Goal: Task Accomplishment & Management: Manage account settings

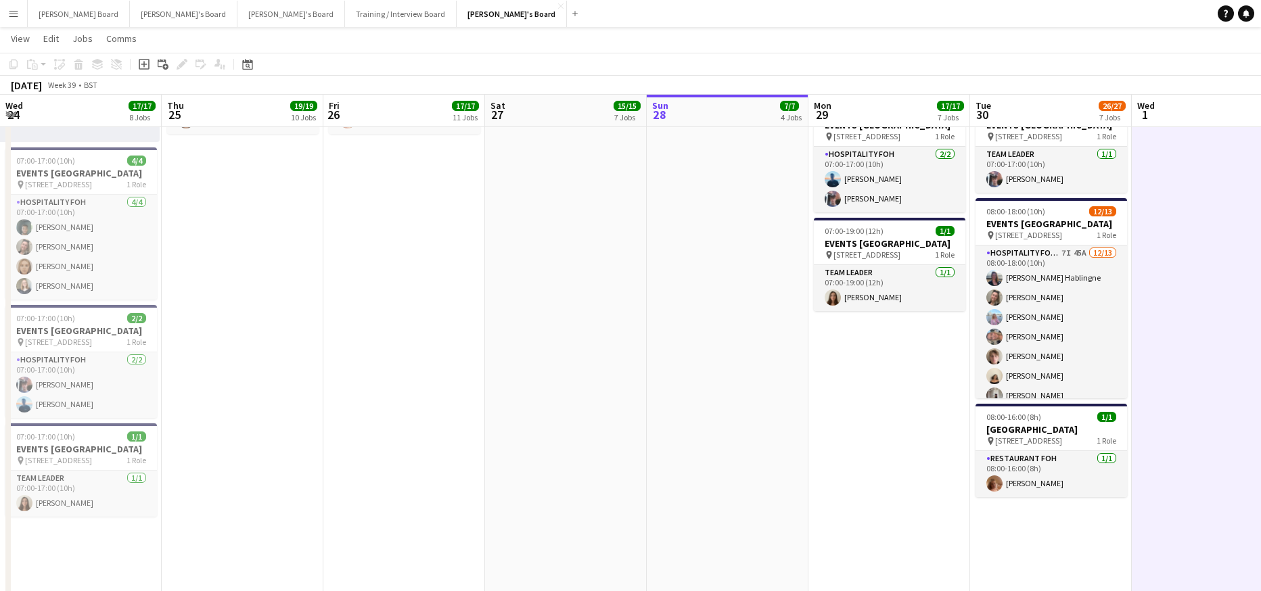
scroll to position [246, 0]
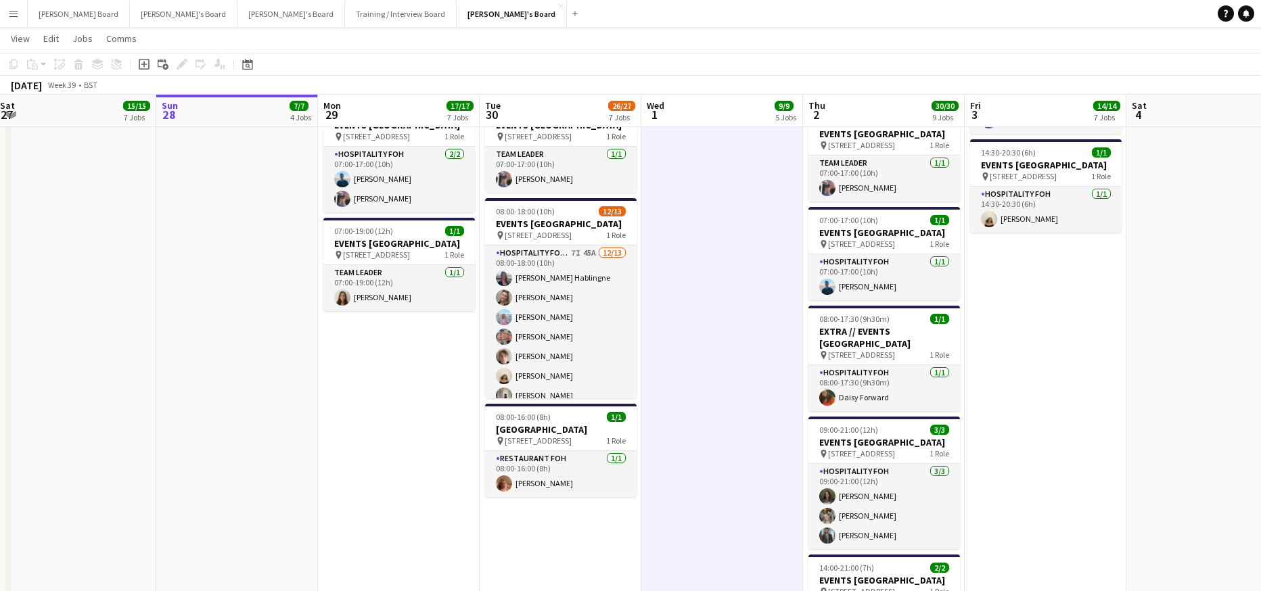
click at [596, 357] on app-card-role "Hospitality FOH - BAT TLC 7I 45A 12/13 08:00-18:00 (10h) Anett Varasdi Hablingn…" at bounding box center [561, 386] width 152 height 281
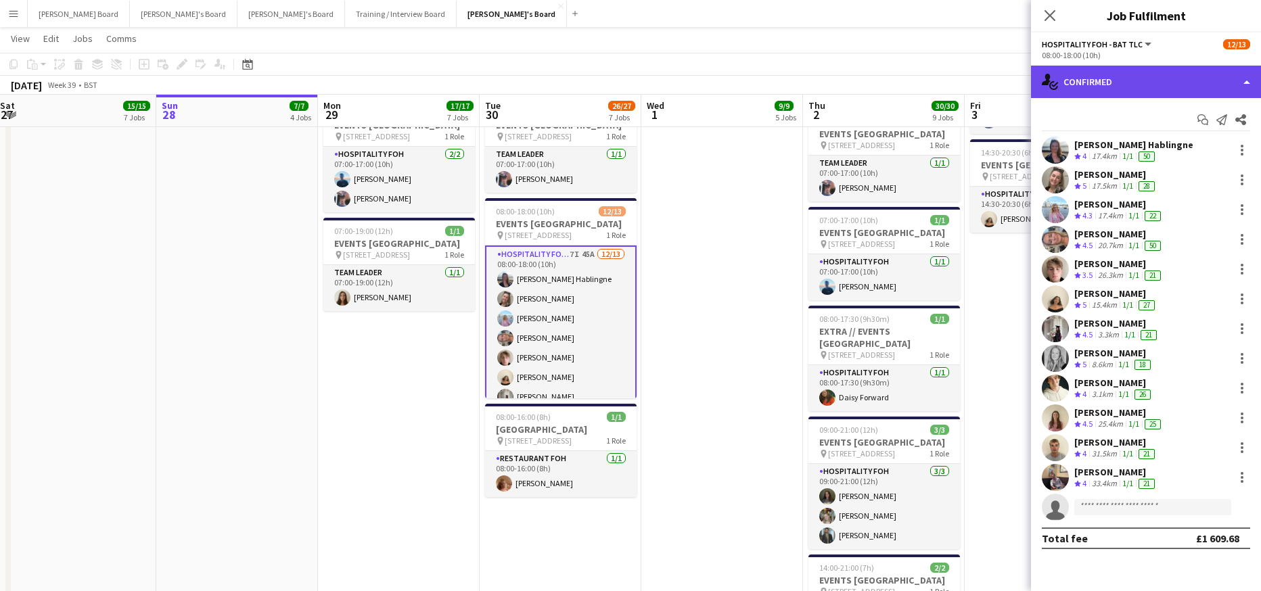
click at [1125, 77] on div "single-neutral-actions-check-2 Confirmed" at bounding box center [1146, 82] width 230 height 32
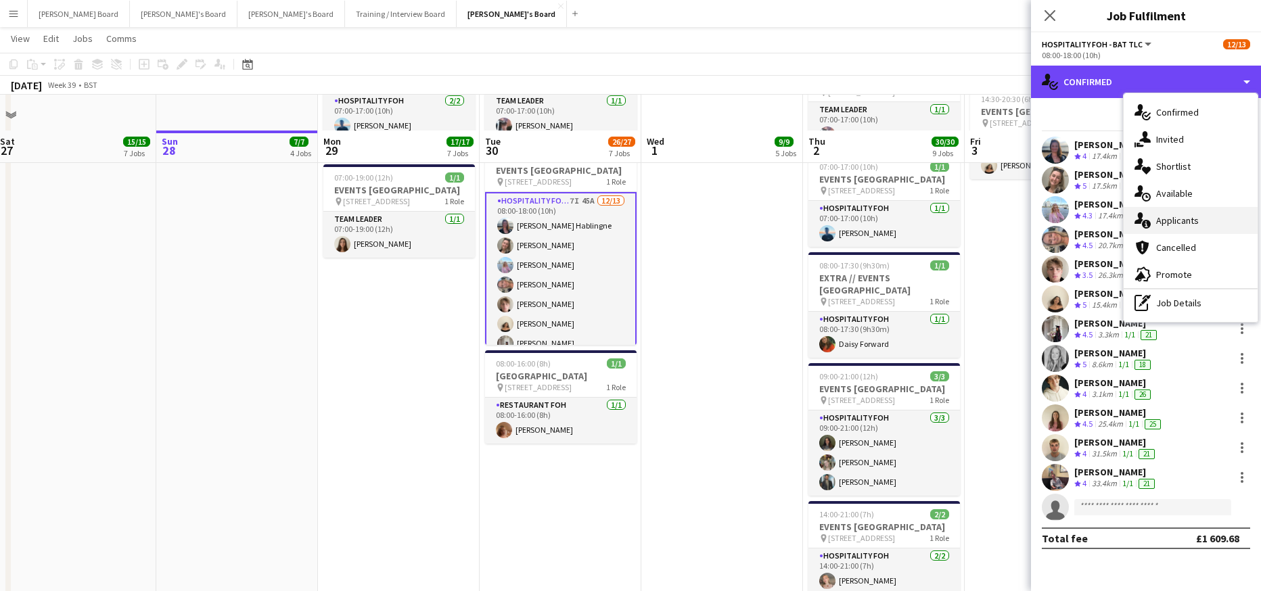
scroll to position [1202, 0]
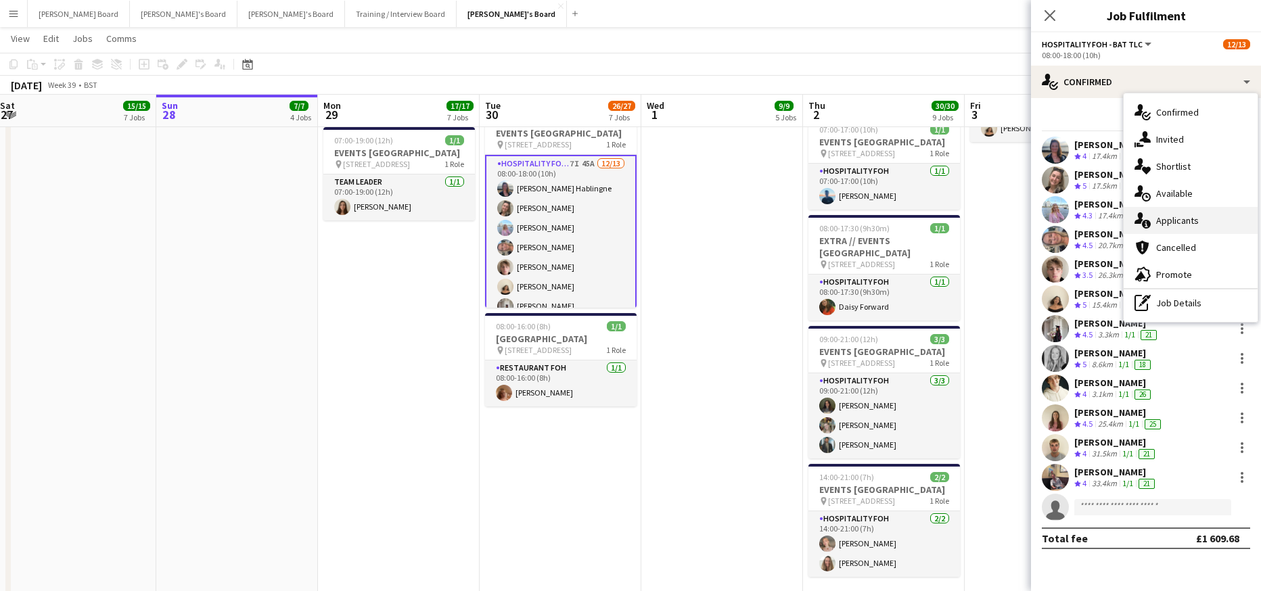
click at [1187, 219] on span "Applicants" at bounding box center [1177, 220] width 43 height 12
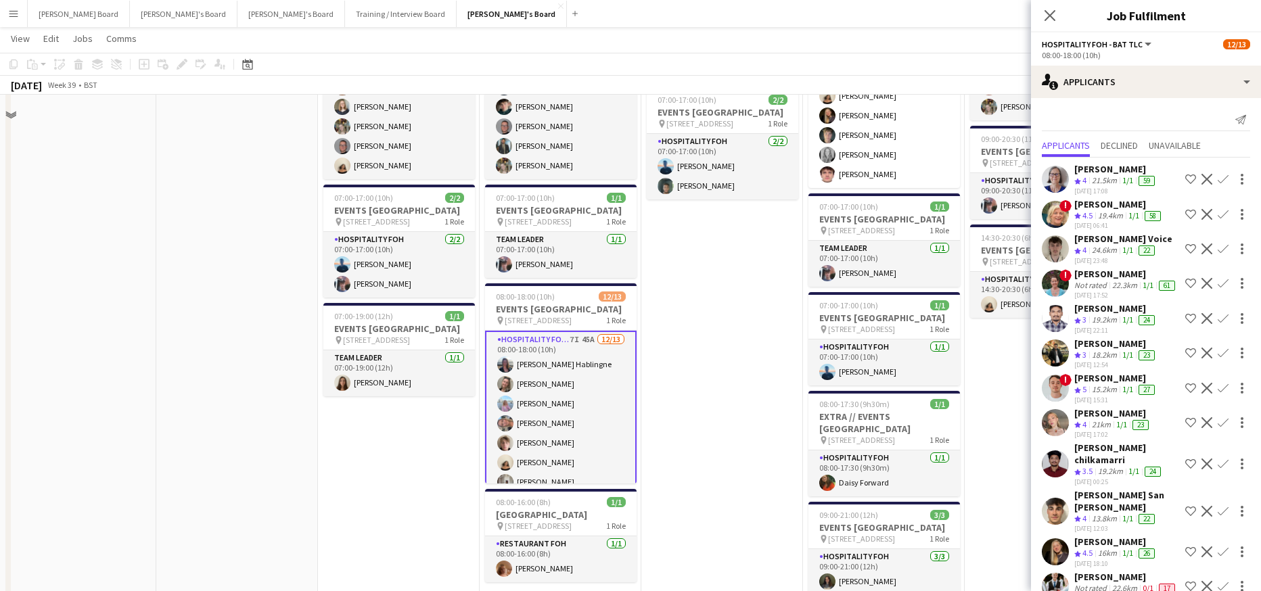
scroll to position [1111, 0]
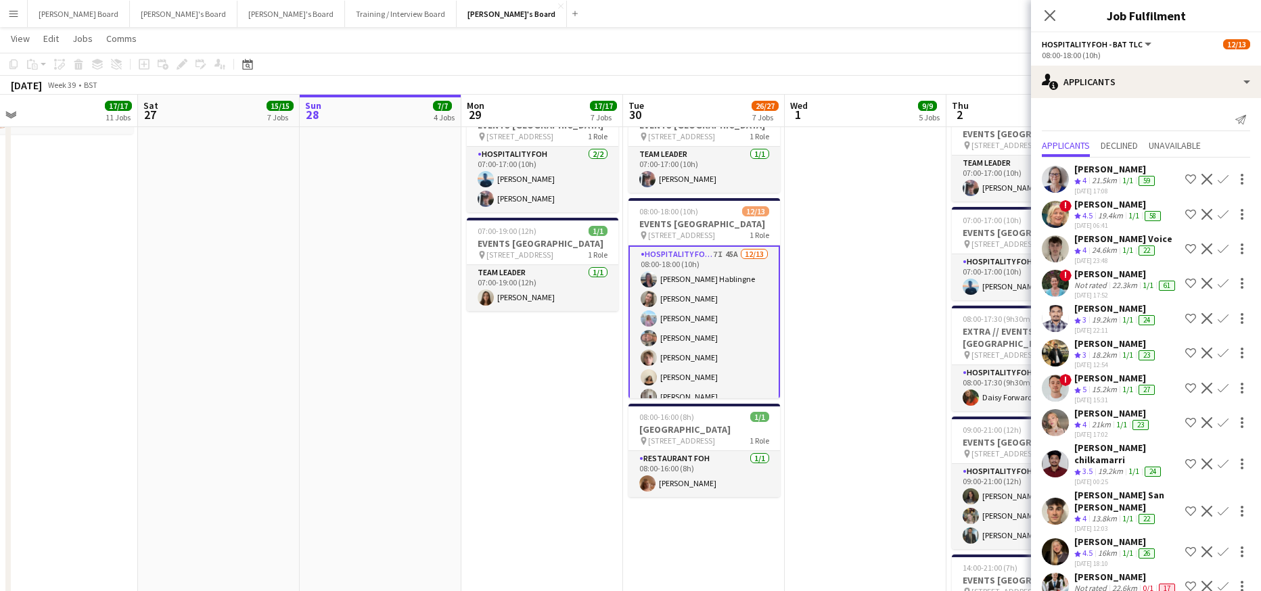
drag, startPoint x: 266, startPoint y: 444, endPoint x: 765, endPoint y: 435, distance: 498.8
click at [750, 437] on app-calendar-viewport "Wed 24 17/17 8 Jobs Thu 25 19/19 10 Jobs Fri 26 17/17 11 Jobs Sat 27 15/15 7 Jo…" at bounding box center [630, 398] width 1261 height 2913
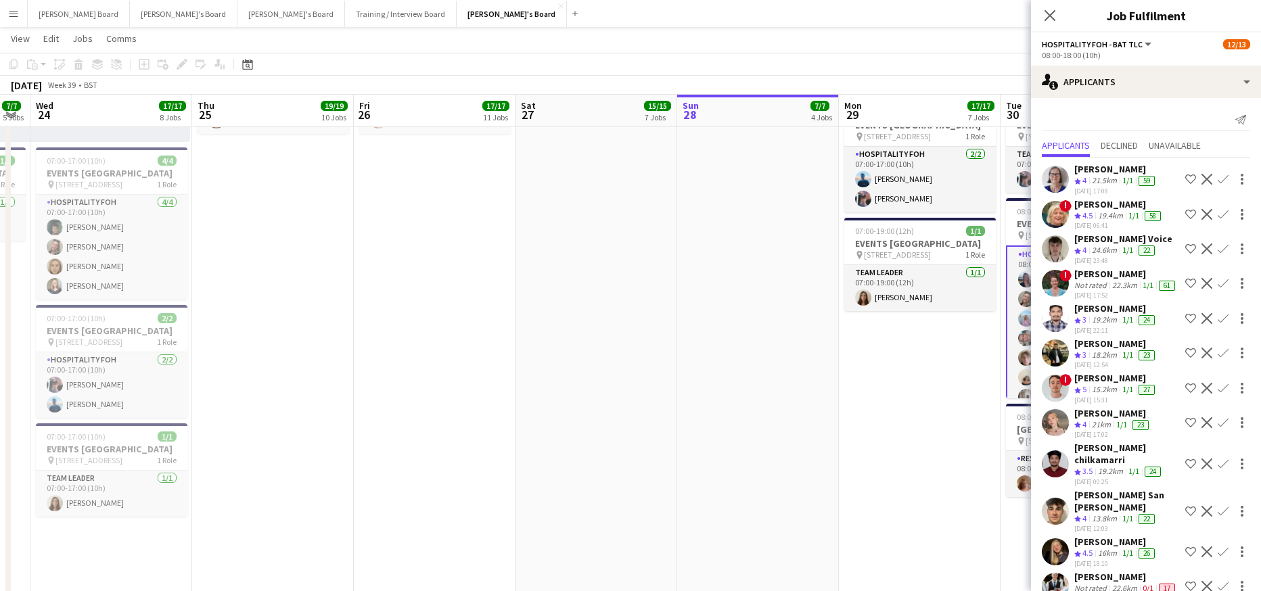
scroll to position [0, 397]
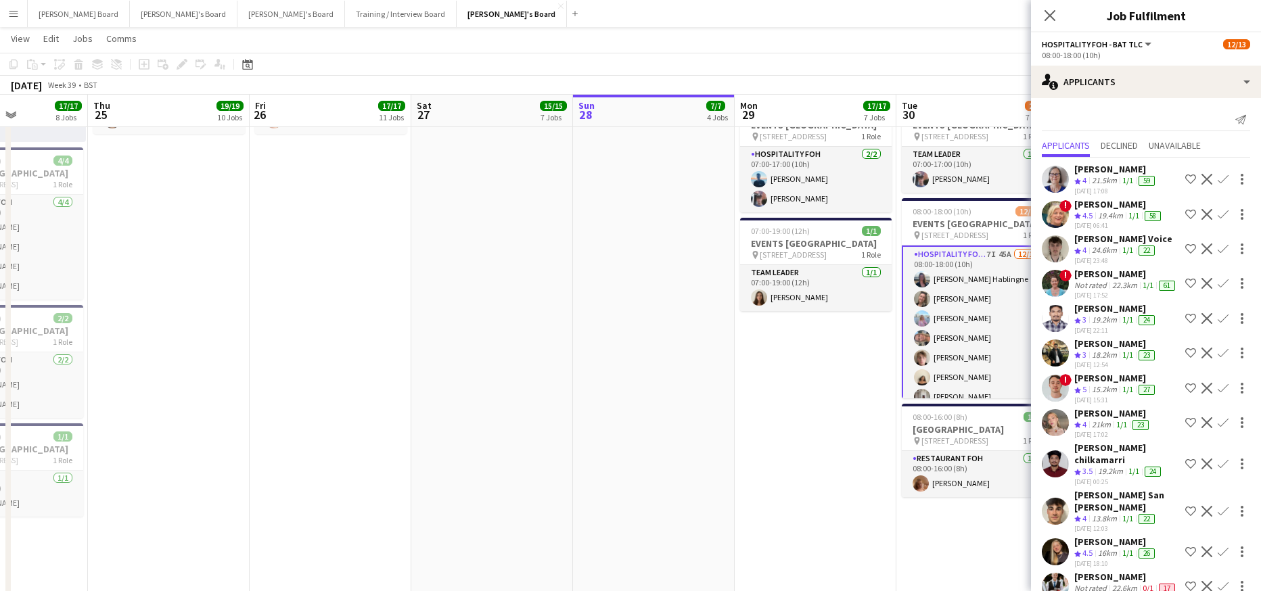
drag, startPoint x: 464, startPoint y: 437, endPoint x: 453, endPoint y: 436, distance: 10.8
click at [465, 437] on app-calendar-viewport "Mon 22 25/25 11 Jobs Tue 23 7/7 5 Jobs Wed 24 17/17 8 Jobs Thu 25 19/19 10 Jobs…" at bounding box center [630, 398] width 1261 height 2913
drag, startPoint x: 384, startPoint y: 442, endPoint x: 335, endPoint y: 440, distance: 48.7
click at [335, 440] on app-calendar-viewport "Mon 22 25/25 11 Jobs Tue 23 7/7 5 Jobs Wed 24 17/17 8 Jobs Thu 25 19/19 10 Jobs…" at bounding box center [630, 398] width 1261 height 2913
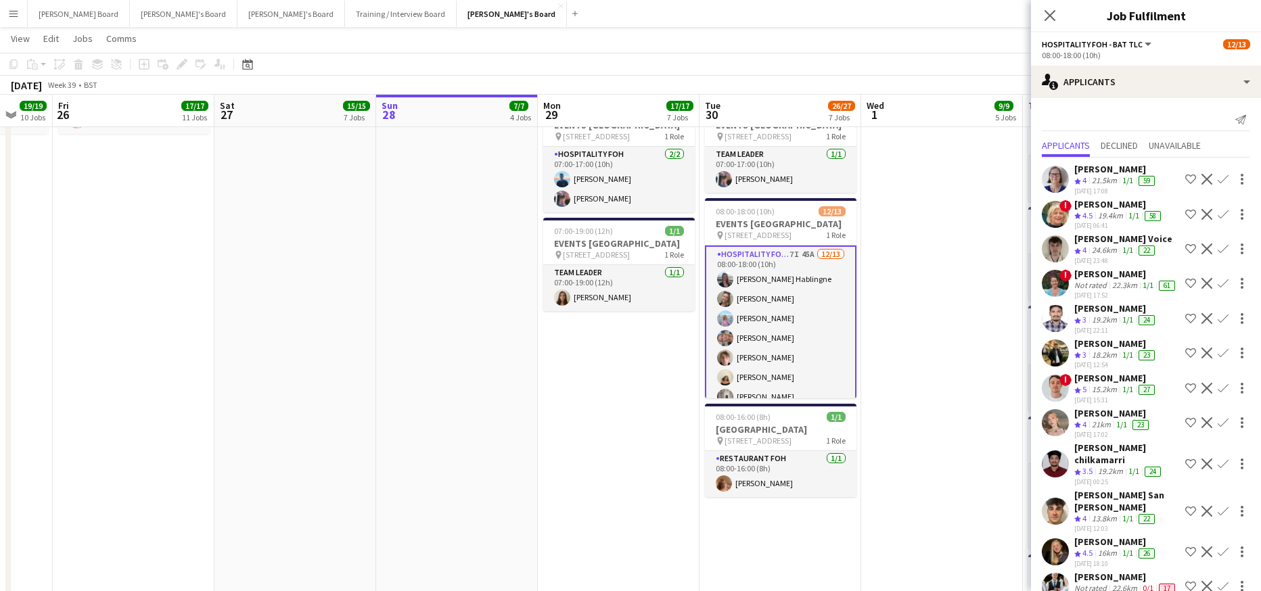
click at [964, 313] on app-date-cell "07:00-15:30 (8h30m) 1/1 pin Woking, GU21 4YH 1 Role Barista 1/1 07:00-15:30 (8h…" at bounding box center [942, 78] width 162 height 1342
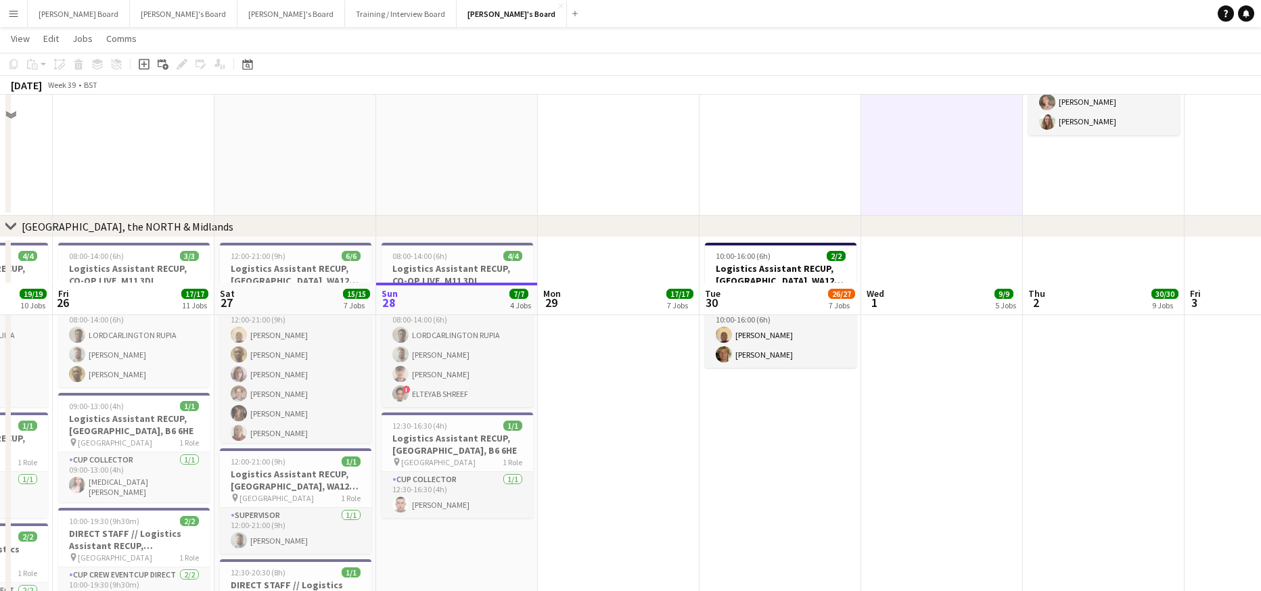
scroll to position [1833, 0]
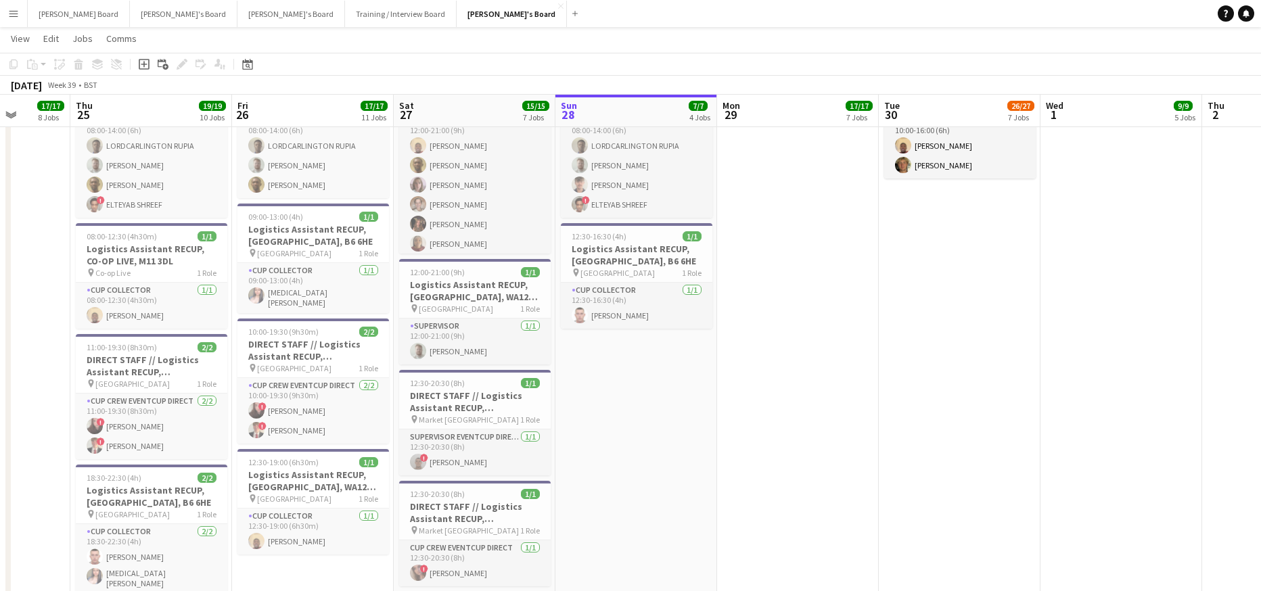
drag, startPoint x: 562, startPoint y: 507, endPoint x: 676, endPoint y: 456, distance: 125.4
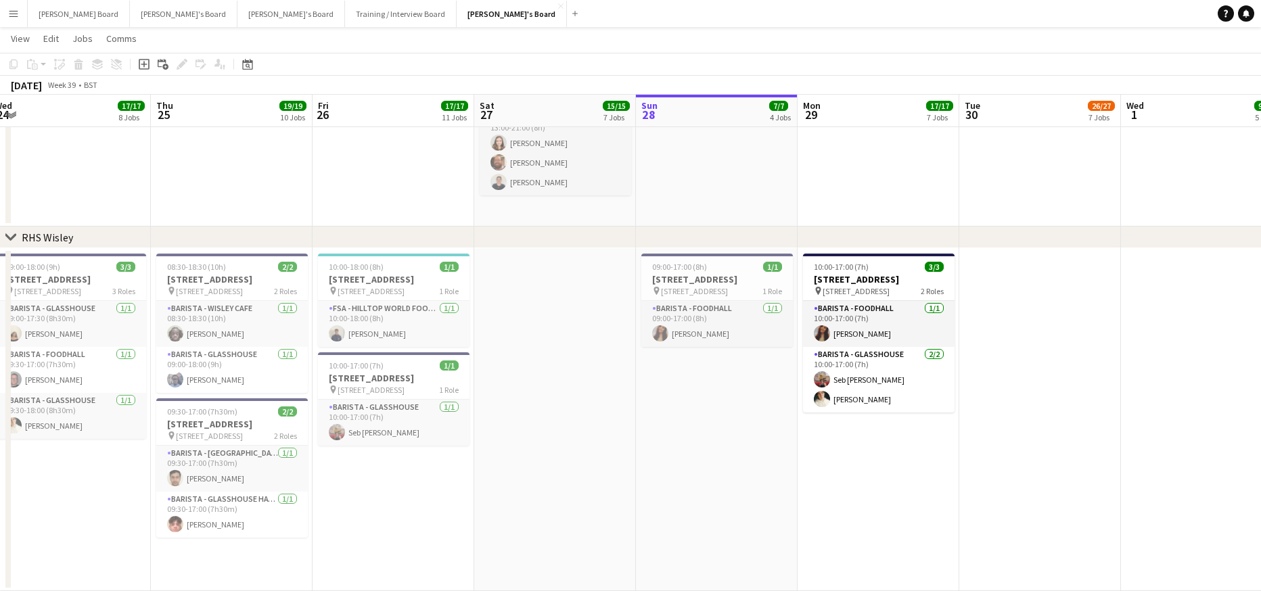
scroll to position [0, 297]
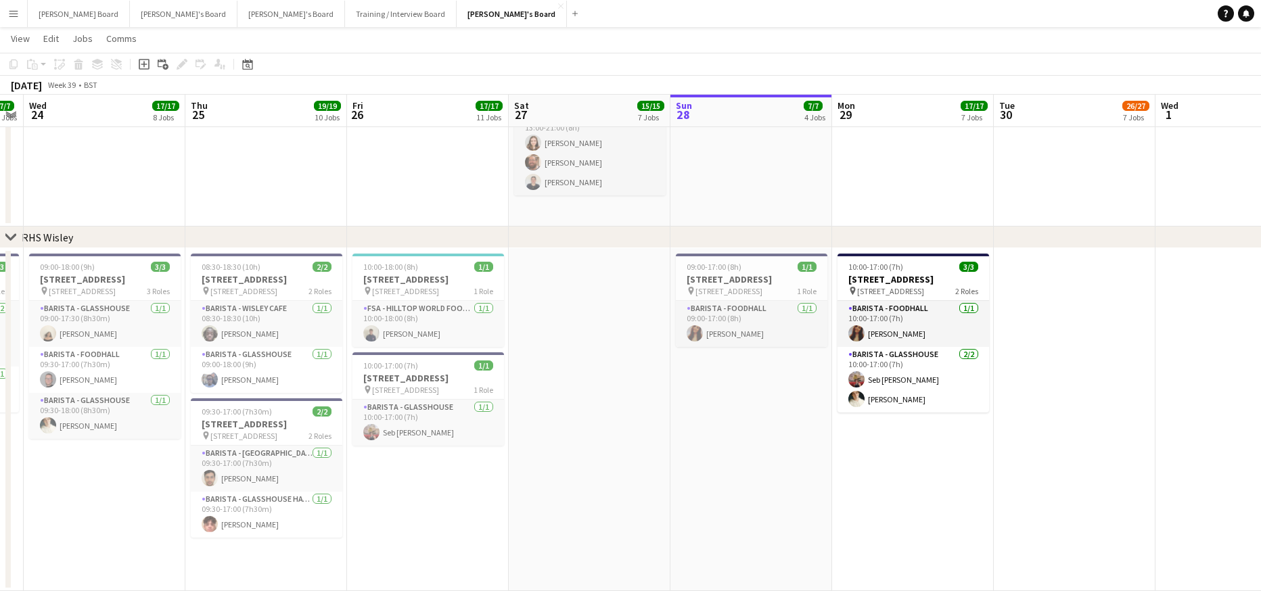
drag, startPoint x: 514, startPoint y: 514, endPoint x: 616, endPoint y: 510, distance: 102.3
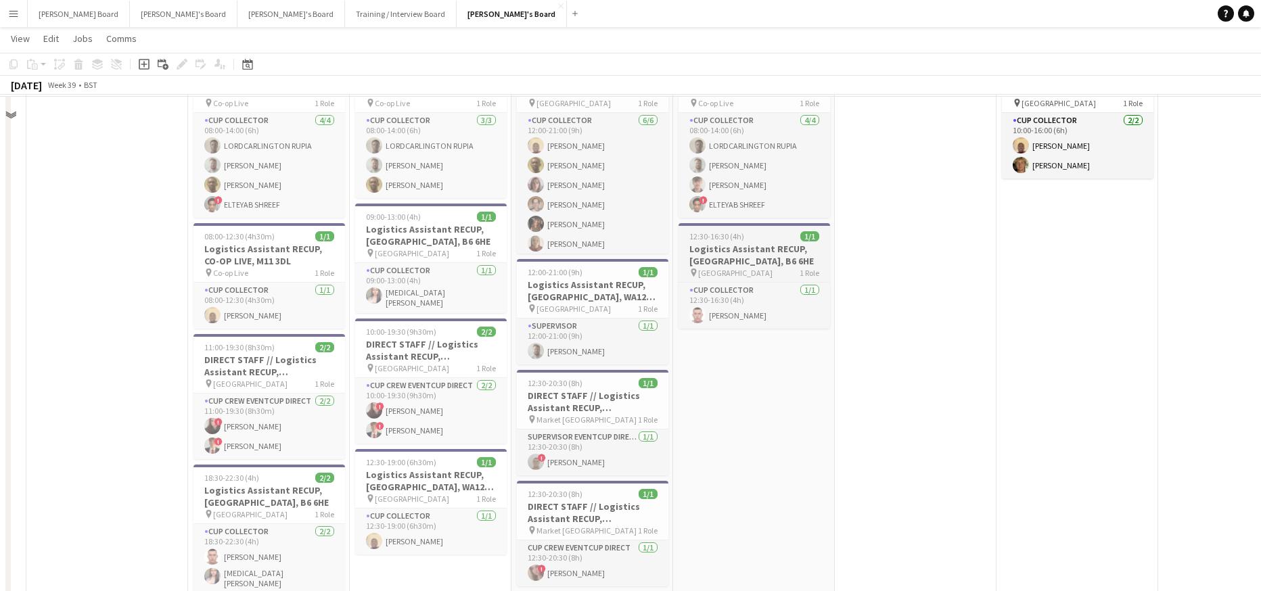
scroll to position [1652, 0]
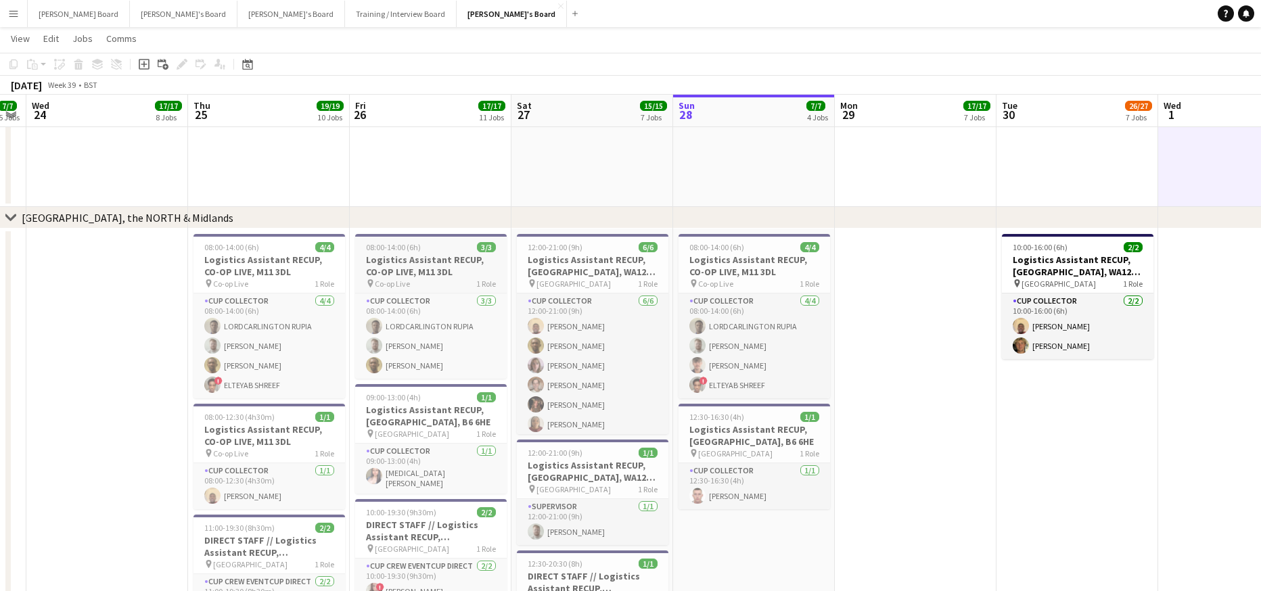
click at [396, 249] on span "08:00-14:00 (6h)" at bounding box center [393, 247] width 55 height 10
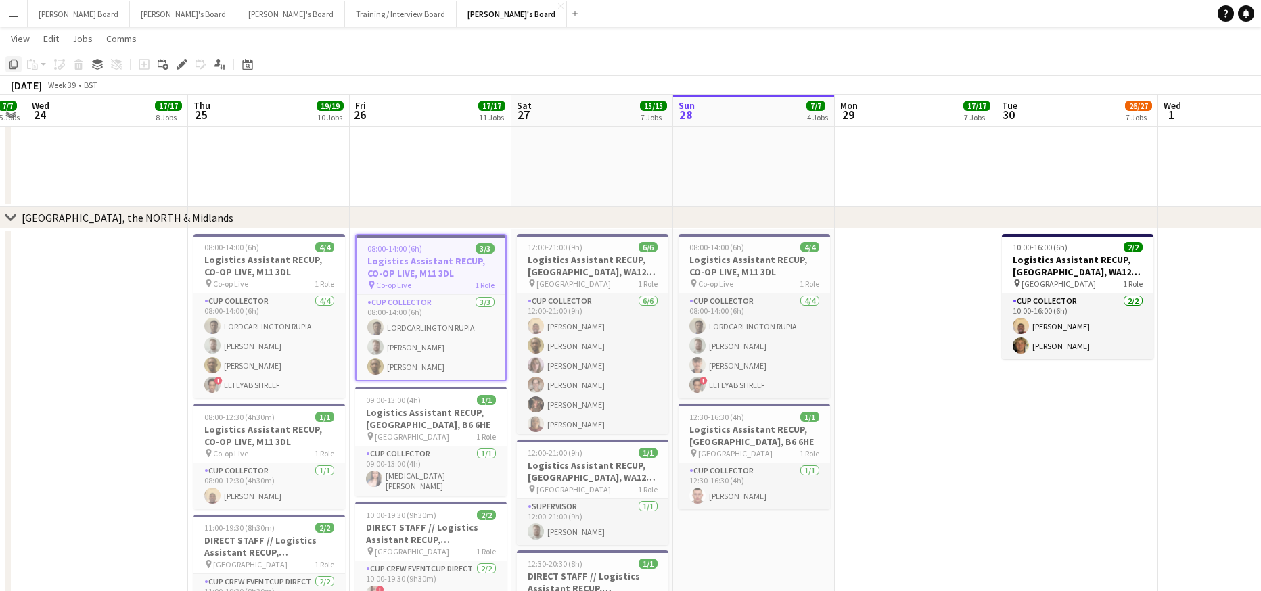
click at [16, 69] on icon at bounding box center [13, 64] width 8 height 9
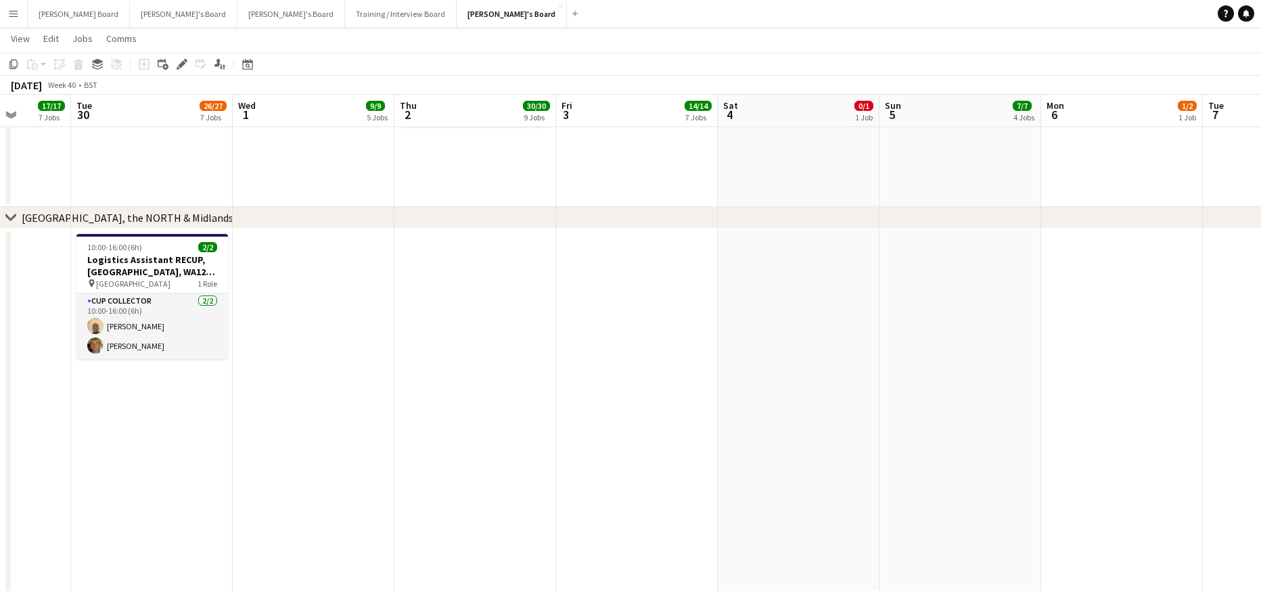
drag, startPoint x: 825, startPoint y: 416, endPoint x: 183, endPoint y: 373, distance: 644.2
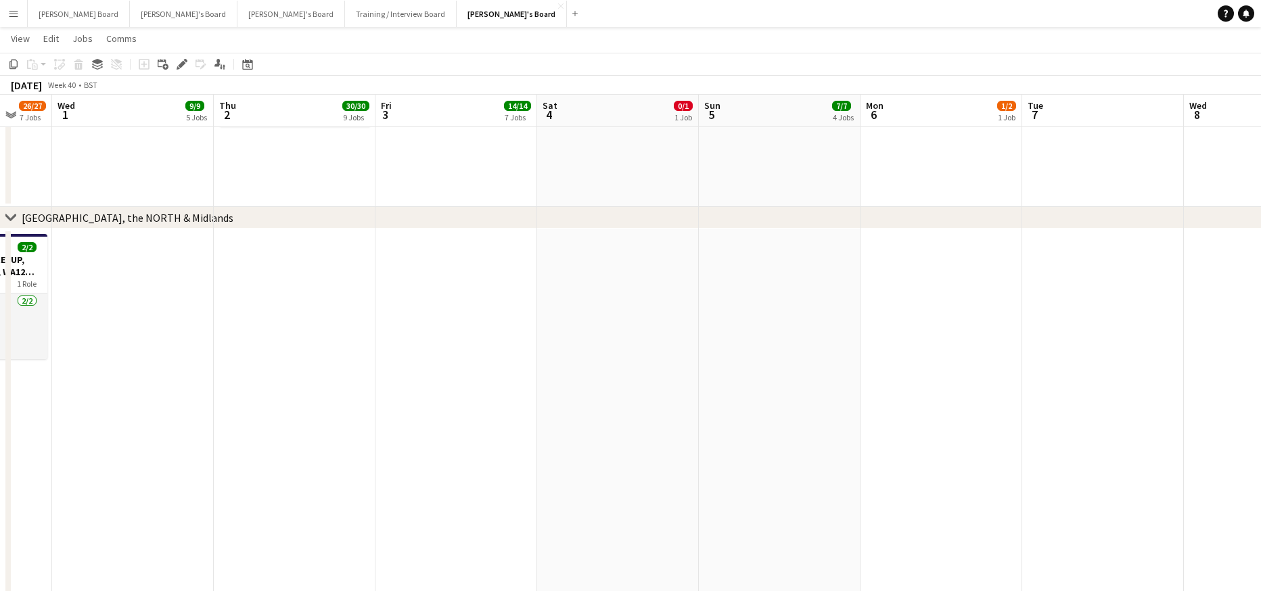
drag, startPoint x: 686, startPoint y: 376, endPoint x: 491, endPoint y: 388, distance: 195.9
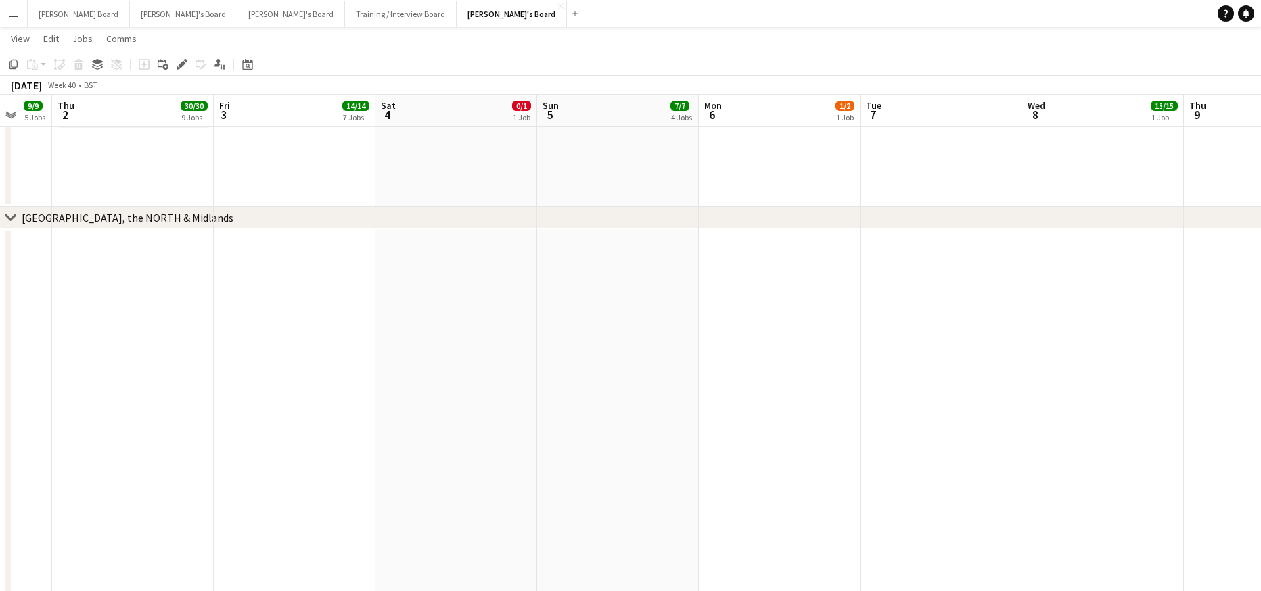
scroll to position [0, 510]
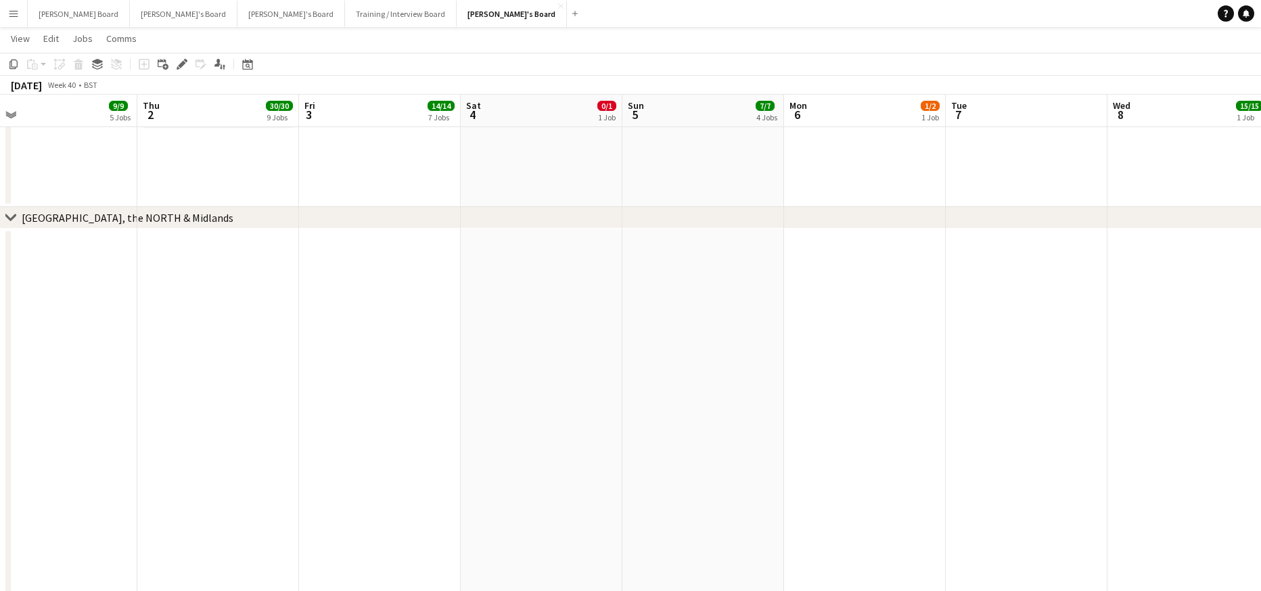
click at [523, 350] on app-date-cell at bounding box center [542, 589] width 162 height 720
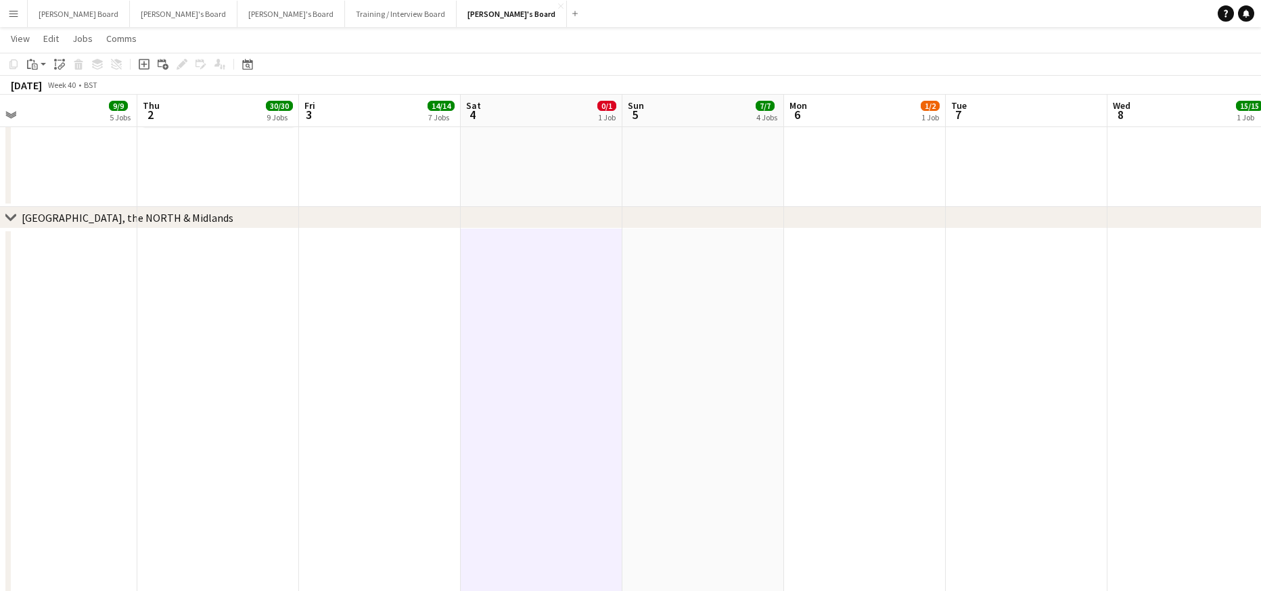
click at [686, 307] on app-date-cell at bounding box center [703, 589] width 162 height 720
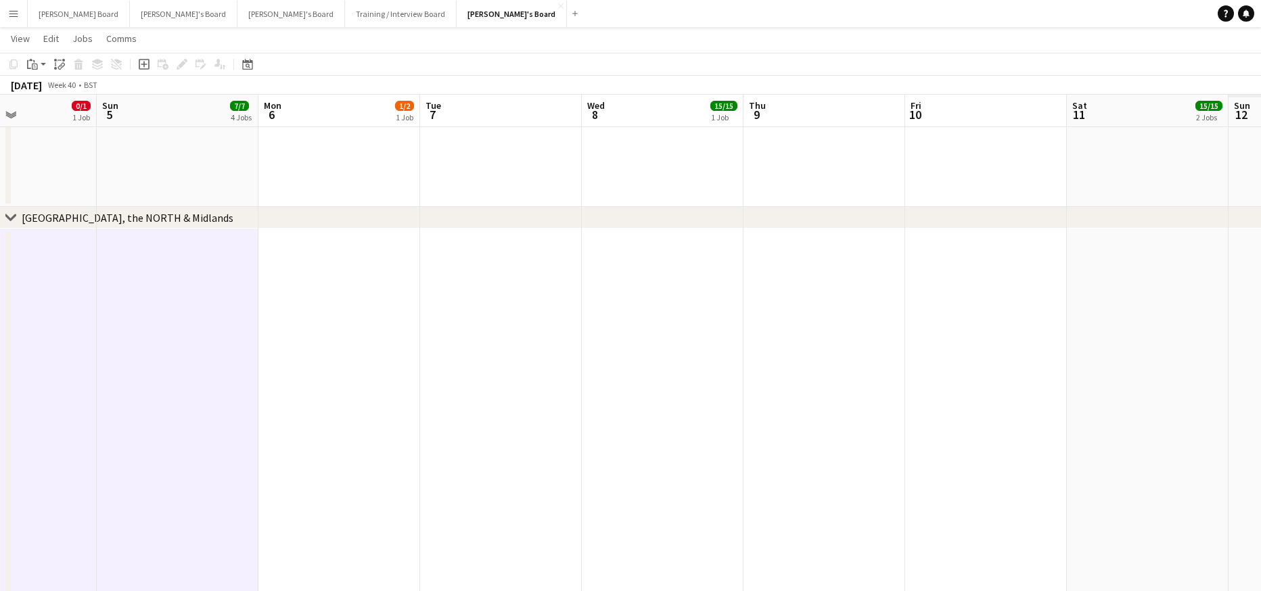
drag, startPoint x: 981, startPoint y: 380, endPoint x: 555, endPoint y: 412, distance: 427.5
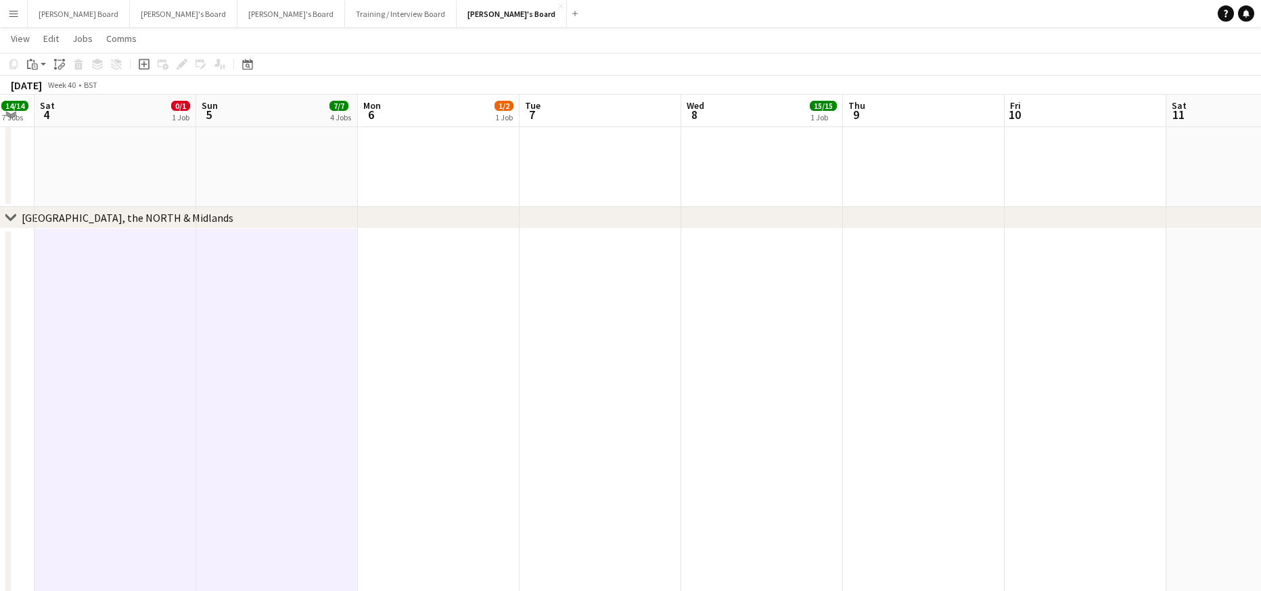
click at [464, 336] on app-date-cell at bounding box center [439, 589] width 162 height 720
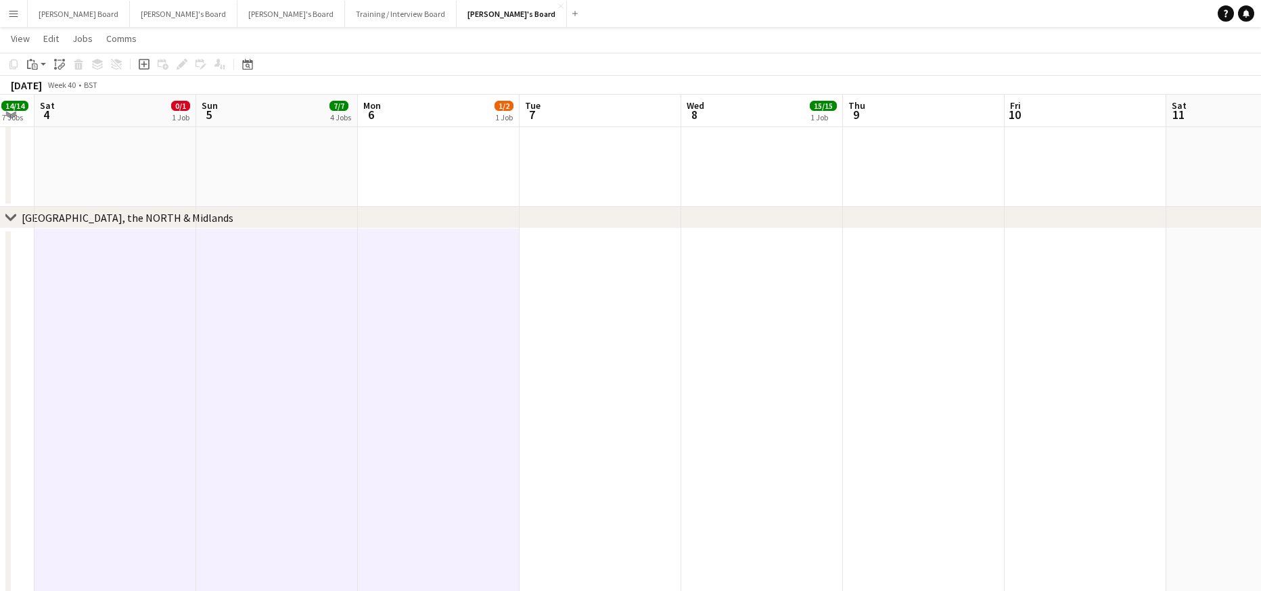
click at [754, 332] on app-date-cell at bounding box center [762, 589] width 162 height 720
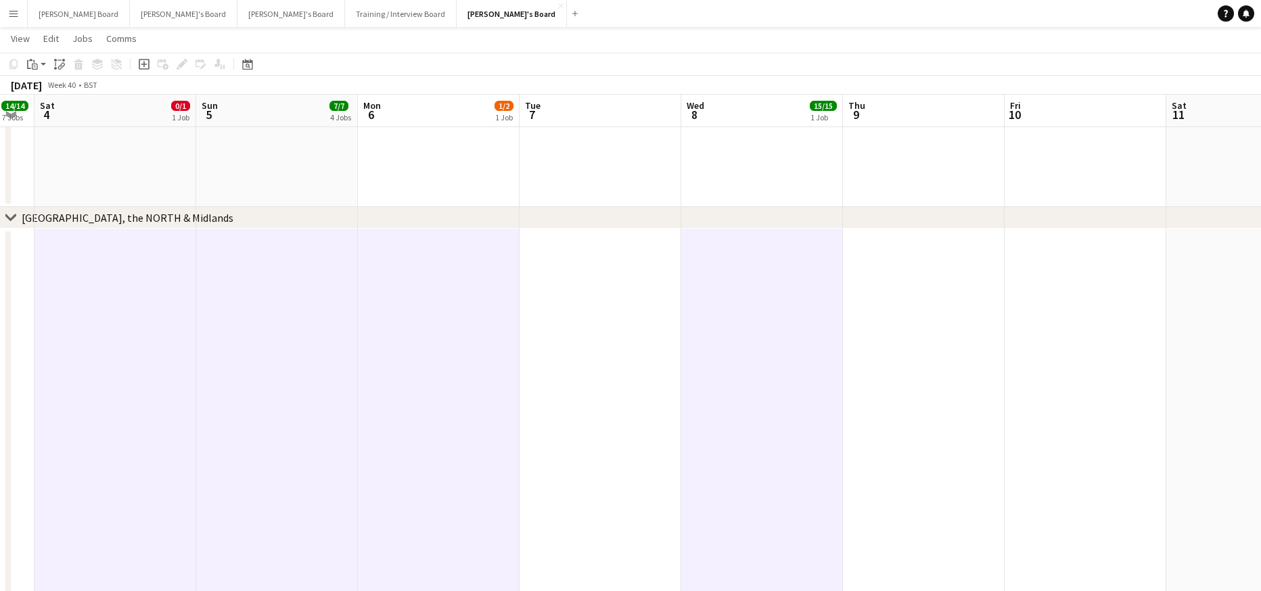
click at [955, 294] on app-date-cell at bounding box center [924, 589] width 162 height 720
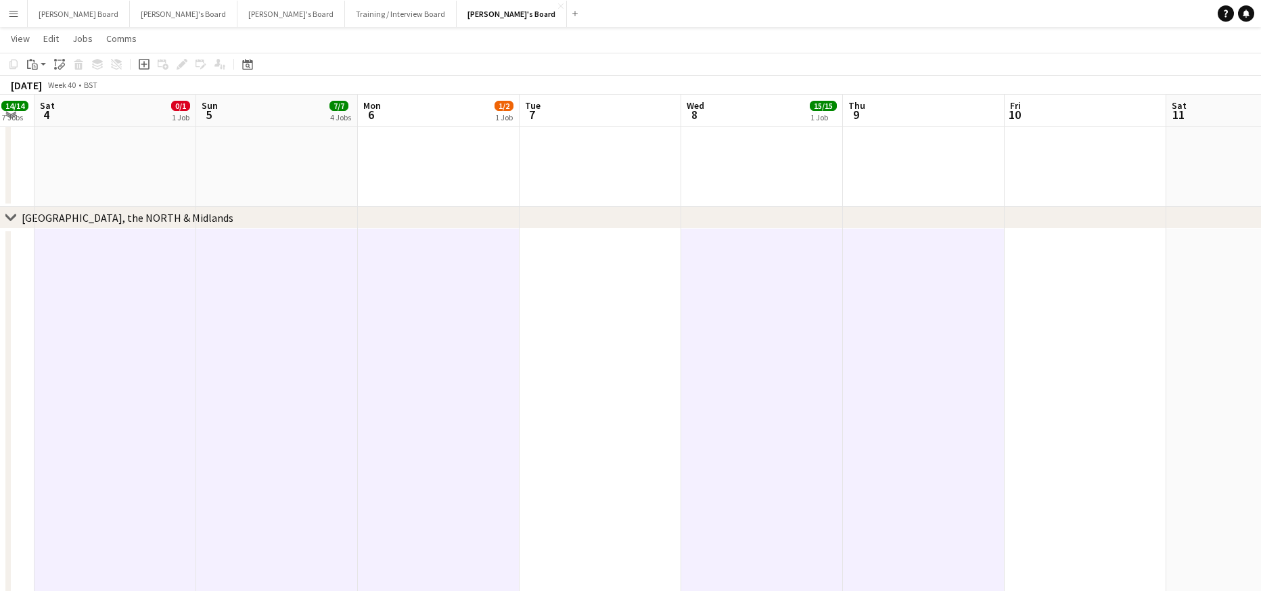
click at [1198, 273] on app-date-cell at bounding box center [1248, 589] width 162 height 720
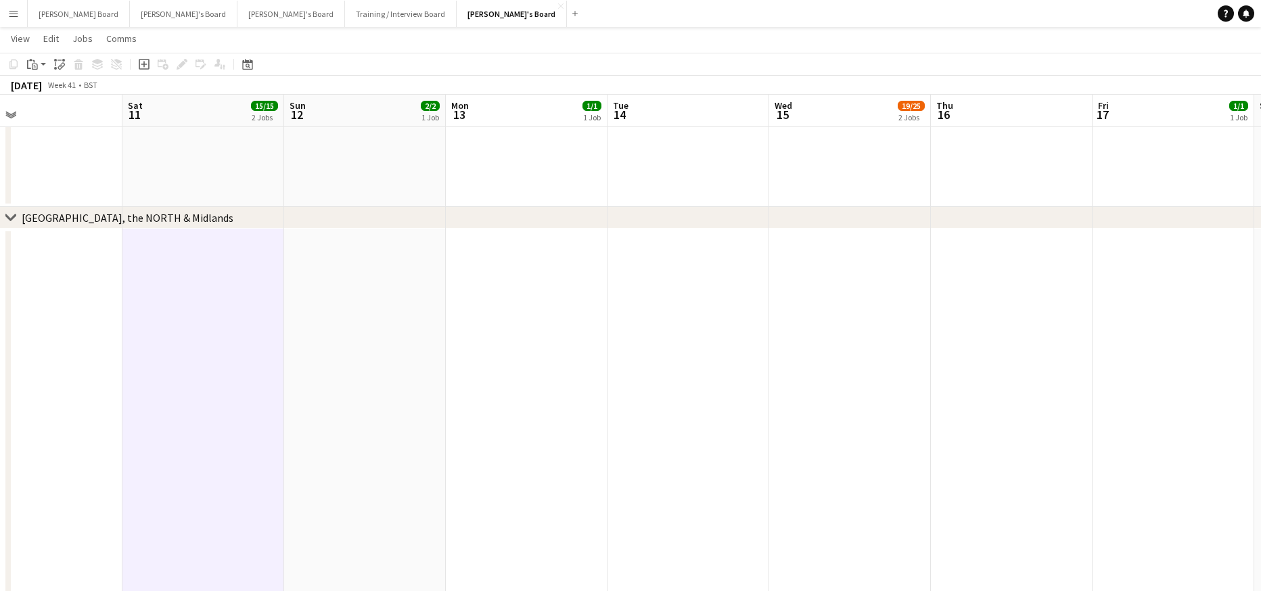
scroll to position [0, 426]
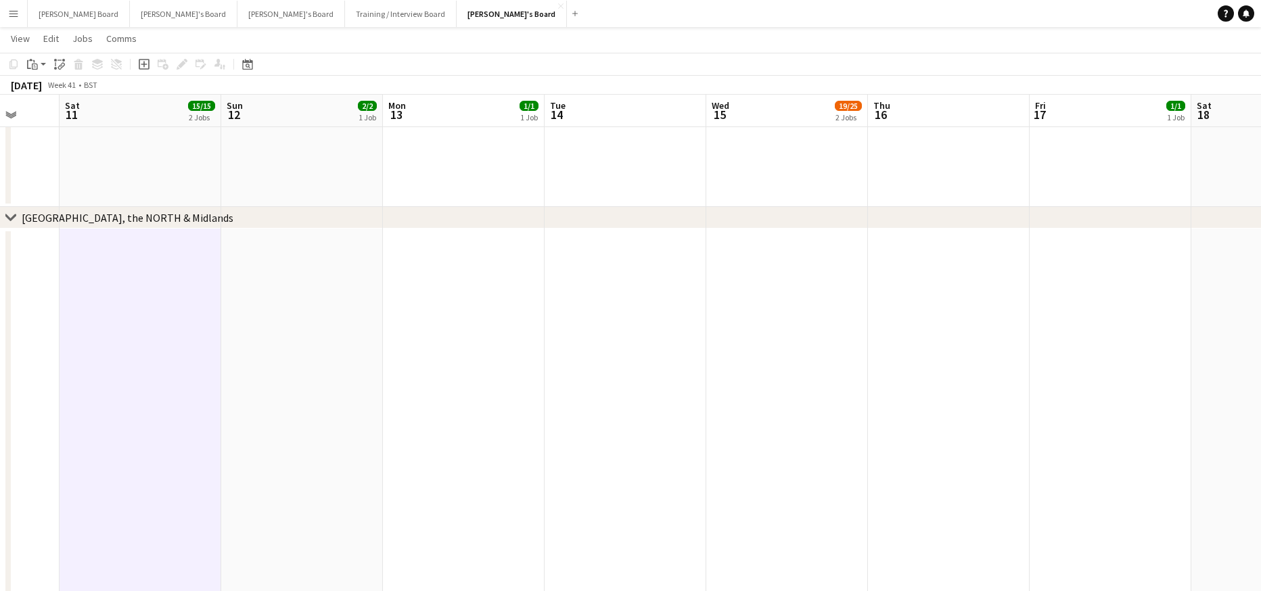
drag, startPoint x: 1060, startPoint y: 404, endPoint x: -13, endPoint y: 501, distance: 1076.9
click at [1054, 265] on app-date-cell at bounding box center [1111, 589] width 162 height 720
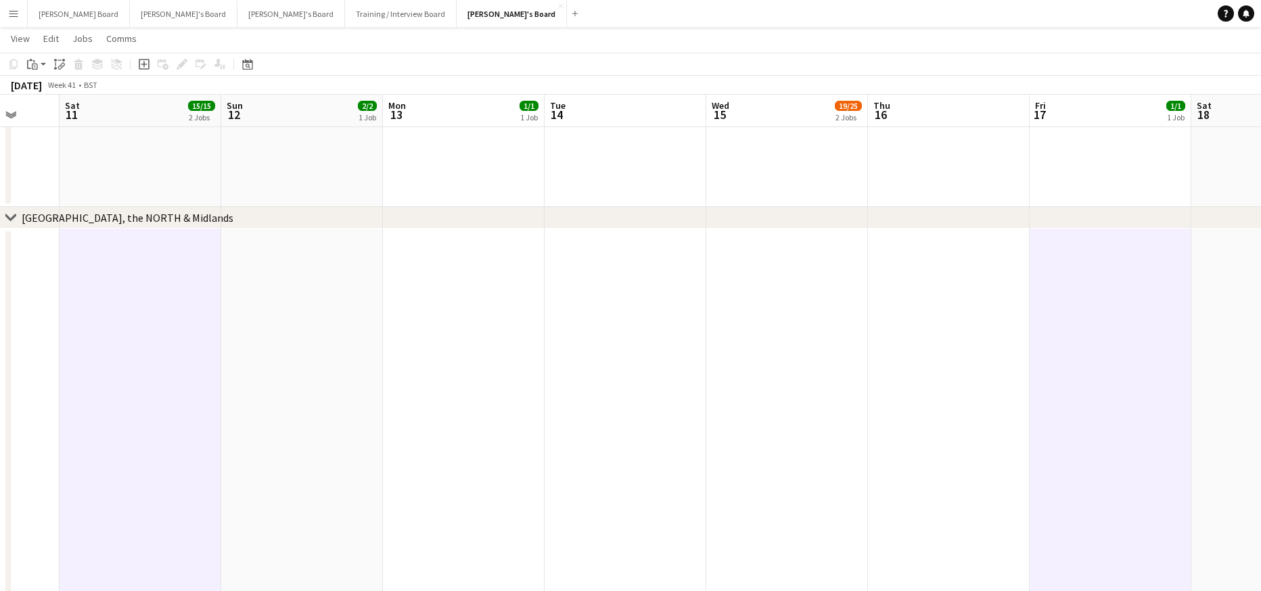
click at [1203, 250] on app-date-cell at bounding box center [1273, 589] width 162 height 720
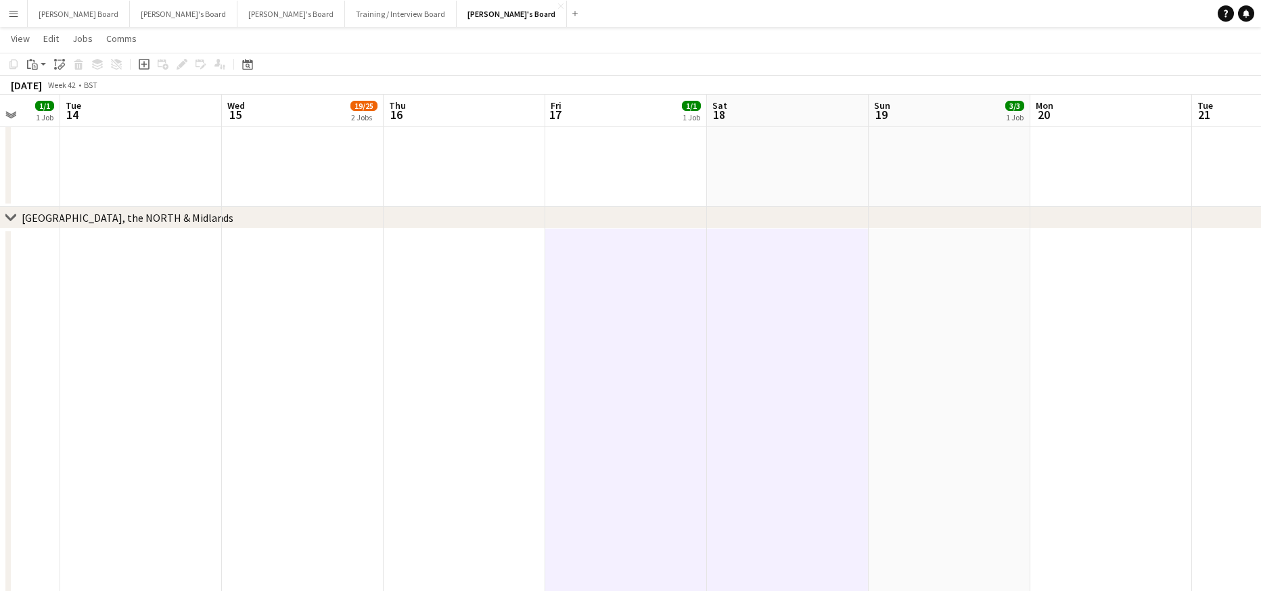
drag, startPoint x: 1125, startPoint y: 355, endPoint x: 302, endPoint y: 472, distance: 830.5
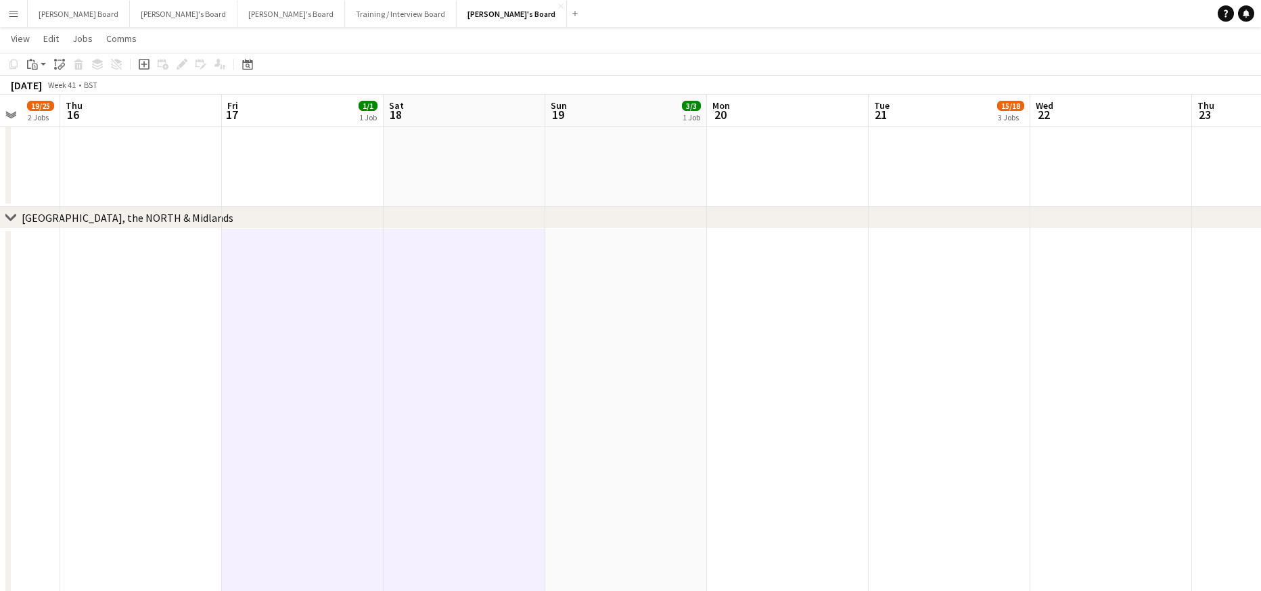
scroll to position [0, 451]
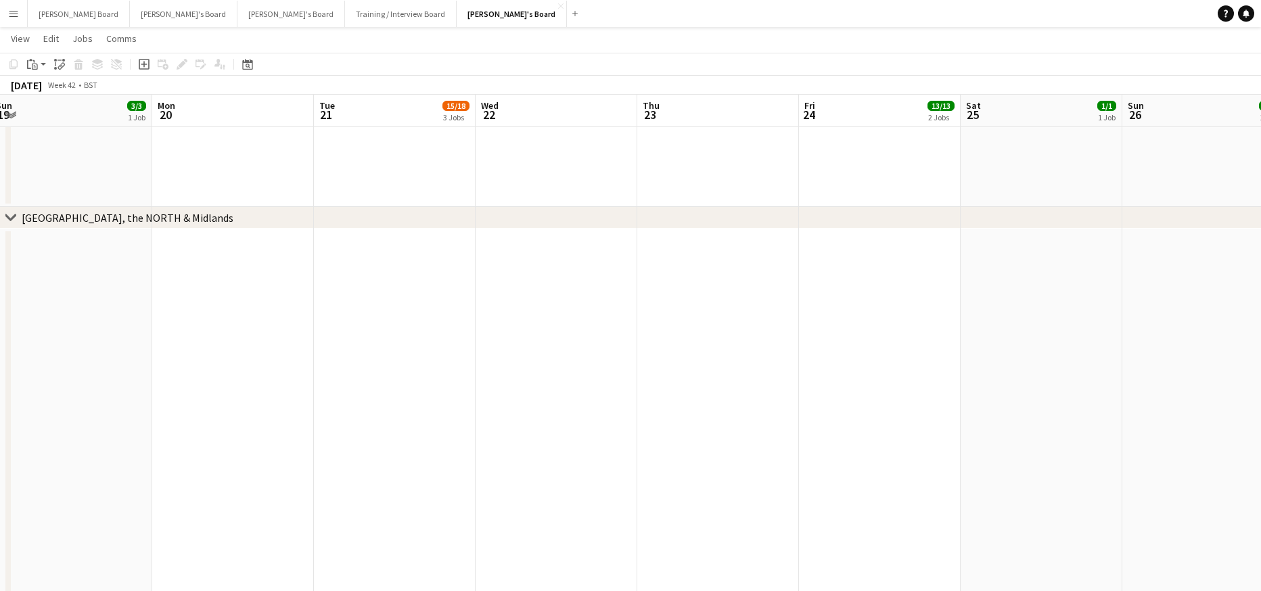
drag, startPoint x: 1131, startPoint y: 314, endPoint x: 594, endPoint y: 382, distance: 541.5
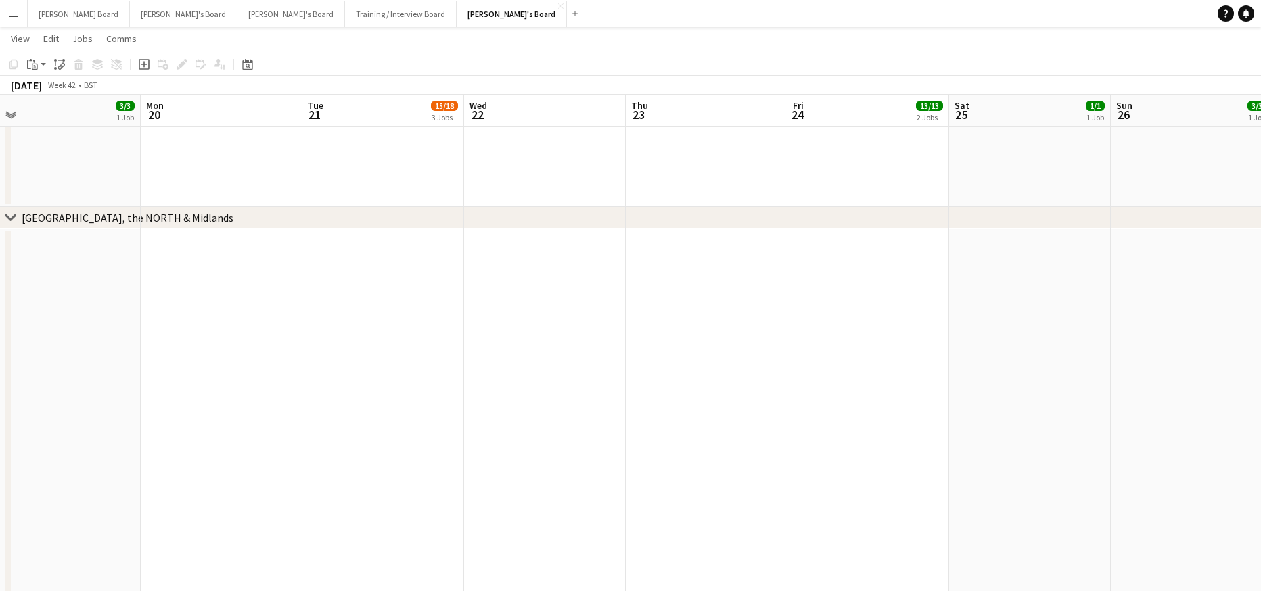
click at [1051, 293] on app-date-cell at bounding box center [1030, 589] width 162 height 720
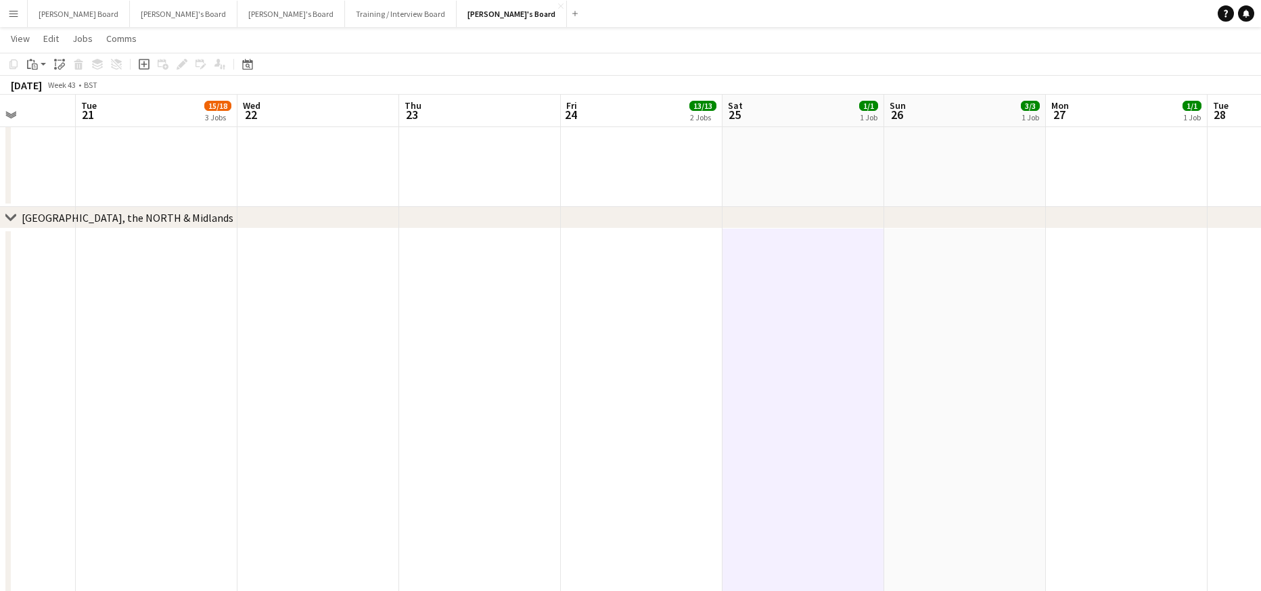
scroll to position [0, 541]
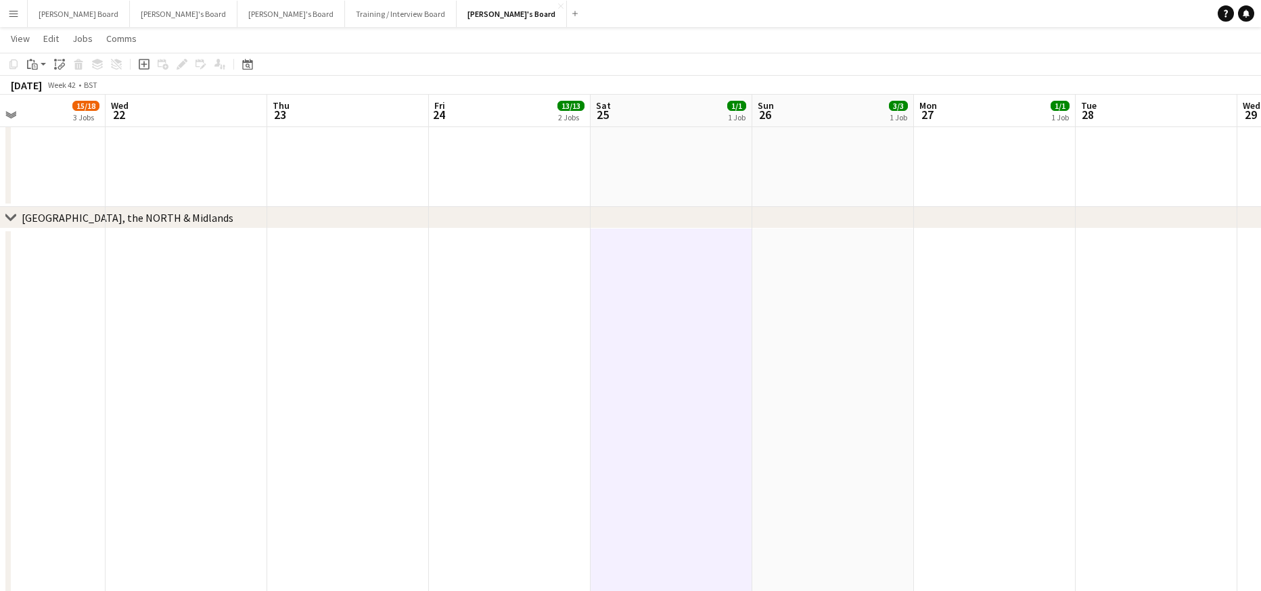
drag, startPoint x: 1123, startPoint y: 348, endPoint x: 603, endPoint y: 375, distance: 521.0
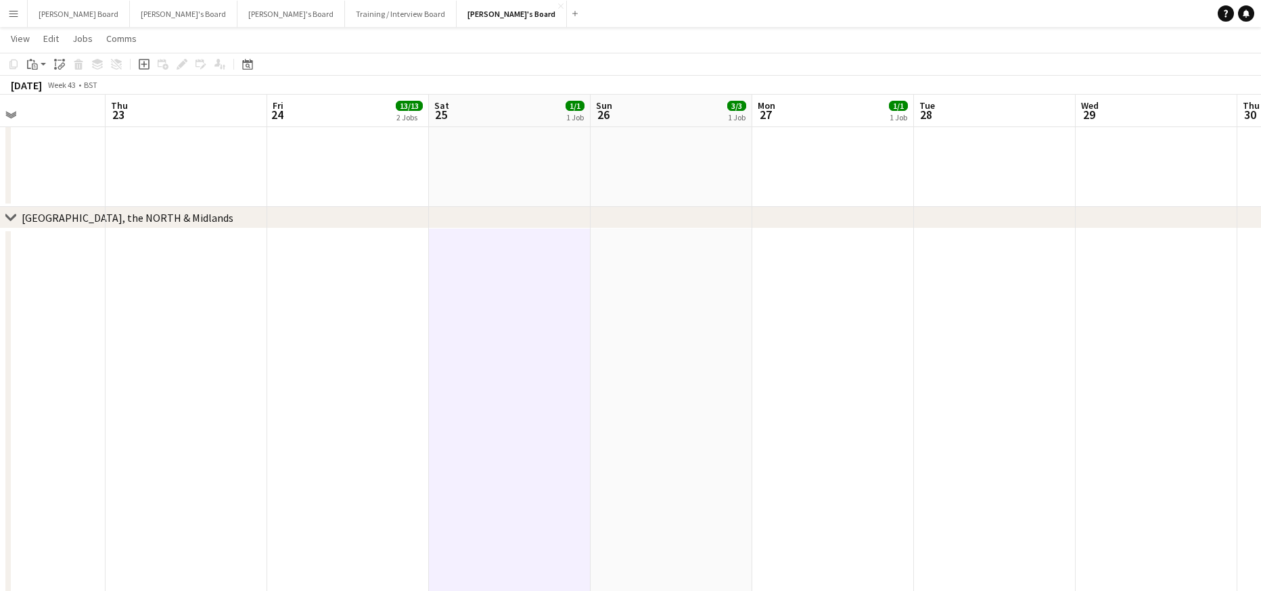
click at [830, 306] on app-date-cell at bounding box center [833, 589] width 162 height 720
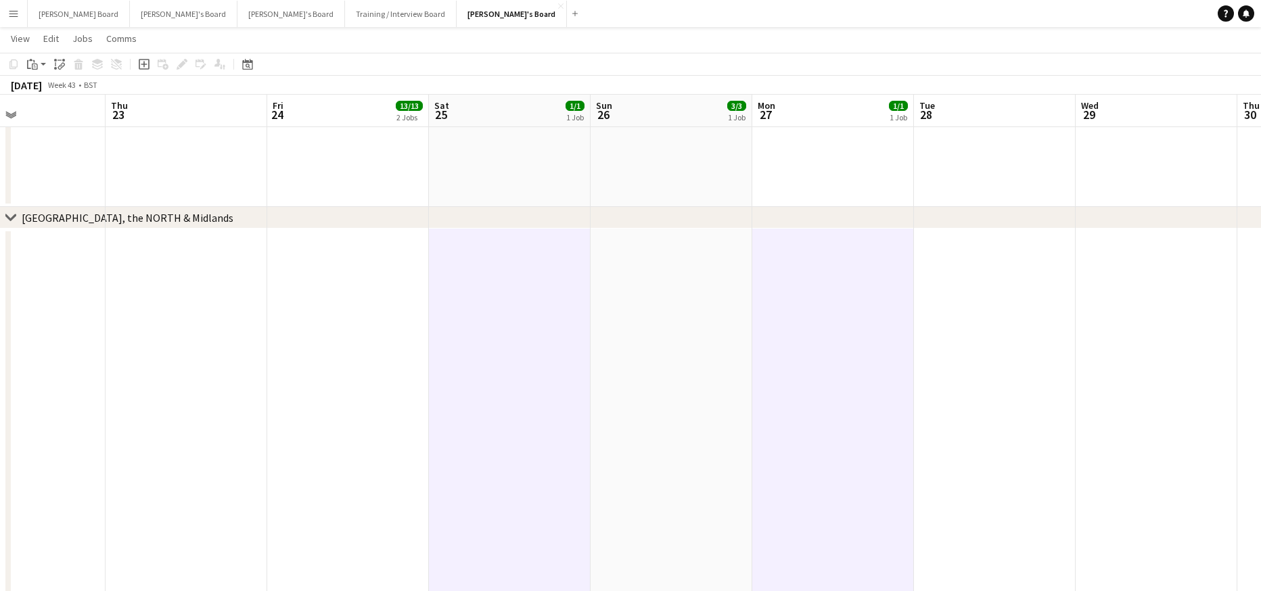
click at [955, 282] on app-date-cell at bounding box center [995, 589] width 162 height 720
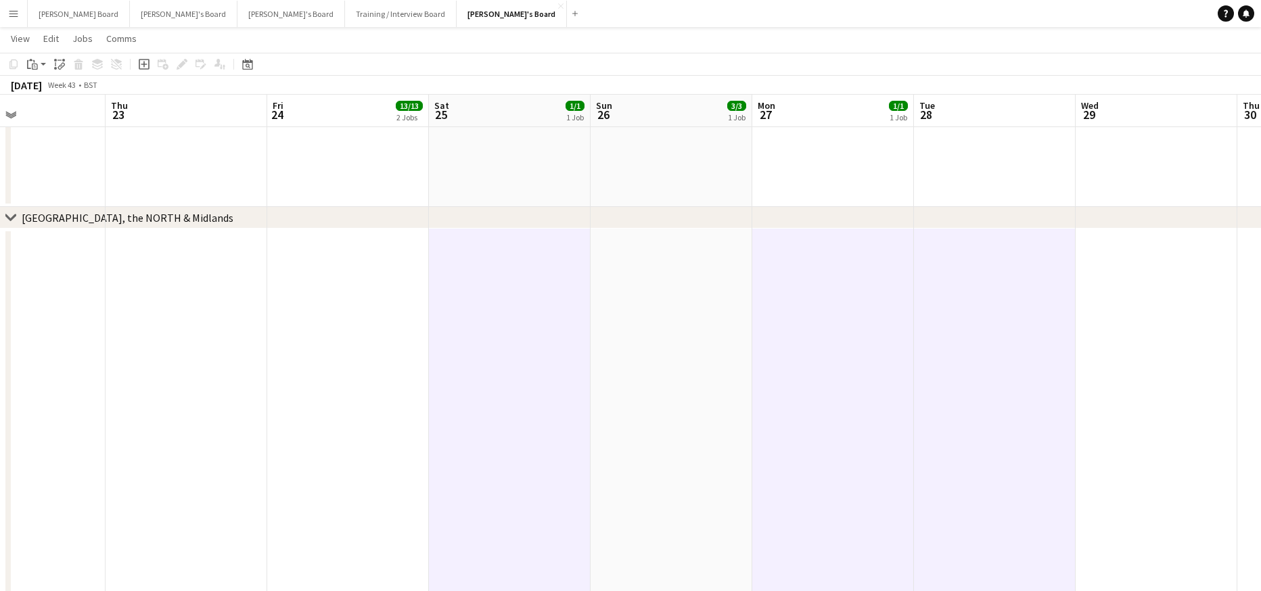
click at [1110, 277] on app-date-cell at bounding box center [1157, 589] width 162 height 720
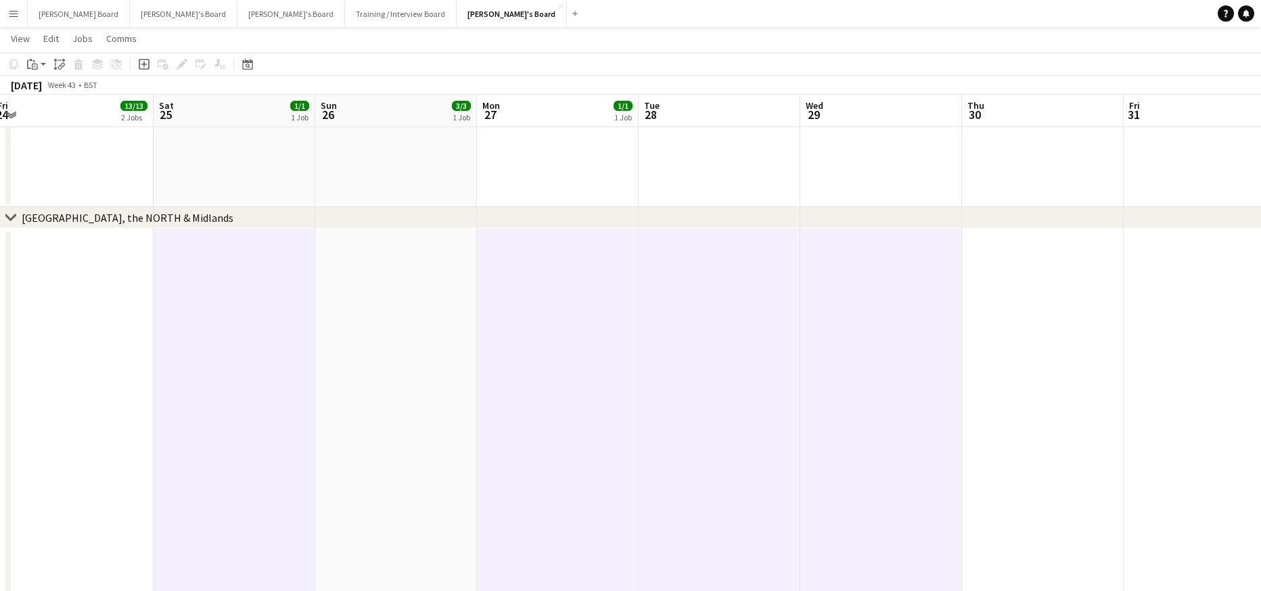
drag, startPoint x: 1027, startPoint y: 378, endPoint x: 698, endPoint y: 397, distance: 329.4
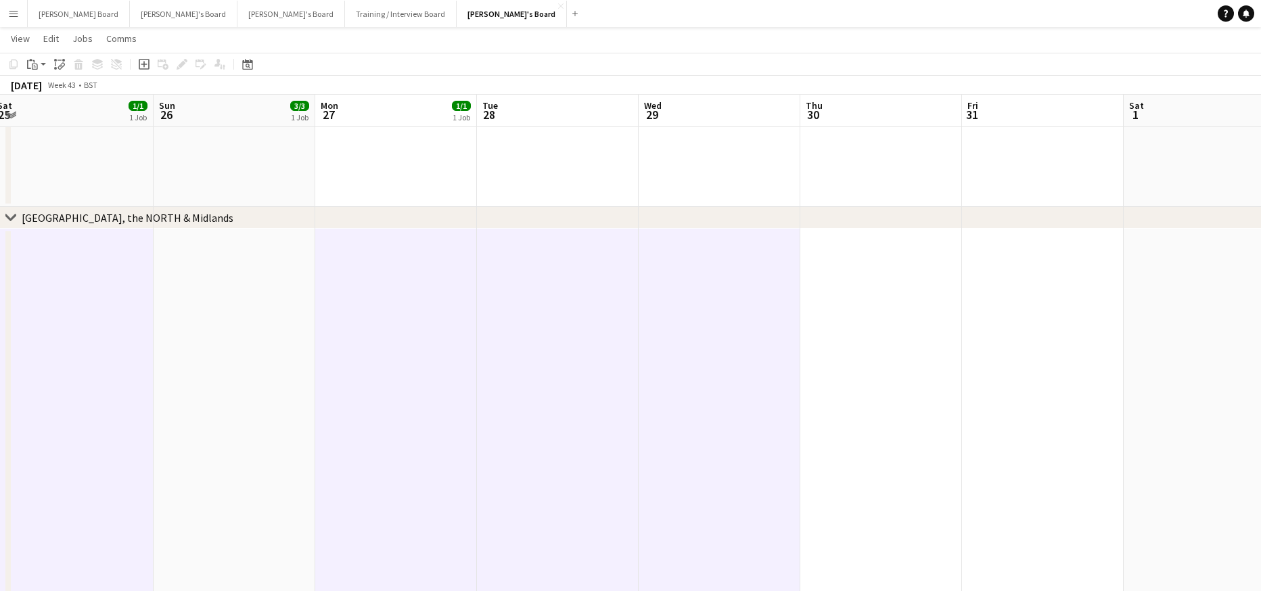
scroll to position [0, 497]
click at [1064, 346] on app-date-cell at bounding box center [1040, 589] width 162 height 720
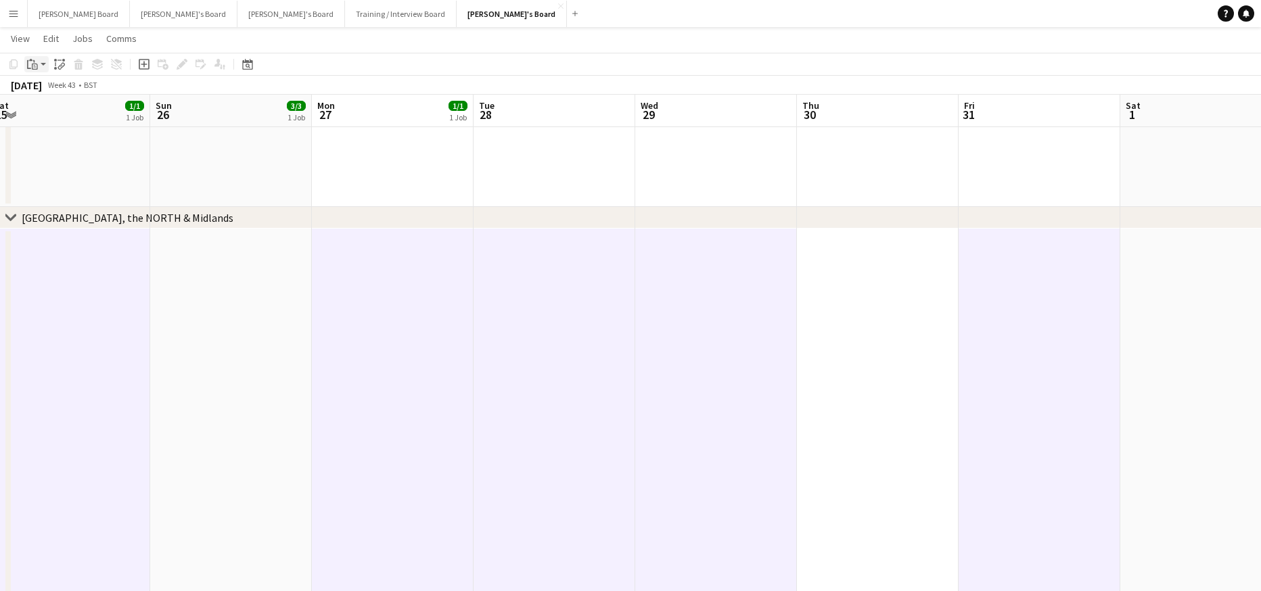
click at [31, 65] on icon "Paste" at bounding box center [32, 64] width 11 height 11
click at [47, 89] on link "Paste Ctrl+V" at bounding box center [99, 90] width 127 height 12
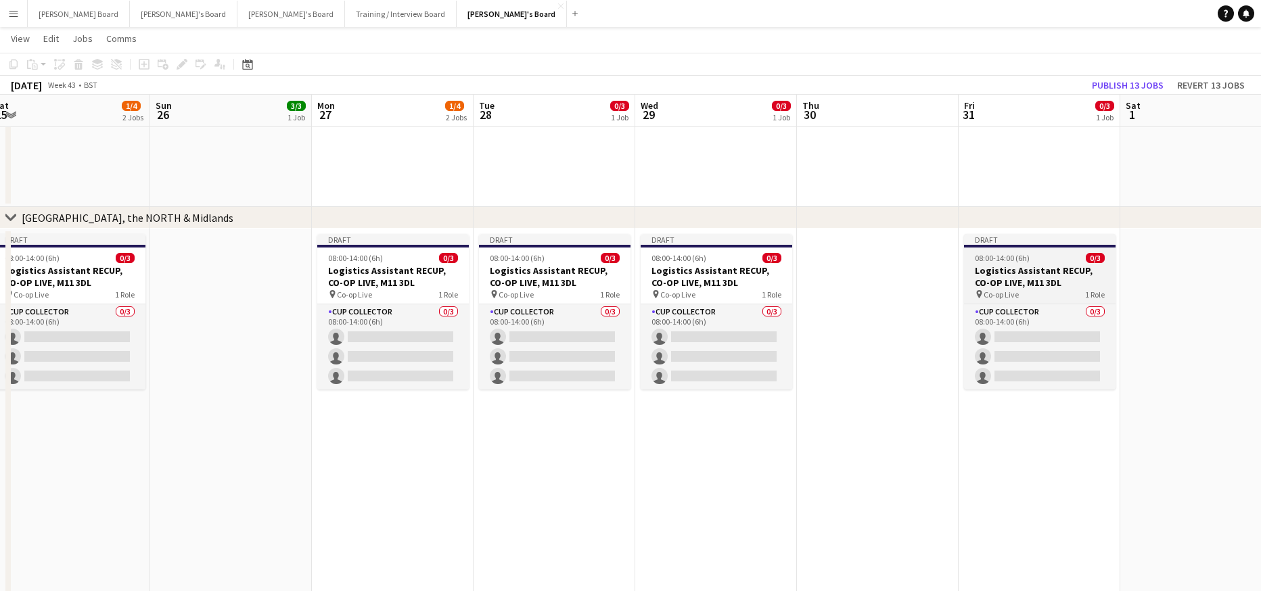
click at [1014, 256] on span "08:00-14:00 (6h)" at bounding box center [1002, 258] width 55 height 10
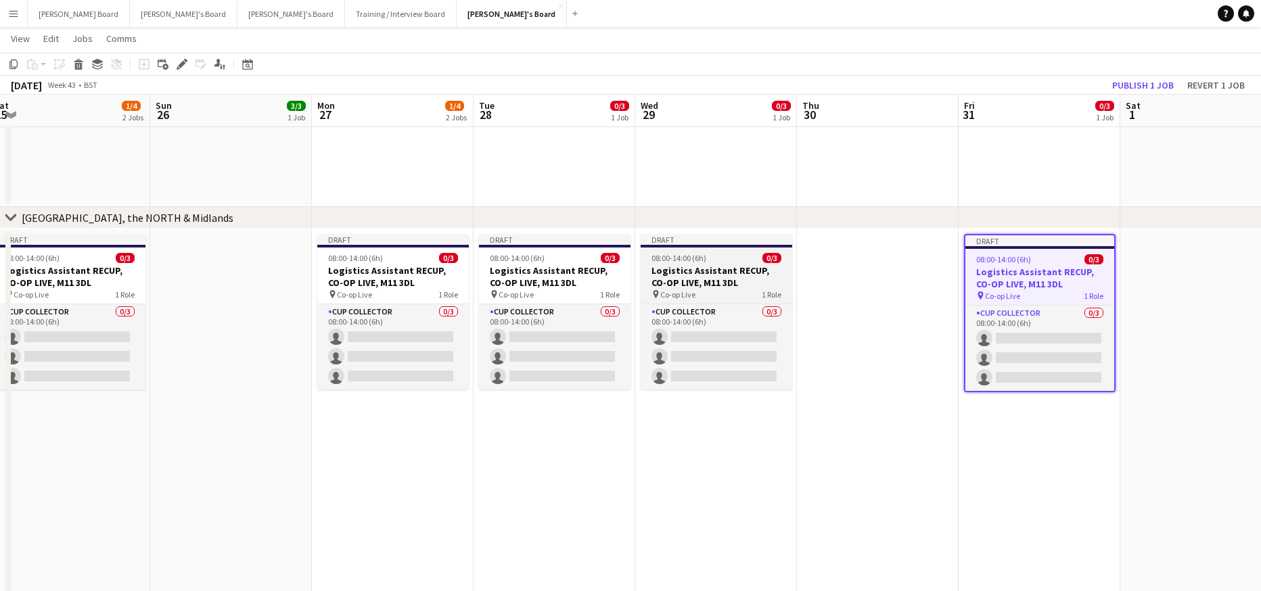
click at [736, 270] on h3 "Logistics Assistant RECUP, CO-OP LIVE, M11 3DL" at bounding box center [717, 277] width 152 height 24
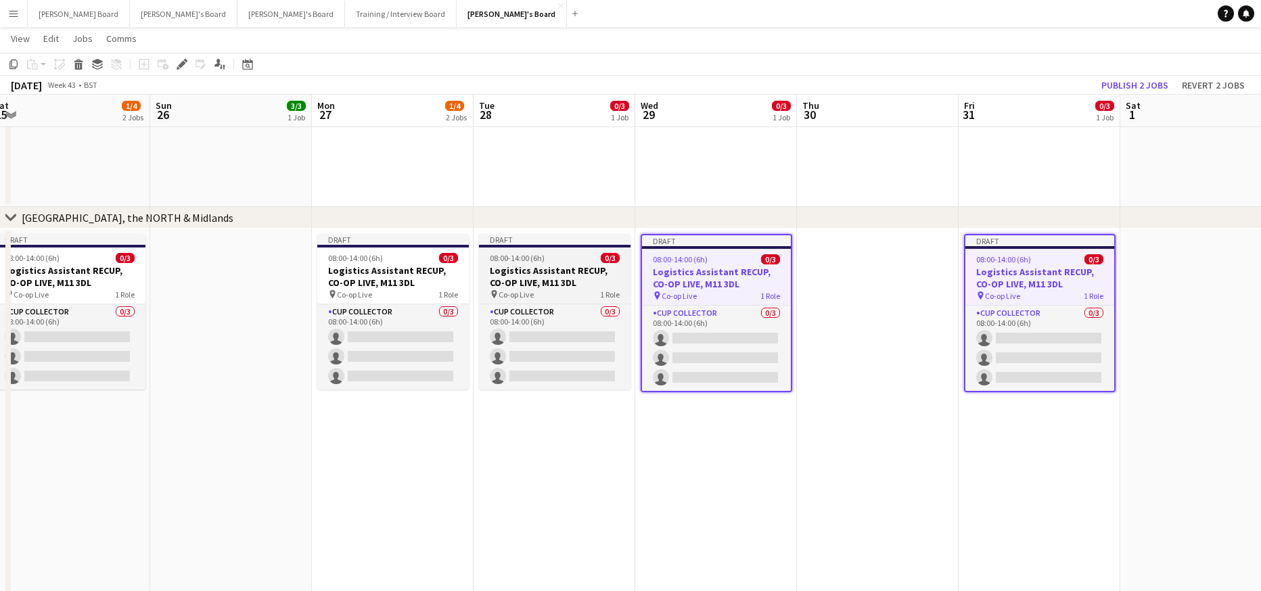
click at [514, 269] on h3 "Logistics Assistant RECUP, CO-OP LIVE, M11 3DL" at bounding box center [555, 277] width 152 height 24
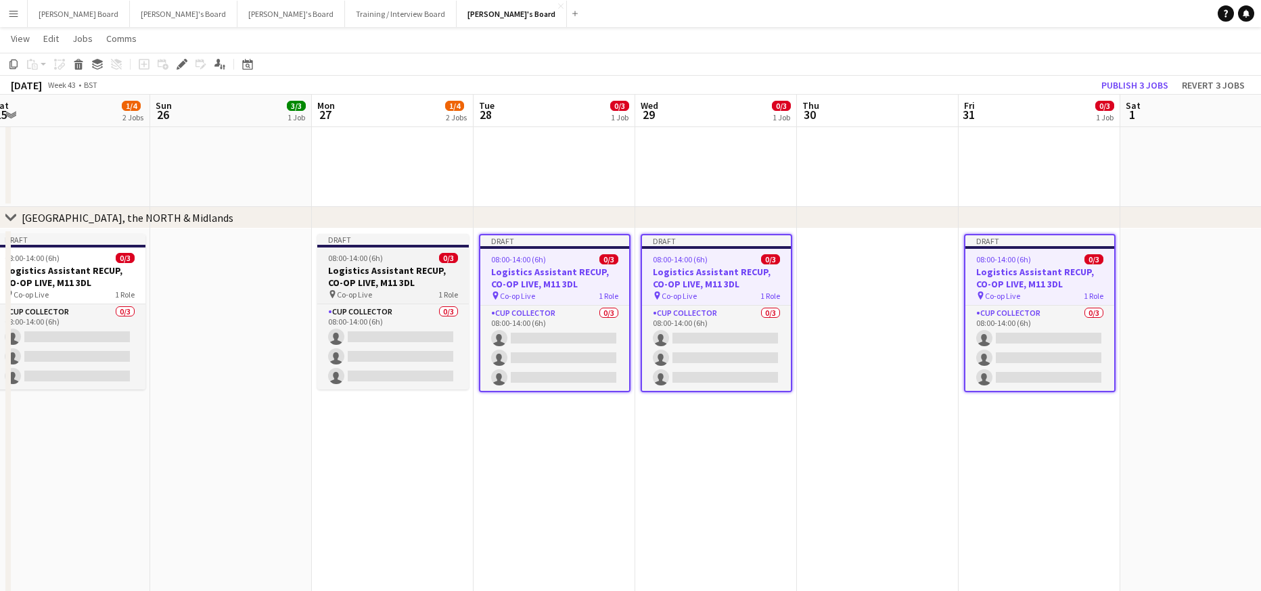
click at [406, 270] on h3 "Logistics Assistant RECUP, CO-OP LIVE, M11 3DL" at bounding box center [393, 277] width 152 height 24
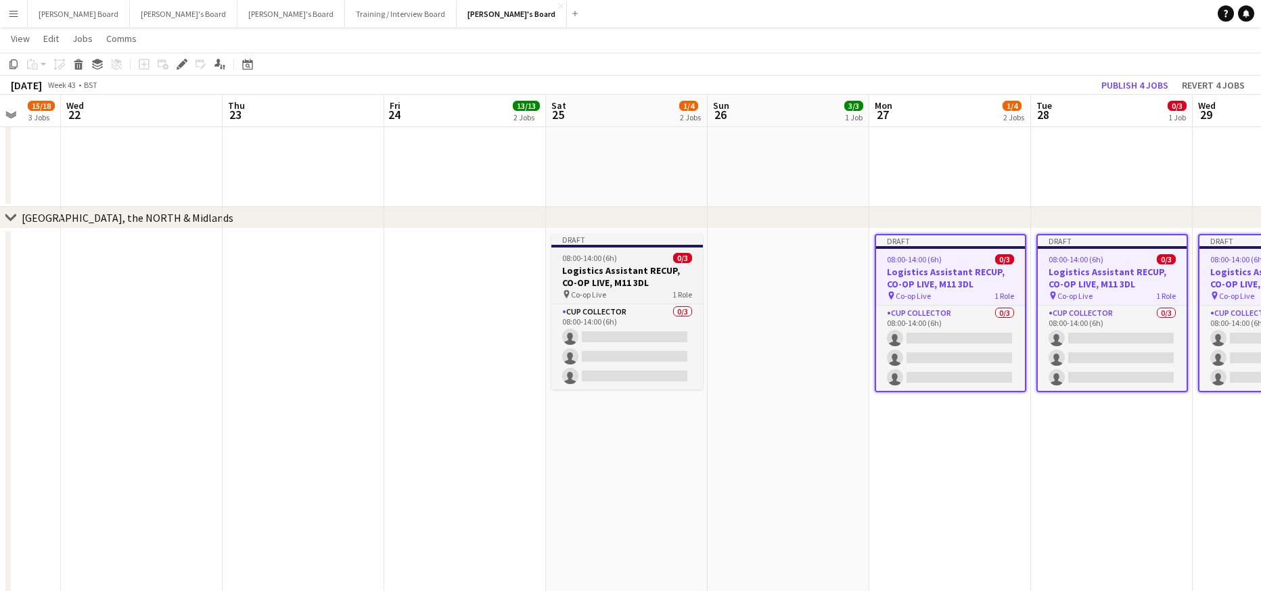
drag, startPoint x: 266, startPoint y: 422, endPoint x: 606, endPoint y: 294, distance: 363.8
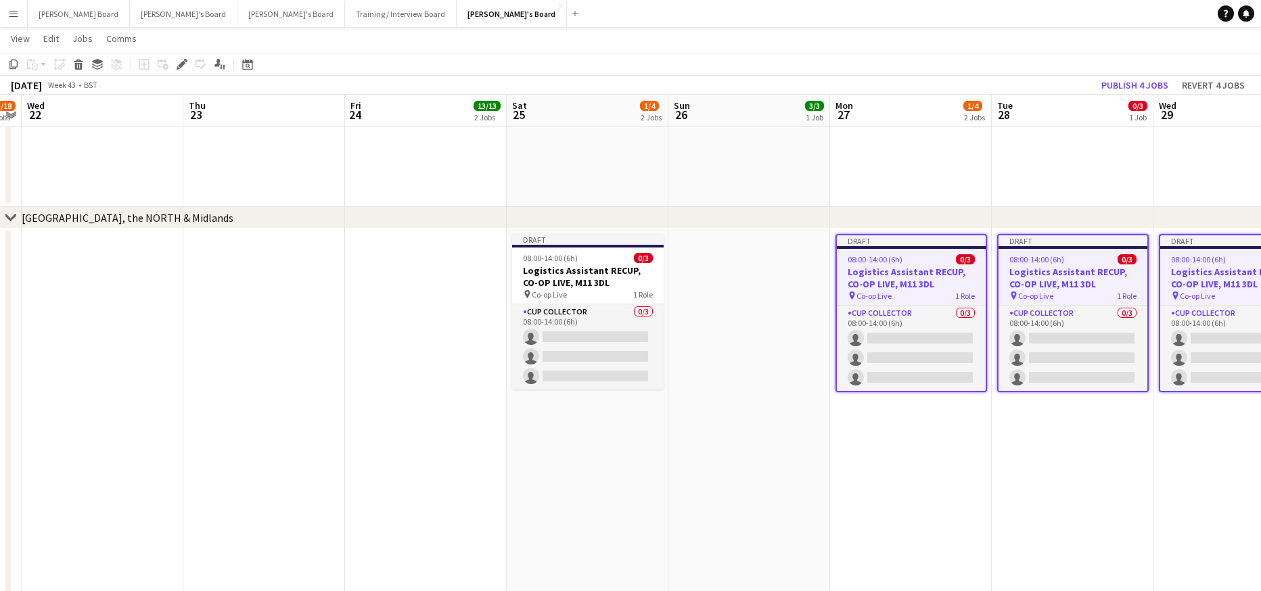
drag, startPoint x: 570, startPoint y: 276, endPoint x: 486, endPoint y: 275, distance: 84.6
click at [570, 275] on h3 "Logistics Assistant RECUP, CO-OP LIVE, M11 3DL" at bounding box center [588, 277] width 152 height 24
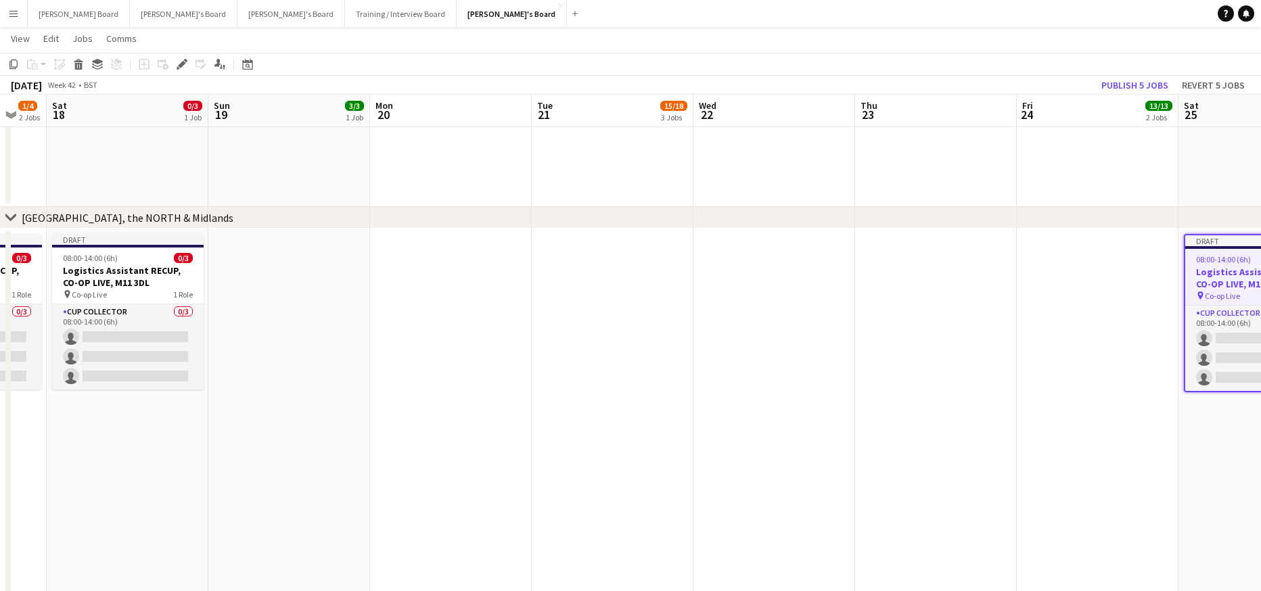
drag, startPoint x: 221, startPoint y: 403, endPoint x: 889, endPoint y: 405, distance: 668.5
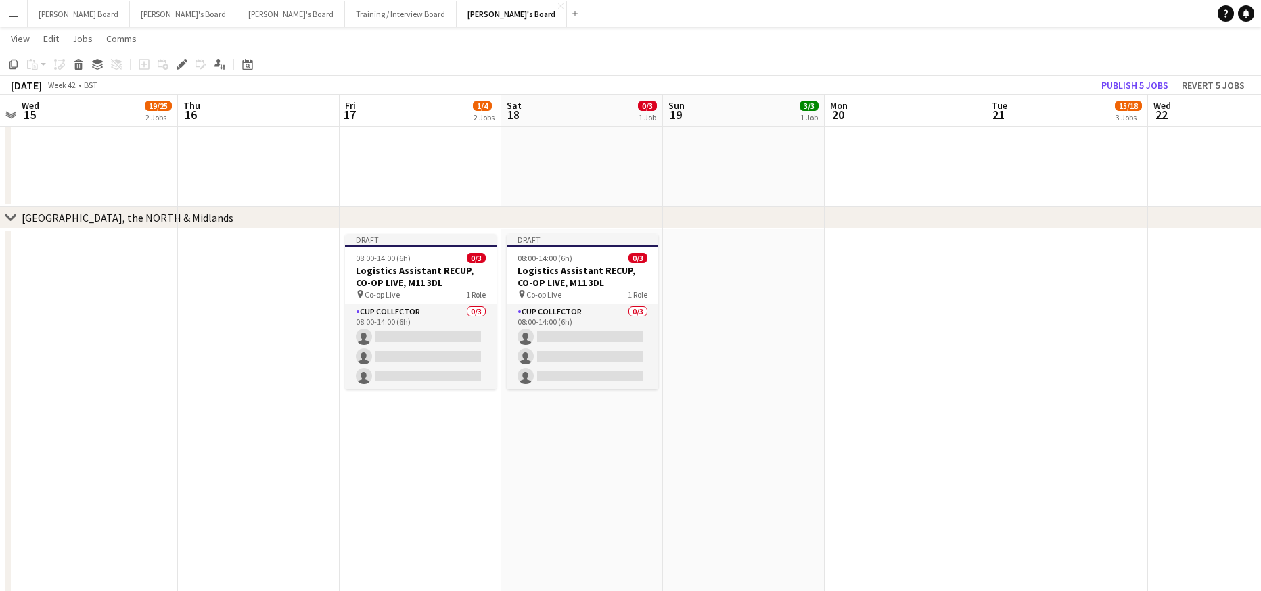
drag, startPoint x: 713, startPoint y: 392, endPoint x: 950, endPoint y: 397, distance: 236.9
click at [574, 273] on h3 "Logistics Assistant RECUP, CO-OP LIVE, M11 3DL" at bounding box center [583, 277] width 152 height 24
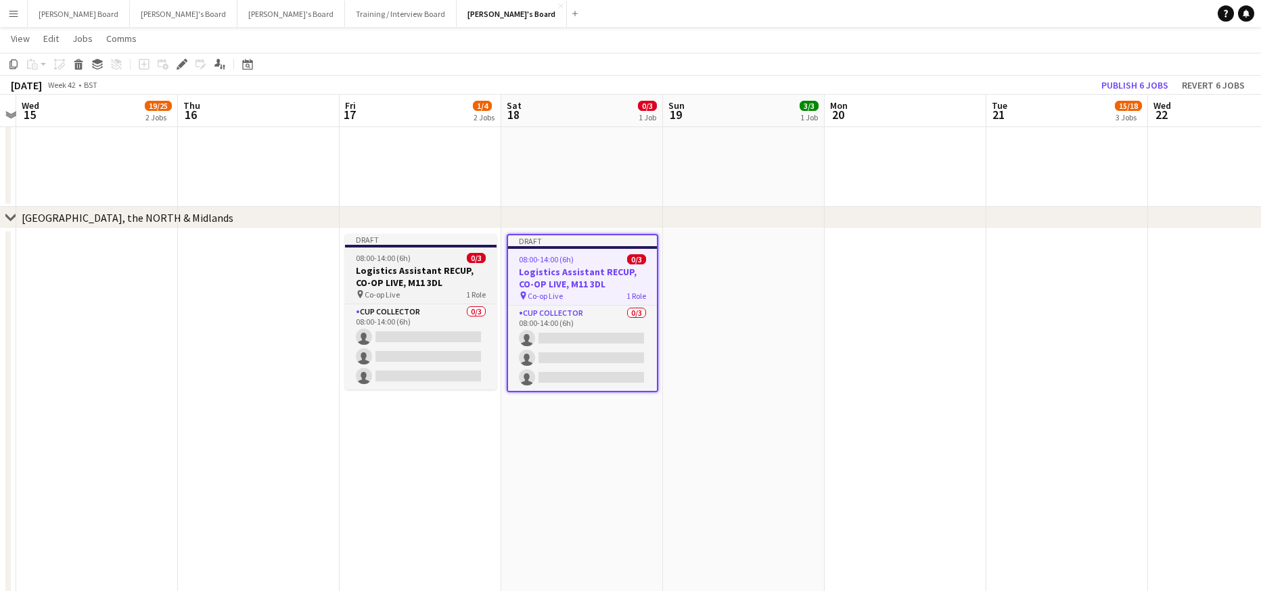
click at [386, 271] on h3 "Logistics Assistant RECUP, CO-OP LIVE, M11 3DL" at bounding box center [421, 277] width 152 height 24
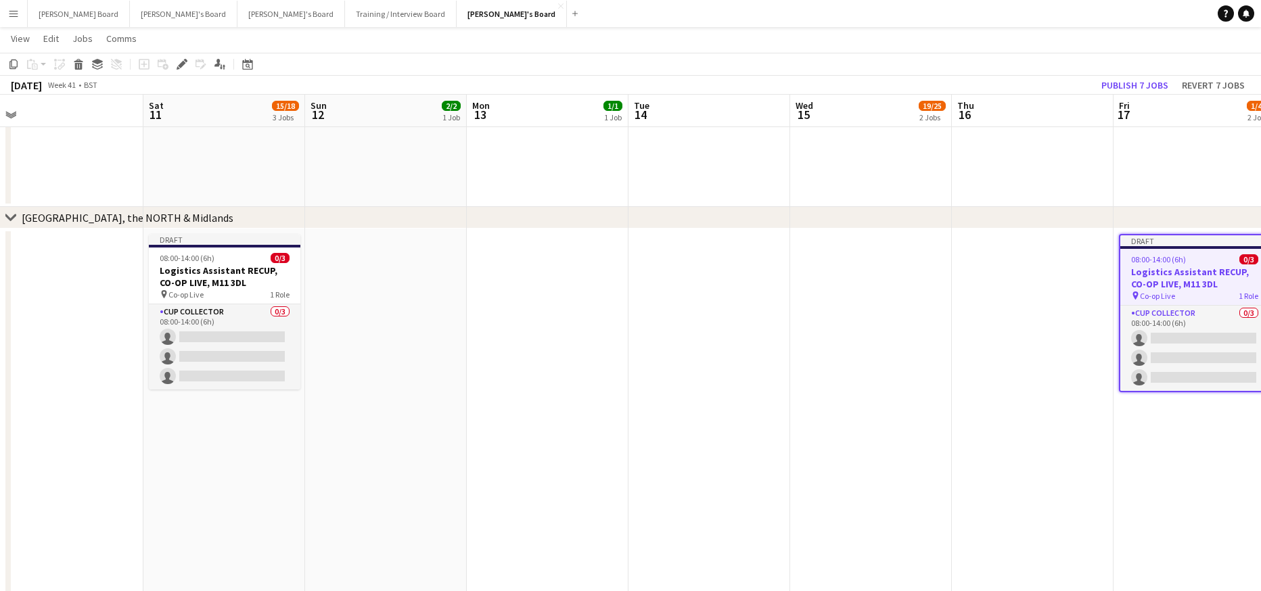
drag, startPoint x: 521, startPoint y: 434, endPoint x: 1006, endPoint y: 436, distance: 485.1
click at [196, 276] on h3 "Logistics Assistant RECUP, CO-OP LIVE, M11 3DL" at bounding box center [227, 277] width 152 height 24
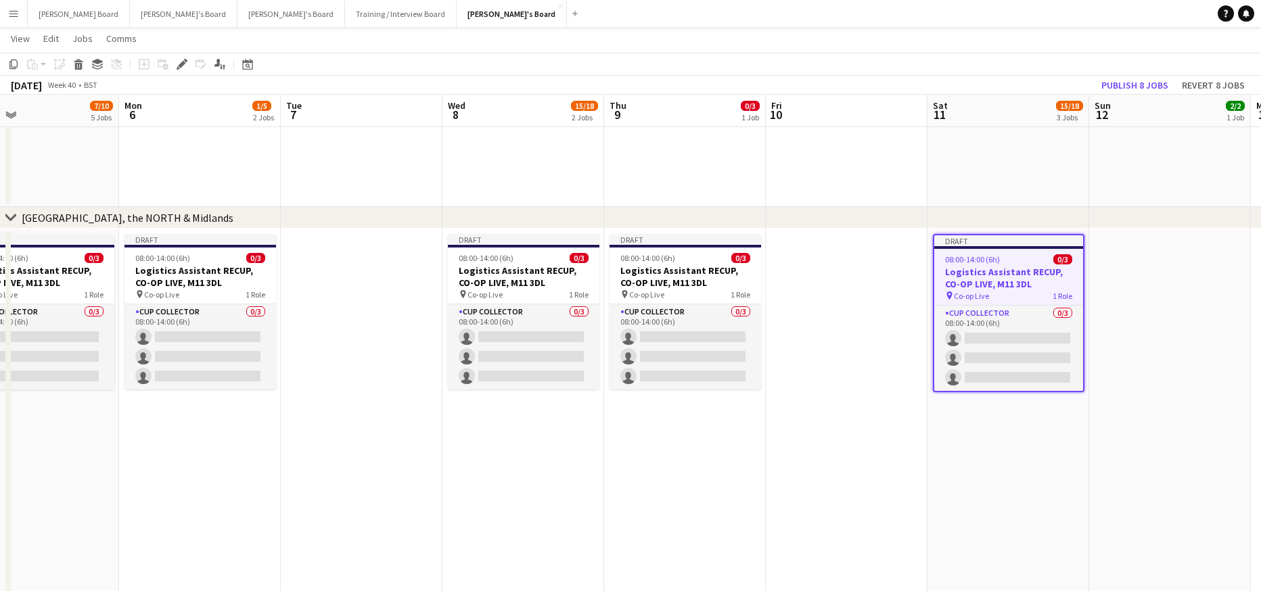
drag, startPoint x: 159, startPoint y: 440, endPoint x: 845, endPoint y: 427, distance: 686.2
click at [652, 264] on app-job-card "Draft 08:00-14:00 (6h) 0/3 Logistics Assistant RECUP, CO-OP LIVE, M11 3DL pin C…" at bounding box center [685, 312] width 152 height 156
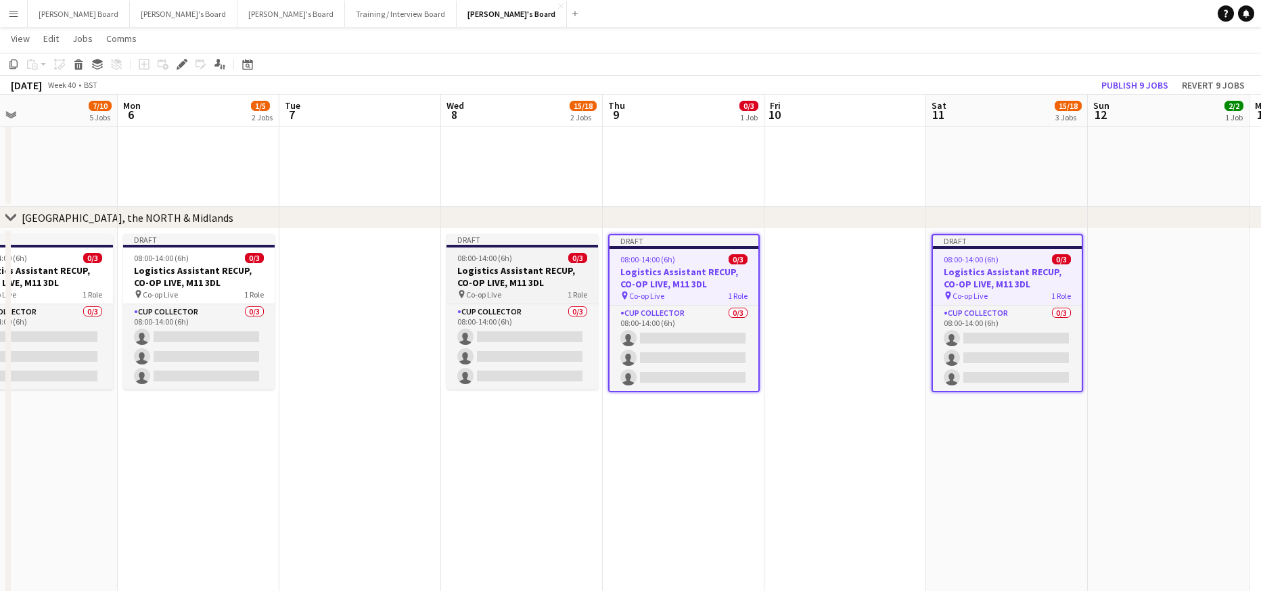
click at [477, 260] on span "08:00-14:00 (6h)" at bounding box center [484, 258] width 55 height 10
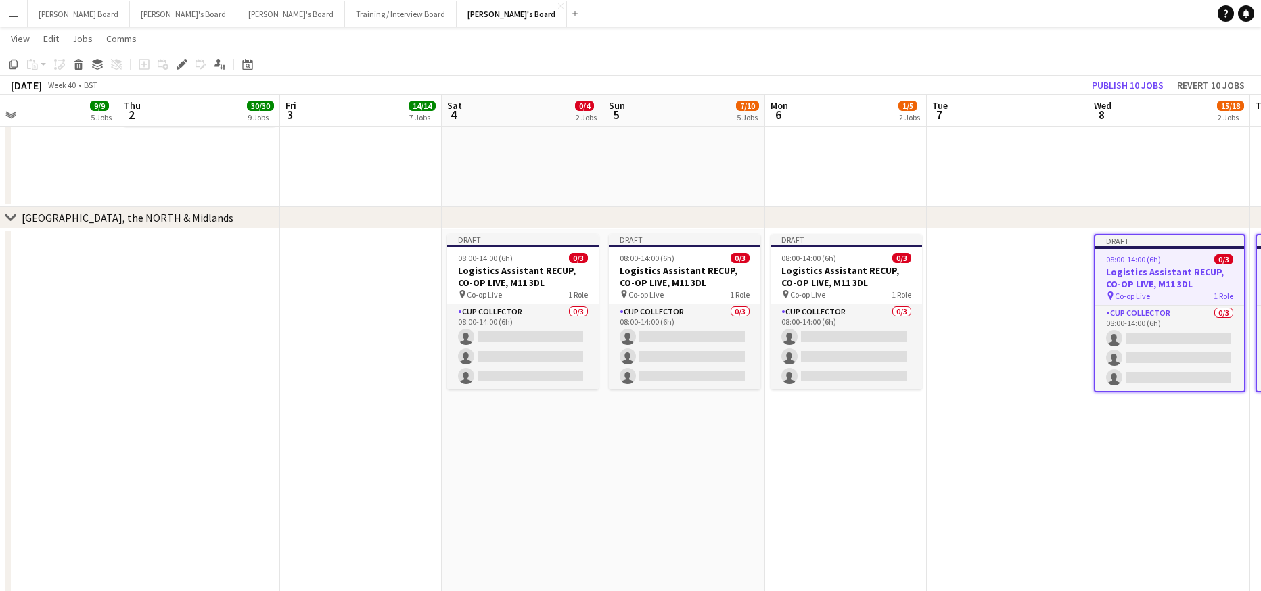
drag, startPoint x: 315, startPoint y: 369, endPoint x: 825, endPoint y: 403, distance: 512.0
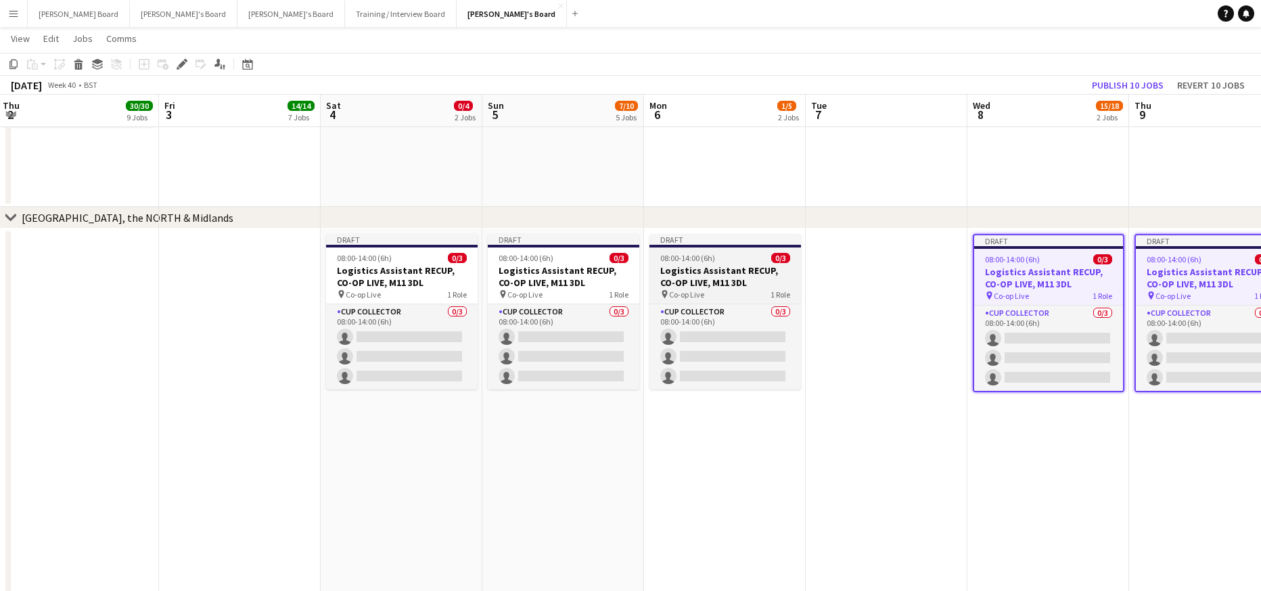
click at [703, 292] on span "Co-op Live" at bounding box center [686, 295] width 35 height 10
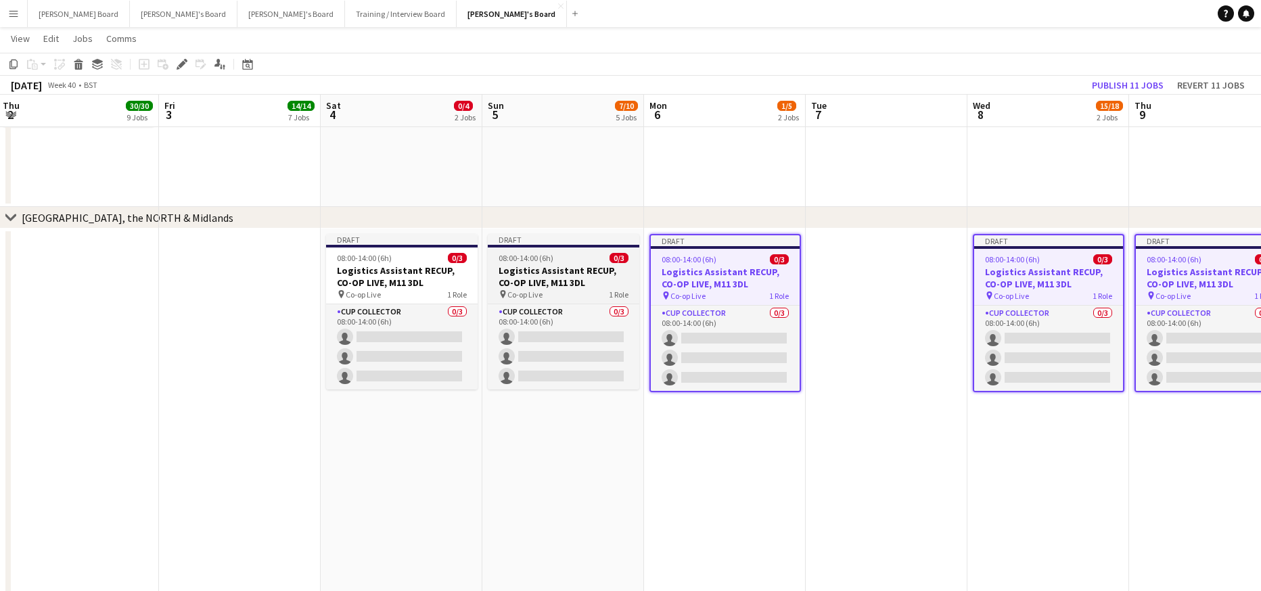
click at [548, 288] on h3 "Logistics Assistant RECUP, CO-OP LIVE, M11 3DL" at bounding box center [564, 277] width 152 height 24
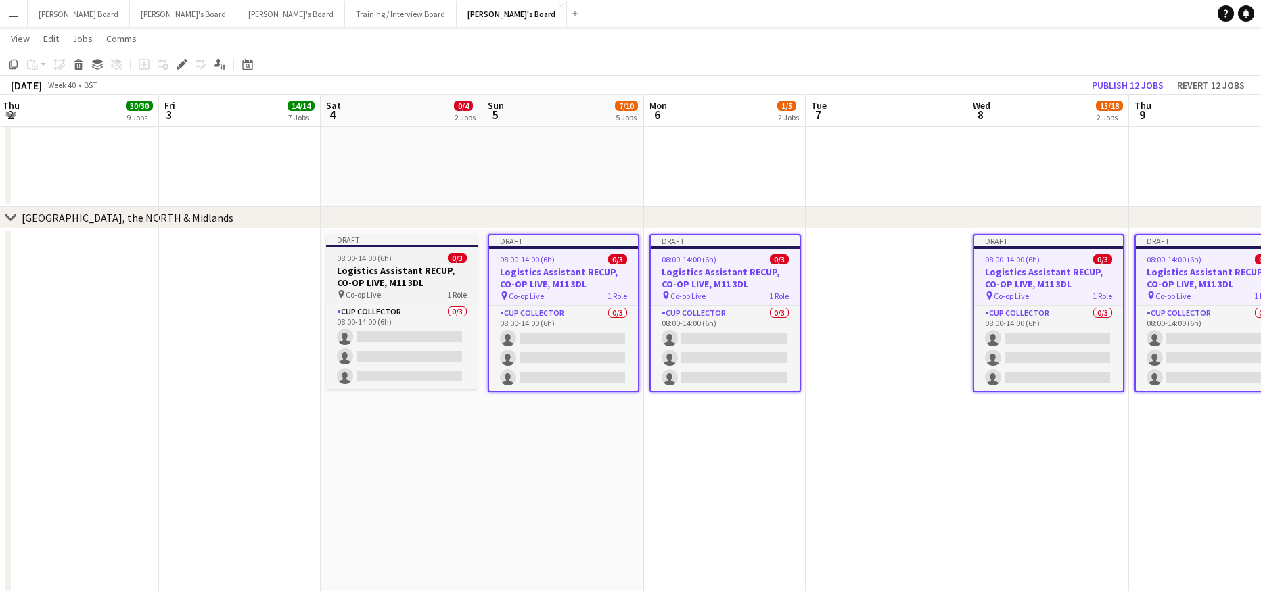
click at [453, 283] on h3 "Logistics Assistant RECUP, CO-OP LIVE, M11 3DL" at bounding box center [402, 277] width 152 height 24
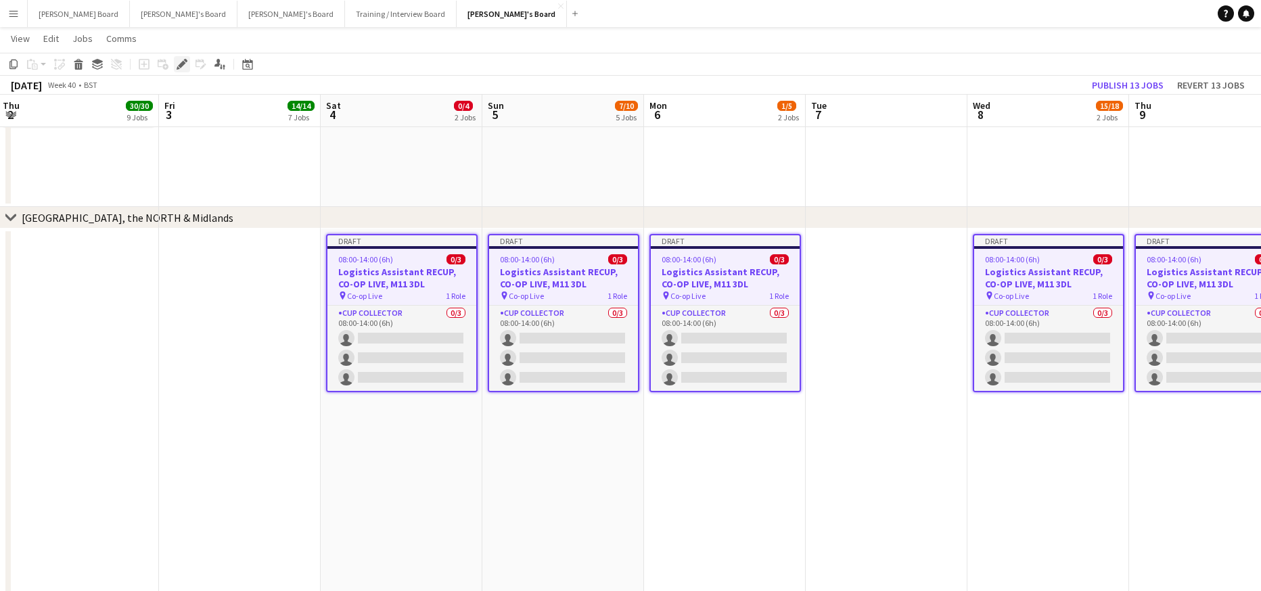
click at [183, 66] on icon at bounding box center [181, 64] width 7 height 7
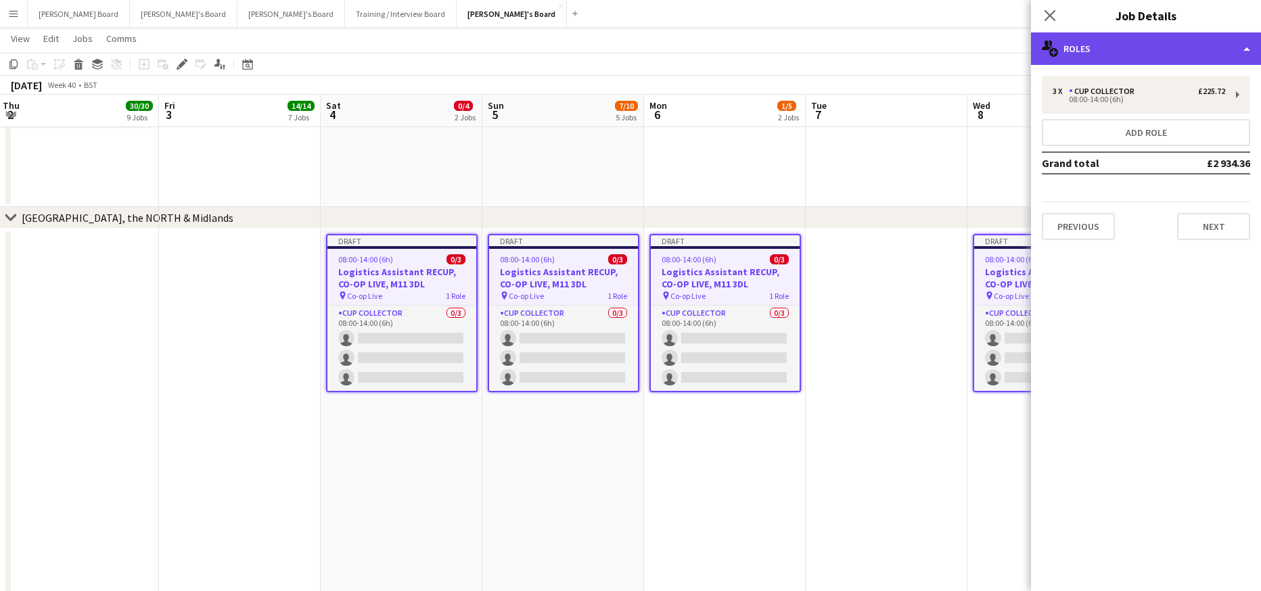
drag, startPoint x: 1119, startPoint y: 47, endPoint x: 1129, endPoint y: 95, distance: 49.0
click at [1119, 45] on div "multiple-users-add Roles" at bounding box center [1146, 48] width 230 height 32
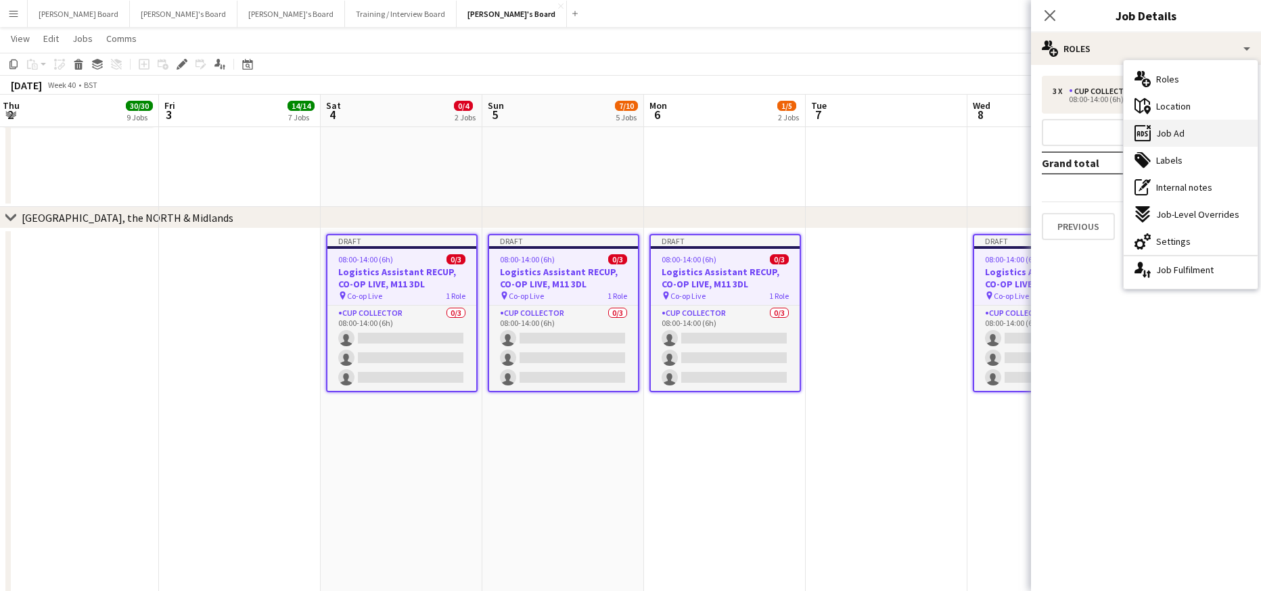
click at [1180, 131] on span "Job Ad" at bounding box center [1170, 133] width 28 height 12
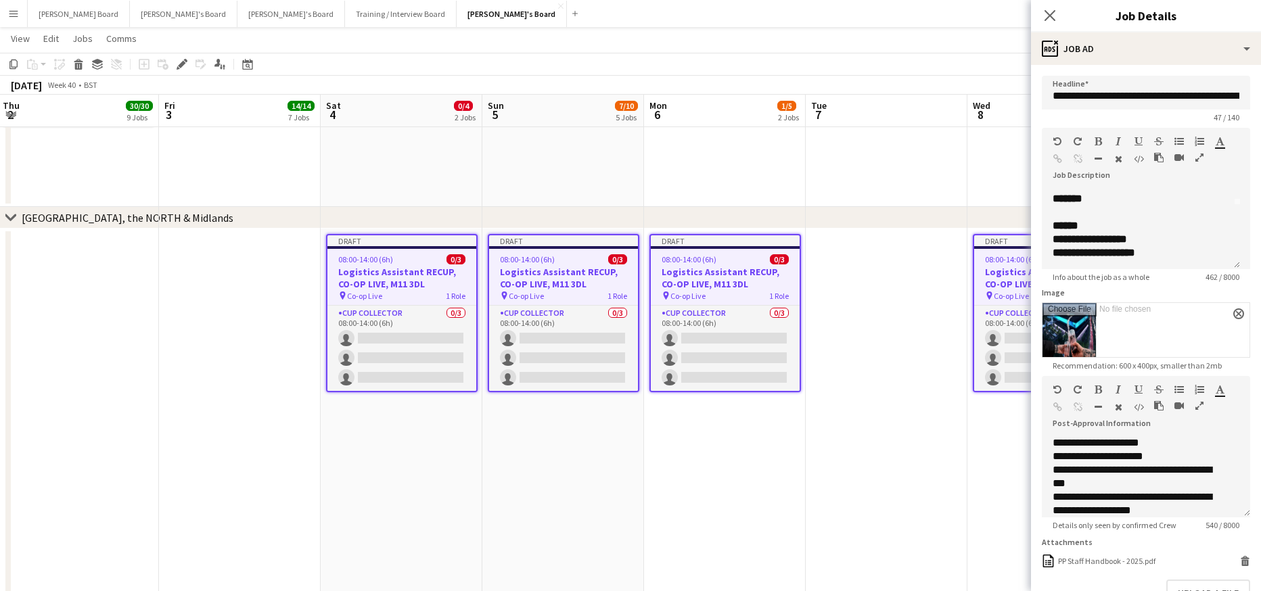
scroll to position [90, 0]
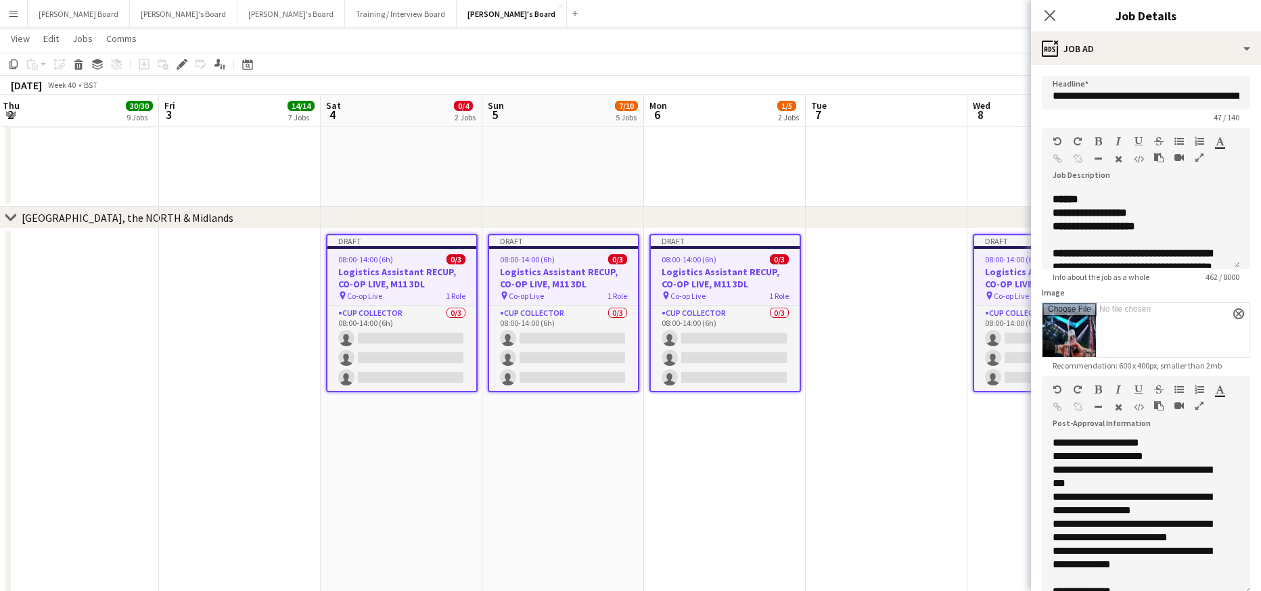
drag, startPoint x: 1237, startPoint y: 512, endPoint x: 1259, endPoint y: 633, distance: 122.4
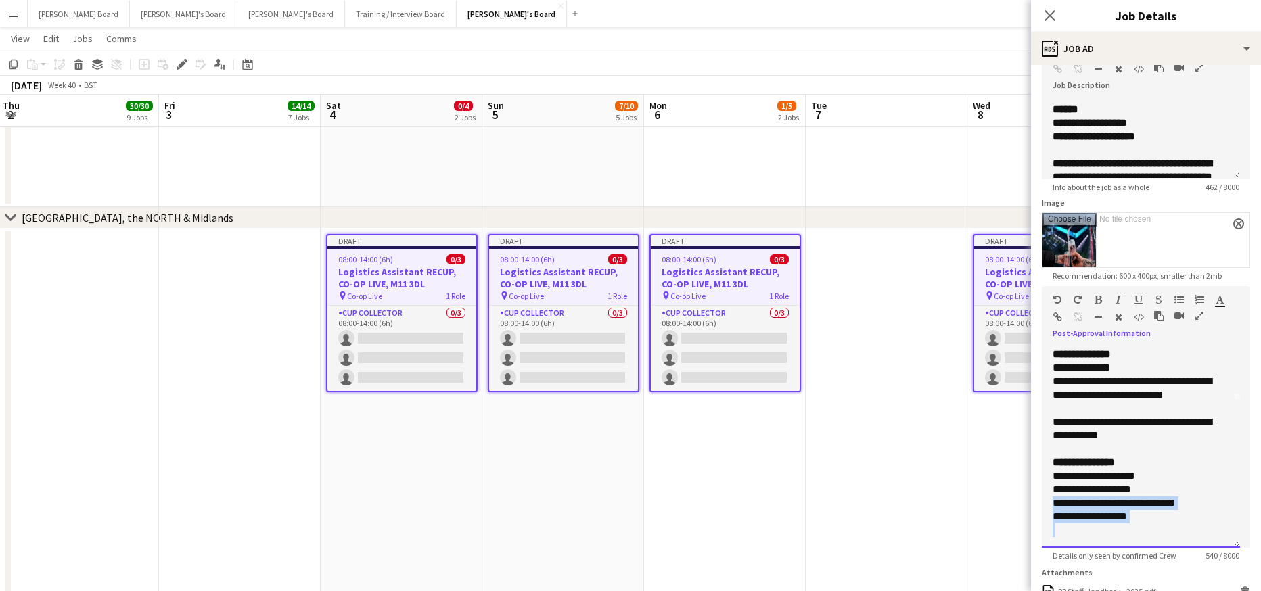
drag, startPoint x: 1151, startPoint y: 524, endPoint x: 1048, endPoint y: 510, distance: 103.8
click at [1048, 510] on div "**********" at bounding box center [1141, 447] width 198 height 202
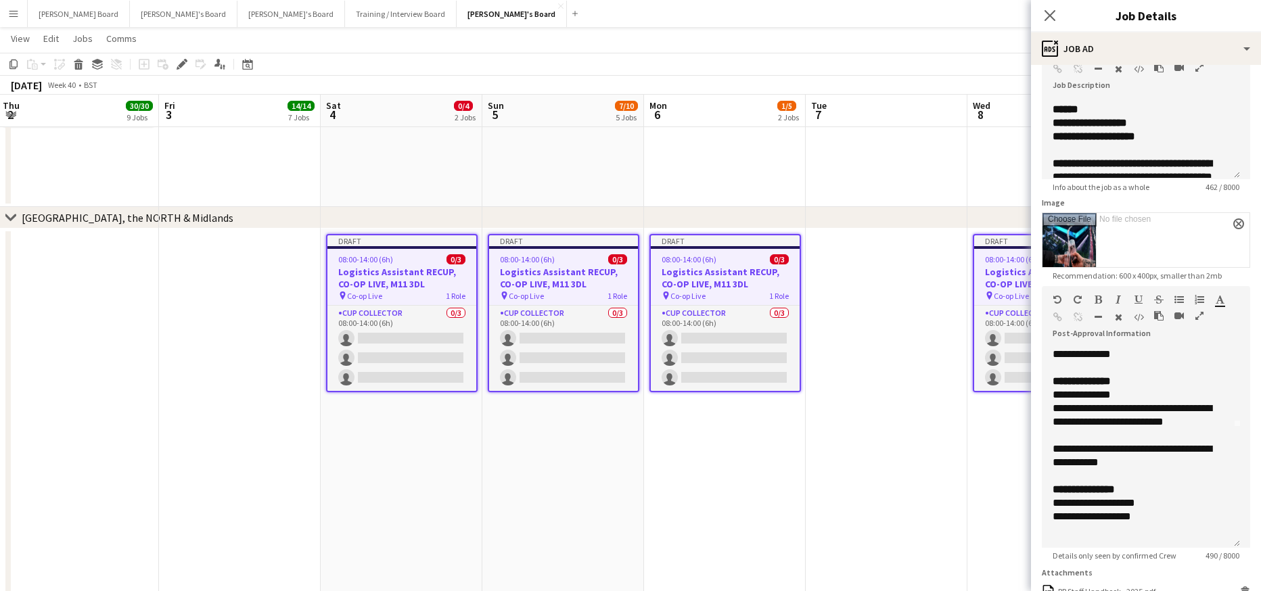
click at [953, 359] on app-date-cell at bounding box center [887, 589] width 162 height 720
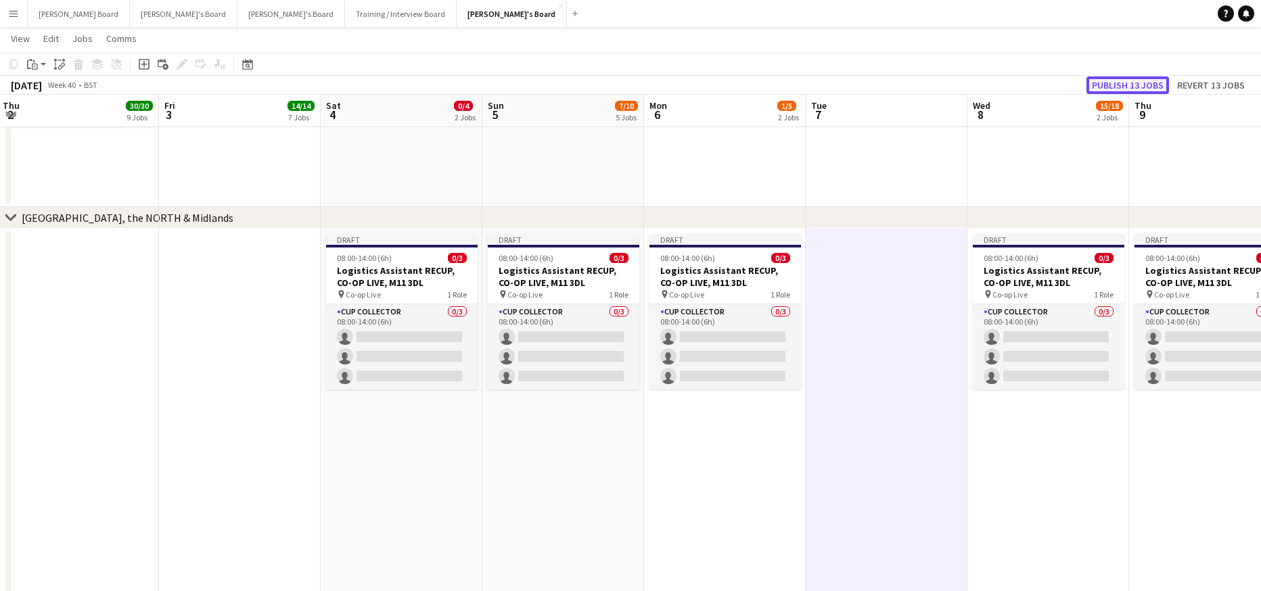
click at [1143, 89] on button "Publish 13 jobs" at bounding box center [1128, 85] width 83 height 18
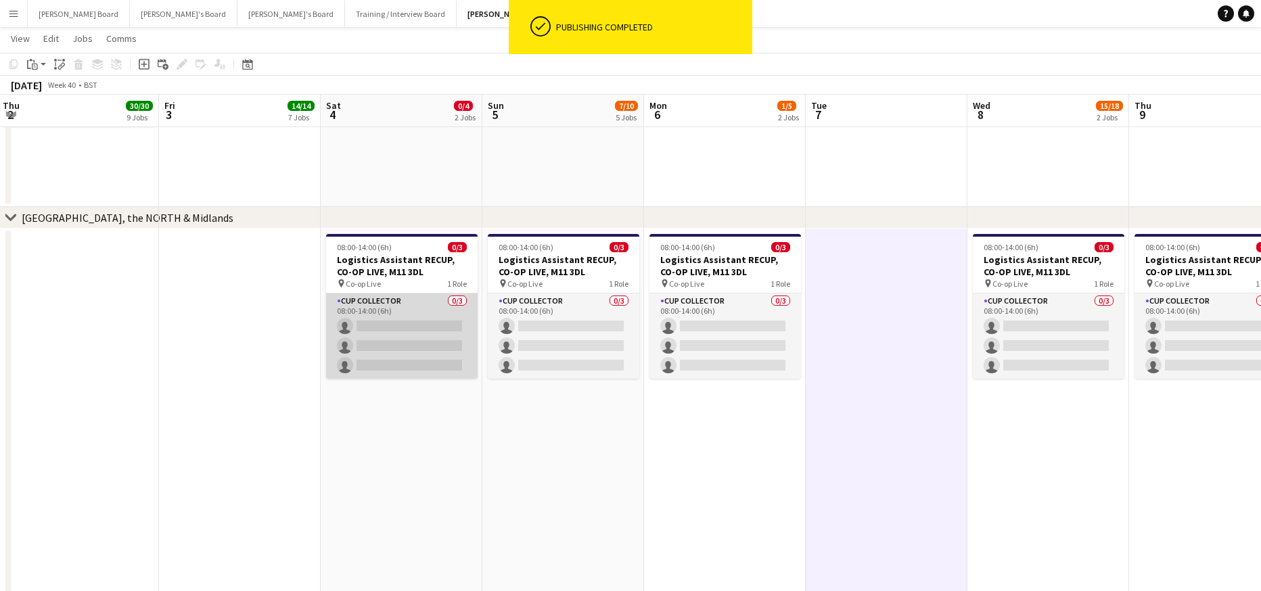
click at [409, 355] on app-card-role "CUP COLLECTOR 0/3 08:00-14:00 (6h) single-neutral-actions single-neutral-action…" at bounding box center [402, 336] width 152 height 85
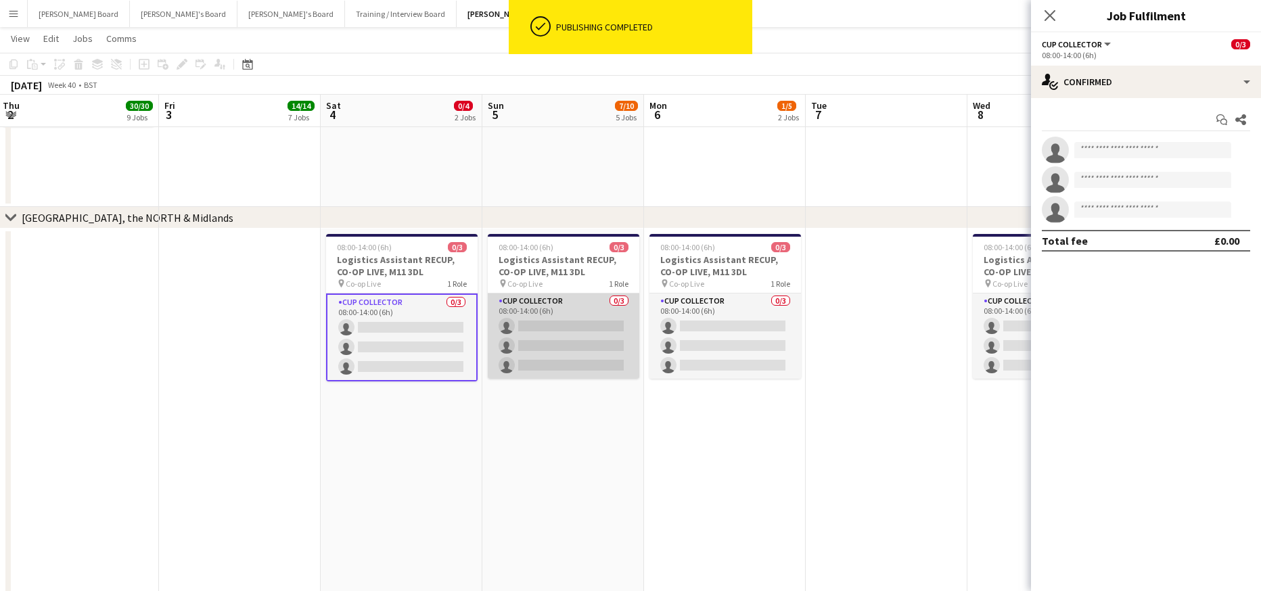
click at [557, 331] on app-card-role "CUP COLLECTOR 0/3 08:00-14:00 (6h) single-neutral-actions single-neutral-action…" at bounding box center [564, 336] width 152 height 85
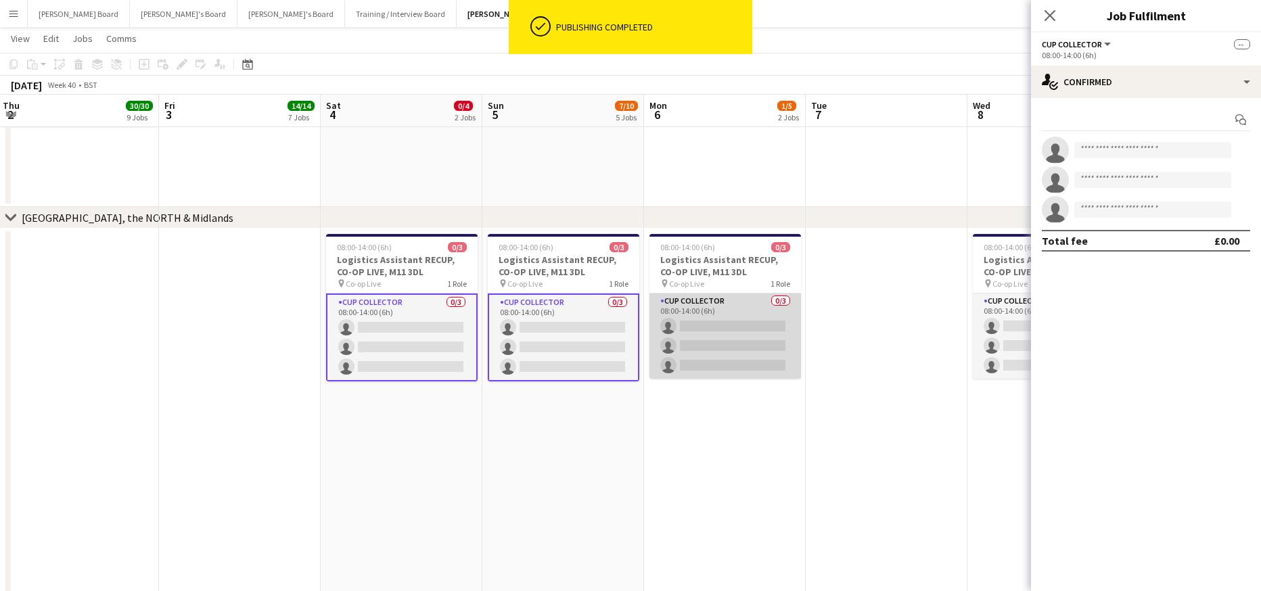
click at [727, 322] on app-card-role "CUP COLLECTOR 0/3 08:00-14:00 (6h) single-neutral-actions single-neutral-action…" at bounding box center [726, 336] width 152 height 85
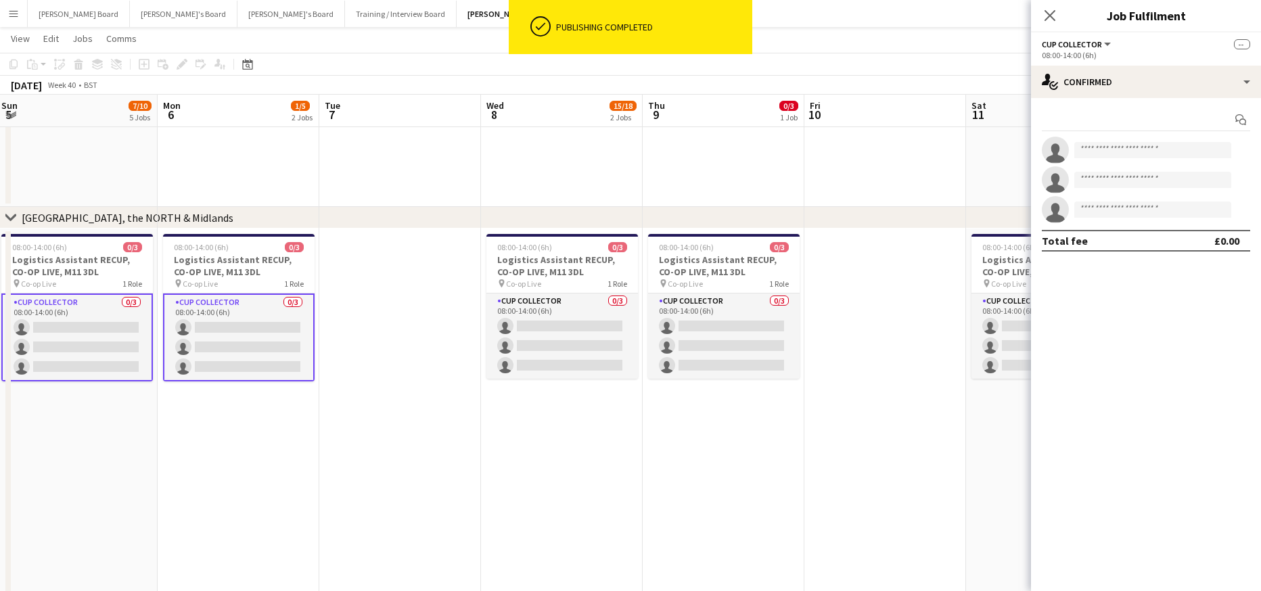
drag, startPoint x: 949, startPoint y: 463, endPoint x: 459, endPoint y: 459, distance: 489.9
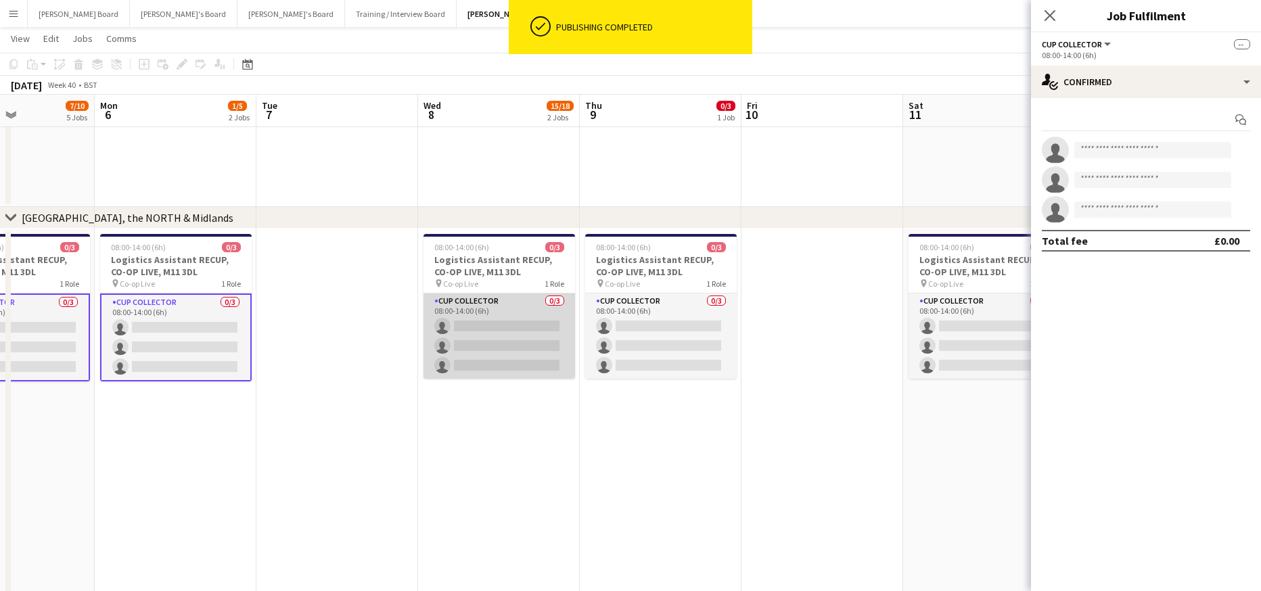
click at [508, 357] on app-card-role "CUP COLLECTOR 0/3 08:00-14:00 (6h) single-neutral-actions single-neutral-action…" at bounding box center [500, 336] width 152 height 85
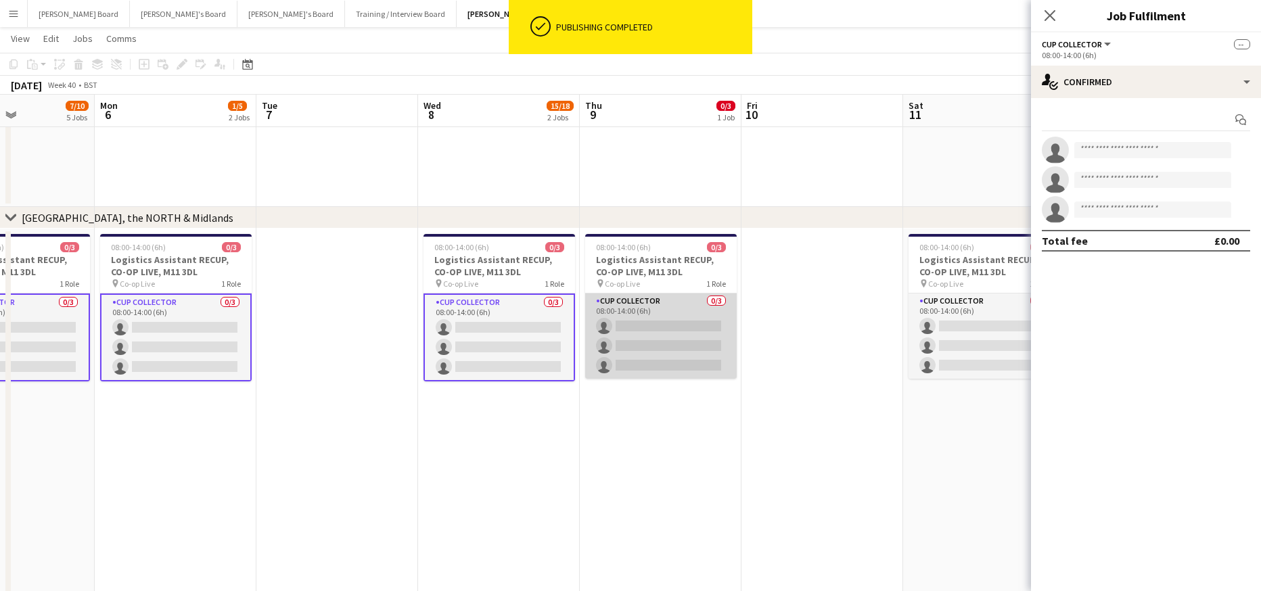
click at [688, 348] on app-card-role "CUP COLLECTOR 0/3 08:00-14:00 (6h) single-neutral-actions single-neutral-action…" at bounding box center [661, 336] width 152 height 85
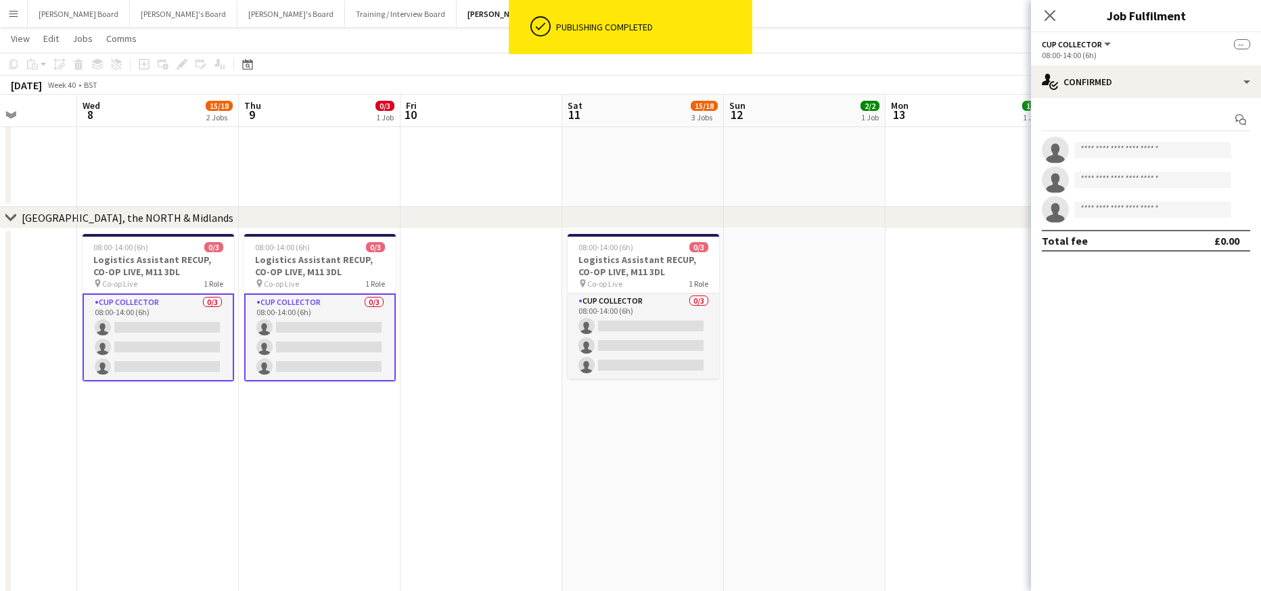
drag, startPoint x: 868, startPoint y: 468, endPoint x: 369, endPoint y: 444, distance: 499.9
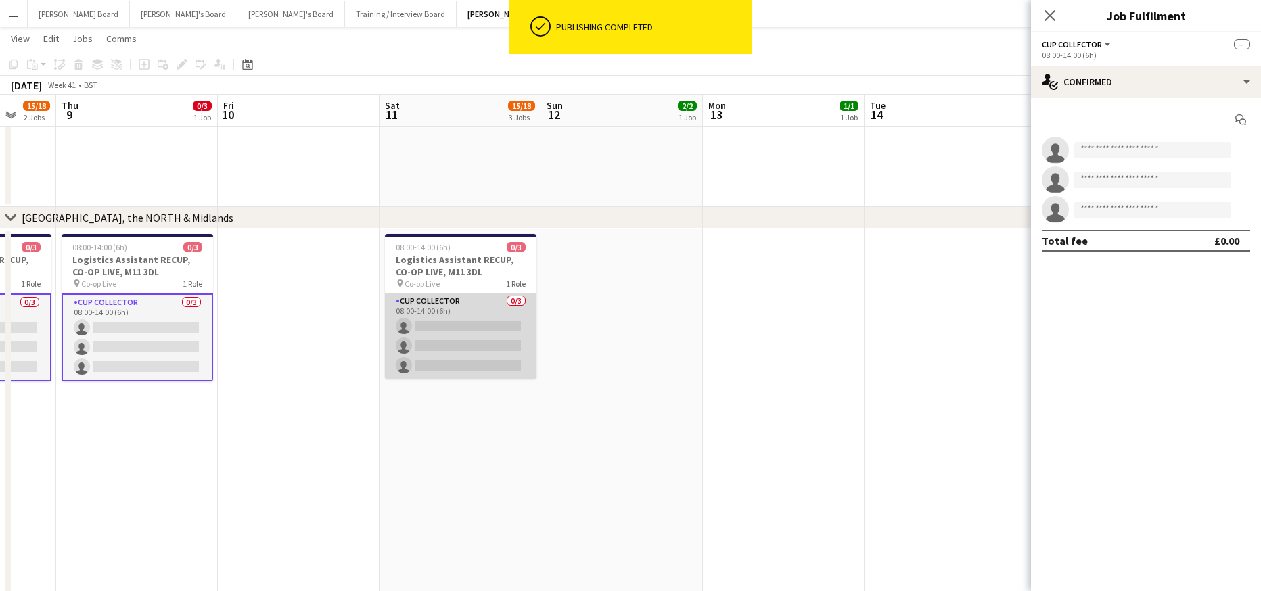
click at [453, 344] on app-card-role "CUP COLLECTOR 0/3 08:00-14:00 (6h) single-neutral-actions single-neutral-action…" at bounding box center [461, 336] width 152 height 85
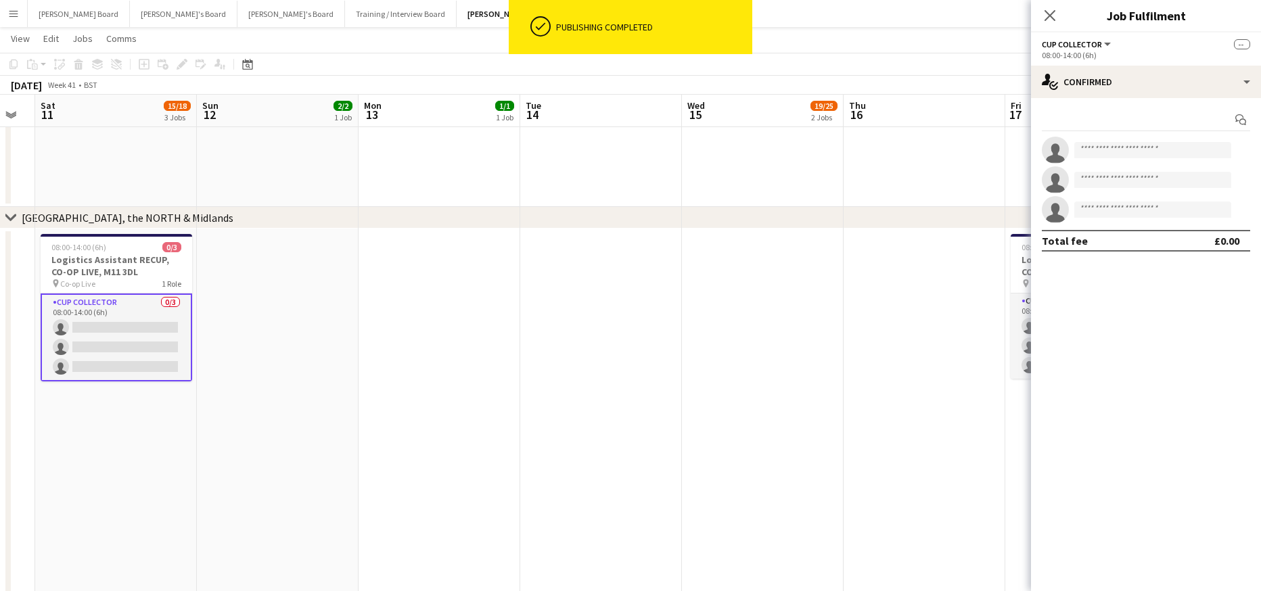
drag, startPoint x: 853, startPoint y: 432, endPoint x: 175, endPoint y: 444, distance: 678.1
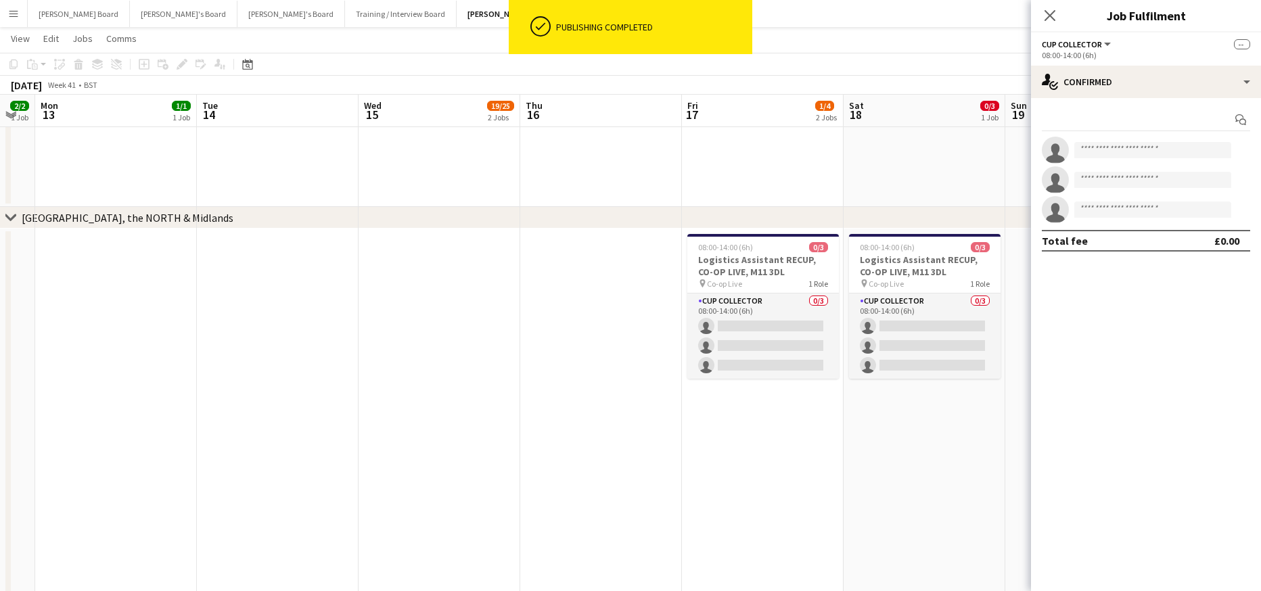
scroll to position [0, 460]
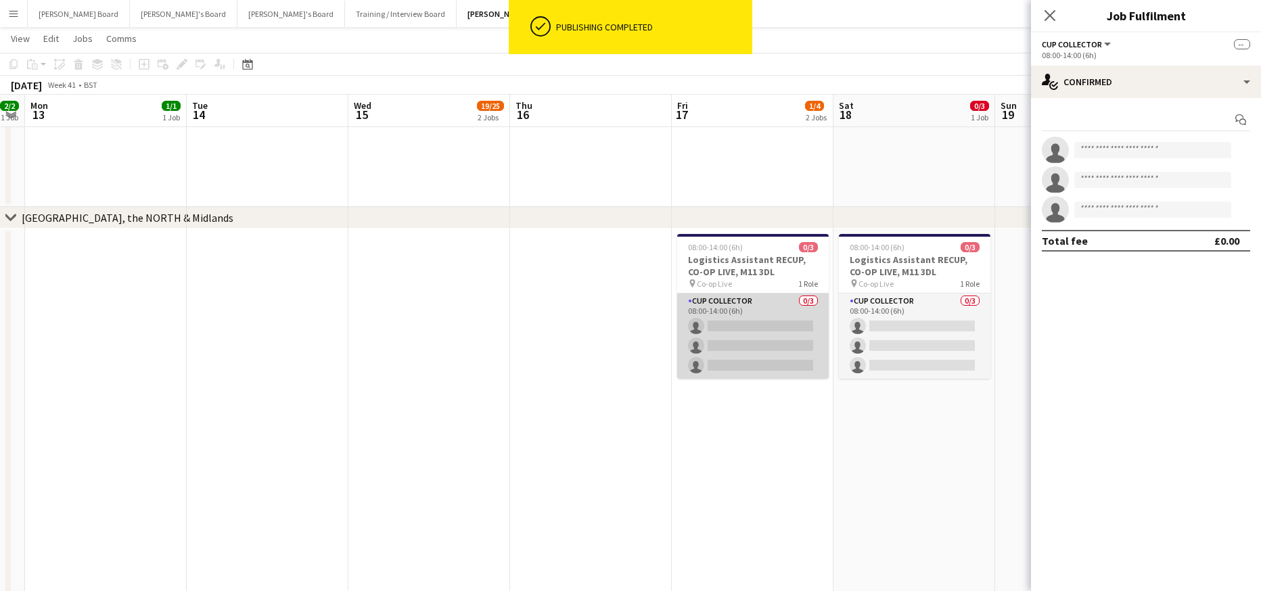
click at [770, 361] on app-card-role "CUP COLLECTOR 0/3 08:00-14:00 (6h) single-neutral-actions single-neutral-action…" at bounding box center [753, 336] width 152 height 85
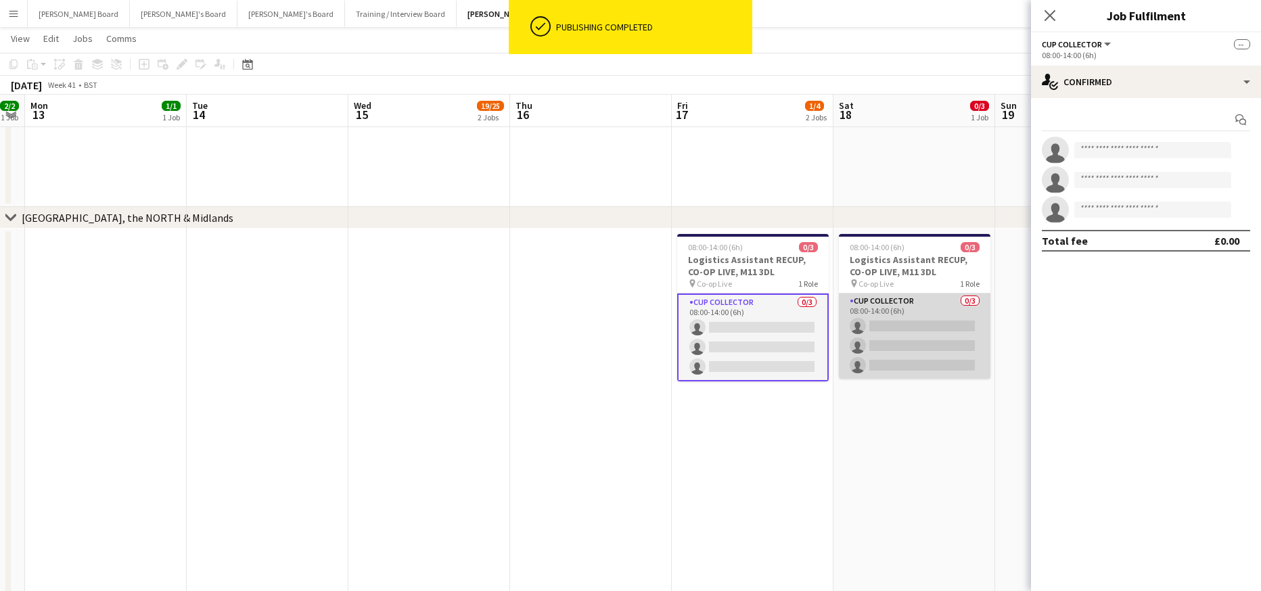
click at [924, 350] on app-card-role "CUP COLLECTOR 0/3 08:00-14:00 (6h) single-neutral-actions single-neutral-action…" at bounding box center [915, 336] width 152 height 85
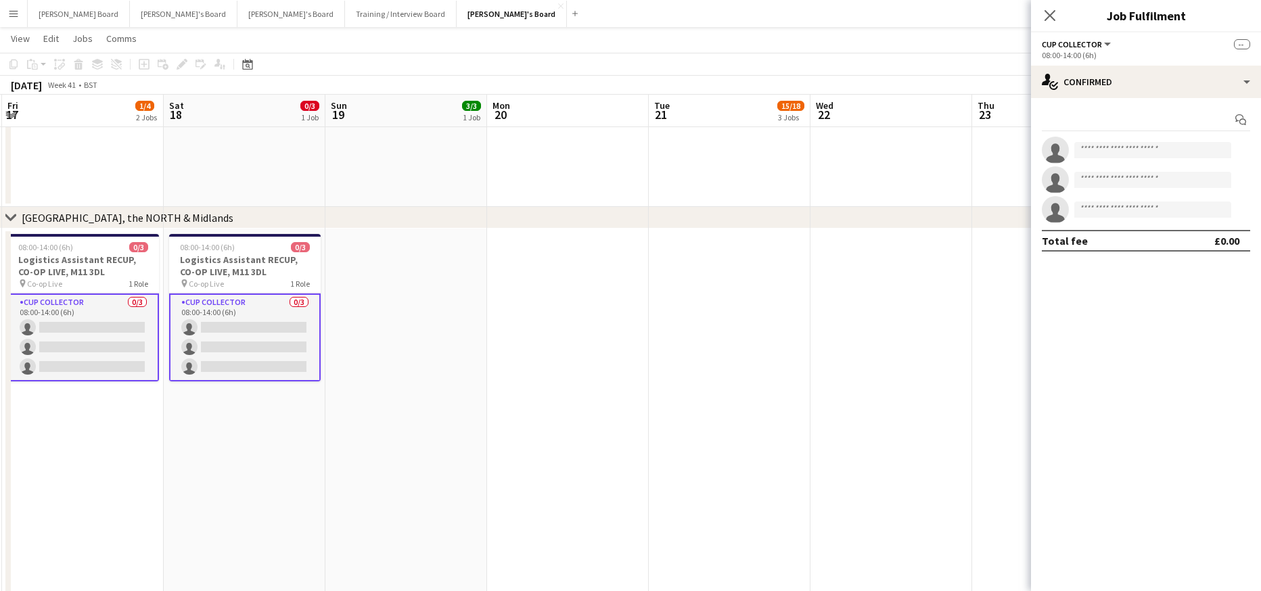
drag, startPoint x: 932, startPoint y: 497, endPoint x: -162, endPoint y: 468, distance: 1094.5
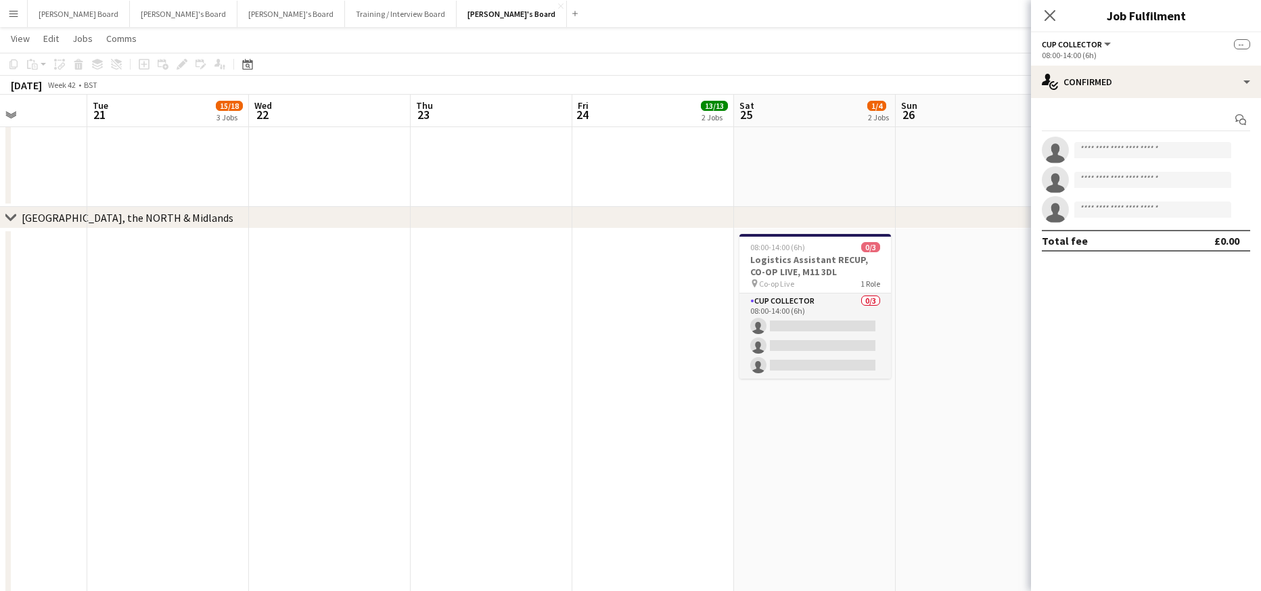
scroll to position [0, 503]
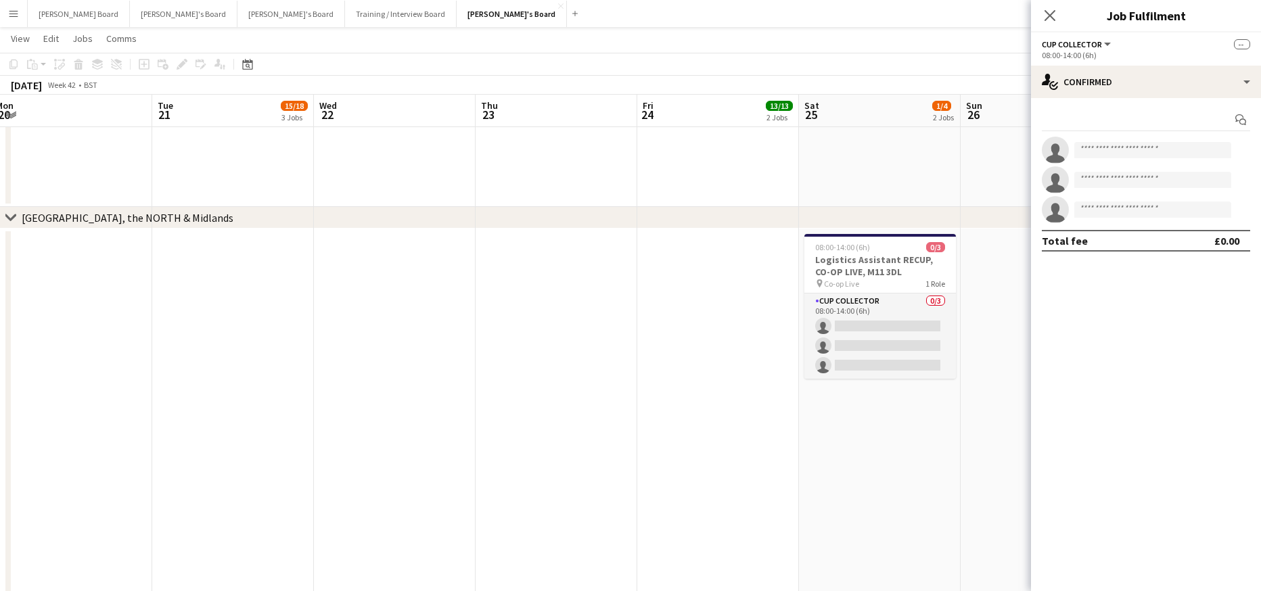
drag, startPoint x: 650, startPoint y: 445, endPoint x: 185, endPoint y: 432, distance: 464.3
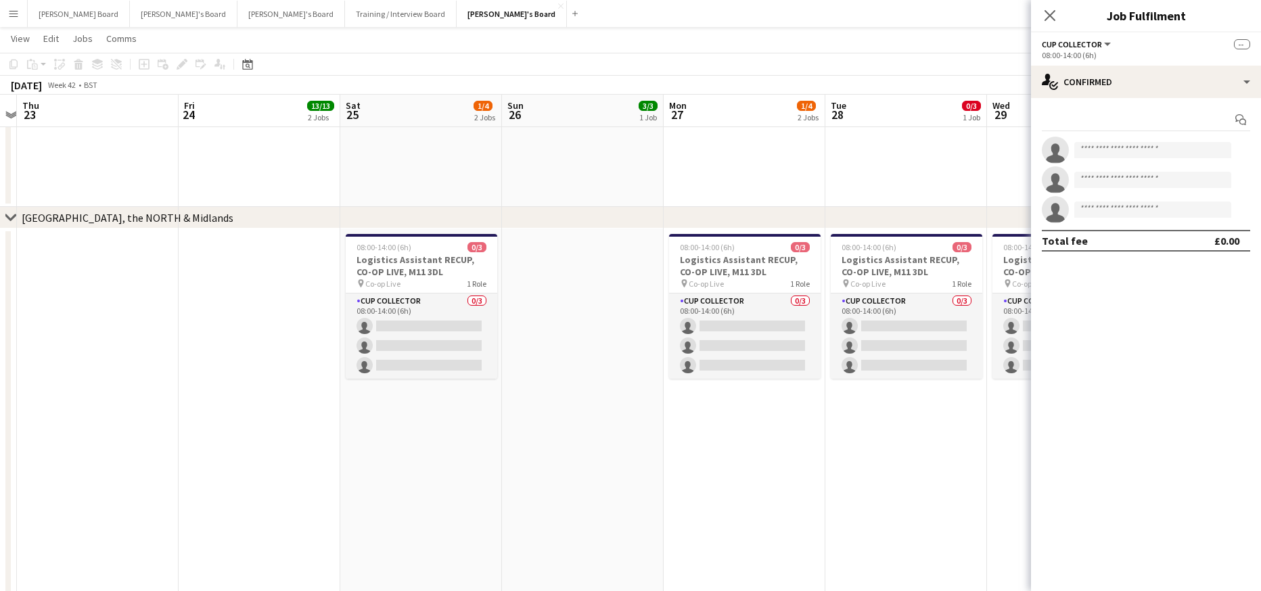
drag, startPoint x: 307, startPoint y: 444, endPoint x: 64, endPoint y: 436, distance: 242.4
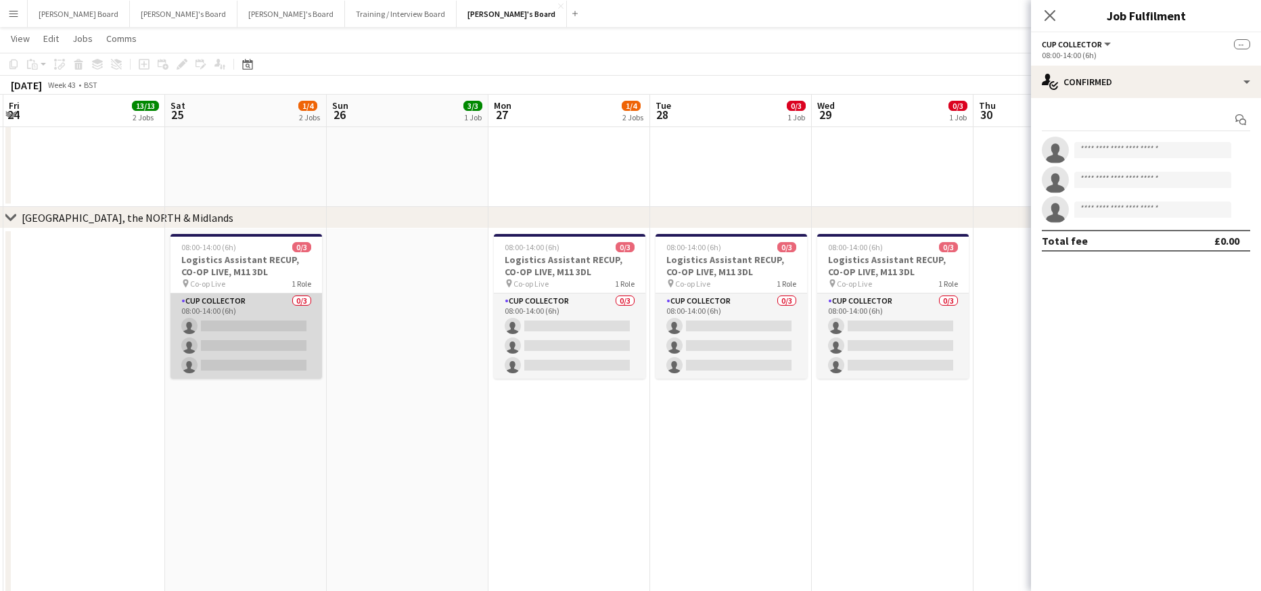
click at [226, 349] on app-card-role "CUP COLLECTOR 0/3 08:00-14:00 (6h) single-neutral-actions single-neutral-action…" at bounding box center [247, 336] width 152 height 85
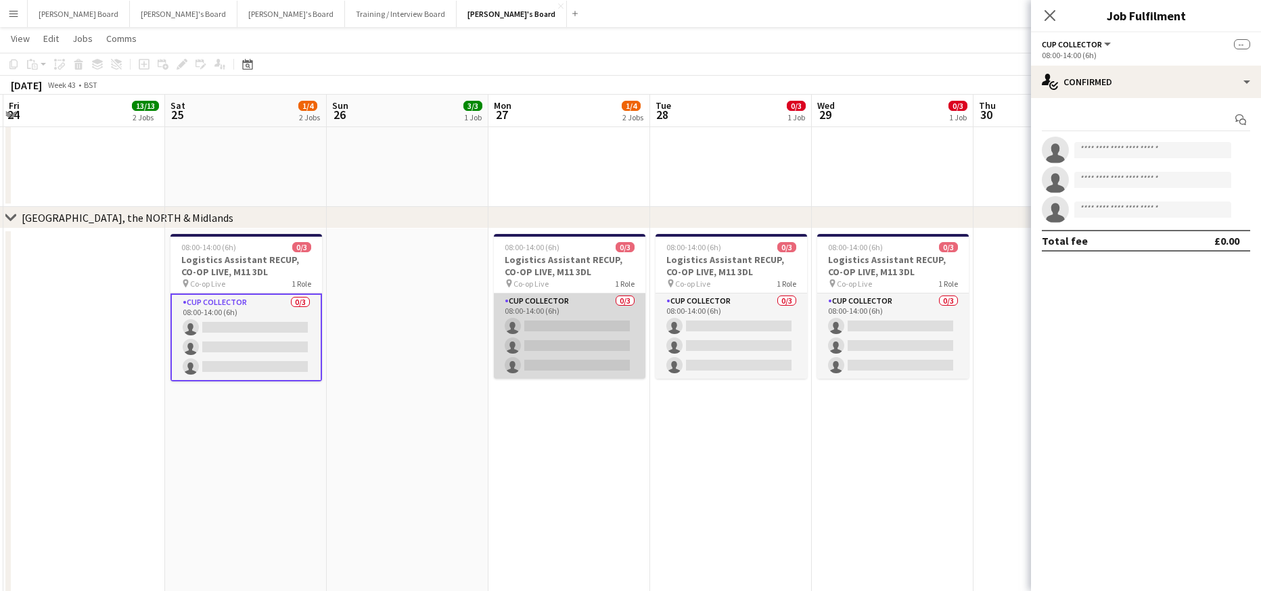
click at [570, 342] on app-card-role "CUP COLLECTOR 0/3 08:00-14:00 (6h) single-neutral-actions single-neutral-action…" at bounding box center [570, 336] width 152 height 85
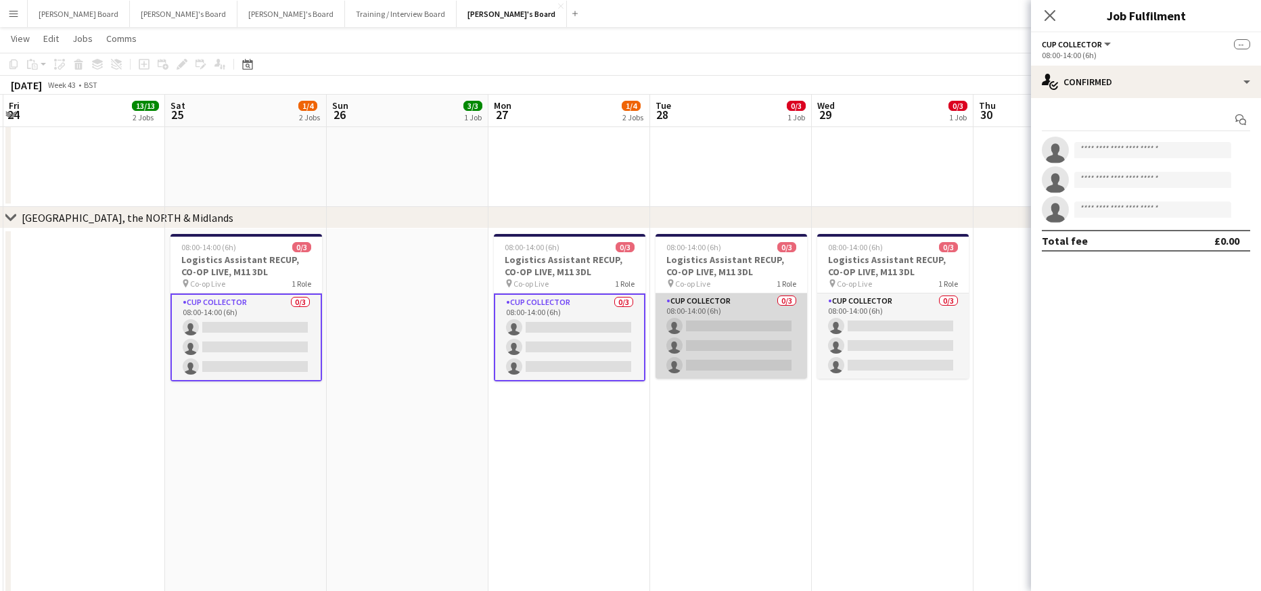
click at [798, 338] on app-card-role "CUP COLLECTOR 0/3 08:00-14:00 (6h) single-neutral-actions single-neutral-action…" at bounding box center [732, 336] width 152 height 85
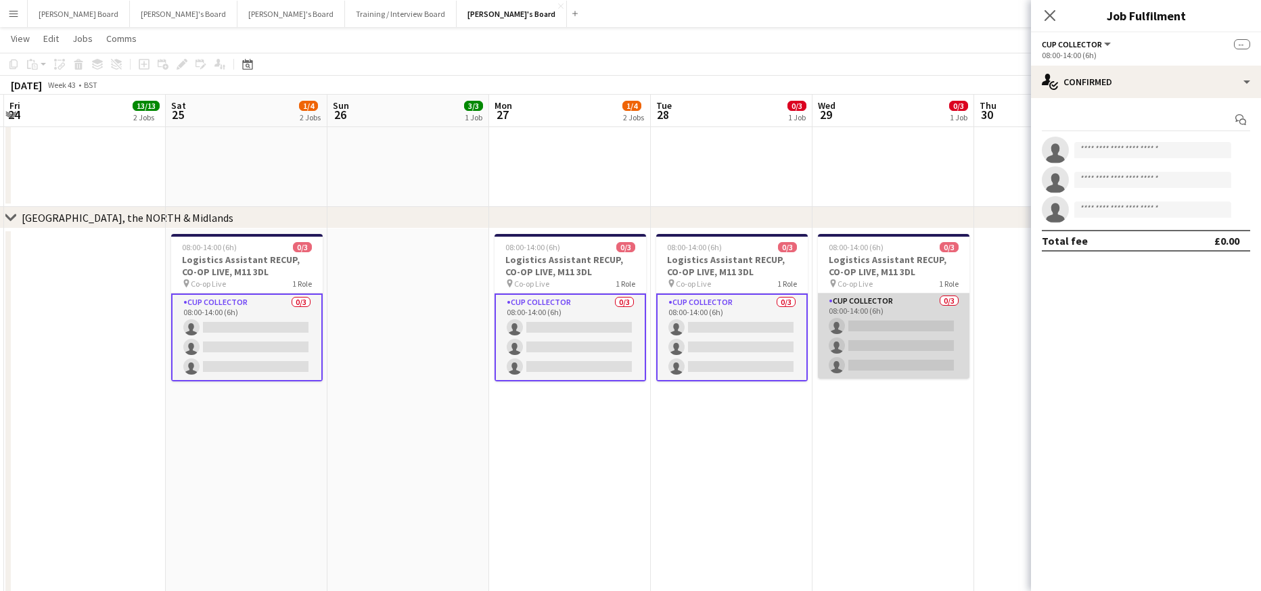
click at [876, 331] on app-card-role "CUP COLLECTOR 0/3 08:00-14:00 (6h) single-neutral-actions single-neutral-action…" at bounding box center [894, 336] width 152 height 85
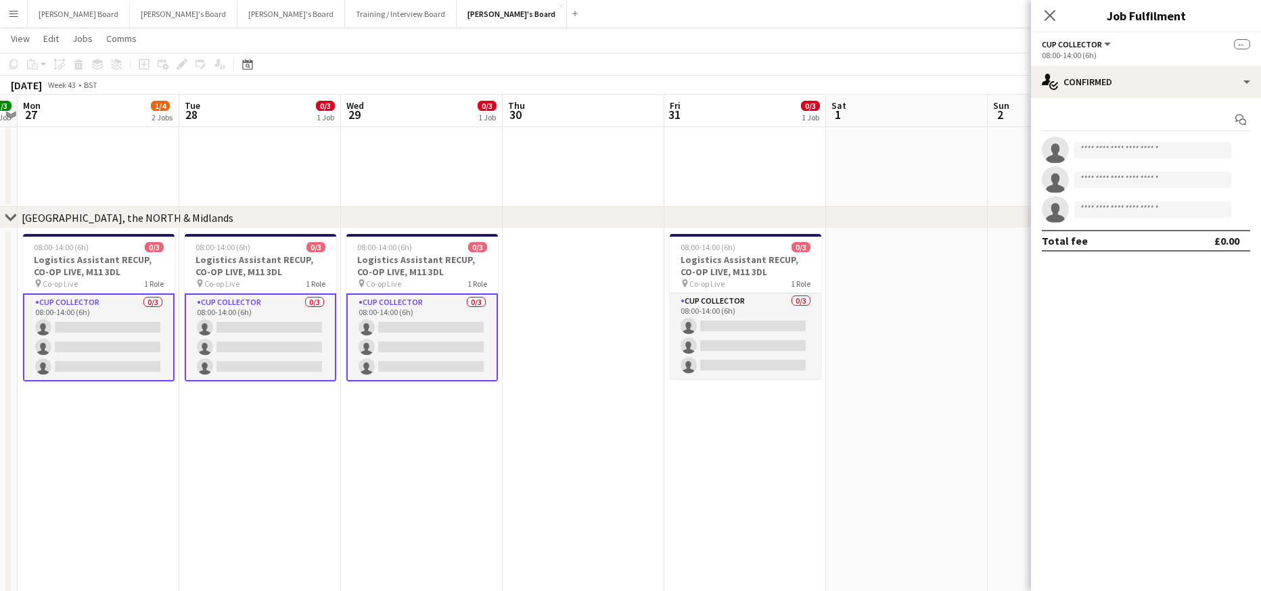
drag, startPoint x: 959, startPoint y: 443, endPoint x: 417, endPoint y: 398, distance: 543.9
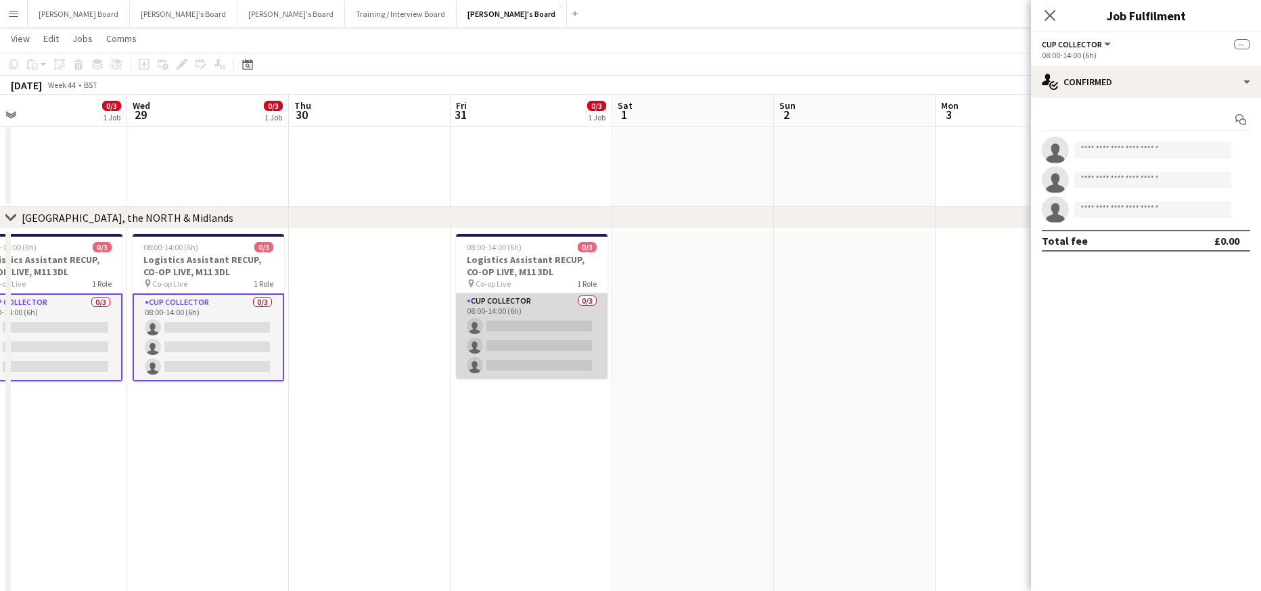
click at [478, 336] on app-card-role "CUP COLLECTOR 0/3 08:00-14:00 (6h) single-neutral-actions single-neutral-action…" at bounding box center [532, 336] width 152 height 85
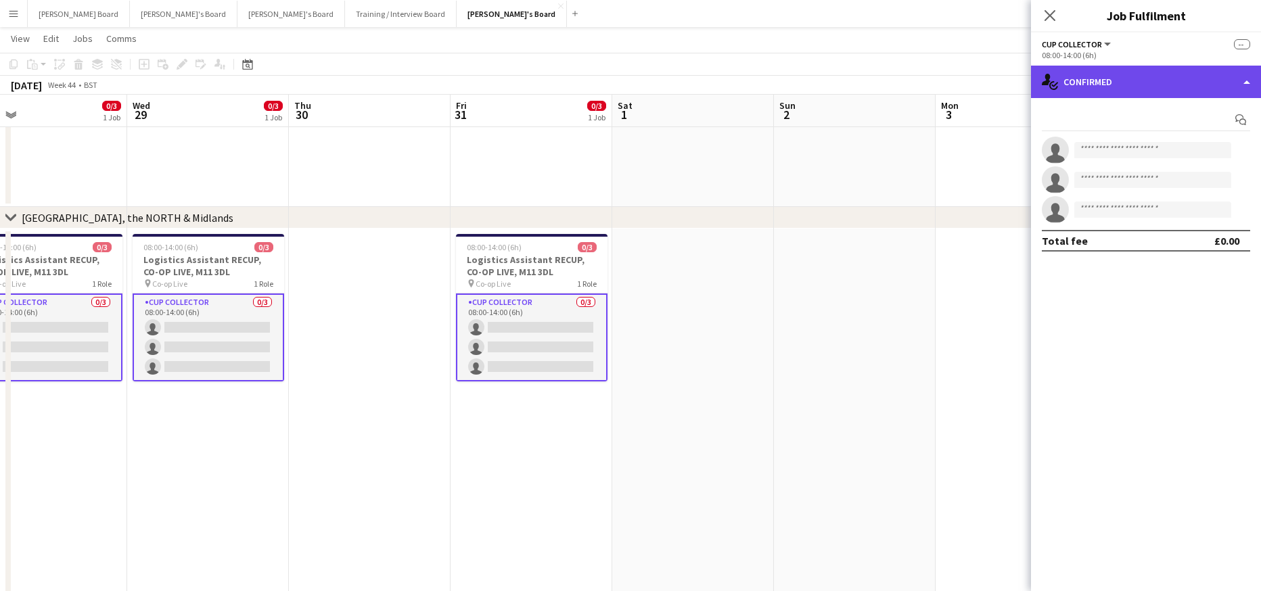
click at [1131, 74] on div "single-neutral-actions-check-2 Confirmed" at bounding box center [1146, 82] width 230 height 32
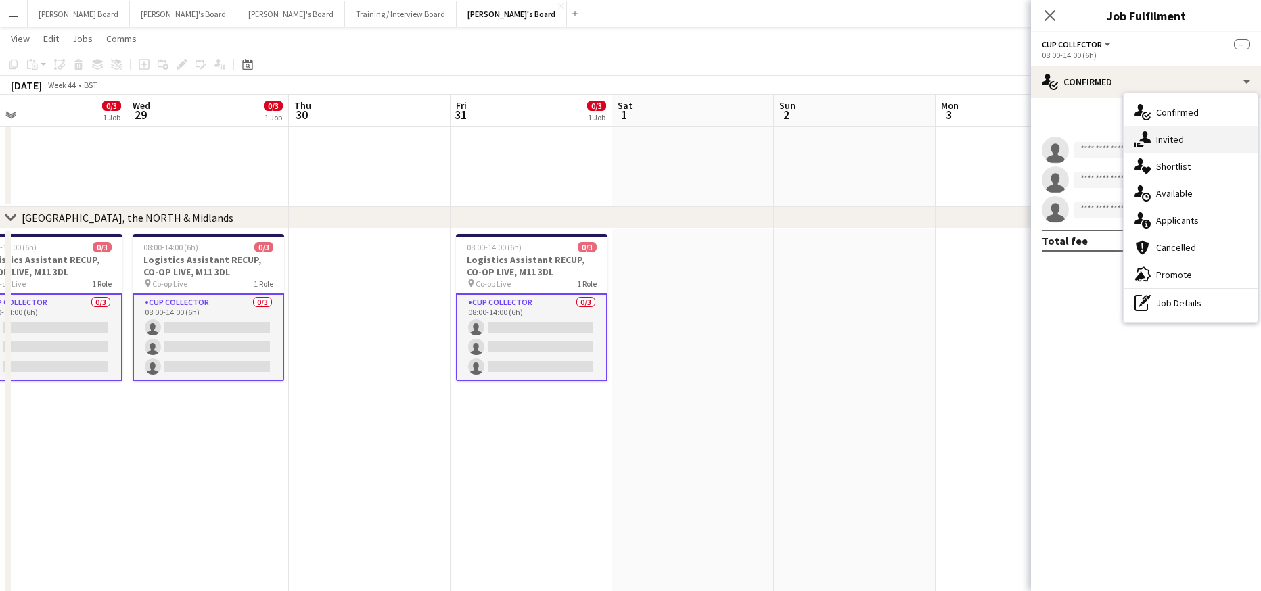
click at [1182, 139] on span "Invited" at bounding box center [1170, 139] width 28 height 12
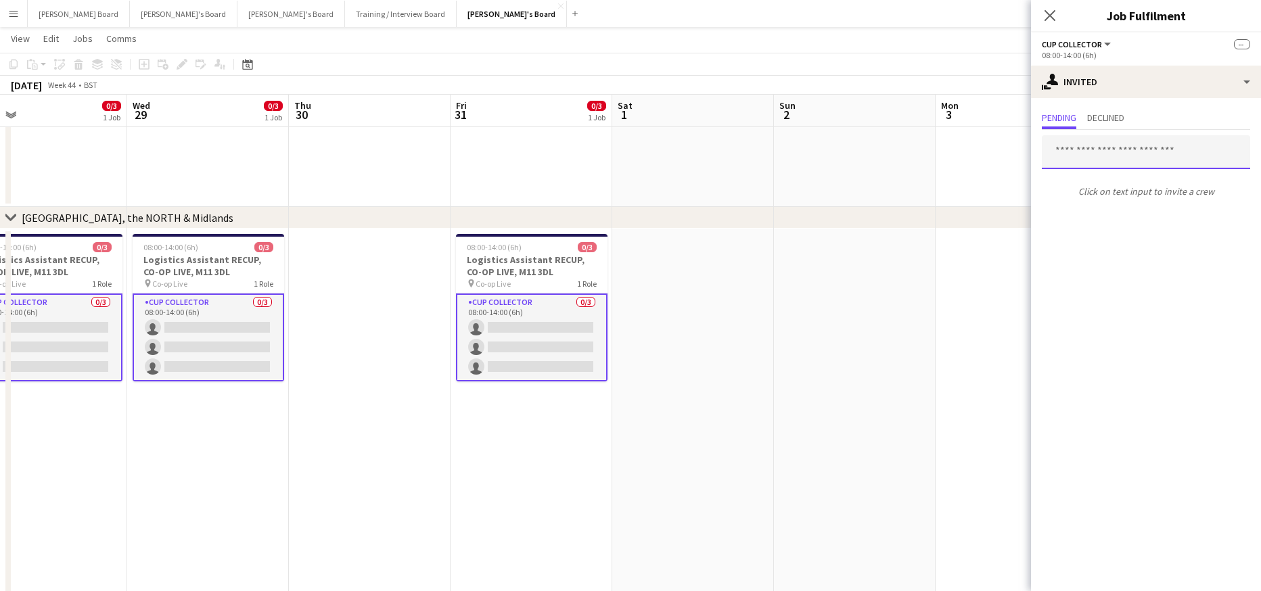
click at [1081, 154] on input "text" at bounding box center [1146, 152] width 208 height 34
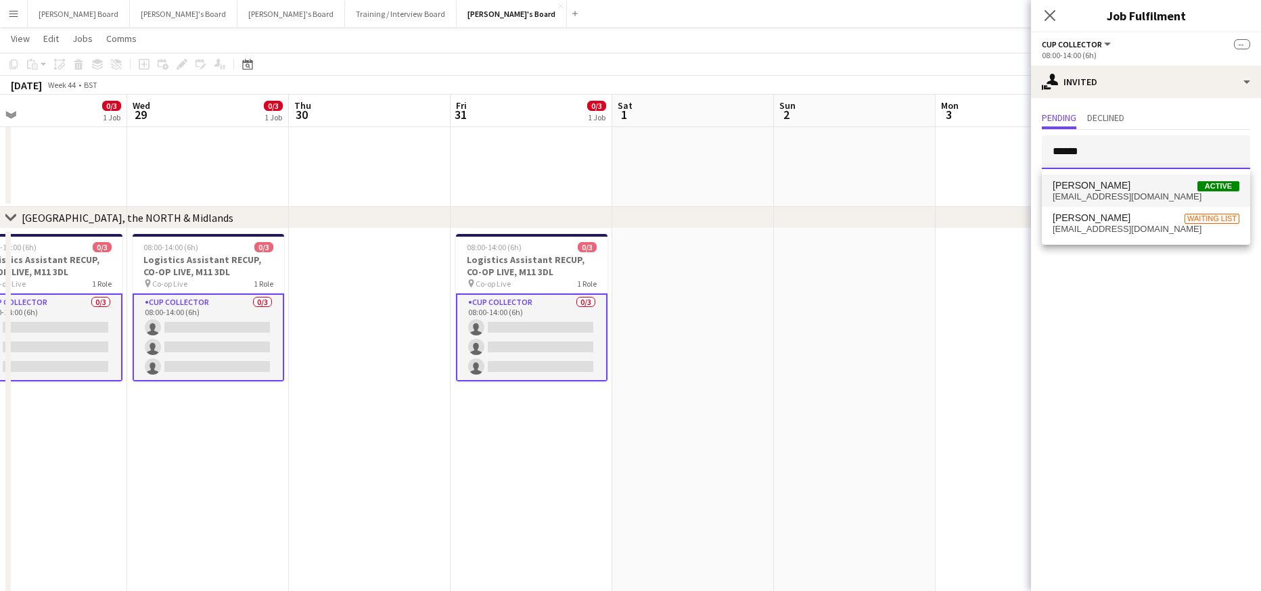
type input "******"
click at [1116, 203] on mat-option "Dylan Ashton Active 21359695@stu.mmu.ac.uk" at bounding box center [1146, 191] width 208 height 32
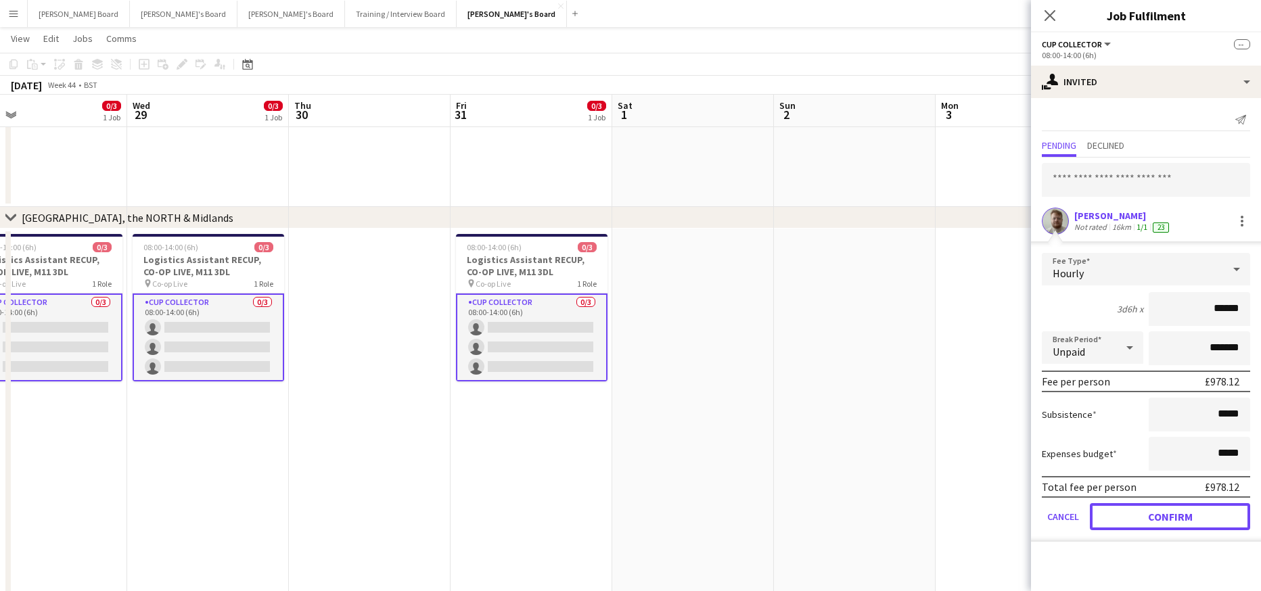
click at [1143, 516] on button "Confirm" at bounding box center [1170, 516] width 160 height 27
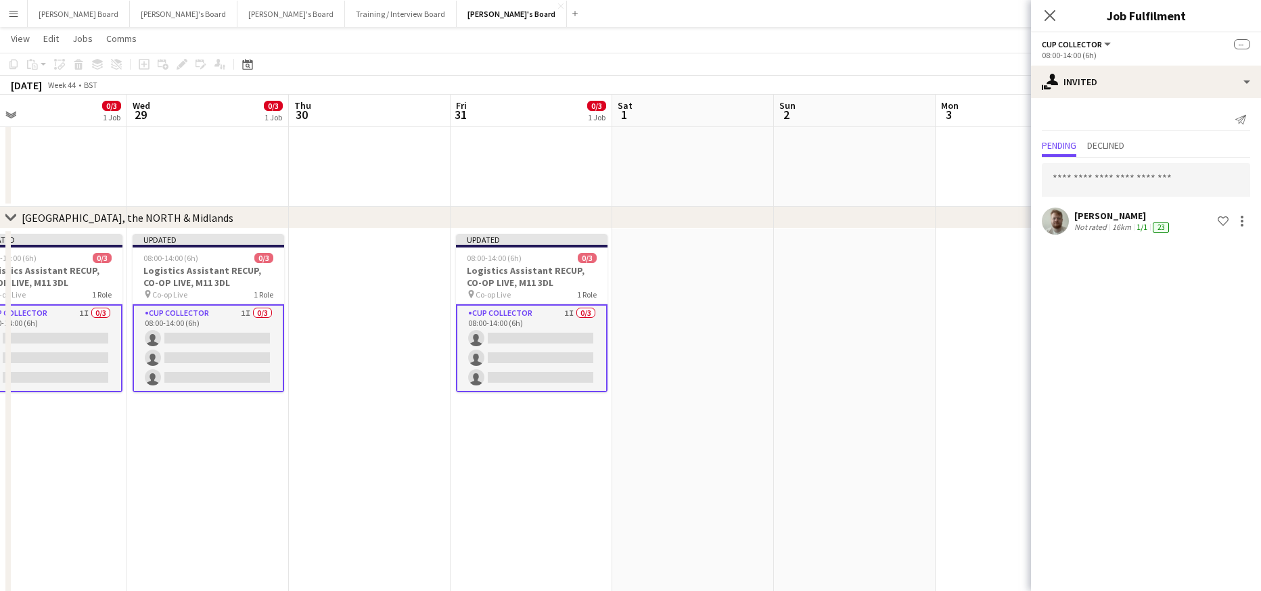
click at [945, 324] on app-date-cell at bounding box center [1017, 589] width 162 height 720
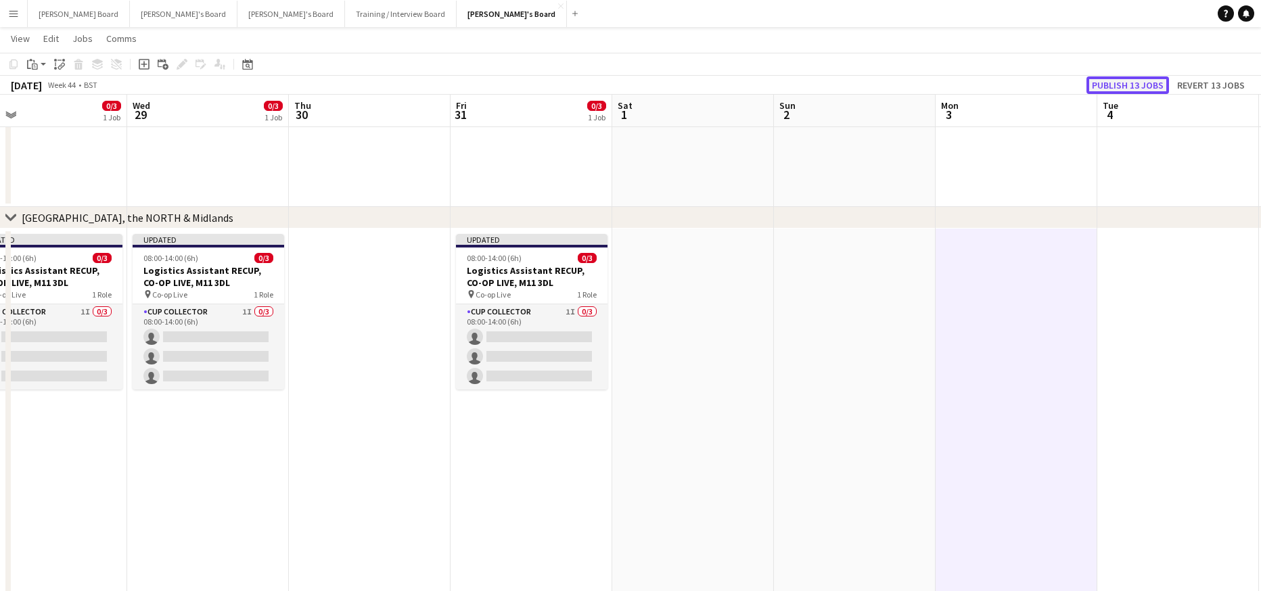
click at [1142, 83] on button "Publish 13 jobs" at bounding box center [1128, 85] width 83 height 18
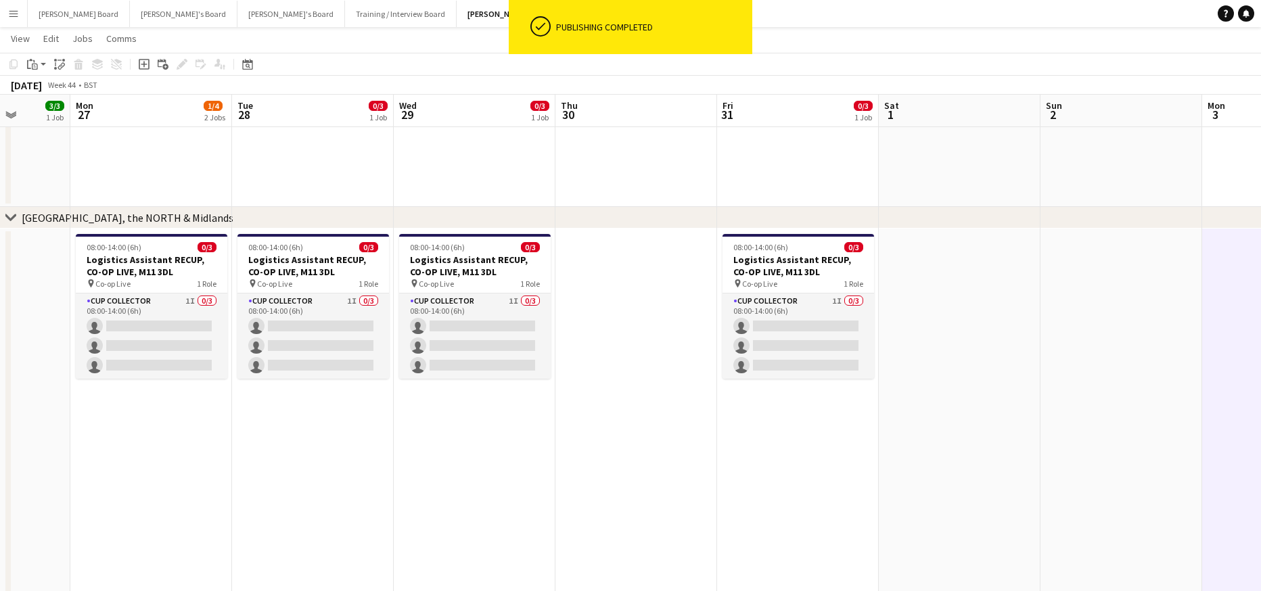
drag, startPoint x: 287, startPoint y: 500, endPoint x: 1158, endPoint y: 449, distance: 873.0
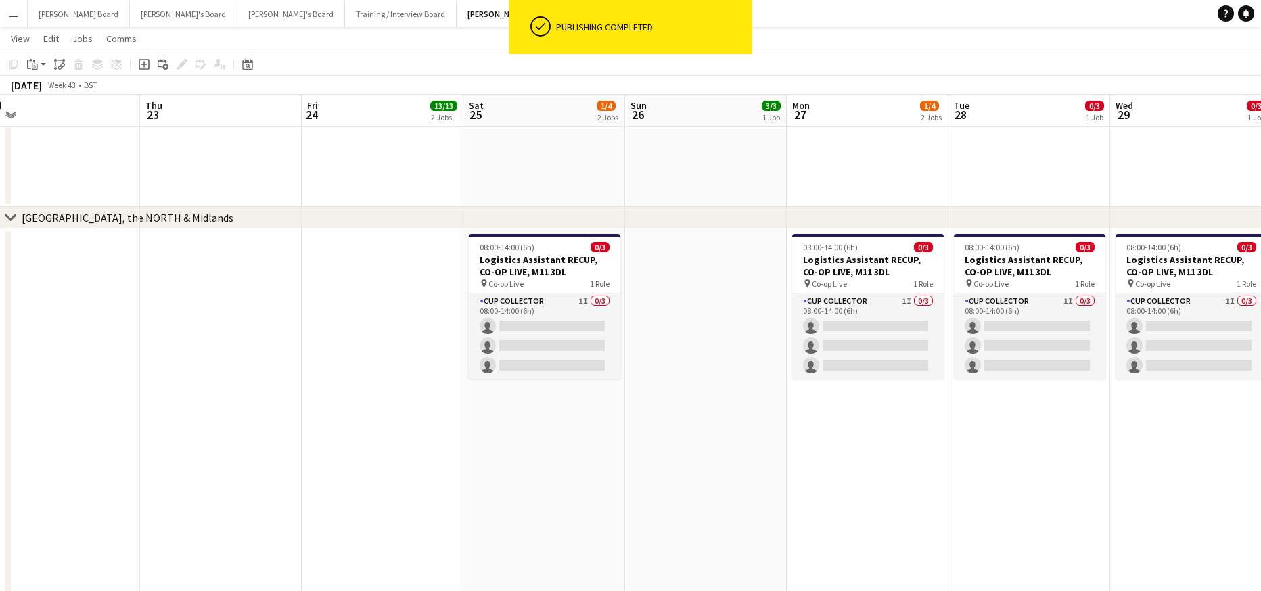
drag, startPoint x: 602, startPoint y: 472, endPoint x: 1012, endPoint y: 458, distance: 409.6
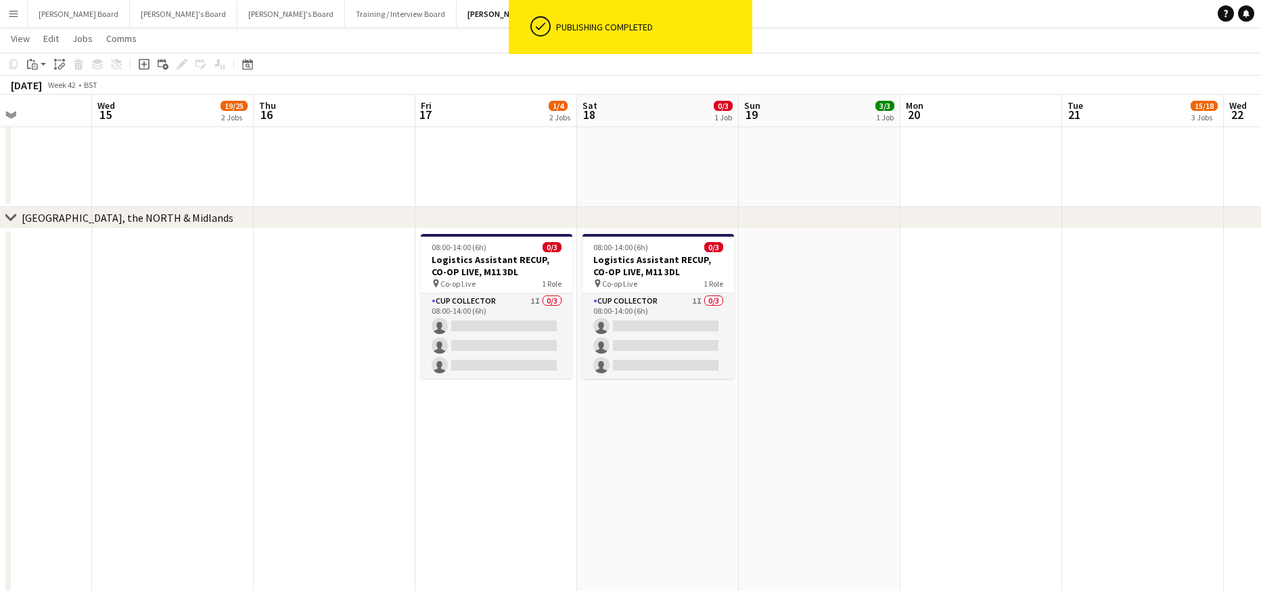
drag, startPoint x: 838, startPoint y: 430, endPoint x: 1246, endPoint y: 402, distance: 408.3
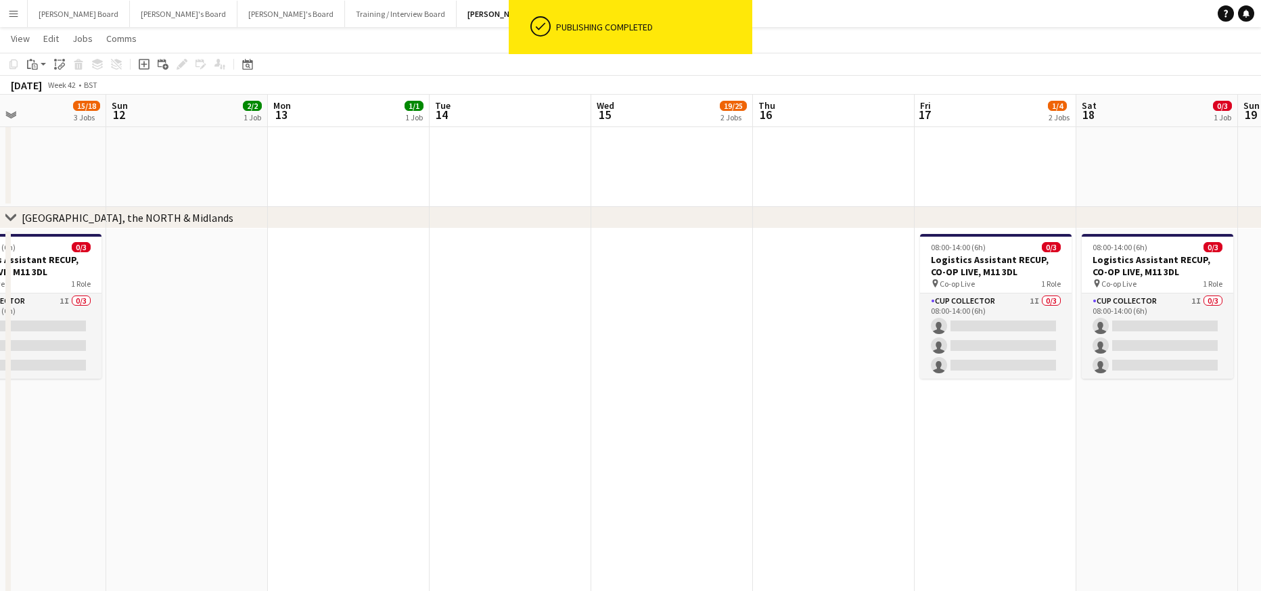
drag, startPoint x: 1192, startPoint y: 386, endPoint x: 1256, endPoint y: 381, distance: 63.8
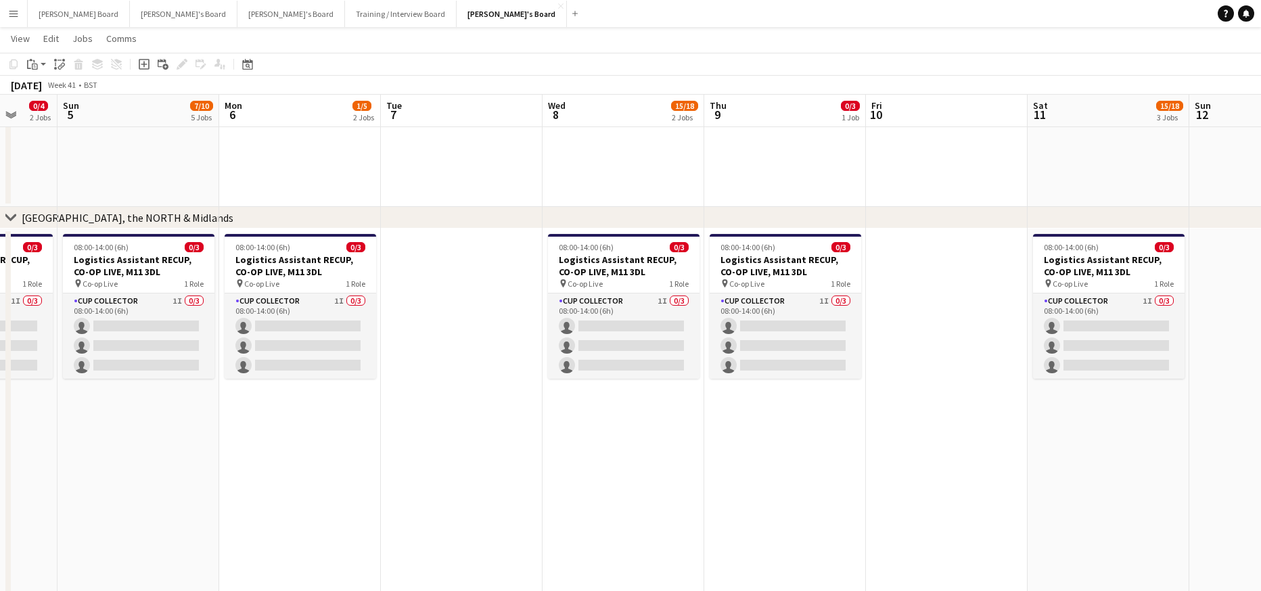
drag, startPoint x: 754, startPoint y: 418, endPoint x: 1085, endPoint y: 411, distance: 331.0
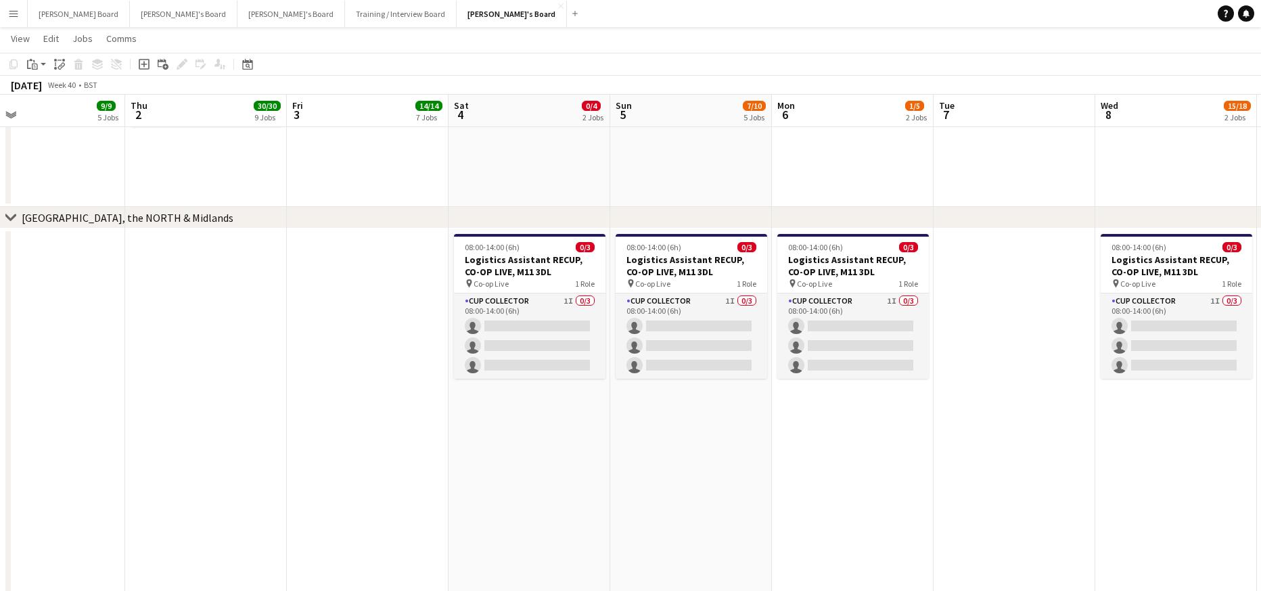
drag, startPoint x: 608, startPoint y: 401, endPoint x: 878, endPoint y: 404, distance: 270.0
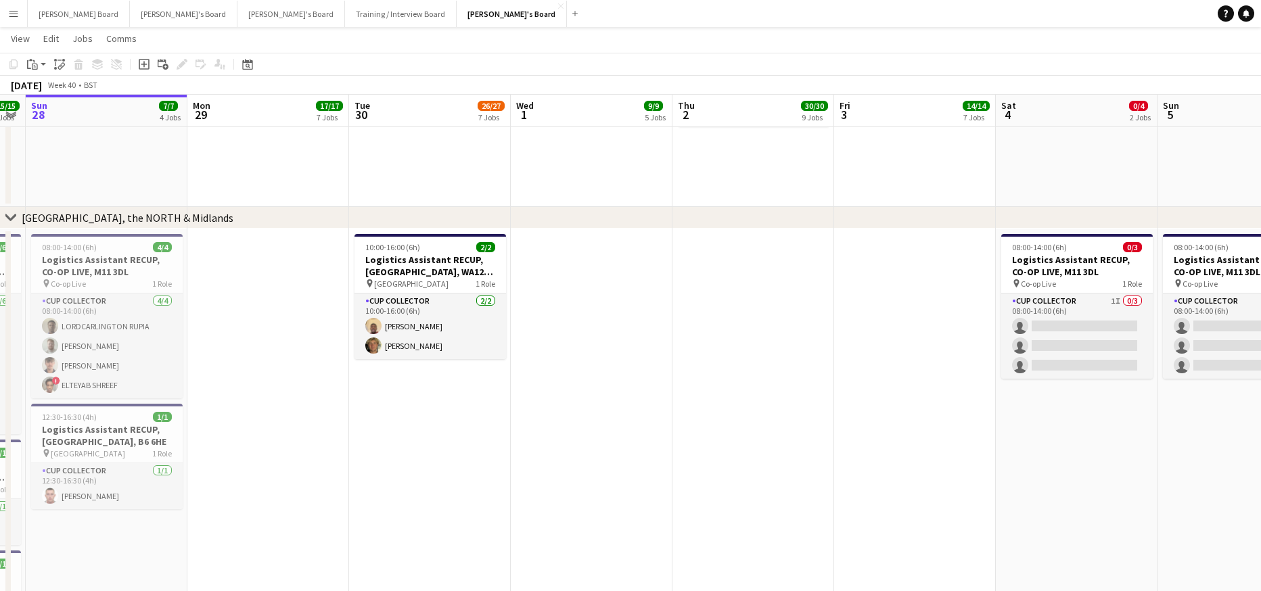
drag, startPoint x: 685, startPoint y: 412, endPoint x: 1072, endPoint y: 411, distance: 387.0
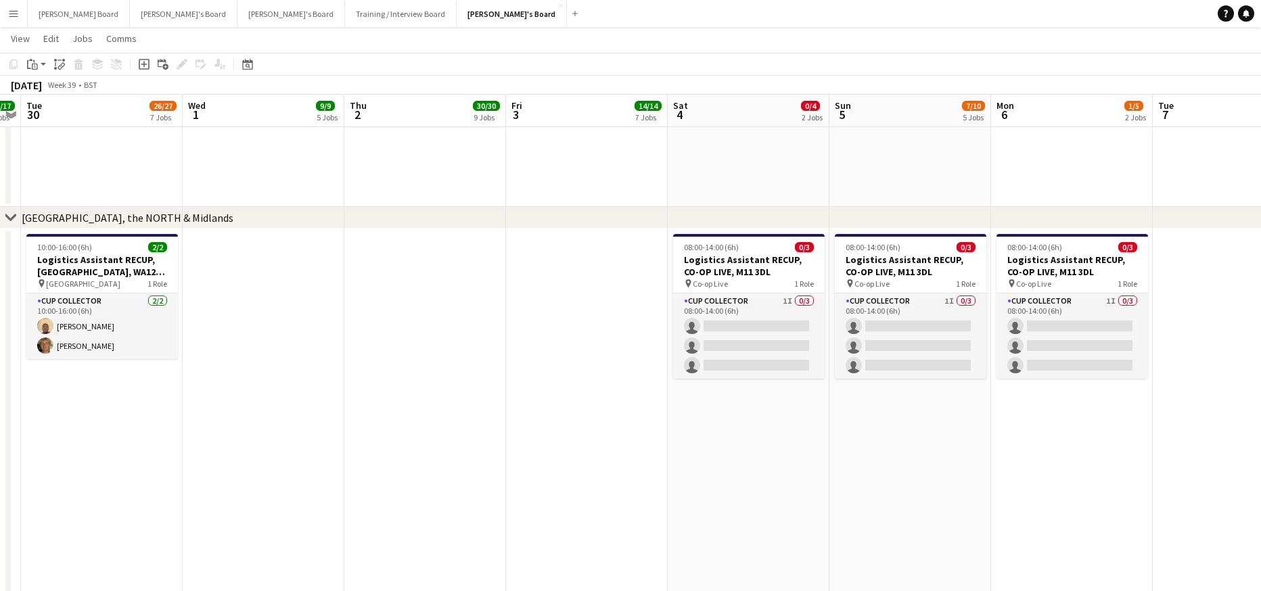
drag, startPoint x: 1016, startPoint y: 427, endPoint x: 156, endPoint y: 459, distance: 859.9
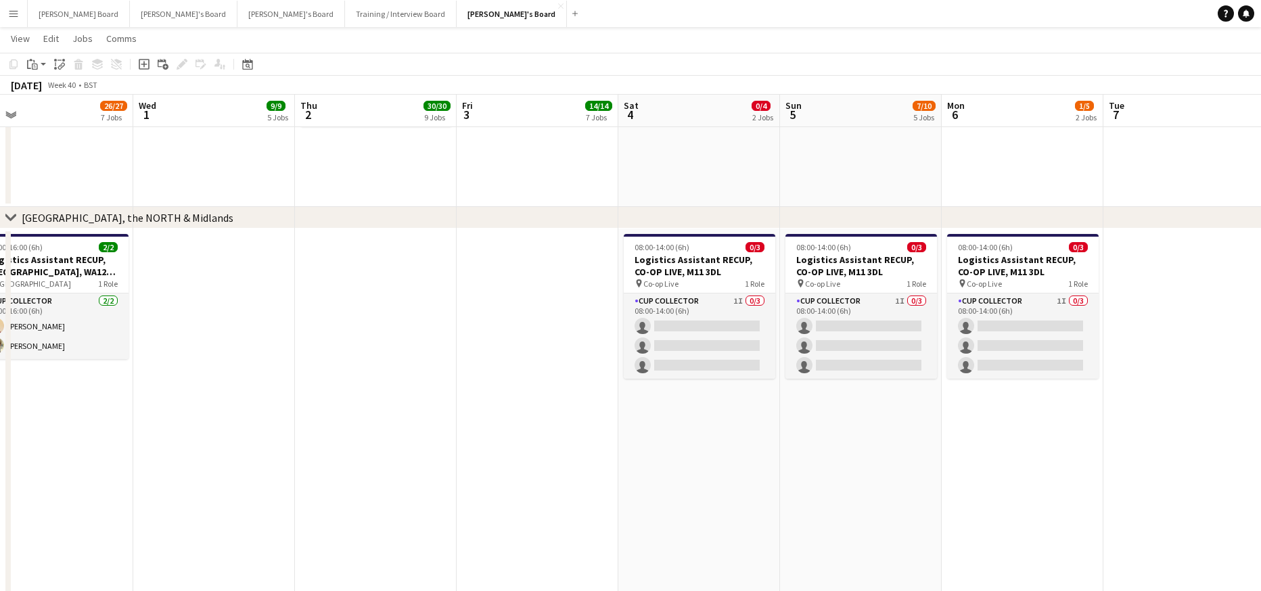
drag, startPoint x: 579, startPoint y: 452, endPoint x: 468, endPoint y: 417, distance: 115.6
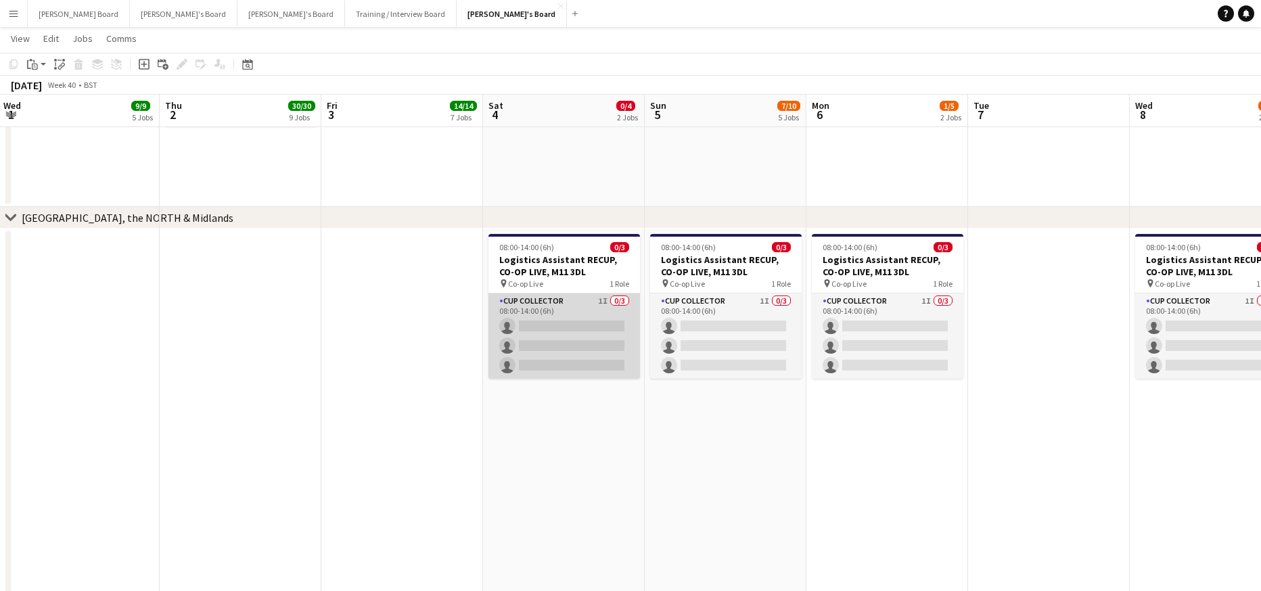
drag, startPoint x: 573, startPoint y: 311, endPoint x: 577, endPoint y: 318, distance: 8.5
click at [575, 313] on app-card-role "CUP COLLECTOR 1I 0/3 08:00-14:00 (6h) single-neutral-actions single-neutral-act…" at bounding box center [565, 336] width 152 height 85
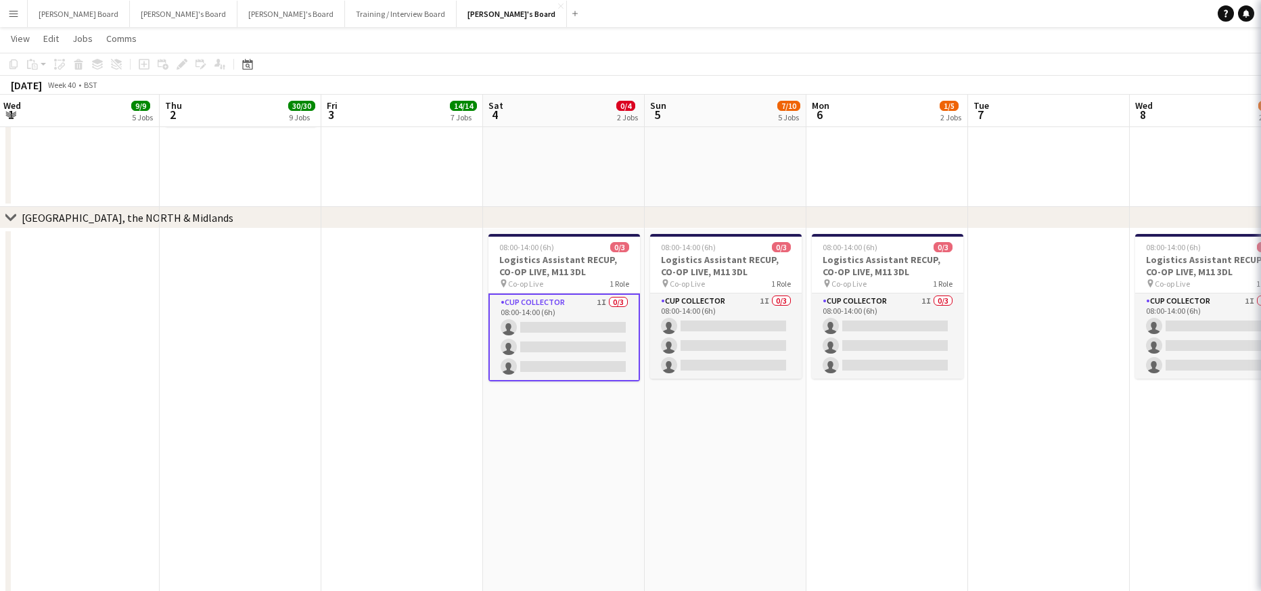
scroll to position [0, 485]
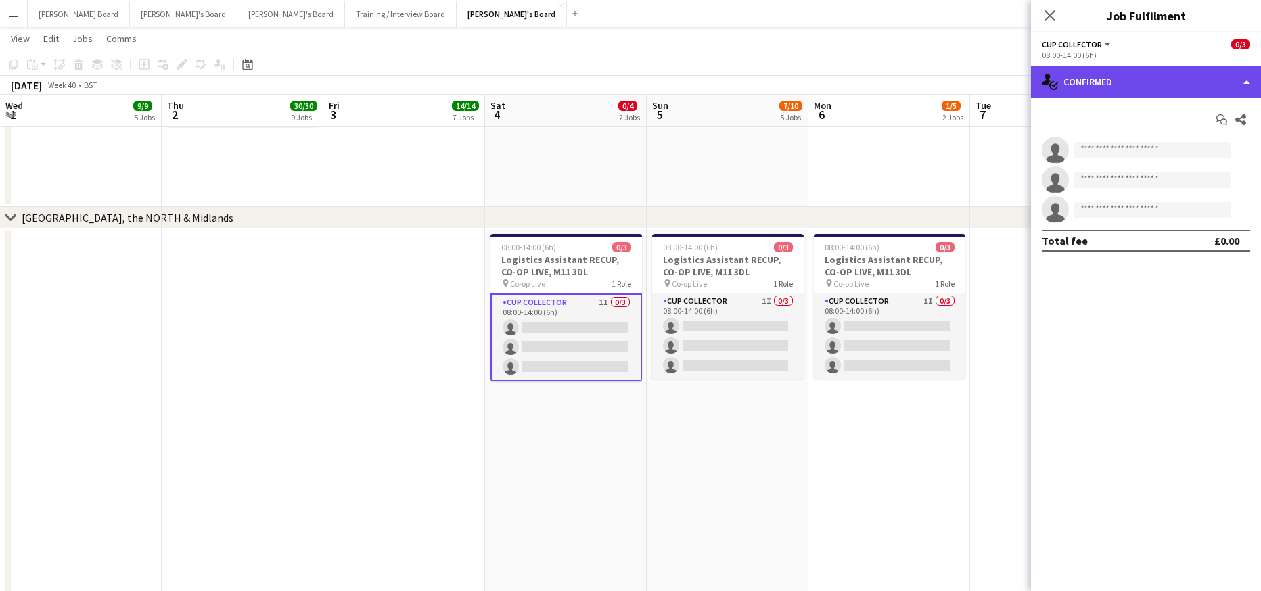
click at [1119, 86] on div "single-neutral-actions-check-2 Confirmed" at bounding box center [1146, 82] width 230 height 32
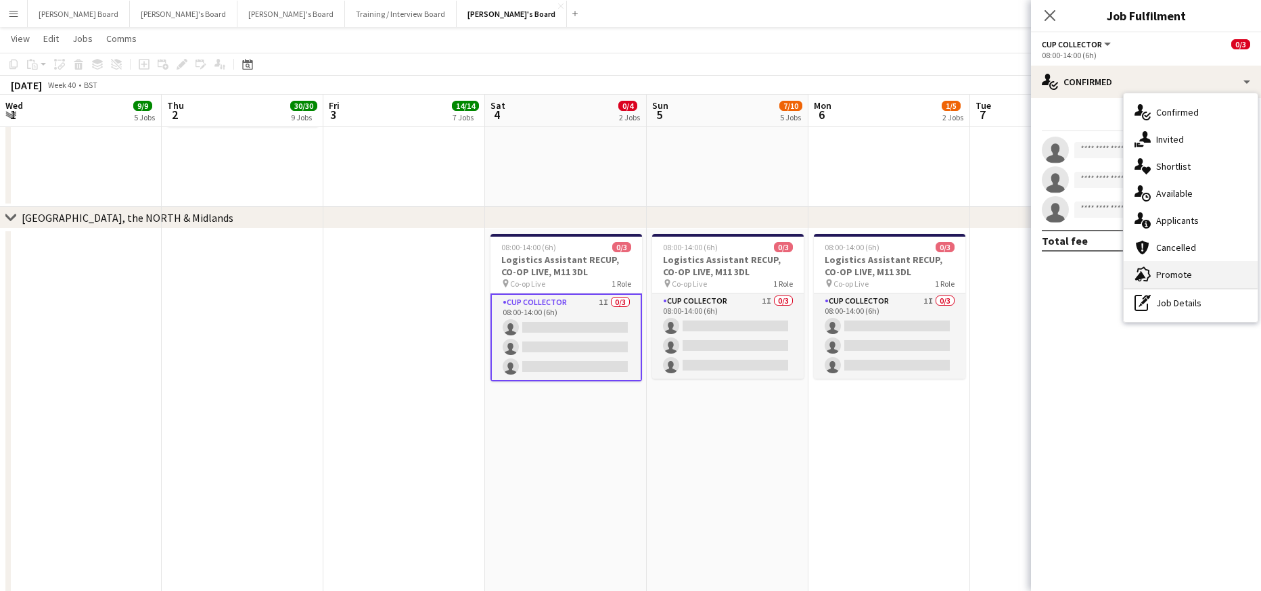
click at [1188, 275] on span "Promote" at bounding box center [1174, 275] width 36 height 12
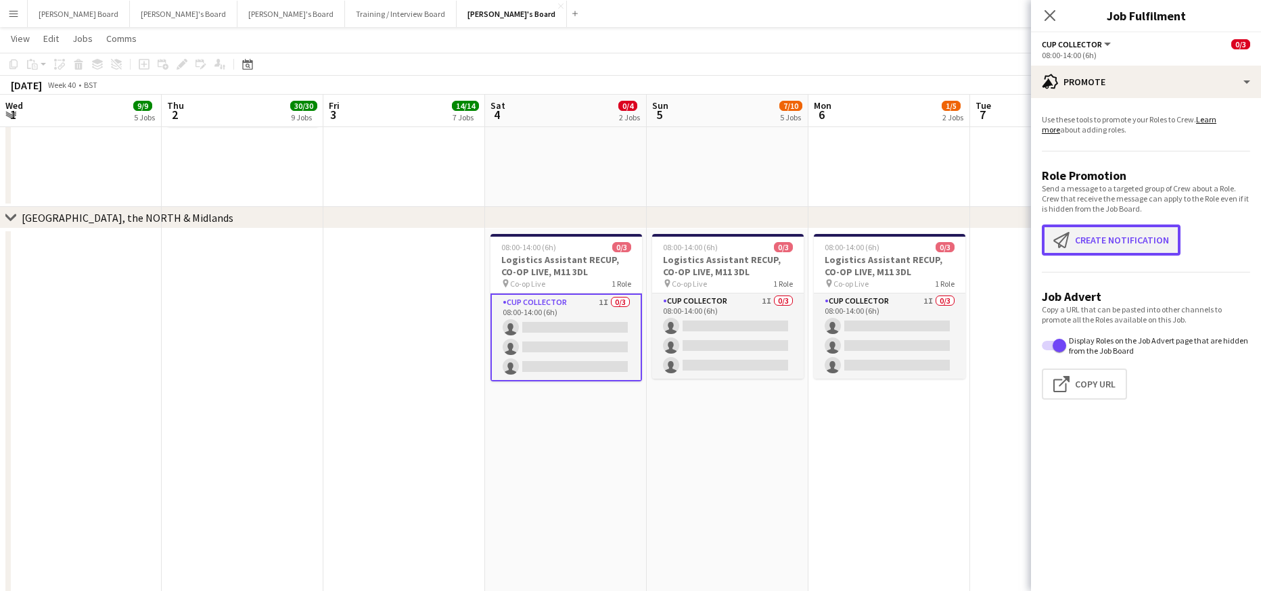
click at [1125, 244] on button "Create notification Create notification" at bounding box center [1111, 240] width 139 height 31
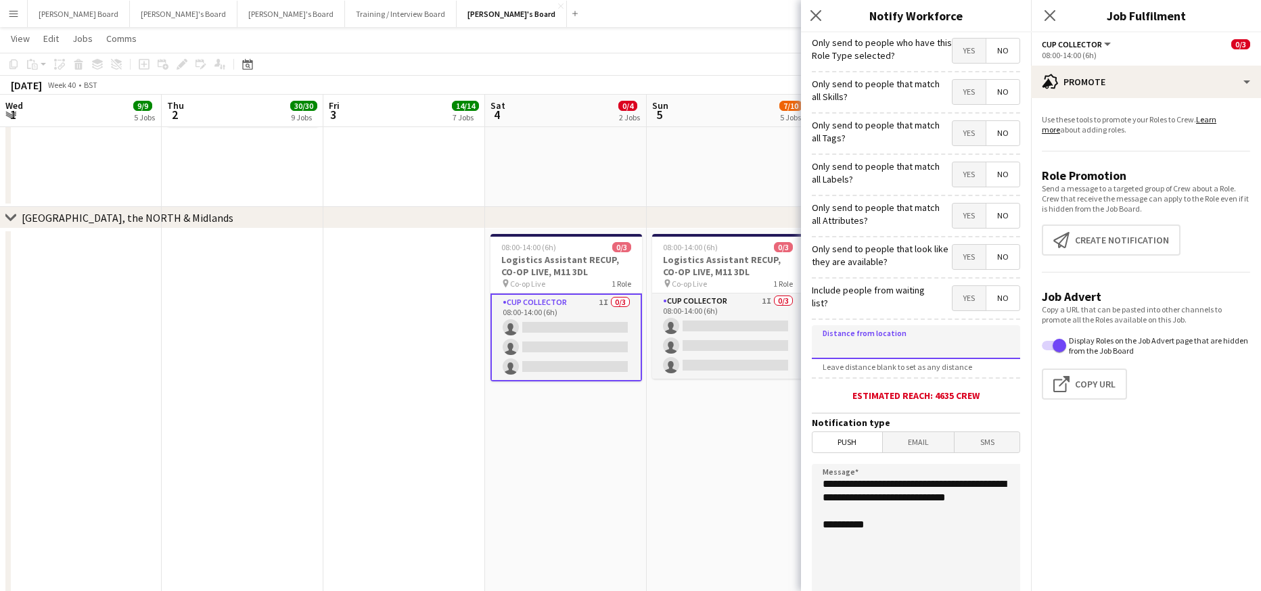
click at [917, 336] on input at bounding box center [916, 342] width 208 height 34
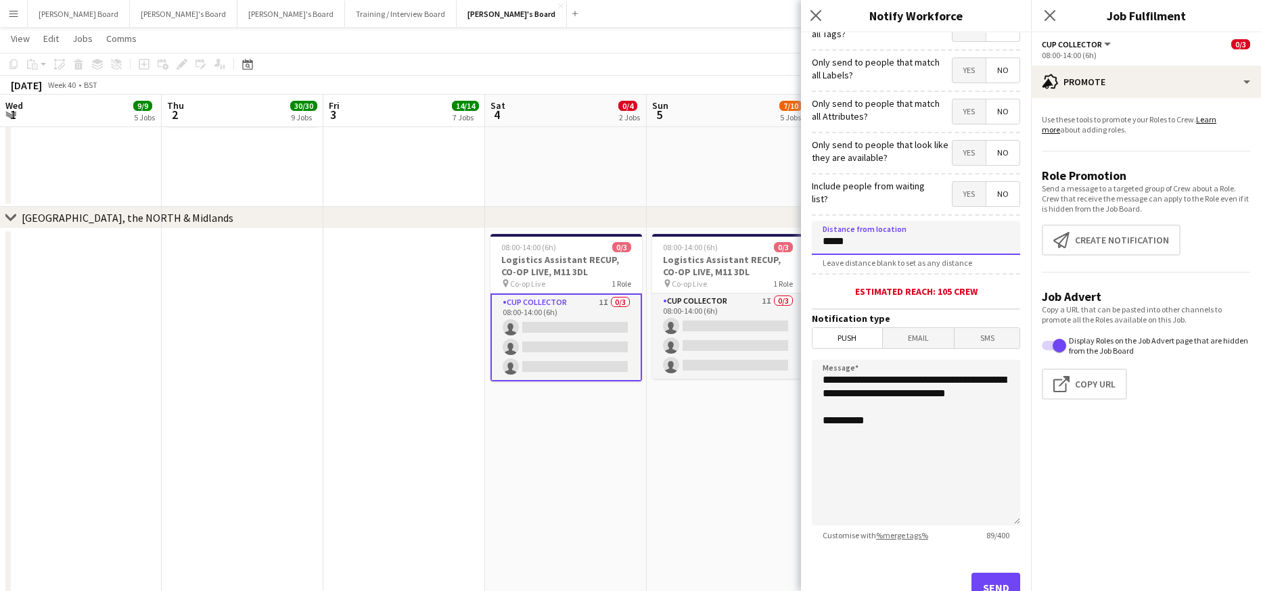
scroll to position [154, 0]
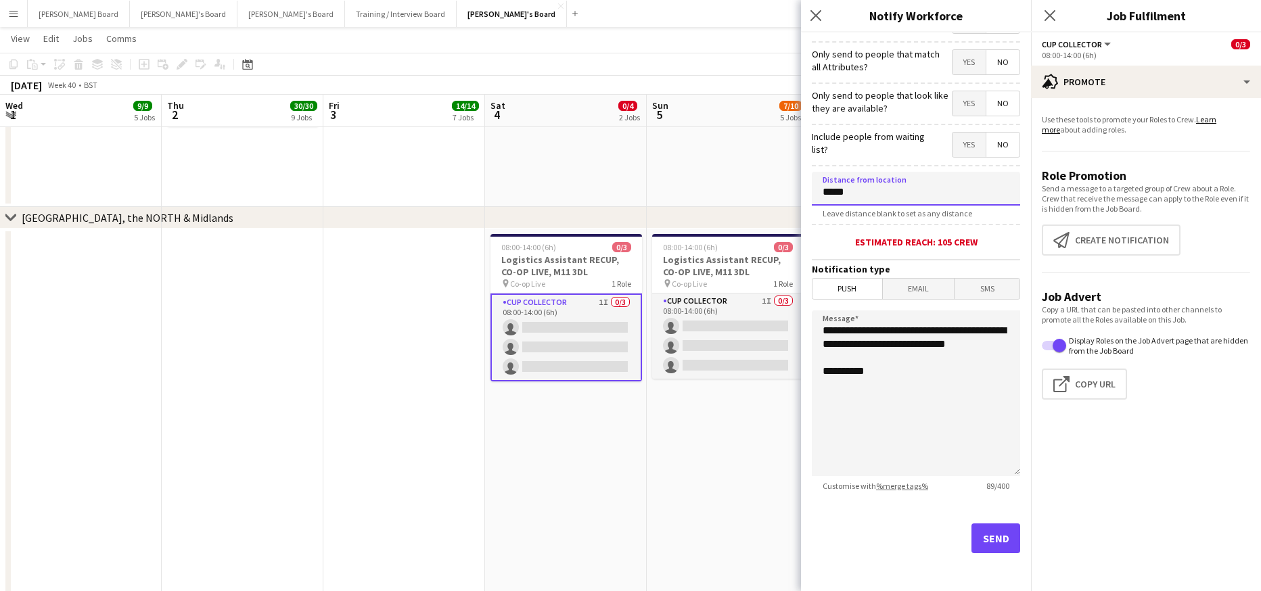
type input "*****"
click at [975, 538] on button "Send" at bounding box center [996, 539] width 49 height 30
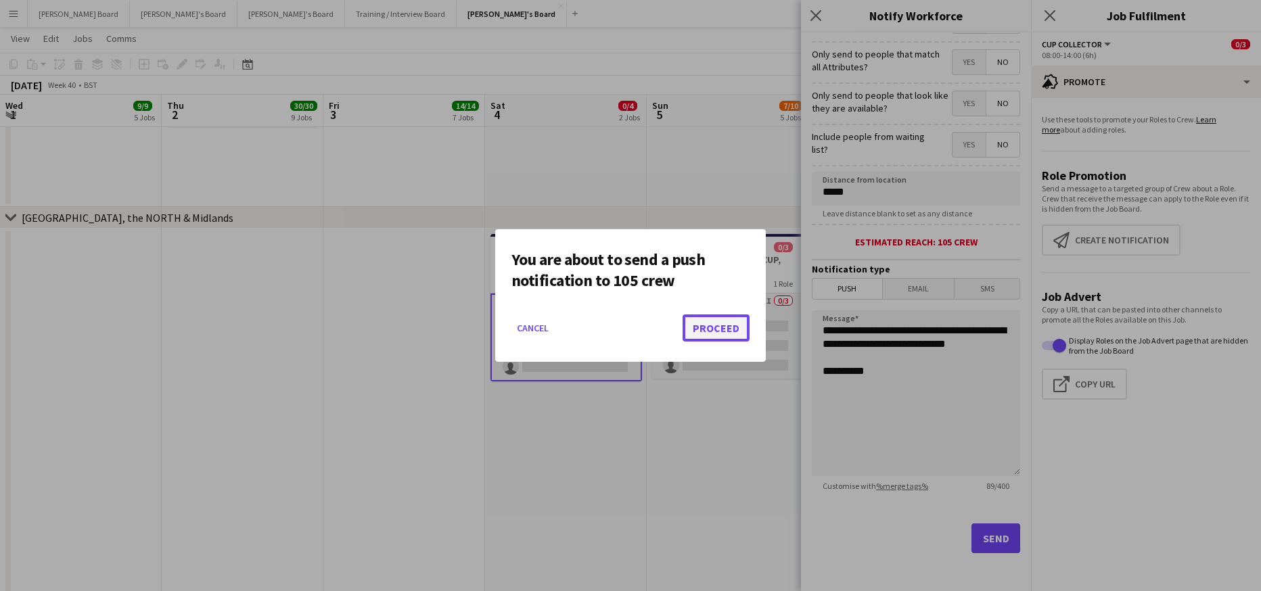
click at [721, 323] on button "Proceed" at bounding box center [716, 328] width 67 height 27
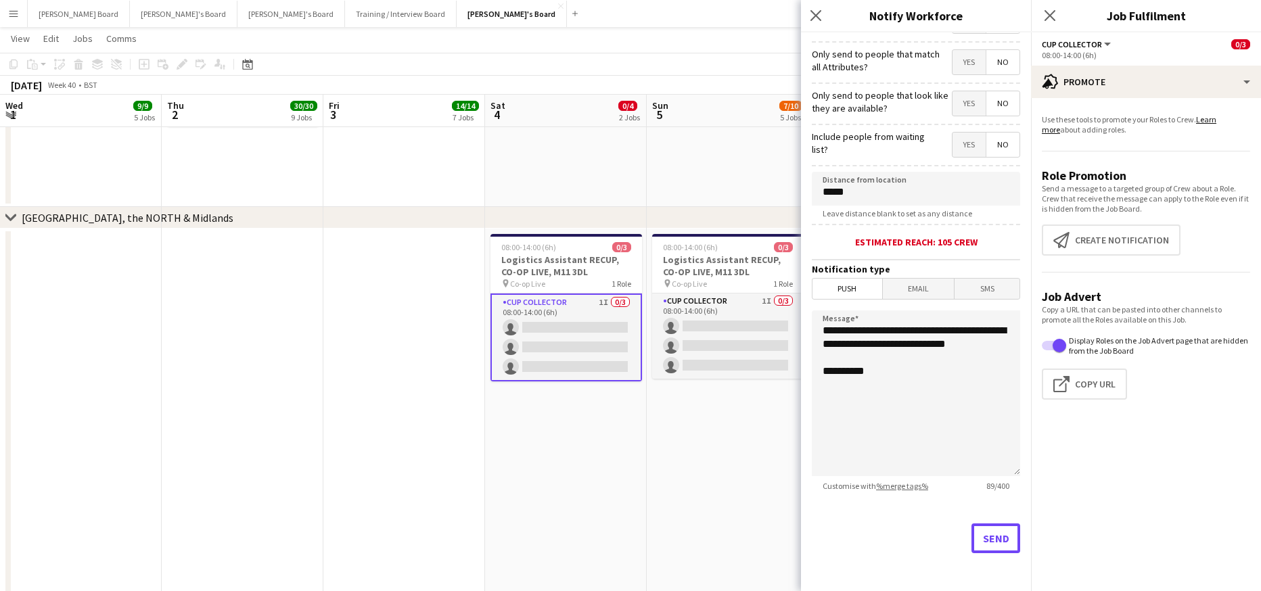
scroll to position [1652, 0]
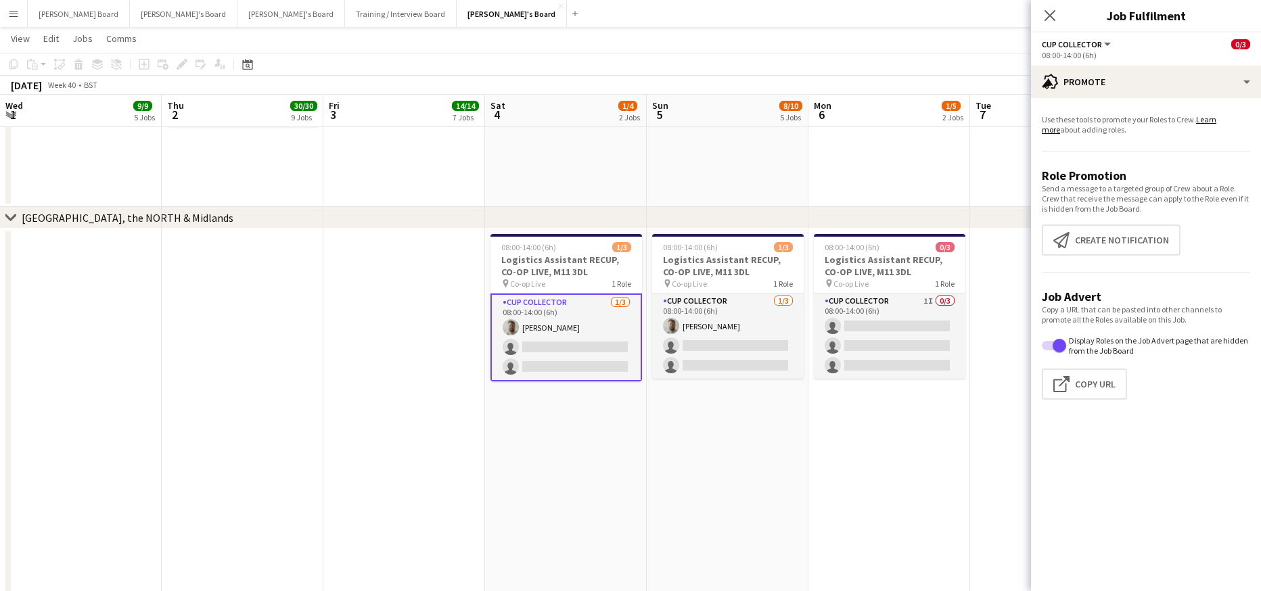
click at [809, 495] on app-date-cell "08:00-14:00 (6h) 0/3 Logistics Assistant RECUP, CO-OP LIVE, M11 3DL pin Co-op L…" at bounding box center [890, 589] width 162 height 720
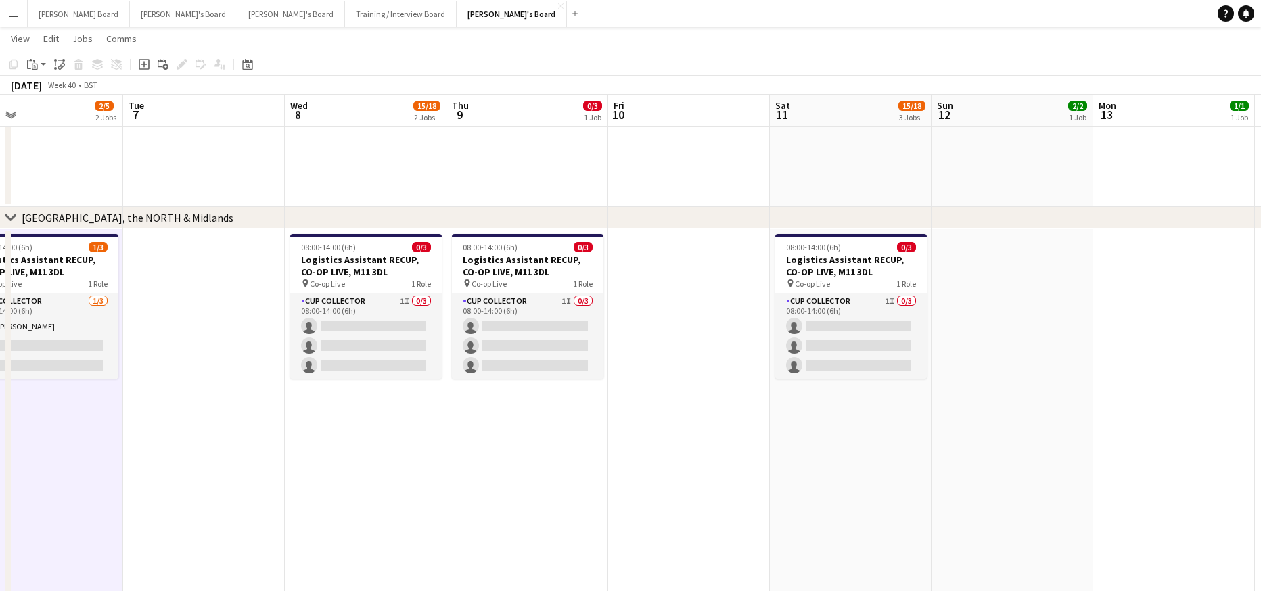
drag, startPoint x: 997, startPoint y: 447, endPoint x: 139, endPoint y: 449, distance: 858.0
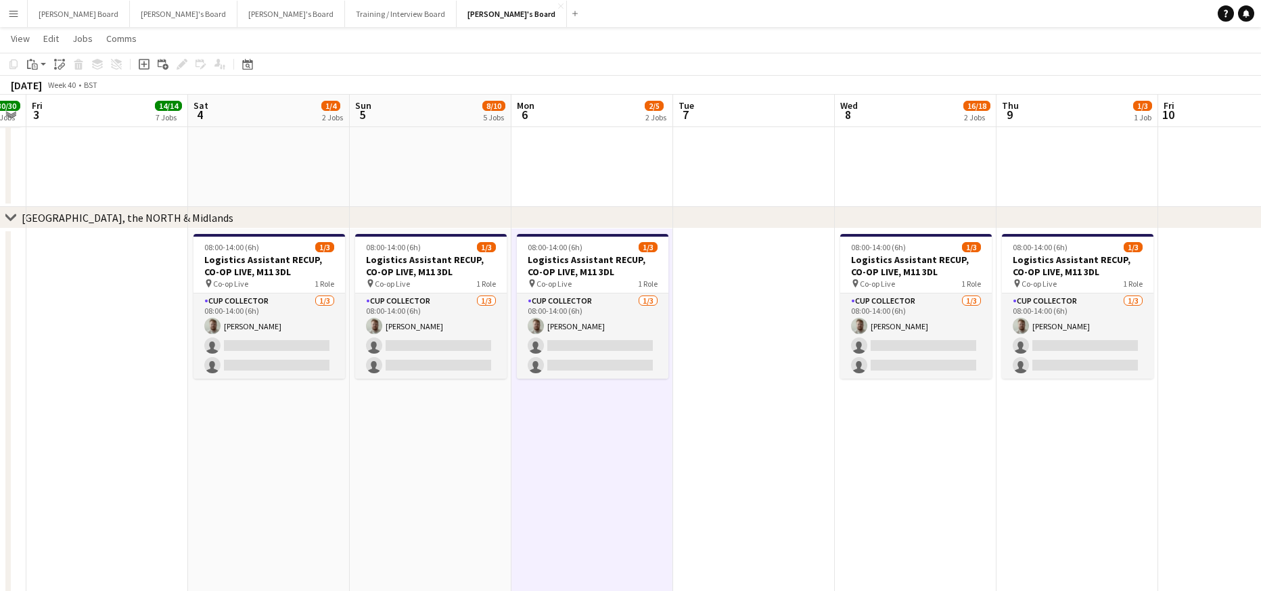
scroll to position [0, 292]
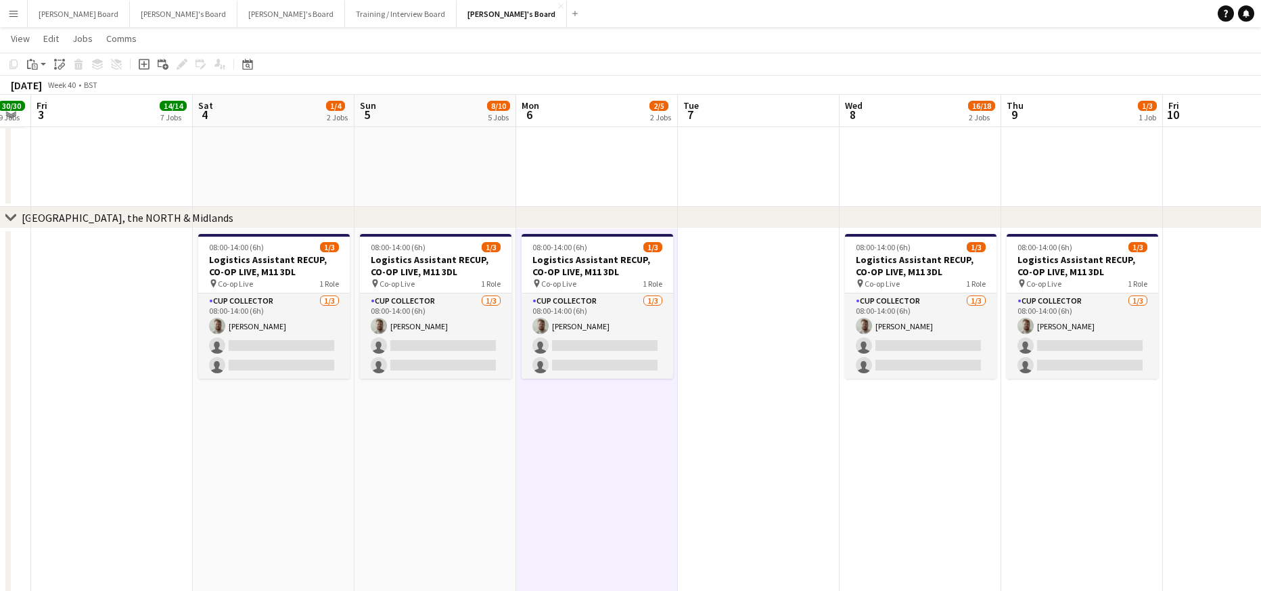
drag, startPoint x: 363, startPoint y: 505, endPoint x: 928, endPoint y: 514, distance: 565.7
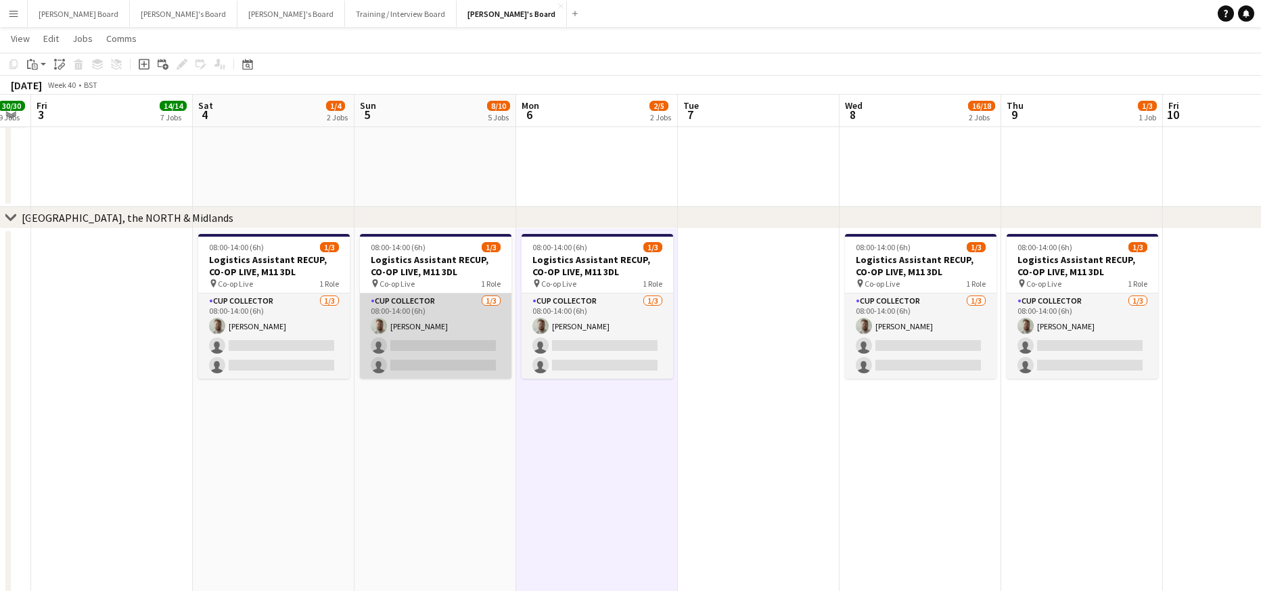
click at [451, 361] on app-card-role "CUP COLLECTOR 1/3 08:00-14:00 (6h) Dylan Ashton single-neutral-actions single-n…" at bounding box center [436, 336] width 152 height 85
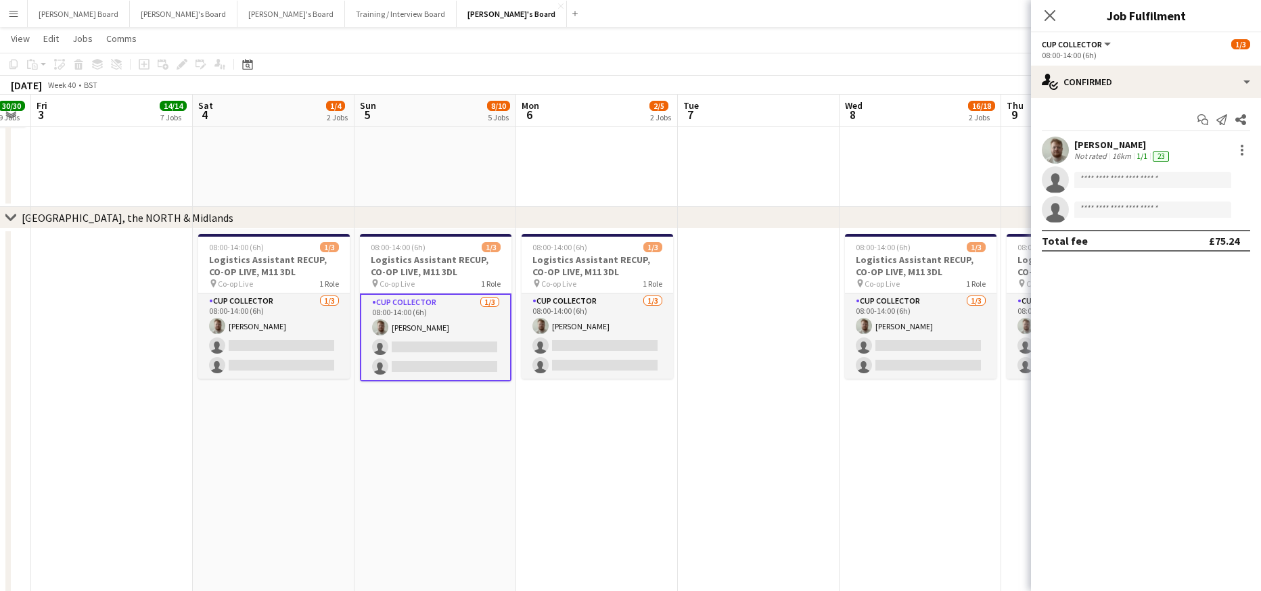
click at [1110, 152] on div "16km" at bounding box center [1122, 156] width 24 height 11
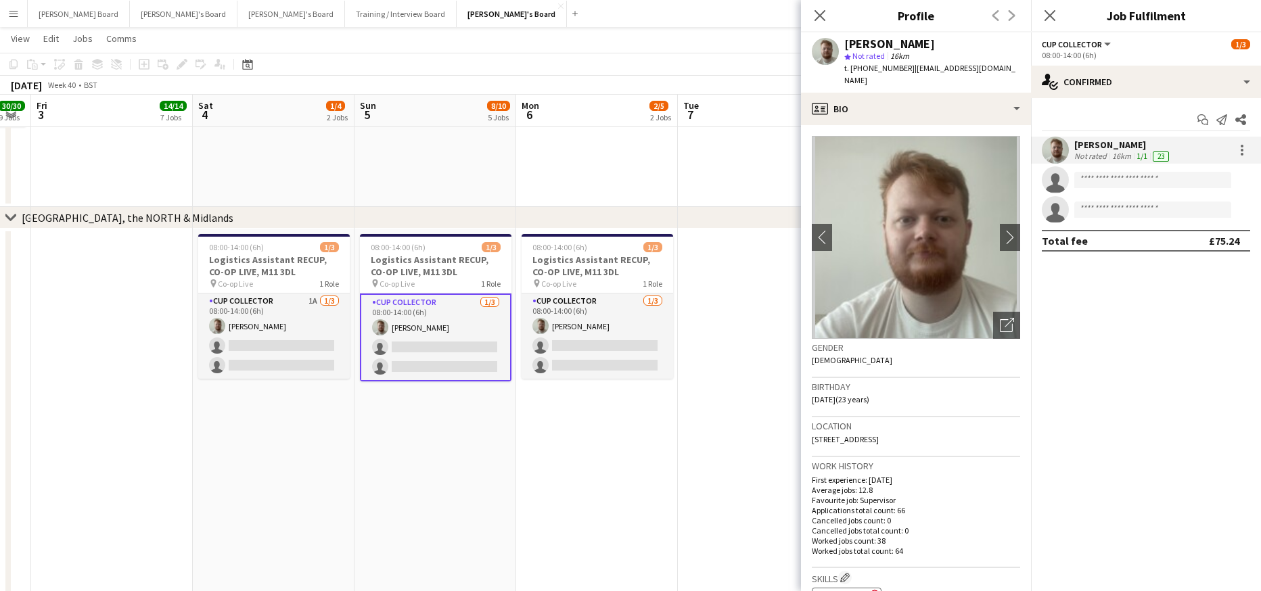
click at [449, 459] on app-date-cell "08:00-14:00 (6h) 1/3 Logistics Assistant RECUP, CO-OP LIVE, M11 3DL pin Co-op L…" at bounding box center [436, 589] width 162 height 720
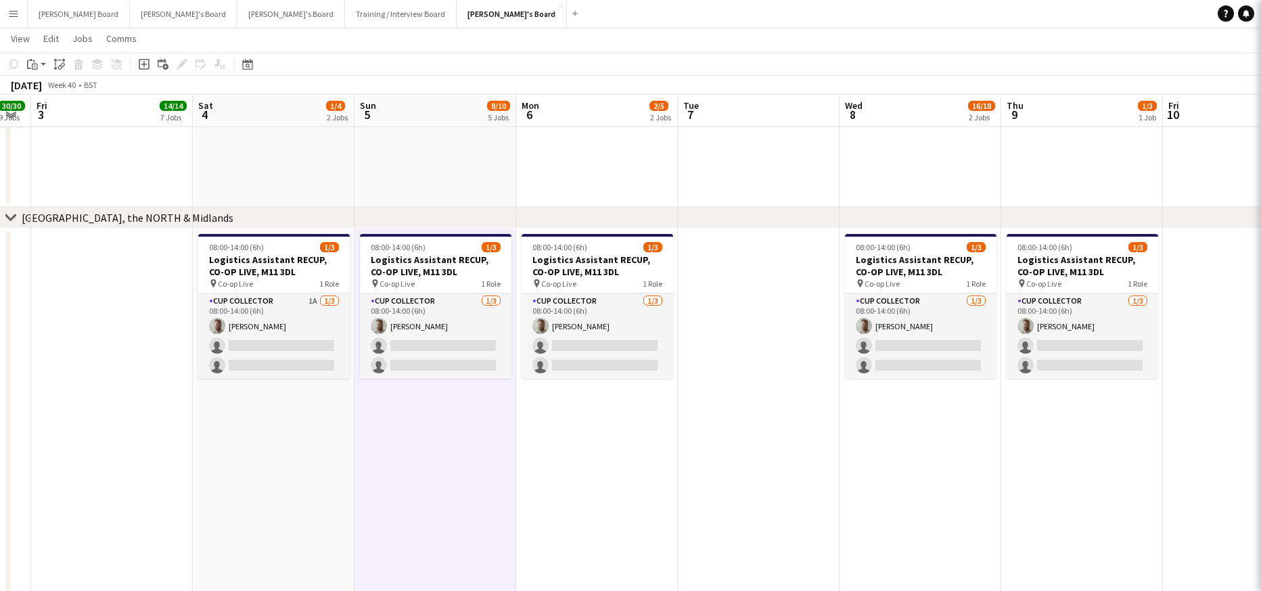
drag, startPoint x: 204, startPoint y: 493, endPoint x: 680, endPoint y: 449, distance: 478.4
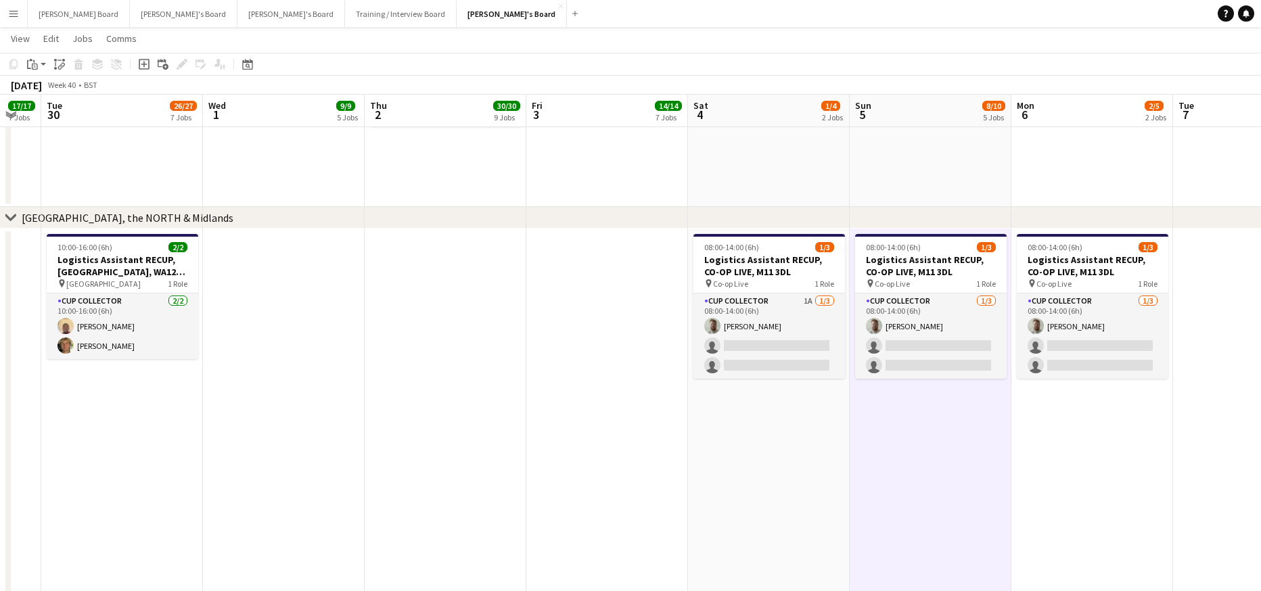
drag, startPoint x: 317, startPoint y: 465, endPoint x: 688, endPoint y: 442, distance: 372.2
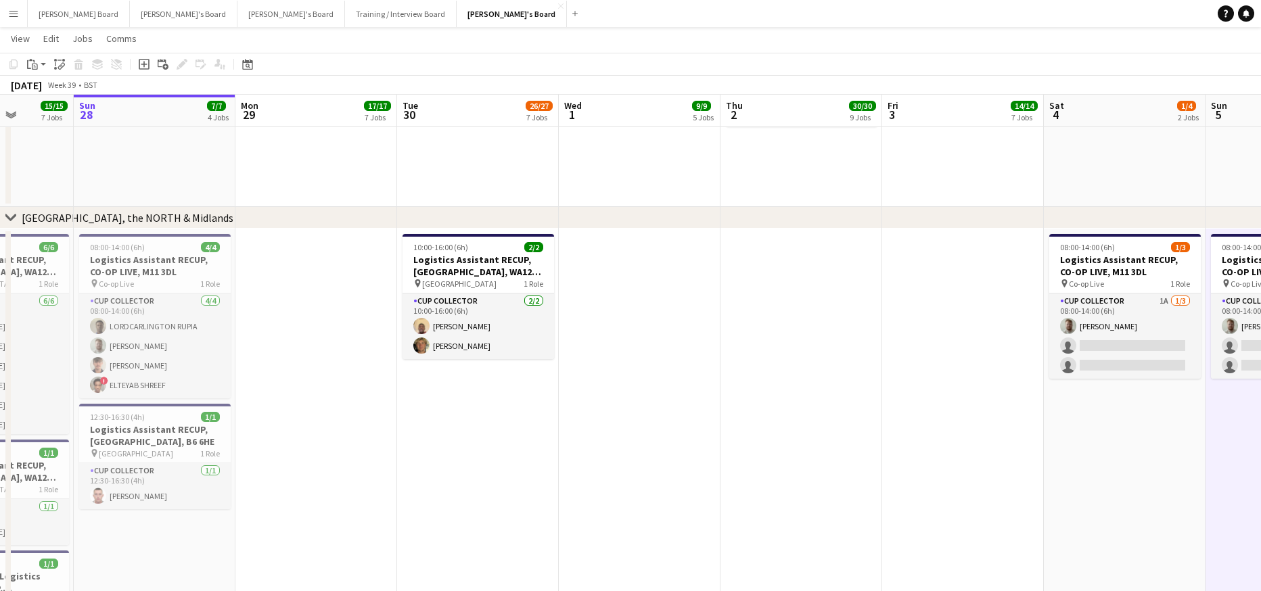
drag, startPoint x: 476, startPoint y: 436, endPoint x: 583, endPoint y: 437, distance: 107.6
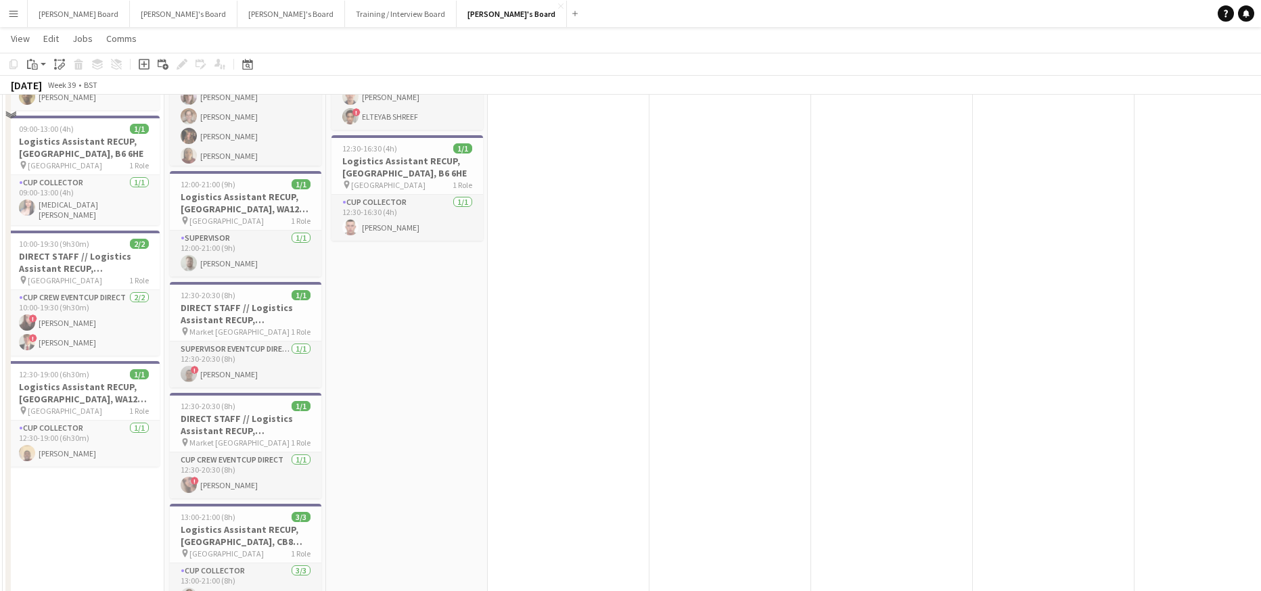
scroll to position [1923, 0]
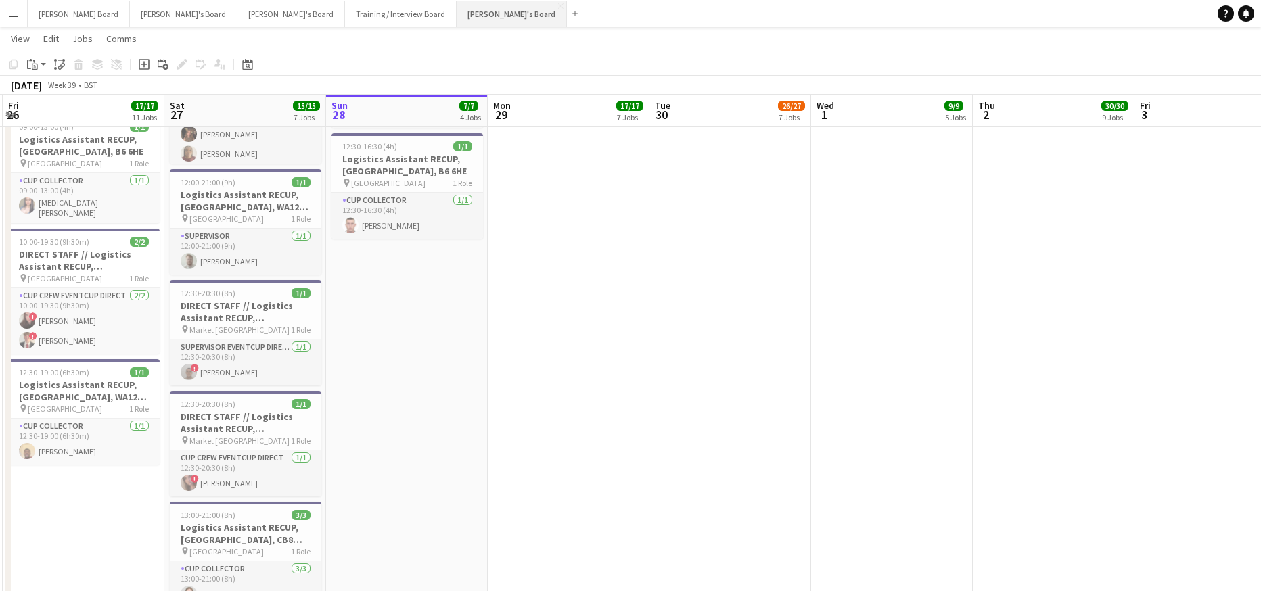
click at [457, 7] on button "Jakub's Board Close" at bounding box center [512, 14] width 110 height 26
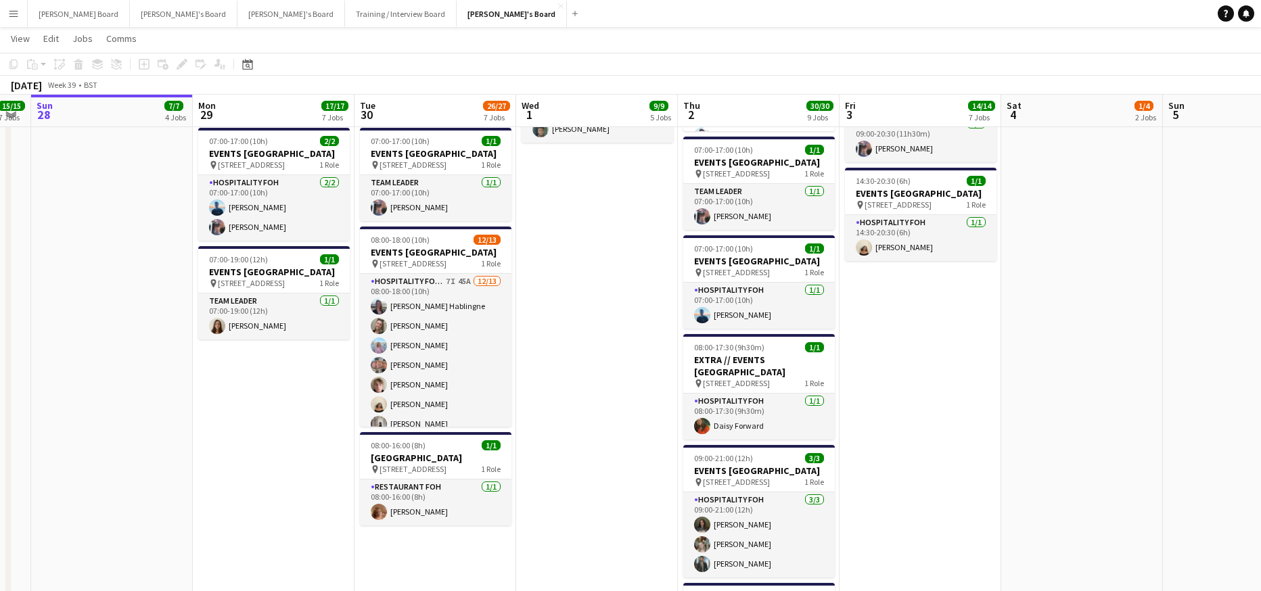
scroll to position [0, 457]
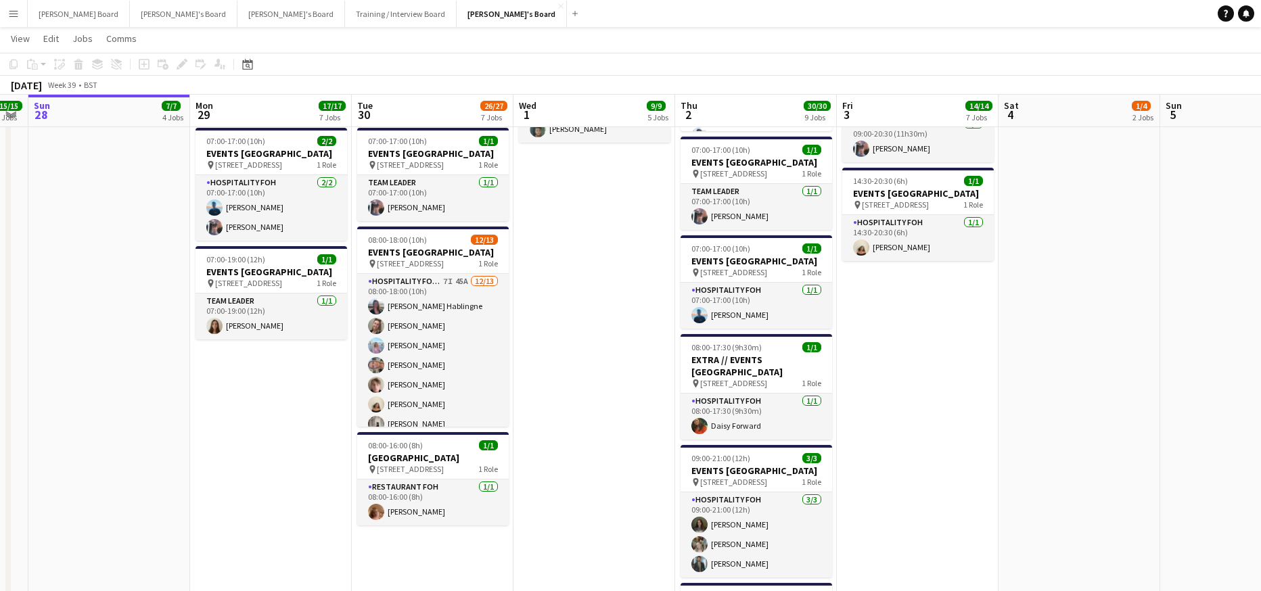
drag, startPoint x: 798, startPoint y: 284, endPoint x: 665, endPoint y: 313, distance: 136.6
click at [665, 313] on app-calendar-viewport "Thu 25 19/19 10 Jobs Fri 26 17/17 11 Jobs Sat 27 15/15 7 Jobs Sun 28 7/7 4 Jobs…" at bounding box center [630, 426] width 1261 height 2913
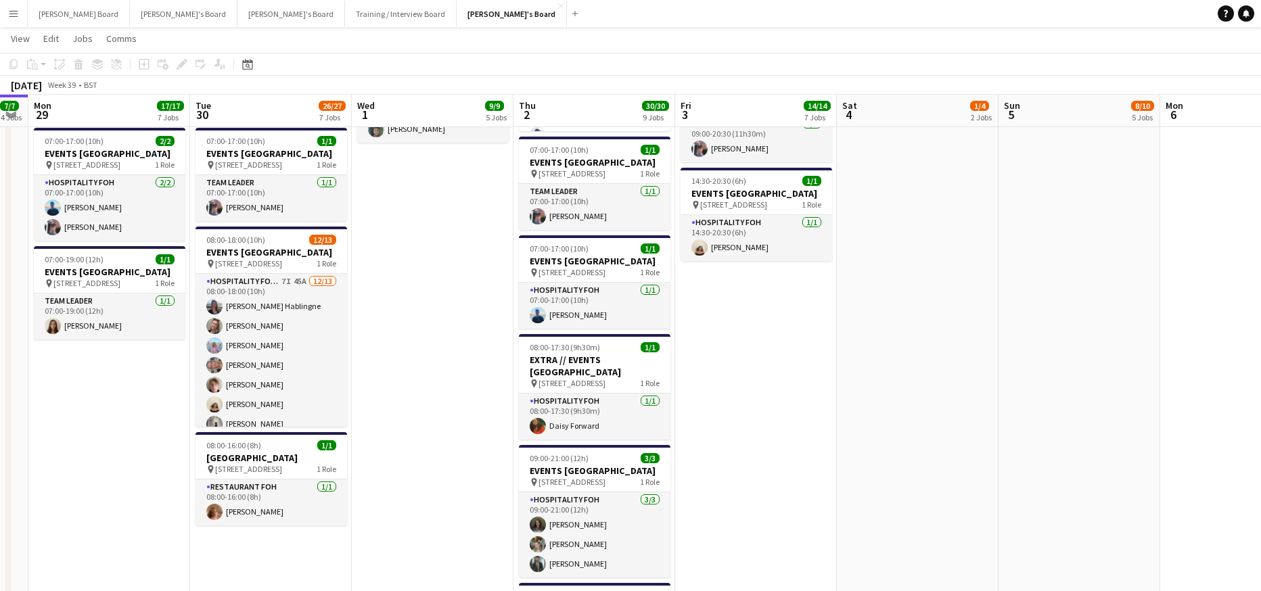
drag, startPoint x: 961, startPoint y: 332, endPoint x: 832, endPoint y: 353, distance: 130.3
click at [824, 356] on app-calendar-viewport "Fri 26 17/17 11 Jobs Sat 27 15/15 7 Jobs Sun 28 7/7 4 Jobs Mon 29 17/17 7 Jobs …" at bounding box center [630, 426] width 1261 height 2913
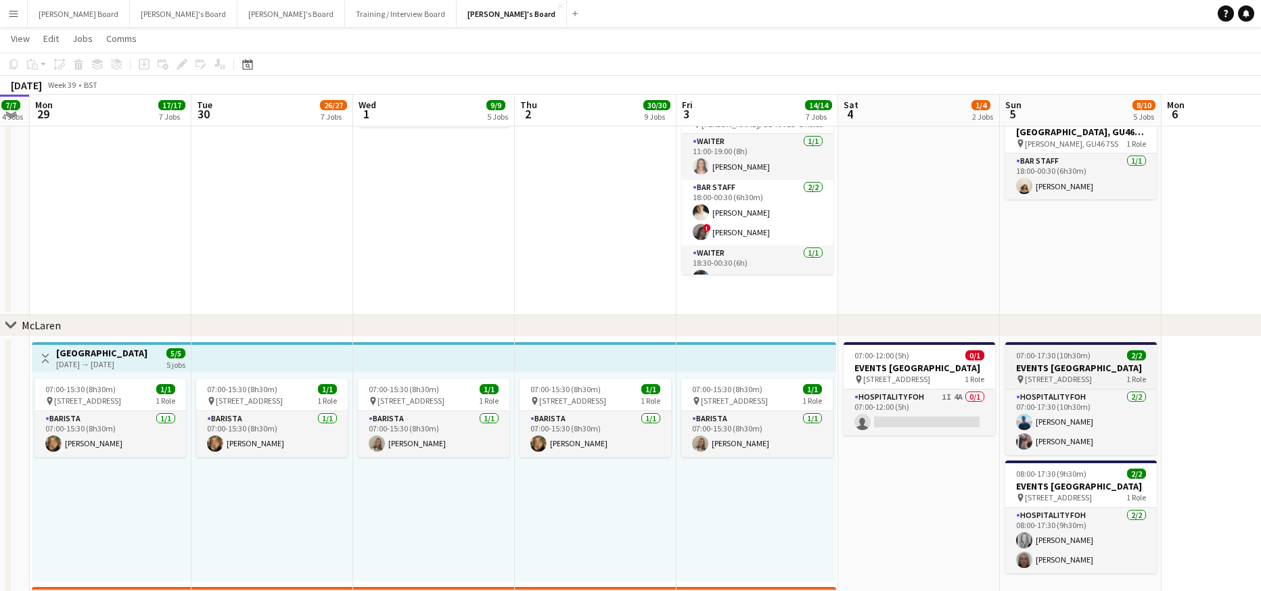
scroll to position [181, 0]
click at [967, 432] on app-card-role "Hospitality FOH 1I 4A 0/1 07:00-12:00 (5h) single-neutral-actions" at bounding box center [920, 413] width 152 height 46
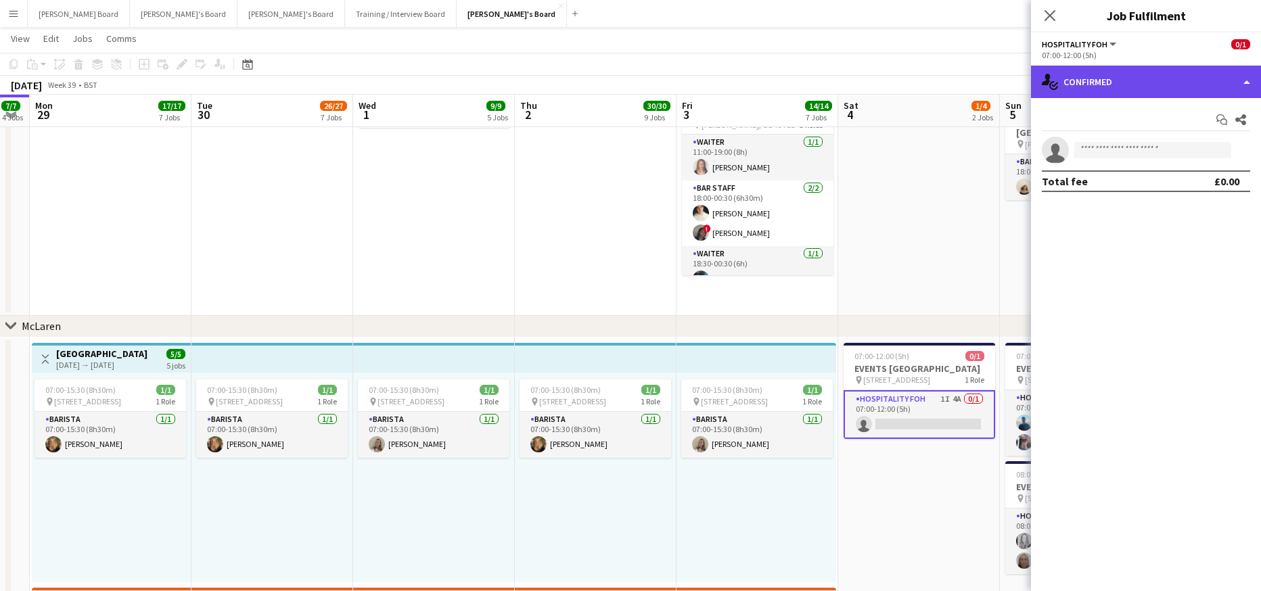
click at [1154, 75] on div "single-neutral-actions-check-2 Confirmed" at bounding box center [1146, 82] width 230 height 32
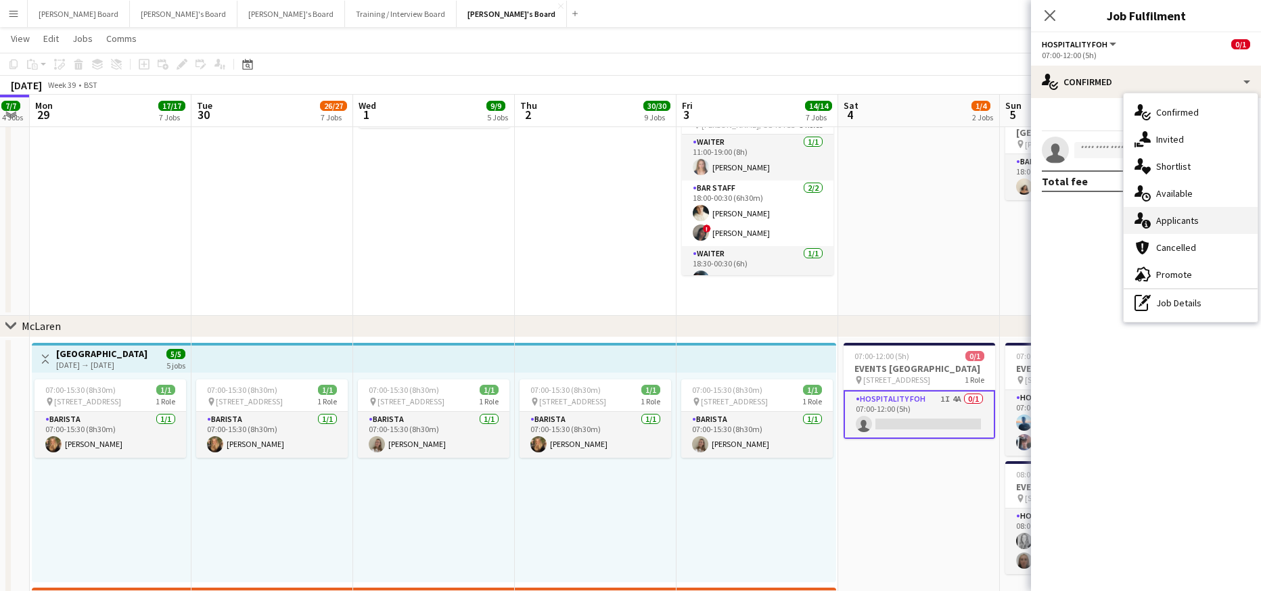
click at [1184, 223] on span "Applicants" at bounding box center [1177, 220] width 43 height 12
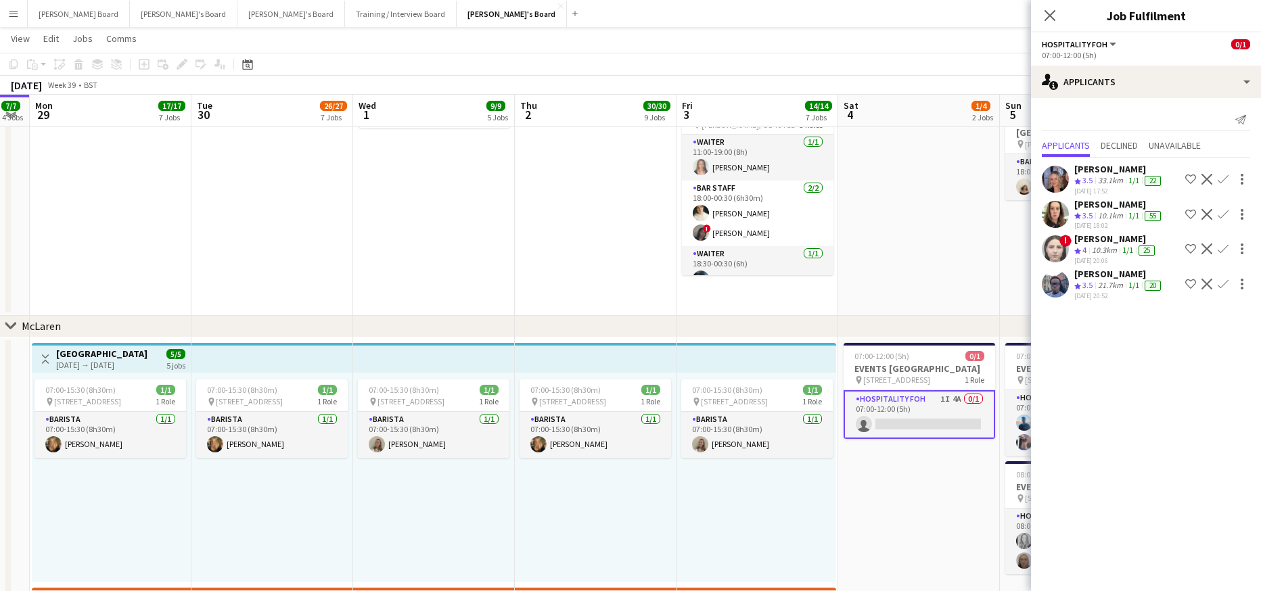
drag, startPoint x: 552, startPoint y: 530, endPoint x: 571, endPoint y: 529, distance: 19.0
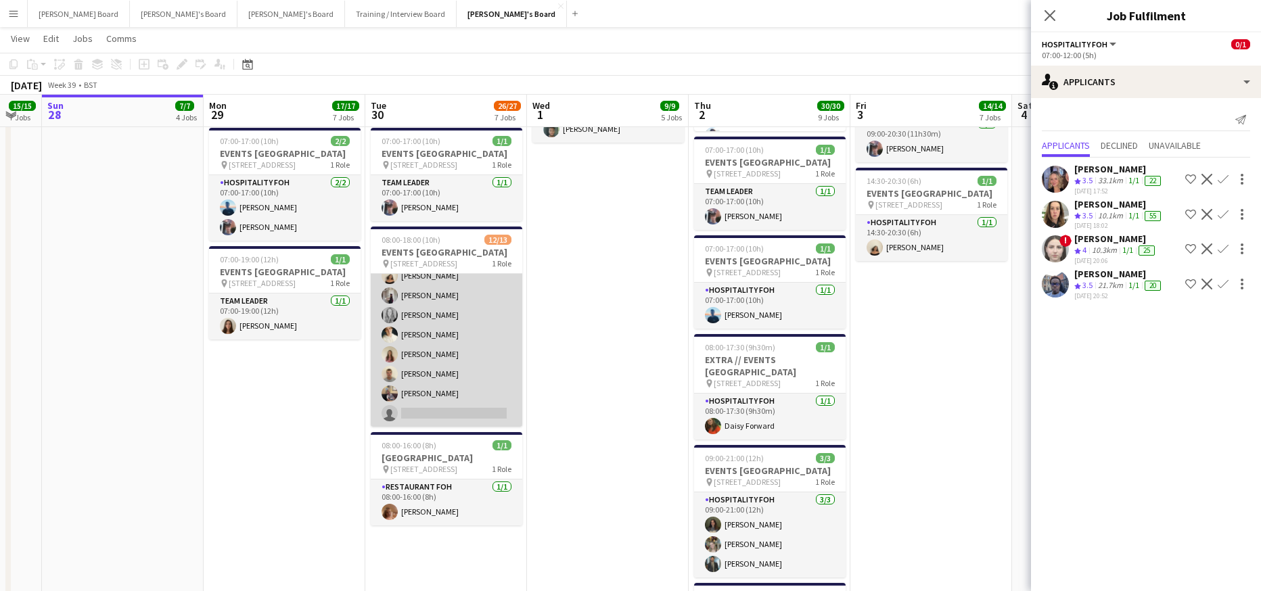
scroll to position [141, 0]
click at [474, 413] on app-card-role "Hospitality FOH - BAT TLC 7I 45A 12/13 08:00-18:00 (10h) Anett Varasdi Hablingn…" at bounding box center [447, 285] width 152 height 281
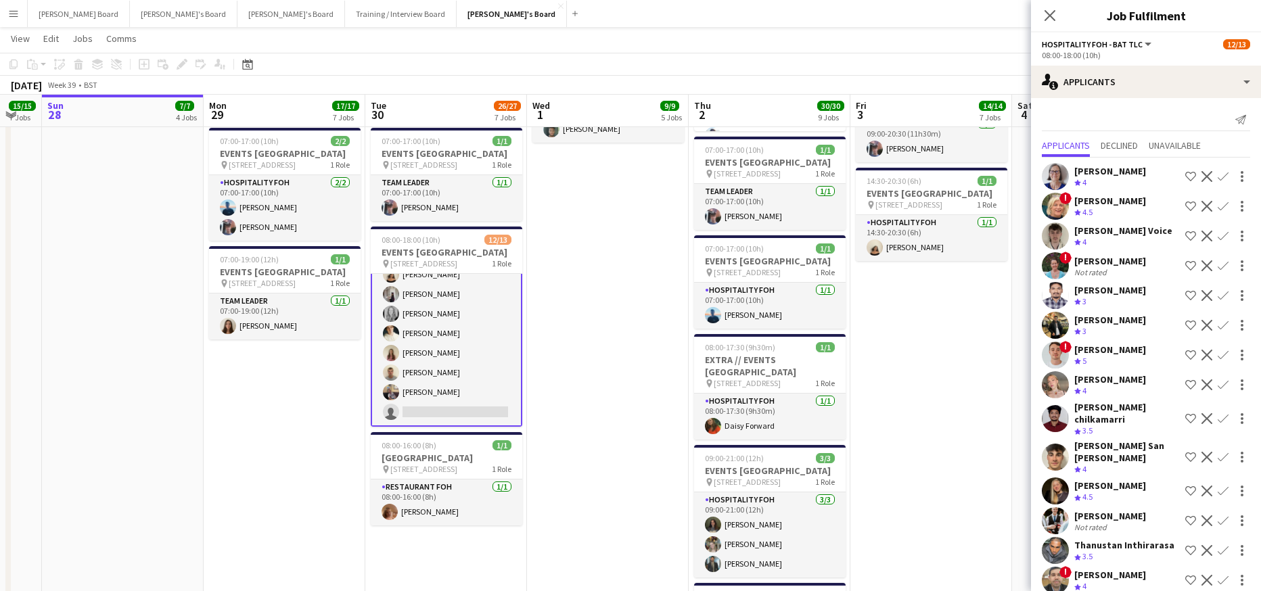
scroll to position [142, 0]
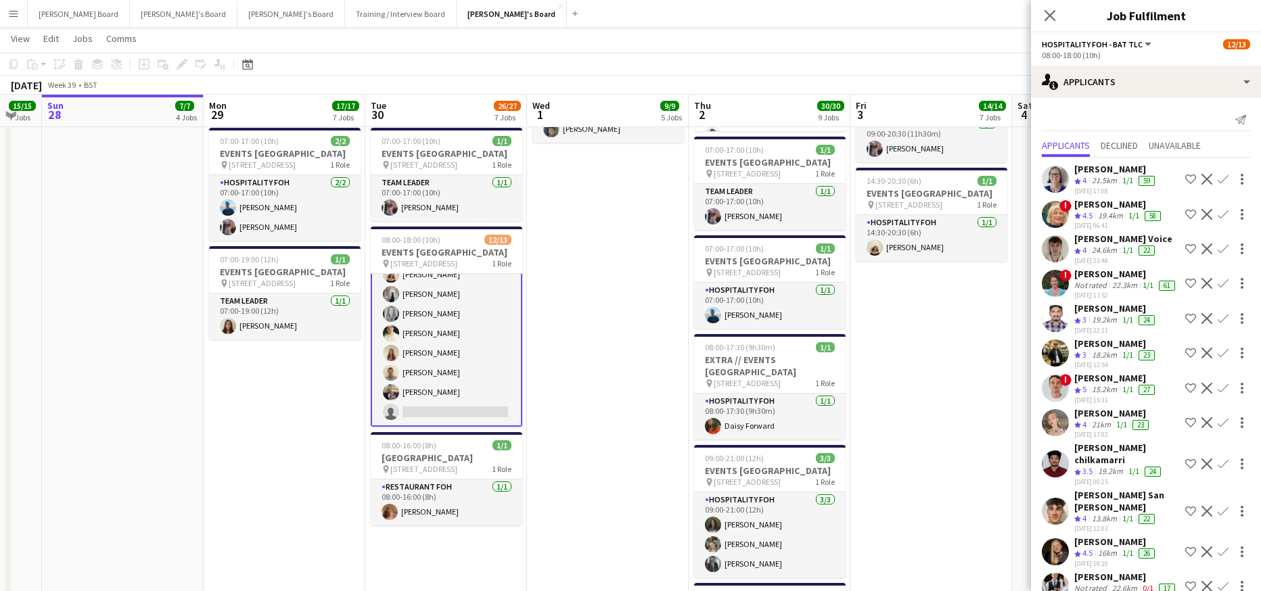
click at [450, 396] on app-card-role "Hospitality FOH - BAT TLC 7I 45A 12/13 08:00-18:00 (10h) Anett Varasdi Hablingn…" at bounding box center [447, 285] width 152 height 284
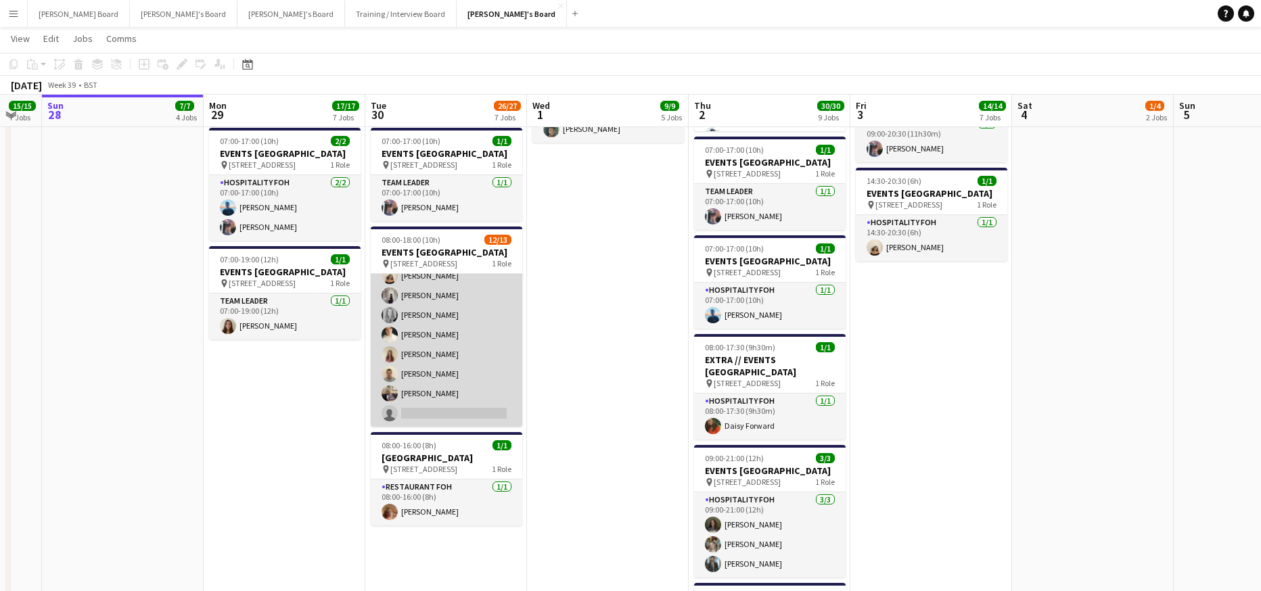
scroll to position [141, 0]
click at [435, 415] on app-card-role "Hospitality FOH - BAT TLC 7I 45A 12/13 08:00-18:00 (10h) Anett Varasdi Hablingn…" at bounding box center [447, 285] width 152 height 281
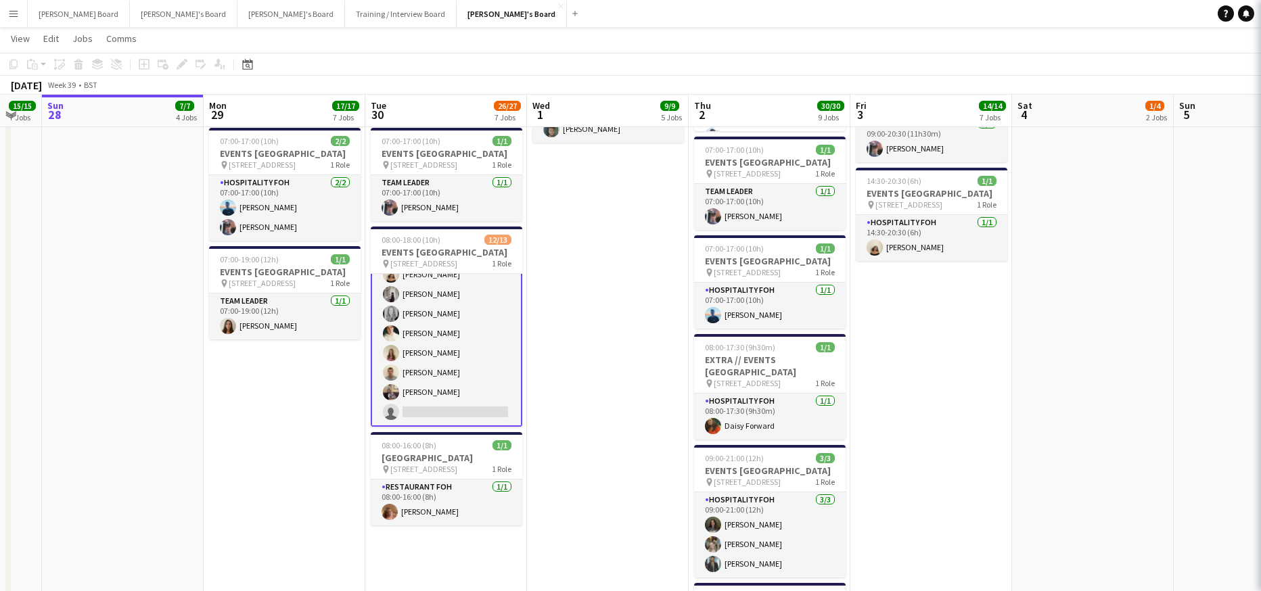
scroll to position [142, 0]
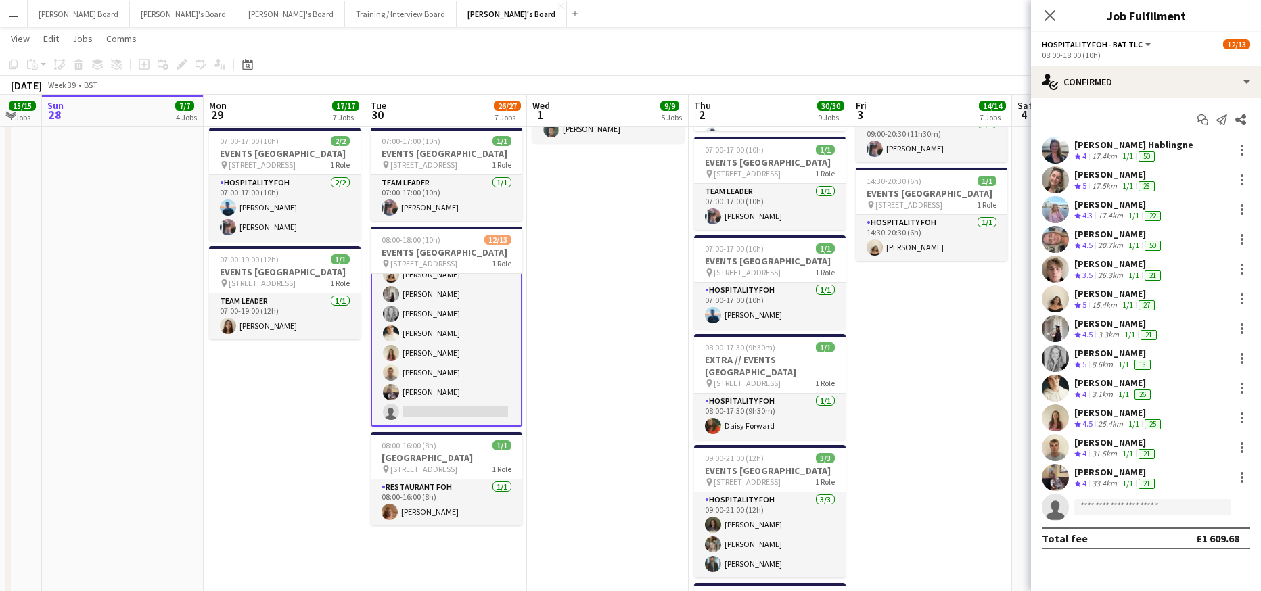
click at [1097, 483] on div "33.4km" at bounding box center [1104, 484] width 30 height 12
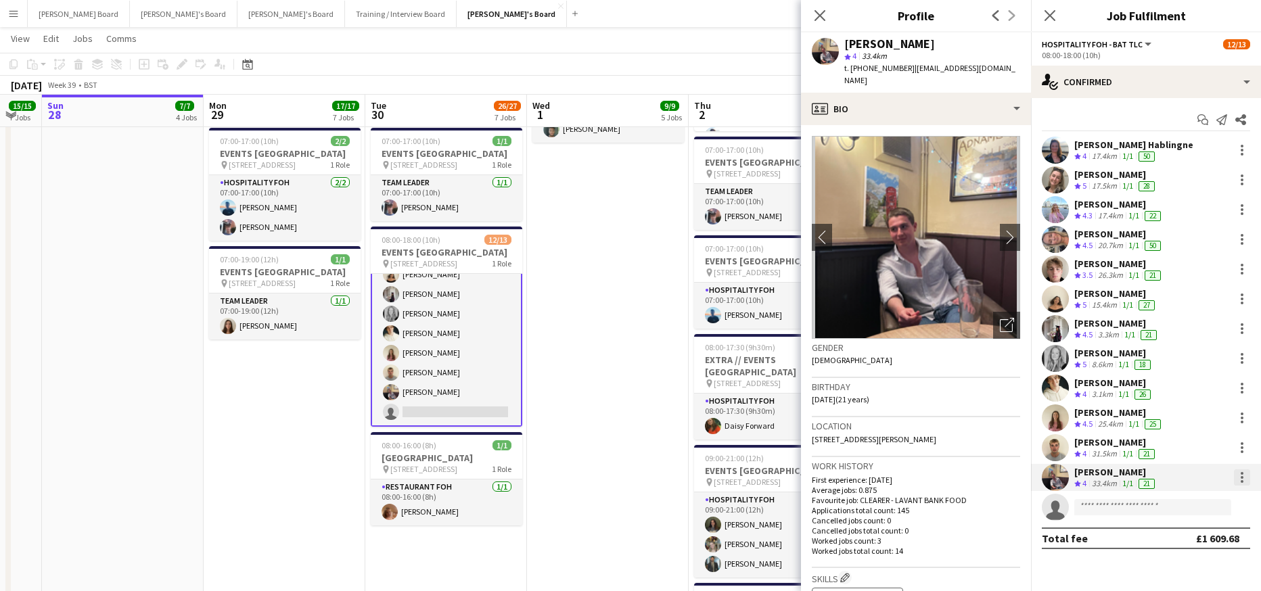
click at [1245, 480] on div at bounding box center [1242, 478] width 16 height 16
click at [1192, 420] on span "Remove" at bounding box center [1176, 420] width 41 height 12
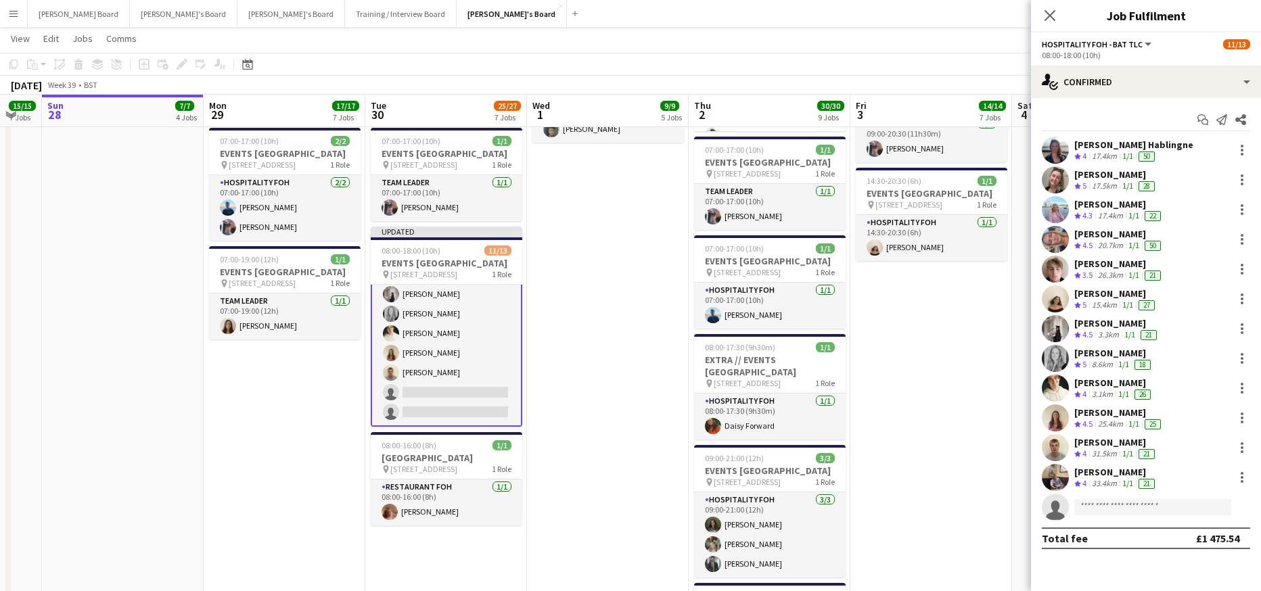
click at [687, 412] on app-date-cell "07:00-15:30 (8h30m) 1/1 pin Woking, GU21 4YH 1 Role Barista 1/1 07:00-15:30 (8h…" at bounding box center [608, 107] width 162 height 1342
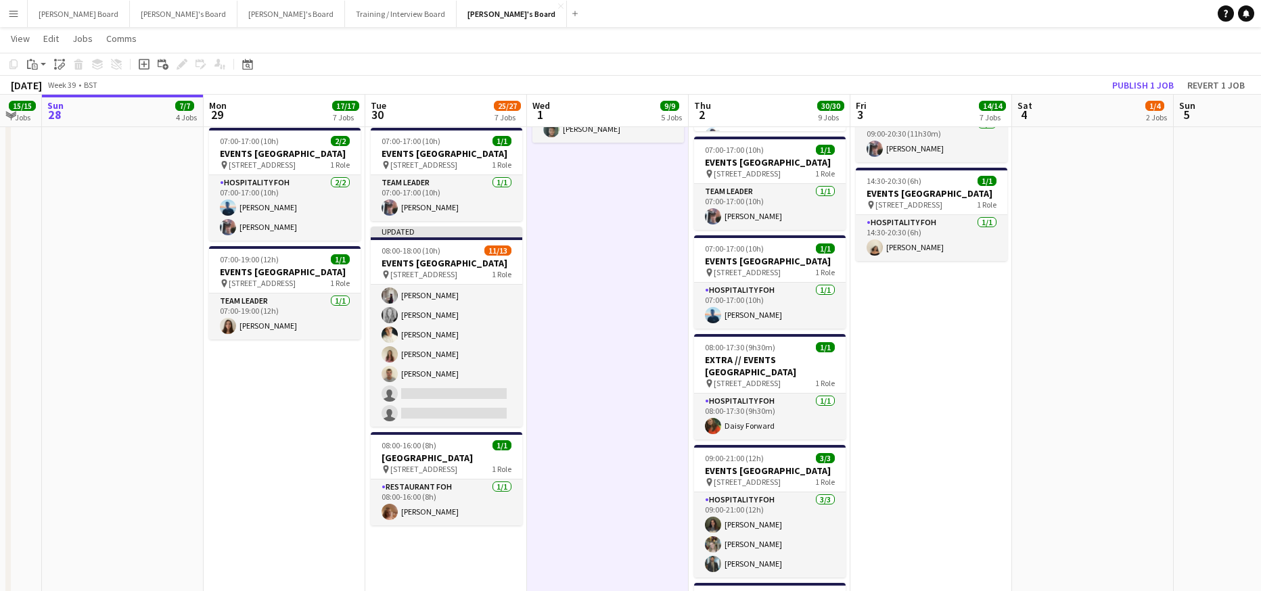
scroll to position [141, 0]
click at [1152, 87] on button "Publish 1 job" at bounding box center [1143, 85] width 72 height 18
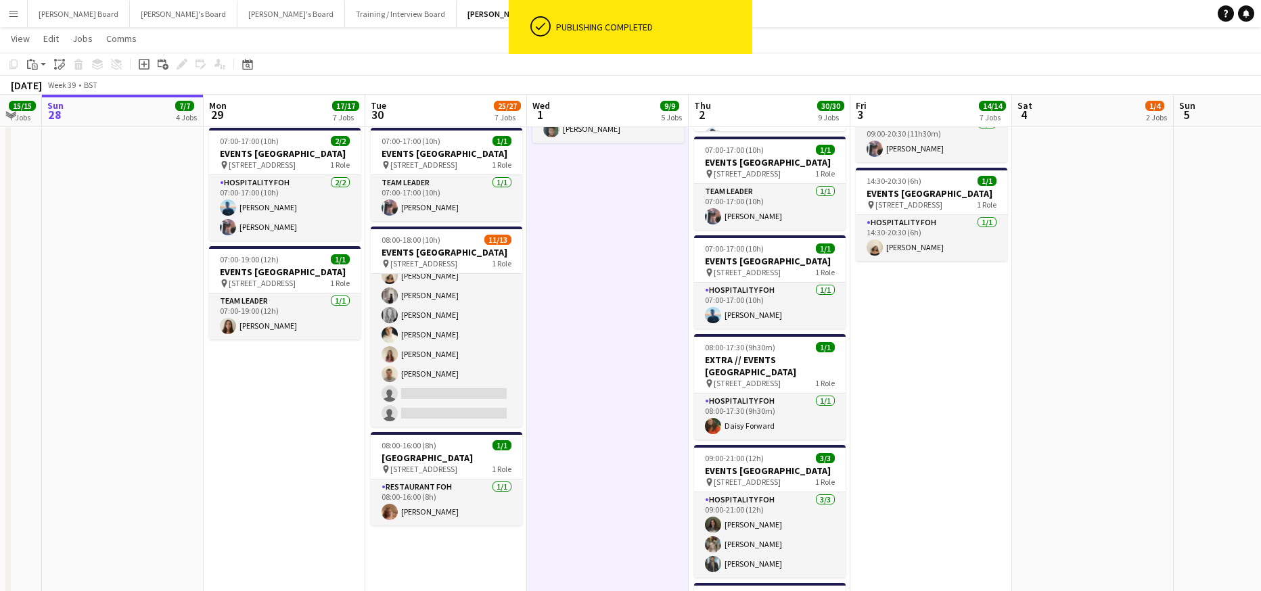
click at [442, 400] on app-card-role "Hospitality FOH - BAT TLC 7I 45A 11/13 08:00-18:00 (10h) Anett Varasdi Hablingn…" at bounding box center [447, 285] width 152 height 281
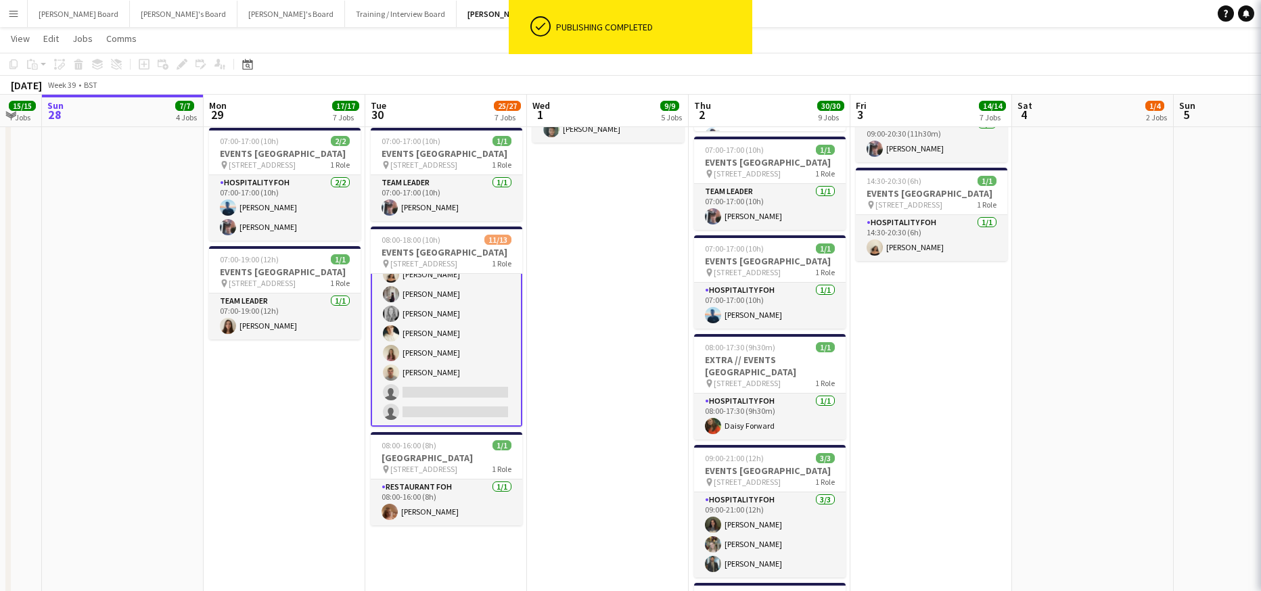
scroll to position [142, 0]
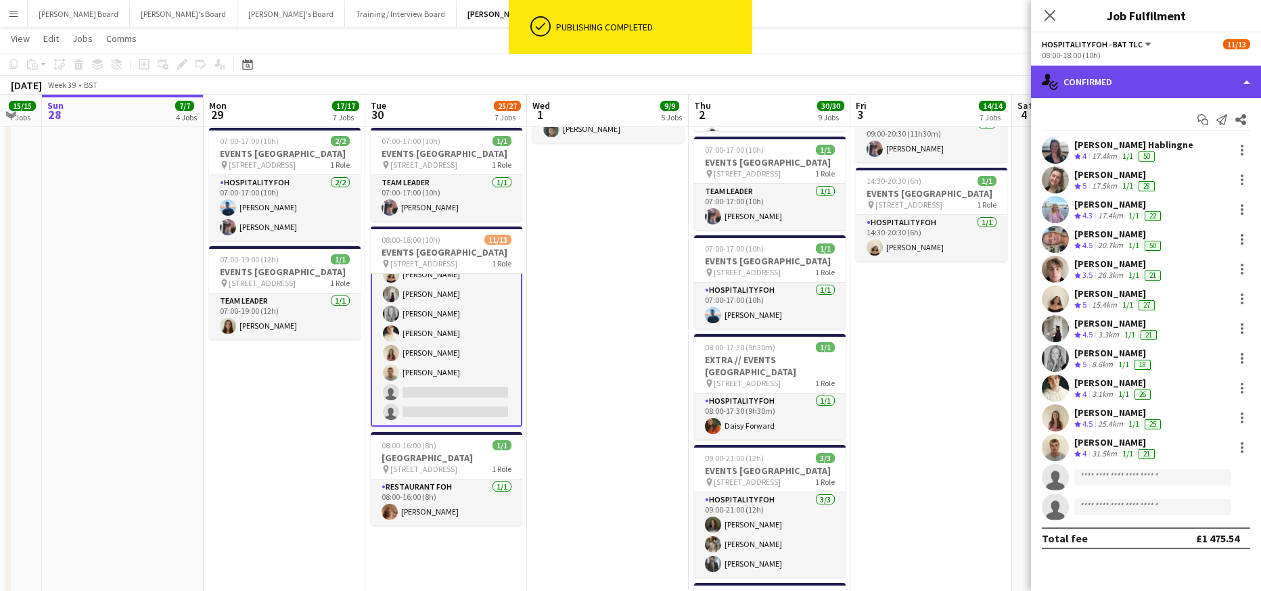
click at [1119, 88] on div "single-neutral-actions-check-2 Confirmed" at bounding box center [1146, 82] width 230 height 32
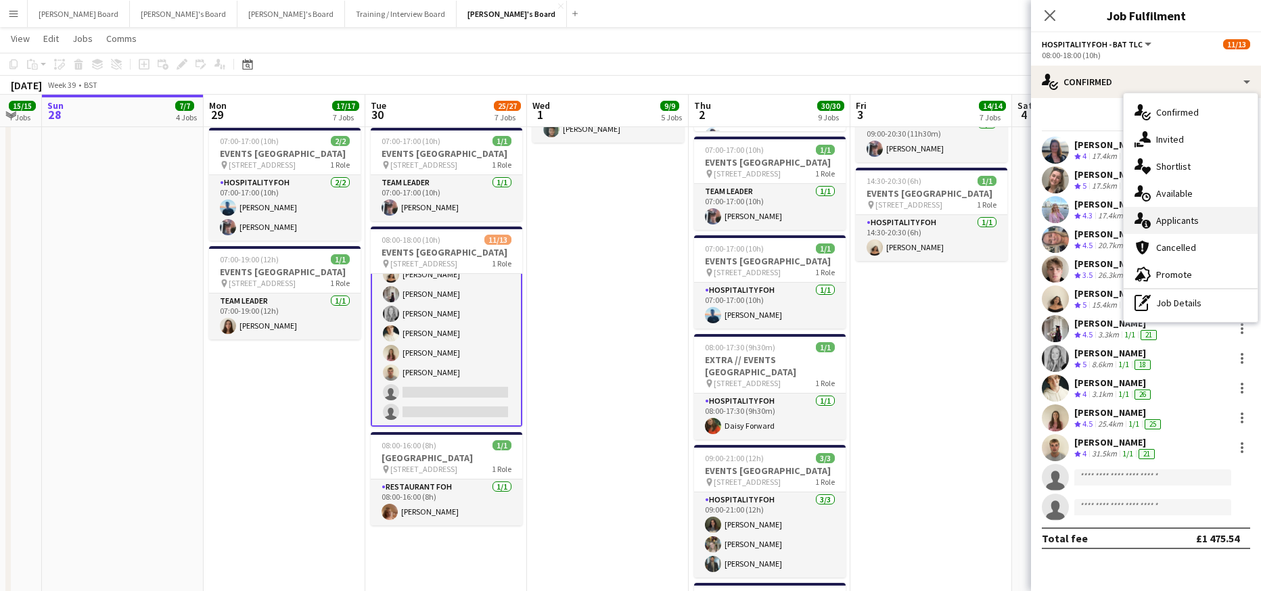
click at [1200, 227] on div "single-neutral-actions-information Applicants" at bounding box center [1191, 220] width 134 height 27
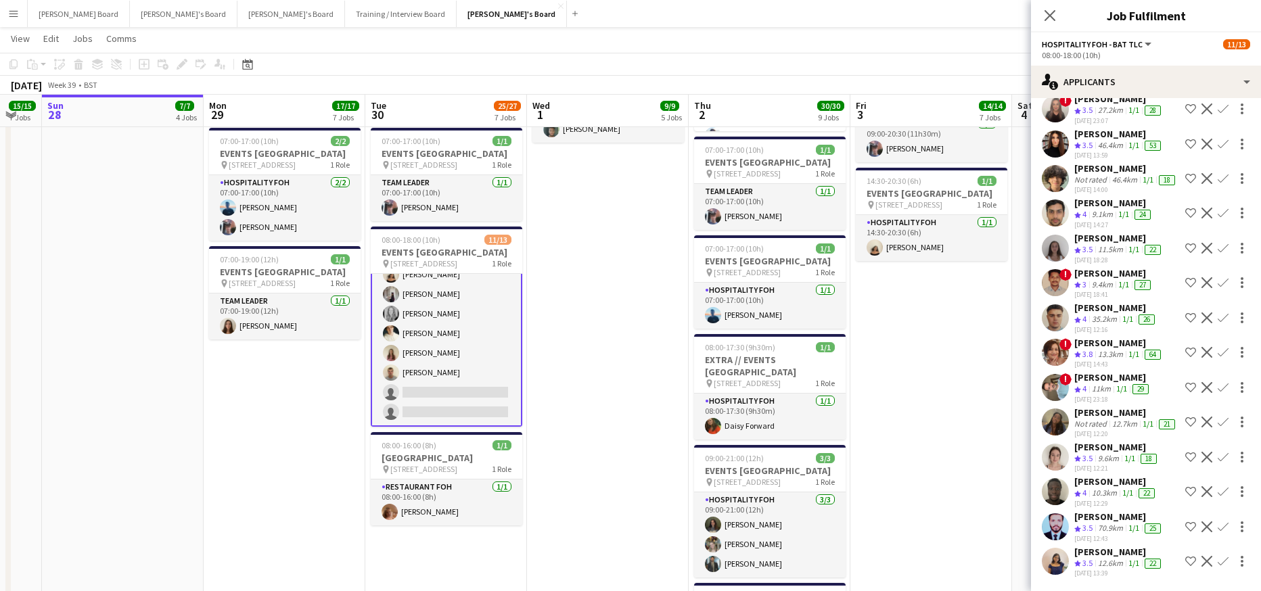
scroll to position [1247, 0]
click at [1102, 314] on div "35.2km" at bounding box center [1104, 320] width 30 height 12
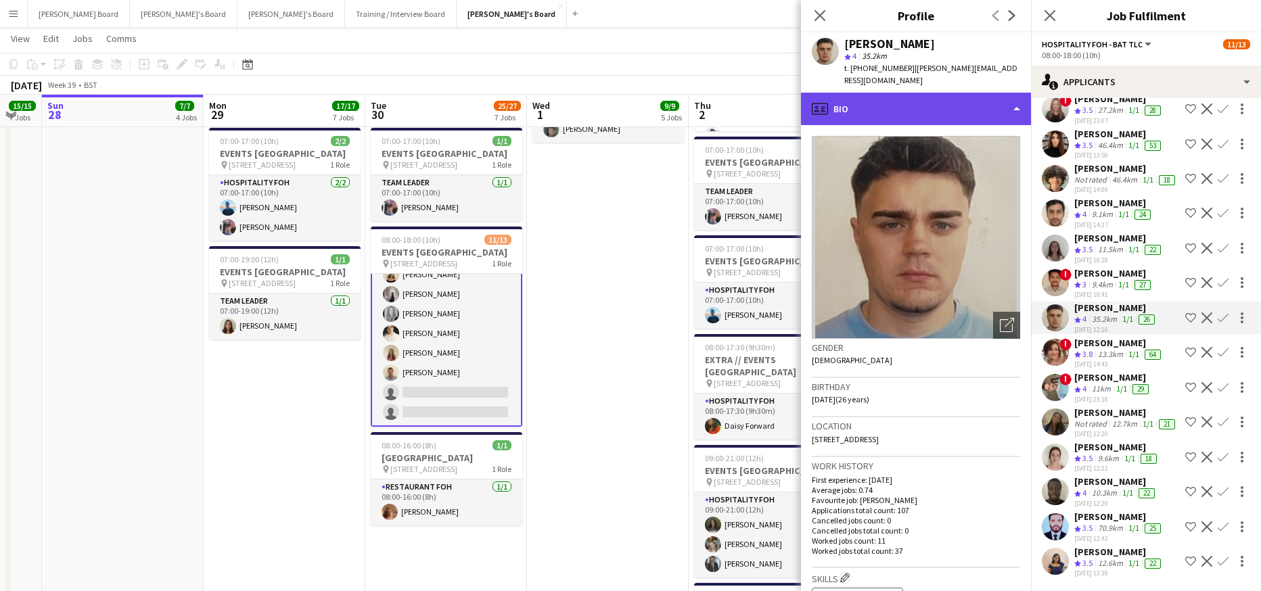
click at [921, 98] on div "profile Bio" at bounding box center [916, 109] width 230 height 32
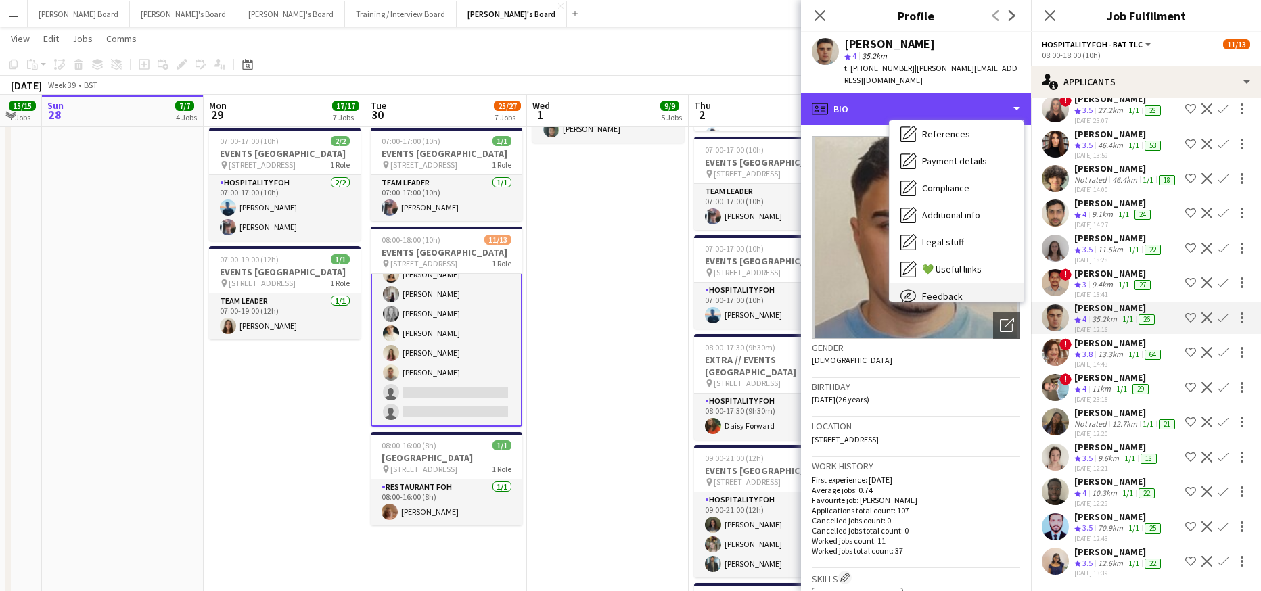
scroll to position [208, 0]
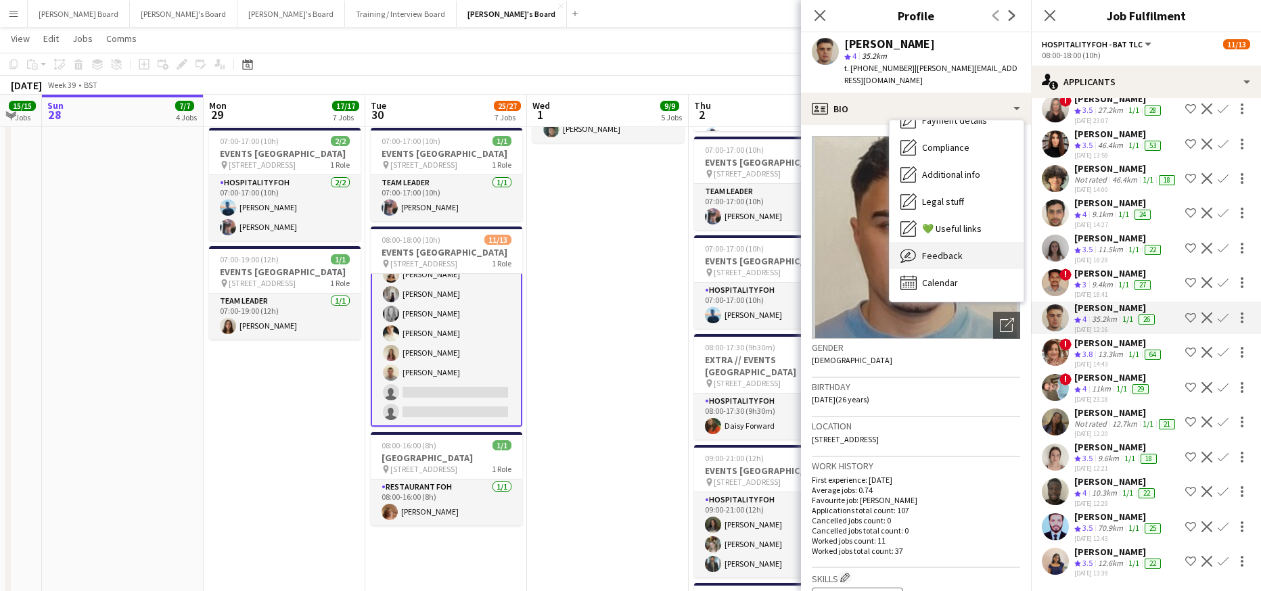
click at [972, 253] on div "Feedback Feedback" at bounding box center [957, 255] width 134 height 27
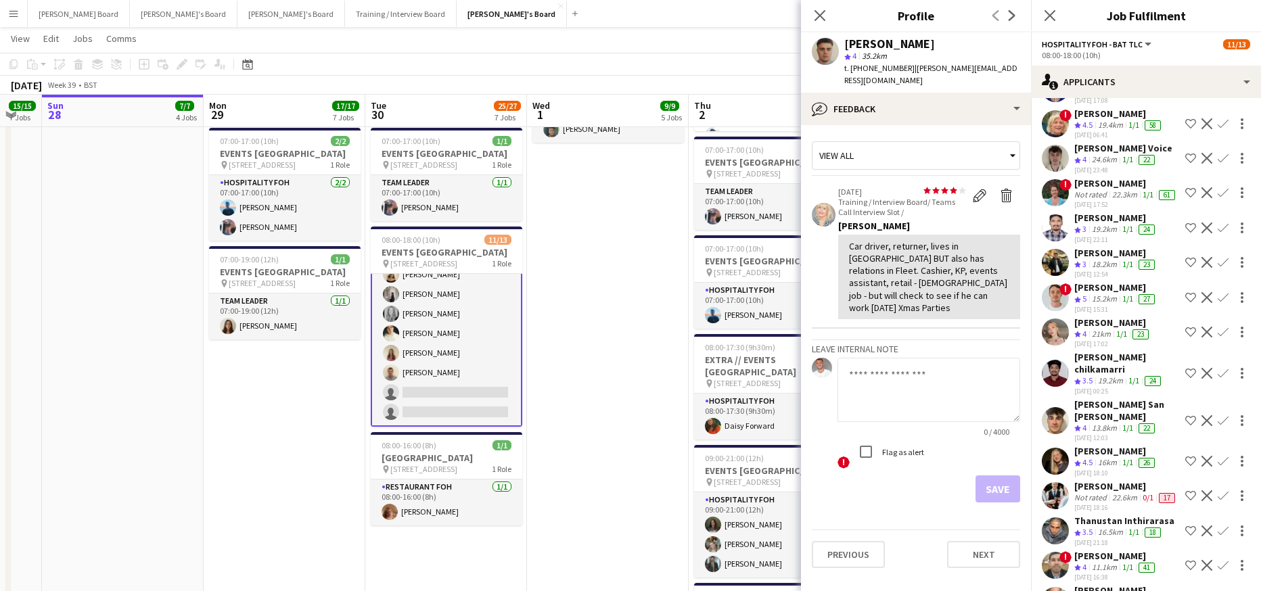
scroll to position [0, 0]
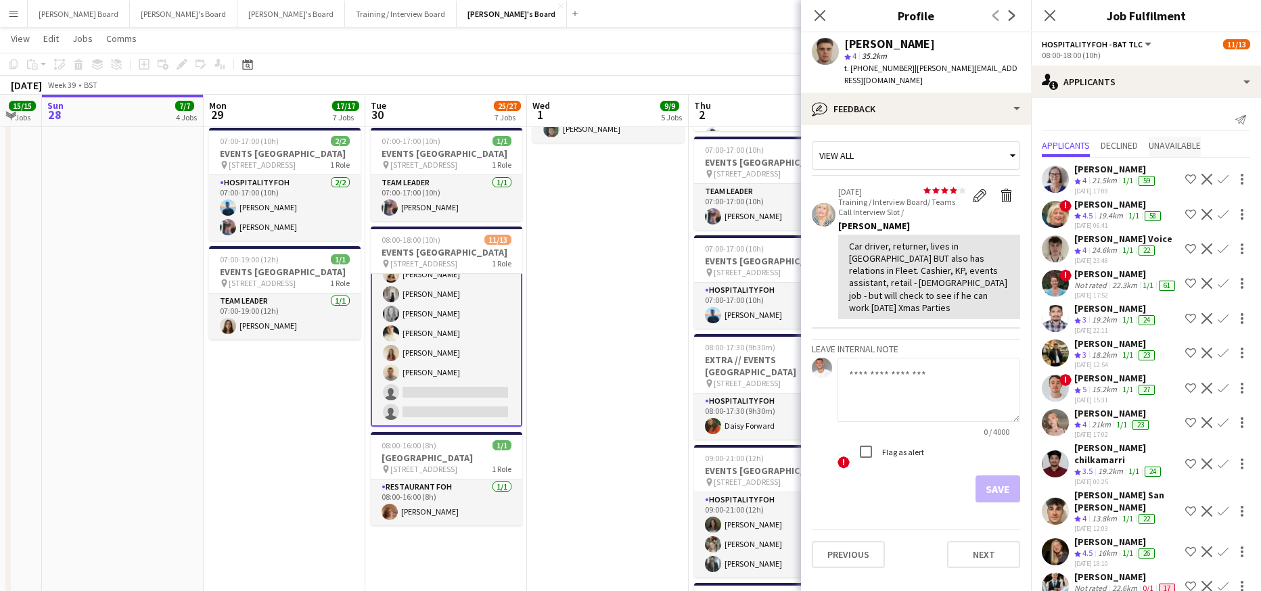
click at [1187, 150] on span "Unavailable" at bounding box center [1175, 145] width 52 height 9
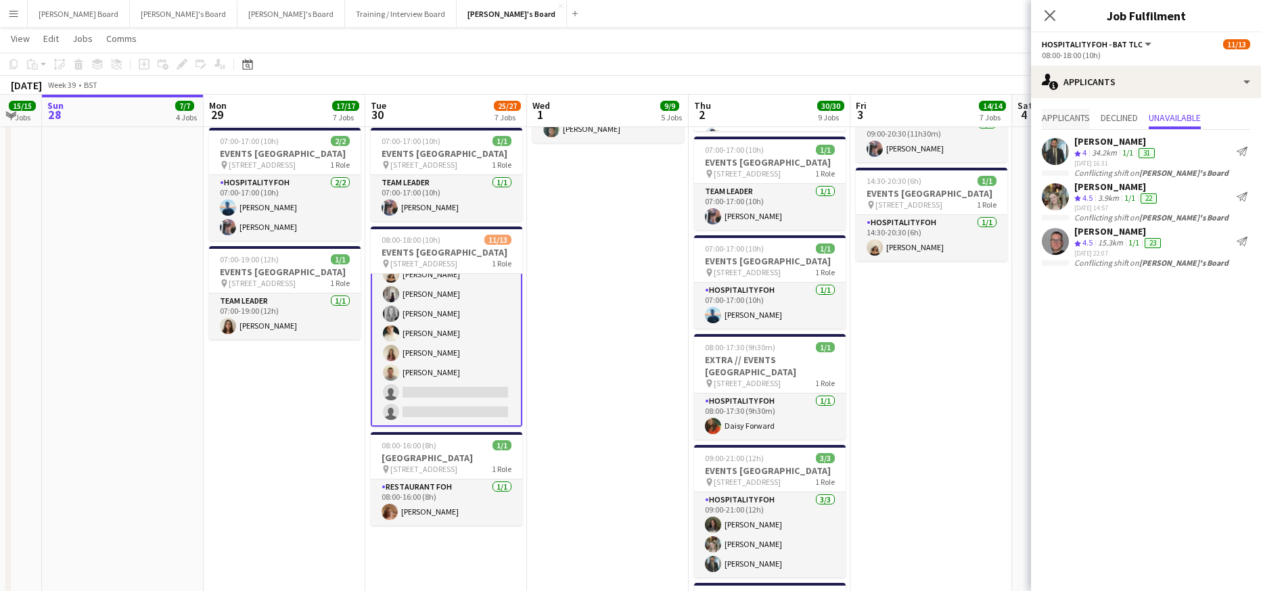
click at [1072, 116] on span "Applicants" at bounding box center [1066, 117] width 48 height 9
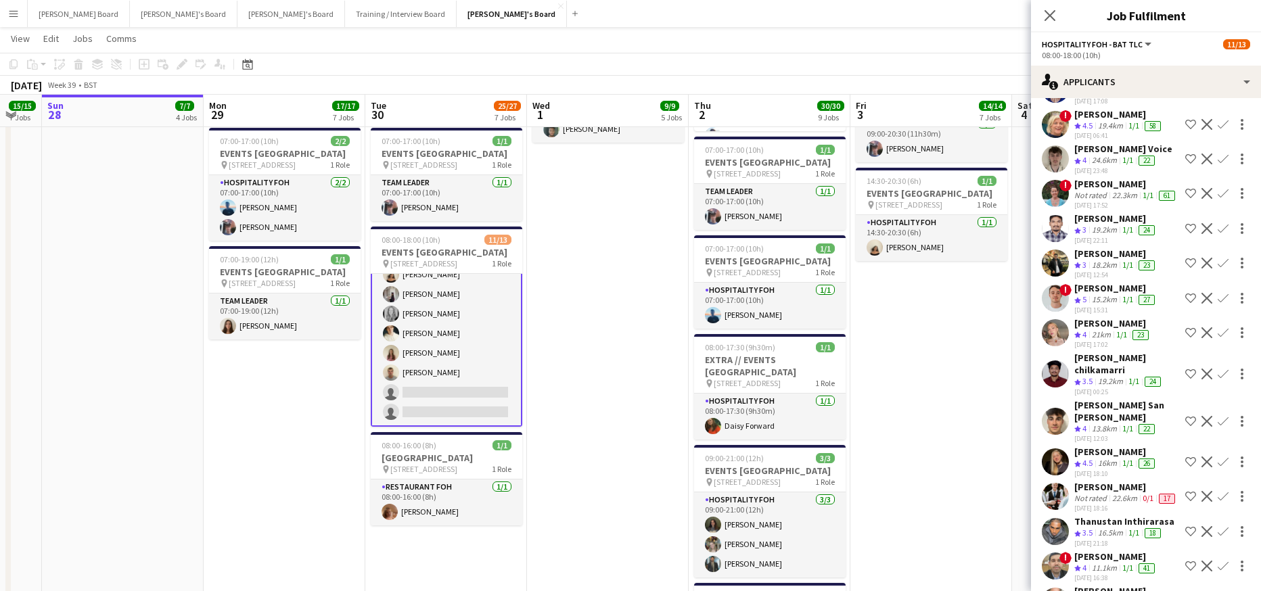
scroll to position [181, 0]
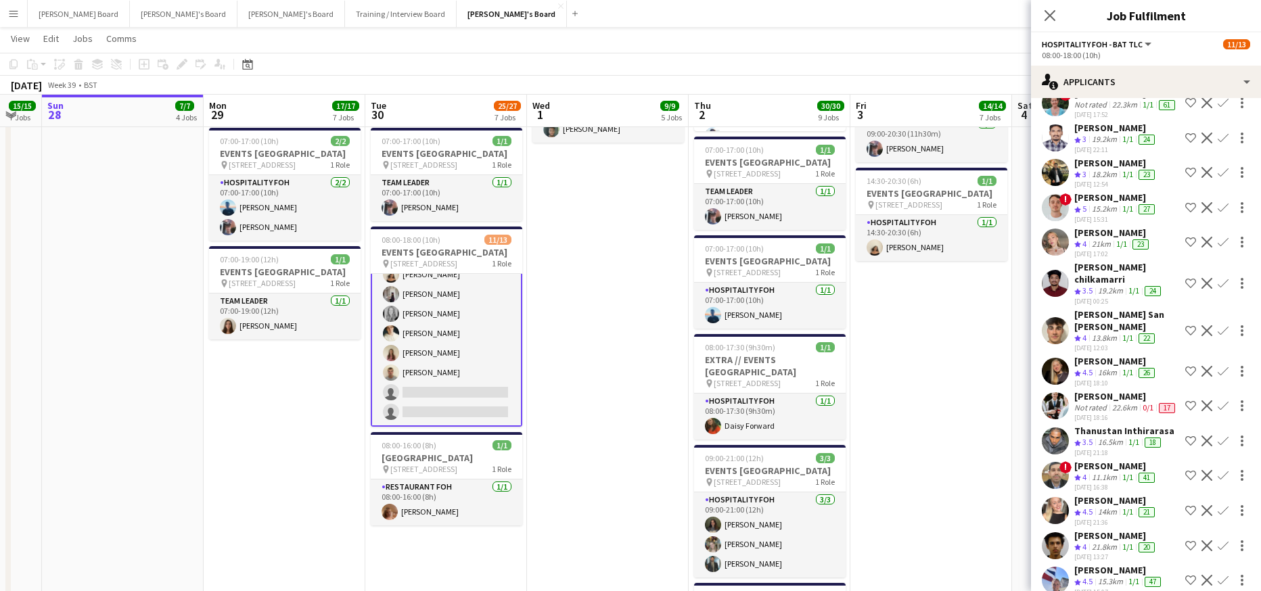
click at [1137, 224] on div "31-08-2025 15:31" at bounding box center [1115, 219] width 83 height 9
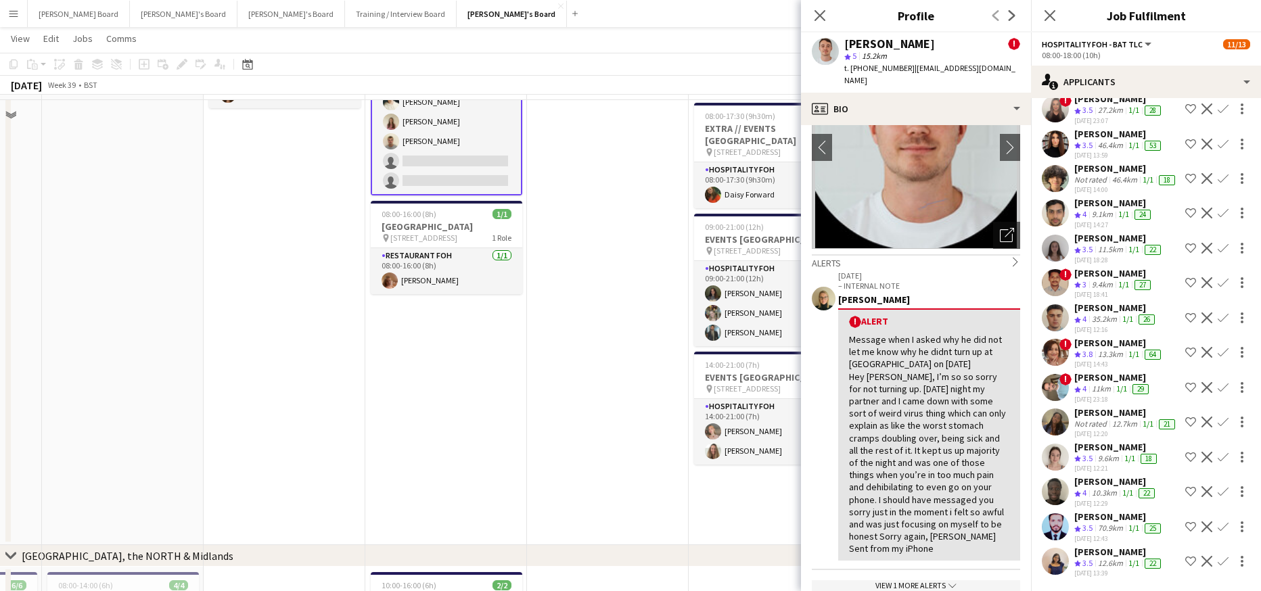
scroll to position [1353, 0]
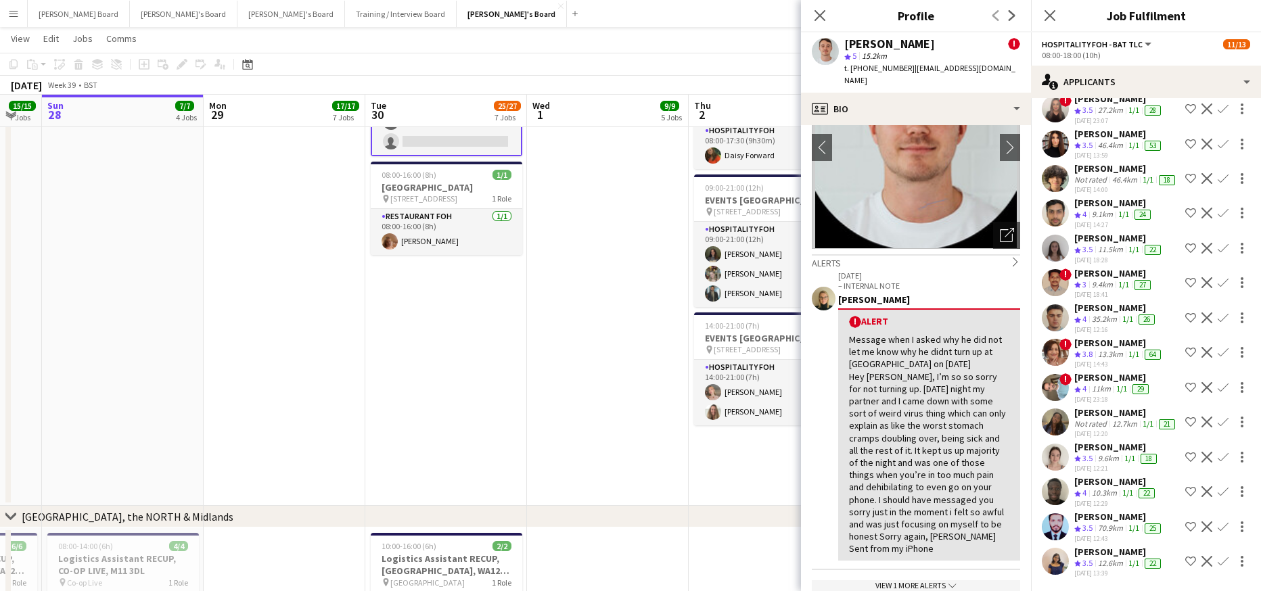
drag, startPoint x: 605, startPoint y: 315, endPoint x: 600, endPoint y: 302, distance: 14.3
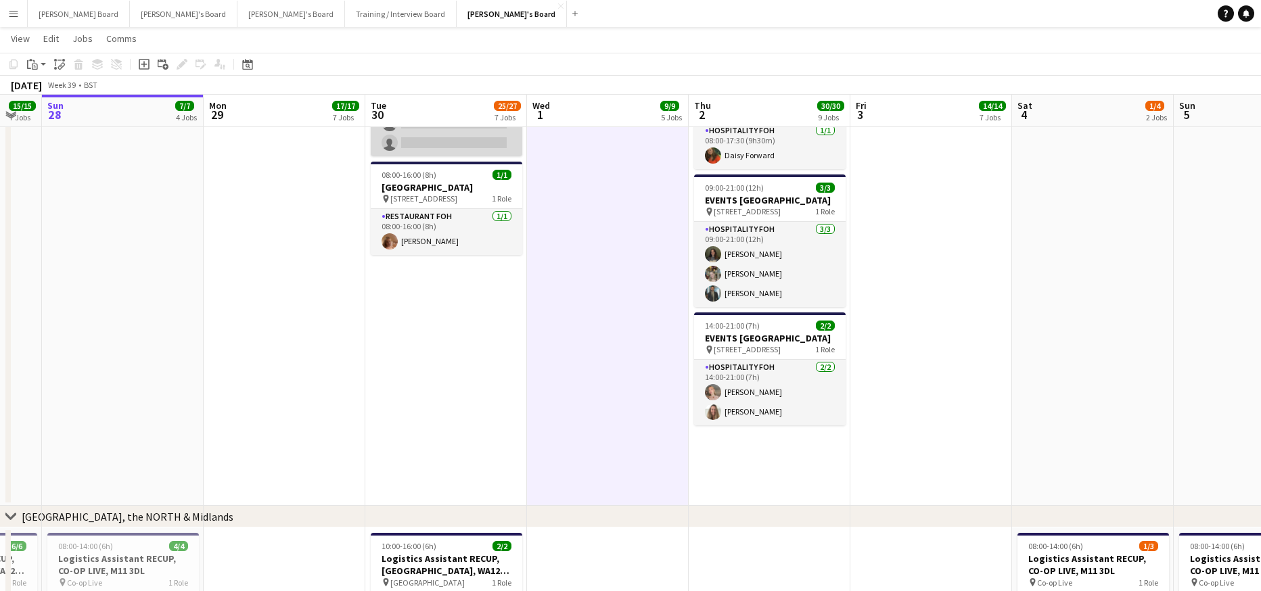
click at [428, 131] on app-card-role "Hospitality FOH - BAT TLC 7I 45A 11/13 08:00-18:00 (10h) Anett Varasdi Hablingn…" at bounding box center [447, 15] width 152 height 281
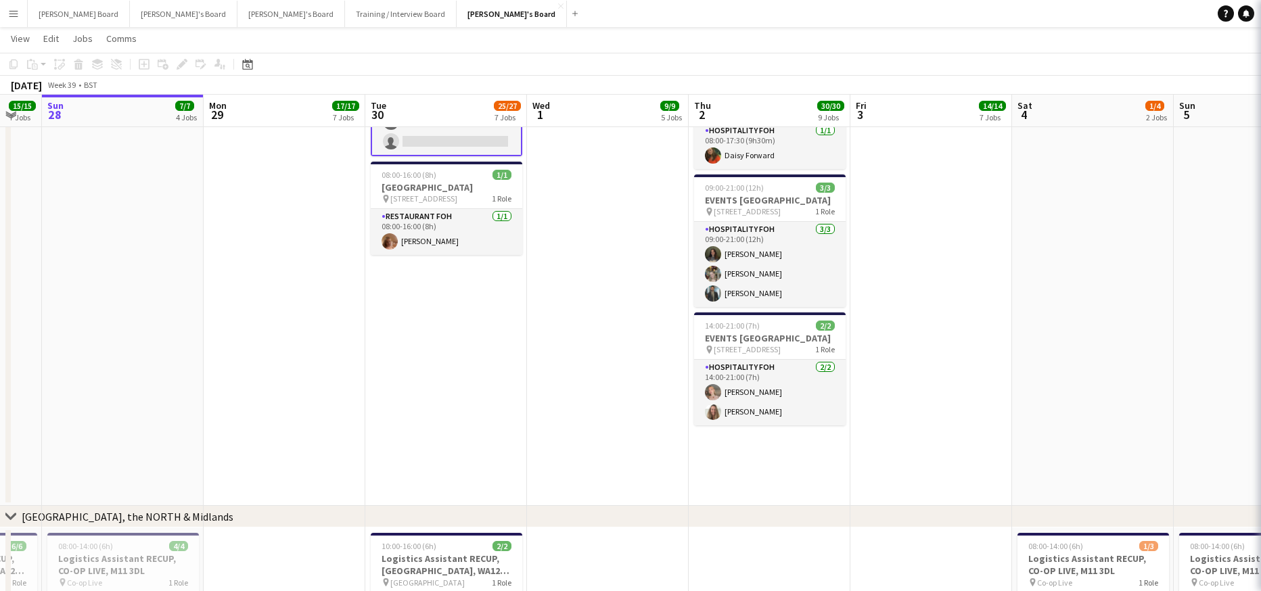
scroll to position [142, 0]
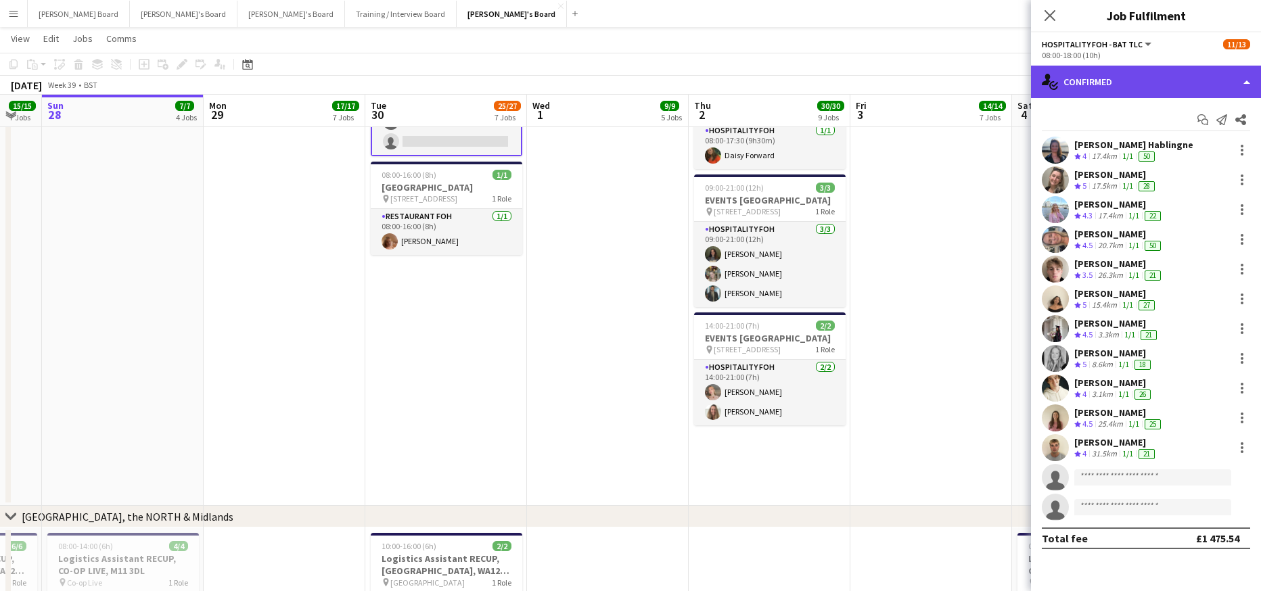
click at [1126, 76] on div "single-neutral-actions-check-2 Confirmed" at bounding box center [1146, 82] width 230 height 32
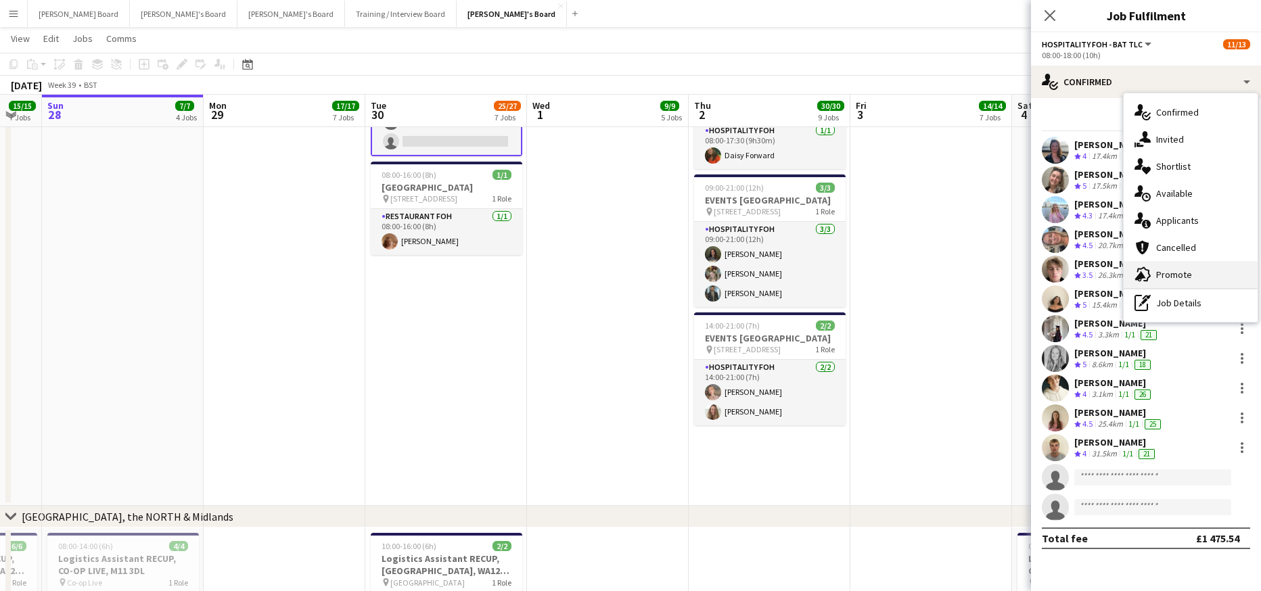
click at [1162, 270] on span "Promote" at bounding box center [1174, 275] width 36 height 12
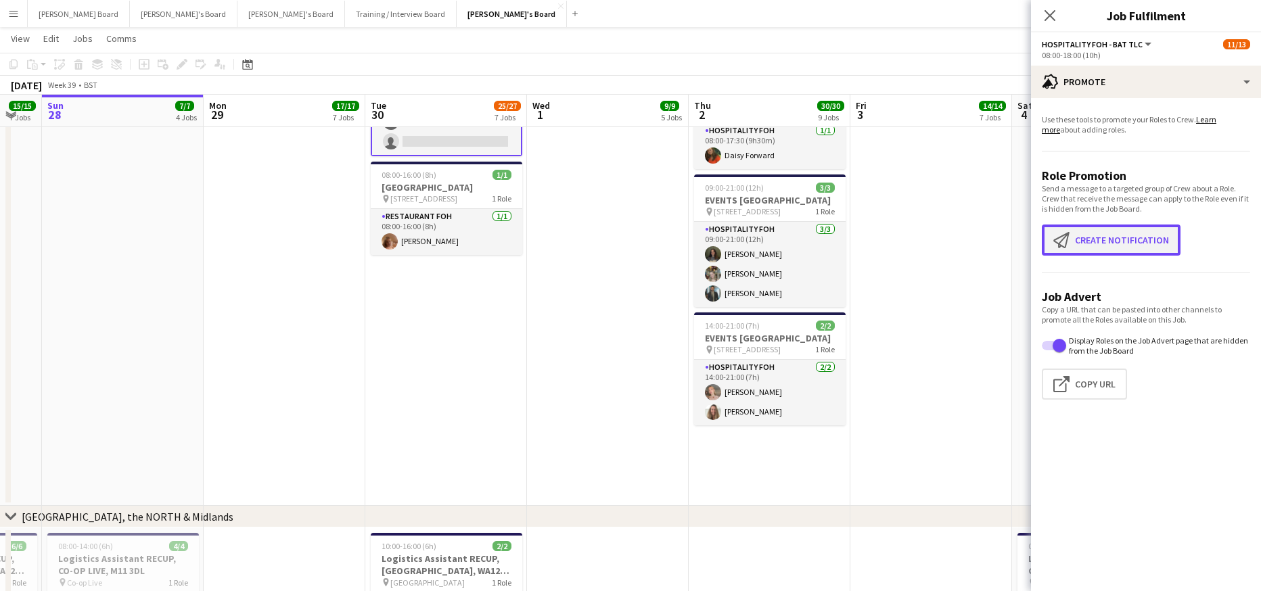
click at [1094, 246] on button "Create notification Create notification" at bounding box center [1111, 240] width 139 height 31
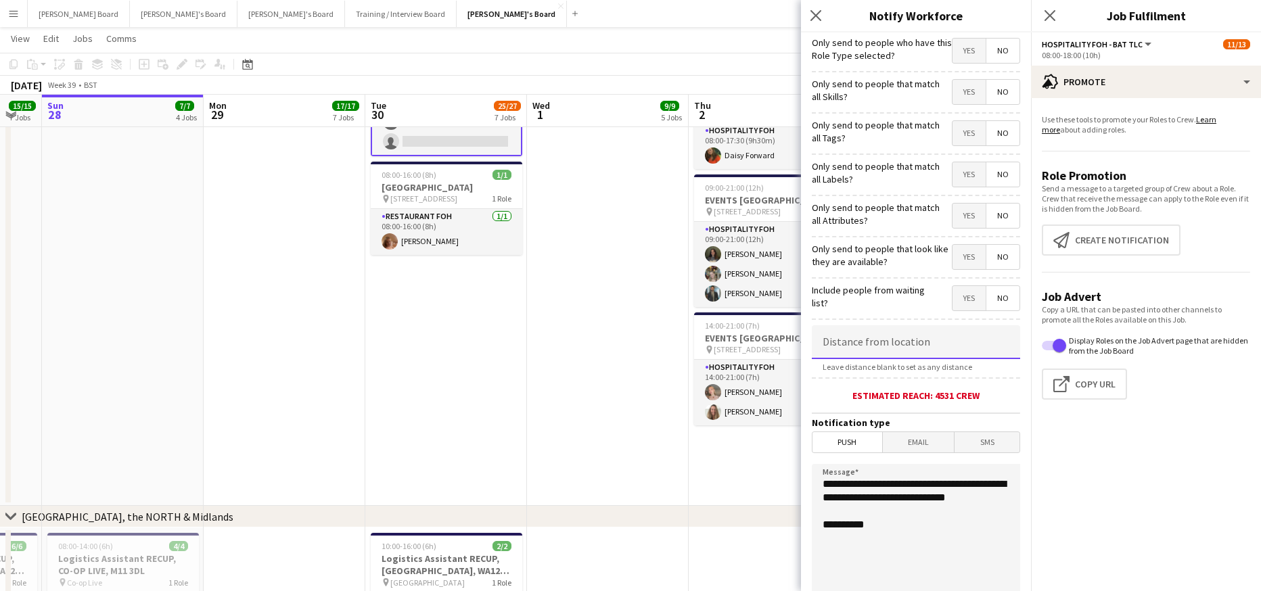
click at [907, 332] on input at bounding box center [916, 342] width 208 height 34
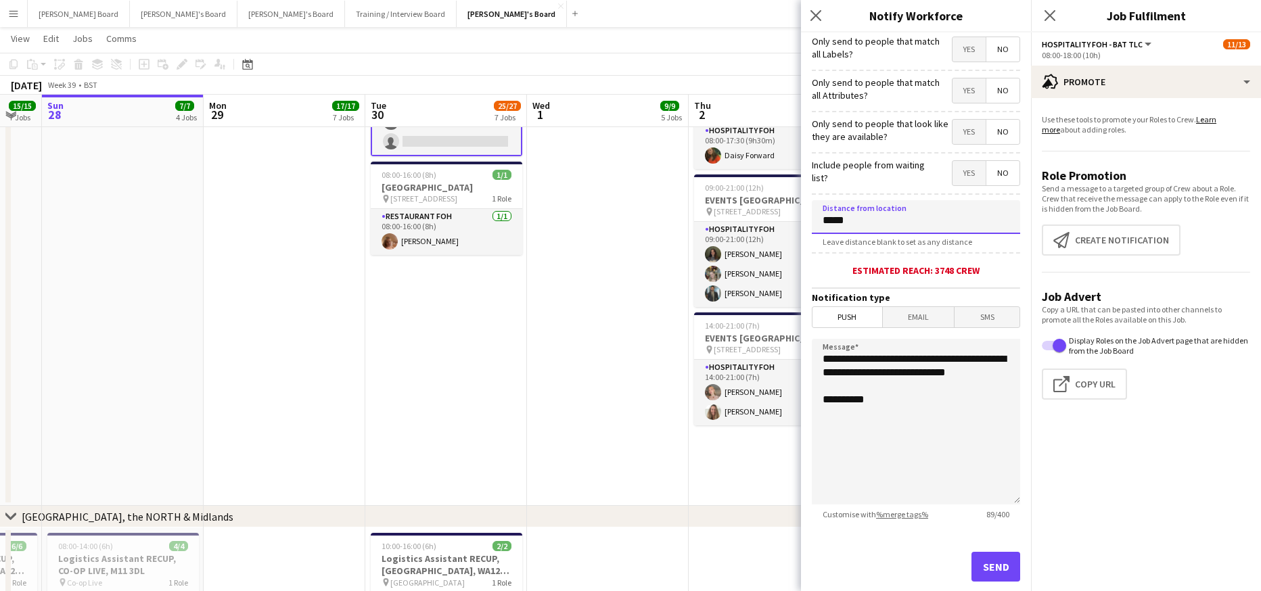
scroll to position [154, 0]
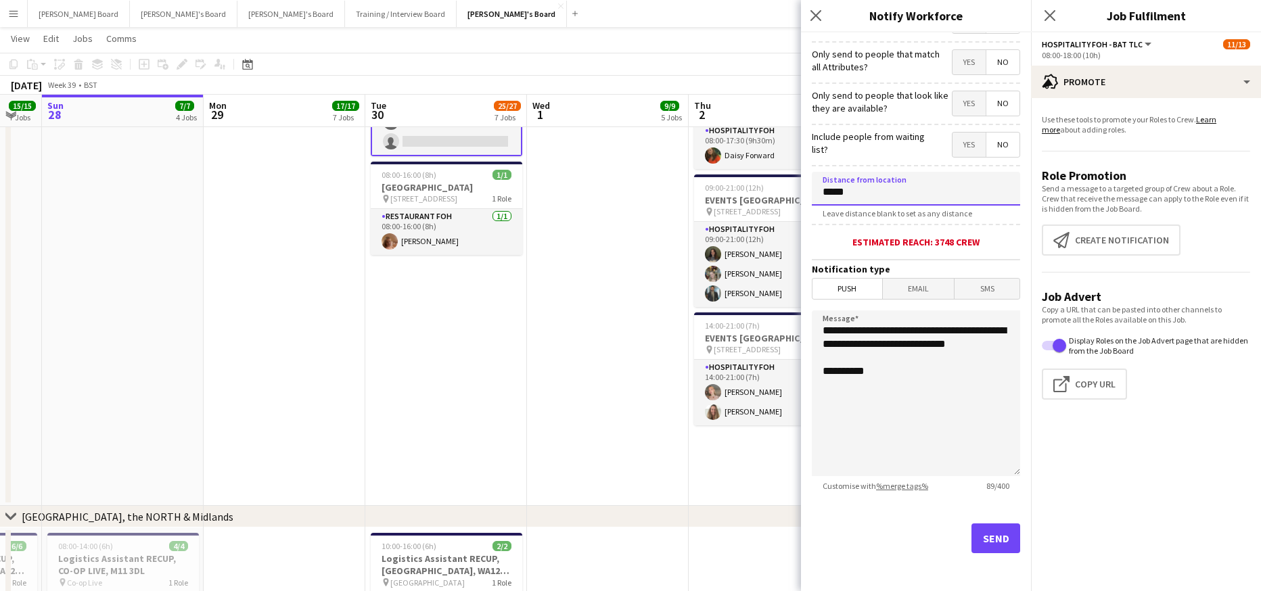
type input "*****"
click at [980, 542] on button "Send" at bounding box center [996, 539] width 49 height 30
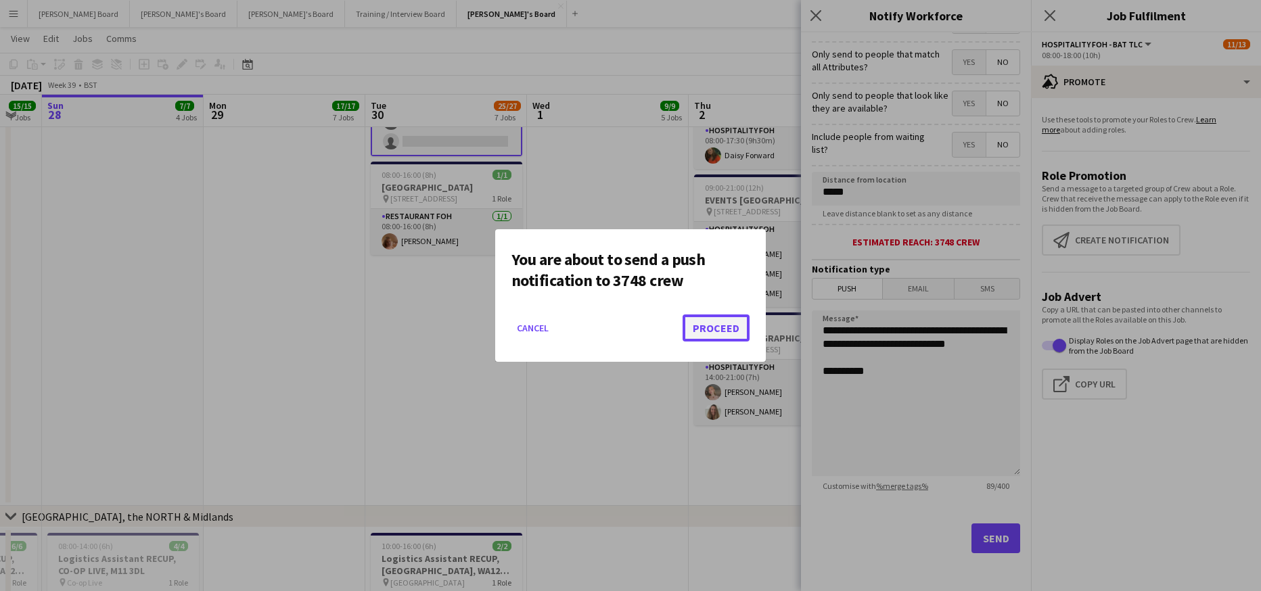
click at [715, 327] on button "Proceed" at bounding box center [716, 328] width 67 height 27
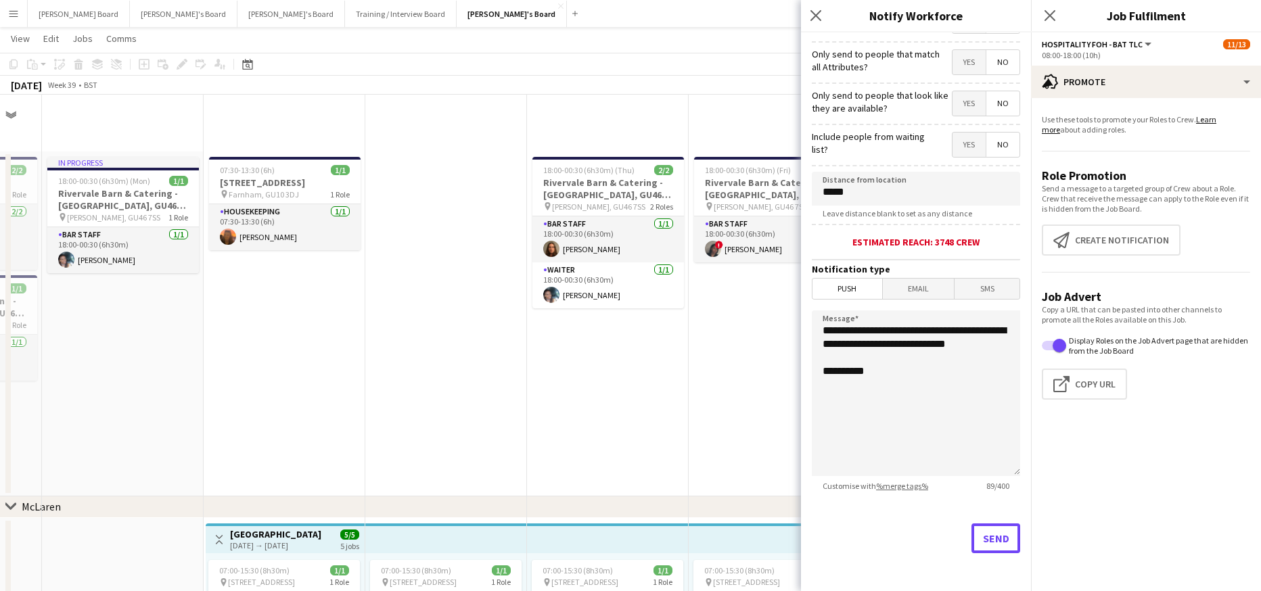
scroll to position [1353, 0]
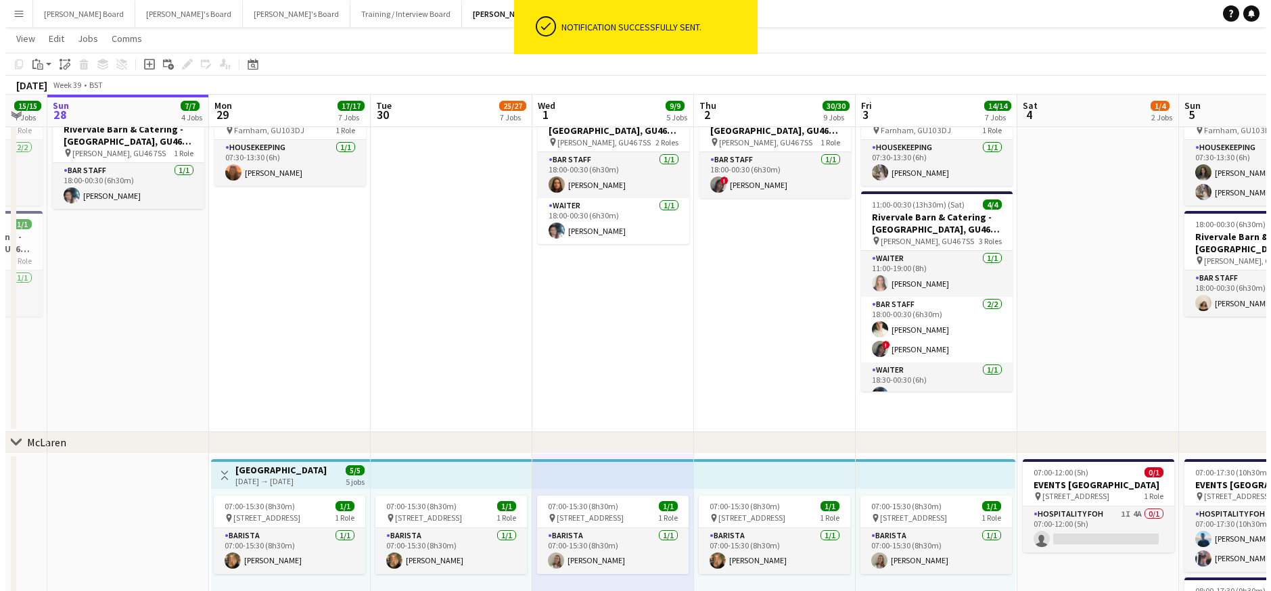
scroll to position [0, 0]
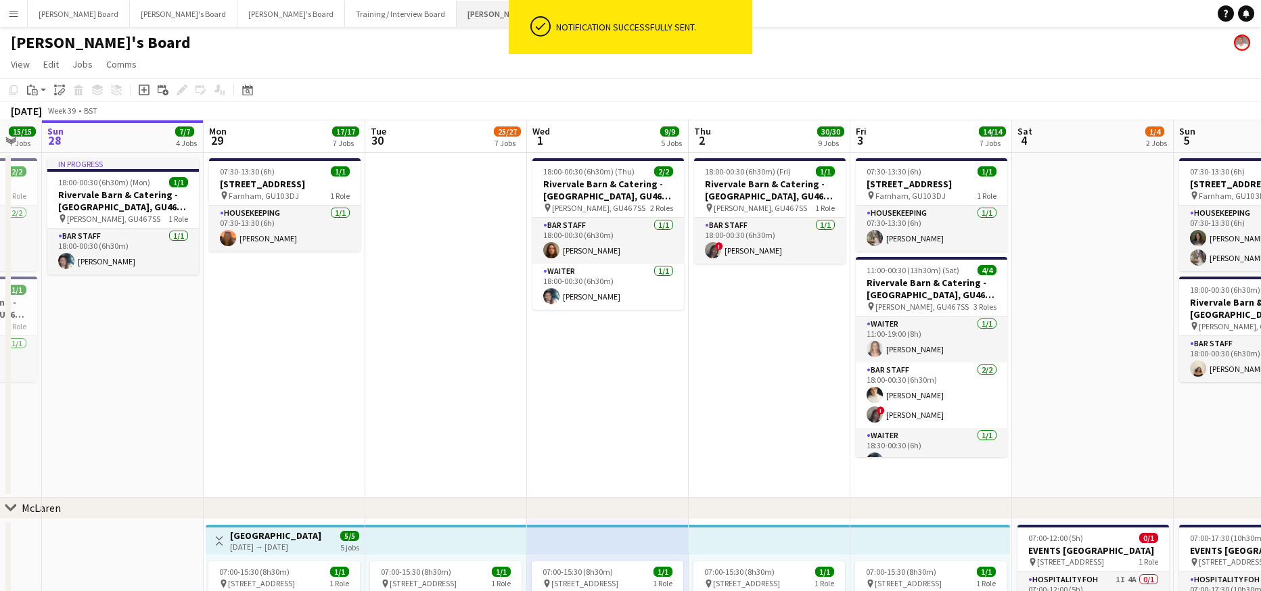
click at [457, 9] on button "Jakub's Board Close" at bounding box center [512, 14] width 110 height 26
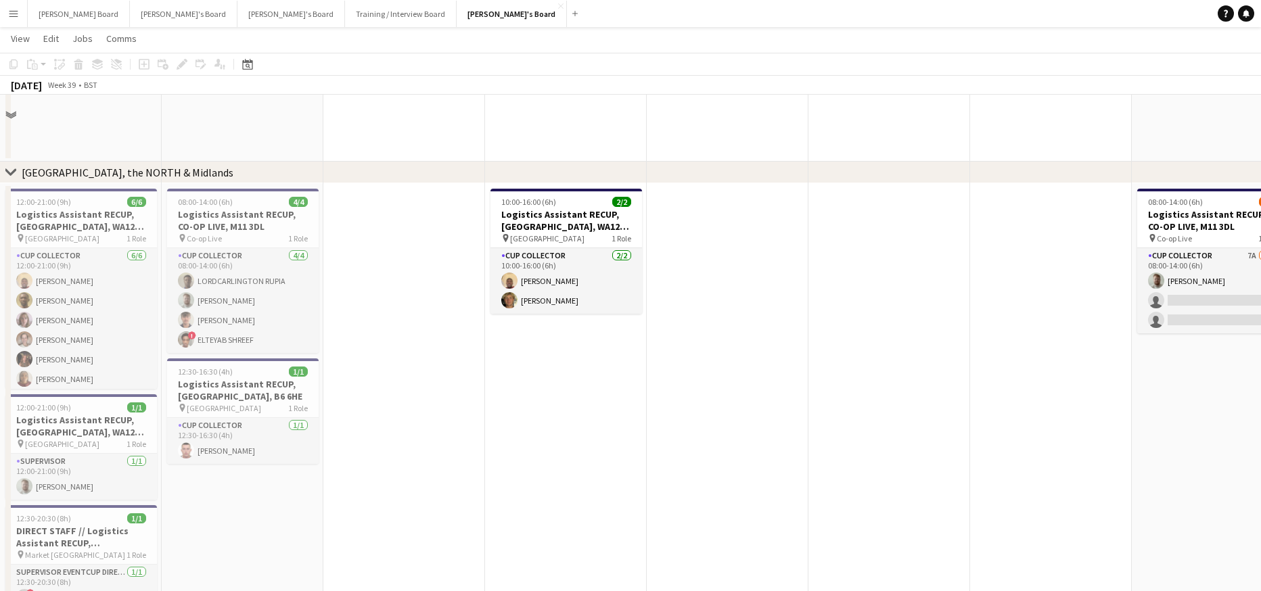
scroll to position [1624, 0]
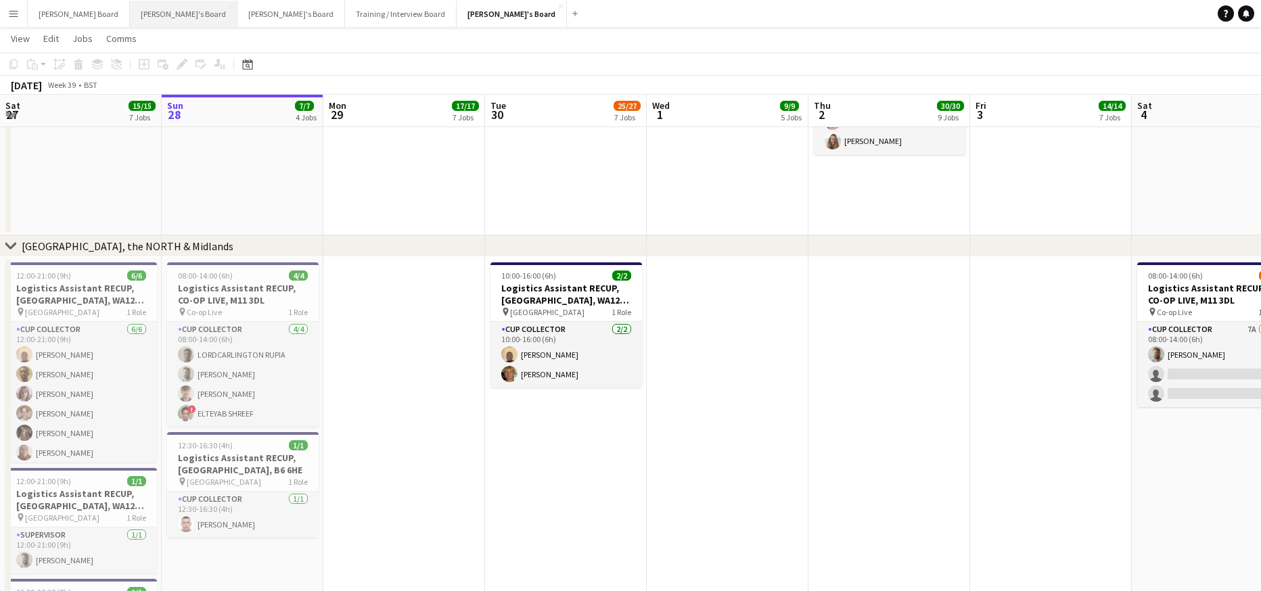
drag, startPoint x: 118, startPoint y: 17, endPoint x: 164, endPoint y: 17, distance: 45.3
click at [130, 17] on button "Caitlin's Board Close" at bounding box center [184, 14] width 108 height 26
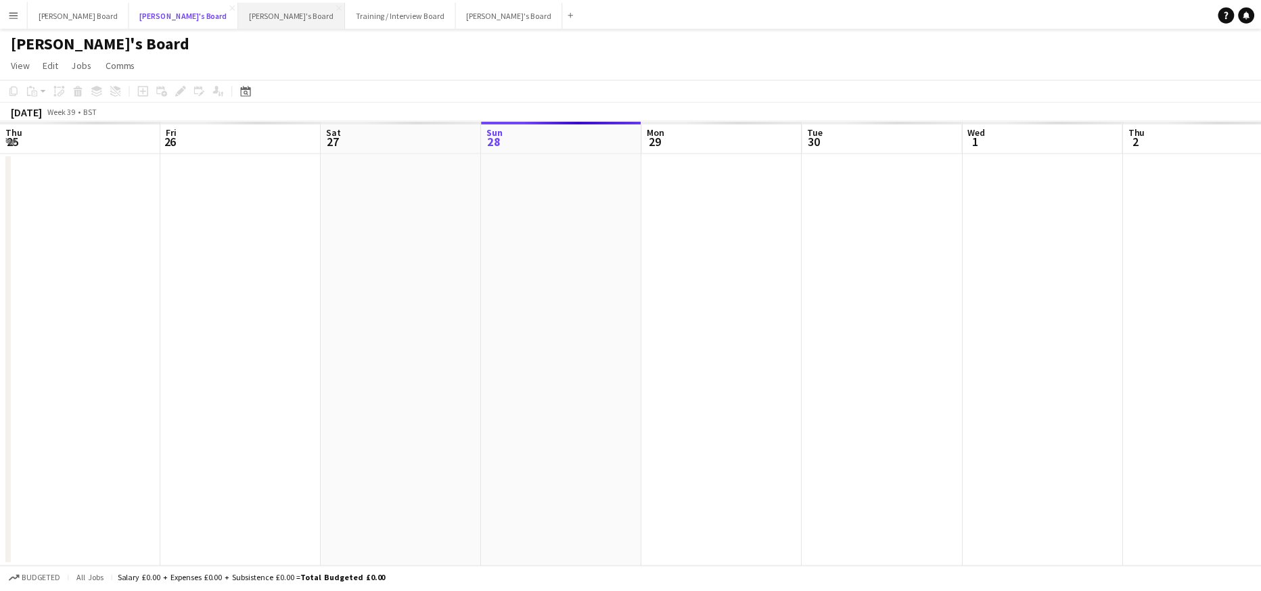
scroll to position [0, 323]
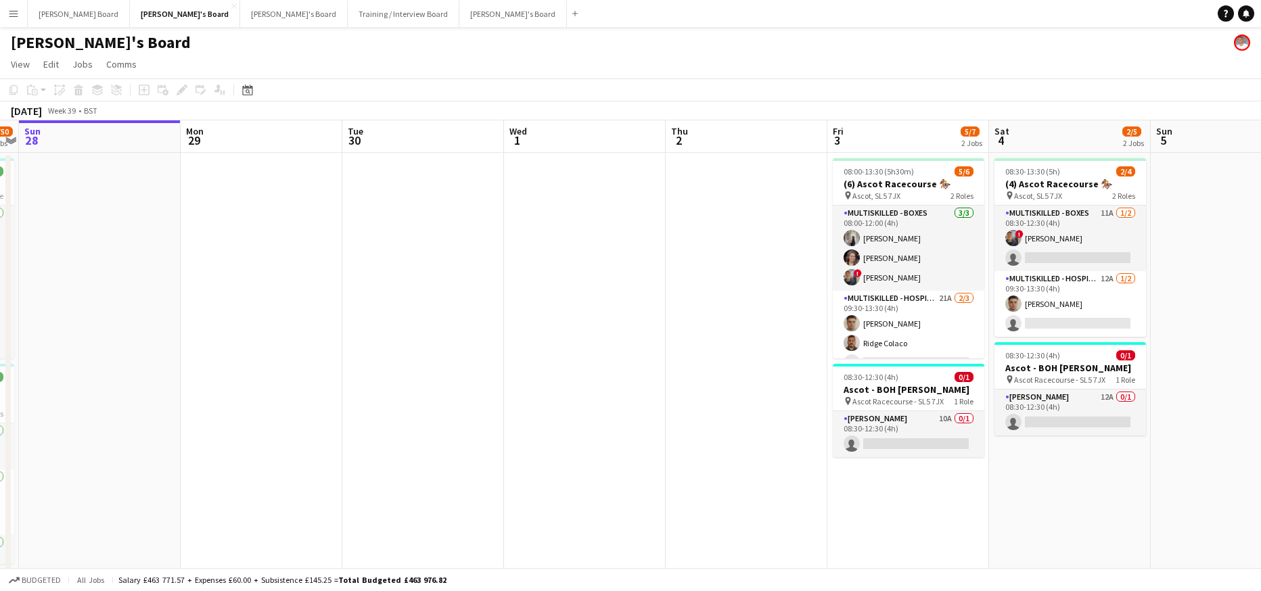
drag, startPoint x: 787, startPoint y: 255, endPoint x: 497, endPoint y: 256, distance: 289.6
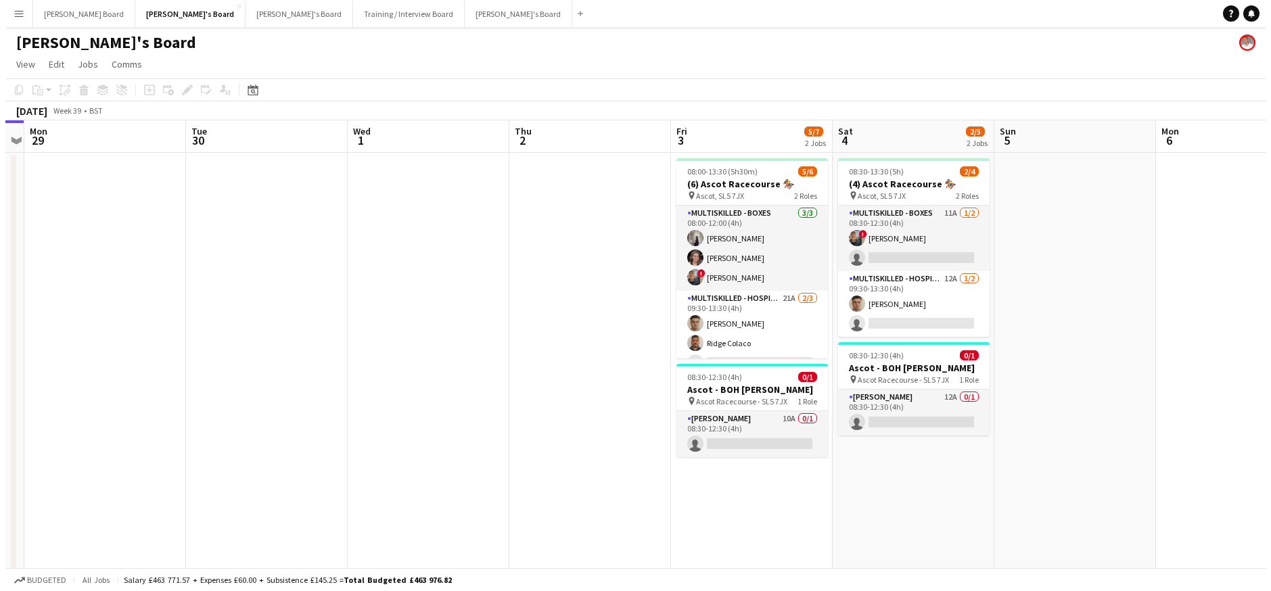
scroll to position [0, 445]
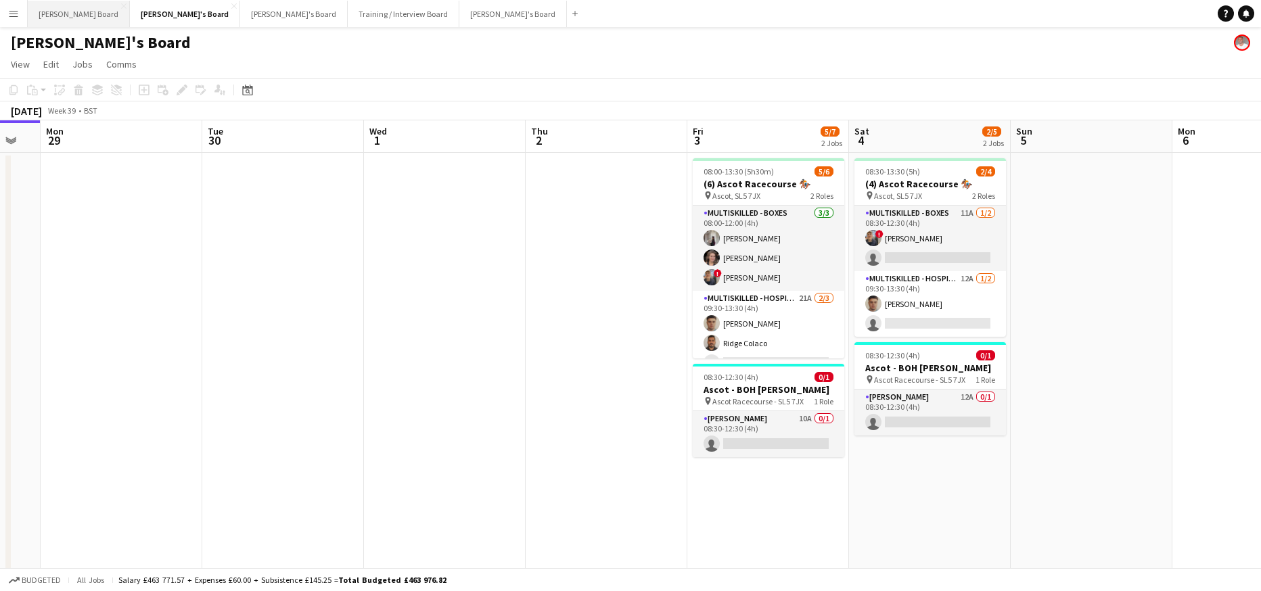
click at [68, 9] on button "Dean's Board Close" at bounding box center [79, 14] width 102 height 26
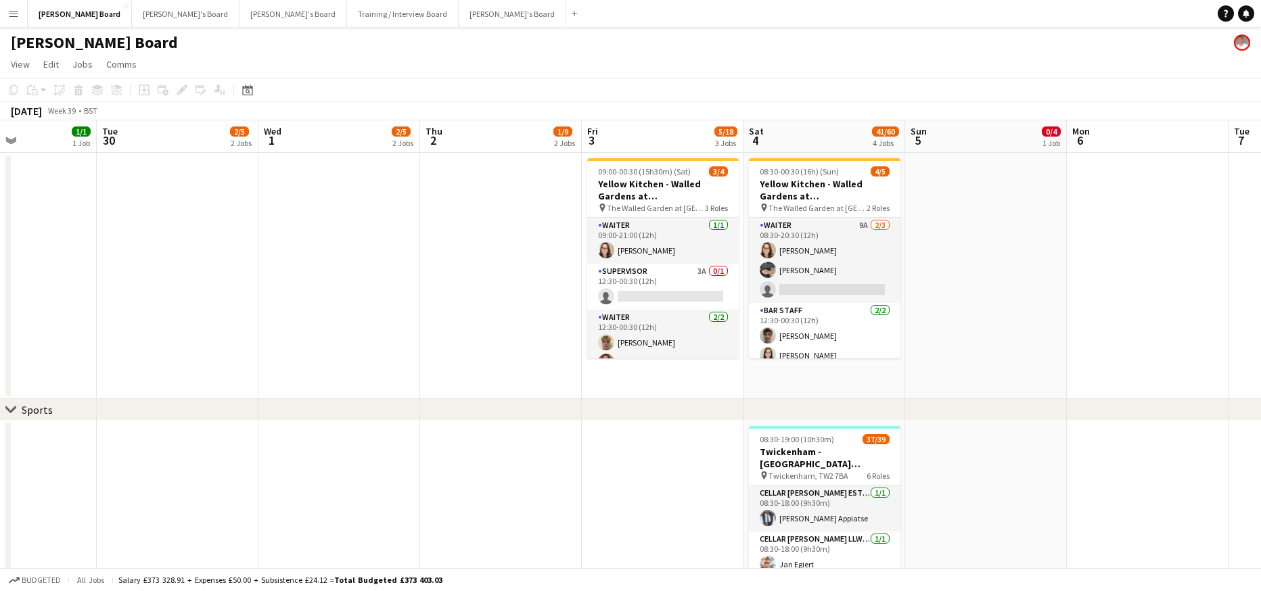
scroll to position [0, 383]
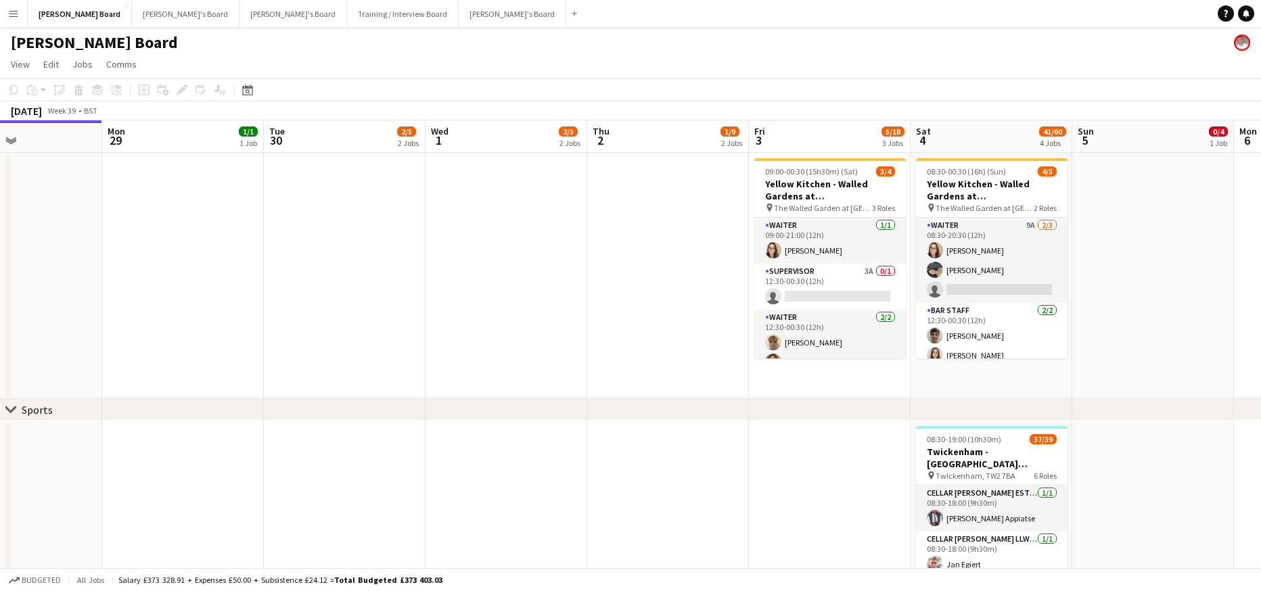
drag, startPoint x: 824, startPoint y: 332, endPoint x: 304, endPoint y: 314, distance: 520.6
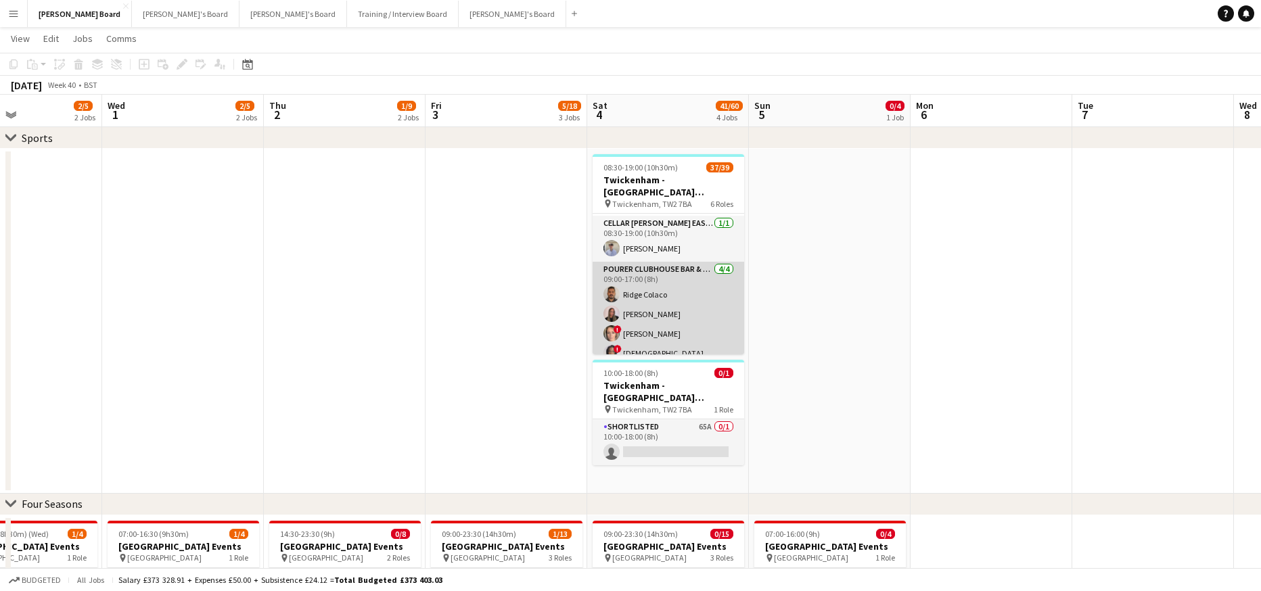
scroll to position [181, 0]
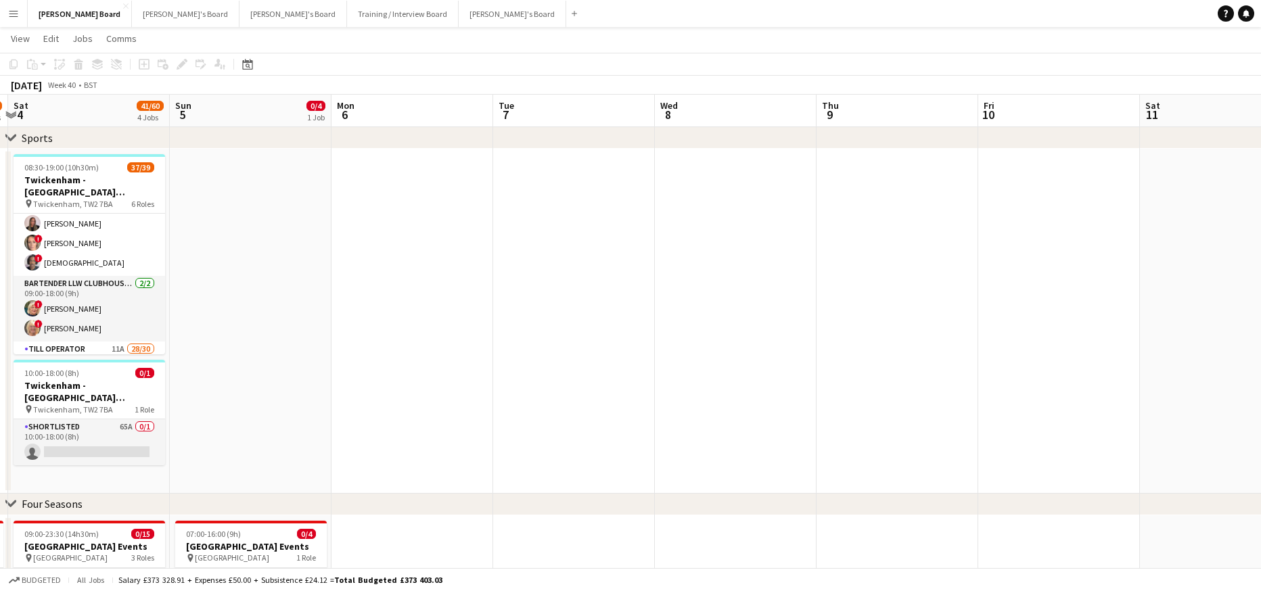
drag, startPoint x: 989, startPoint y: 313, endPoint x: 396, endPoint y: 323, distance: 593.5
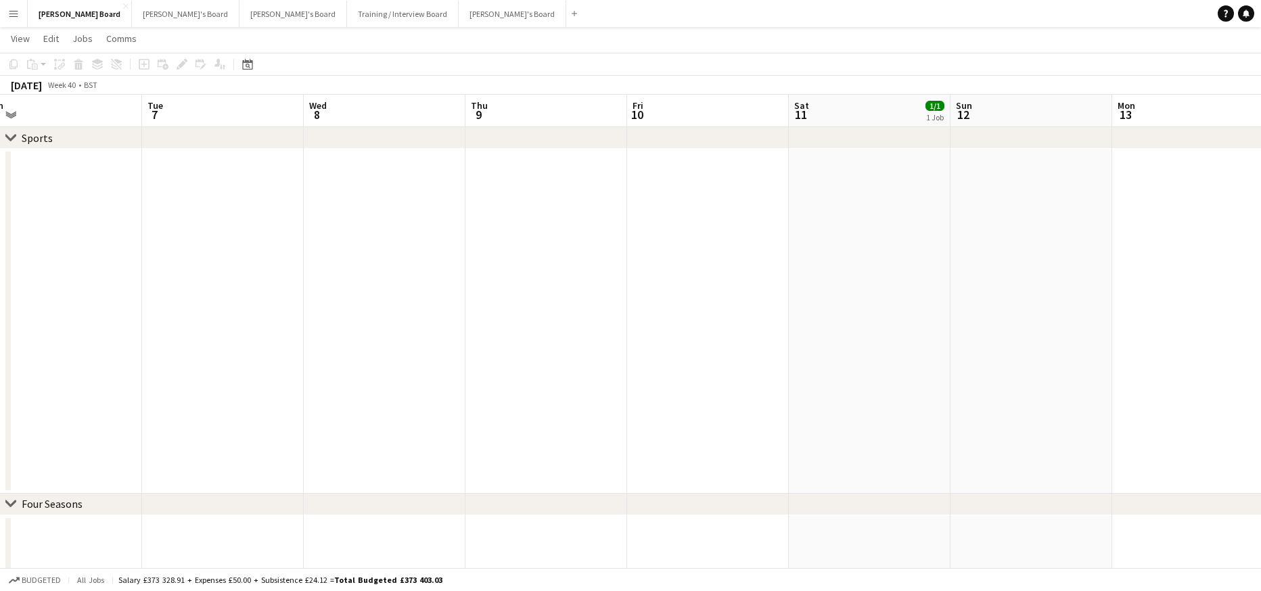
drag, startPoint x: 763, startPoint y: 344, endPoint x: 470, endPoint y: 351, distance: 292.4
drag, startPoint x: 798, startPoint y: 349, endPoint x: 658, endPoint y: 364, distance: 140.9
drag, startPoint x: 911, startPoint y: 360, endPoint x: 332, endPoint y: 376, distance: 579.4
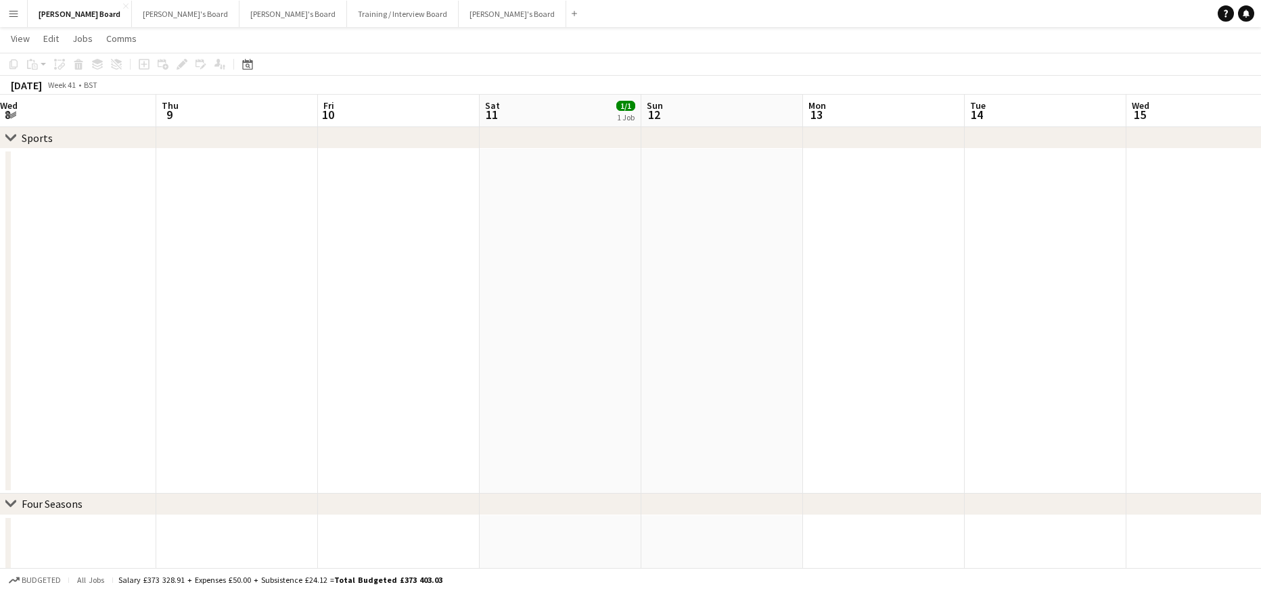
drag, startPoint x: 668, startPoint y: 366, endPoint x: 871, endPoint y: 342, distance: 205.0
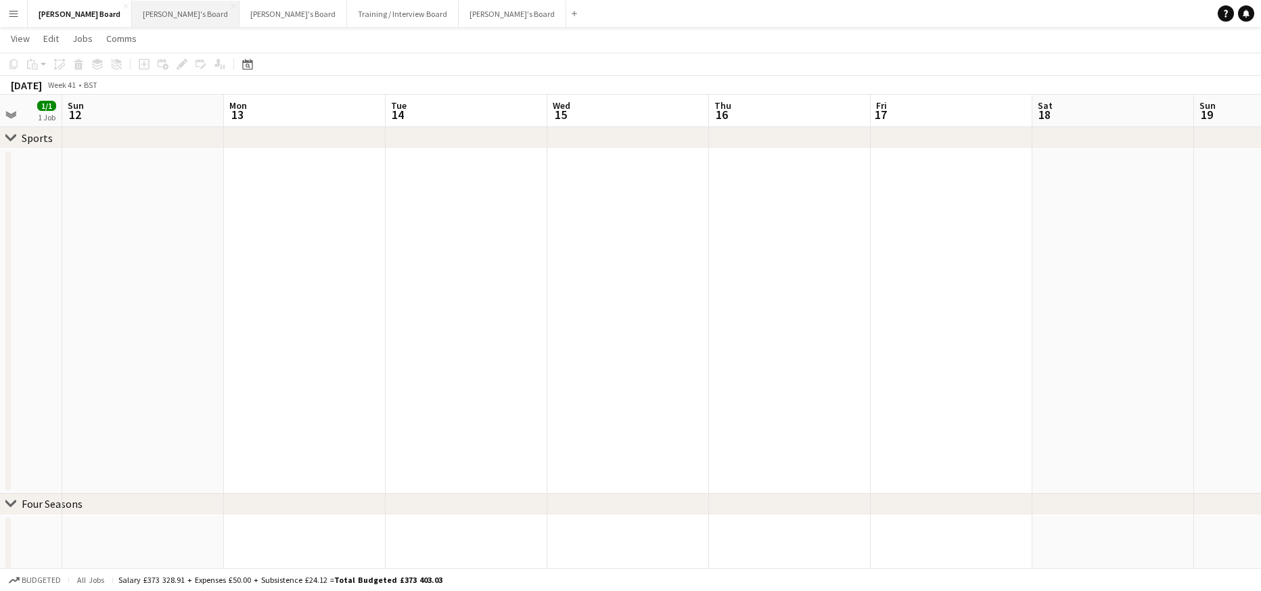
click at [132, 15] on button "Caitlin's Board Close" at bounding box center [186, 14] width 108 height 26
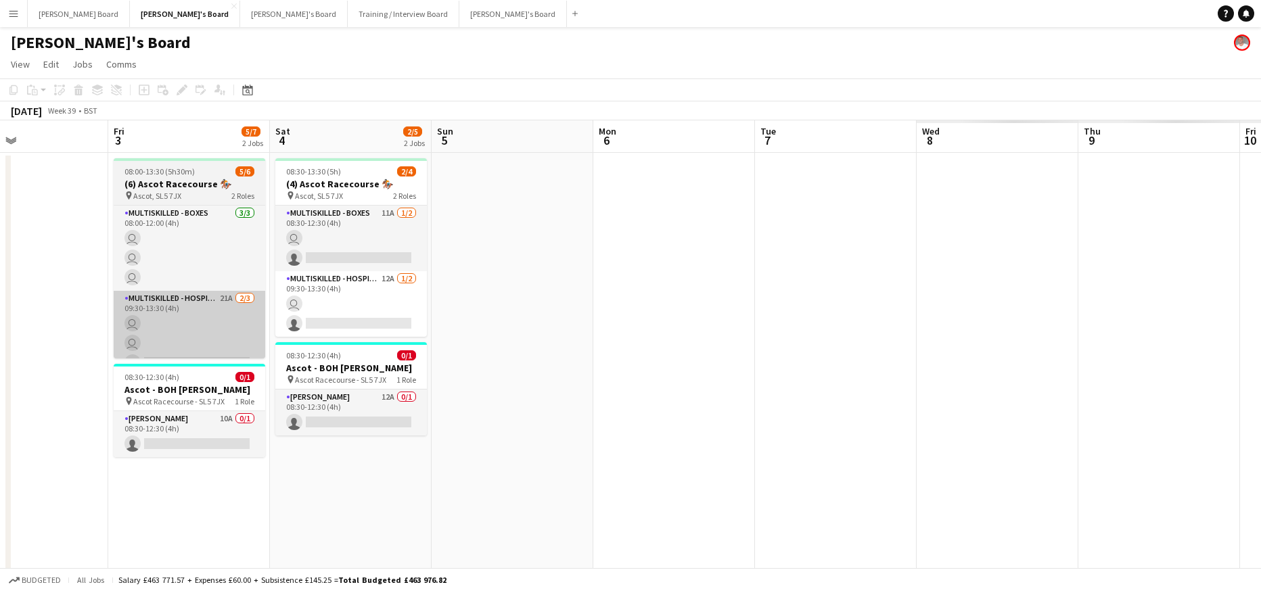
drag, startPoint x: 555, startPoint y: 314, endPoint x: 223, endPoint y: 307, distance: 331.6
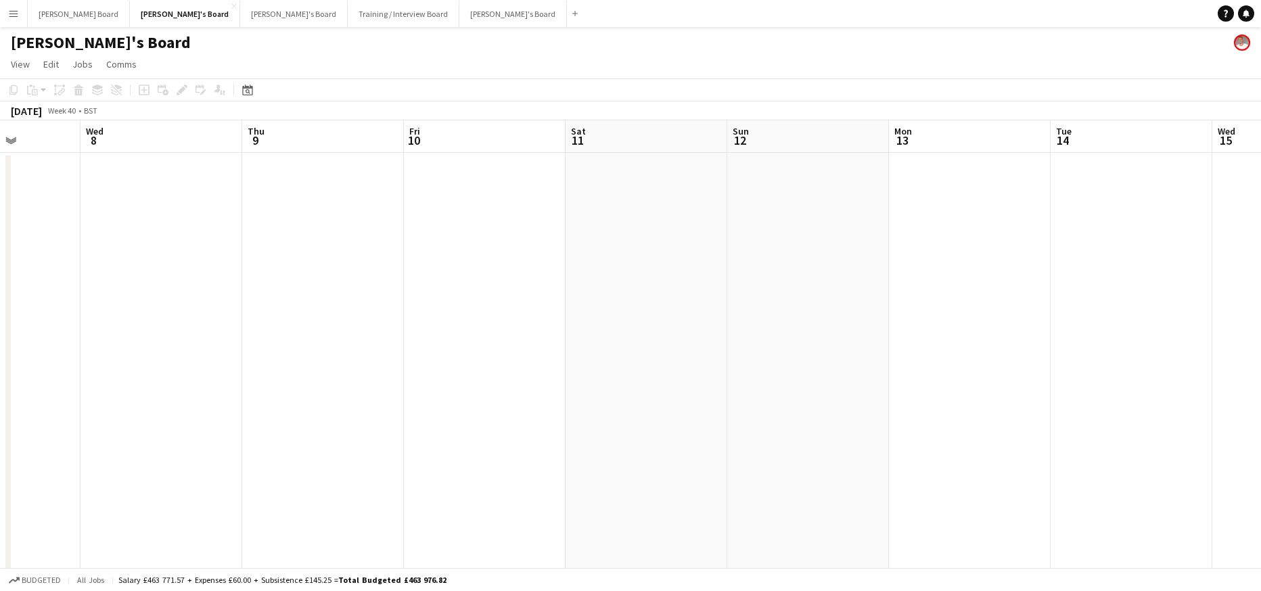
drag, startPoint x: 755, startPoint y: 334, endPoint x: 892, endPoint y: 312, distance: 139.2
drag, startPoint x: 976, startPoint y: 341, endPoint x: 659, endPoint y: 336, distance: 317.4
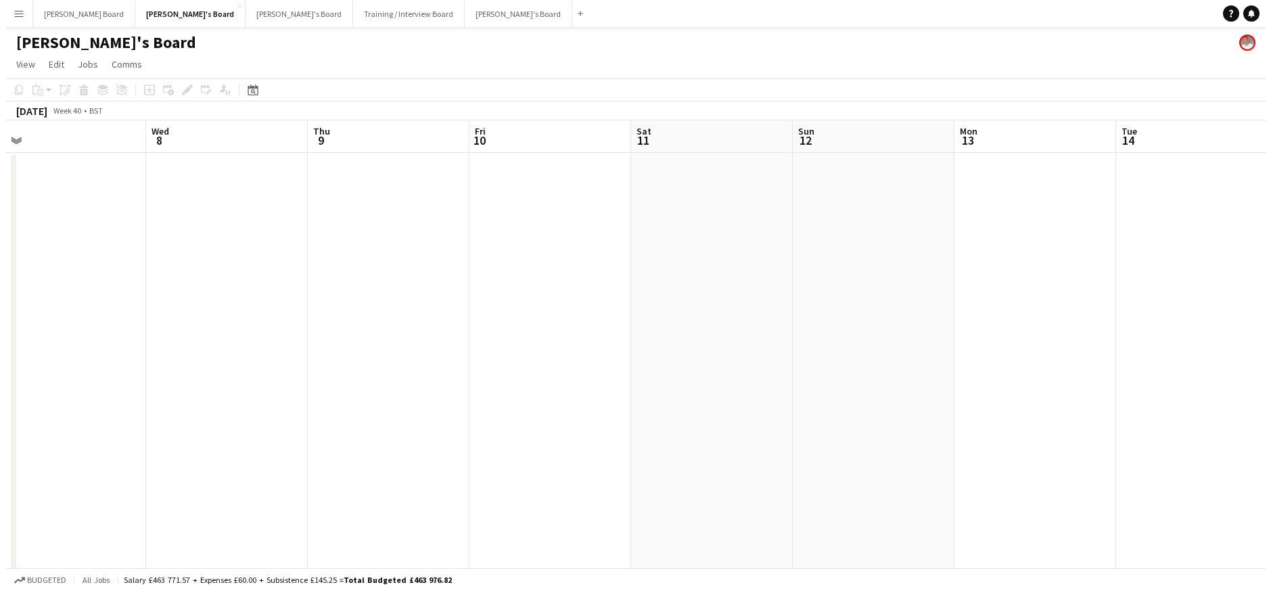
scroll to position [0, 544]
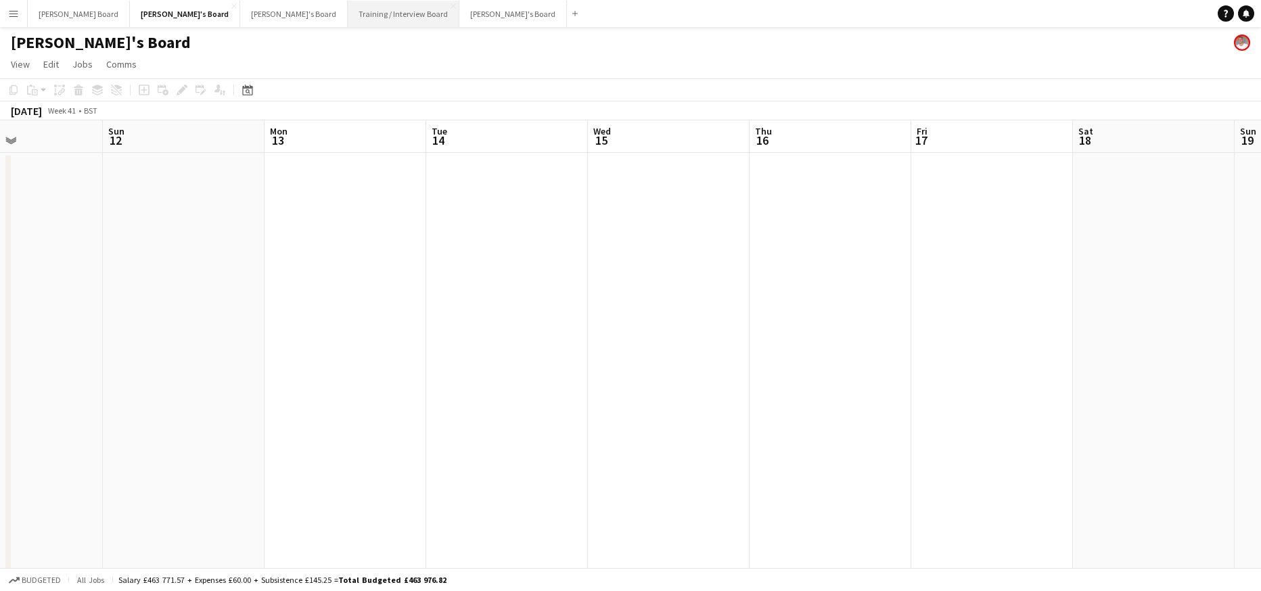
click at [348, 20] on button "Training / Interview Board Close" at bounding box center [404, 14] width 112 height 26
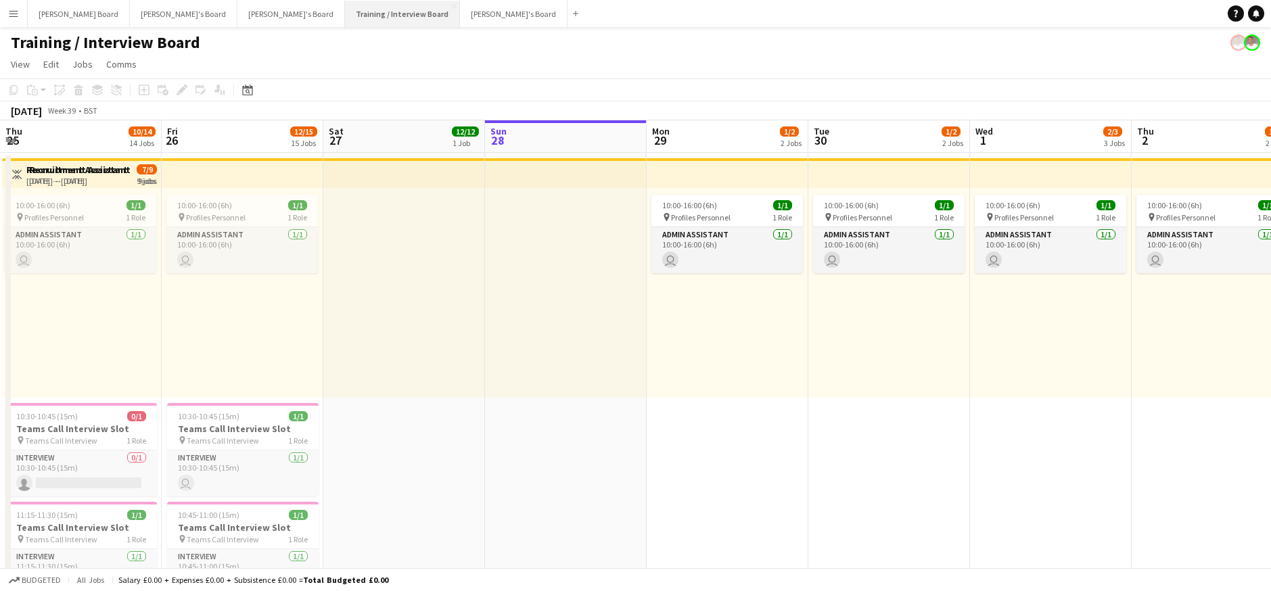
scroll to position [0, 323]
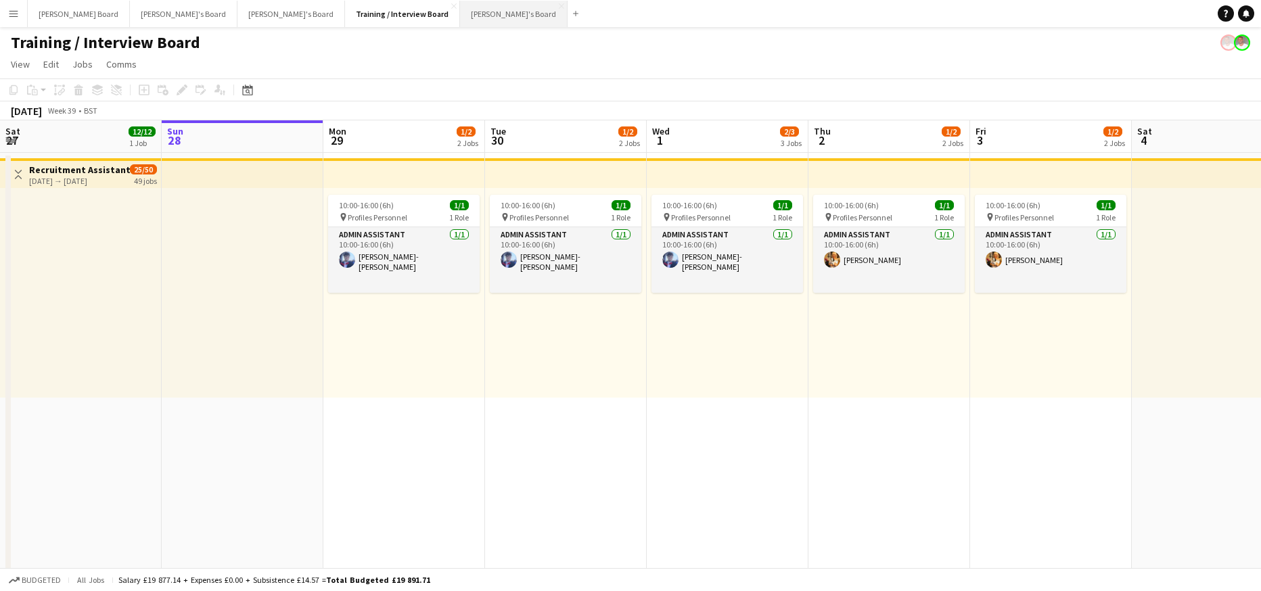
click at [460, 17] on button "Jakub's Board Close" at bounding box center [514, 14] width 108 height 26
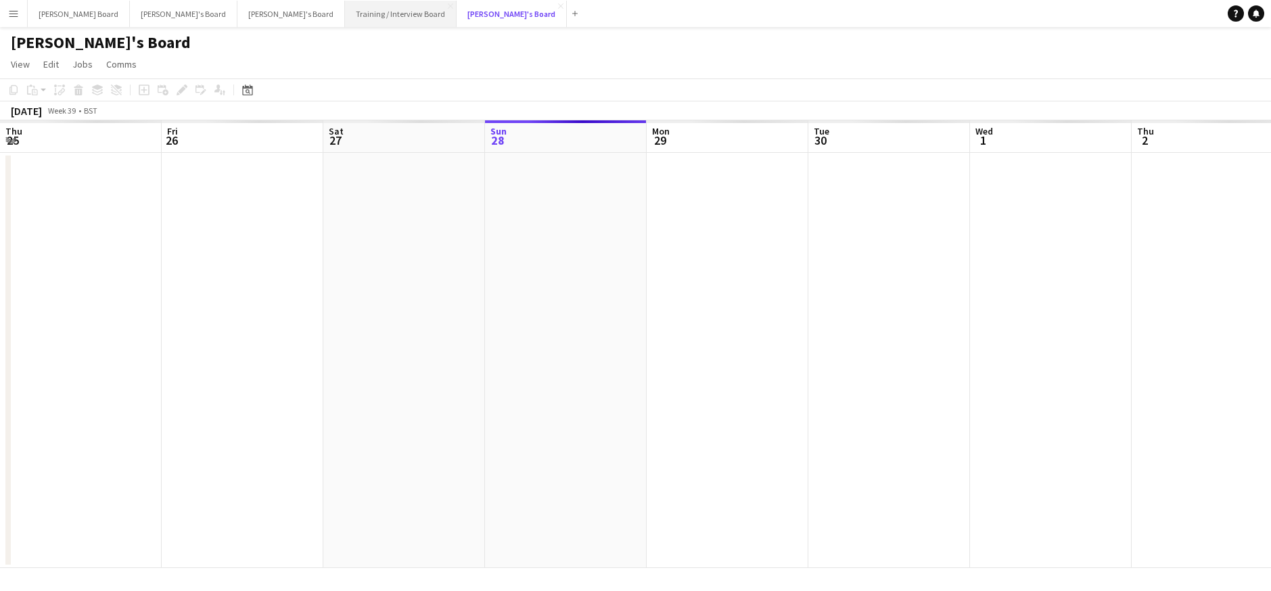
scroll to position [0, 323]
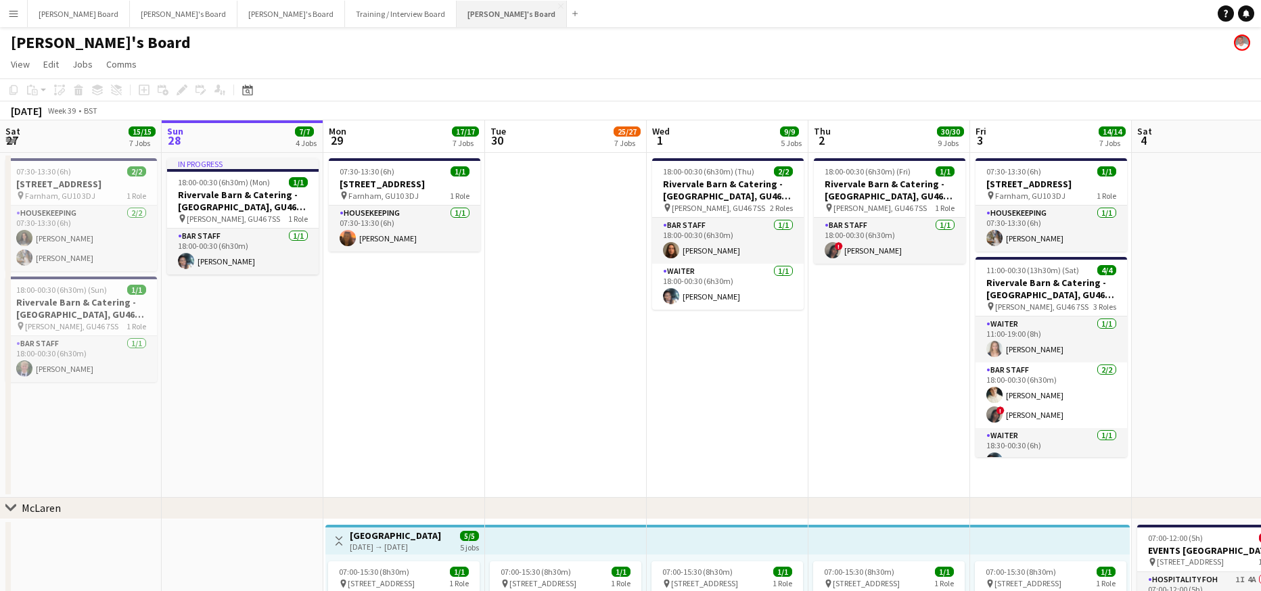
click at [457, 10] on button "Jakub's Board Close" at bounding box center [512, 14] width 110 height 26
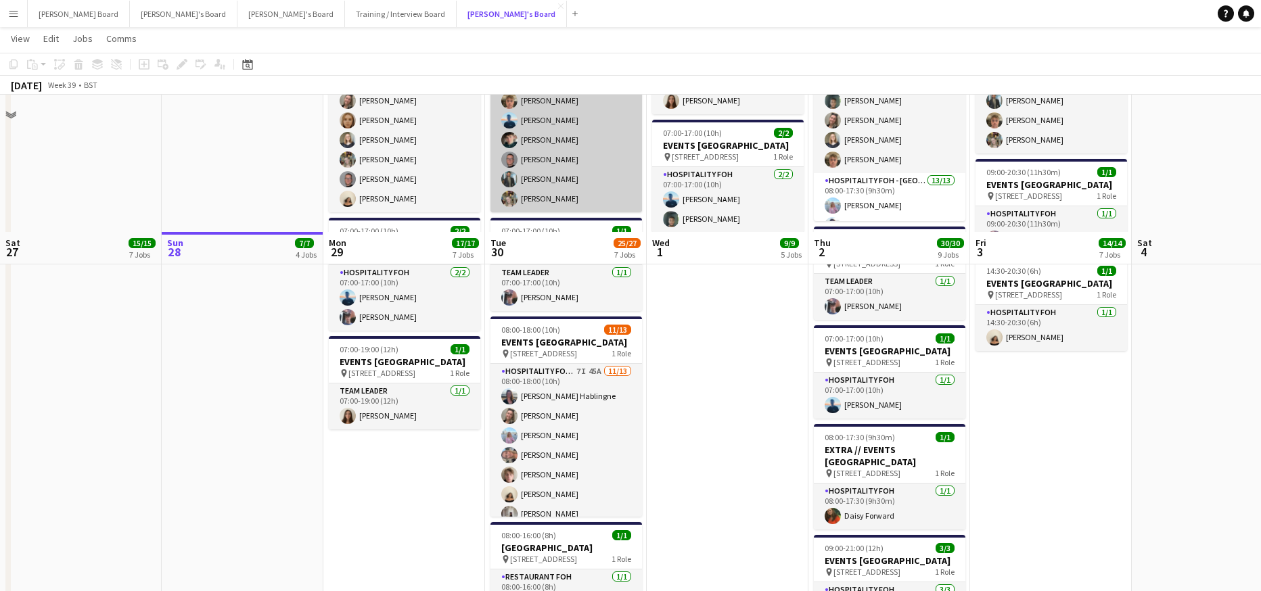
scroll to position [1173, 0]
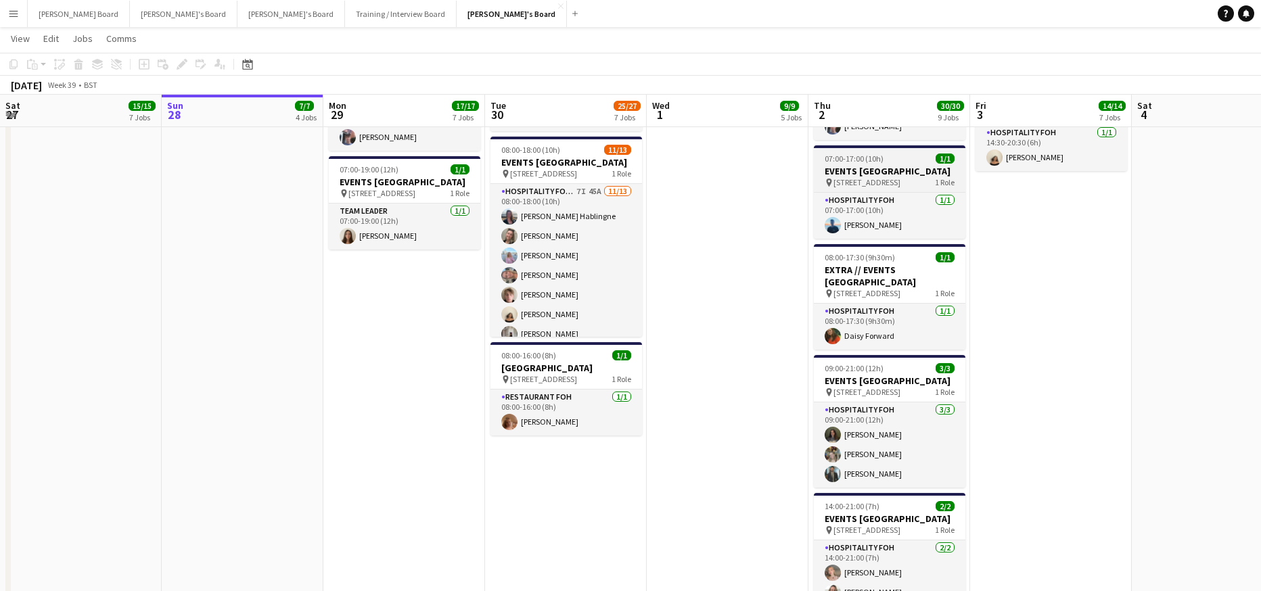
drag, startPoint x: 608, startPoint y: 318, endPoint x: 860, endPoint y: 190, distance: 282.3
click at [609, 318] on app-card-role "Hospitality FOH - BAT TLC 7I 45A 11/13 08:00-18:00 (10h) Anett Varasdi Hablingn…" at bounding box center [567, 324] width 152 height 281
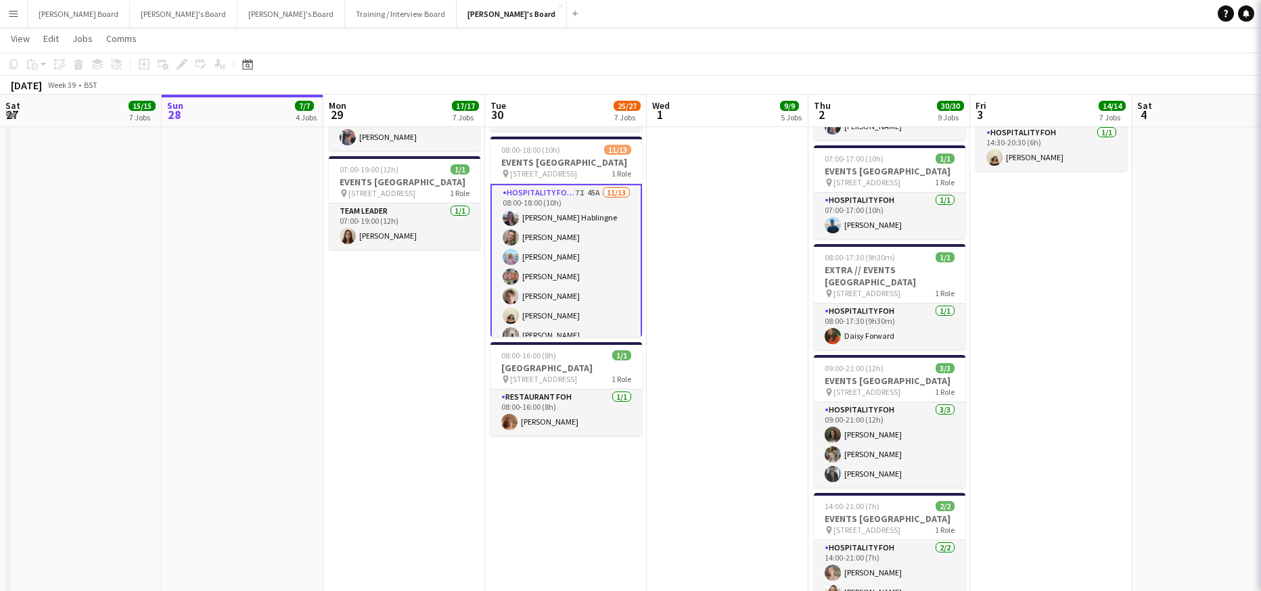
scroll to position [0, 323]
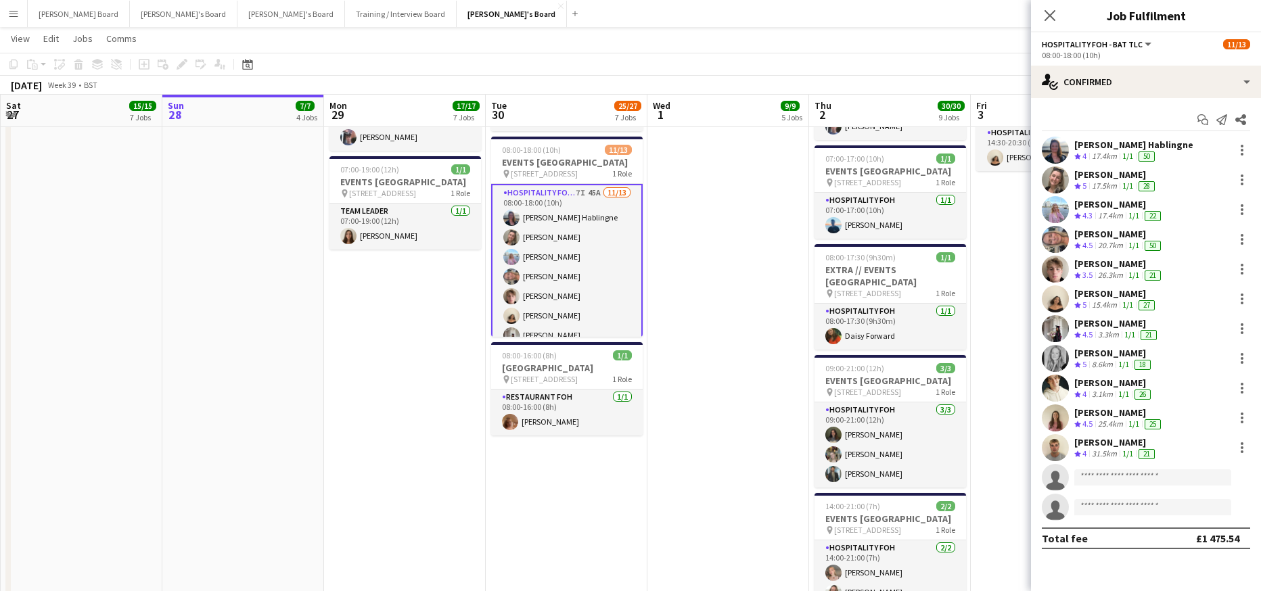
click at [1113, 61] on app-options-switcher "Hospitality FOH - BAT TLC All roles Hospitality FOH - BAT TLC 11/13 08:00-18:00…" at bounding box center [1146, 48] width 230 height 33
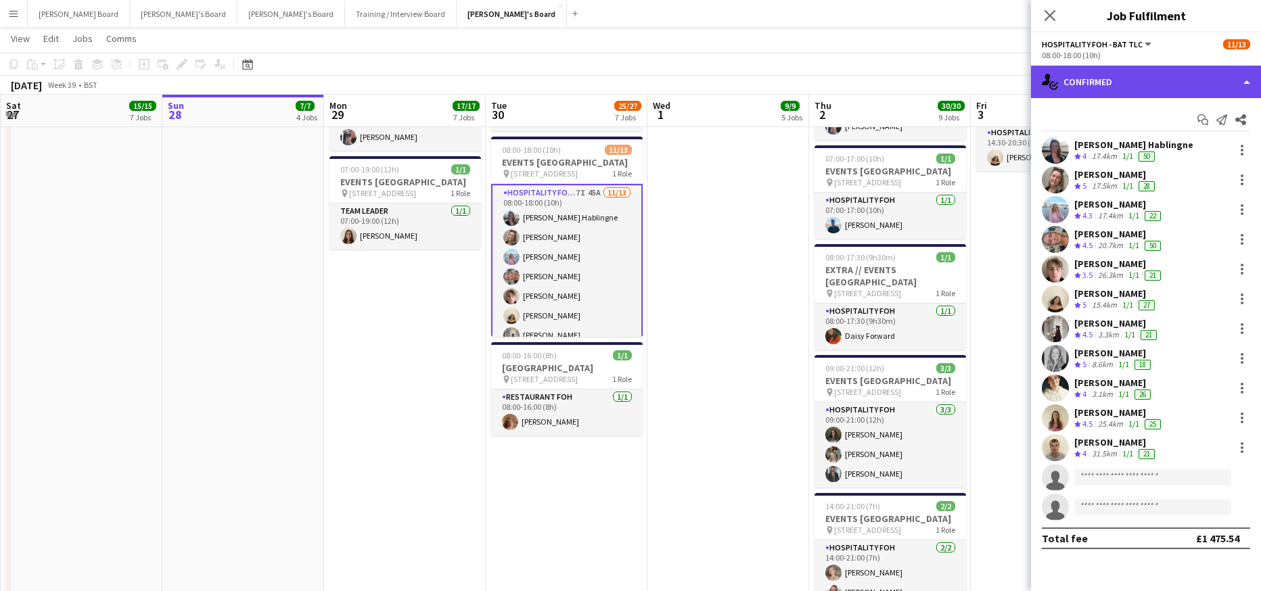
click at [1110, 72] on div "single-neutral-actions-check-2 Confirmed" at bounding box center [1146, 82] width 230 height 32
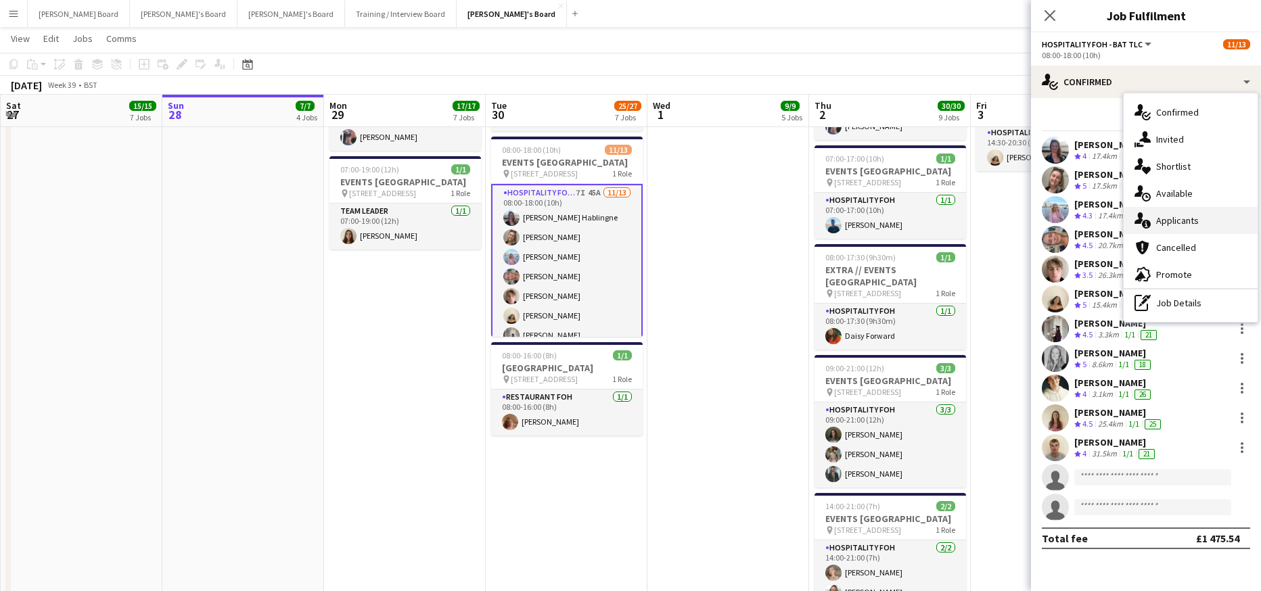
click at [1210, 209] on div "single-neutral-actions-information Applicants" at bounding box center [1191, 220] width 134 height 27
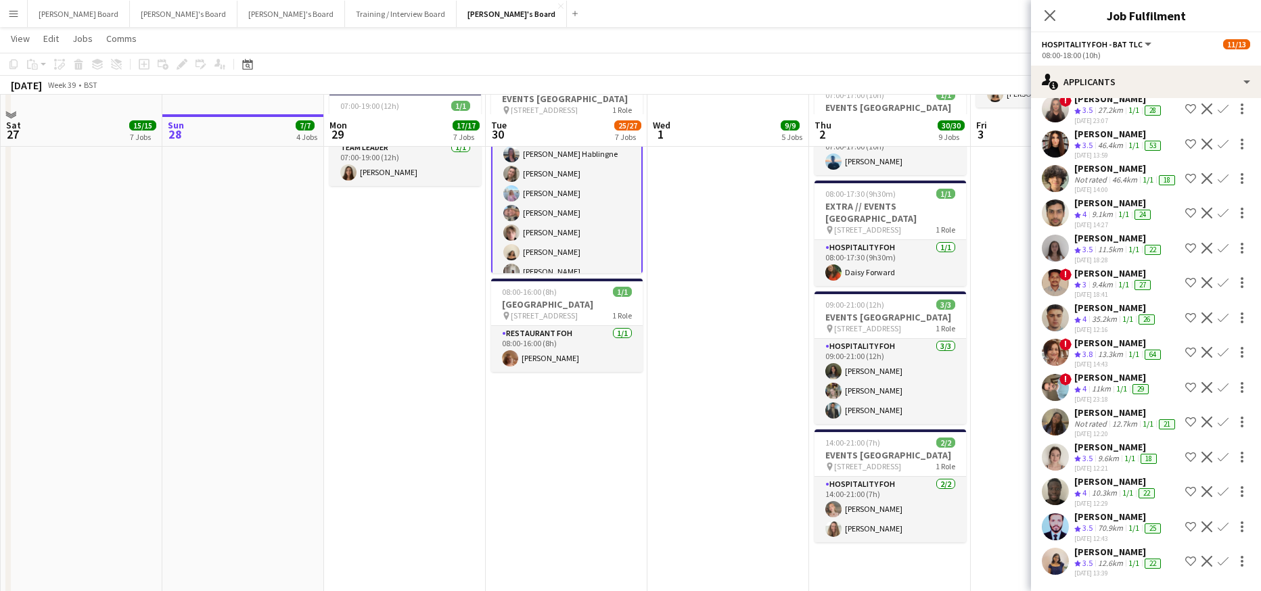
scroll to position [1263, 0]
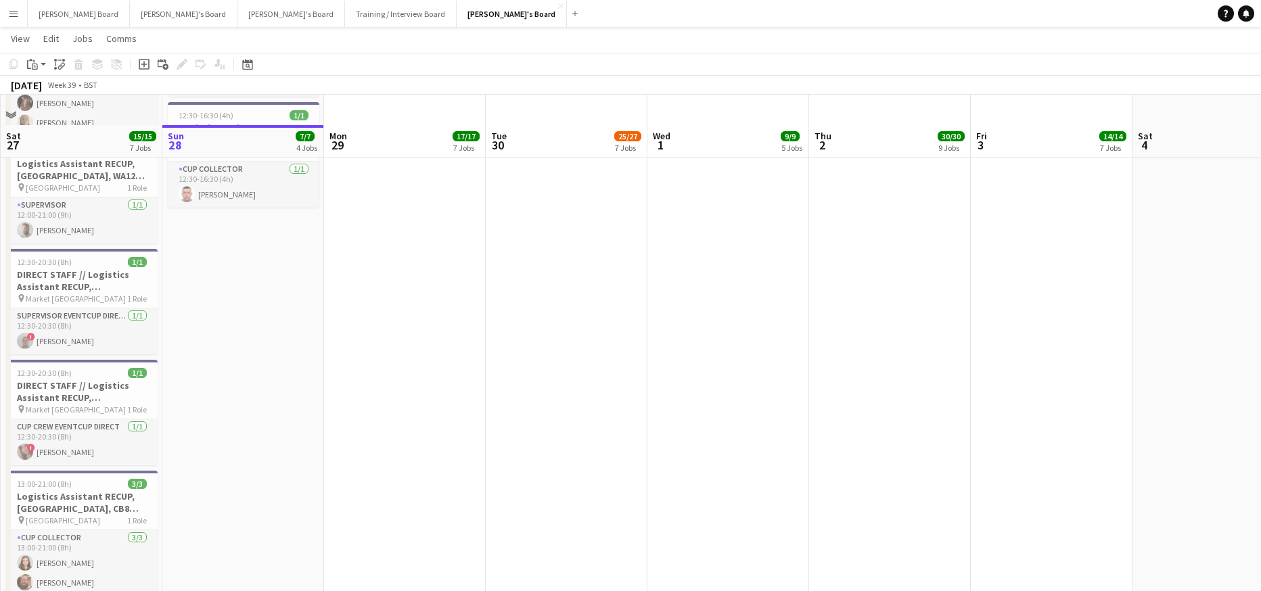
scroll to position [1985, 0]
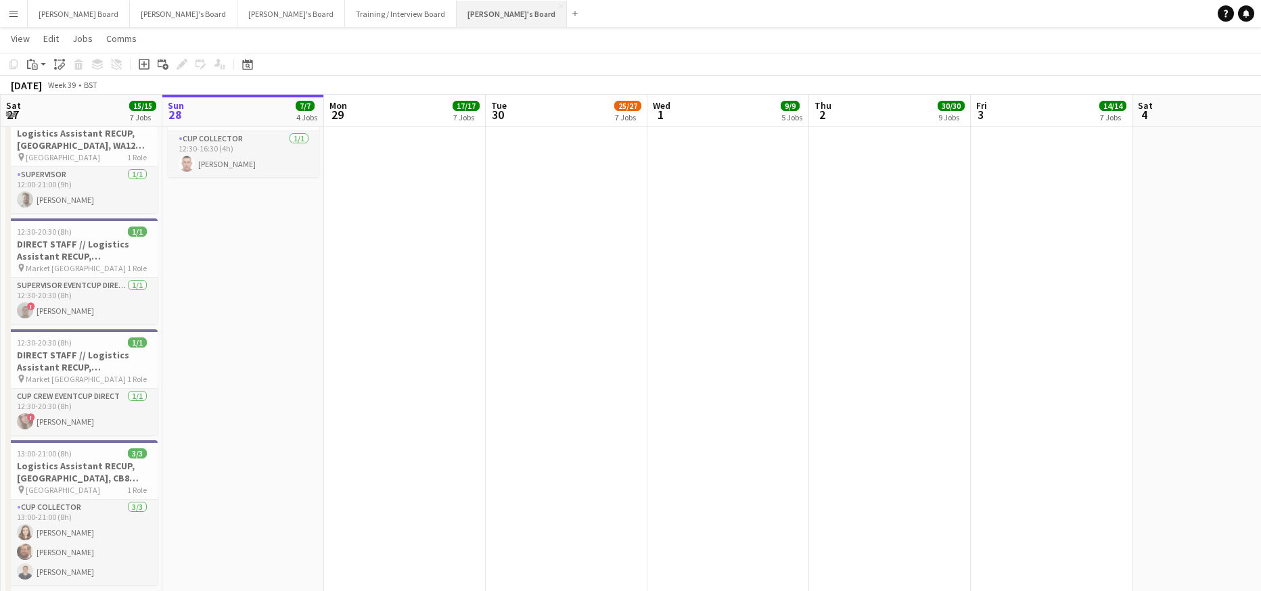
click at [457, 9] on button "Jakub's Board Close" at bounding box center [512, 14] width 110 height 26
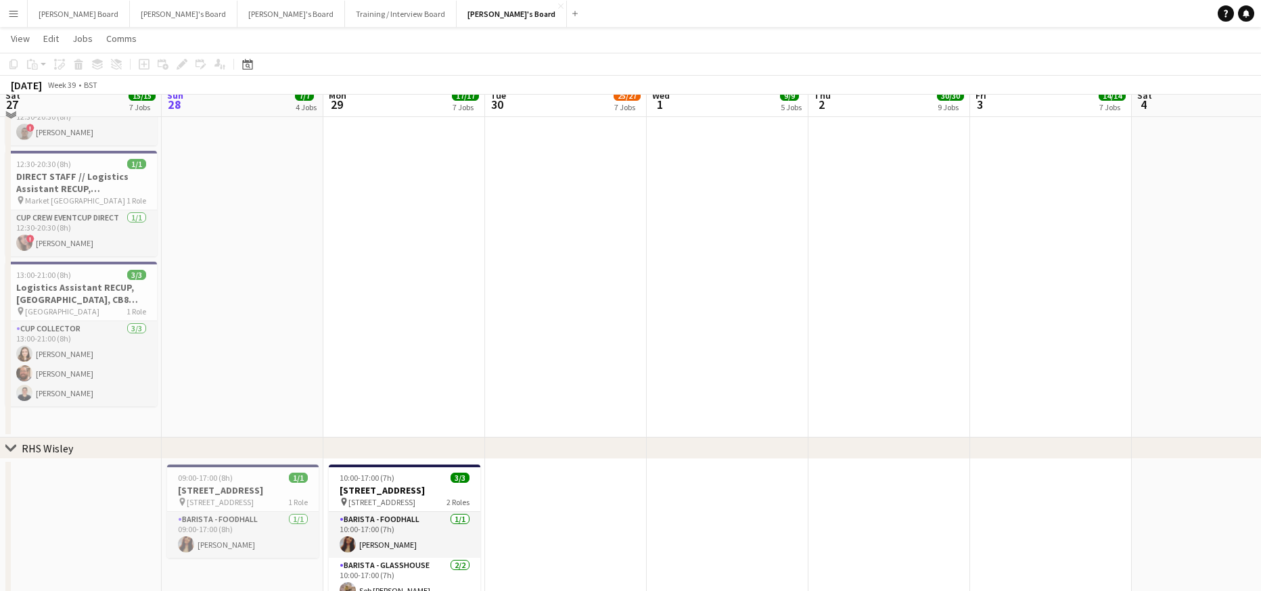
scroll to position [2165, 0]
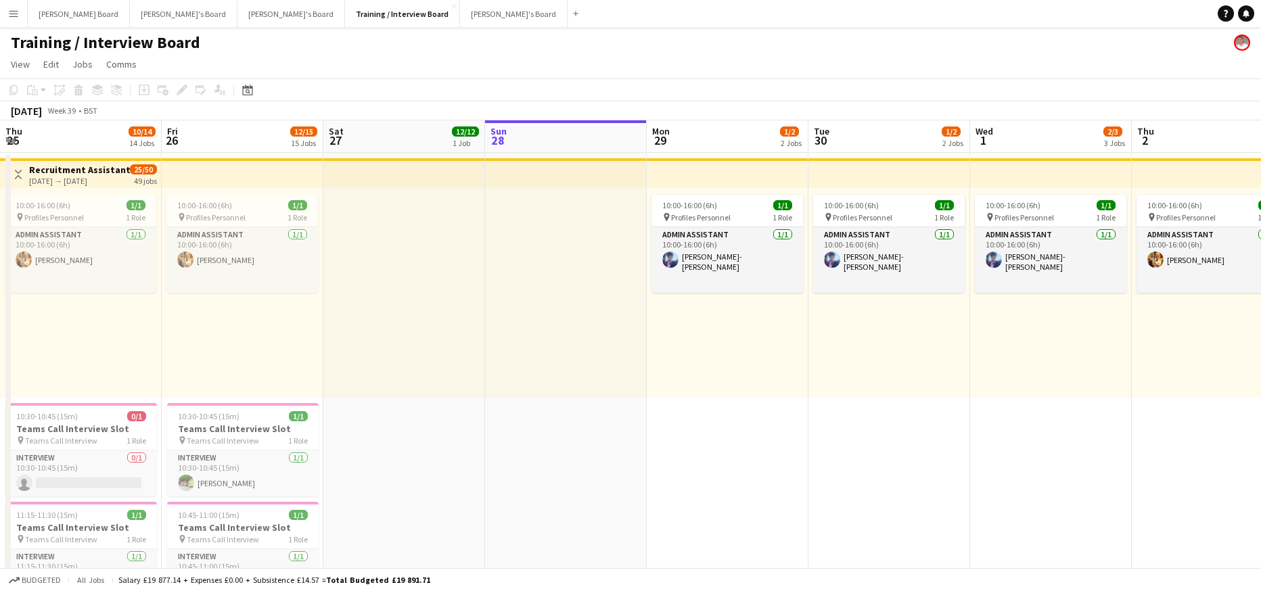
scroll to position [0, 323]
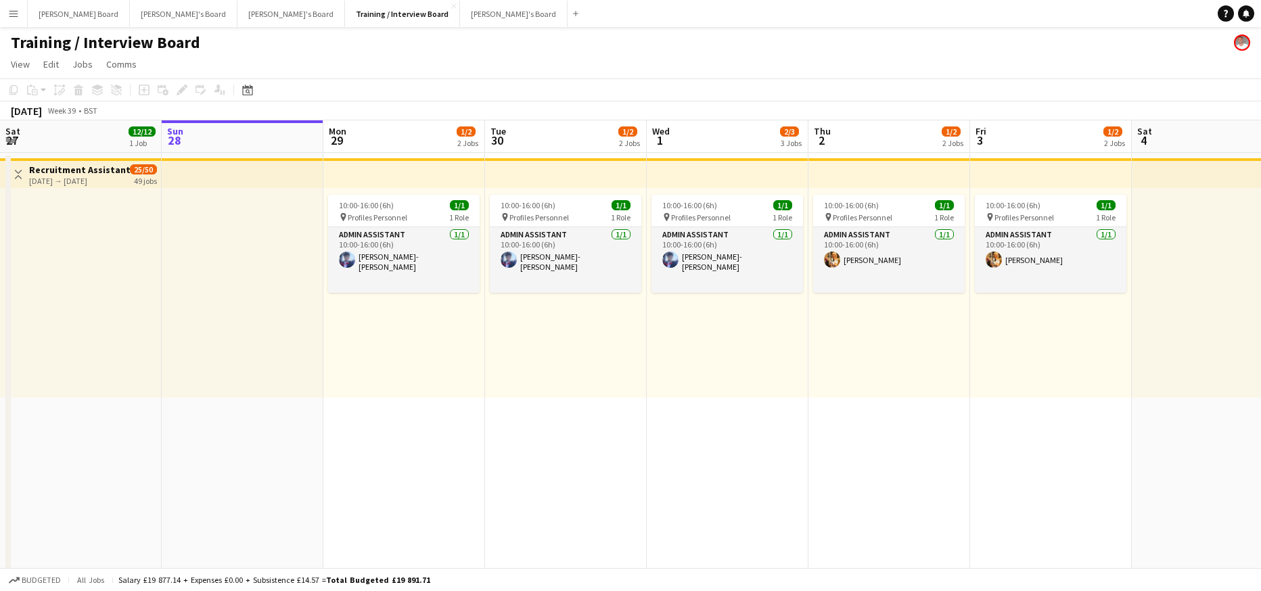
click at [345, 20] on button "Training / Interview Board Close" at bounding box center [402, 14] width 115 height 26
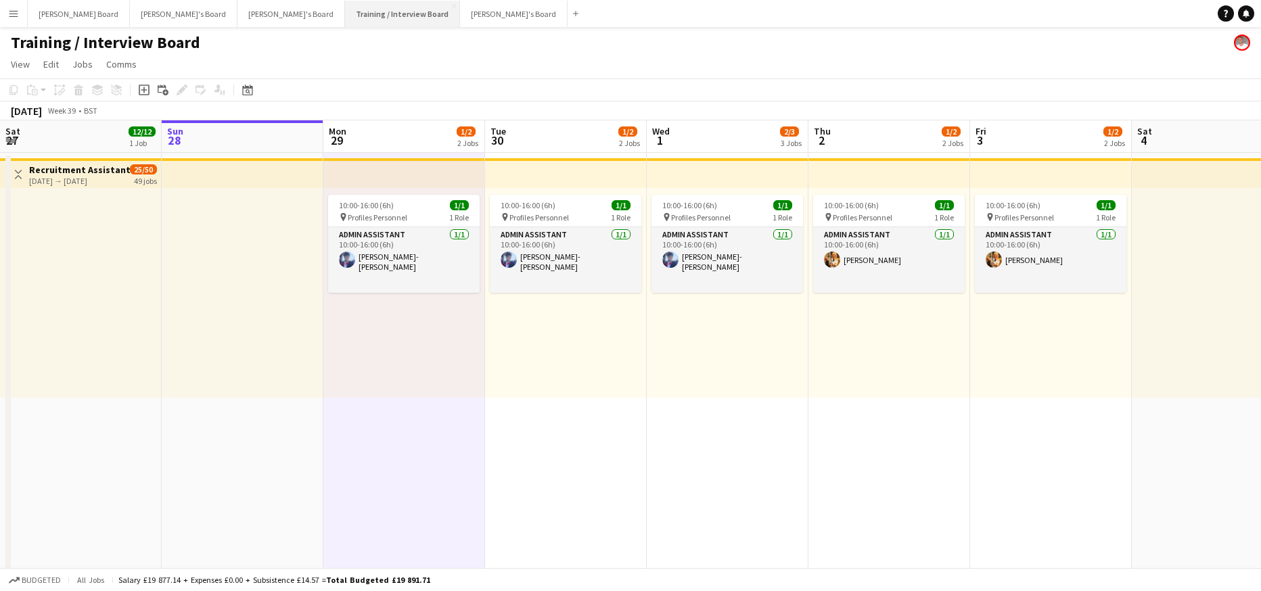
click at [345, 24] on button "Training / Interview Board Close" at bounding box center [402, 14] width 115 height 26
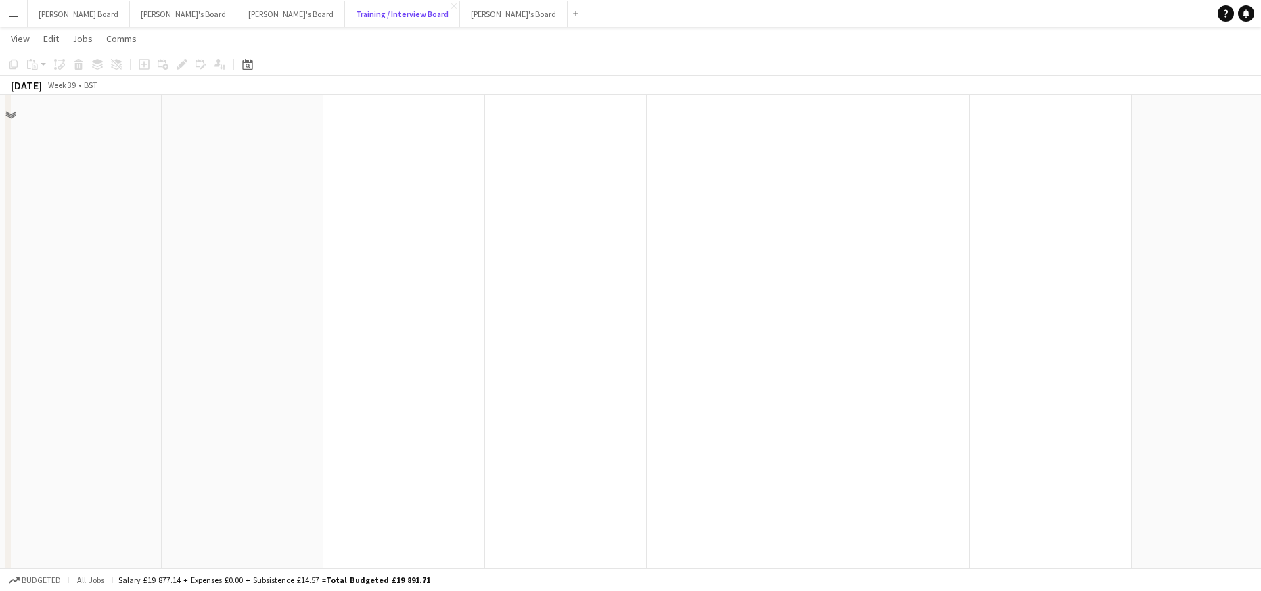
scroll to position [1152, 0]
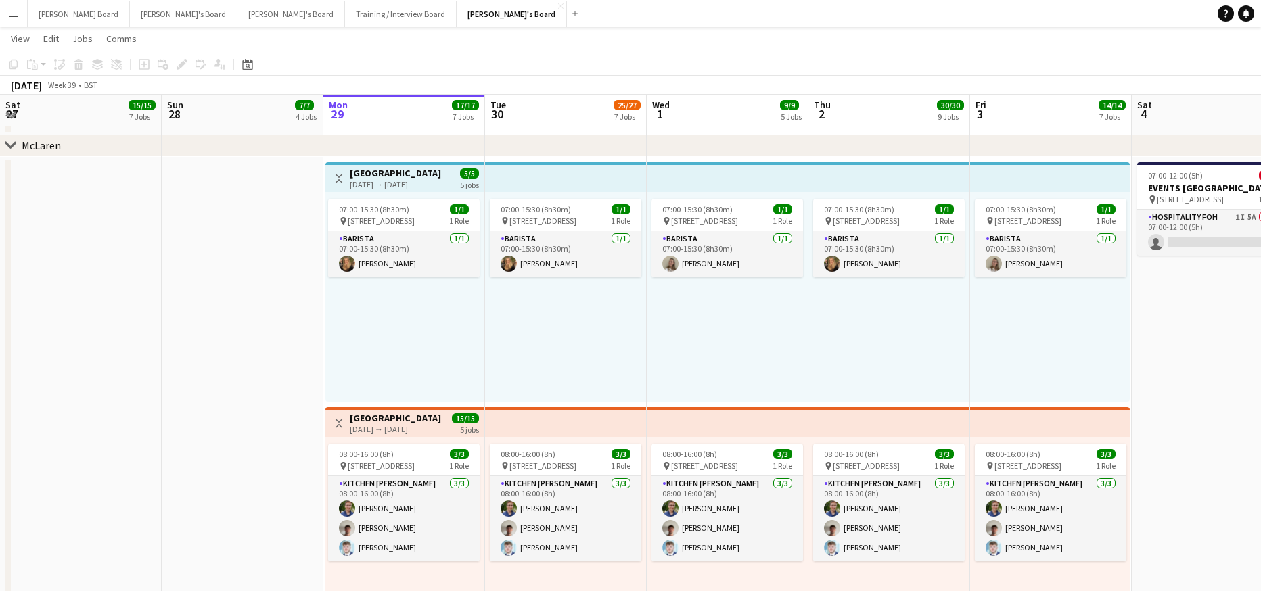
scroll to position [361, 0]
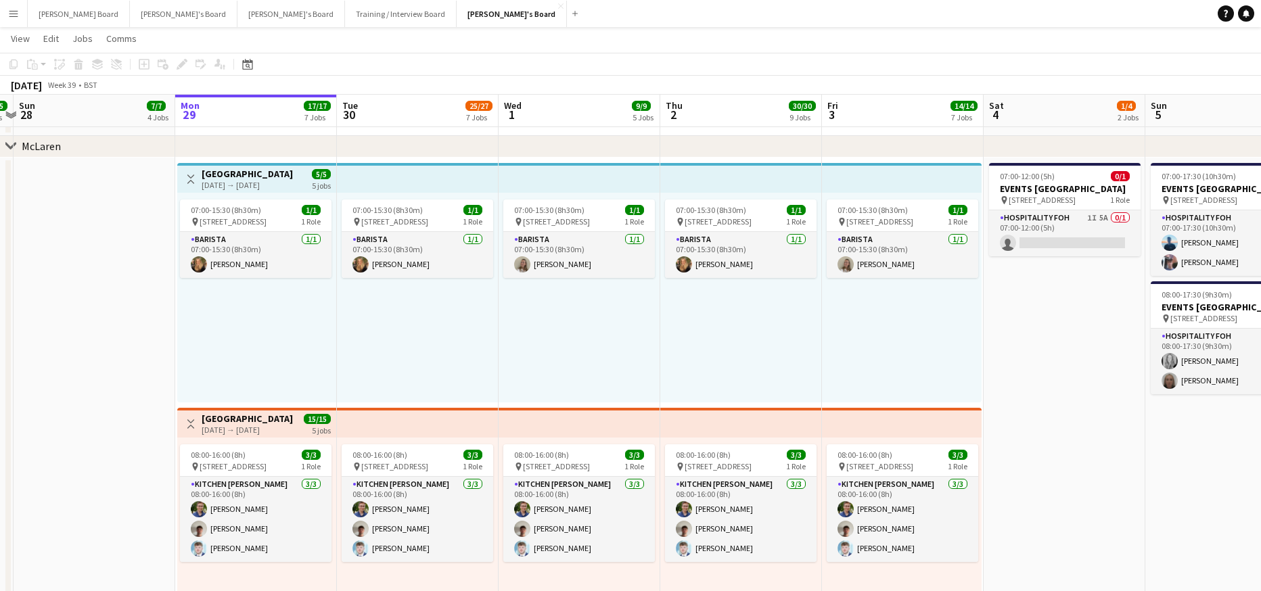
drag, startPoint x: 1034, startPoint y: 363, endPoint x: 761, endPoint y: 392, distance: 274.2
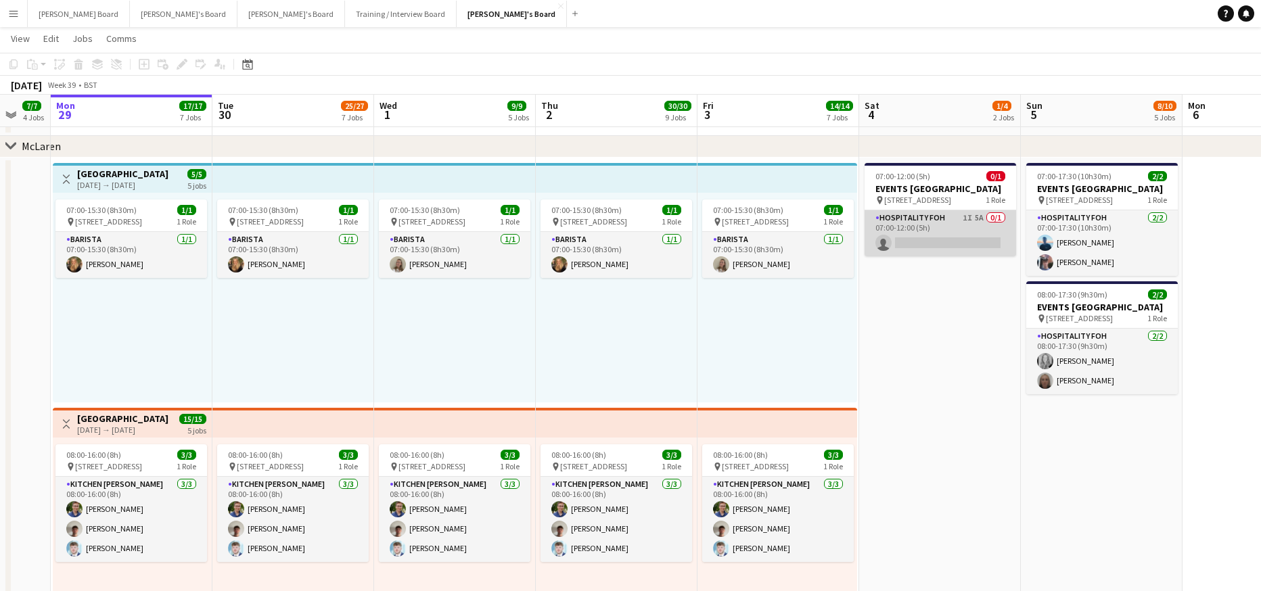
click at [914, 244] on app-card-role "Hospitality FOH 1I 5A 0/1 07:00-12:00 (5h) single-neutral-actions" at bounding box center [941, 233] width 152 height 46
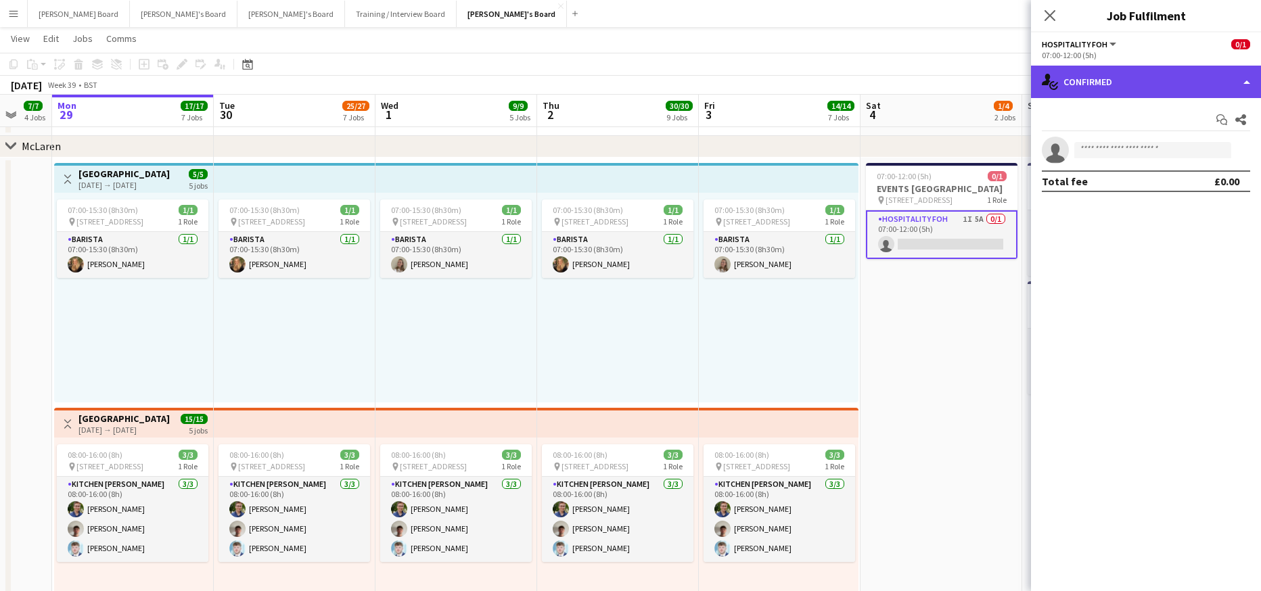
click at [1076, 87] on div "single-neutral-actions-check-2 Confirmed" at bounding box center [1146, 82] width 230 height 32
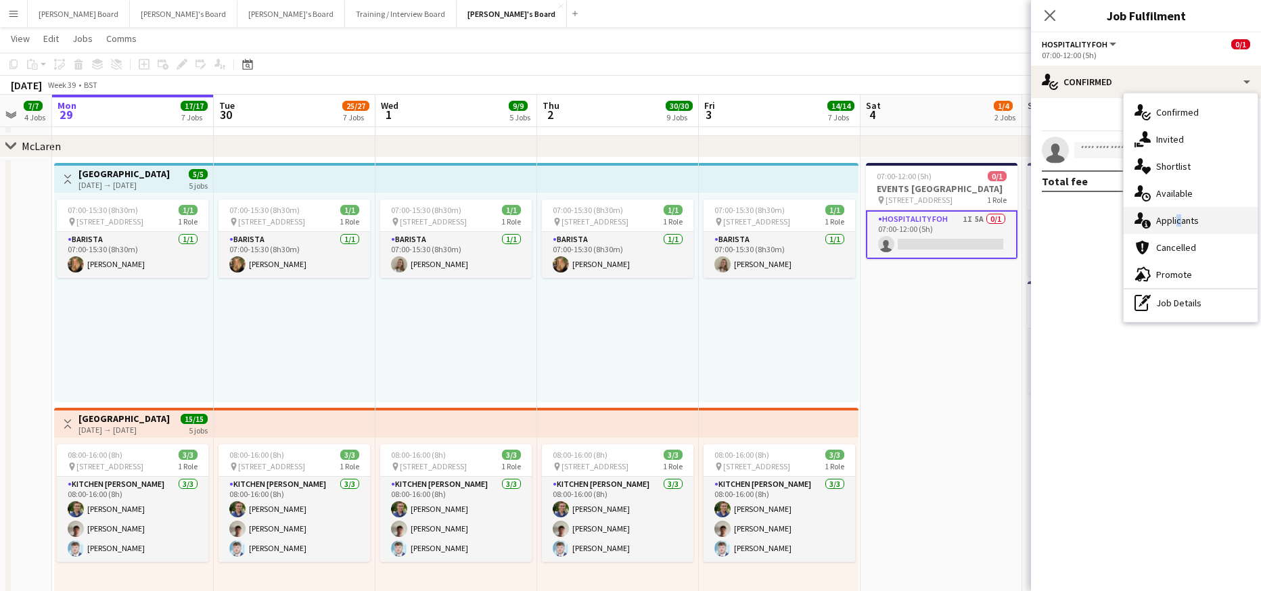
click at [1176, 218] on span "Applicants" at bounding box center [1177, 220] width 43 height 12
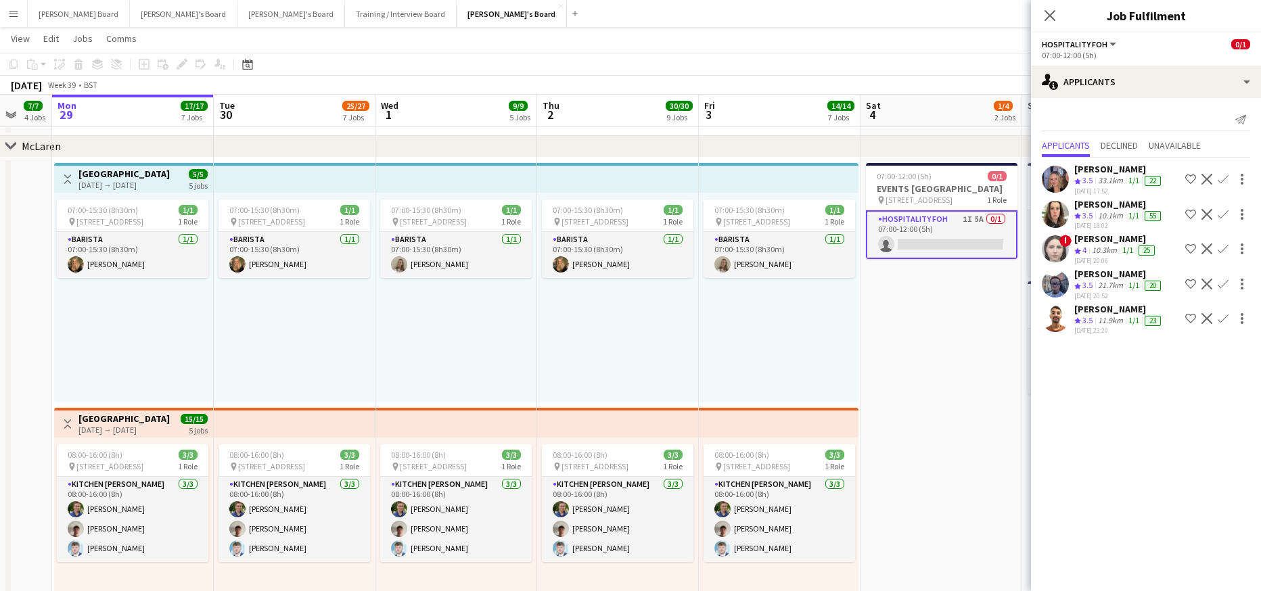
click at [1204, 319] on app-icon "Decline" at bounding box center [1207, 318] width 11 height 11
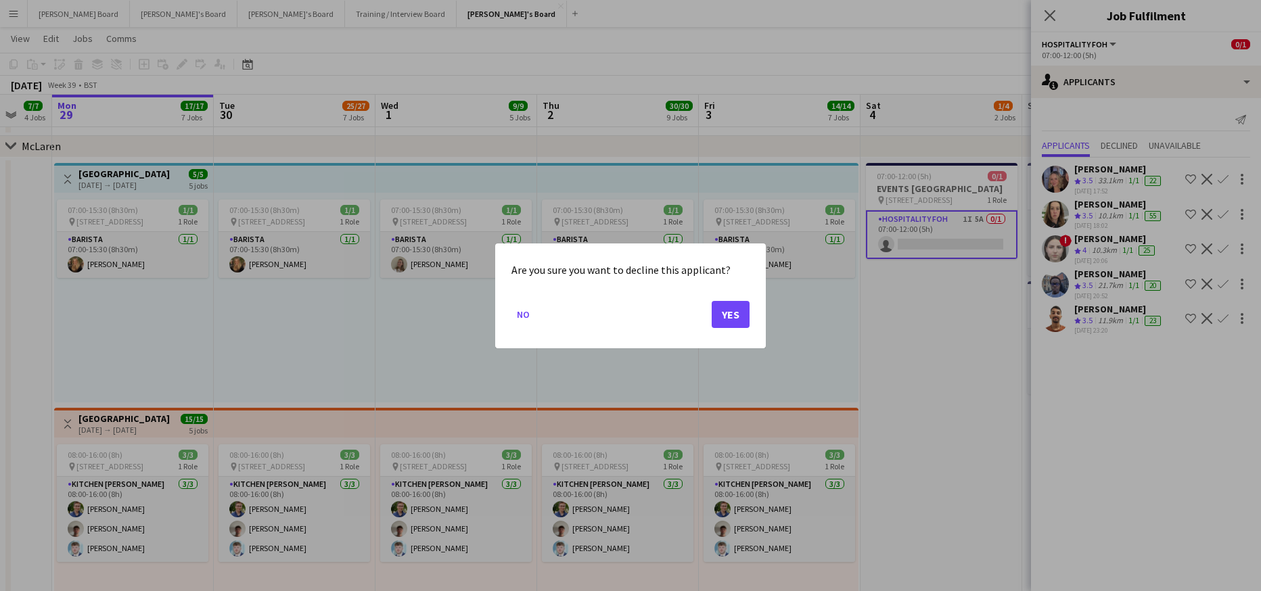
scroll to position [0, 0]
click at [727, 319] on button "Yes" at bounding box center [731, 313] width 38 height 27
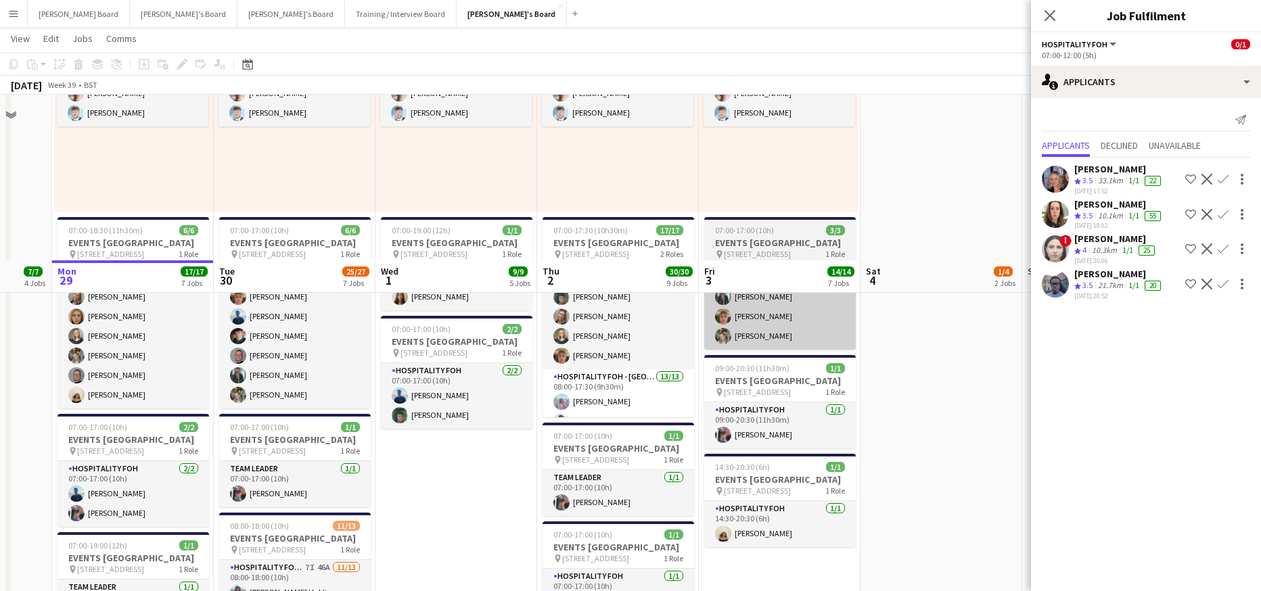
scroll to position [1083, 0]
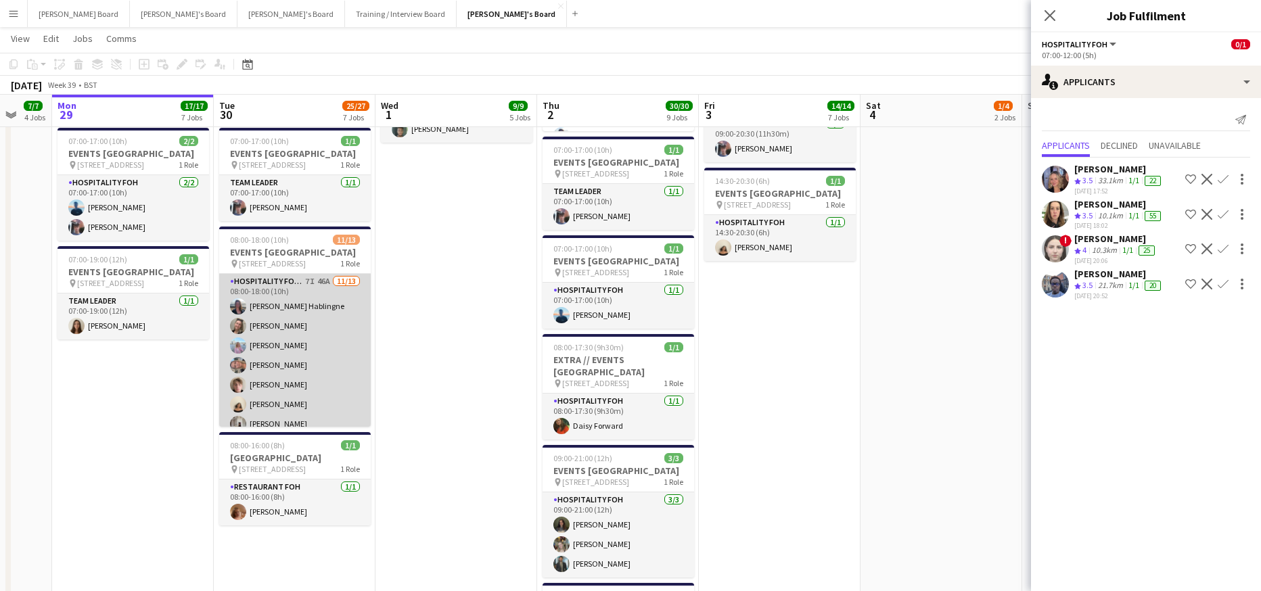
click at [288, 379] on app-card-role "Hospitality FOH - BAT TLC 7I 46A 11/13 08:00-18:00 (10h) Anett Varasdi Hablingn…" at bounding box center [295, 414] width 152 height 281
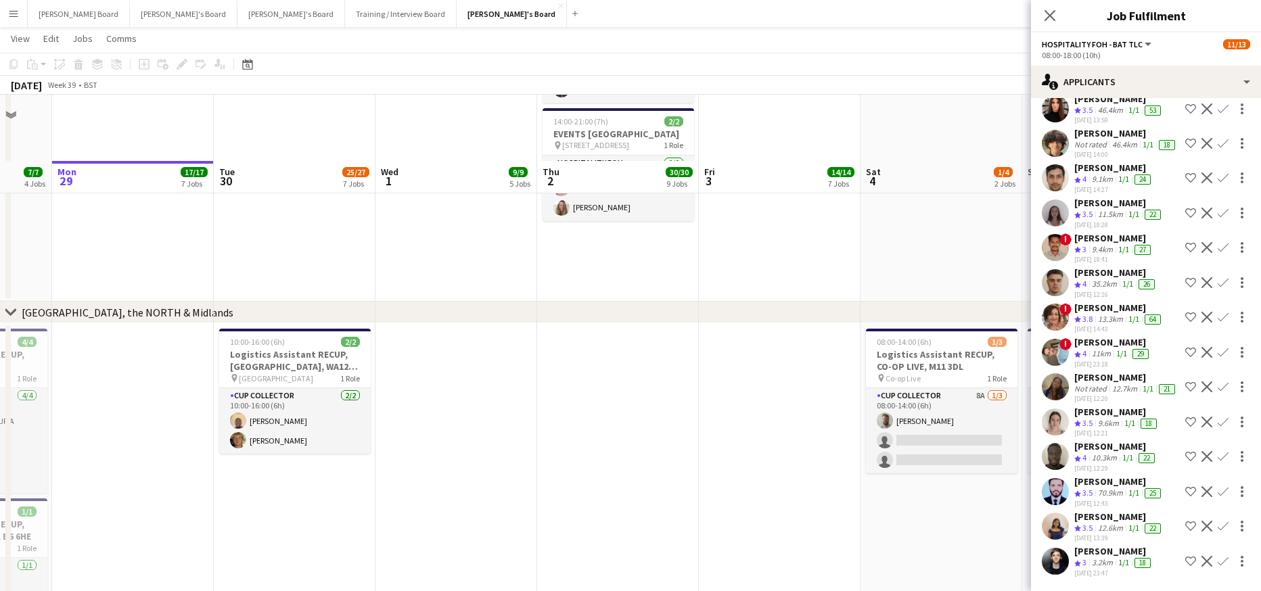
scroll to position [1624, 0]
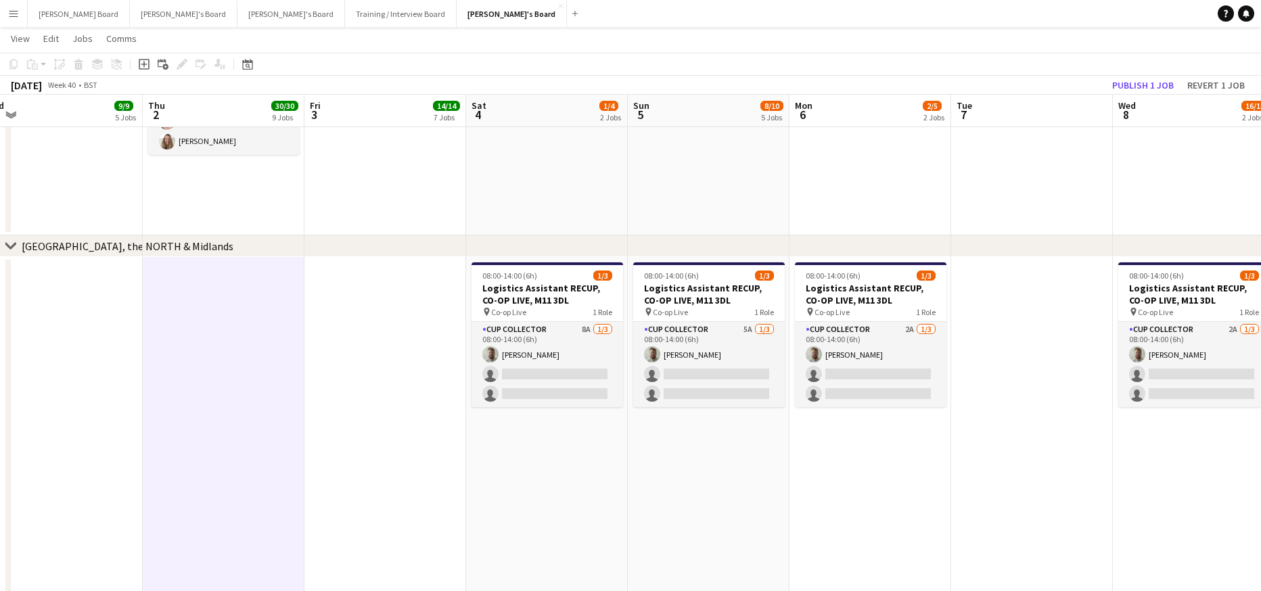
drag, startPoint x: 977, startPoint y: 478, endPoint x: 232, endPoint y: 528, distance: 746.6
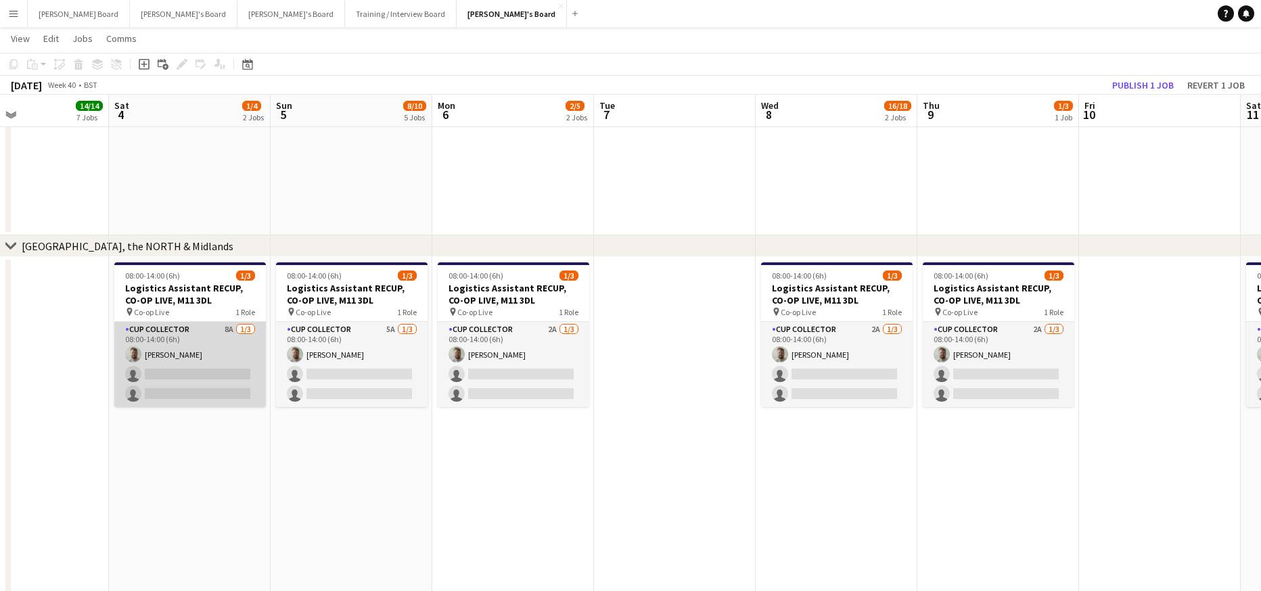
drag, startPoint x: 206, startPoint y: 369, endPoint x: 405, endPoint y: 288, distance: 214.0
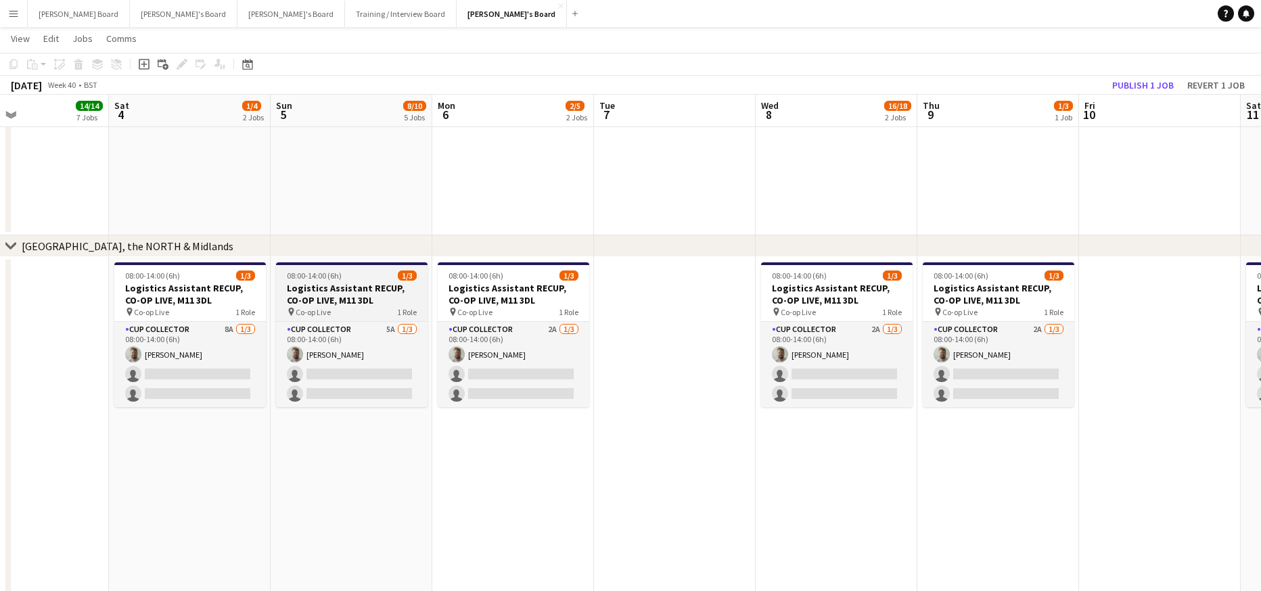
click at [207, 369] on app-card-role "CUP COLLECTOR 8A 1/3 08:00-14:00 (6h) Dylan Ashton single-neutral-actions singl…" at bounding box center [190, 364] width 152 height 85
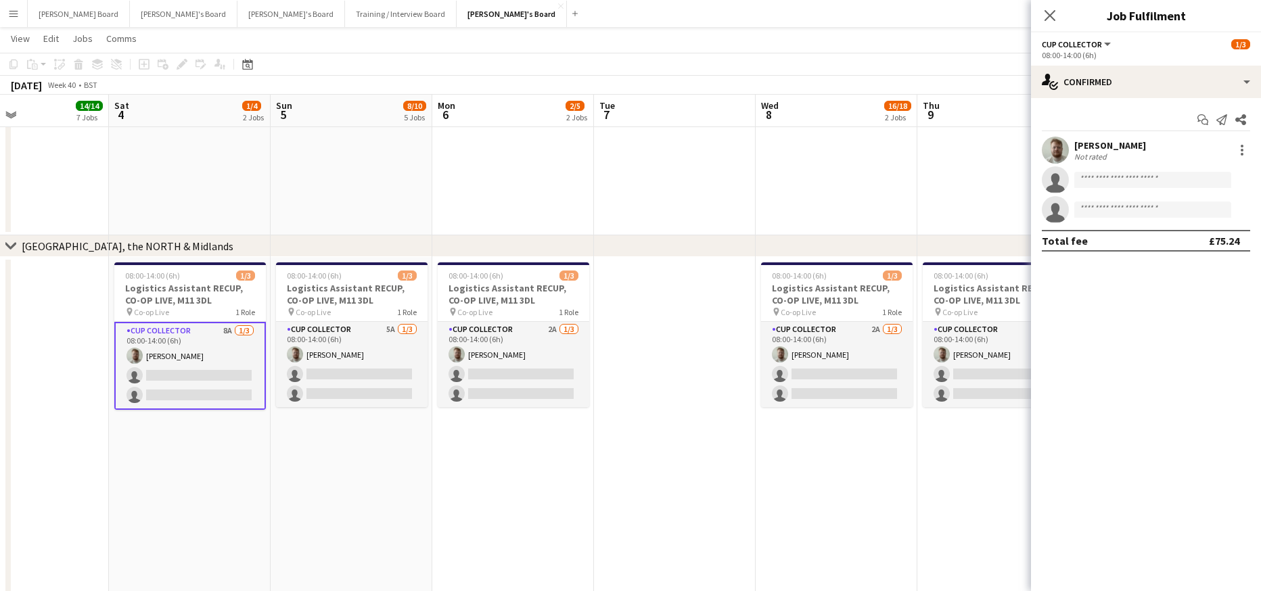
scroll to position [0, 537]
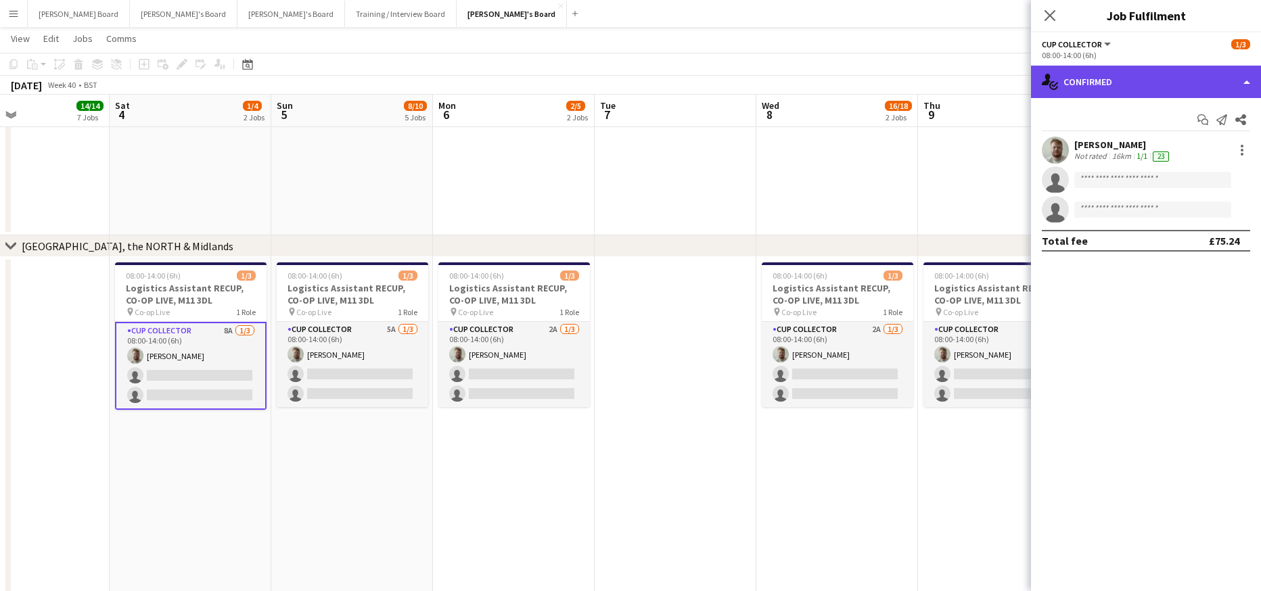
click at [1127, 66] on div "single-neutral-actions-check-2 Confirmed" at bounding box center [1146, 82] width 230 height 32
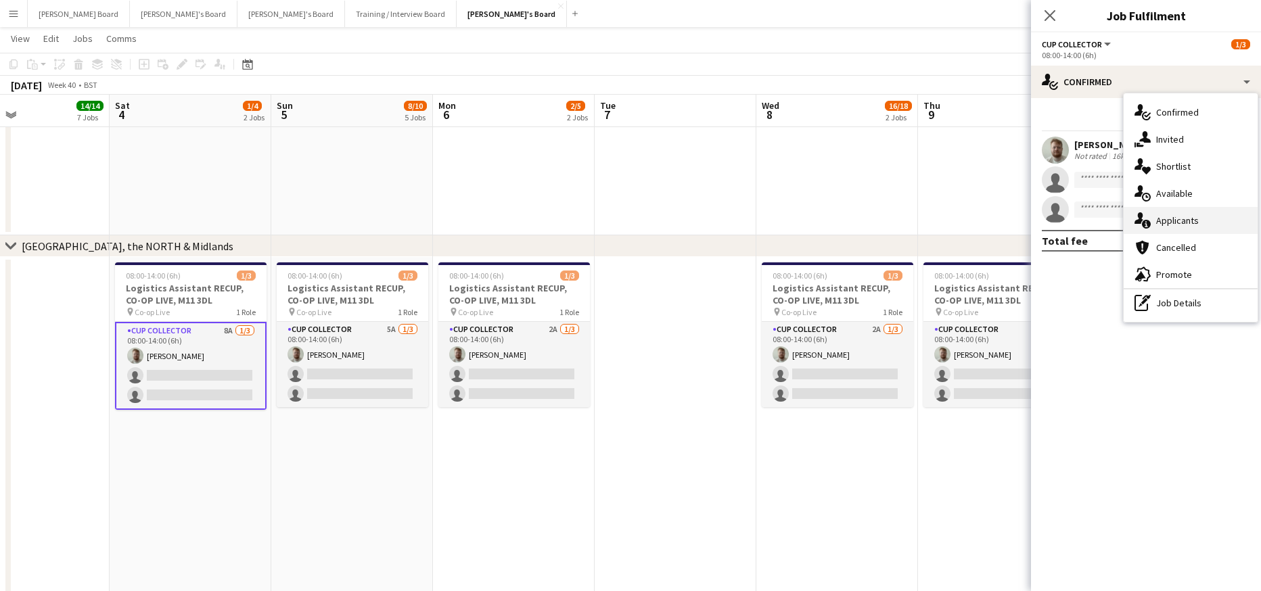
click at [1198, 223] on span "Applicants" at bounding box center [1177, 220] width 43 height 12
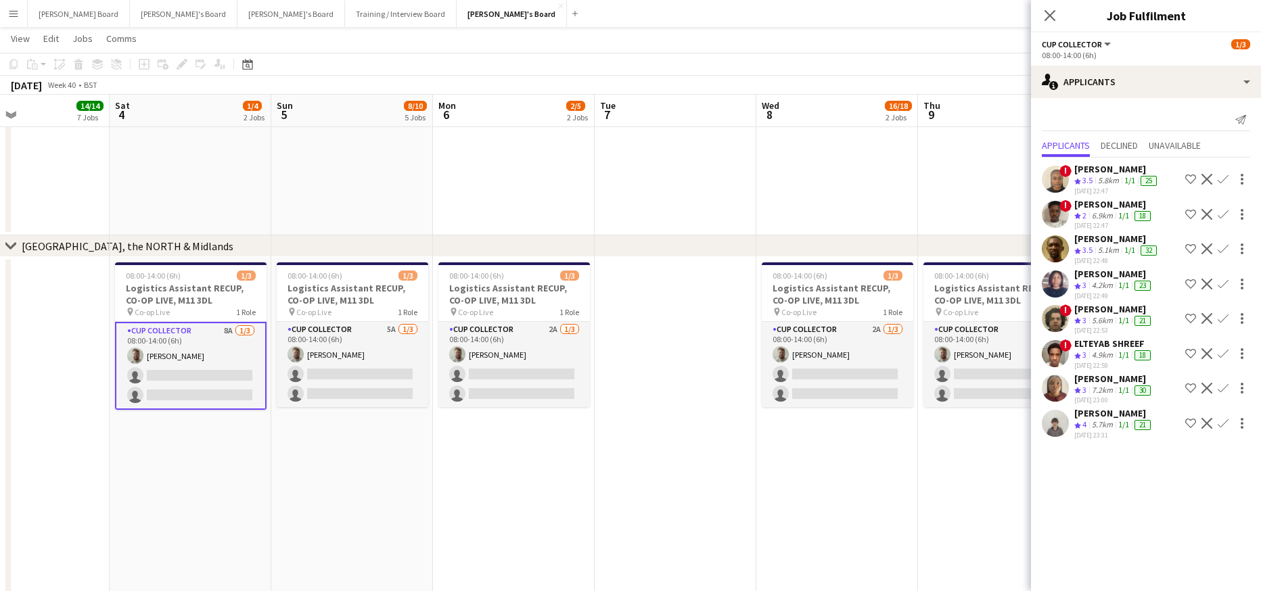
click at [1096, 426] on div "5.7km" at bounding box center [1102, 426] width 26 height 12
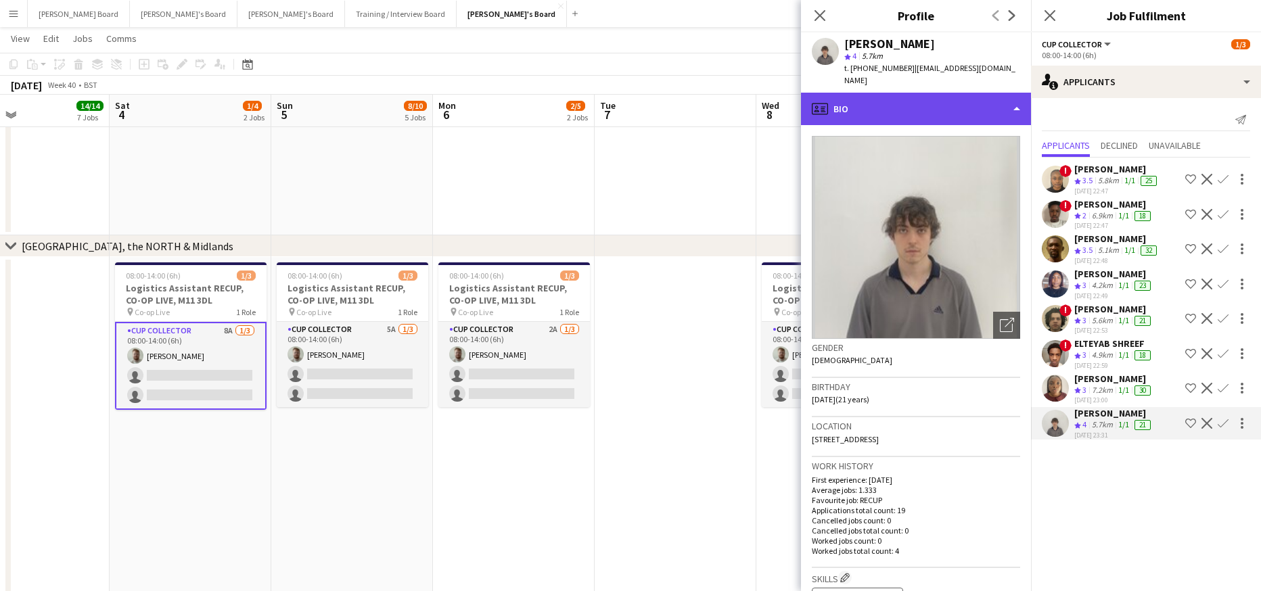
click at [895, 101] on div "profile Bio" at bounding box center [916, 109] width 230 height 32
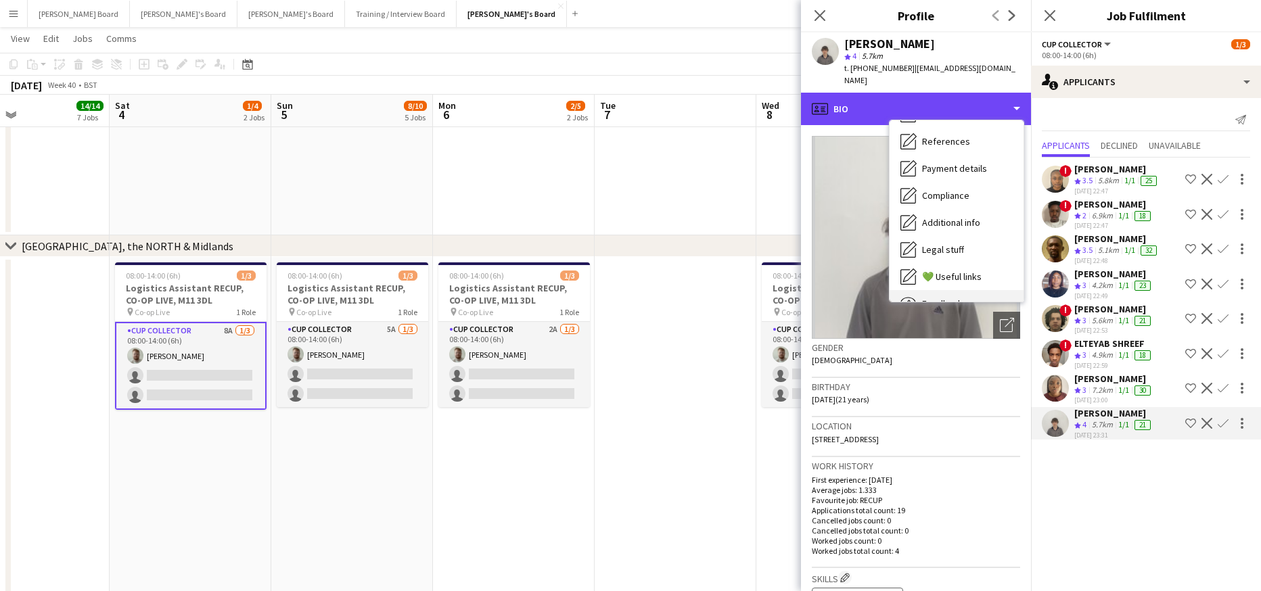
scroll to position [208, 0]
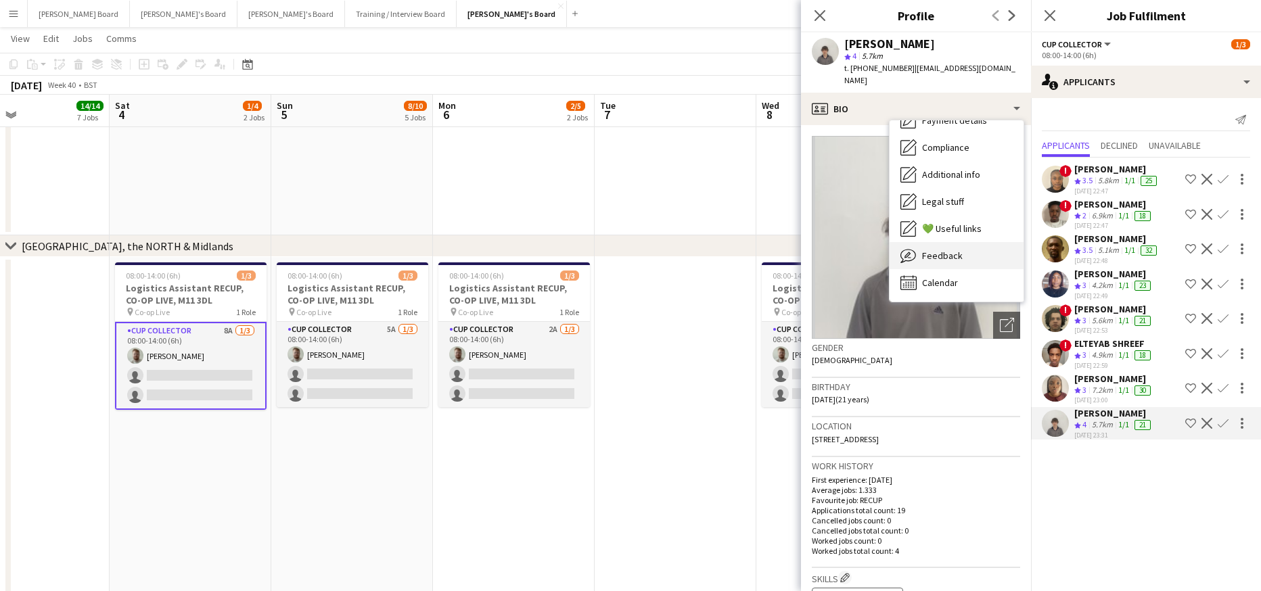
click at [976, 249] on div "Feedback Feedback" at bounding box center [957, 255] width 134 height 27
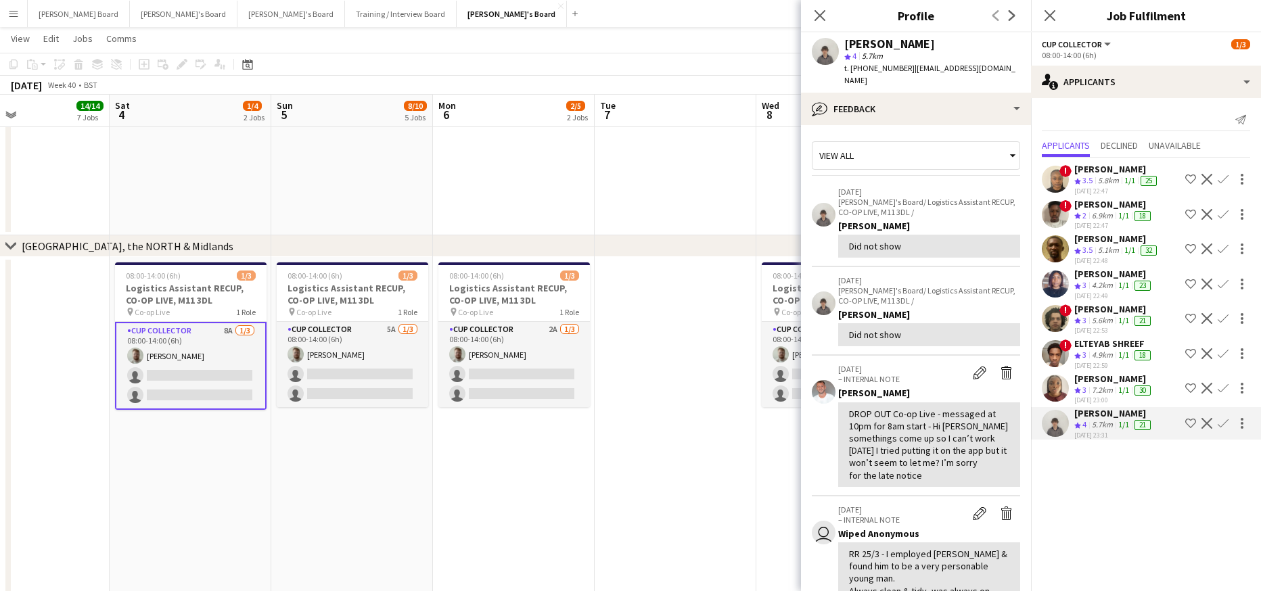
click at [1208, 417] on button "Decline" at bounding box center [1207, 423] width 16 height 16
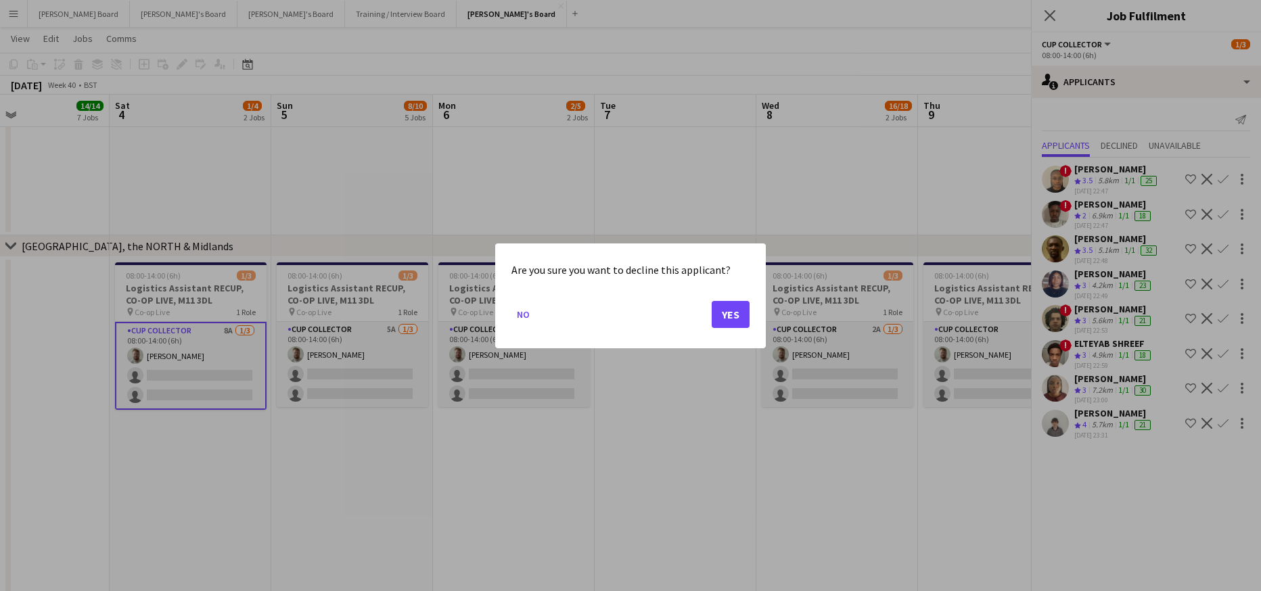
scroll to position [0, 0]
click at [1177, 551] on div at bounding box center [630, 295] width 1261 height 591
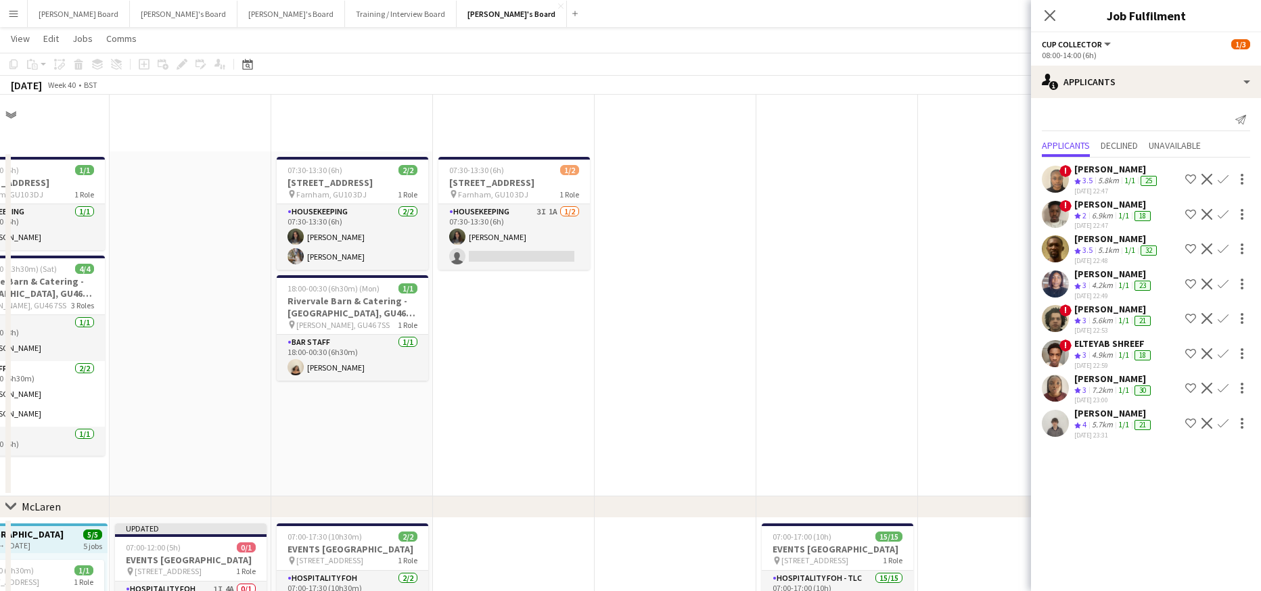
scroll to position [1624, 0]
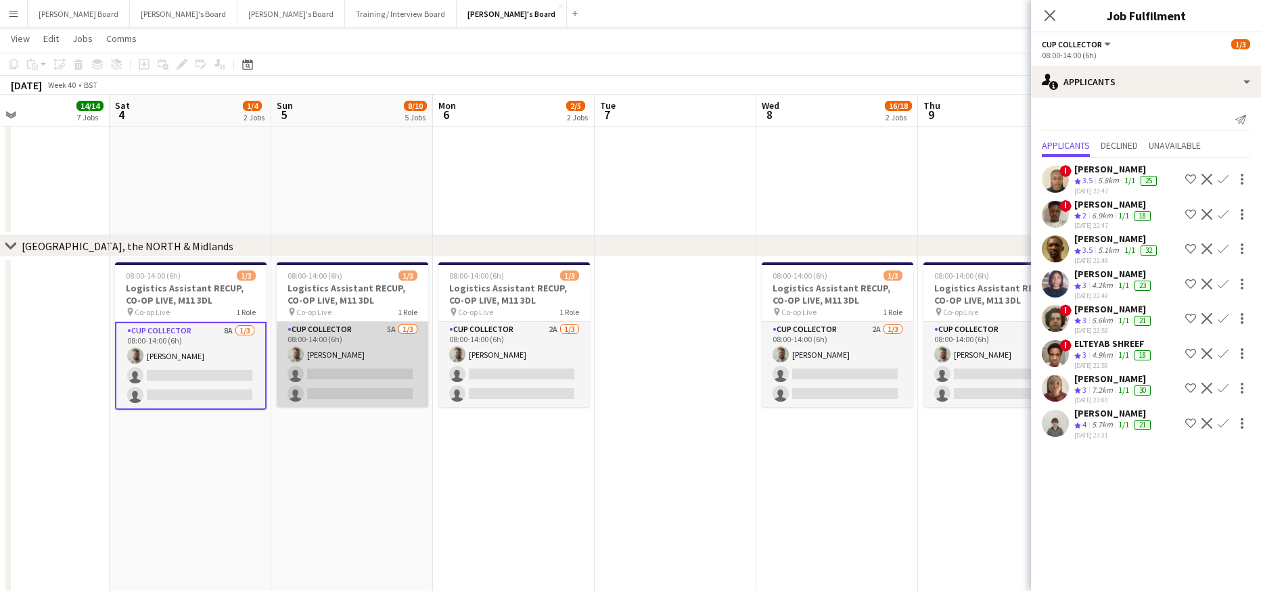
click at [389, 361] on app-card-role "CUP COLLECTOR 5A 1/3 08:00-14:00 (6h) Dylan Ashton single-neutral-actions singl…" at bounding box center [353, 364] width 152 height 85
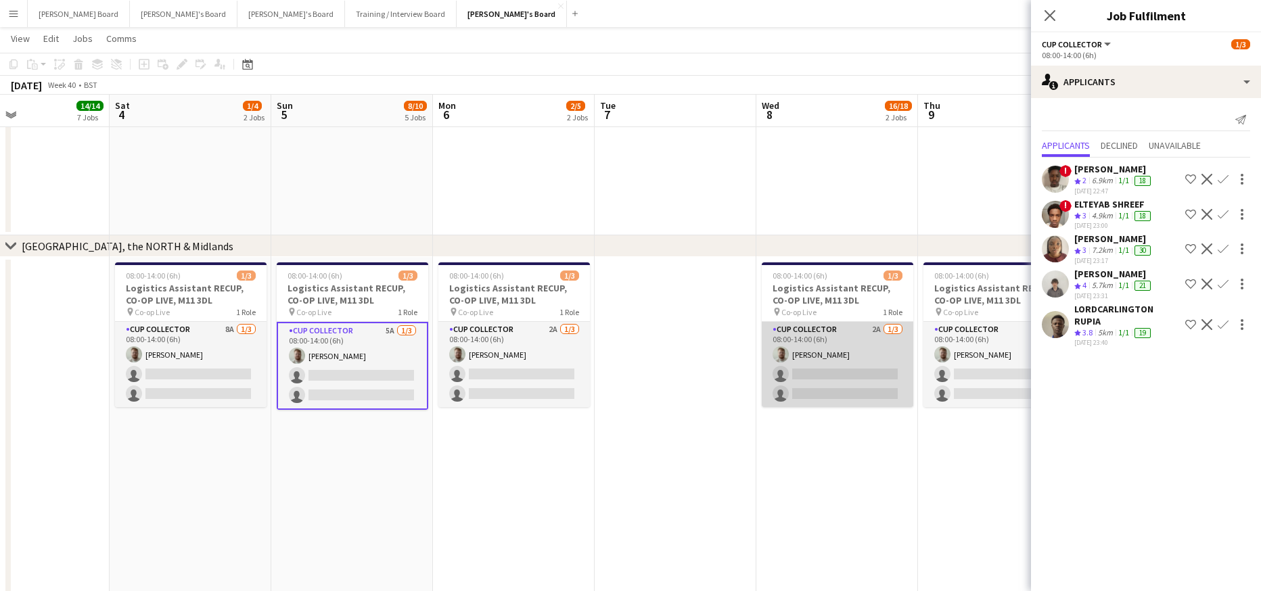
click at [824, 378] on app-card-role "CUP COLLECTOR 2A 1/3 08:00-14:00 (6h) Dylan Ashton single-neutral-actions singl…" at bounding box center [838, 364] width 152 height 85
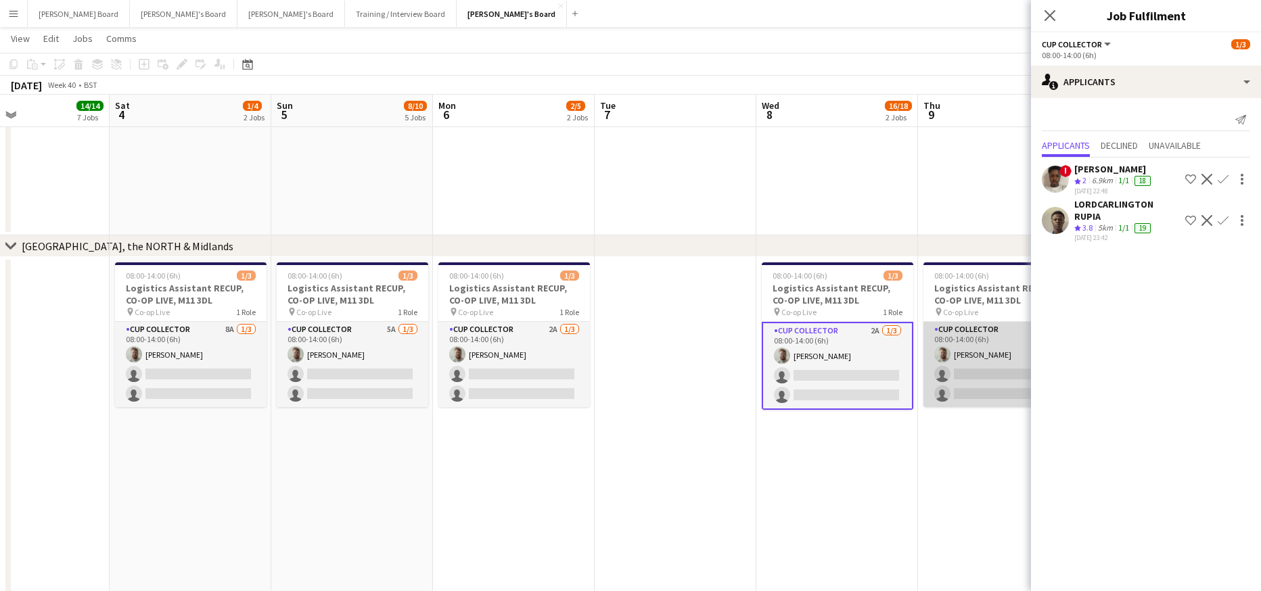
click at [953, 373] on app-card-role "CUP COLLECTOR 2A 1/3 08:00-14:00 (6h) Dylan Ashton single-neutral-actions singl…" at bounding box center [1000, 364] width 152 height 85
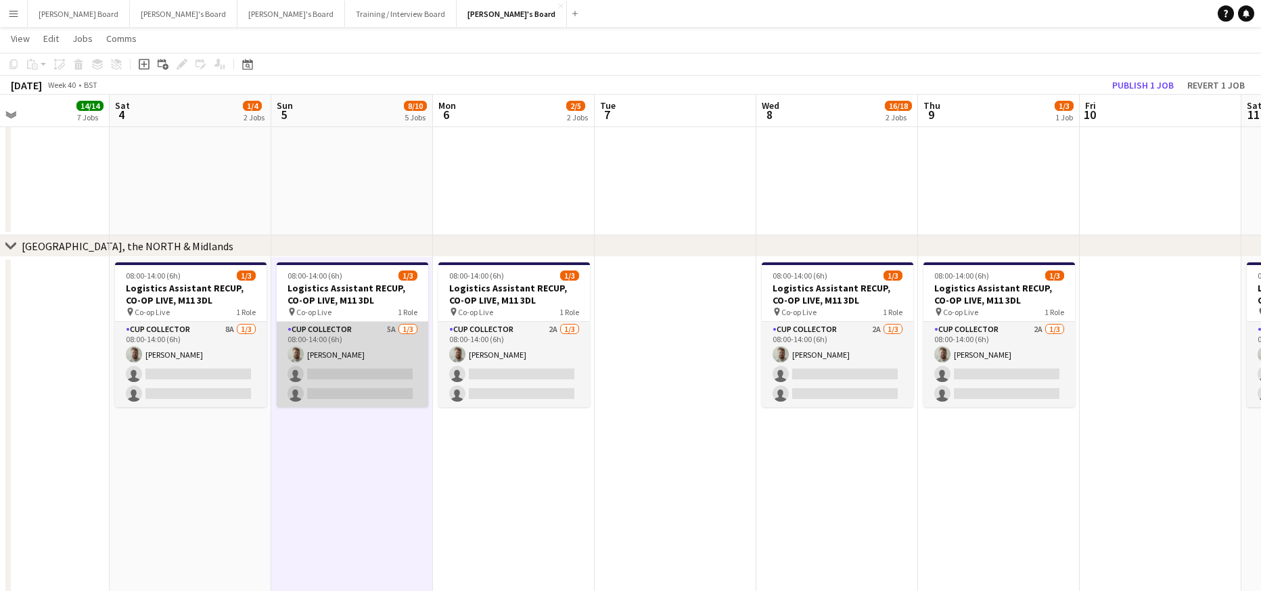
click at [330, 369] on app-card-role "CUP COLLECTOR 5A 1/3 08:00-14:00 (6h) Dylan Ashton single-neutral-actions singl…" at bounding box center [353, 364] width 152 height 85
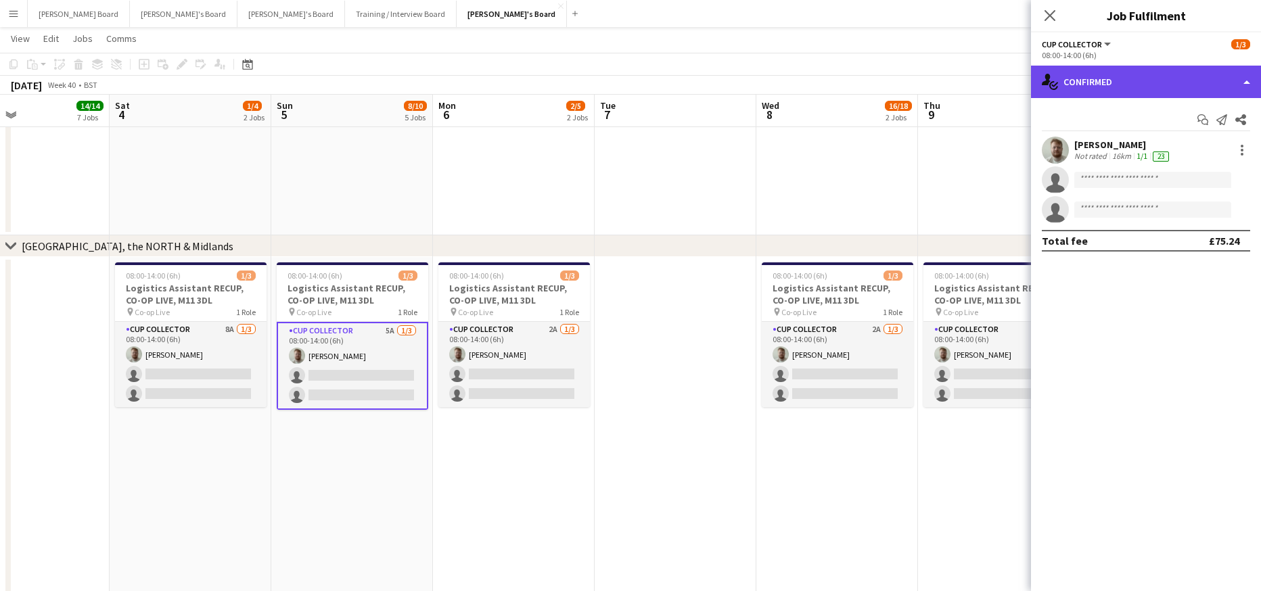
click at [1128, 78] on div "single-neutral-actions-check-2 Confirmed" at bounding box center [1146, 82] width 230 height 32
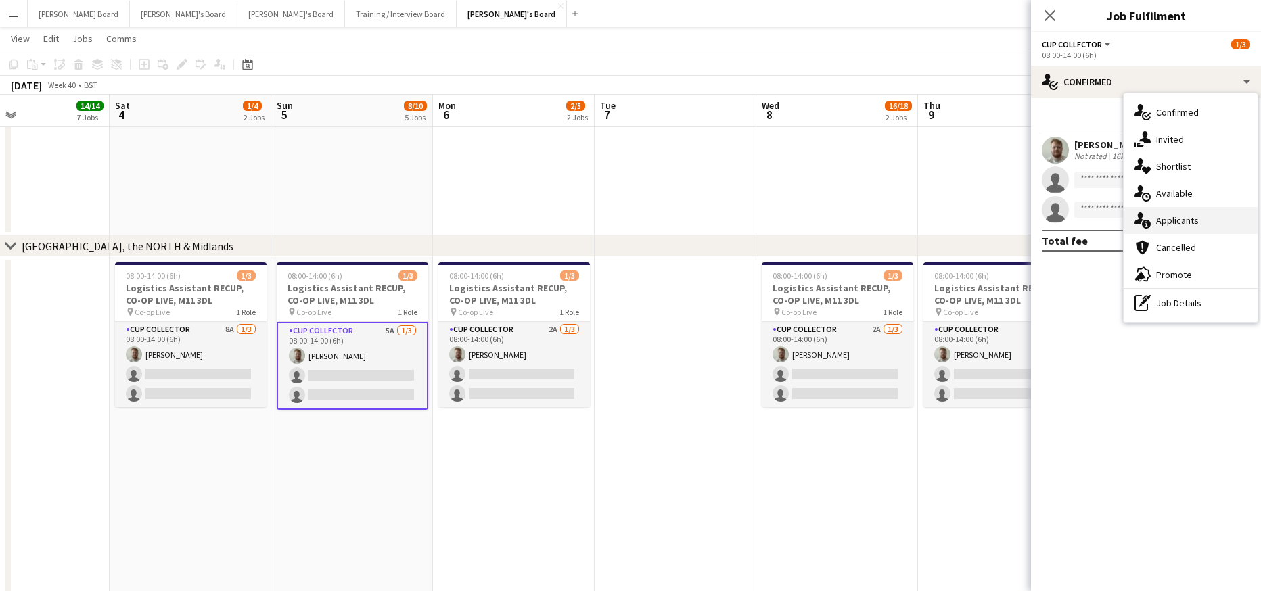
click at [1207, 221] on div "single-neutral-actions-information Applicants" at bounding box center [1191, 220] width 134 height 27
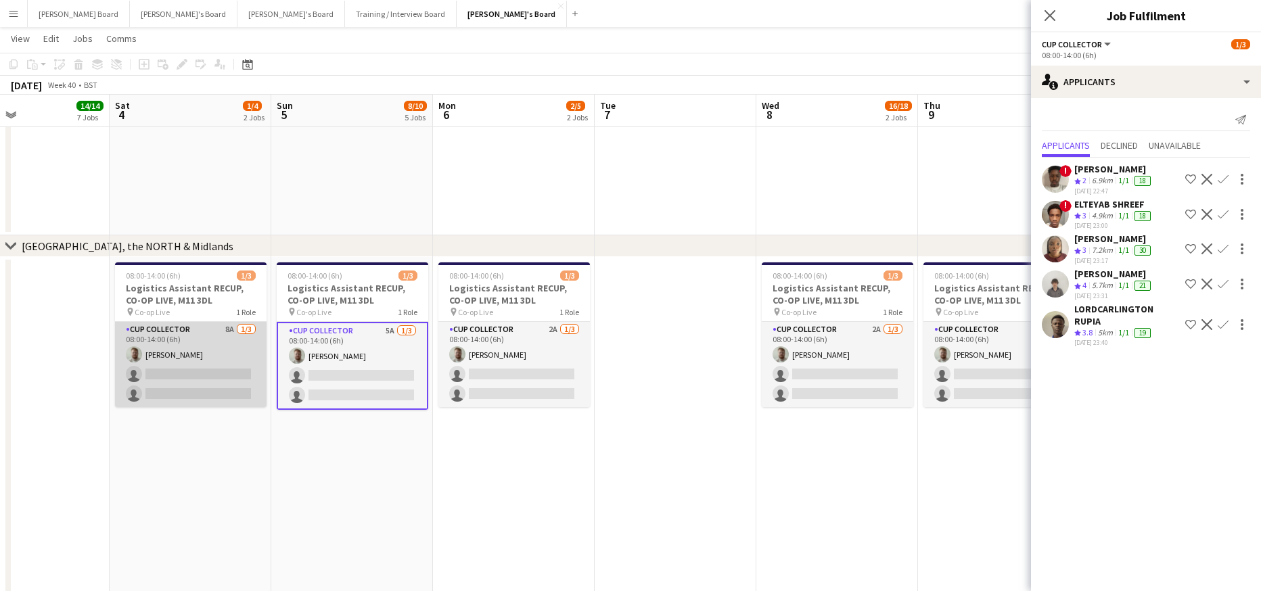
click at [127, 341] on app-card-role "CUP COLLECTOR 8A 1/3 08:00-14:00 (6h) Dylan Ashton single-neutral-actions singl…" at bounding box center [191, 364] width 152 height 85
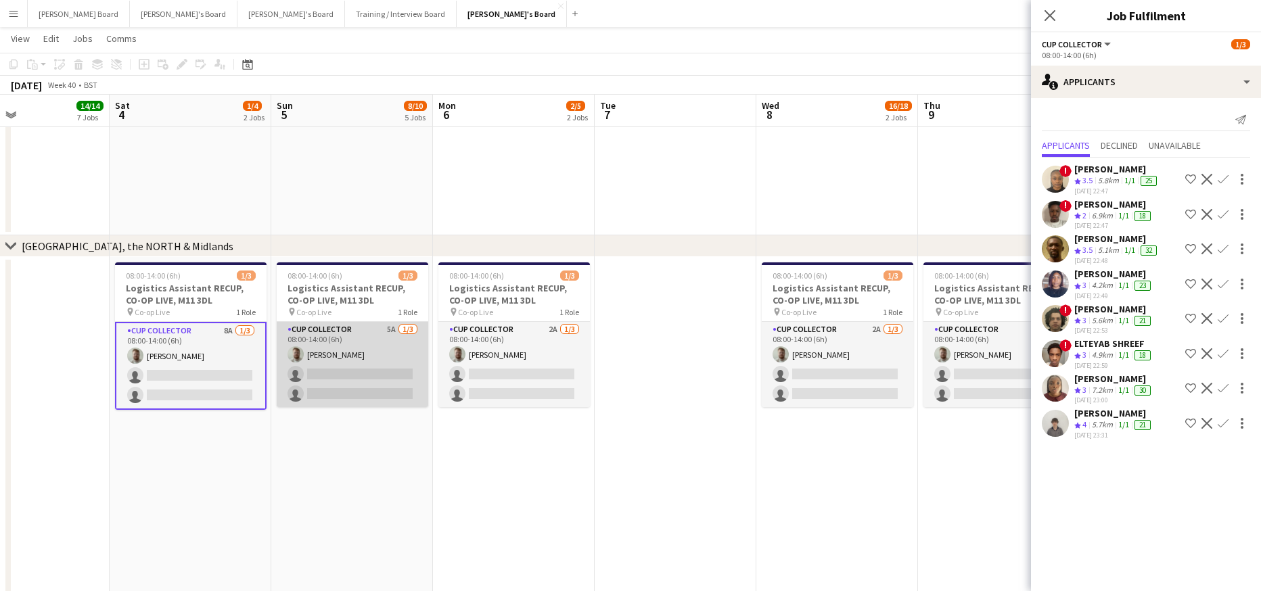
click at [318, 364] on app-card-role "CUP COLLECTOR 5A 1/3 08:00-14:00 (6h) Dylan Ashton single-neutral-actions singl…" at bounding box center [353, 364] width 152 height 85
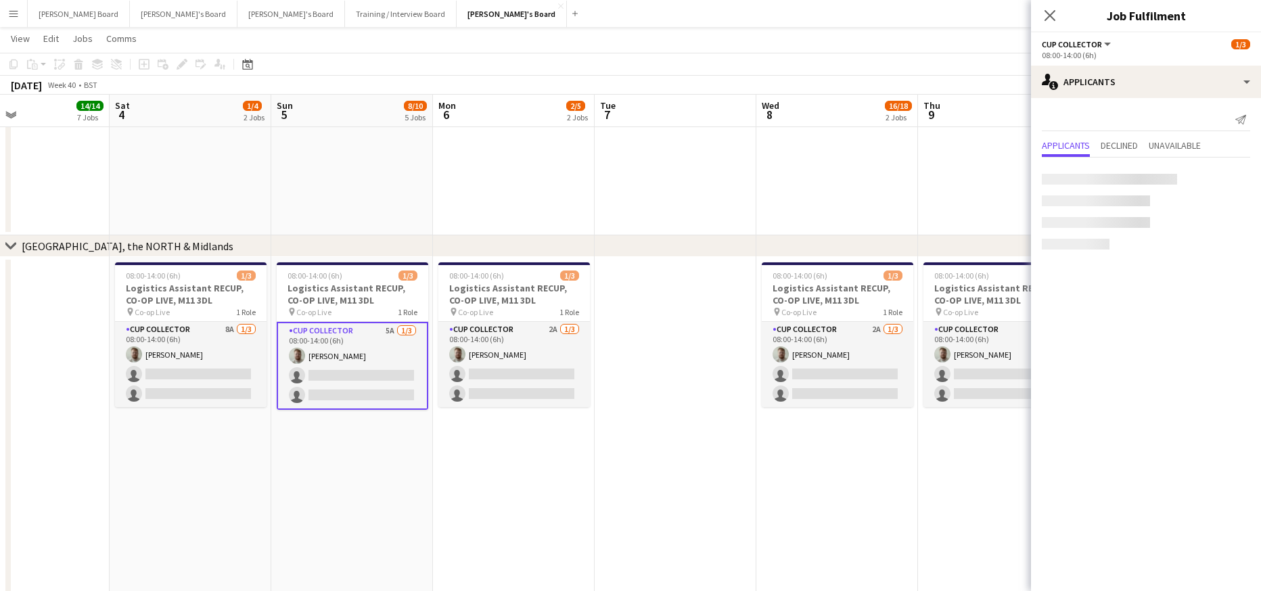
scroll to position [0, 537]
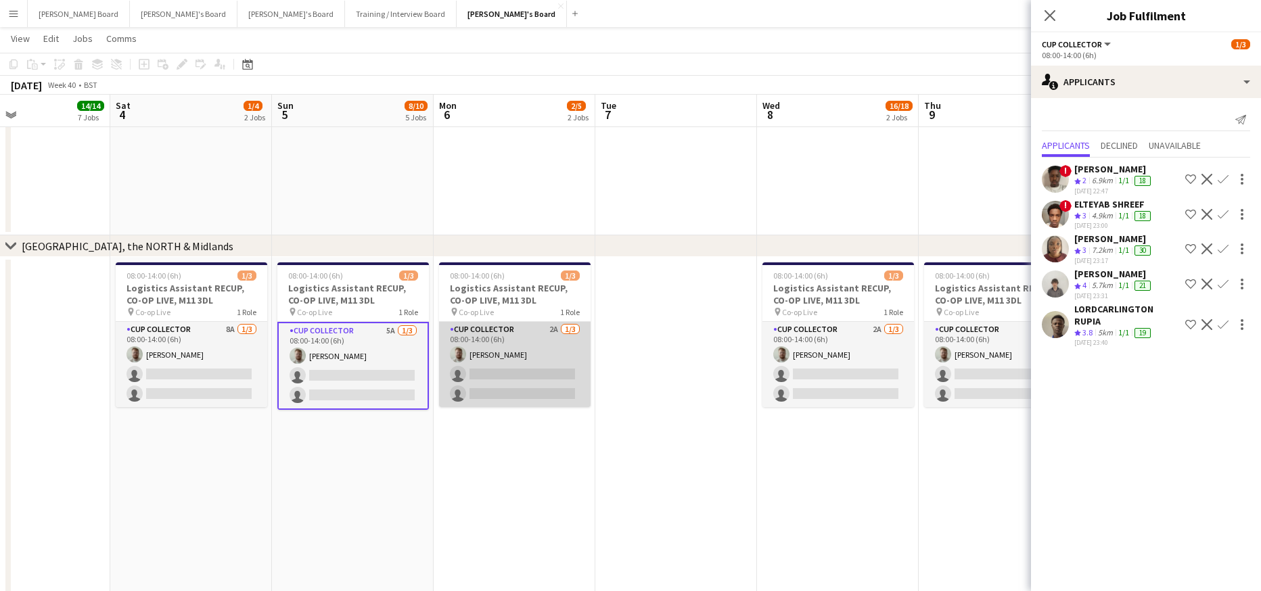
click at [519, 365] on app-card-role "CUP COLLECTOR 2A 1/3 08:00-14:00 (6h) Dylan Ashton single-neutral-actions singl…" at bounding box center [515, 364] width 152 height 85
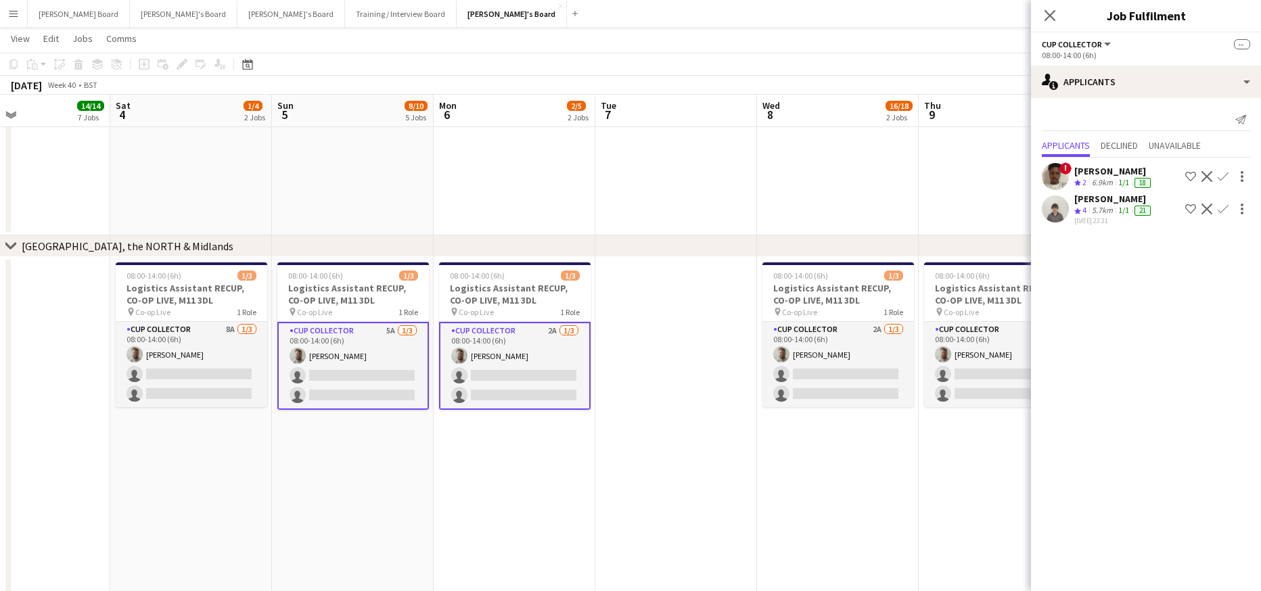
click at [574, 379] on app-card-role "CUP COLLECTOR 2A 1/3 08:00-14:00 (6h) Dylan Ashton single-neutral-actions singl…" at bounding box center [515, 366] width 152 height 88
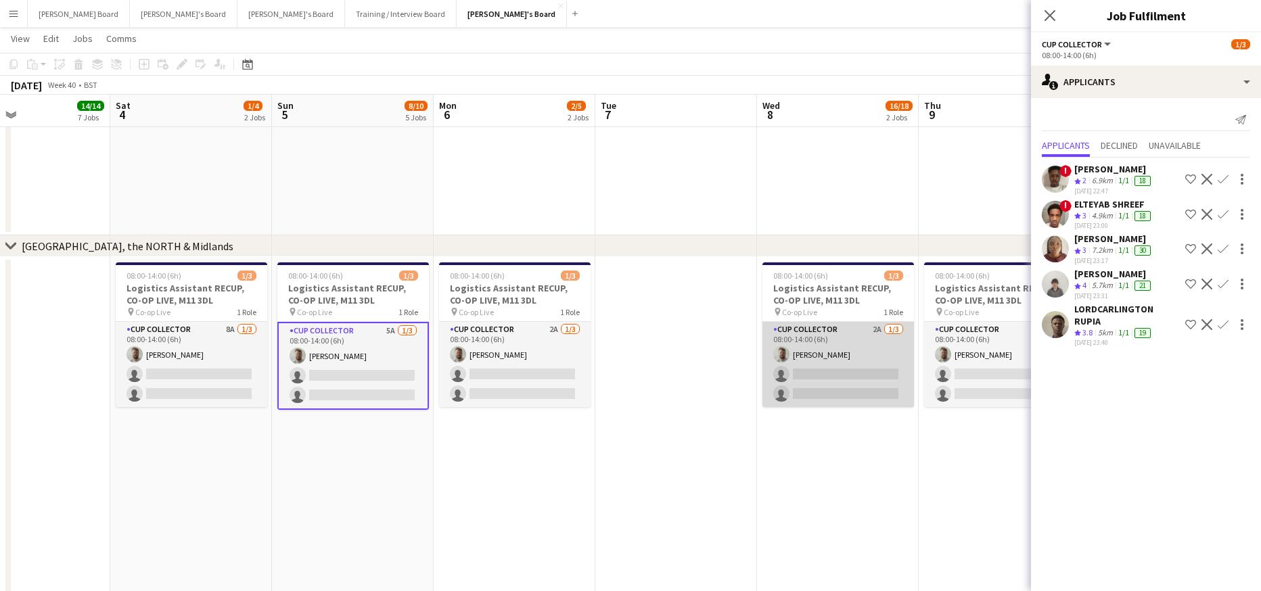
click at [844, 362] on app-card-role "CUP COLLECTOR 2A 1/3 08:00-14:00 (6h) Dylan Ashton single-neutral-actions singl…" at bounding box center [839, 364] width 152 height 85
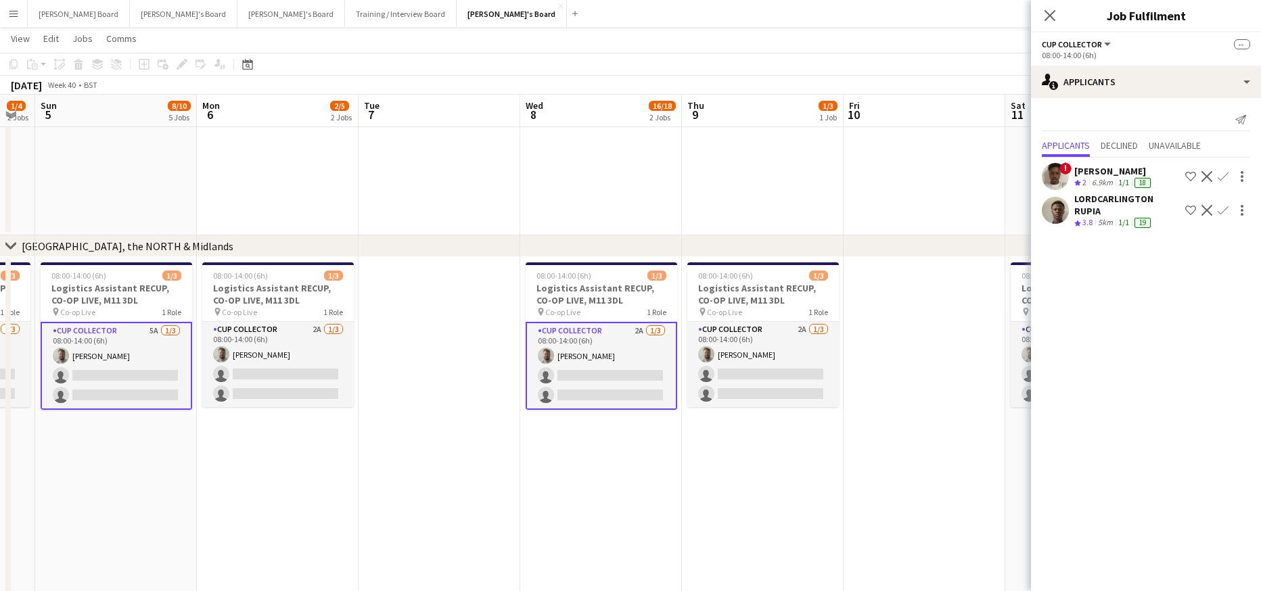
drag, startPoint x: 666, startPoint y: 481, endPoint x: 562, endPoint y: 468, distance: 105.0
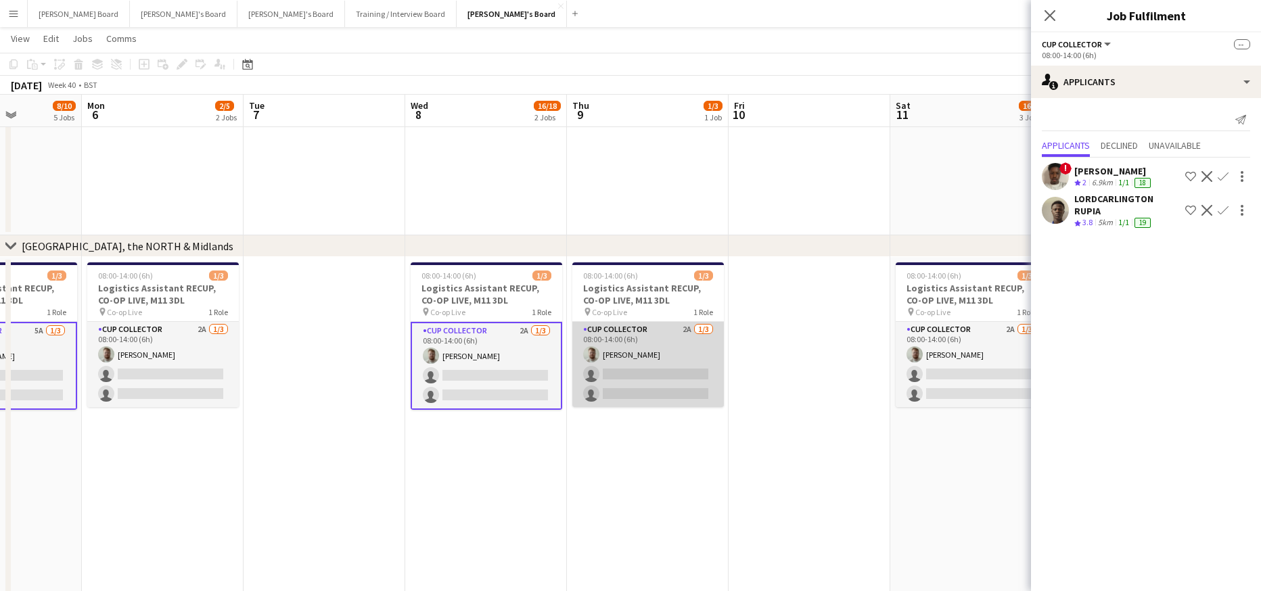
click at [657, 355] on app-card-role "CUP COLLECTOR 2A 1/3 08:00-14:00 (6h) Dylan Ashton single-neutral-actions singl…" at bounding box center [648, 364] width 152 height 85
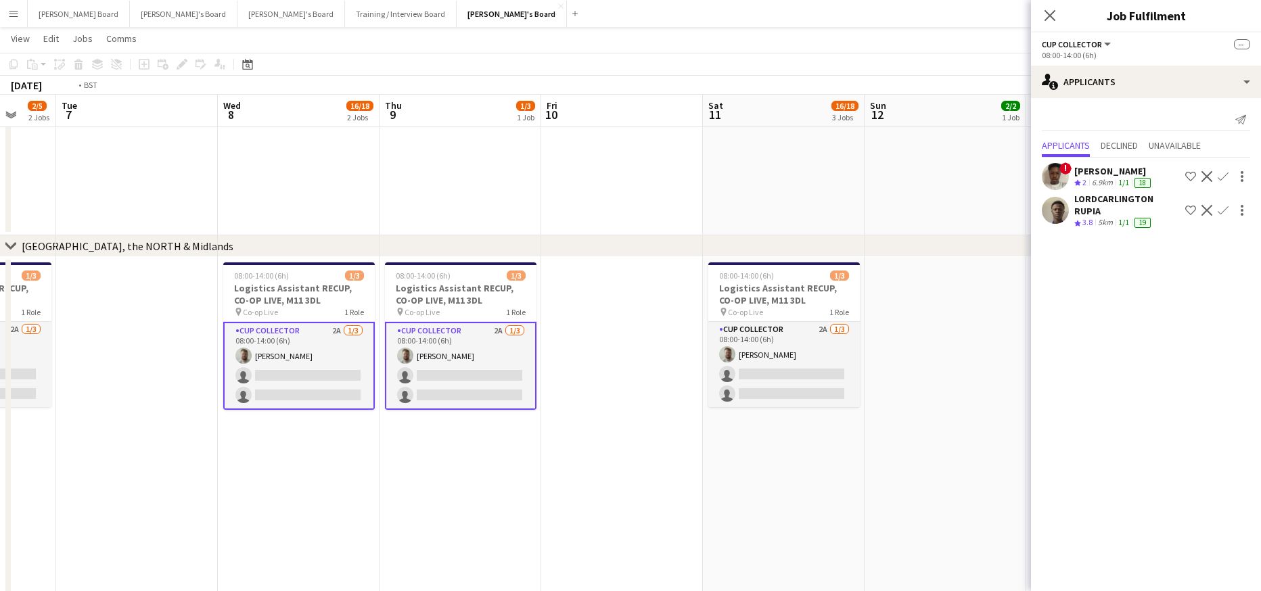
drag, startPoint x: 721, startPoint y: 474, endPoint x: 482, endPoint y: 441, distance: 241.8
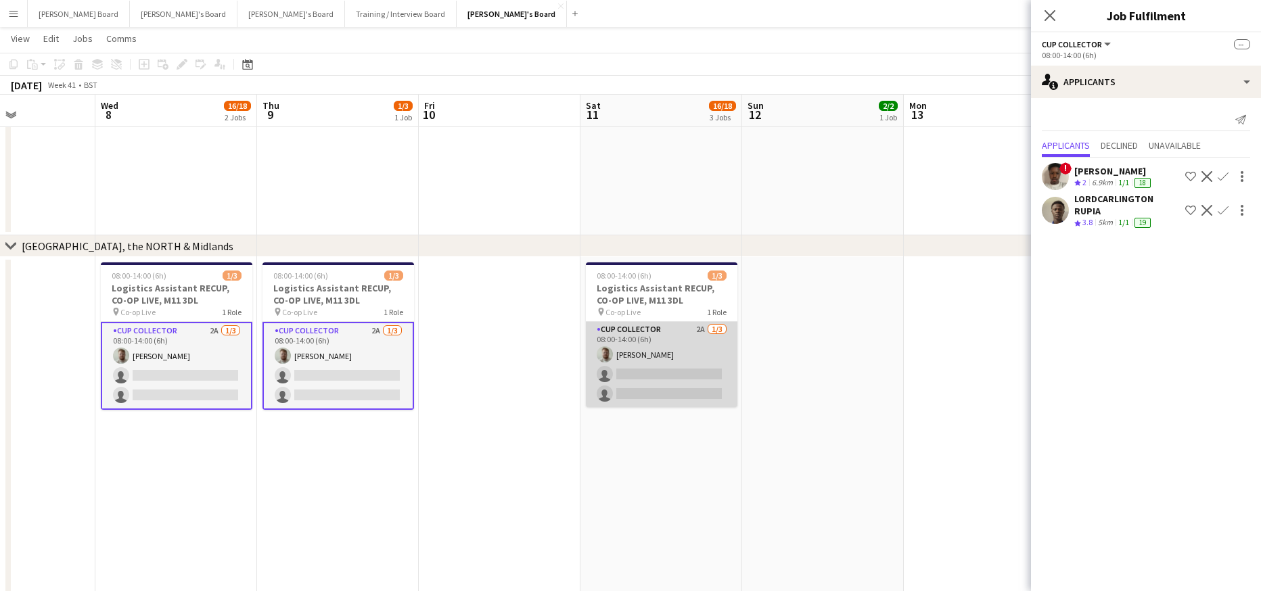
drag, startPoint x: 658, startPoint y: 347, endPoint x: 667, endPoint y: 349, distance: 9.0
click at [660, 348] on app-card-role "CUP COLLECTOR 2A 1/3 08:00-14:00 (6h) Dylan Ashton single-neutral-actions singl…" at bounding box center [662, 364] width 152 height 85
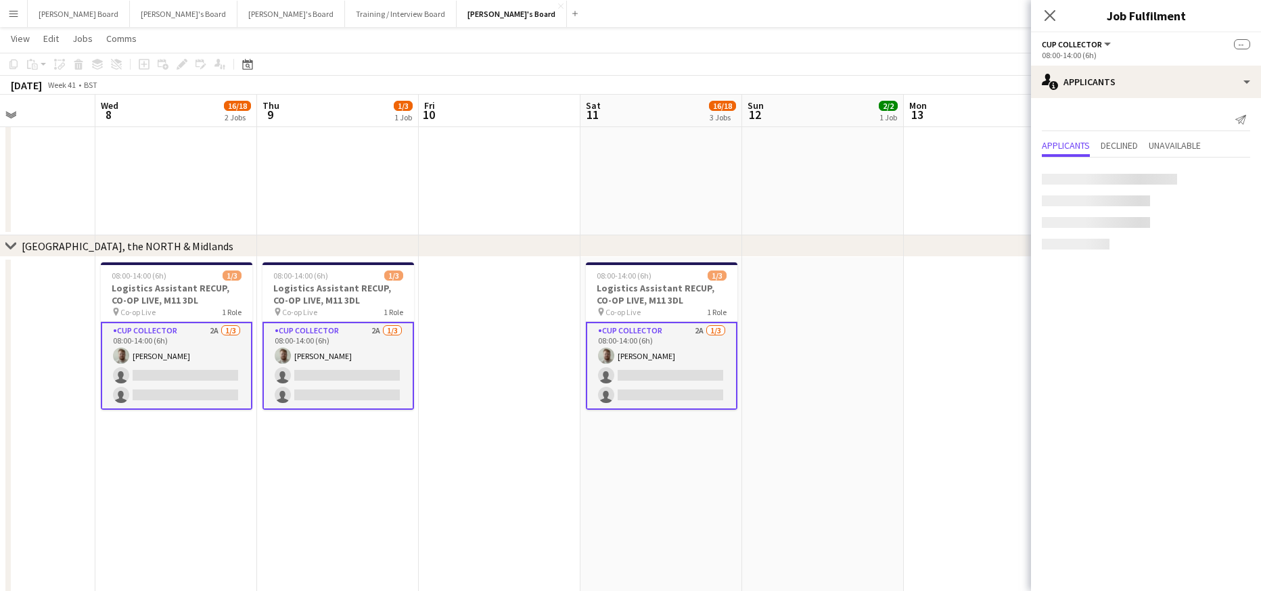
scroll to position [0, 550]
click at [658, 394] on app-card-role "CUP COLLECTOR 2A 1/3 08:00-14:00 (6h) Dylan Ashton single-neutral-actions singl…" at bounding box center [663, 366] width 152 height 88
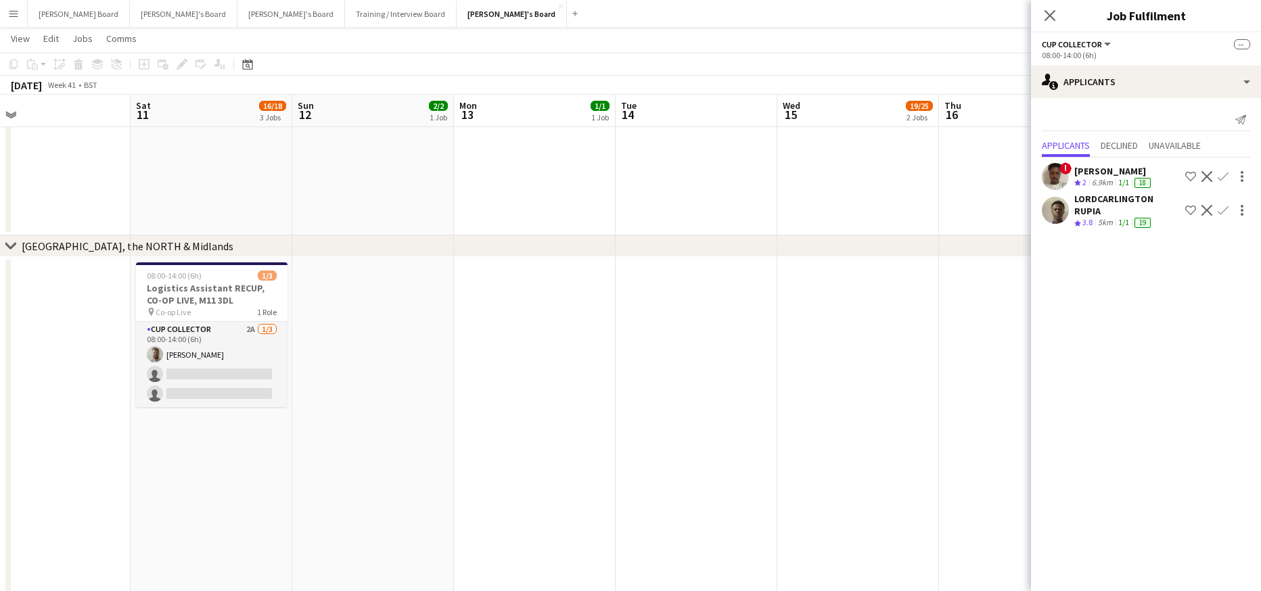
scroll to position [0, 449]
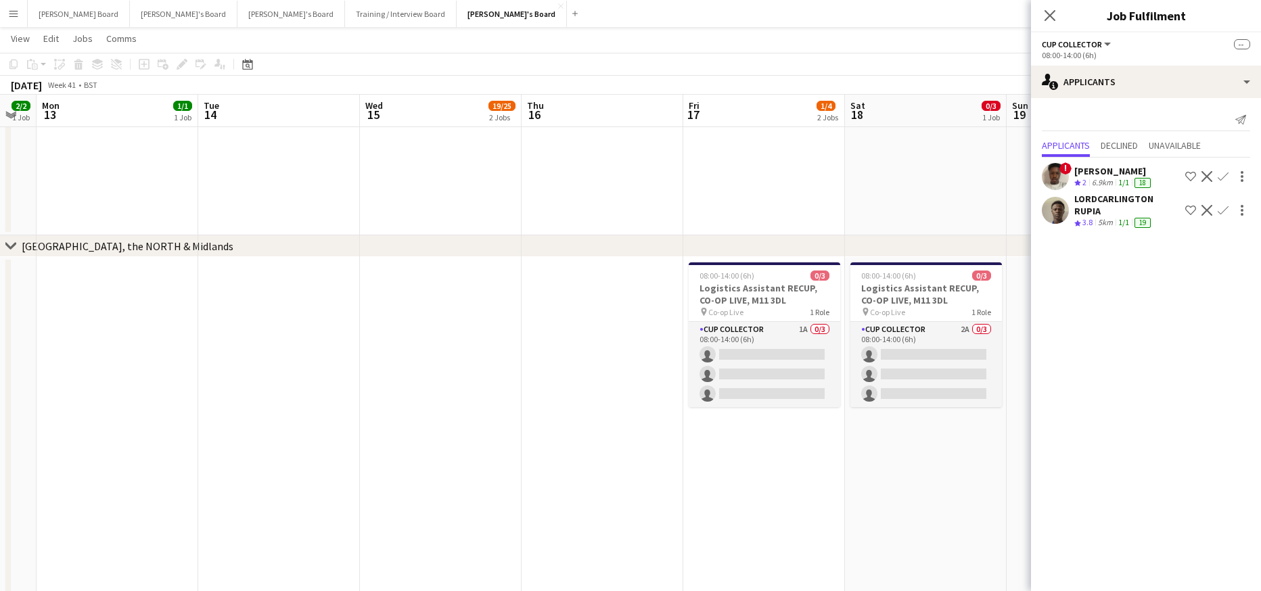
drag, startPoint x: 924, startPoint y: 483, endPoint x: 196, endPoint y: 445, distance: 728.4
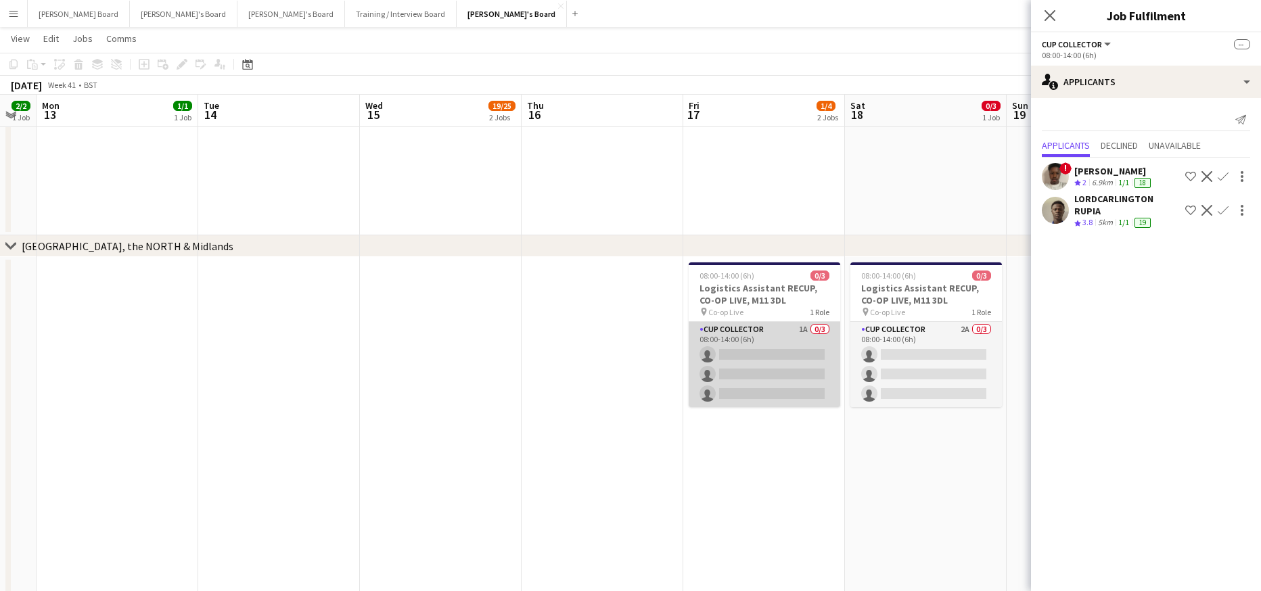
click at [769, 380] on app-card-role "CUP COLLECTOR 1A 0/3 08:00-14:00 (6h) single-neutral-actions single-neutral-act…" at bounding box center [765, 364] width 152 height 85
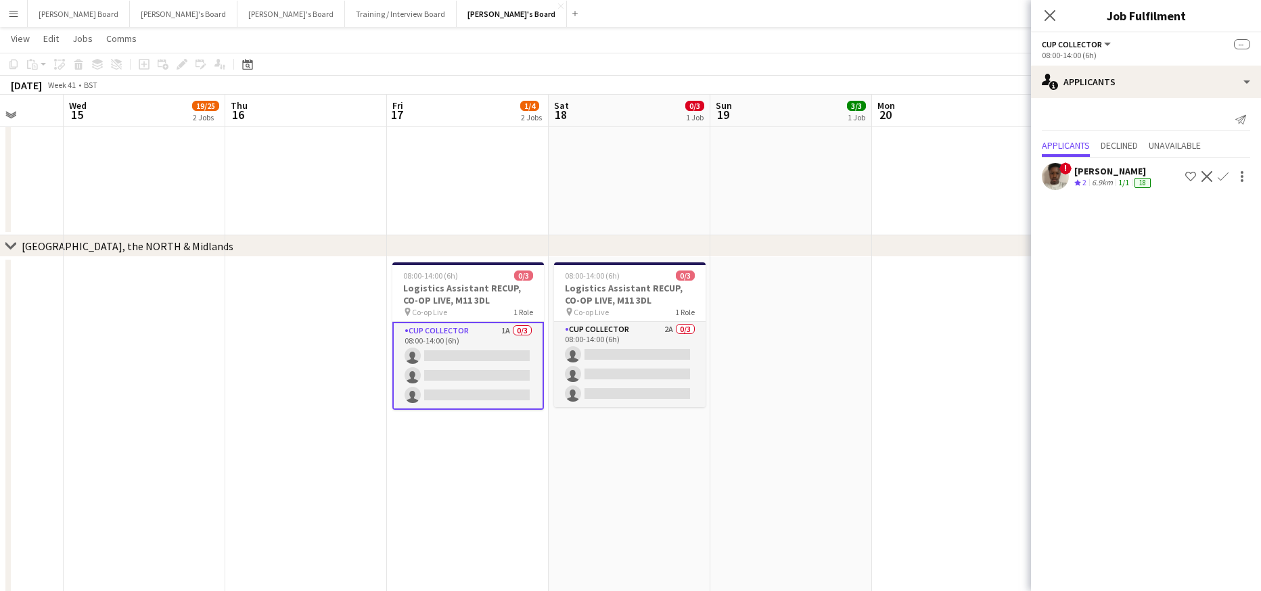
drag, startPoint x: 720, startPoint y: 470, endPoint x: 299, endPoint y: 463, distance: 420.9
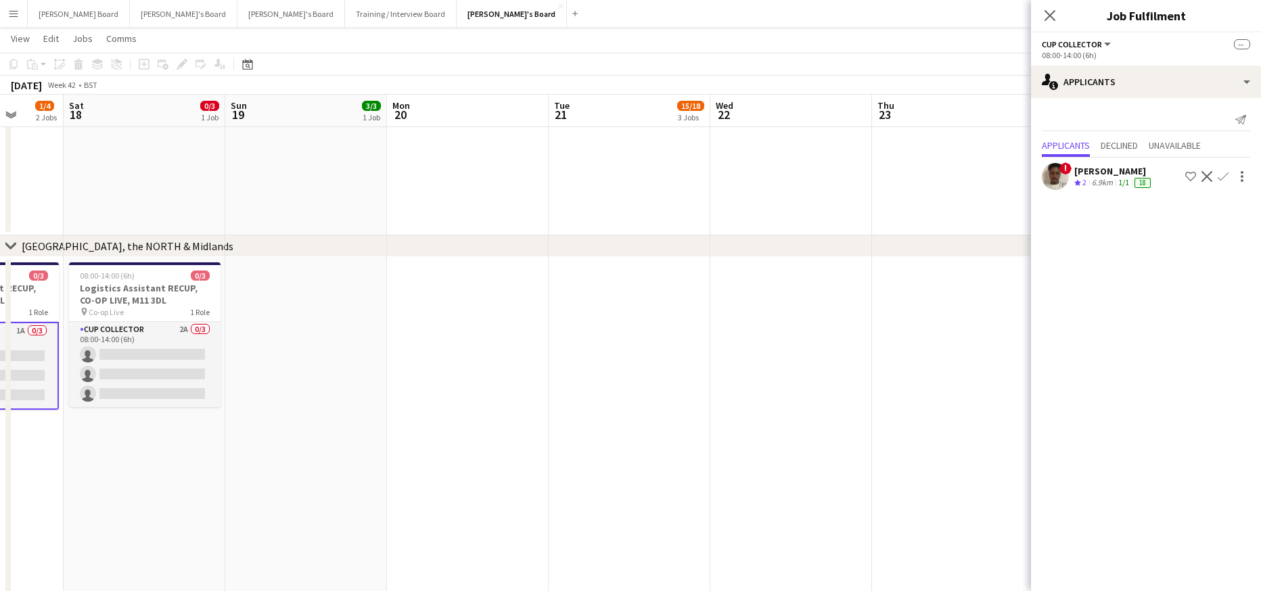
scroll to position [0, 461]
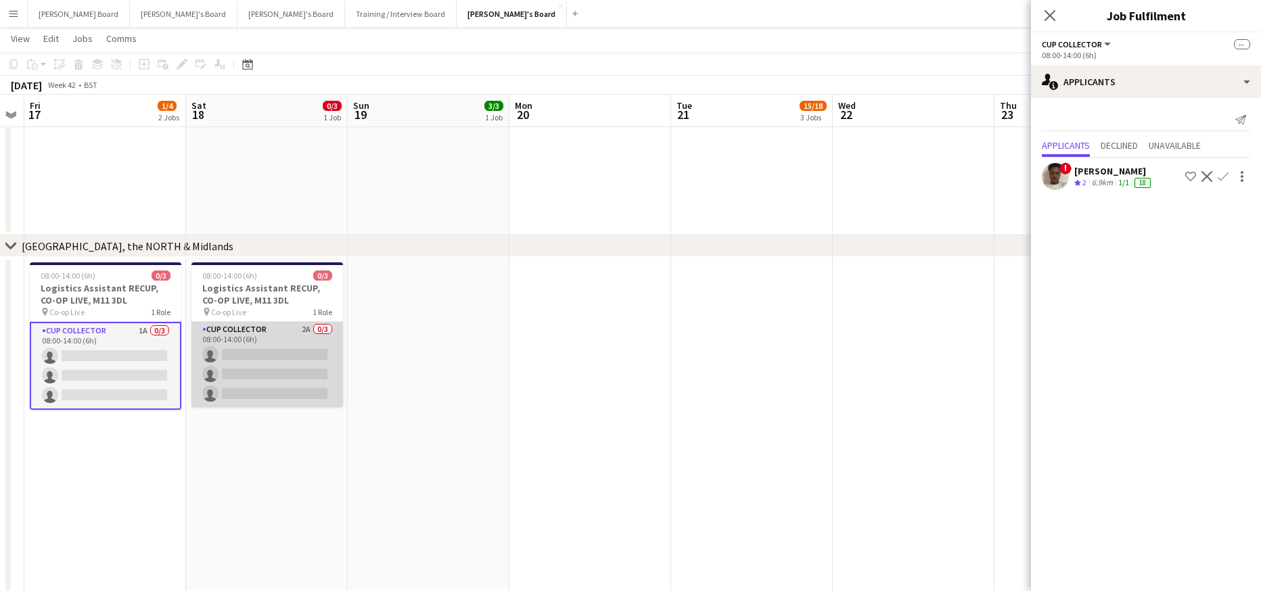
click at [308, 376] on app-card-role "CUP COLLECTOR 2A 0/3 08:00-14:00 (6h) single-neutral-actions single-neutral-act…" at bounding box center [267, 364] width 152 height 85
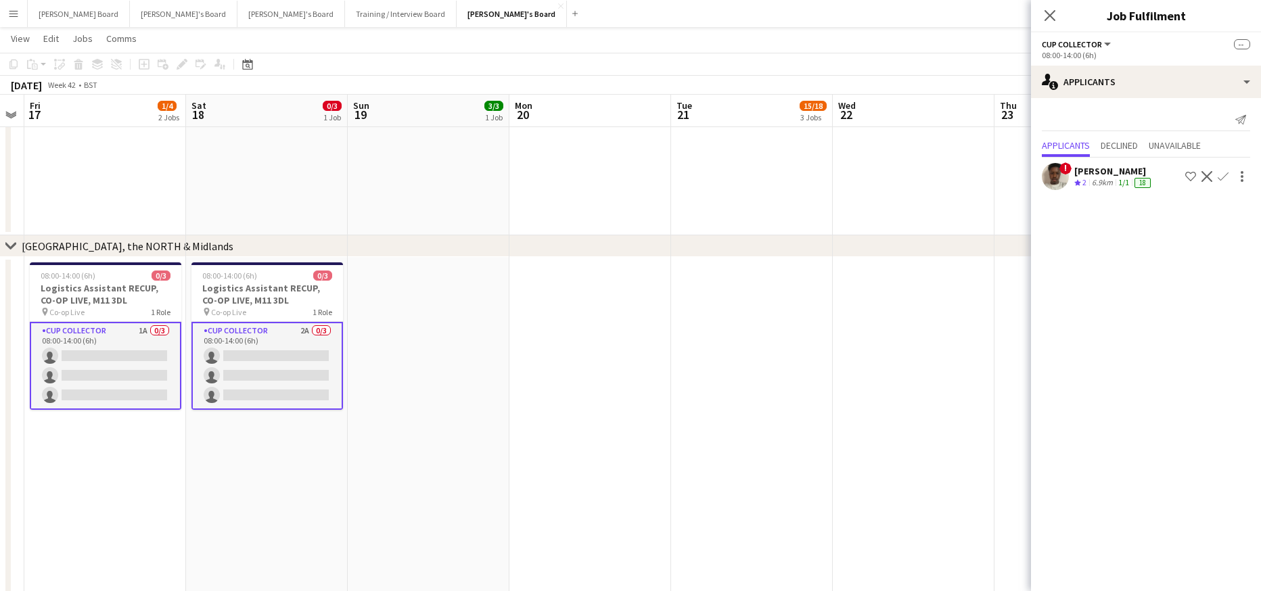
click at [308, 376] on app-card-role "CUP COLLECTOR 2A 0/3 08:00-14:00 (6h) single-neutral-actions single-neutral-act…" at bounding box center [267, 366] width 152 height 88
click at [109, 371] on app-card-role "CUP COLLECTOR 1A 0/3 08:00-14:00 (6h) single-neutral-actions single-neutral-act…" at bounding box center [106, 366] width 152 height 88
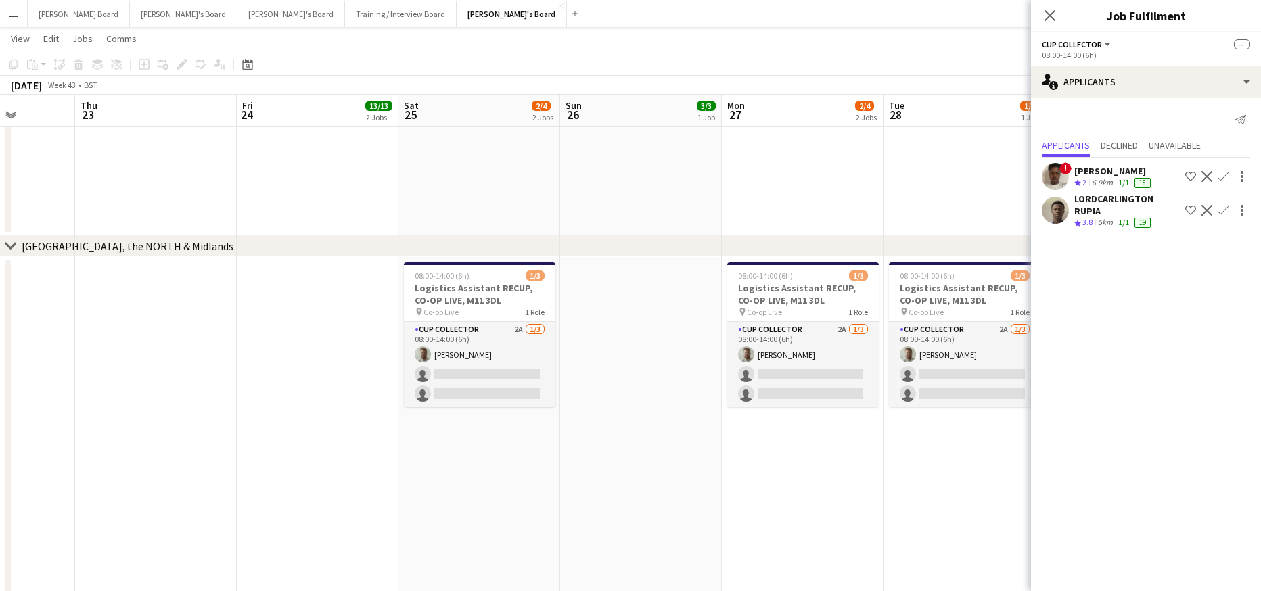
scroll to position [0, 385]
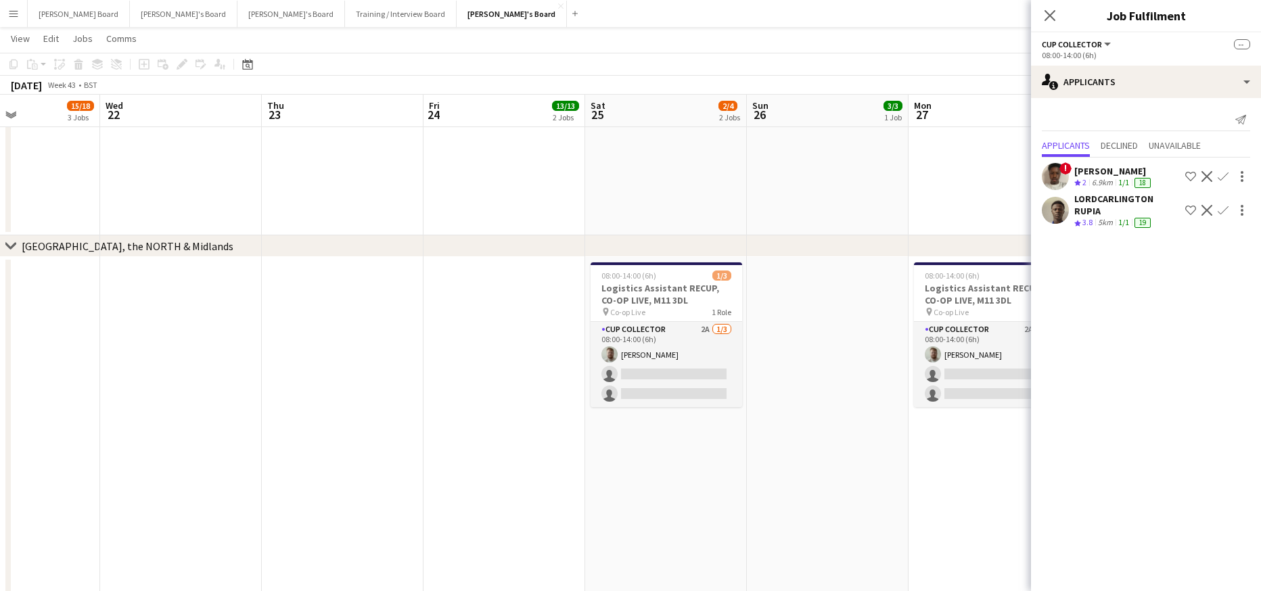
drag, startPoint x: 731, startPoint y: 456, endPoint x: -112, endPoint y: 403, distance: 844.8
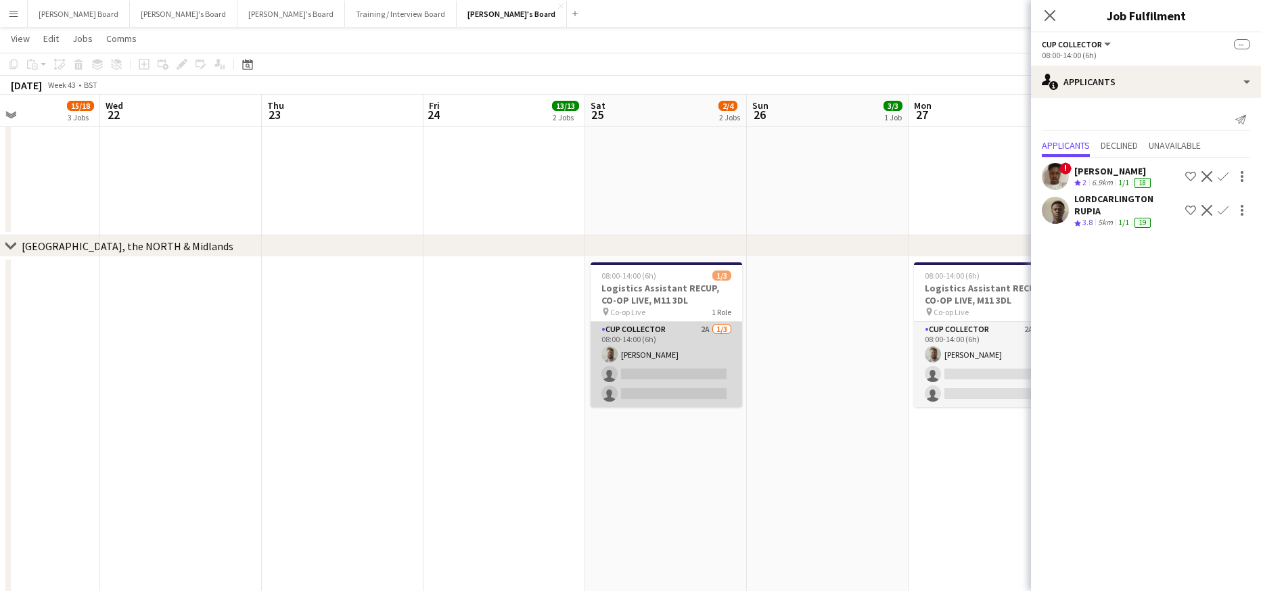
click at [689, 371] on app-card-role "CUP COLLECTOR 2A 1/3 08:00-14:00 (6h) Dylan Ashton single-neutral-actions singl…" at bounding box center [667, 364] width 152 height 85
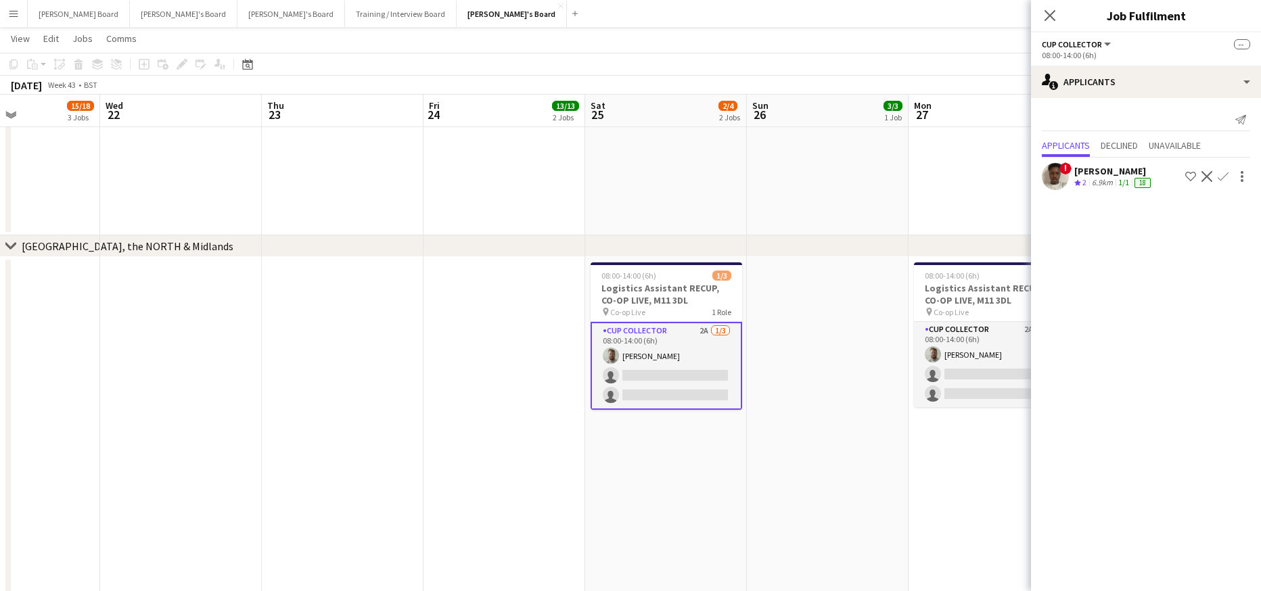
drag, startPoint x: 689, startPoint y: 369, endPoint x: 725, endPoint y: 376, distance: 36.5
click at [690, 369] on app-card-role "CUP COLLECTOR 2A 1/3 08:00-14:00 (6h) Dylan Ashton single-neutral-actions singl…" at bounding box center [667, 366] width 152 height 88
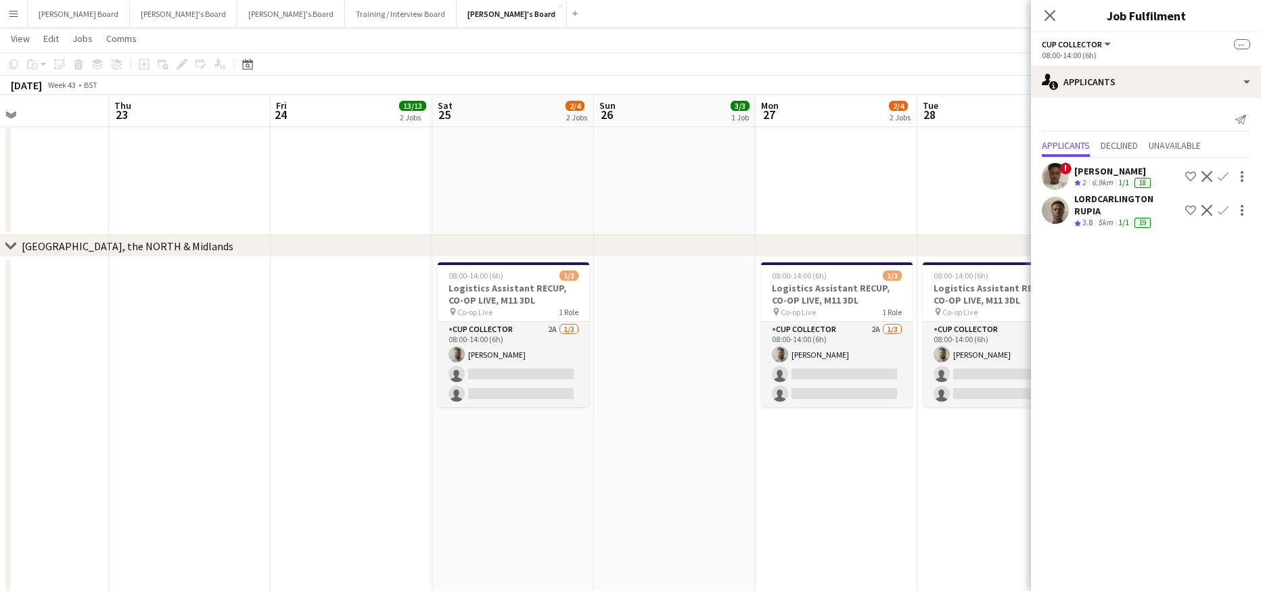
drag, startPoint x: 842, startPoint y: 434, endPoint x: 477, endPoint y: 441, distance: 365.4
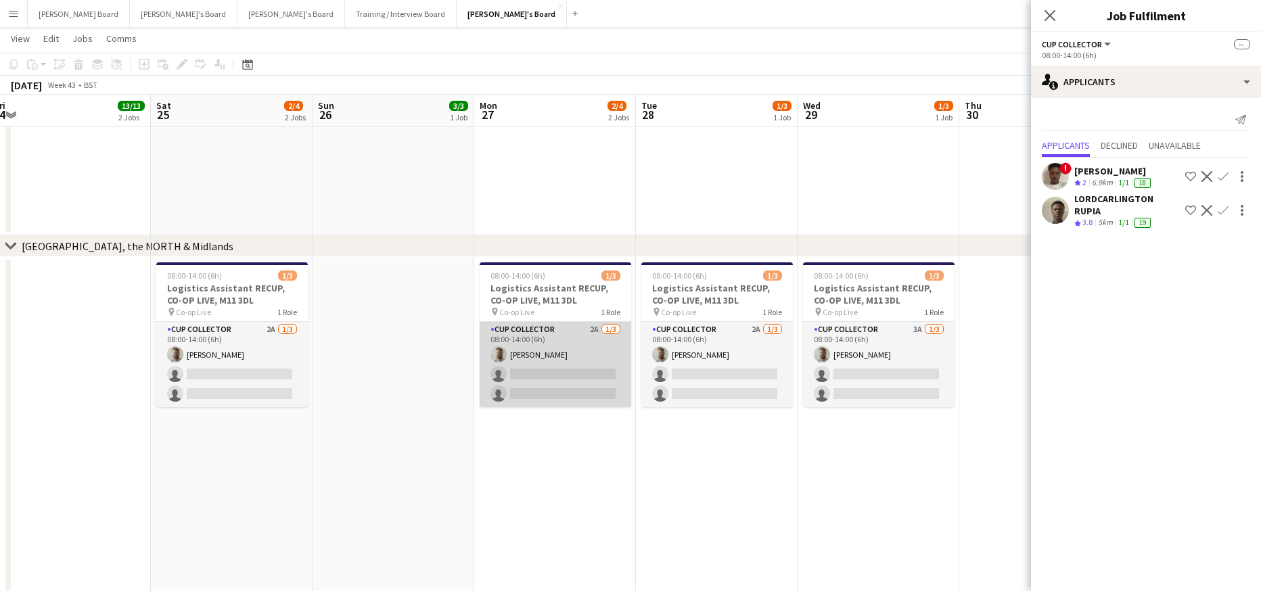
click at [587, 356] on app-card-role "CUP COLLECTOR 2A 1/3 08:00-14:00 (6h) Dylan Ashton single-neutral-actions singl…" at bounding box center [556, 364] width 152 height 85
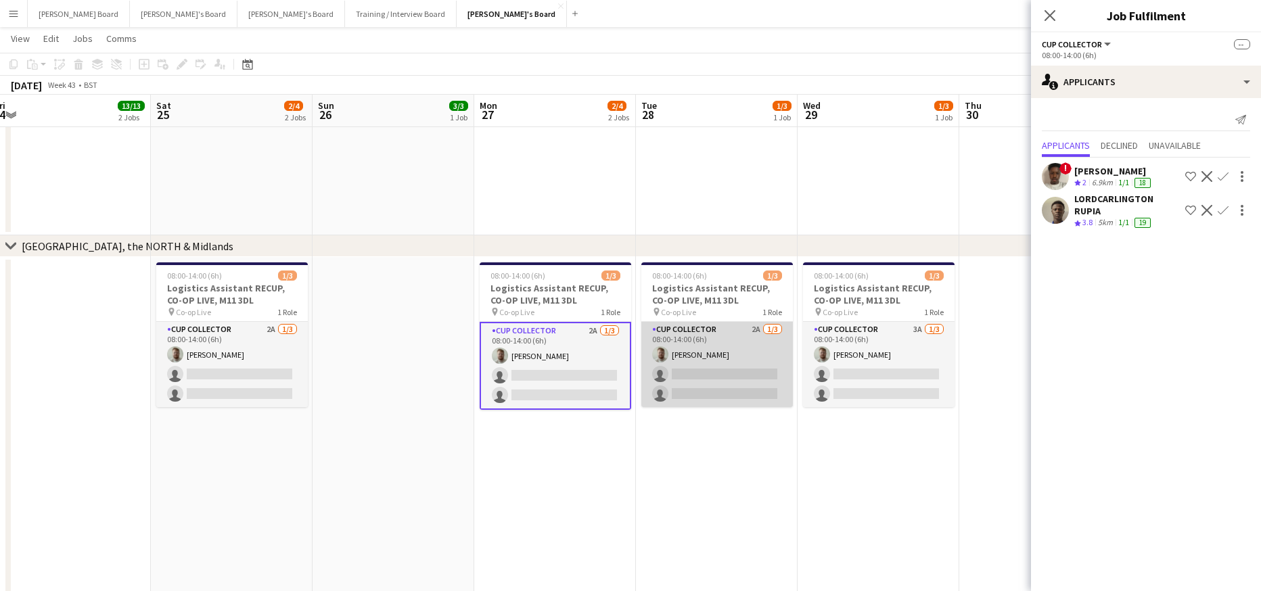
click at [727, 363] on app-card-role "CUP COLLECTOR 2A 1/3 08:00-14:00 (6h) Dylan Ashton single-neutral-actions singl…" at bounding box center [717, 364] width 152 height 85
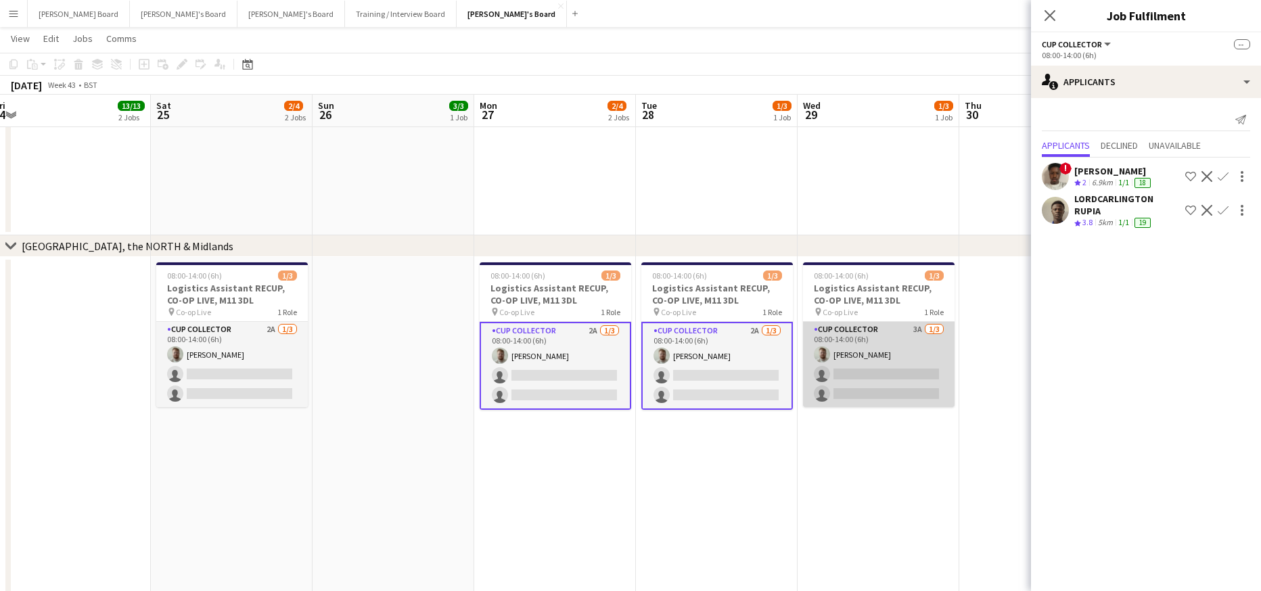
click at [880, 363] on app-card-role "CUP COLLECTOR 3A 1/3 08:00-14:00 (6h) Dylan Ashton single-neutral-actions singl…" at bounding box center [879, 364] width 152 height 85
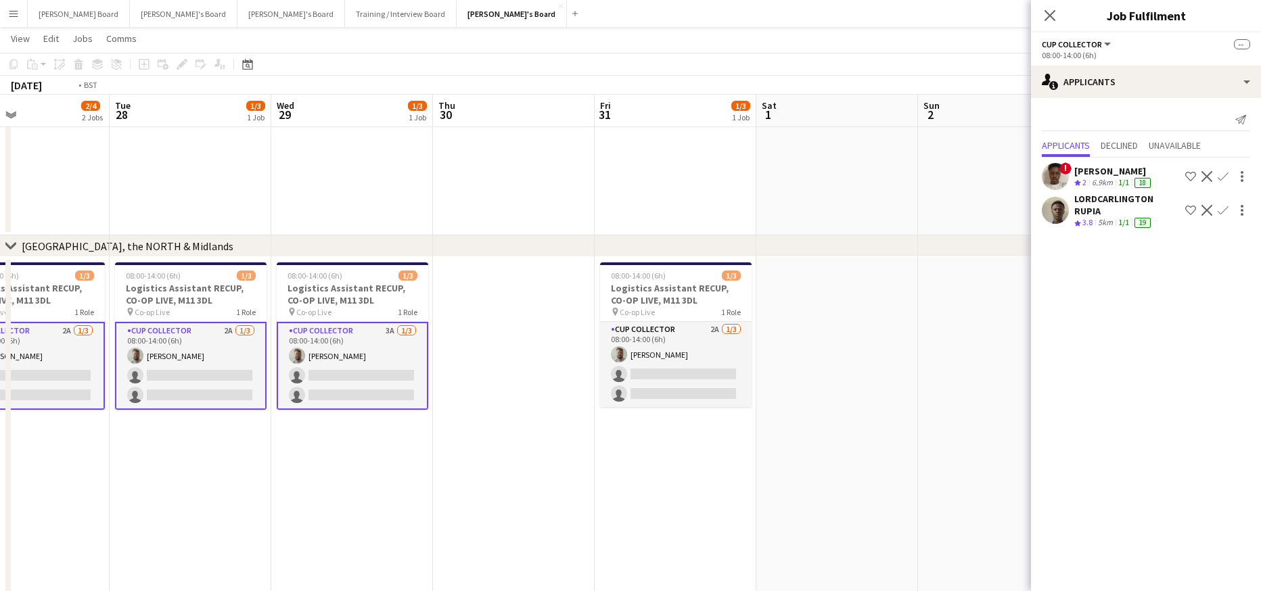
drag, startPoint x: 790, startPoint y: 472, endPoint x: 401, endPoint y: 461, distance: 388.5
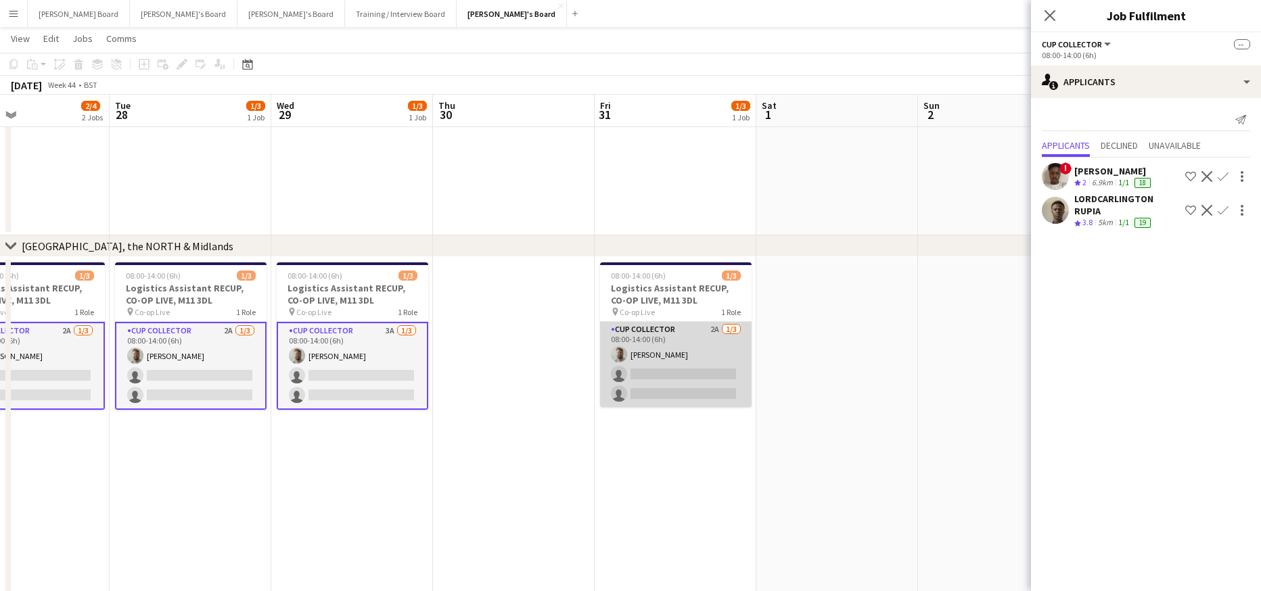
drag, startPoint x: 649, startPoint y: 349, endPoint x: 660, endPoint y: 349, distance: 11.5
click at [651, 349] on app-card-role "CUP COLLECTOR 2A 1/3 08:00-14:00 (6h) Dylan Ashton single-neutral-actions singl…" at bounding box center [676, 364] width 152 height 85
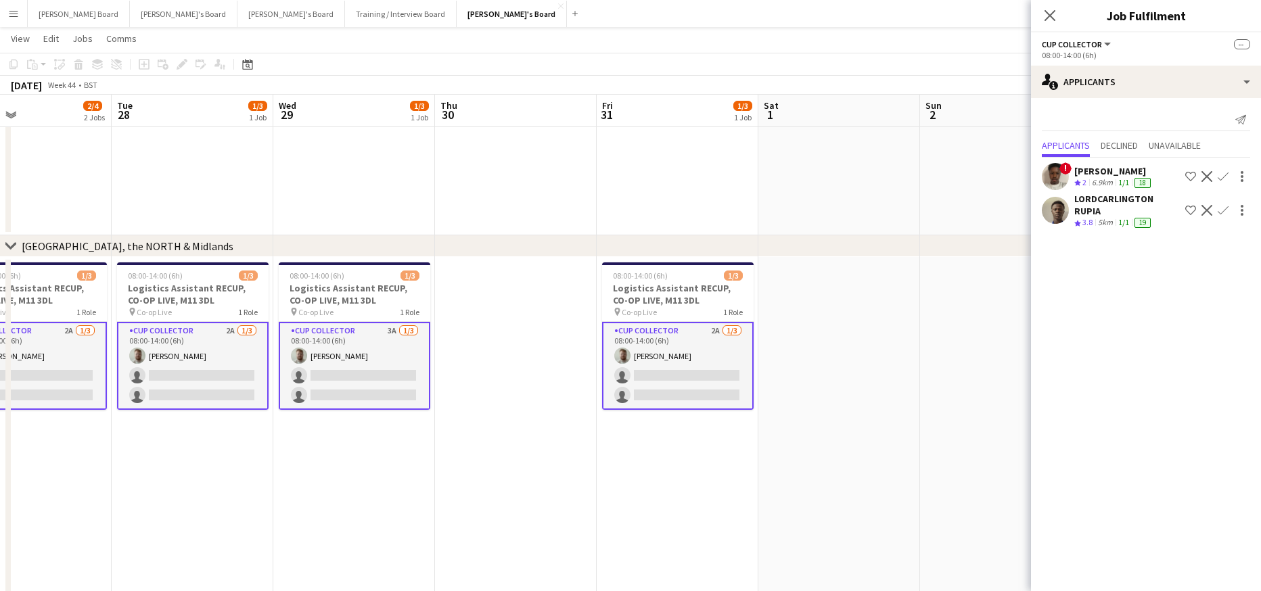
click at [1227, 208] on app-icon "Confirm" at bounding box center [1223, 210] width 11 height 11
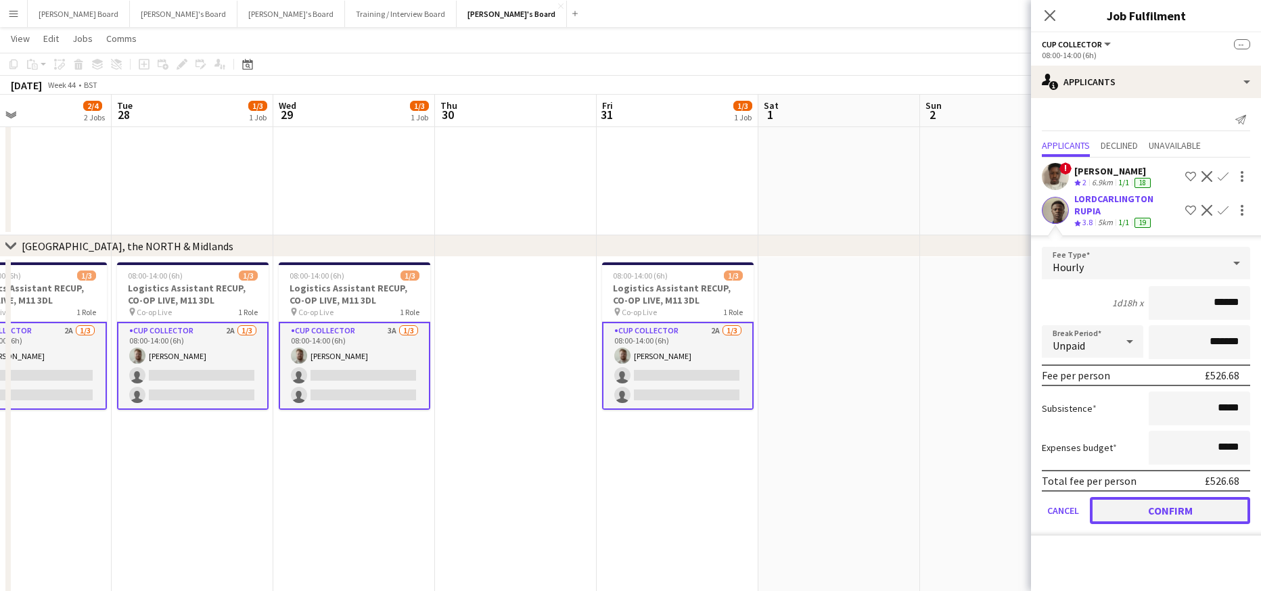
click at [1151, 497] on button "Confirm" at bounding box center [1170, 510] width 160 height 27
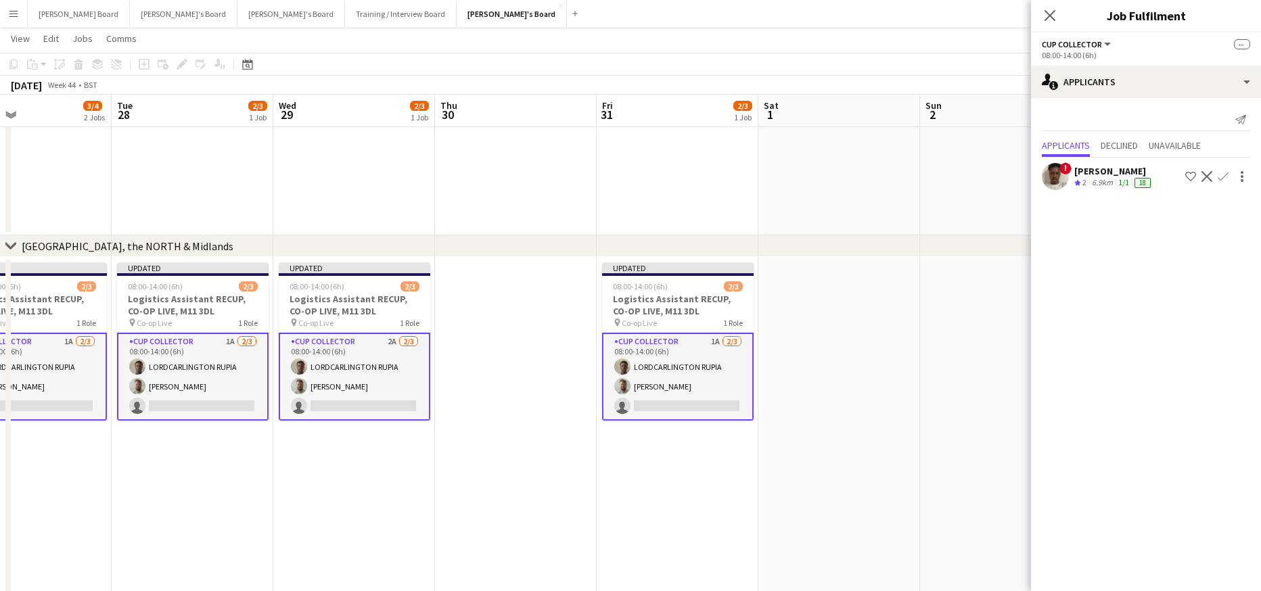
drag, startPoint x: 863, startPoint y: 396, endPoint x: 882, endPoint y: 351, distance: 48.5
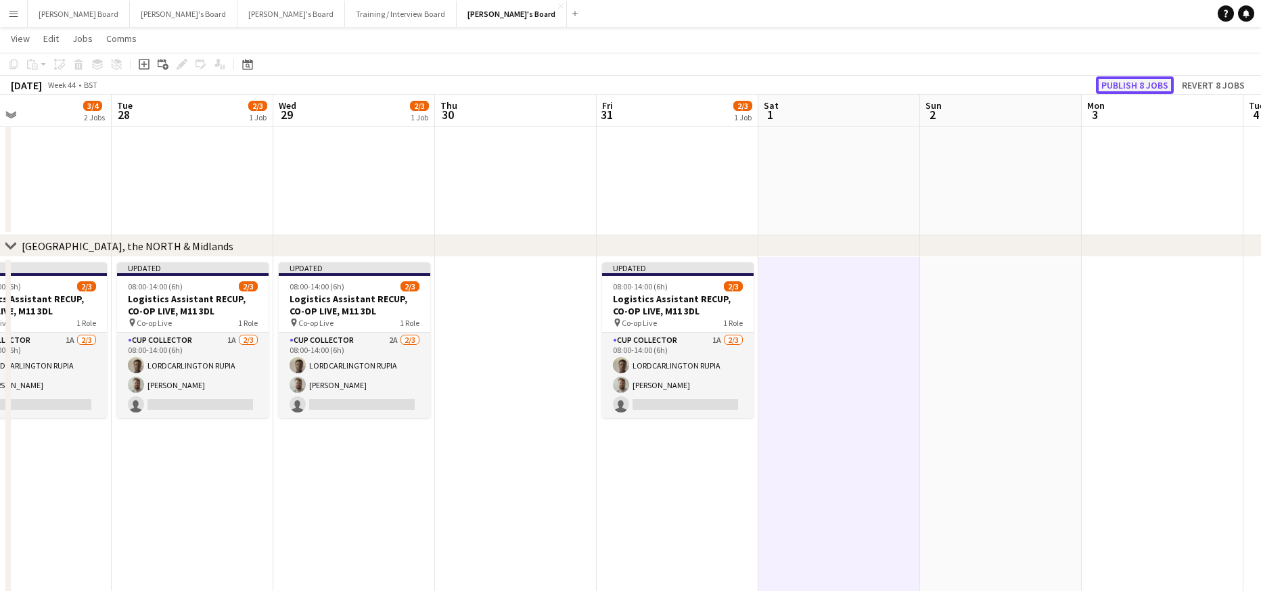
click at [1133, 85] on button "Publish 8 jobs" at bounding box center [1135, 85] width 78 height 18
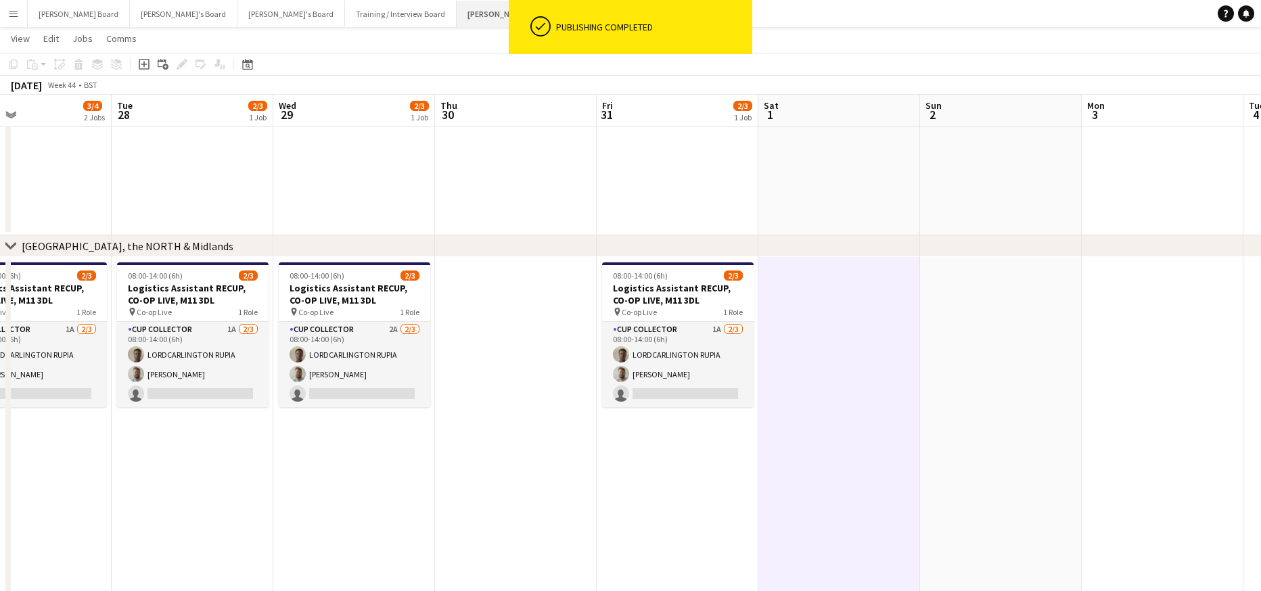
click at [457, 16] on button "Jakub's Board Close" at bounding box center [512, 14] width 110 height 26
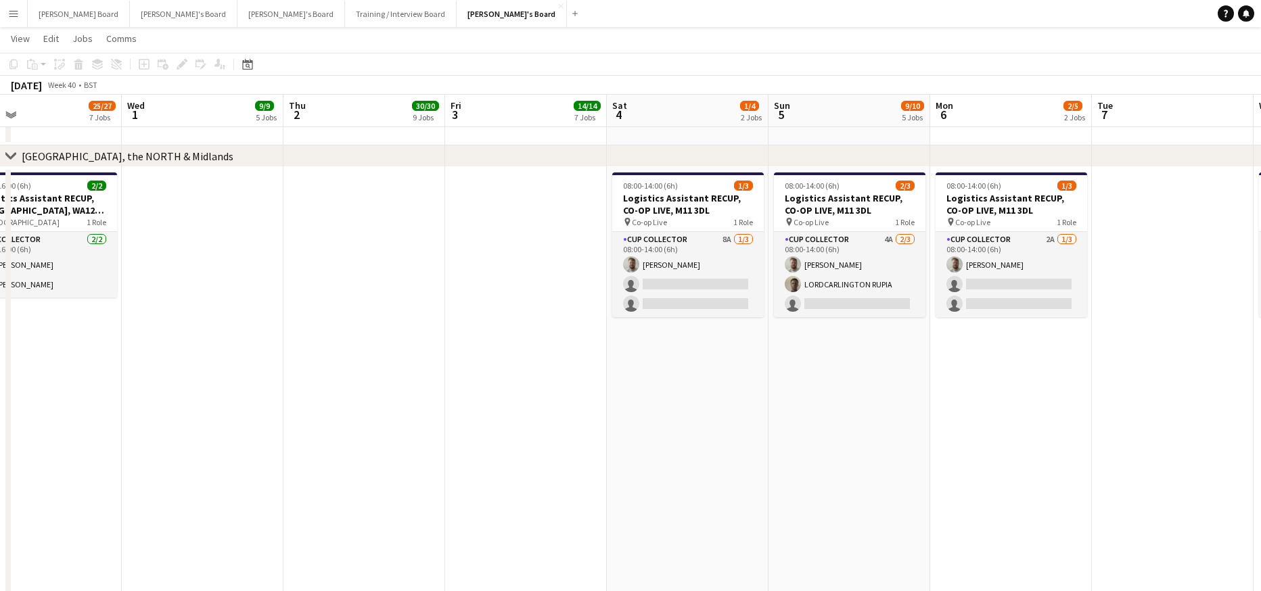
scroll to position [0, 526]
drag, startPoint x: 640, startPoint y: 430, endPoint x: 175, endPoint y: 375, distance: 468.7
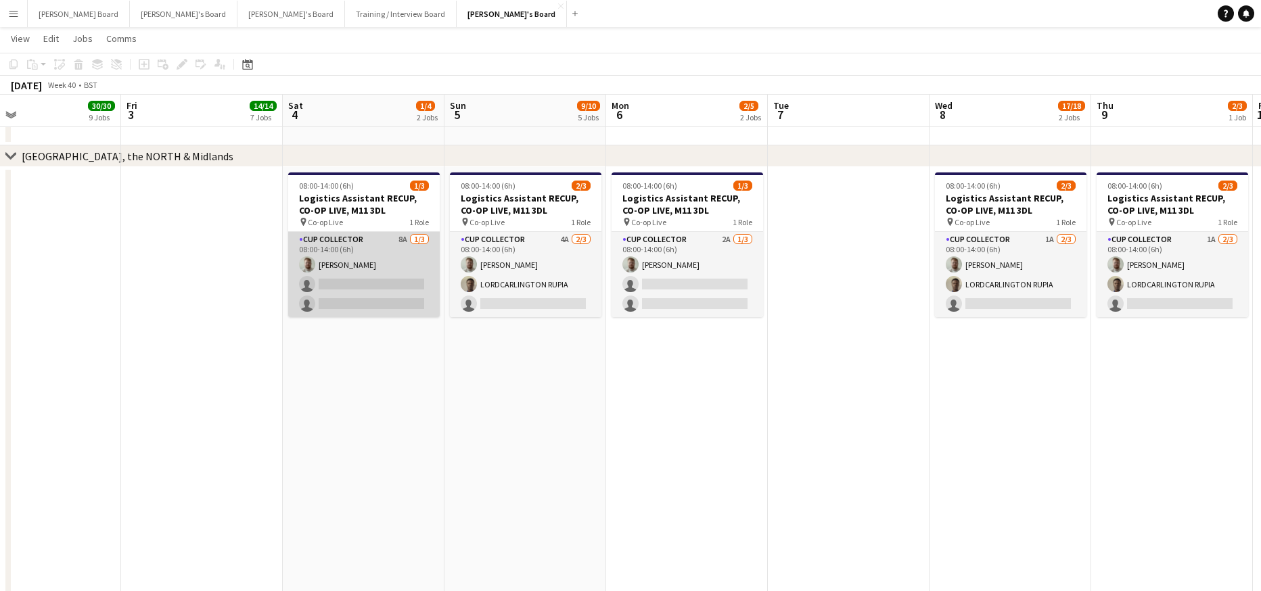
click at [379, 296] on app-card-role "CUP COLLECTOR 8A 1/3 08:00-14:00 (6h) Dylan Ashton single-neutral-actions singl…" at bounding box center [364, 274] width 152 height 85
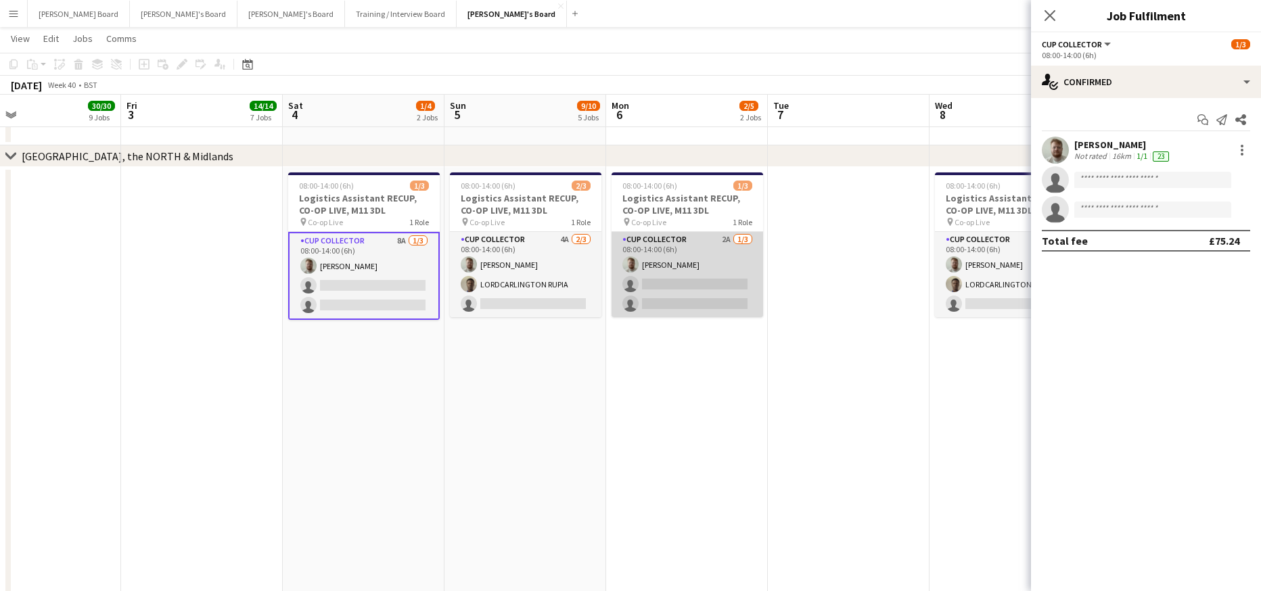
click at [704, 283] on app-card-role "CUP COLLECTOR 2A 1/3 08:00-14:00 (6h) Dylan Ashton single-neutral-actions singl…" at bounding box center [688, 274] width 152 height 85
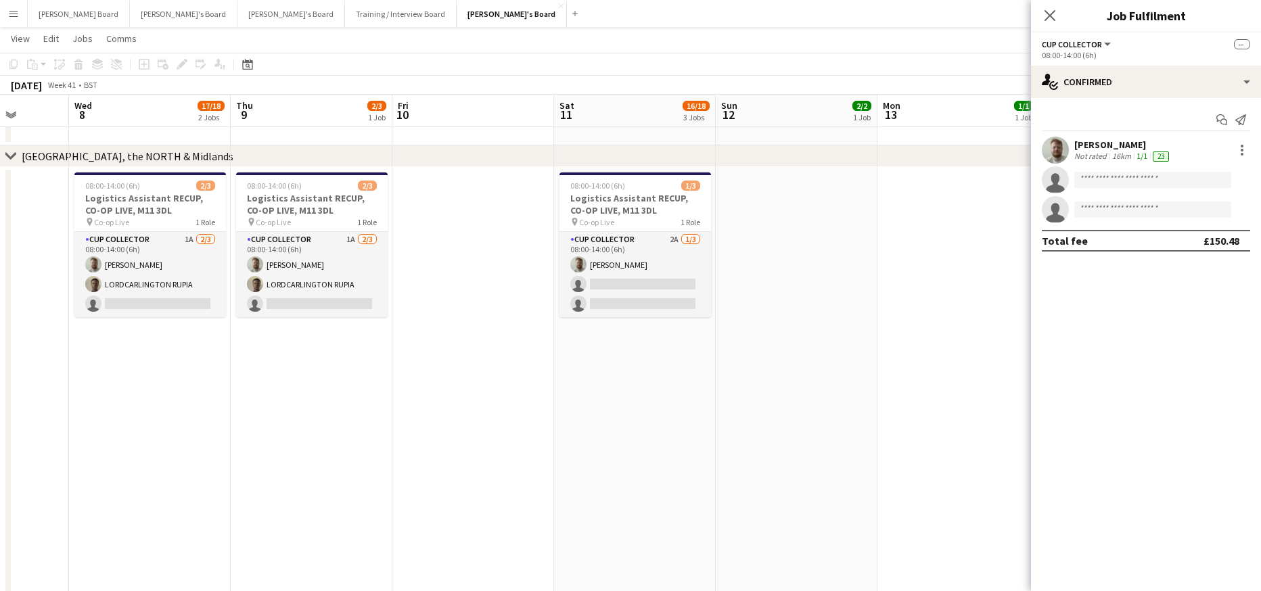
drag, startPoint x: 525, startPoint y: 461, endPoint x: 126, endPoint y: 426, distance: 400.8
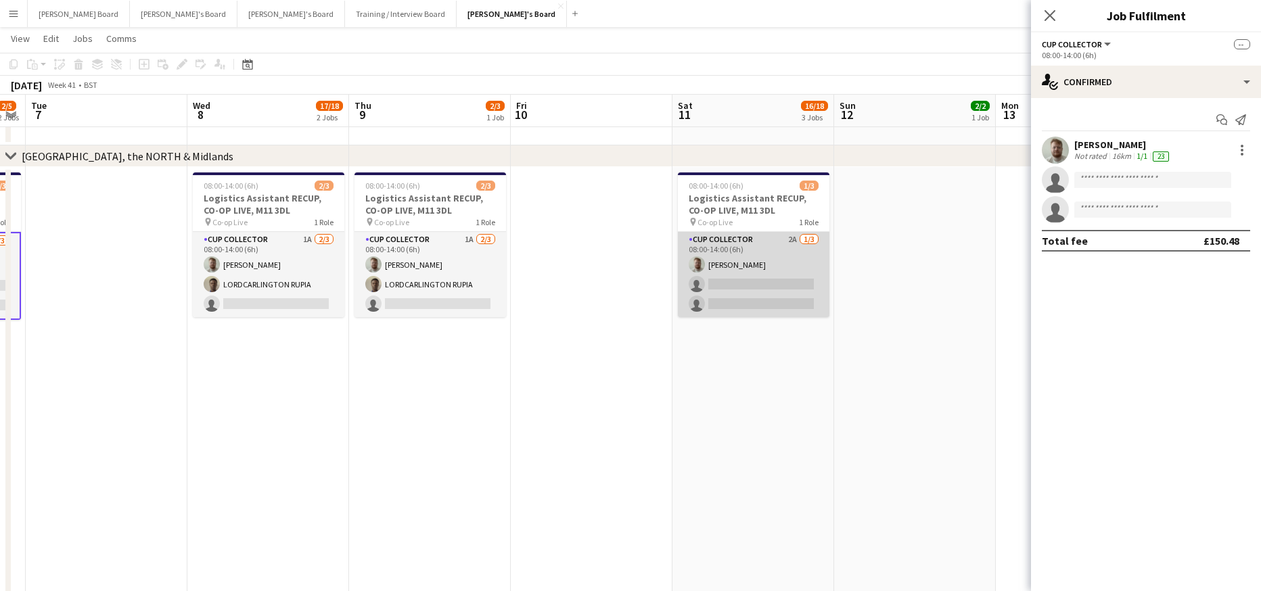
click at [762, 273] on app-card-role "CUP COLLECTOR 2A 1/3 08:00-14:00 (6h) Dylan Ashton single-neutral-actions singl…" at bounding box center [754, 274] width 152 height 85
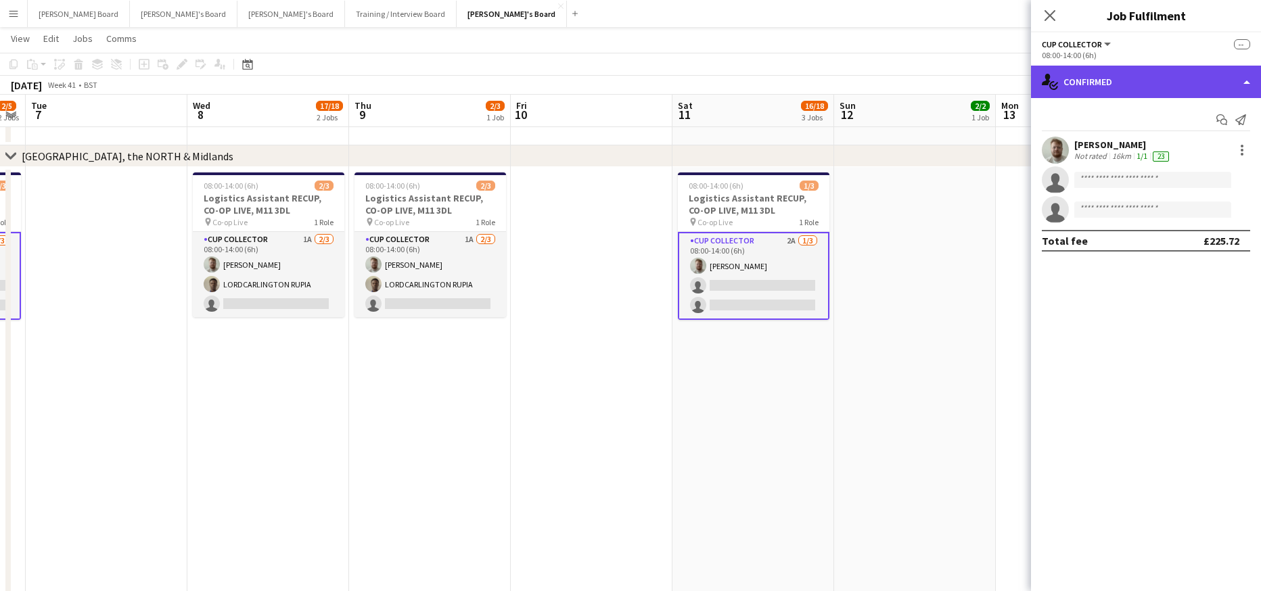
click at [1175, 85] on div "single-neutral-actions-check-2 Confirmed" at bounding box center [1146, 82] width 230 height 32
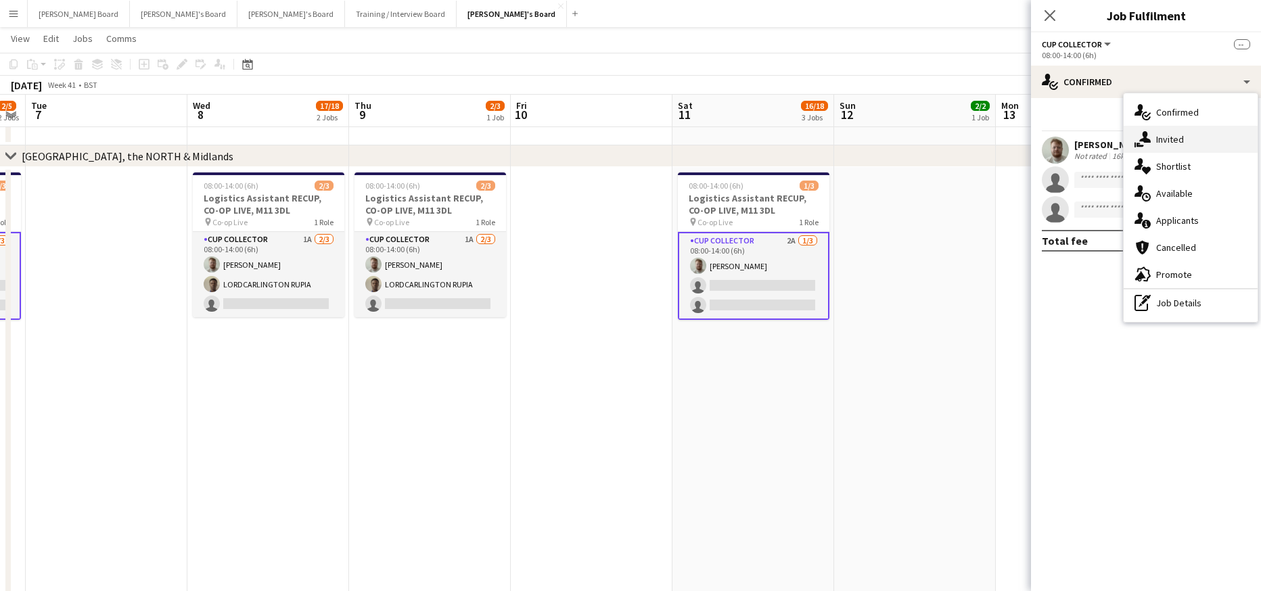
click at [1209, 140] on div "single-neutral-actions-share-1 Invited" at bounding box center [1191, 139] width 134 height 27
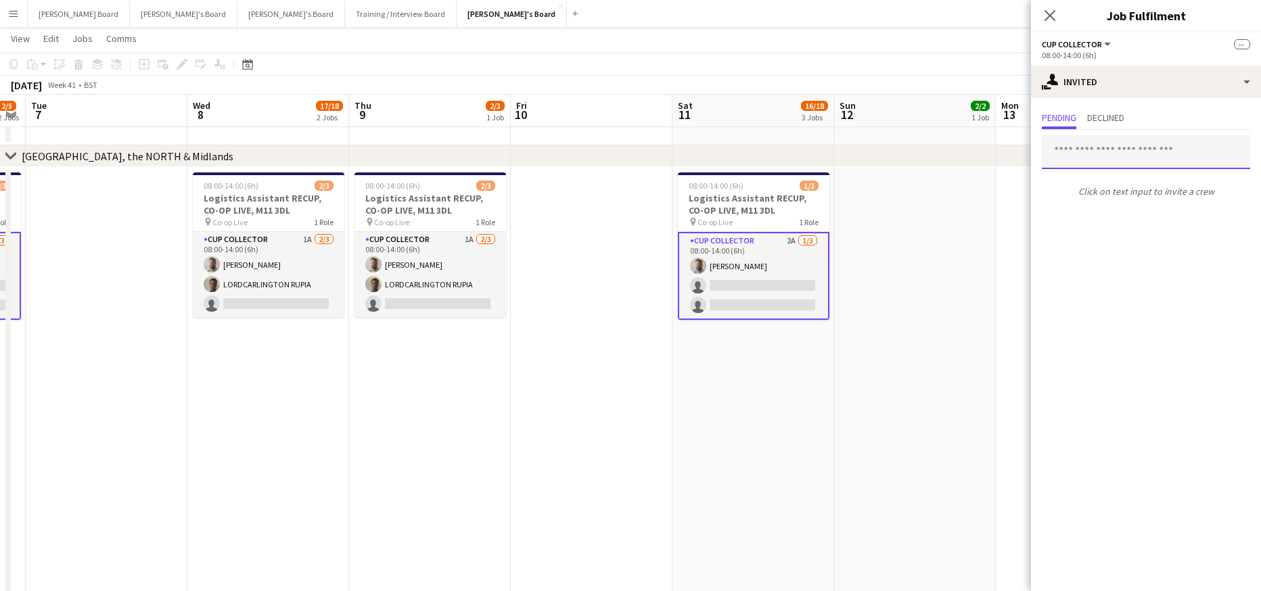
click at [1096, 154] on input "text" at bounding box center [1146, 152] width 208 height 34
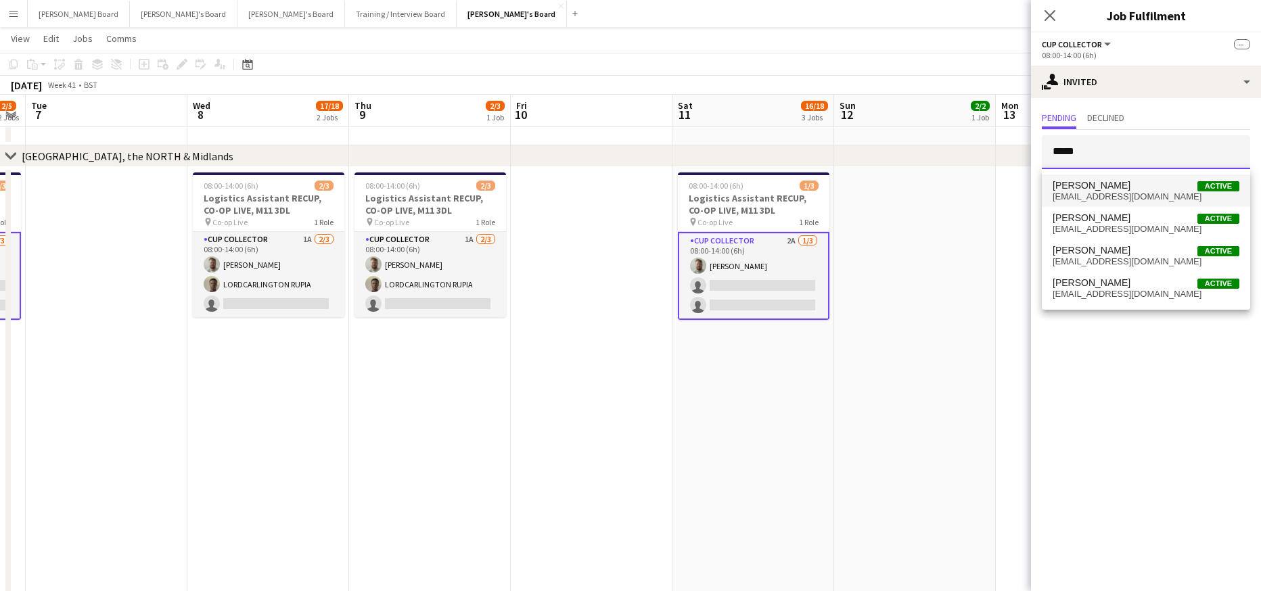
type input "*****"
click at [1095, 183] on span "[PERSON_NAME]" at bounding box center [1092, 186] width 78 height 12
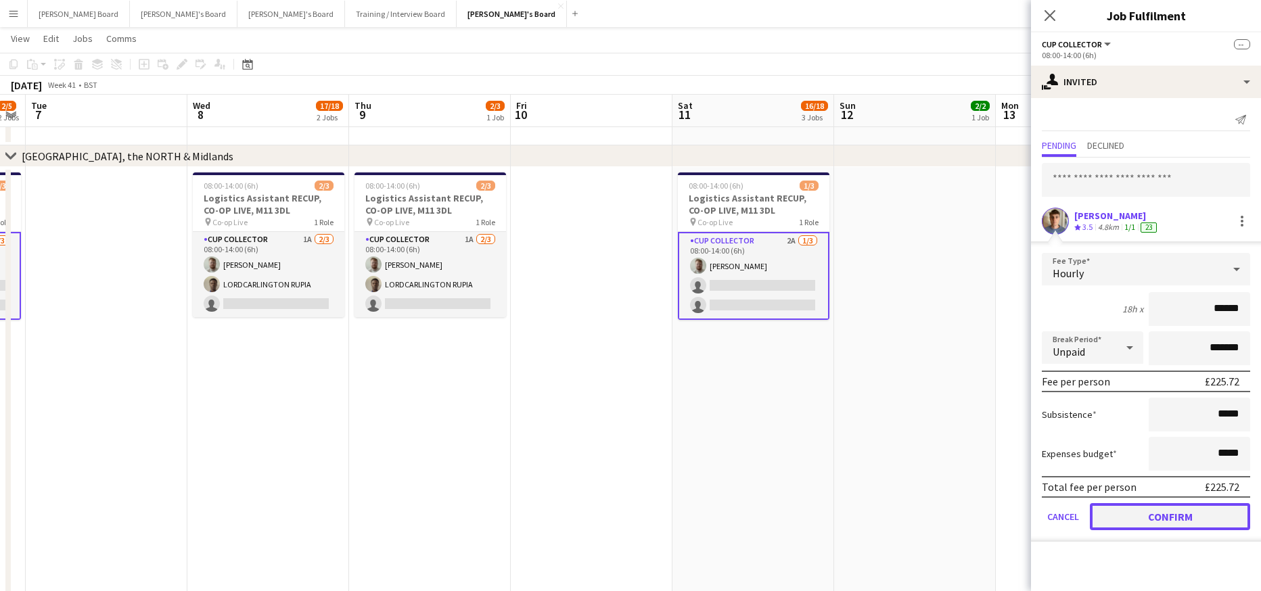
click at [1162, 526] on button "Confirm" at bounding box center [1170, 516] width 160 height 27
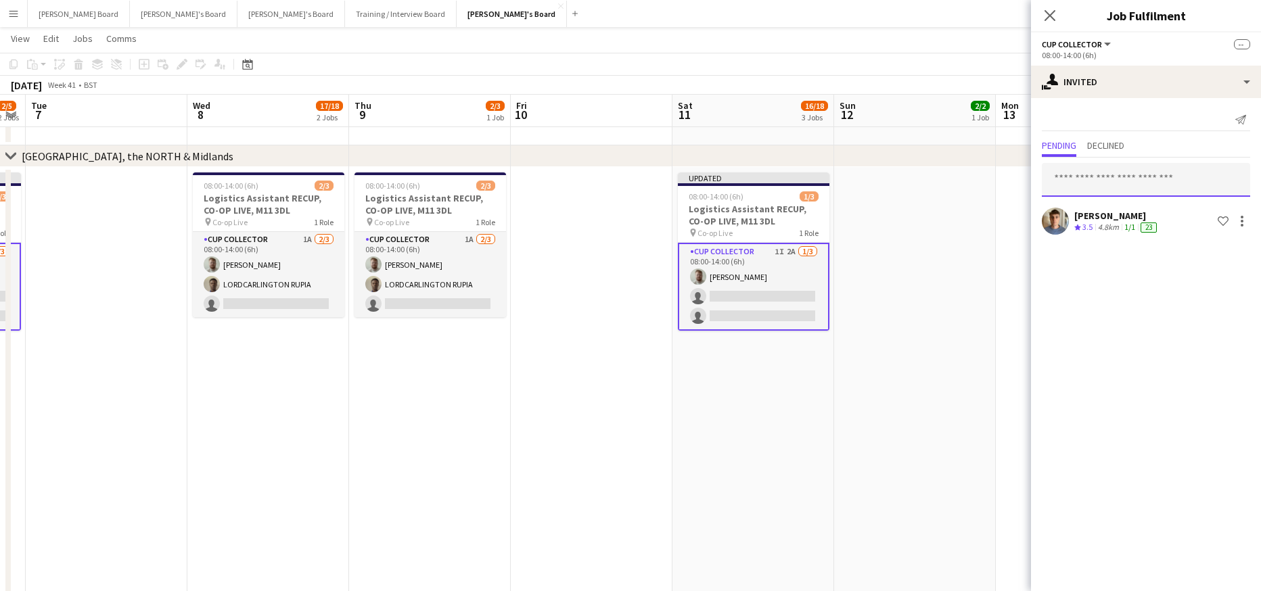
click at [1116, 183] on input "text" at bounding box center [1146, 180] width 208 height 34
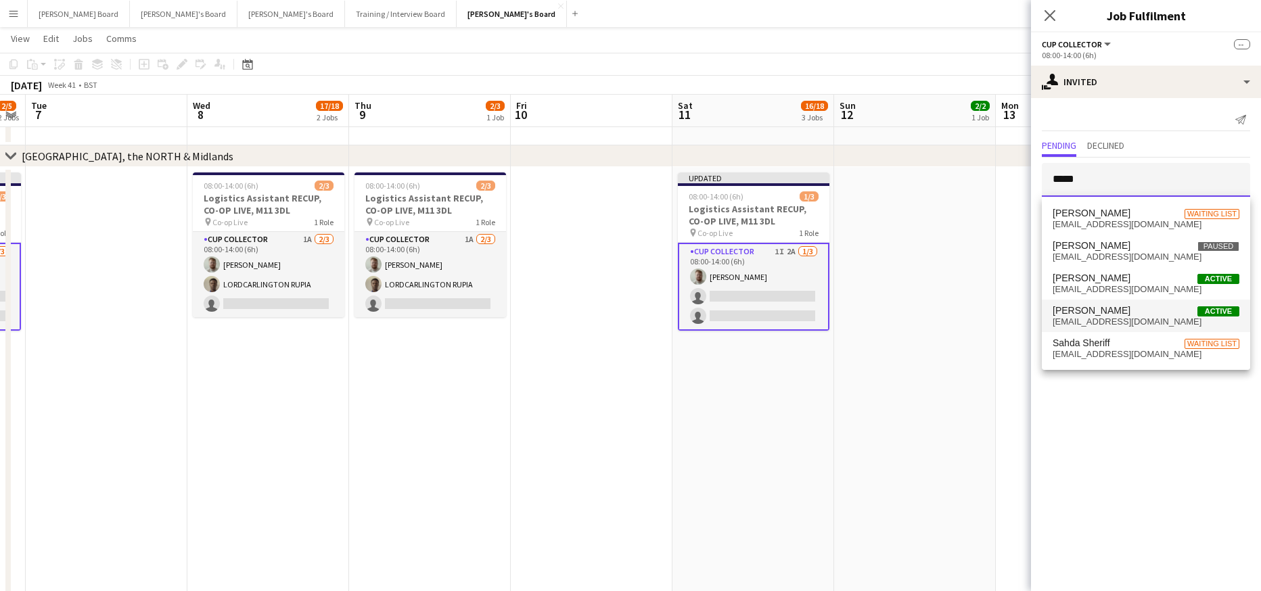
type input "*****"
click at [1125, 325] on span "shed0504@icloud.com" at bounding box center [1146, 322] width 187 height 11
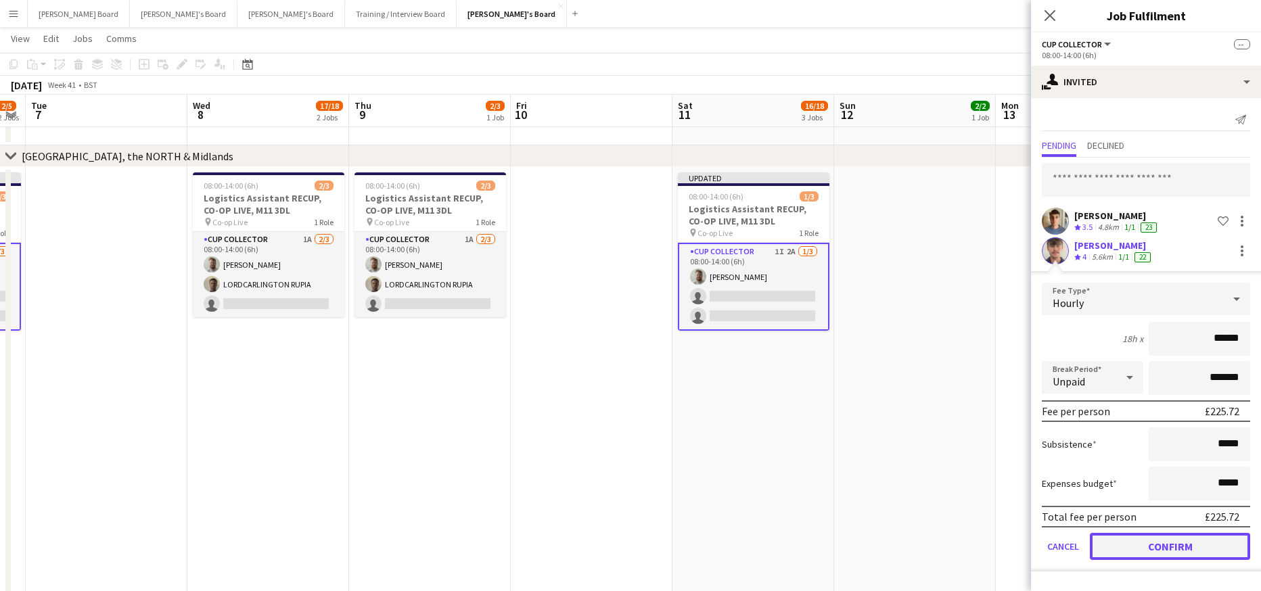
click at [1142, 543] on button "Confirm" at bounding box center [1170, 546] width 160 height 27
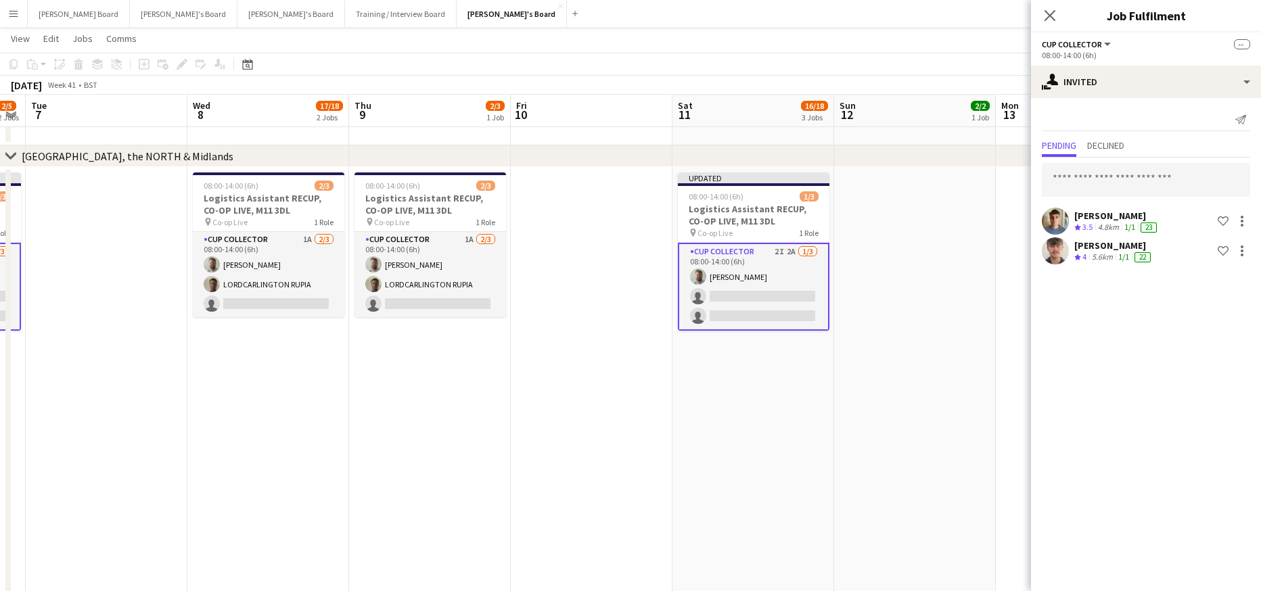
click at [924, 481] on app-date-cell at bounding box center [915, 527] width 162 height 720
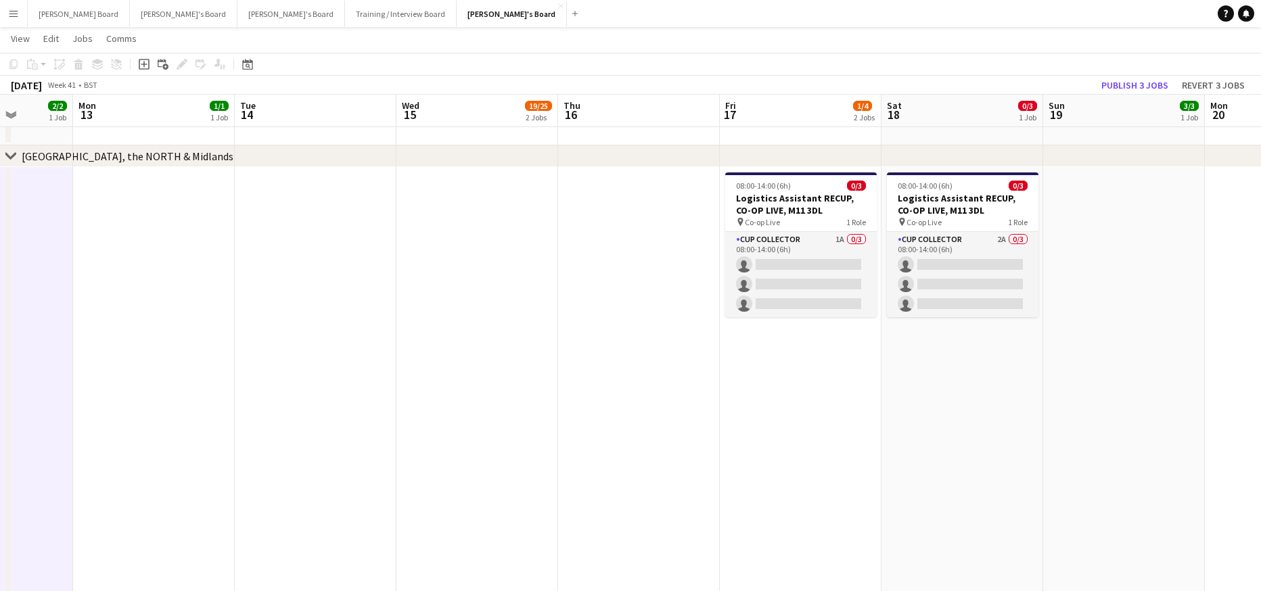
scroll to position [0, 494]
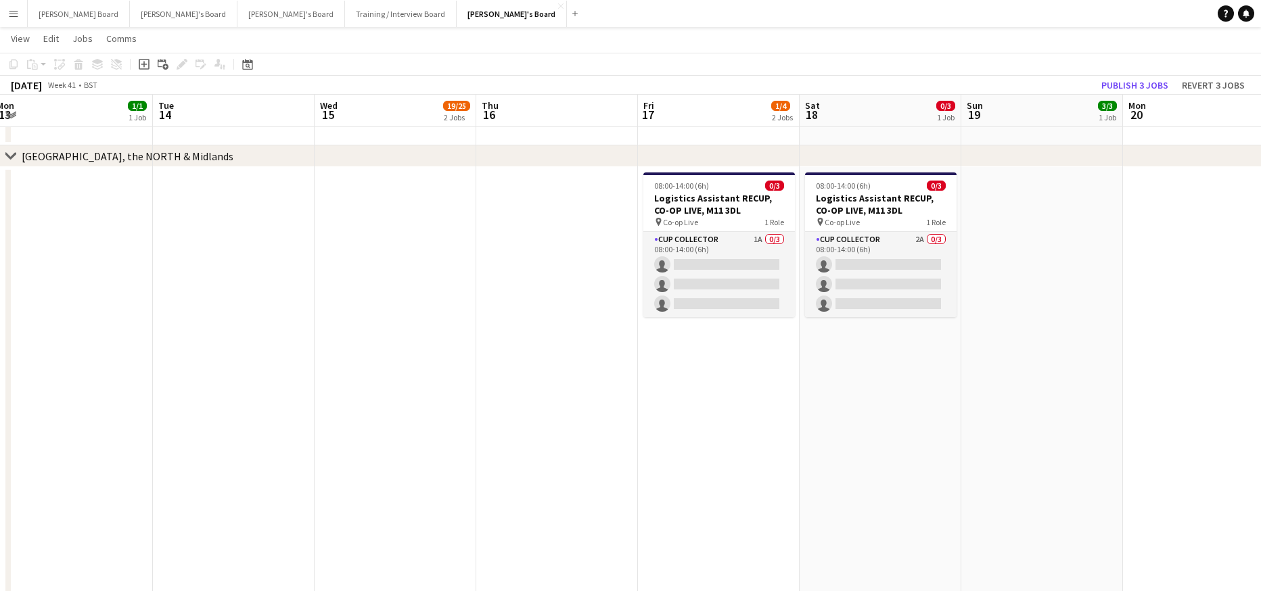
drag, startPoint x: 1033, startPoint y: 443, endPoint x: -17, endPoint y: 329, distance: 1055.7
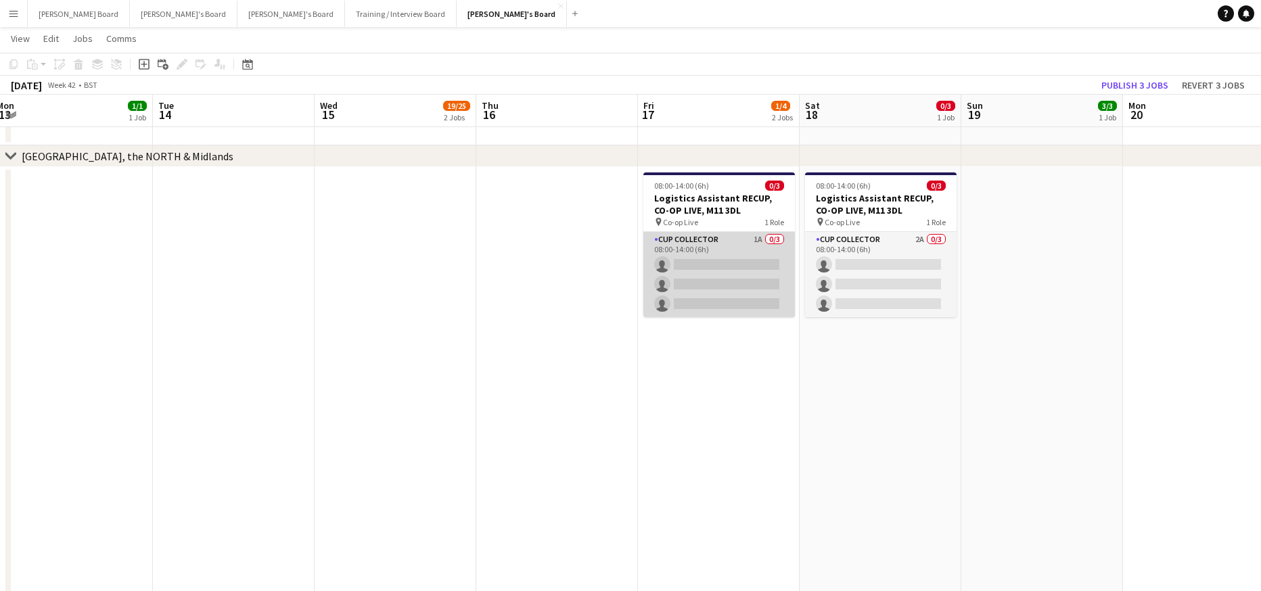
click at [765, 281] on app-card-role "CUP COLLECTOR 1A 0/3 08:00-14:00 (6h) single-neutral-actions single-neutral-act…" at bounding box center [719, 274] width 152 height 85
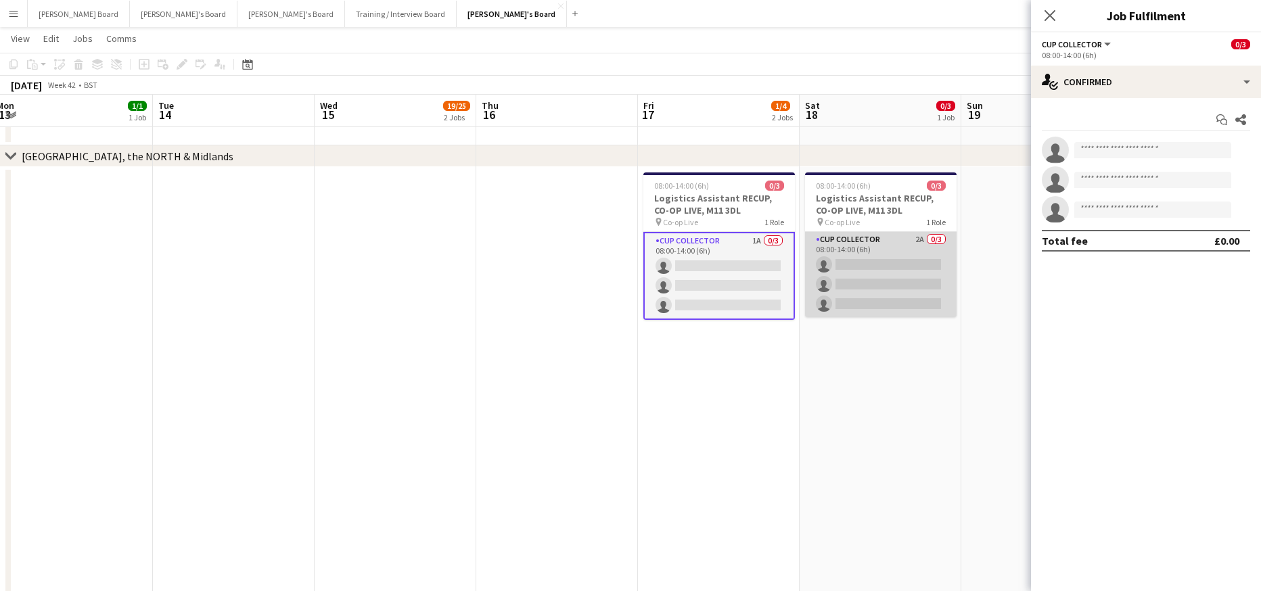
click at [869, 281] on app-card-role "CUP COLLECTOR 2A 0/3 08:00-14:00 (6h) single-neutral-actions single-neutral-act…" at bounding box center [881, 274] width 152 height 85
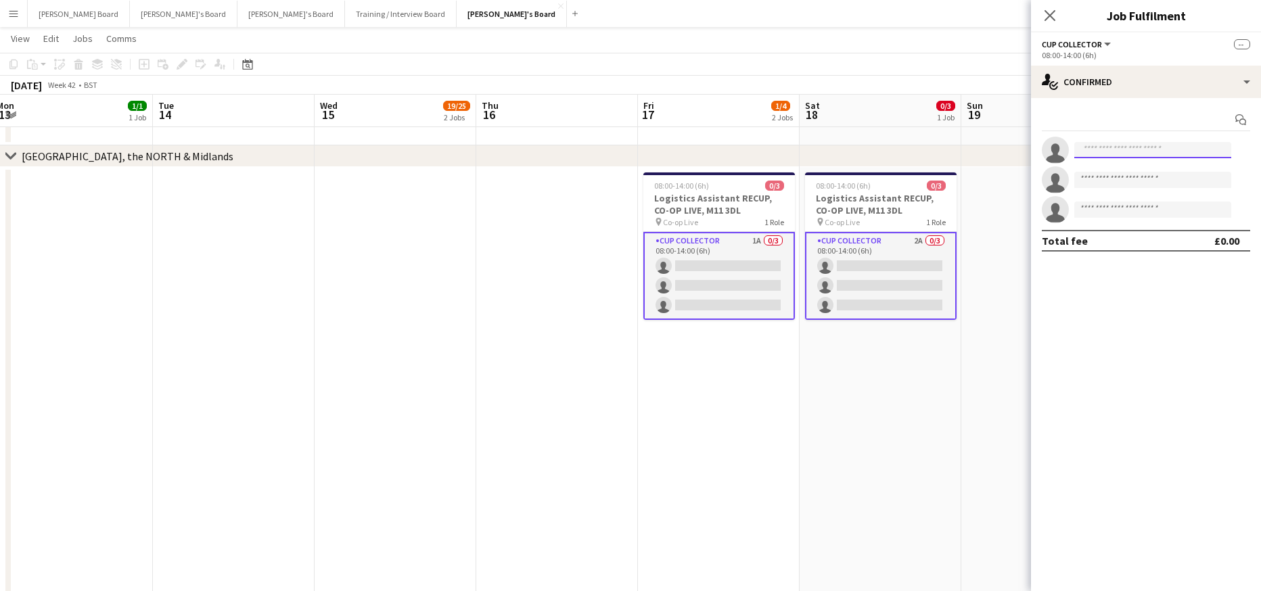
click at [1136, 149] on input at bounding box center [1152, 150] width 157 height 16
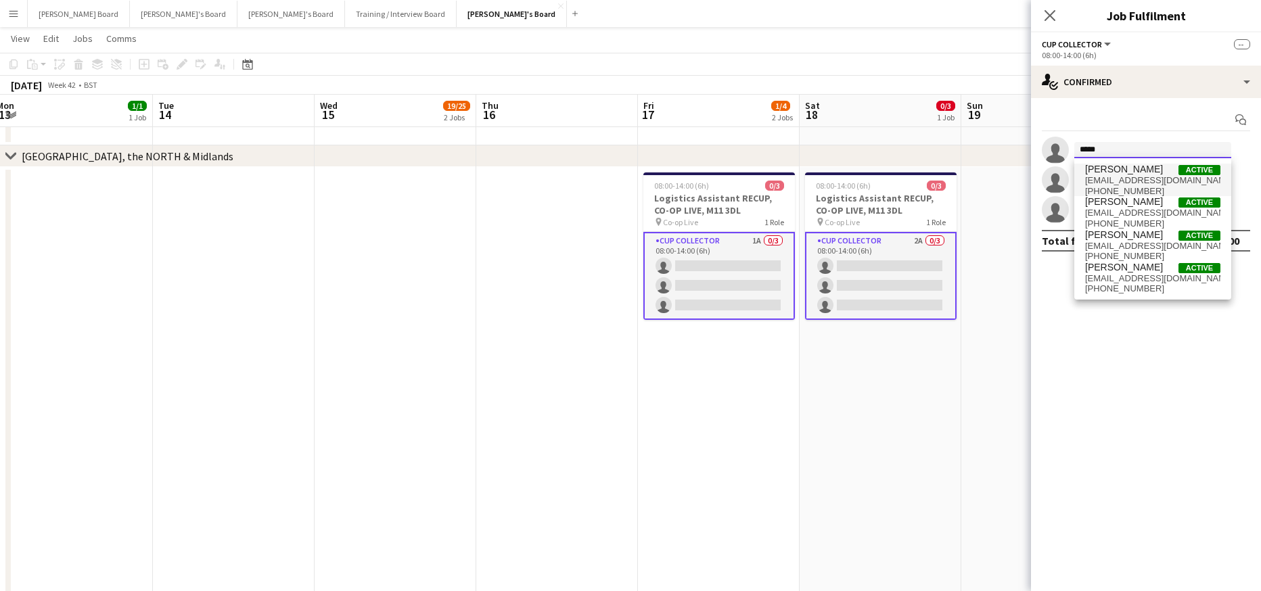
type input "*****"
click at [1150, 179] on span "[EMAIL_ADDRESS][DOMAIN_NAME]" at bounding box center [1152, 180] width 135 height 11
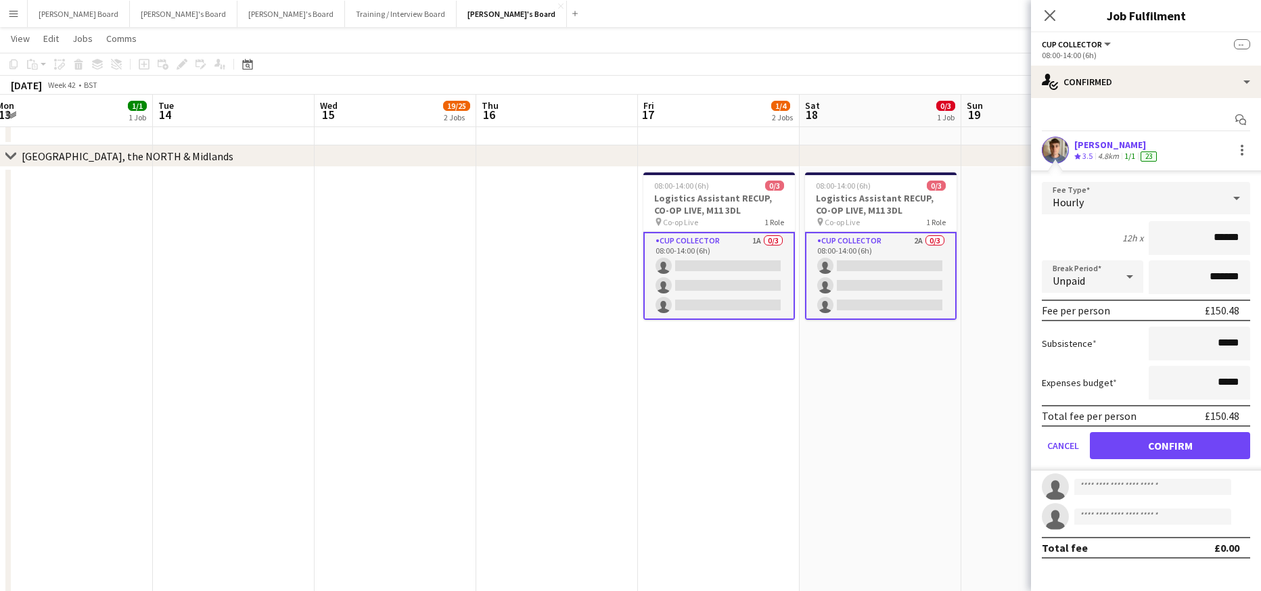
click at [1146, 460] on form "Fee Type Hourly 12h x ****** Break Period Unpaid ******* Fee per person £150.48…" at bounding box center [1146, 326] width 230 height 289
click at [1141, 449] on button "Confirm" at bounding box center [1170, 445] width 160 height 27
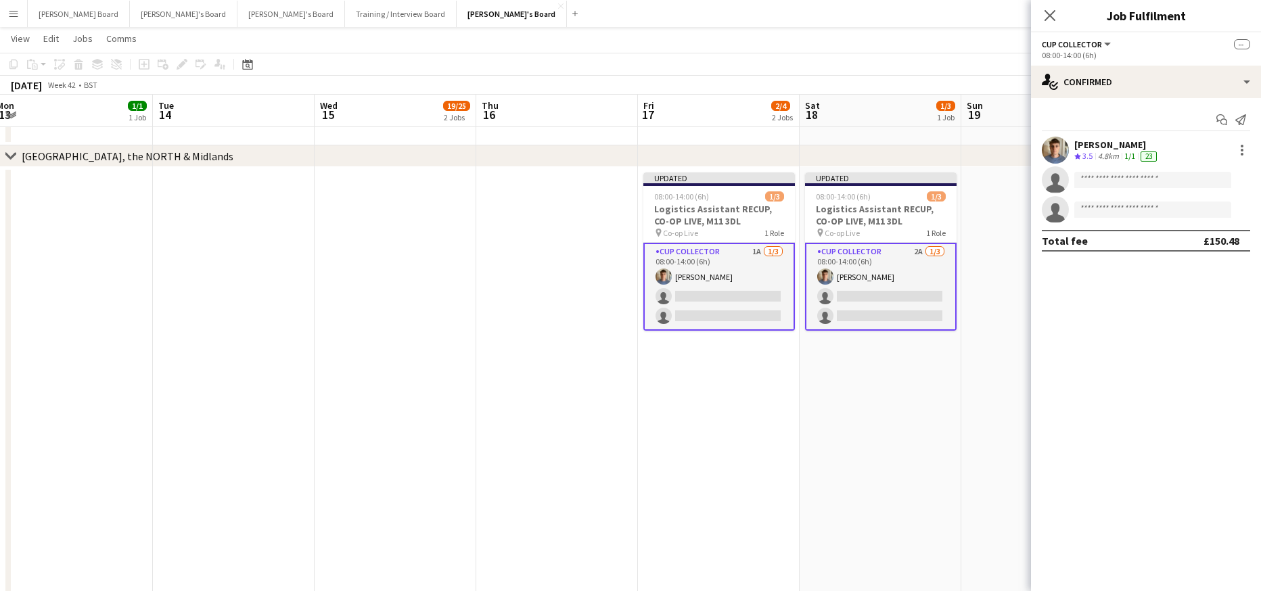
click at [1106, 196] on app-invite-slot "single-neutral-actions" at bounding box center [1146, 209] width 230 height 27
click at [1104, 179] on input at bounding box center [1152, 180] width 157 height 16
click at [1231, 148] on div "Ben Larrett Crew rating 3.5 4.8km 1/1 23" at bounding box center [1146, 150] width 230 height 27
click at [1241, 148] on div at bounding box center [1242, 150] width 16 height 16
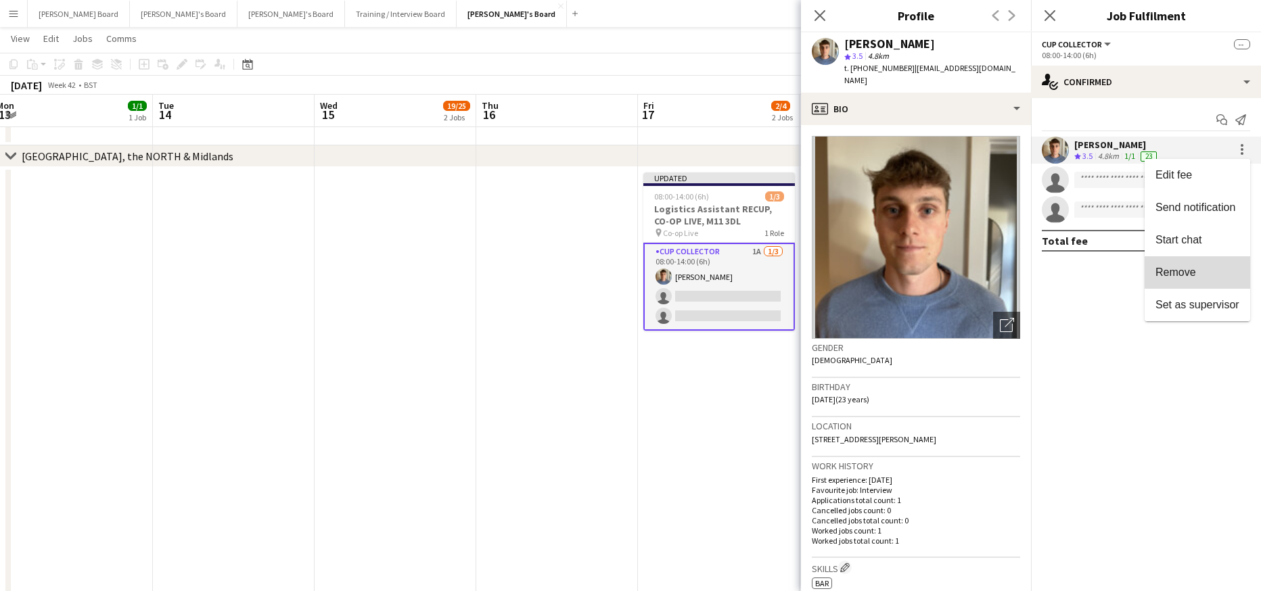
click at [1210, 269] on span "Remove" at bounding box center [1198, 273] width 84 height 12
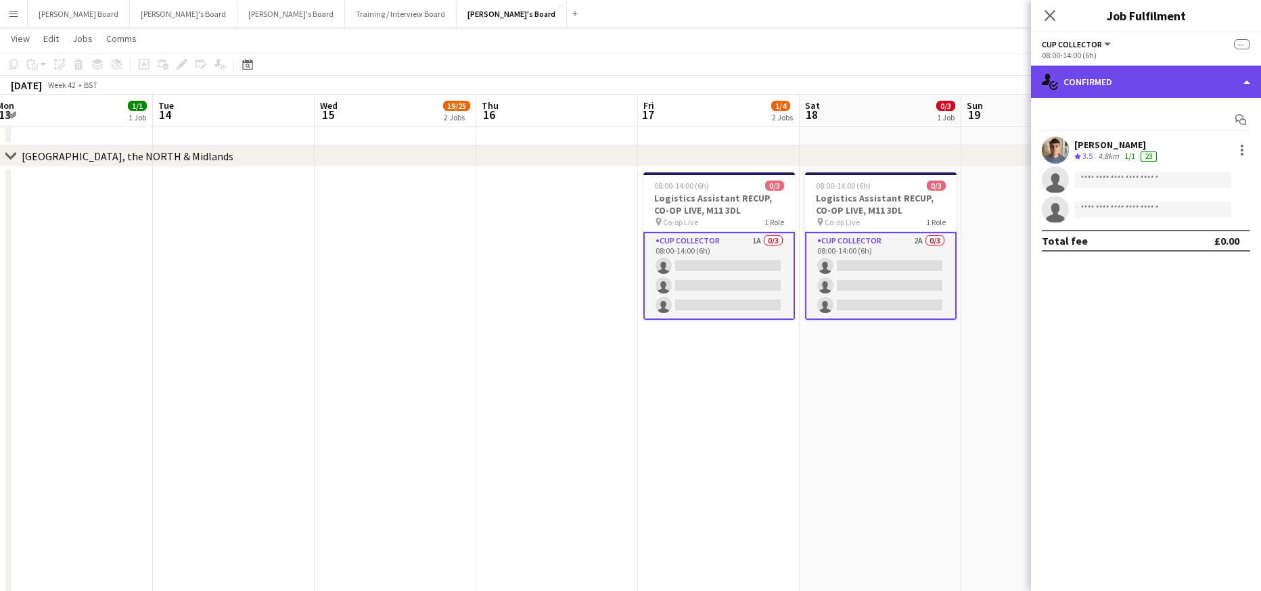
click at [1159, 87] on div "single-neutral-actions-check-2 Confirmed" at bounding box center [1146, 82] width 230 height 32
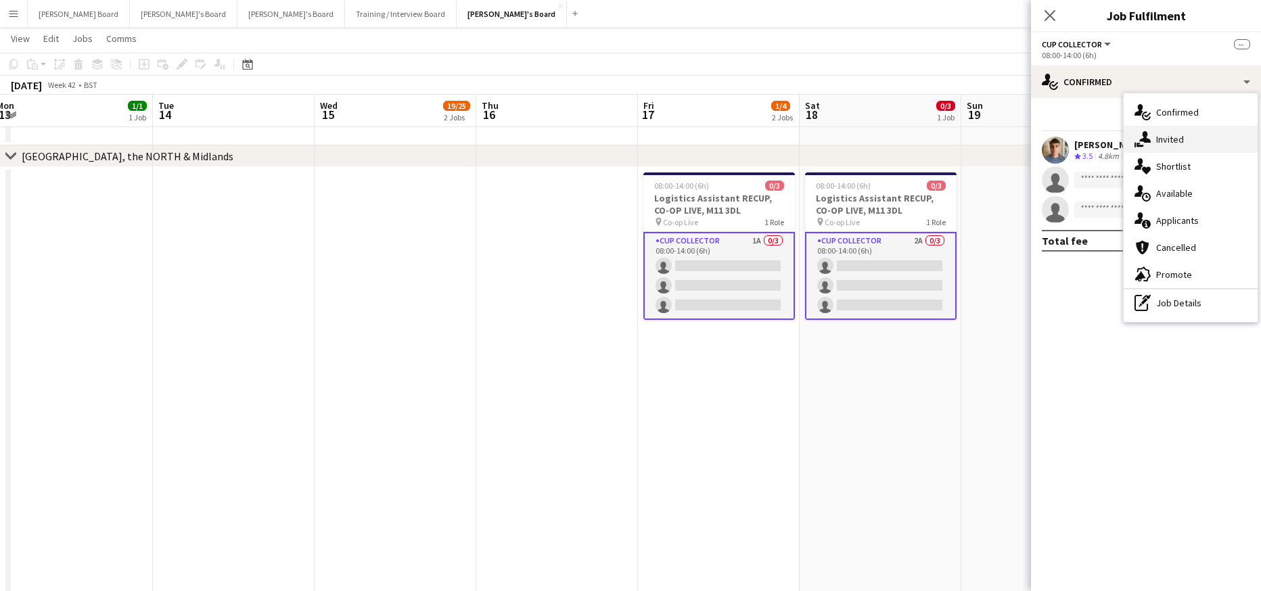
click at [1182, 132] on div "single-neutral-actions-share-1 Invited" at bounding box center [1191, 139] width 134 height 27
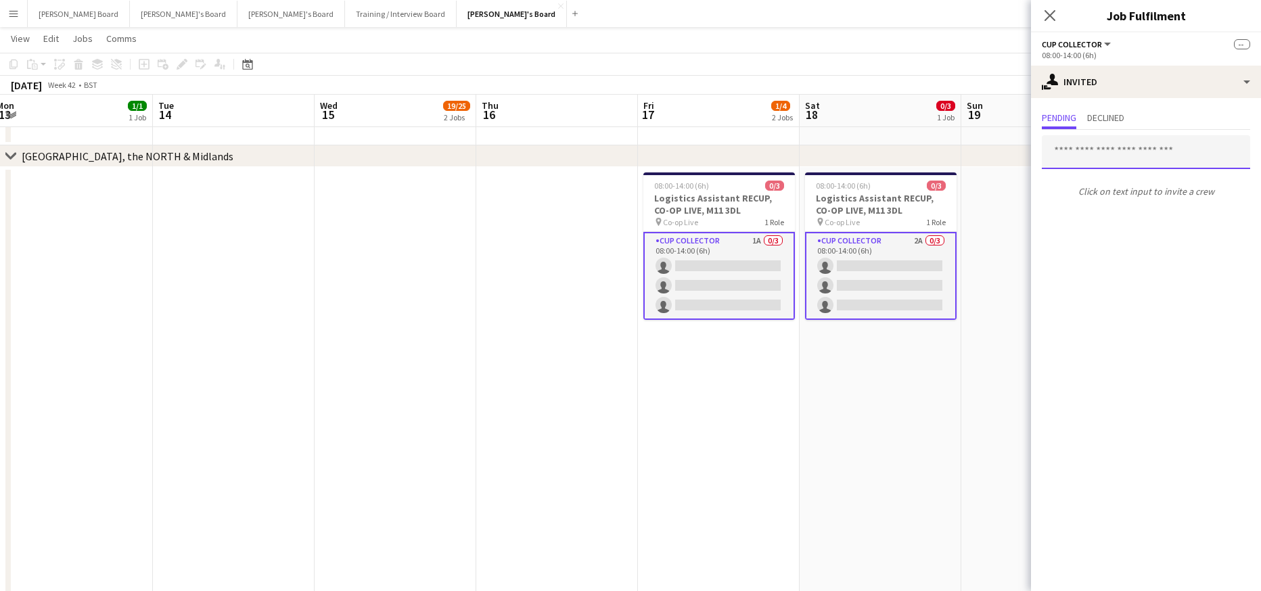
click at [1120, 150] on input "text" at bounding box center [1146, 152] width 208 height 34
type input "*"
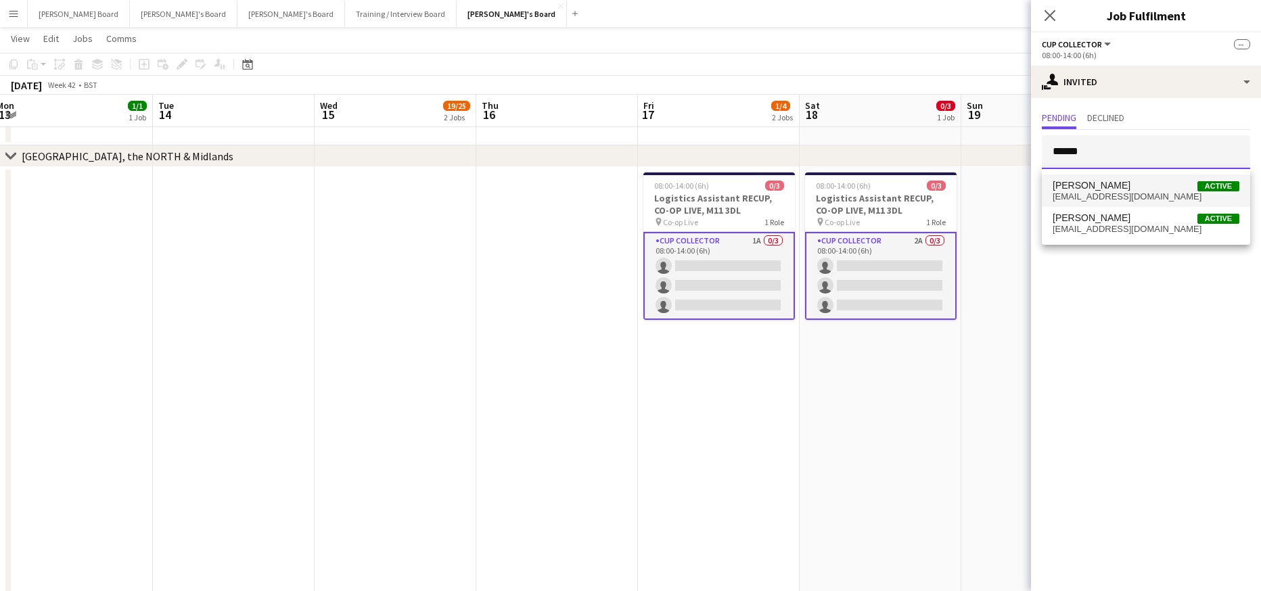
type input "******"
click at [1115, 191] on span "[EMAIL_ADDRESS][DOMAIN_NAME]" at bounding box center [1146, 196] width 187 height 11
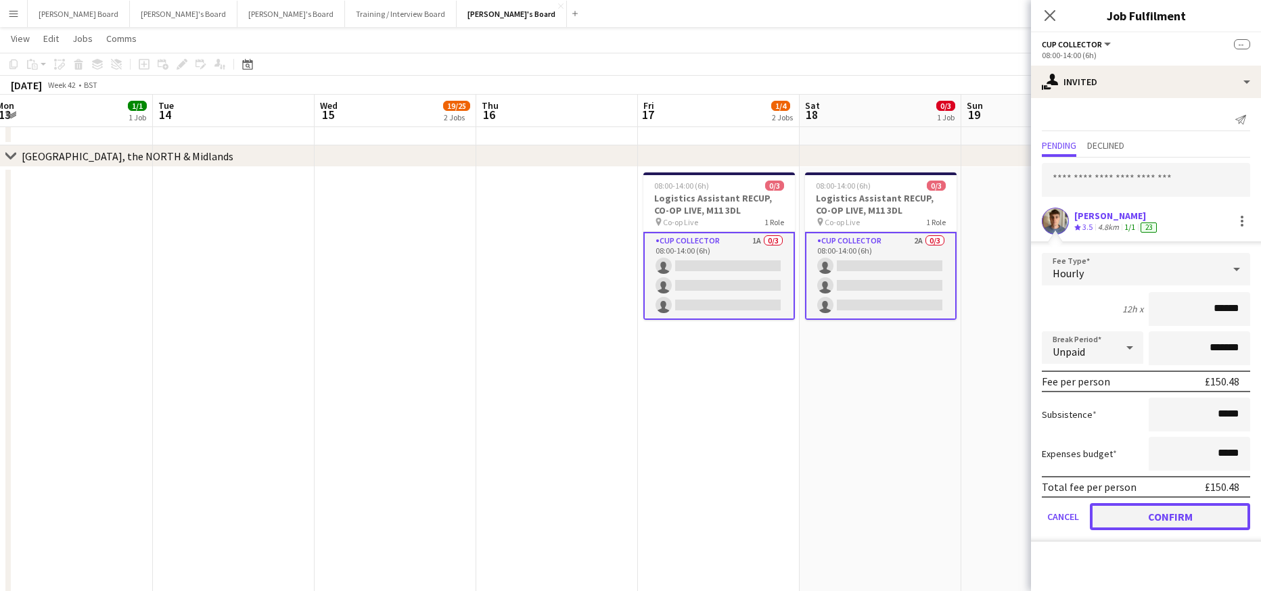
click at [1171, 507] on button "Confirm" at bounding box center [1170, 516] width 160 height 27
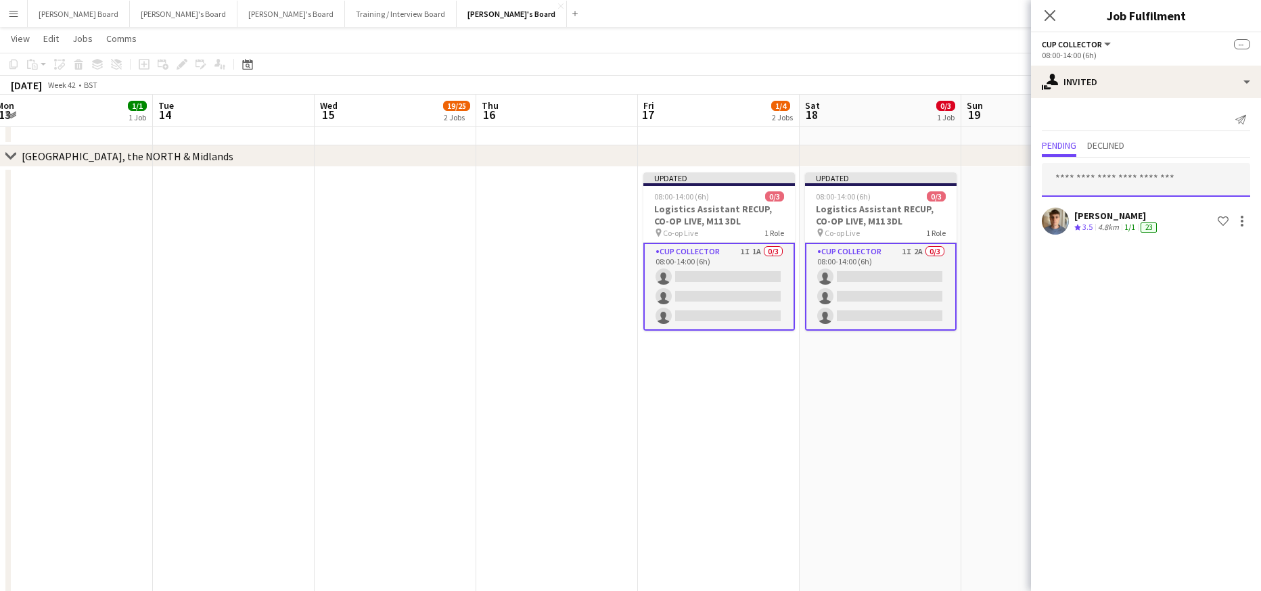
click at [1106, 176] on input "text" at bounding box center [1146, 180] width 208 height 34
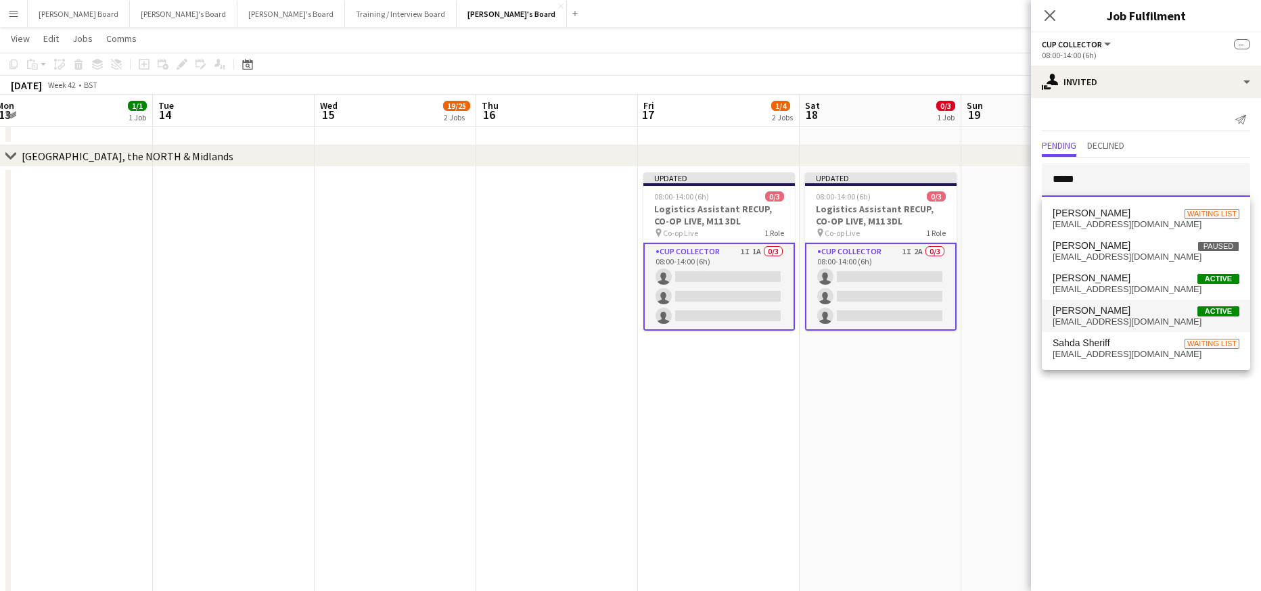
type input "*****"
click at [1124, 321] on span "shed0504@icloud.com" at bounding box center [1146, 322] width 187 height 11
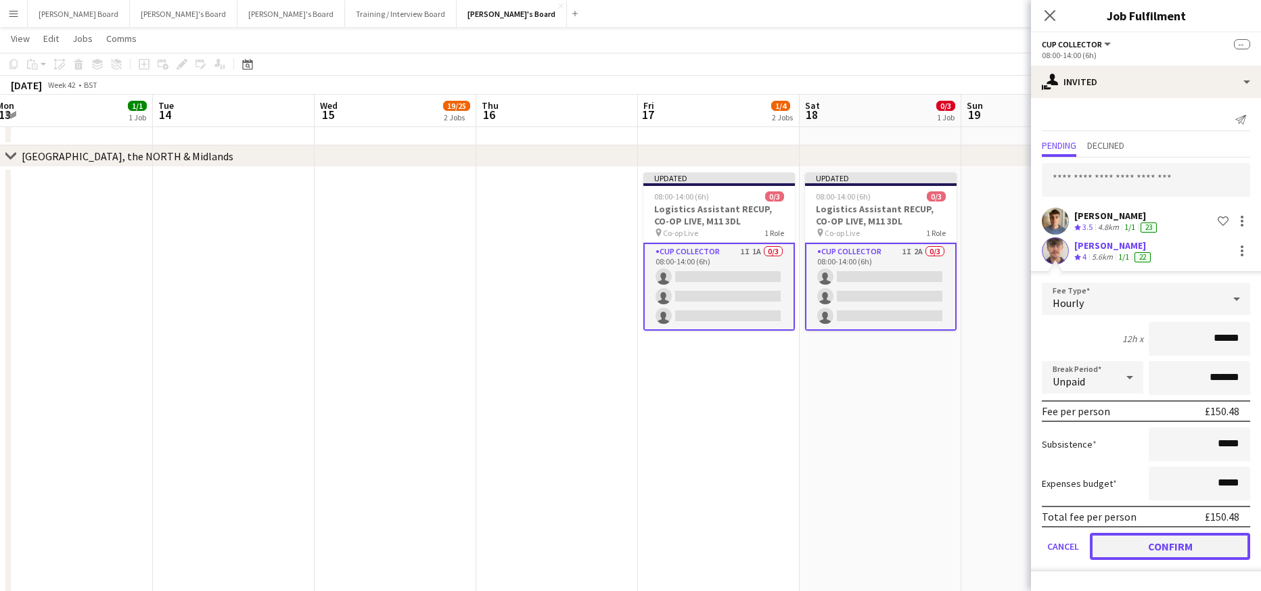
click at [1153, 545] on button "Confirm" at bounding box center [1170, 546] width 160 height 27
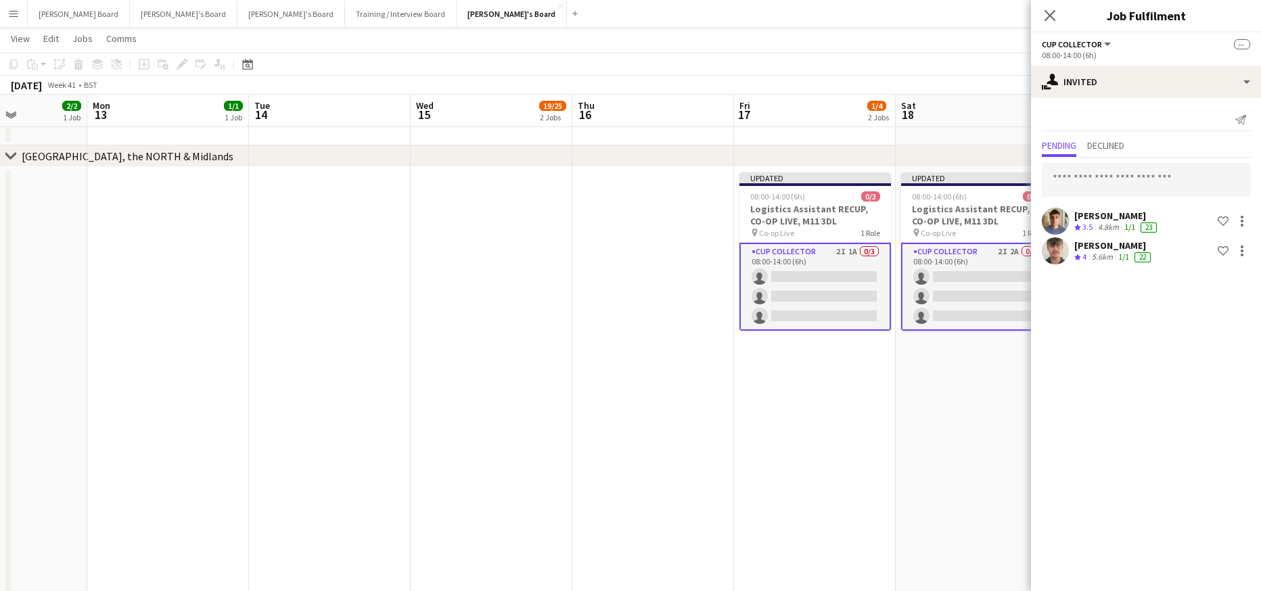
drag, startPoint x: 398, startPoint y: 419, endPoint x: 753, endPoint y: 432, distance: 355.5
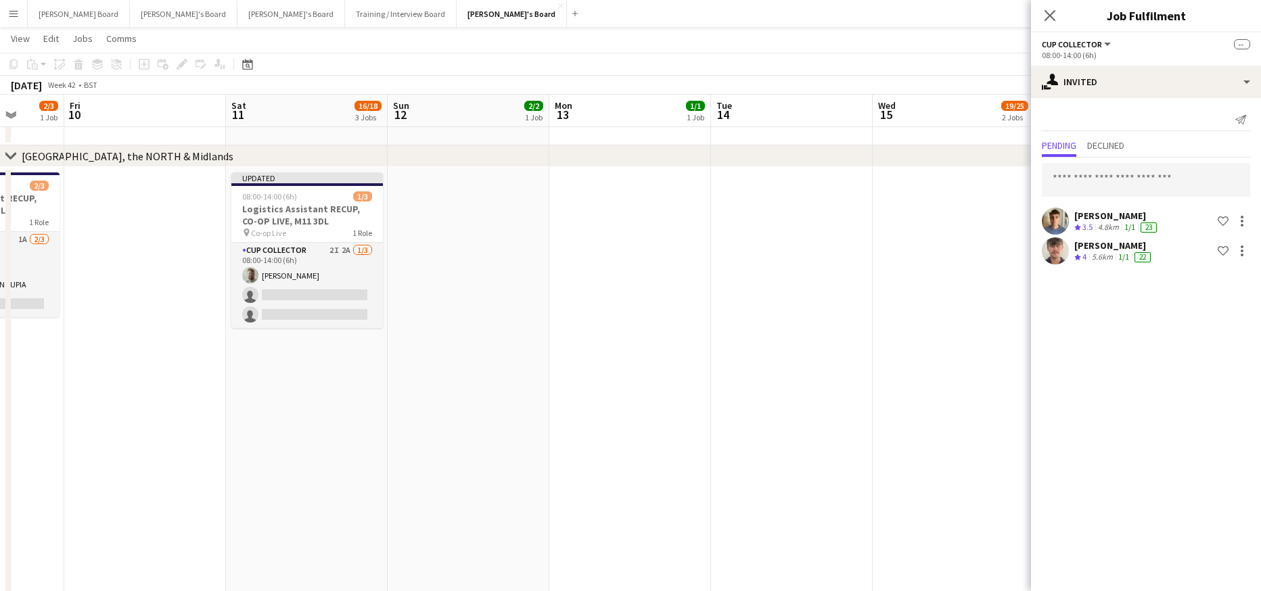
drag, startPoint x: 288, startPoint y: 419, endPoint x: 815, endPoint y: 422, distance: 527.1
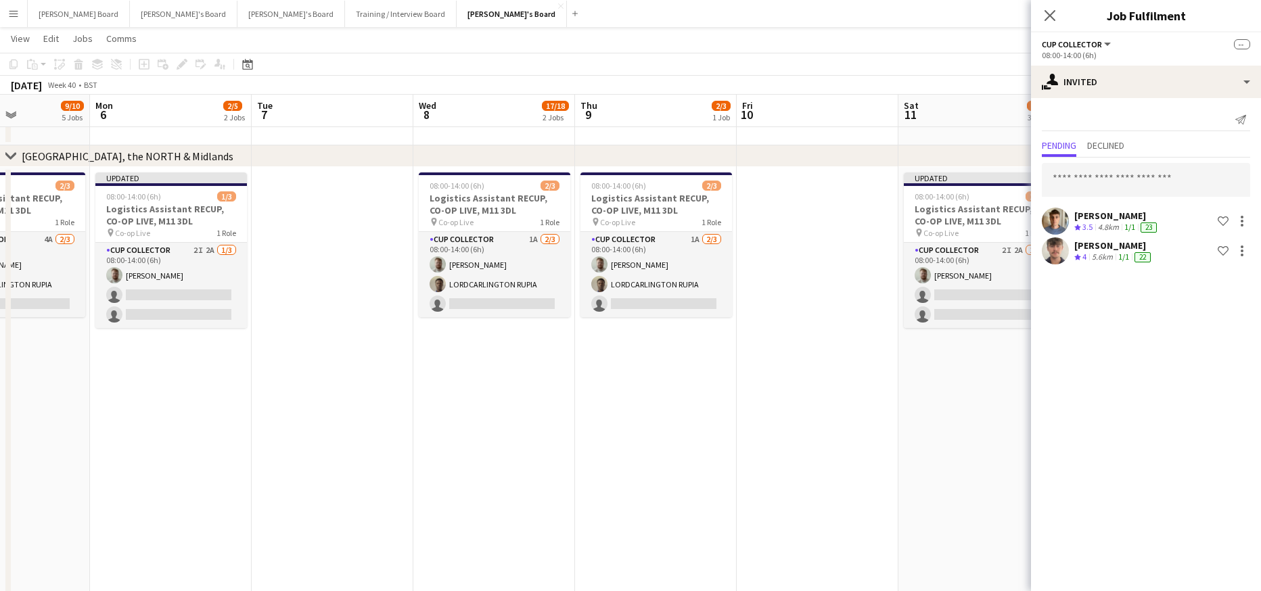
drag, startPoint x: 393, startPoint y: 449, endPoint x: 930, endPoint y: 461, distance: 536.7
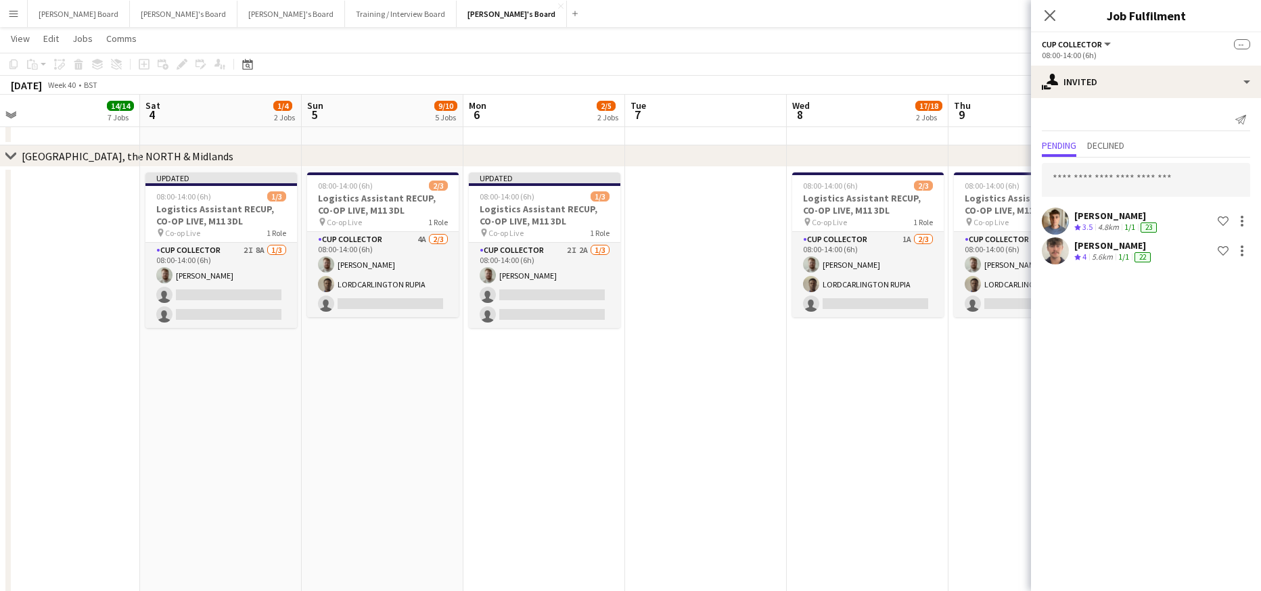
drag, startPoint x: 474, startPoint y: 446, endPoint x: 922, endPoint y: 438, distance: 447.3
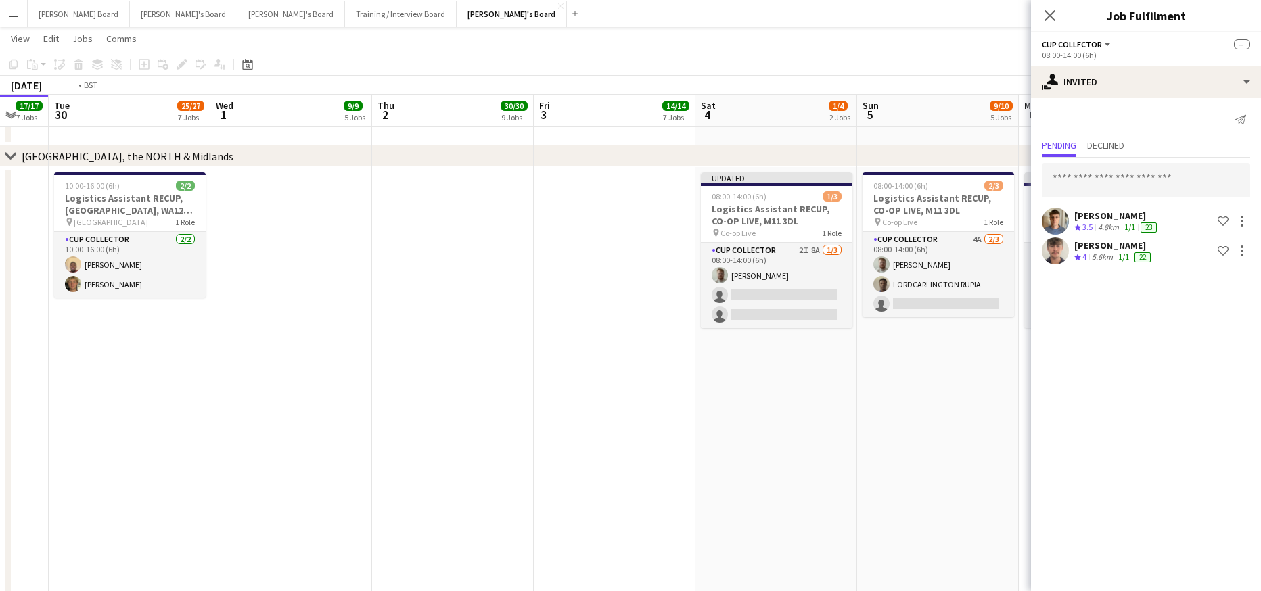
drag, startPoint x: 411, startPoint y: 421, endPoint x: 698, endPoint y: 417, distance: 286.9
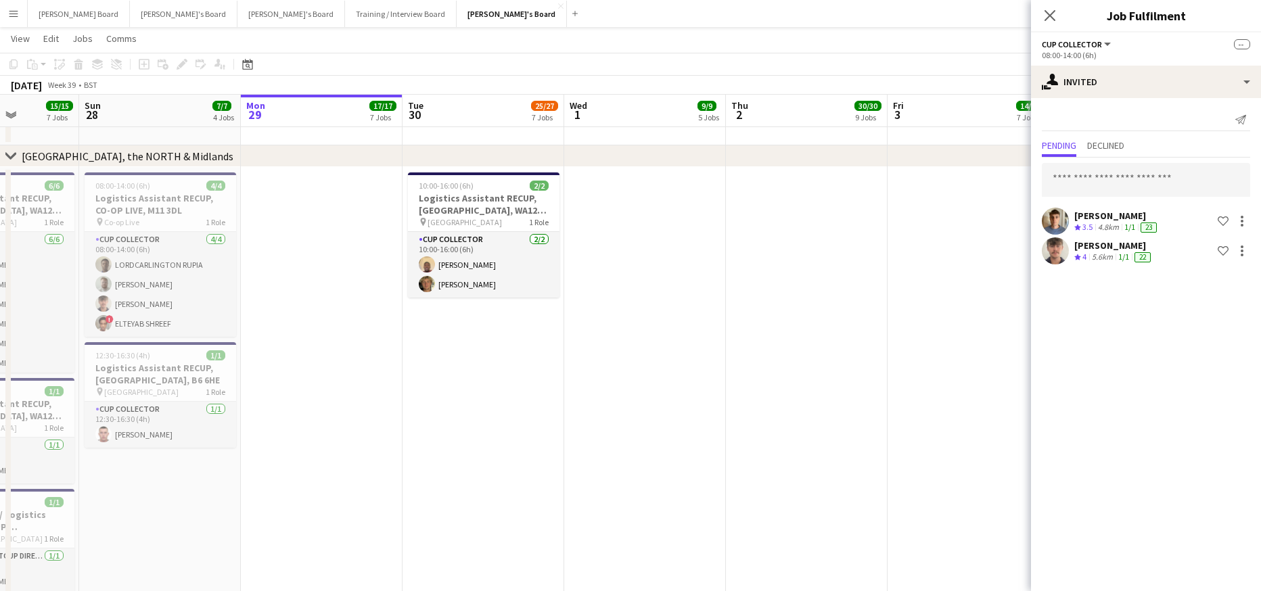
drag, startPoint x: 383, startPoint y: 428, endPoint x: 773, endPoint y: 428, distance: 390.4
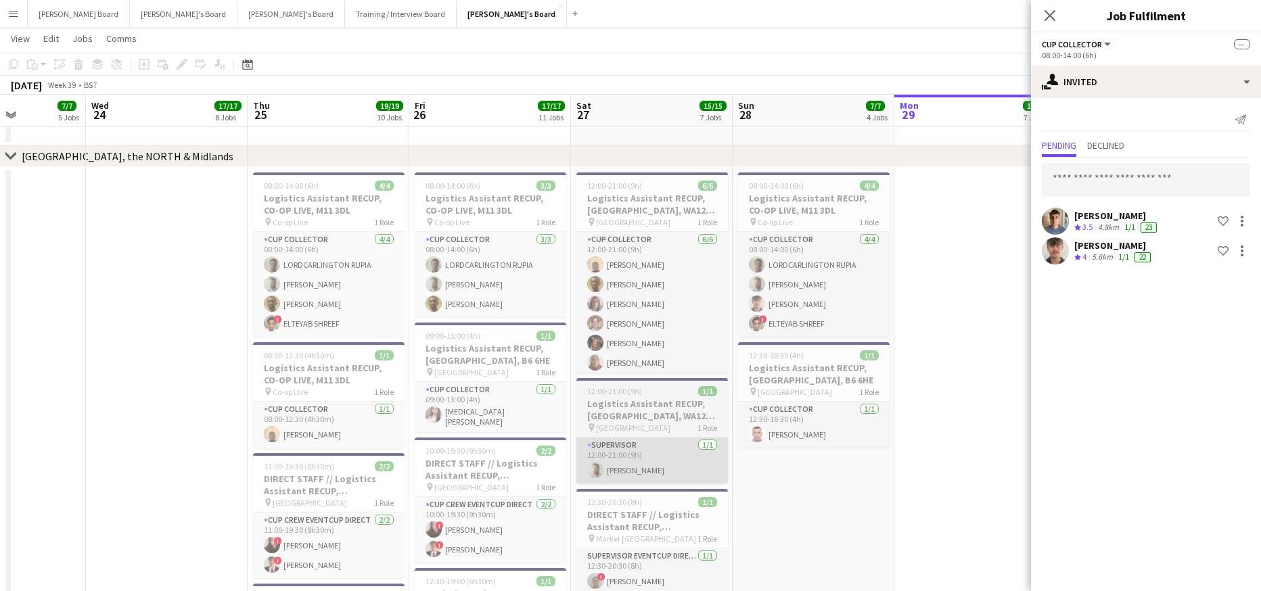
drag, startPoint x: 271, startPoint y: 451, endPoint x: 753, endPoint y: 445, distance: 482.5
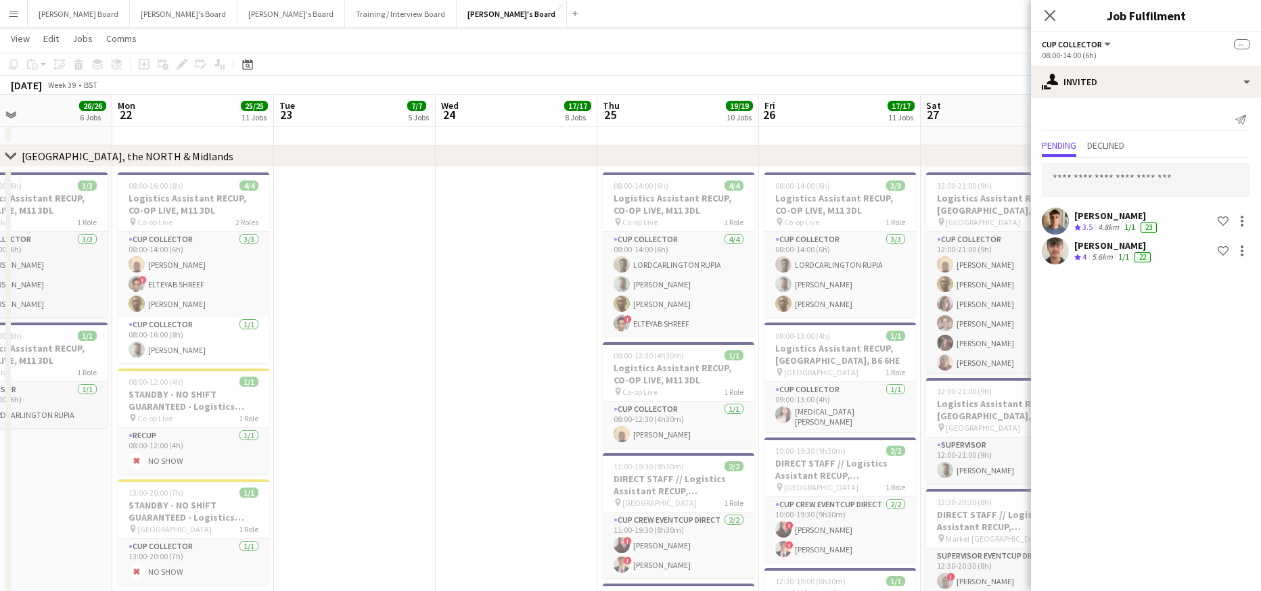
drag, startPoint x: 375, startPoint y: 409, endPoint x: 669, endPoint y: 424, distance: 294.0
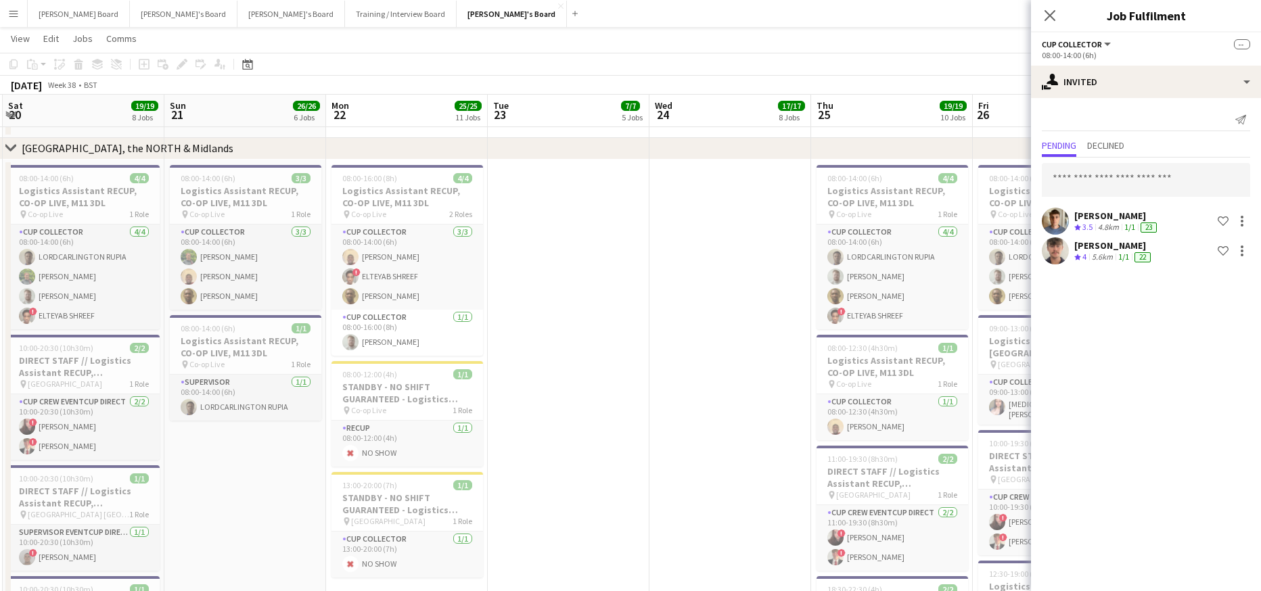
scroll to position [2165, 0]
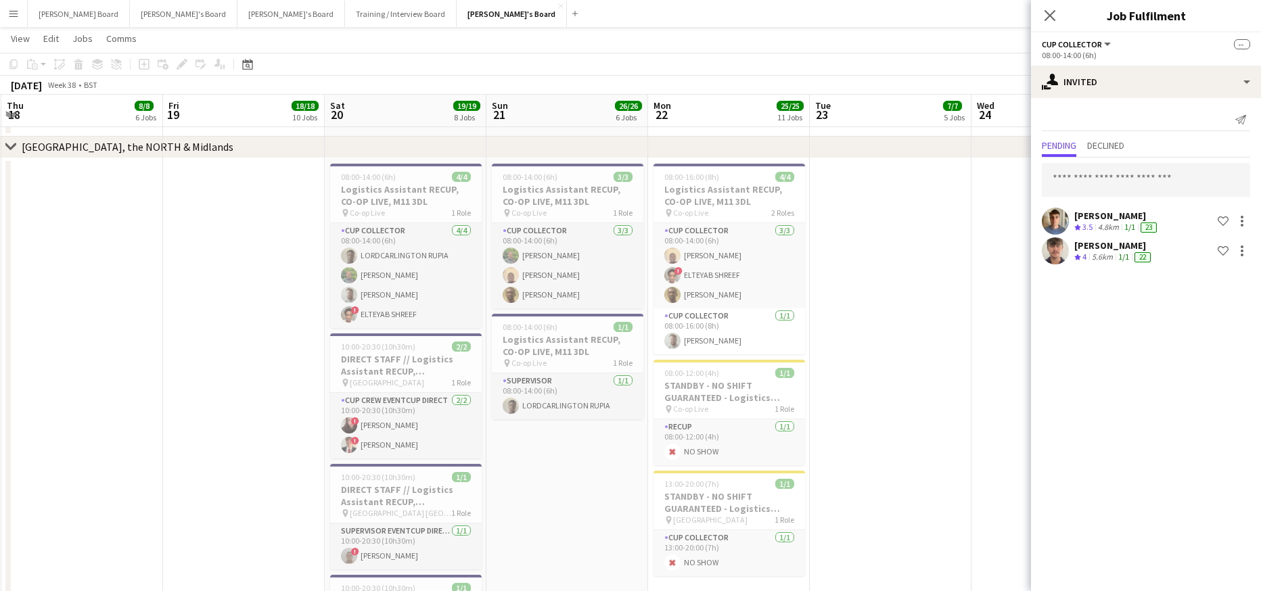
drag, startPoint x: 223, startPoint y: 444, endPoint x: 524, endPoint y: 464, distance: 302.5
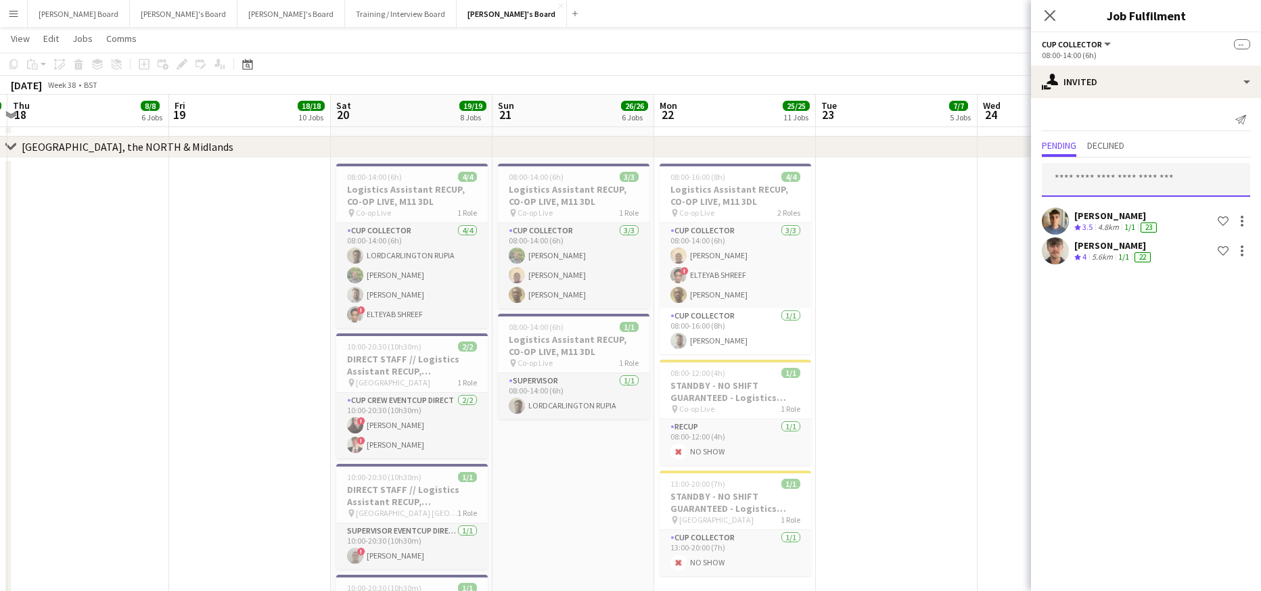
click at [1077, 175] on input "text" at bounding box center [1146, 180] width 208 height 34
type input "***"
click at [1162, 220] on span "georginaavins@outlook.com" at bounding box center [1146, 224] width 187 height 11
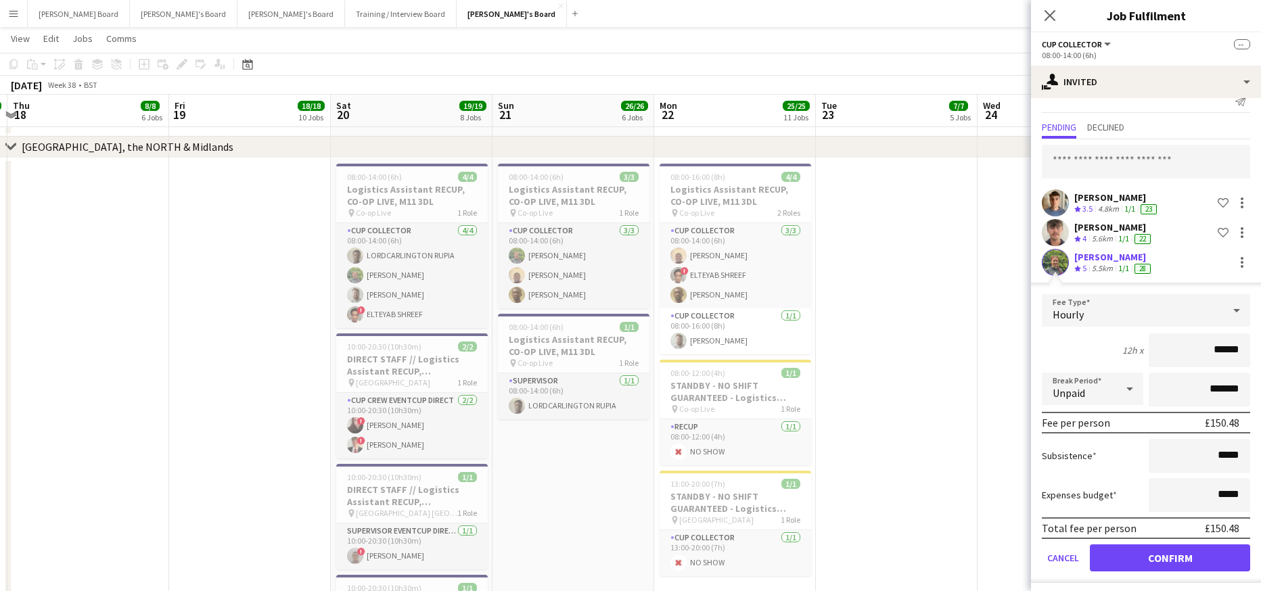
scroll to position [24, 0]
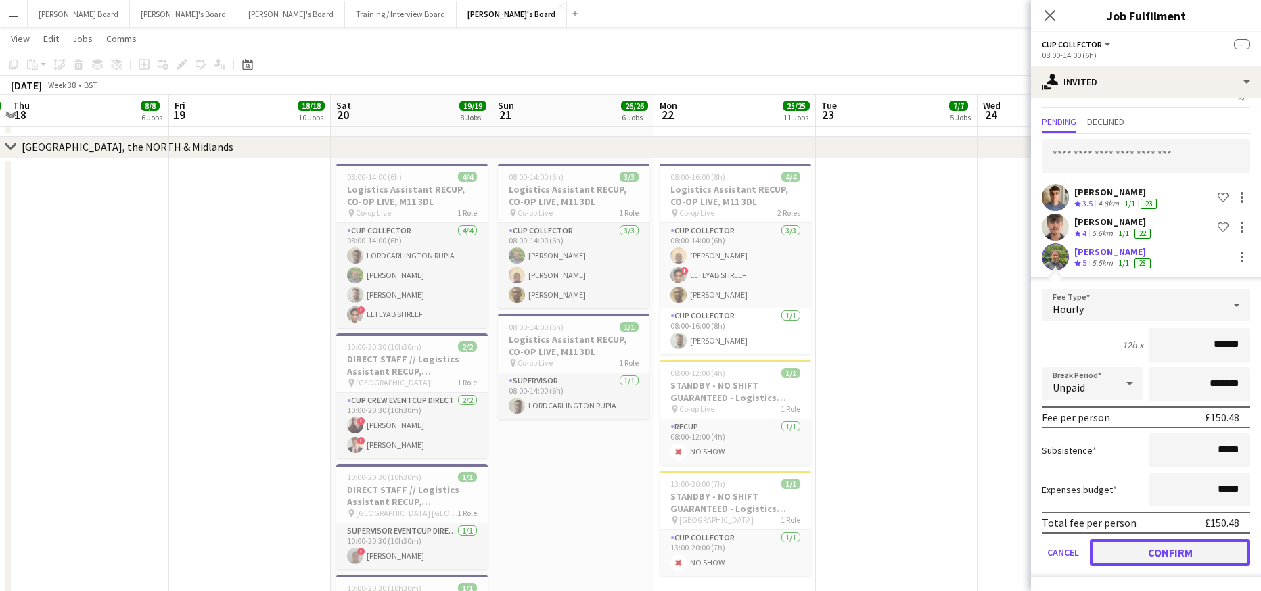
click at [1147, 561] on button "Confirm" at bounding box center [1170, 552] width 160 height 27
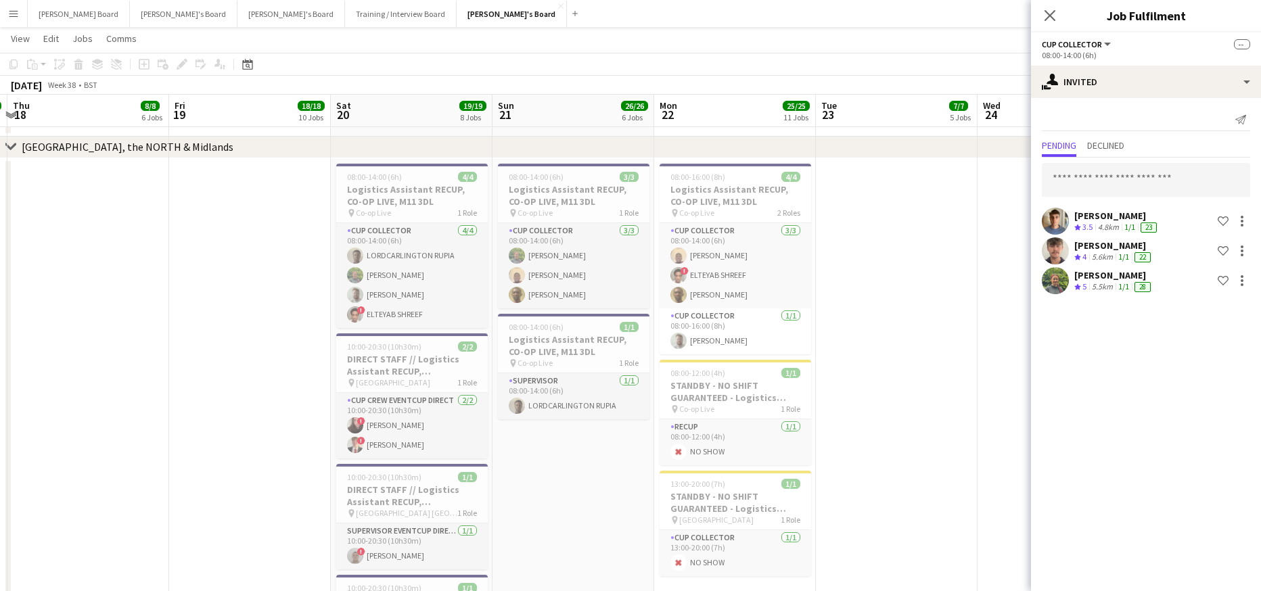
scroll to position [0, 0]
drag, startPoint x: 910, startPoint y: 470, endPoint x: 28, endPoint y: 445, distance: 882.7
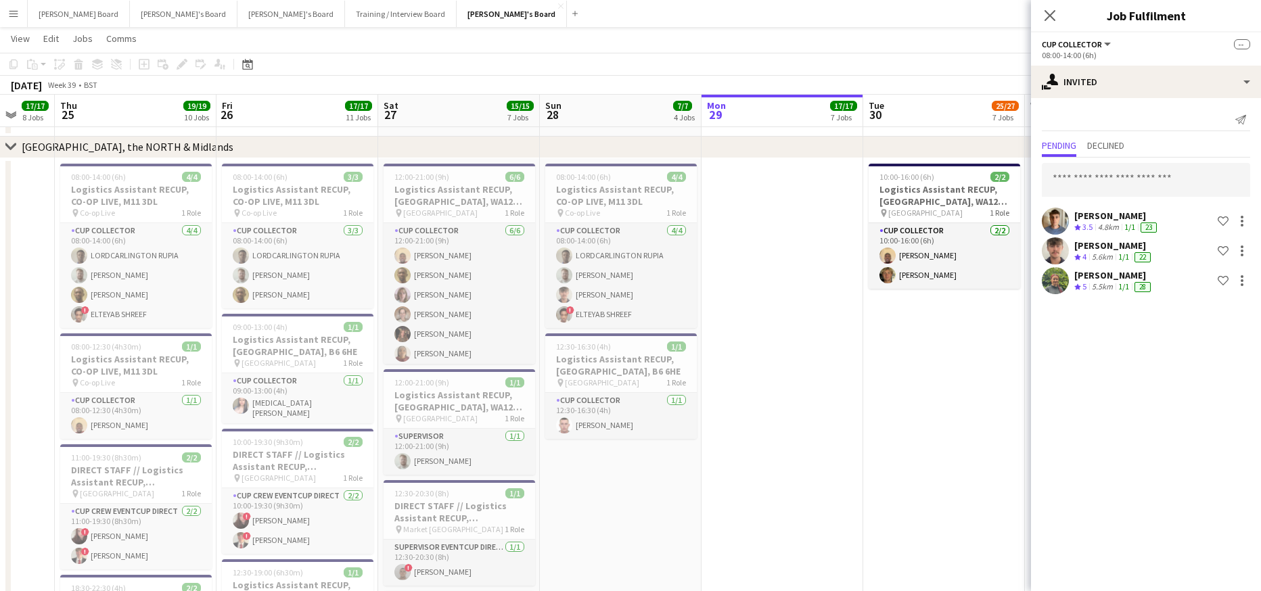
drag, startPoint x: 400, startPoint y: 392, endPoint x: 547, endPoint y: 354, distance: 151.6
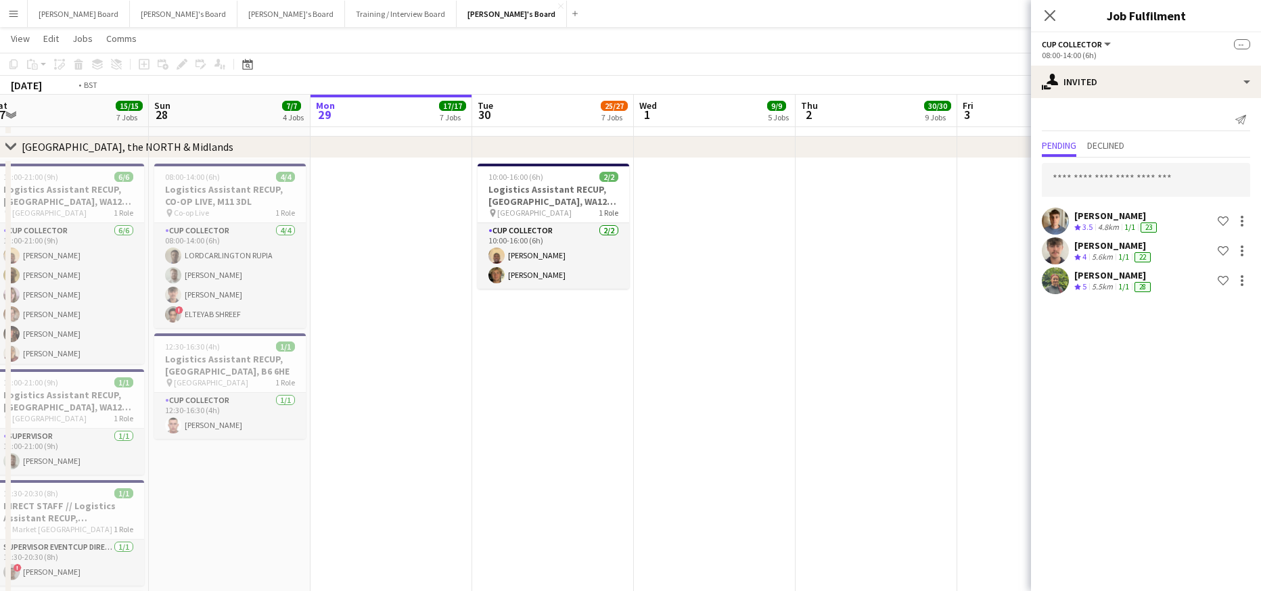
drag, startPoint x: 408, startPoint y: 374, endPoint x: 148, endPoint y: 378, distance: 259.9
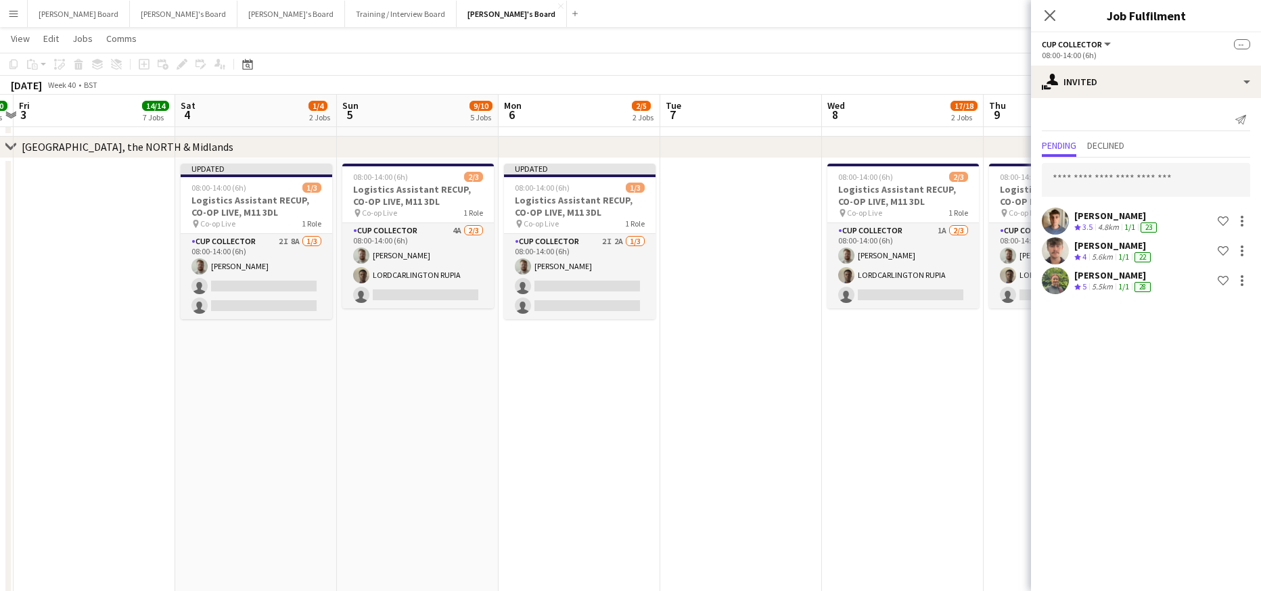
drag, startPoint x: 554, startPoint y: 325, endPoint x: 295, endPoint y: 337, distance: 259.4
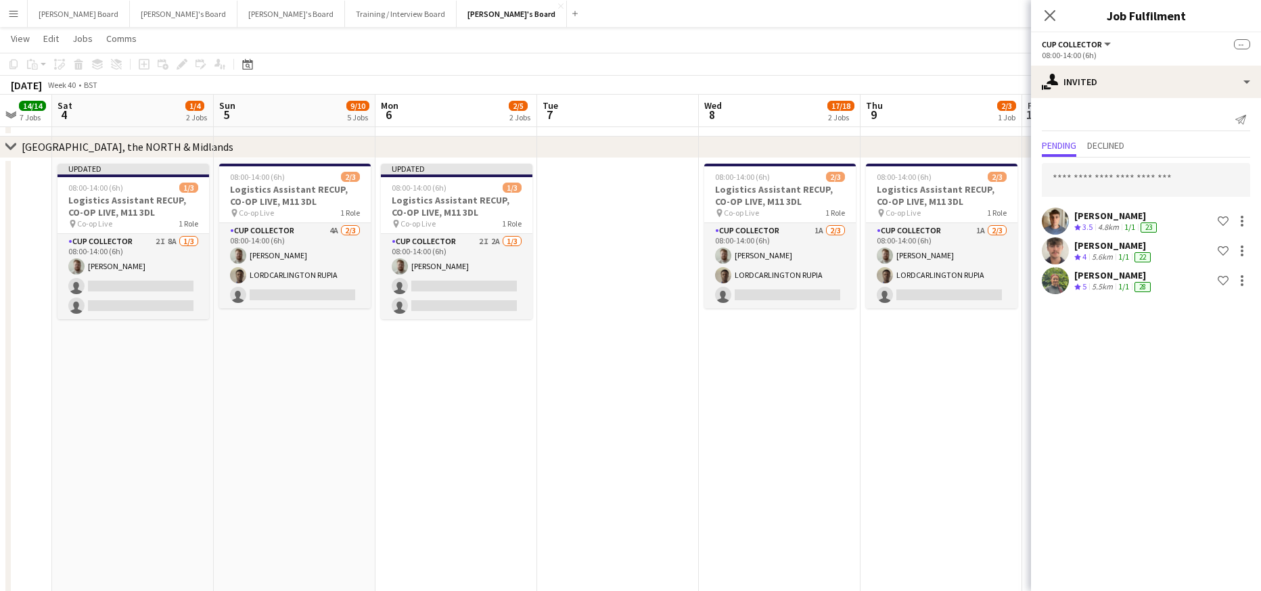
click at [980, 425] on app-date-cell "08:00-14:00 (6h) 2/3 Logistics Assistant RECUP, CO-OP LIVE, M11 3DL pin Co-op L…" at bounding box center [942, 518] width 162 height 720
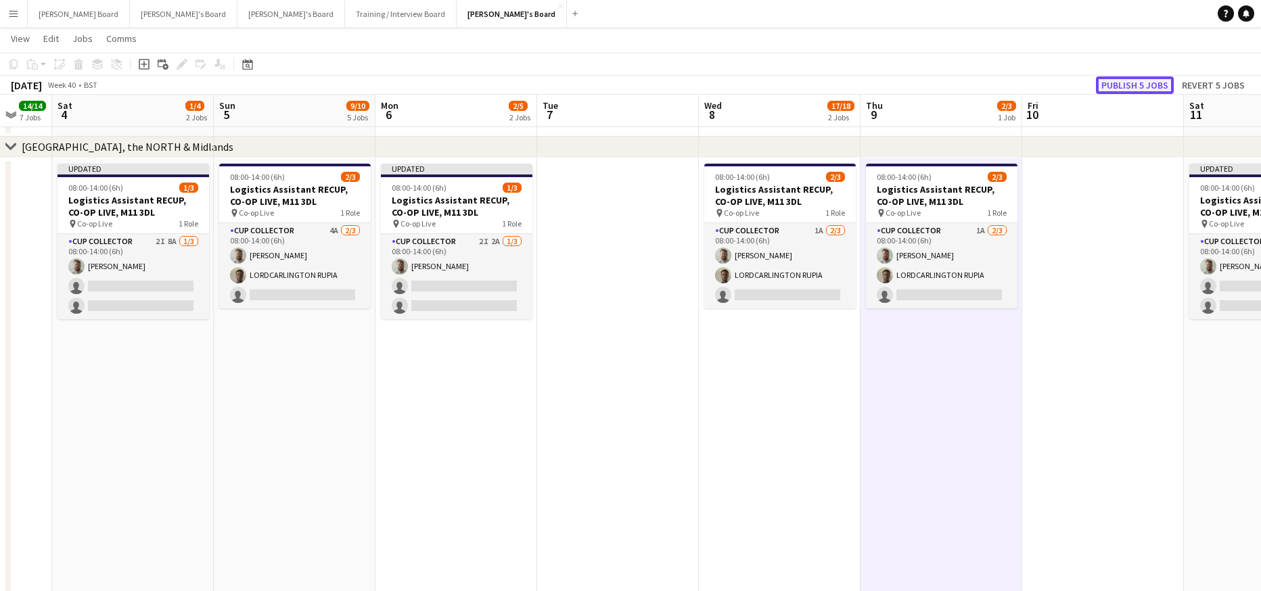
click at [1112, 87] on button "Publish 5 jobs" at bounding box center [1135, 85] width 78 height 18
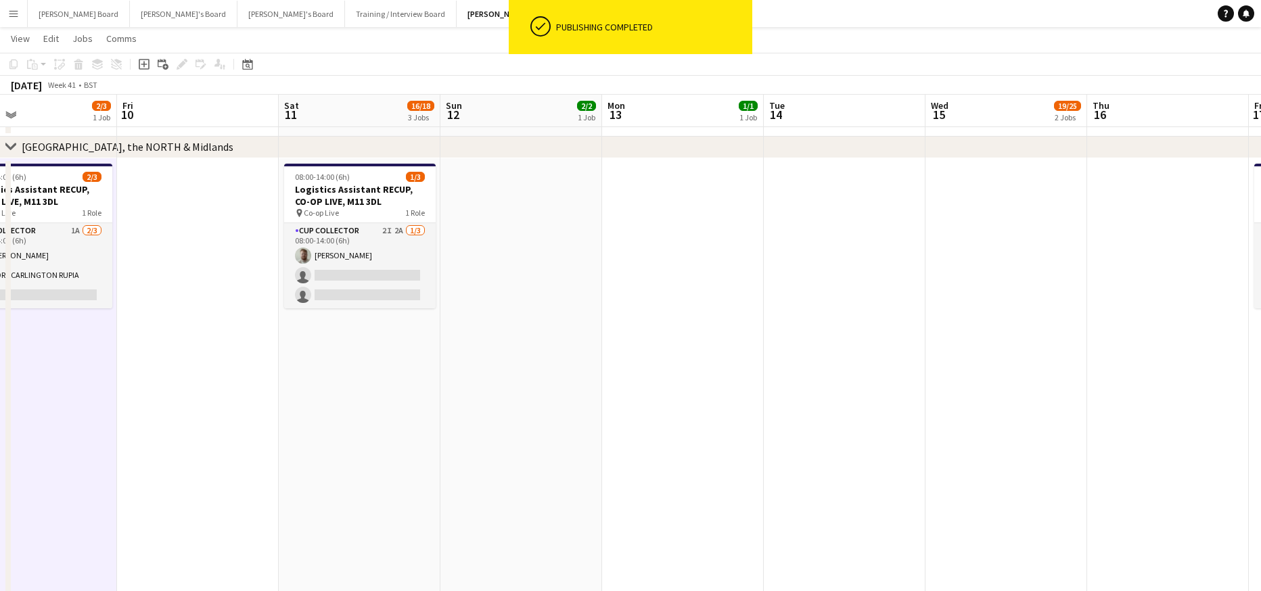
drag, startPoint x: 1107, startPoint y: 437, endPoint x: 369, endPoint y: 422, distance: 737.7
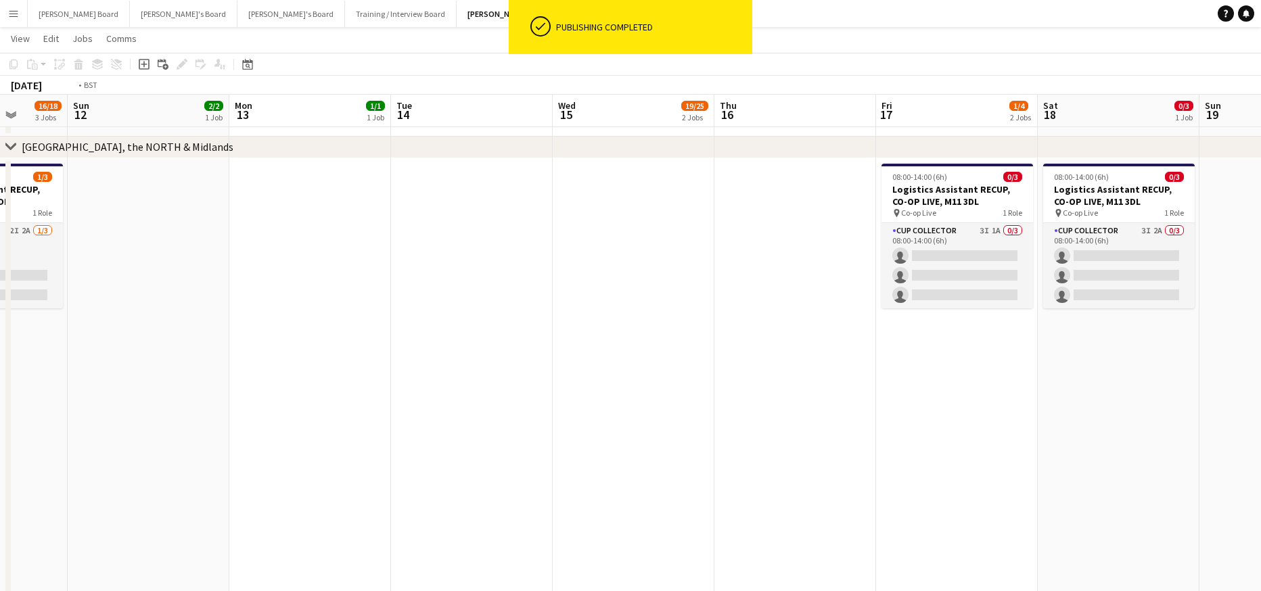
drag, startPoint x: 731, startPoint y: 421, endPoint x: 298, endPoint y: 407, distance: 433.3
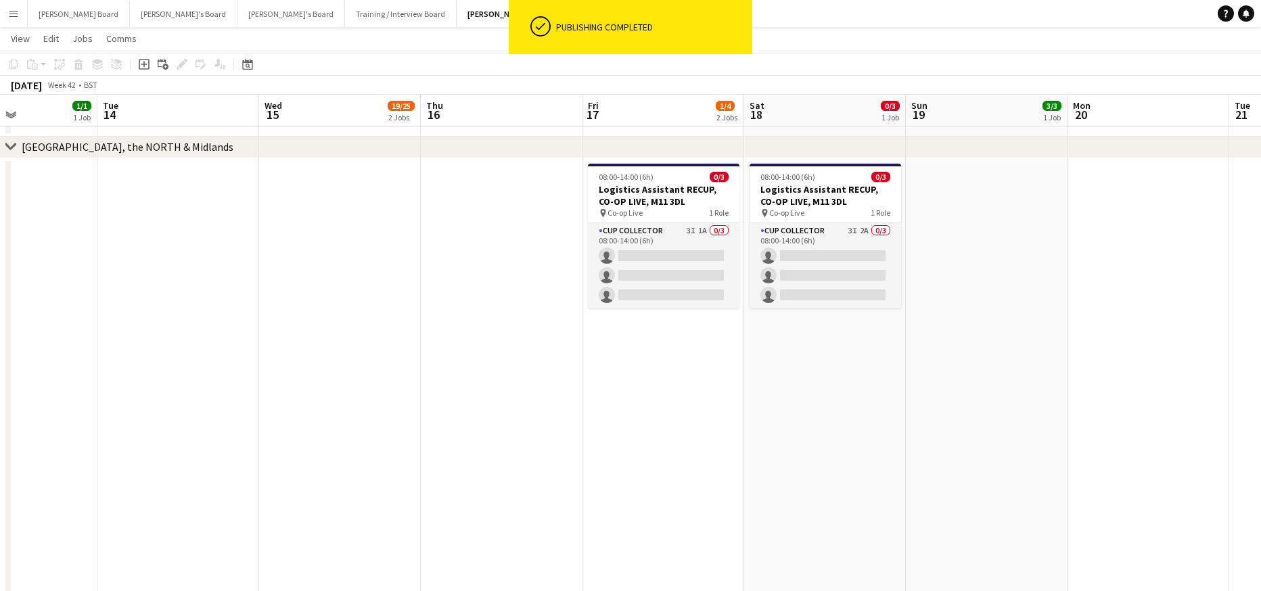
drag, startPoint x: 695, startPoint y: 411, endPoint x: 516, endPoint y: 430, distance: 179.6
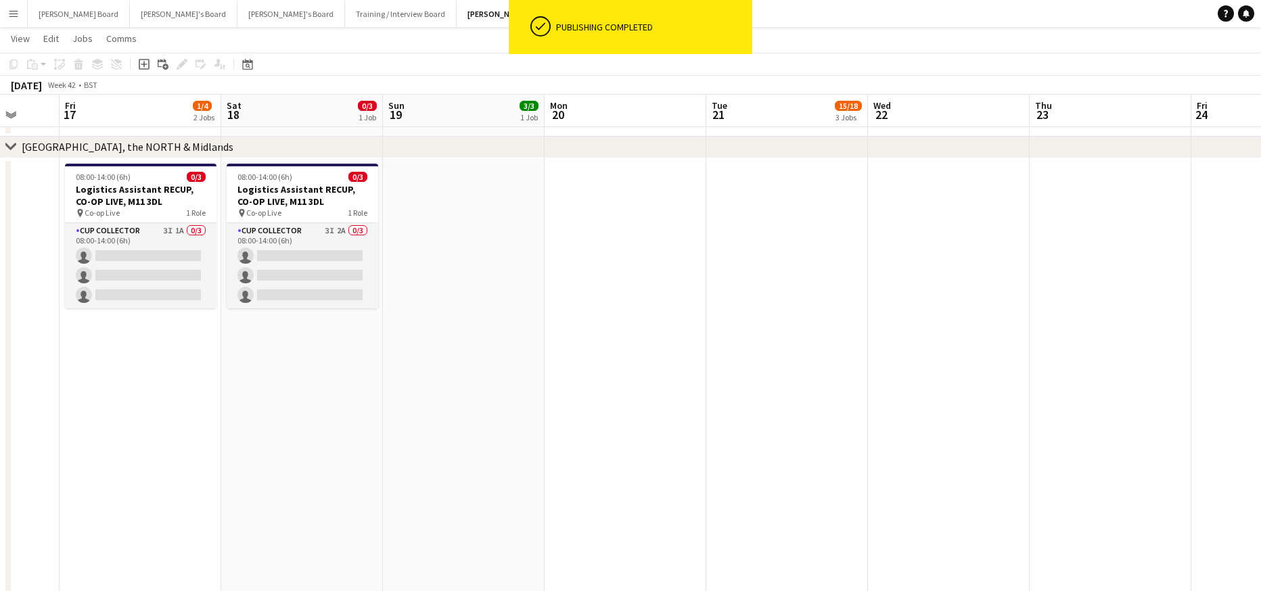
drag, startPoint x: 827, startPoint y: 432, endPoint x: 494, endPoint y: 397, distance: 334.8
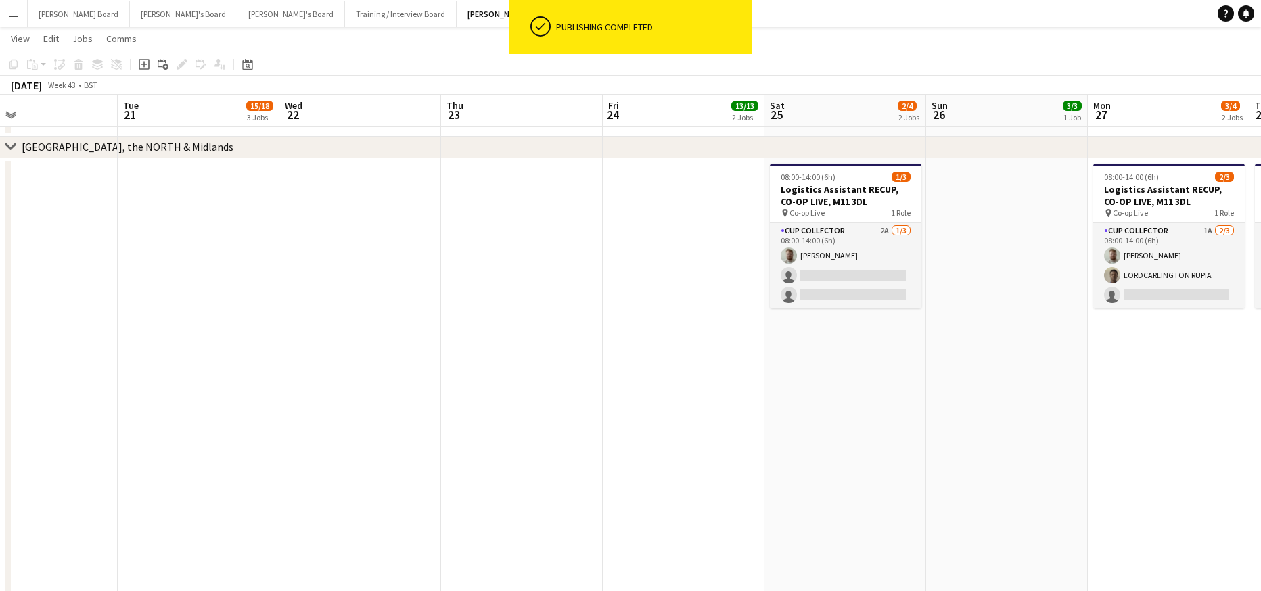
drag, startPoint x: 775, startPoint y: 365, endPoint x: 518, endPoint y: 417, distance: 261.7
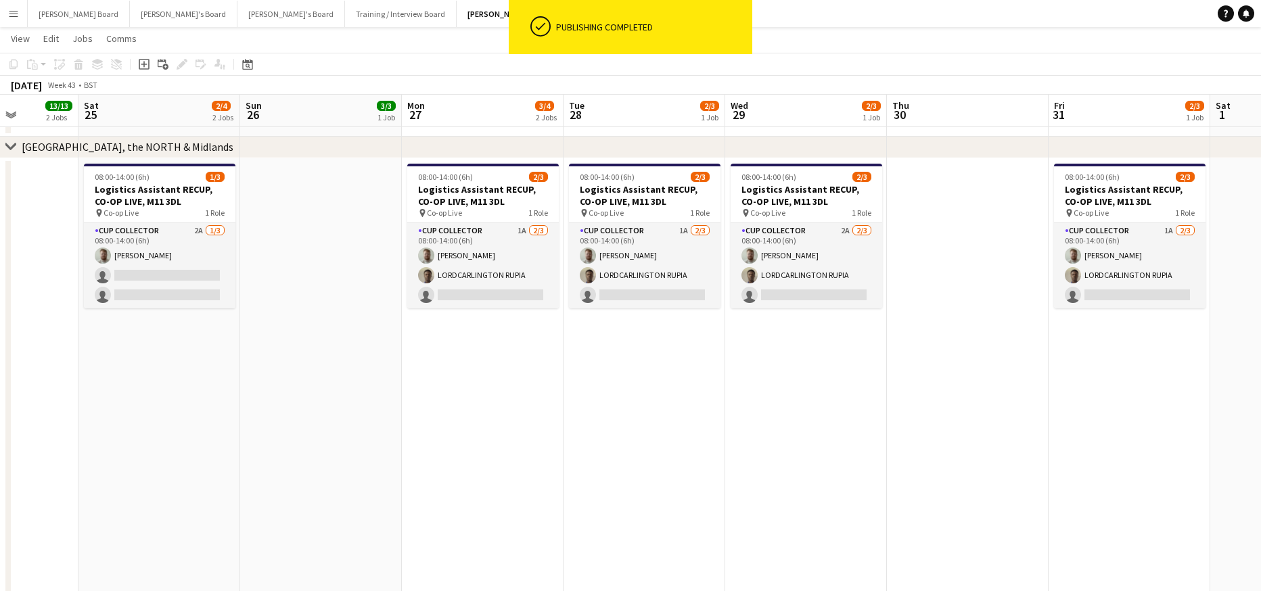
drag, startPoint x: 905, startPoint y: 397, endPoint x: 438, endPoint y: 437, distance: 469.3
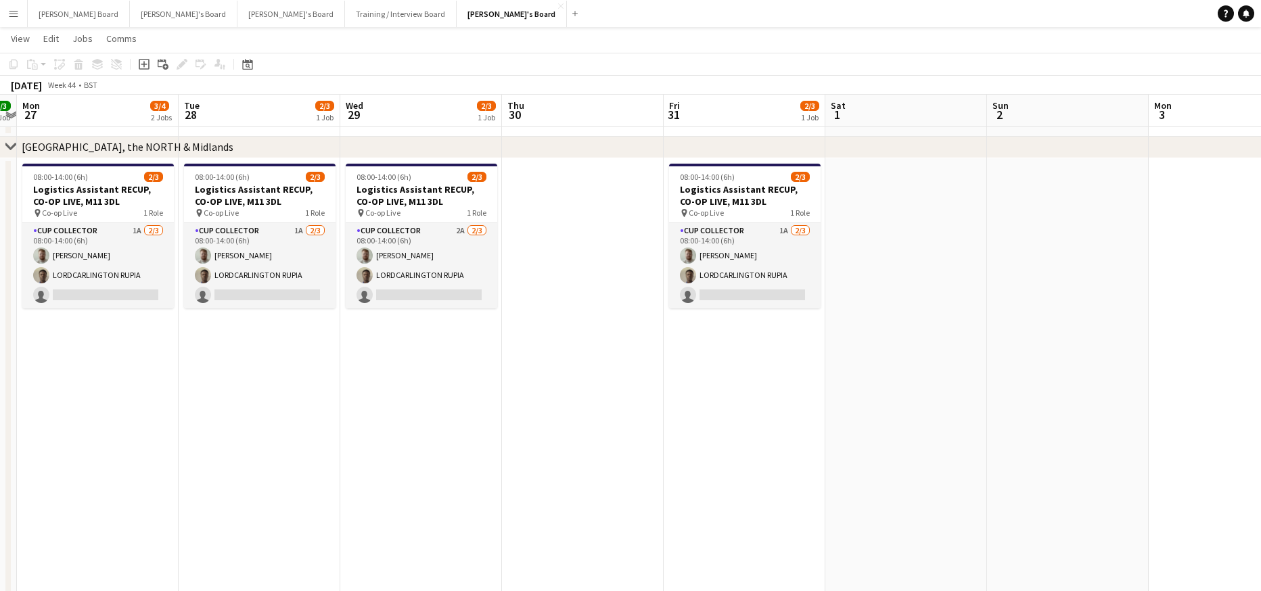
scroll to position [0, 515]
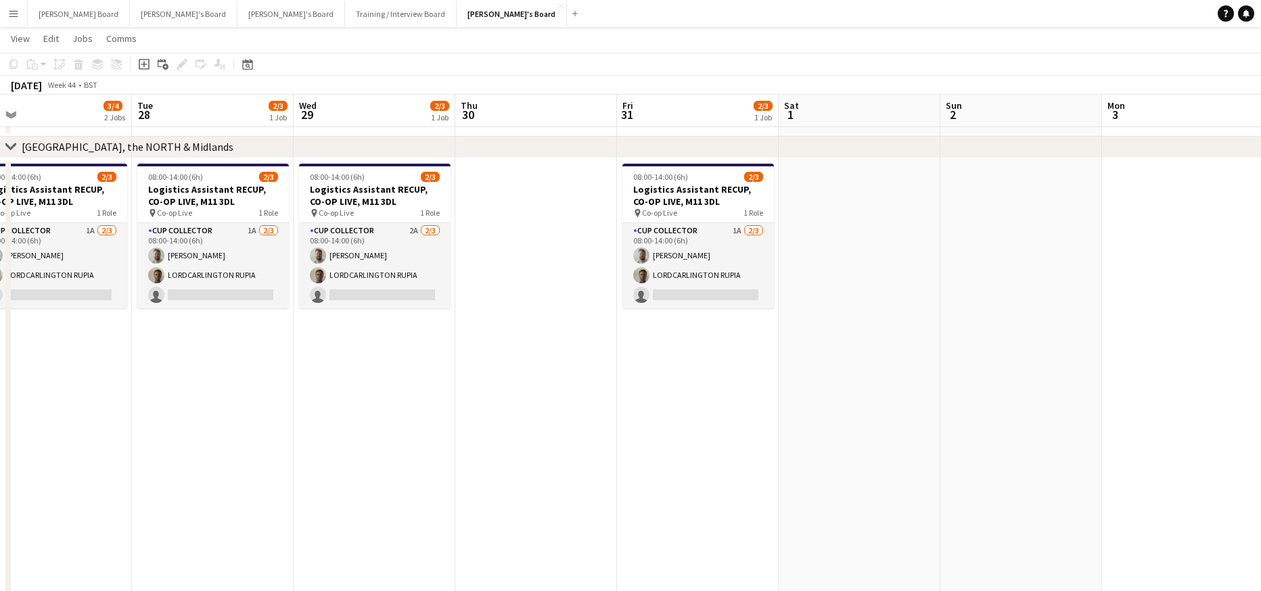
drag, startPoint x: 903, startPoint y: 401, endPoint x: 316, endPoint y: 427, distance: 587.2
click at [316, 427] on app-date-cell "08:00-14:00 (6h) 2/3 Logistics Assistant RECUP, CO-OP LIVE, M11 3DL pin Co-op L…" at bounding box center [375, 518] width 162 height 720
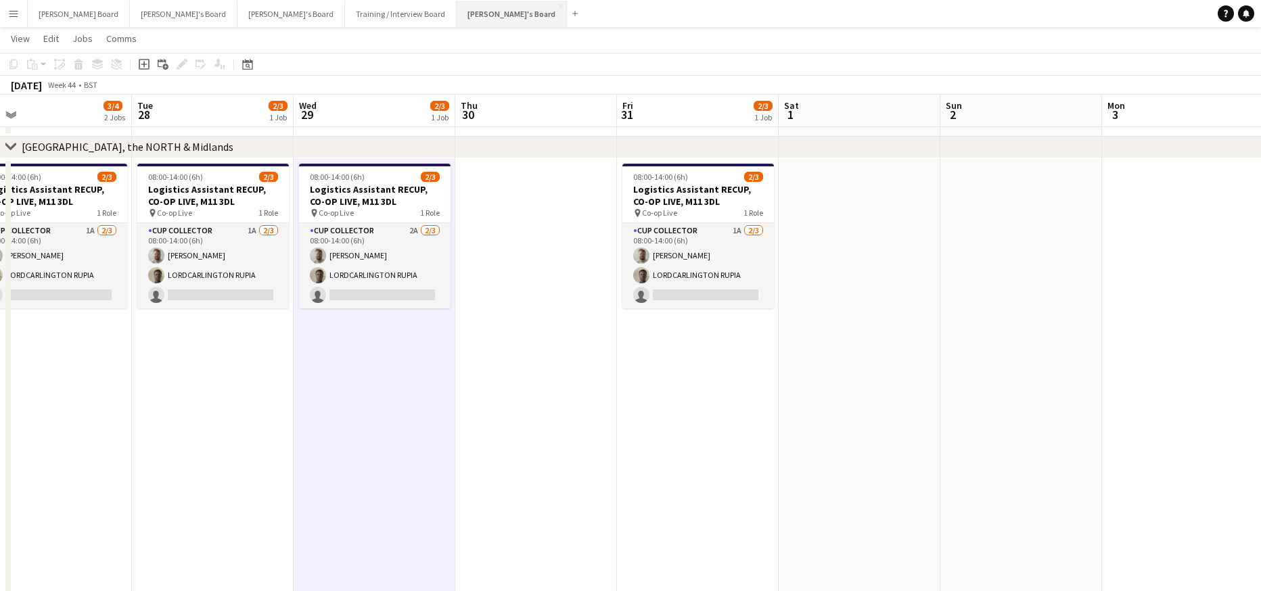
click at [457, 22] on button "Jakub's Board Close" at bounding box center [512, 14] width 110 height 26
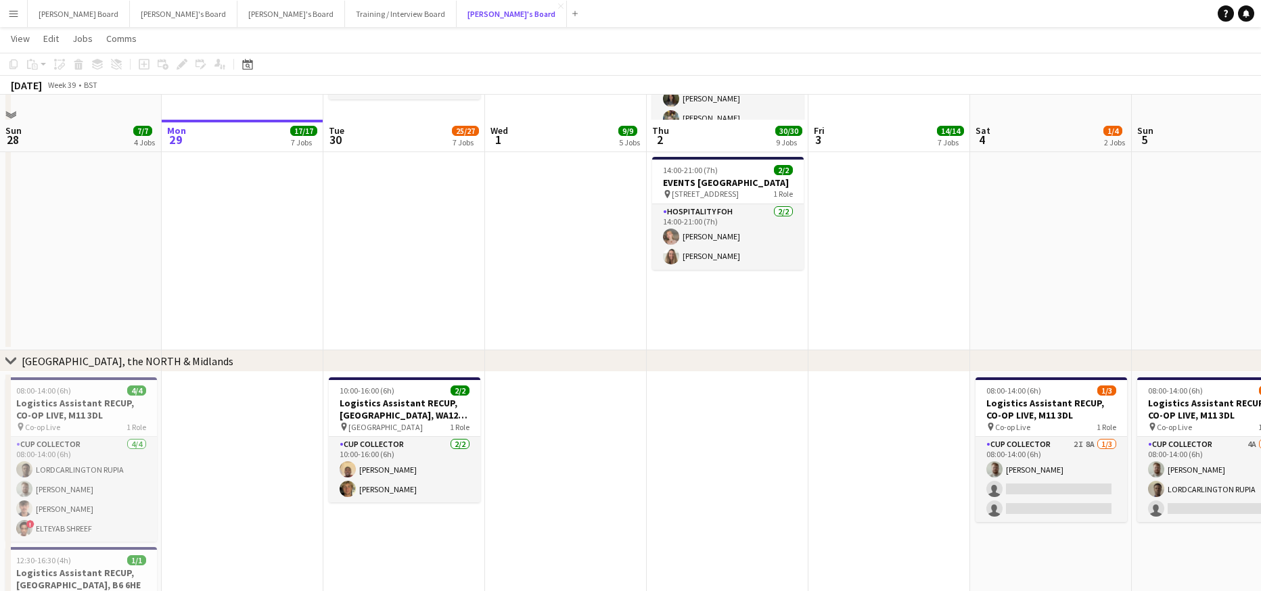
scroll to position [1534, 0]
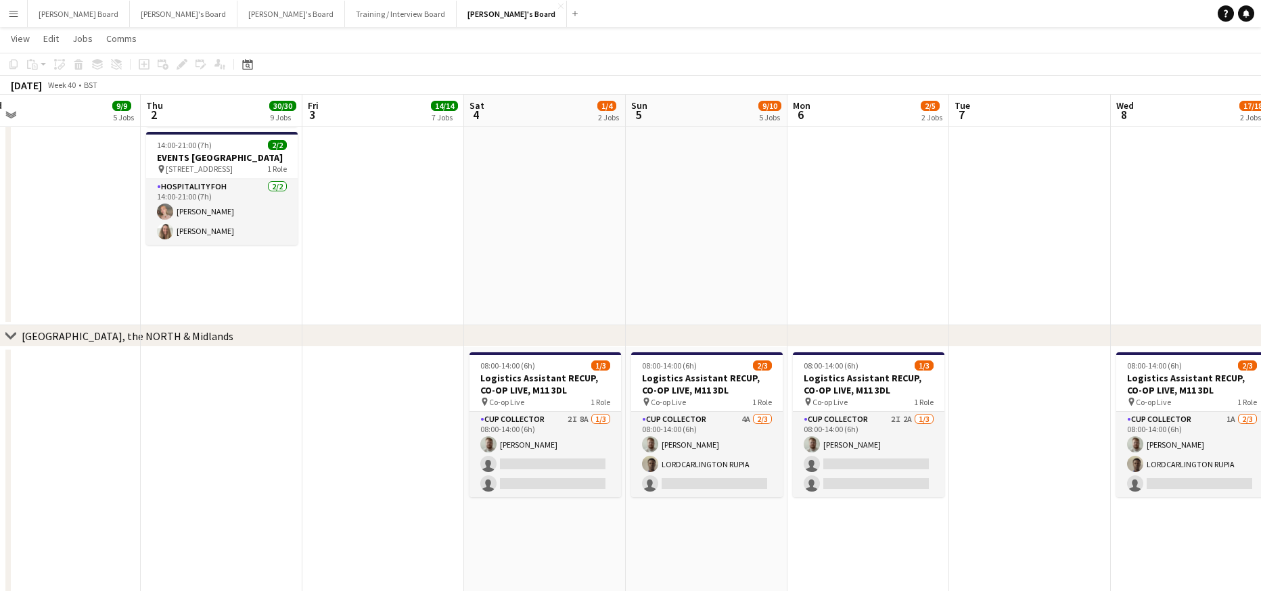
drag, startPoint x: 961, startPoint y: 475, endPoint x: 453, endPoint y: 452, distance: 508.7
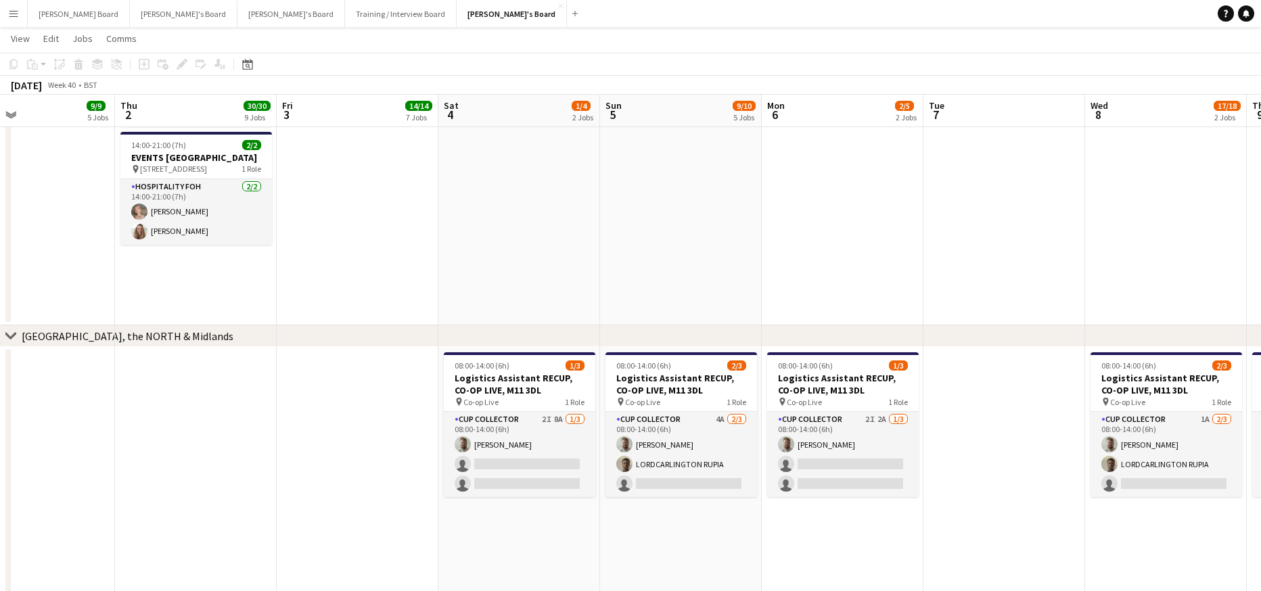
drag, startPoint x: 1043, startPoint y: 520, endPoint x: 620, endPoint y: 499, distance: 422.7
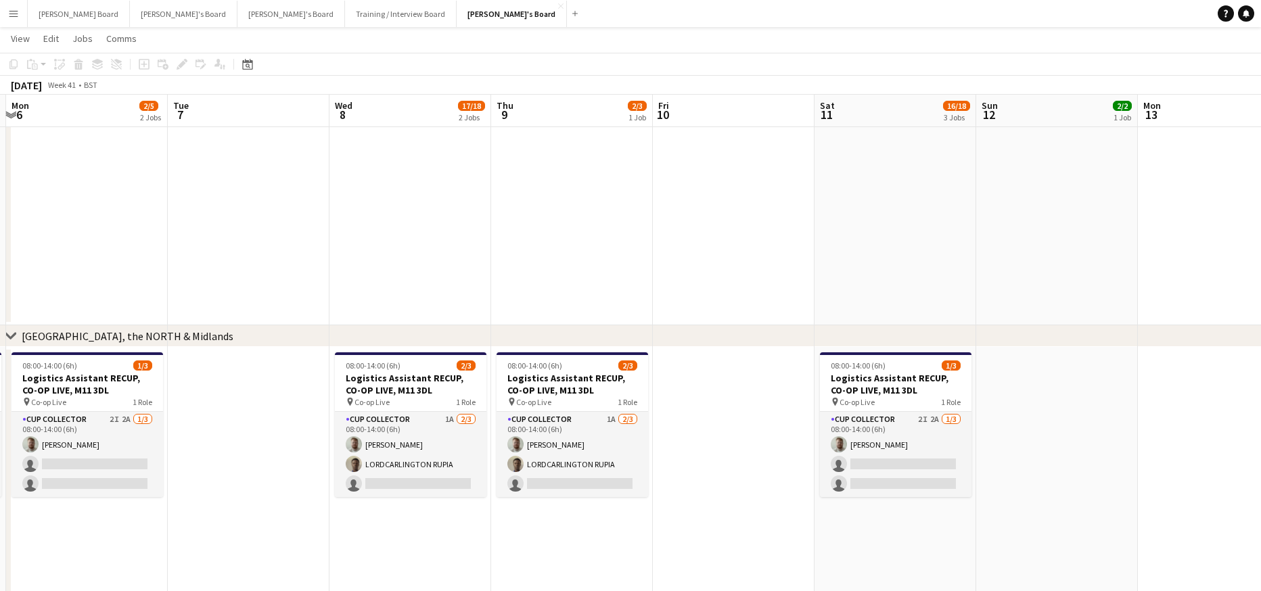
drag, startPoint x: 1024, startPoint y: 526, endPoint x: 549, endPoint y: 486, distance: 475.9
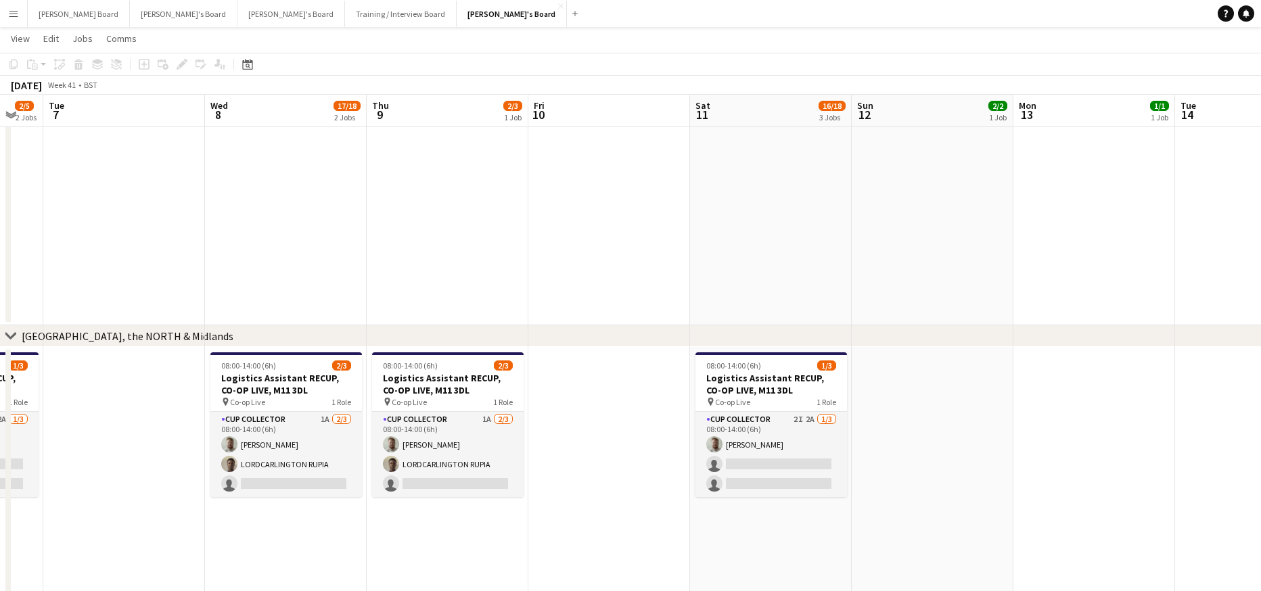
scroll to position [0, 442]
click at [457, 17] on button "Jakub's Board Close" at bounding box center [512, 14] width 110 height 26
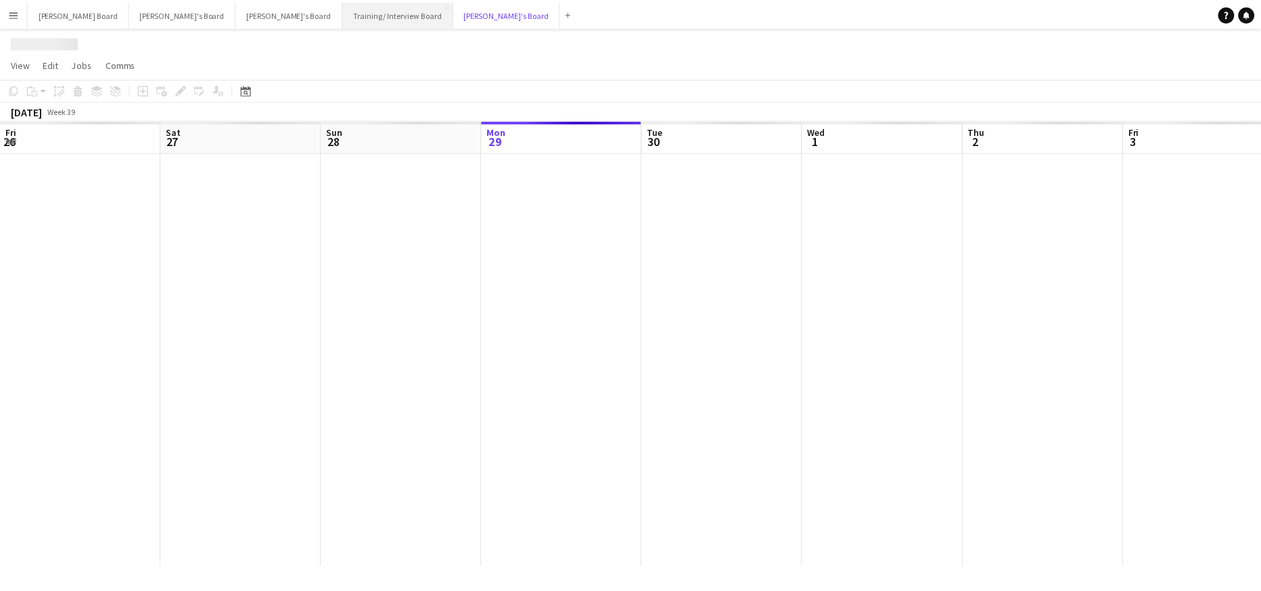
scroll to position [0, 323]
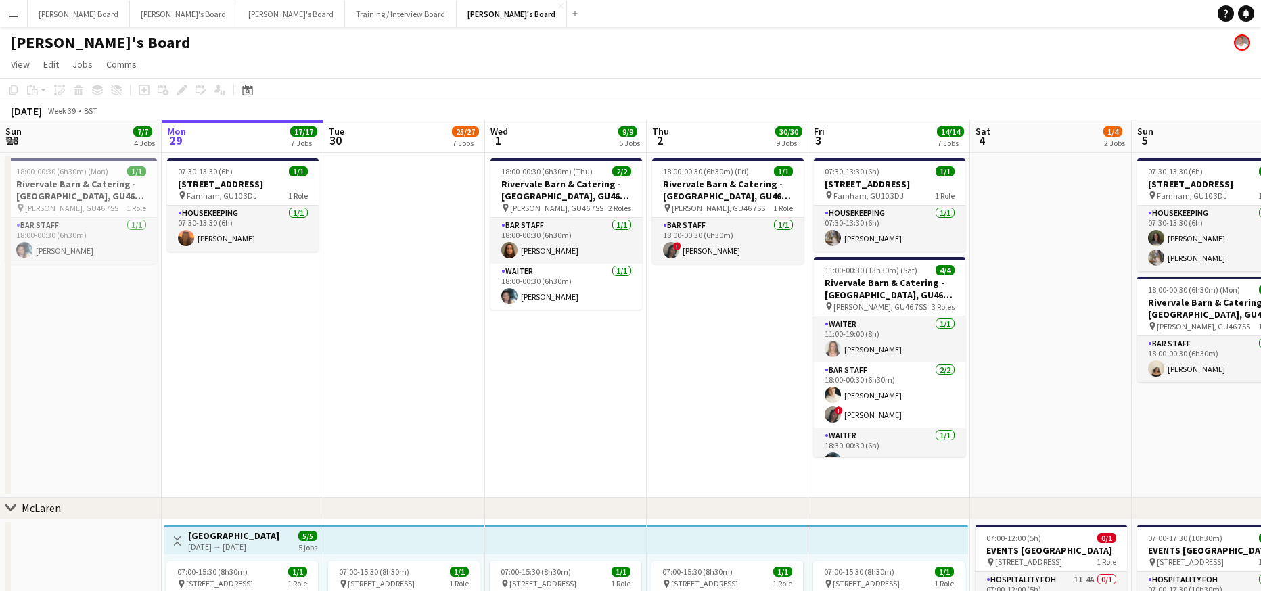
click at [405, 298] on app-date-cell at bounding box center [404, 325] width 162 height 345
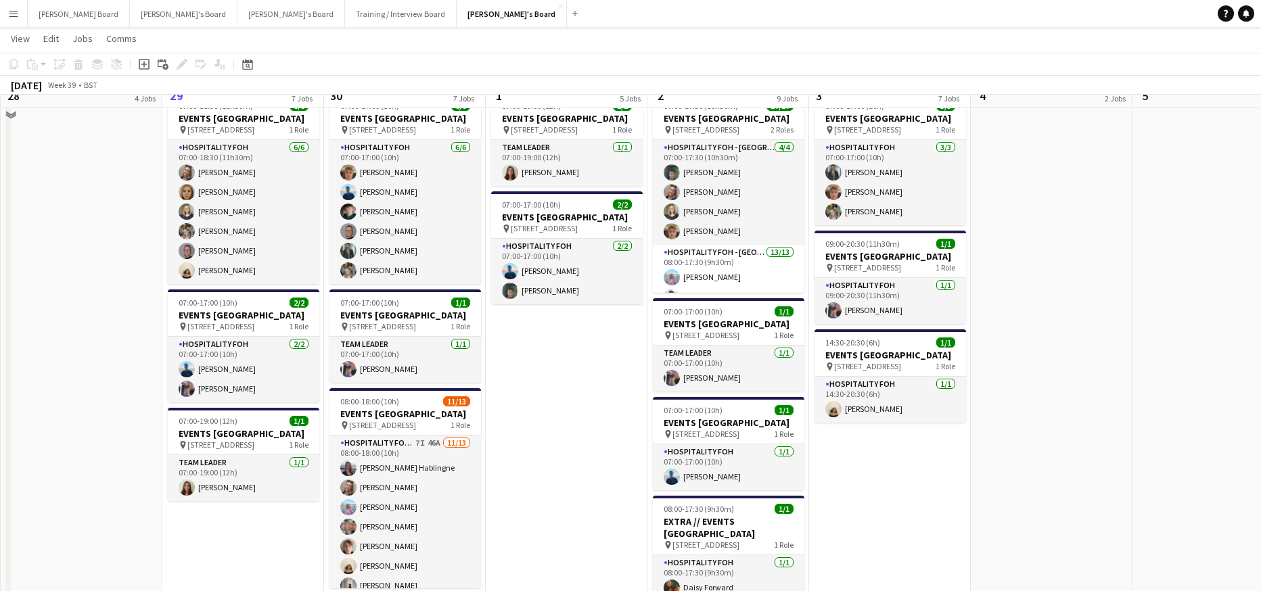
scroll to position [902, 0]
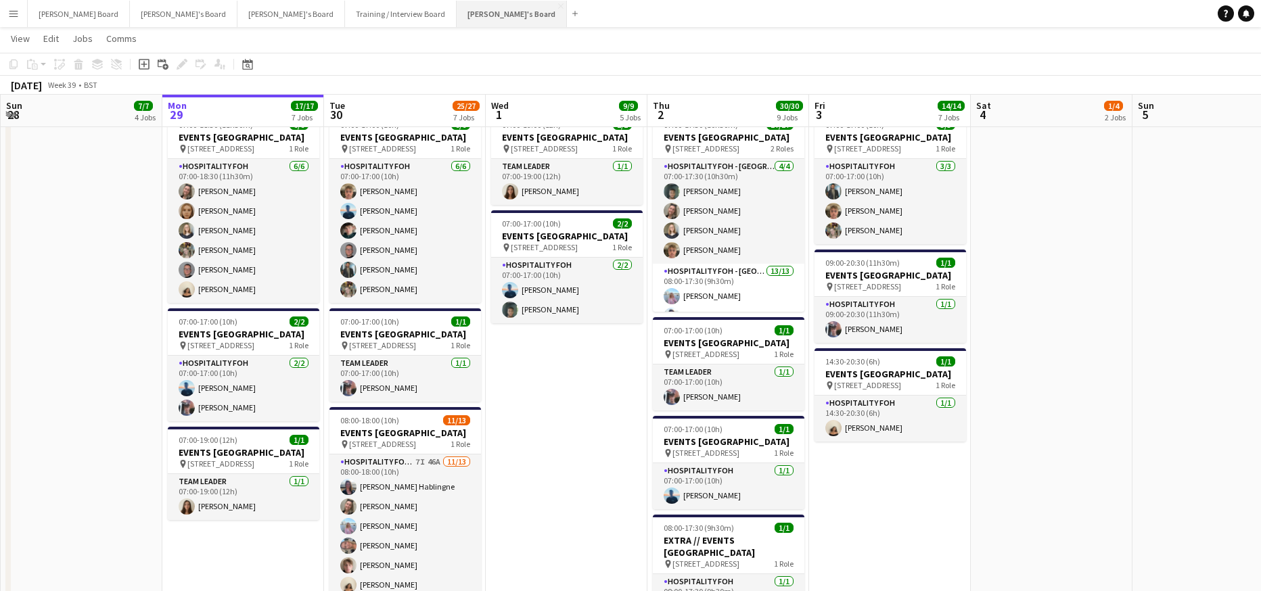
click at [457, 23] on button "Jakub's Board Close" at bounding box center [512, 14] width 110 height 26
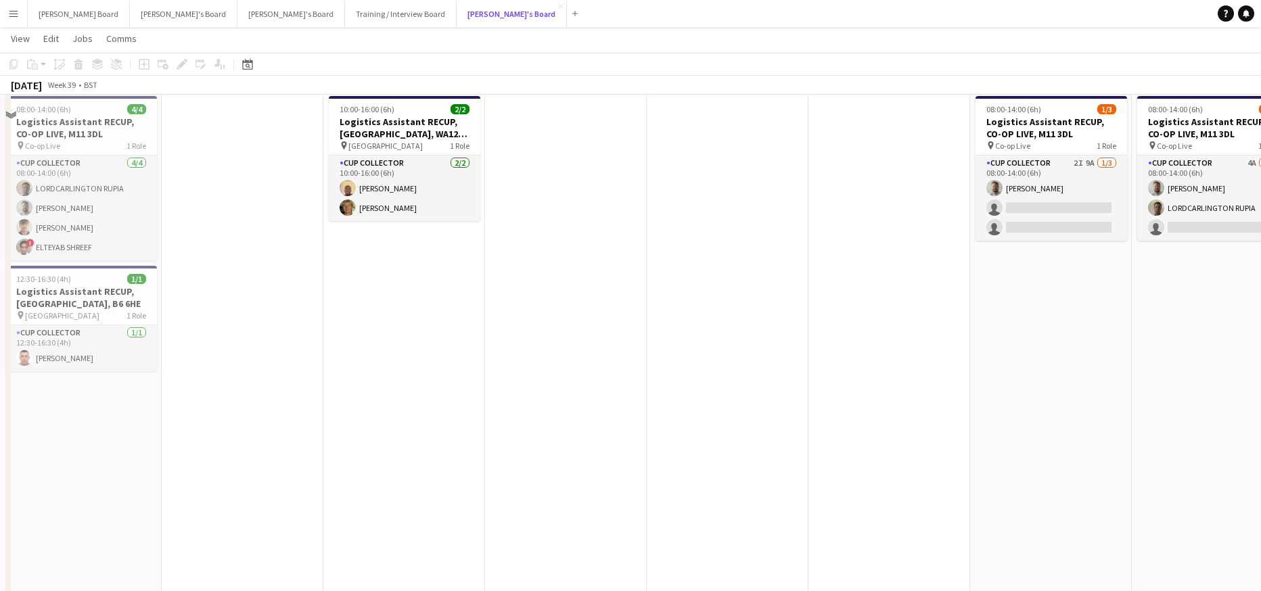
scroll to position [1624, 0]
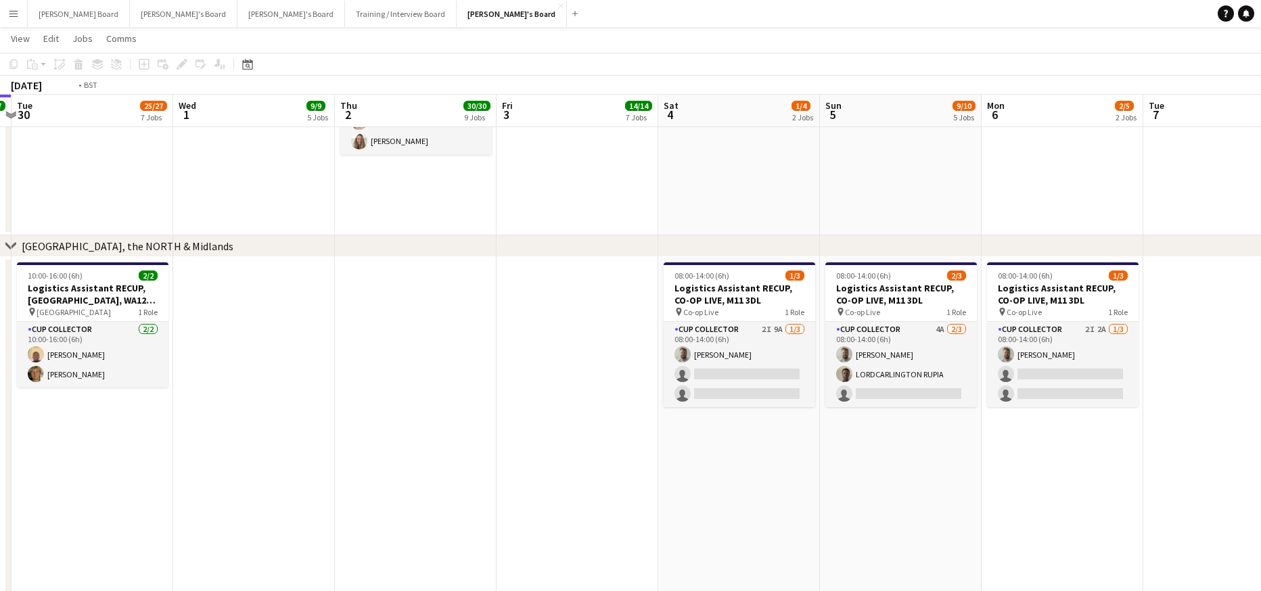
drag, startPoint x: 903, startPoint y: 389, endPoint x: 273, endPoint y: 427, distance: 631.8
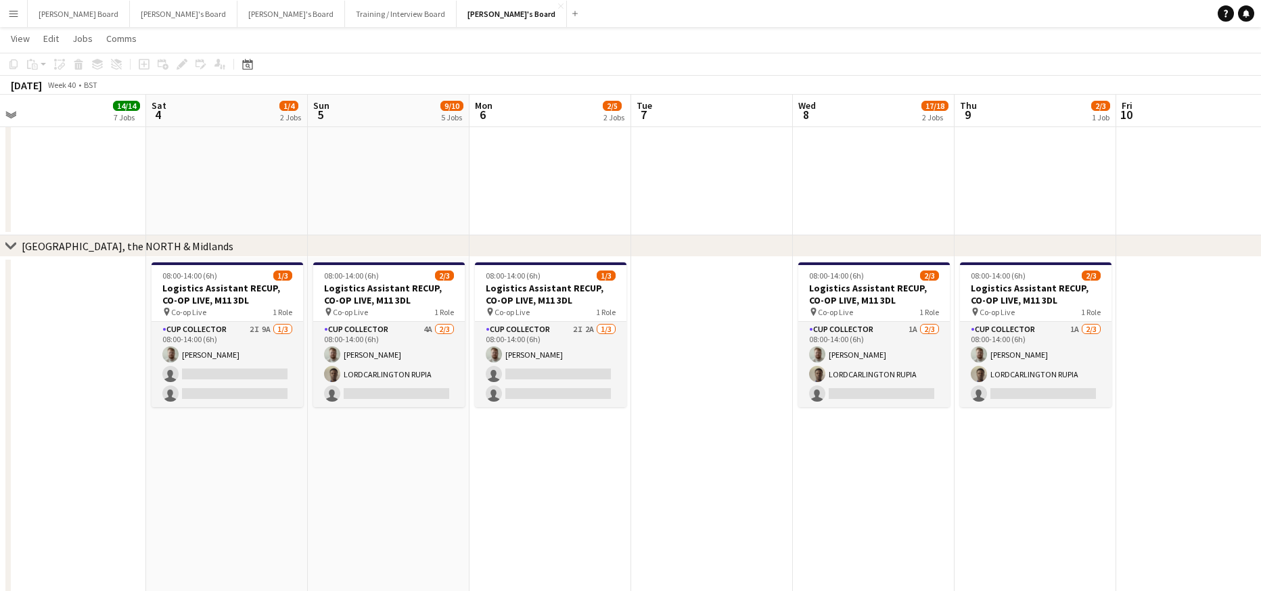
drag, startPoint x: 878, startPoint y: 482, endPoint x: 613, endPoint y: 486, distance: 265.3
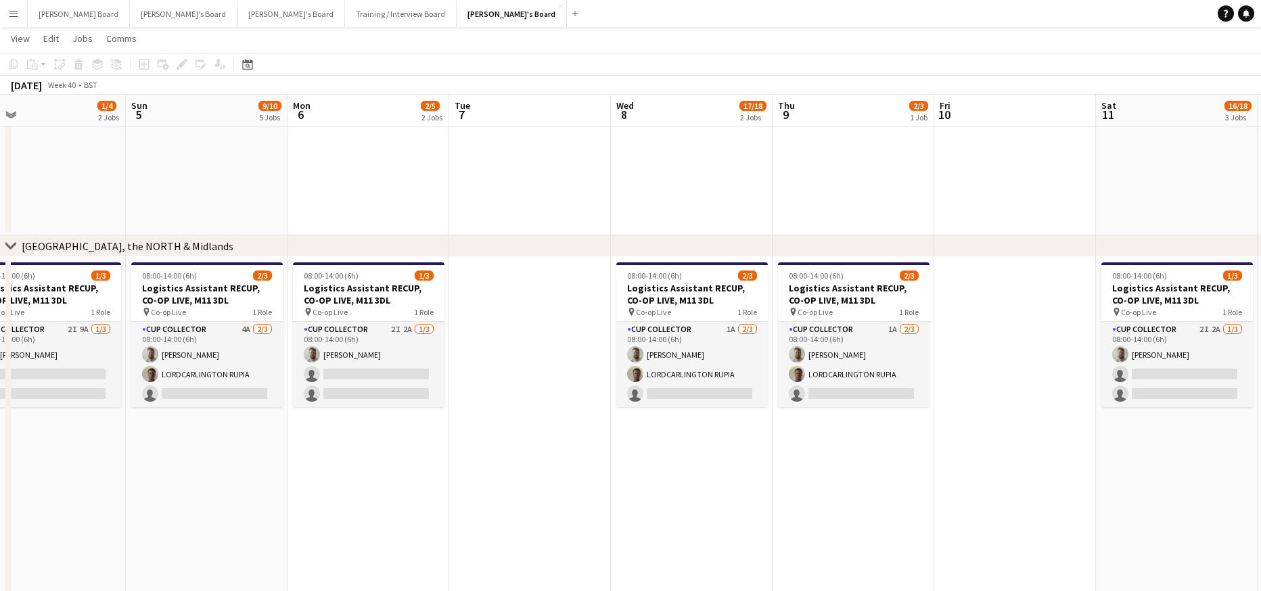
drag, startPoint x: 831, startPoint y: 485, endPoint x: 739, endPoint y: 486, distance: 92.0
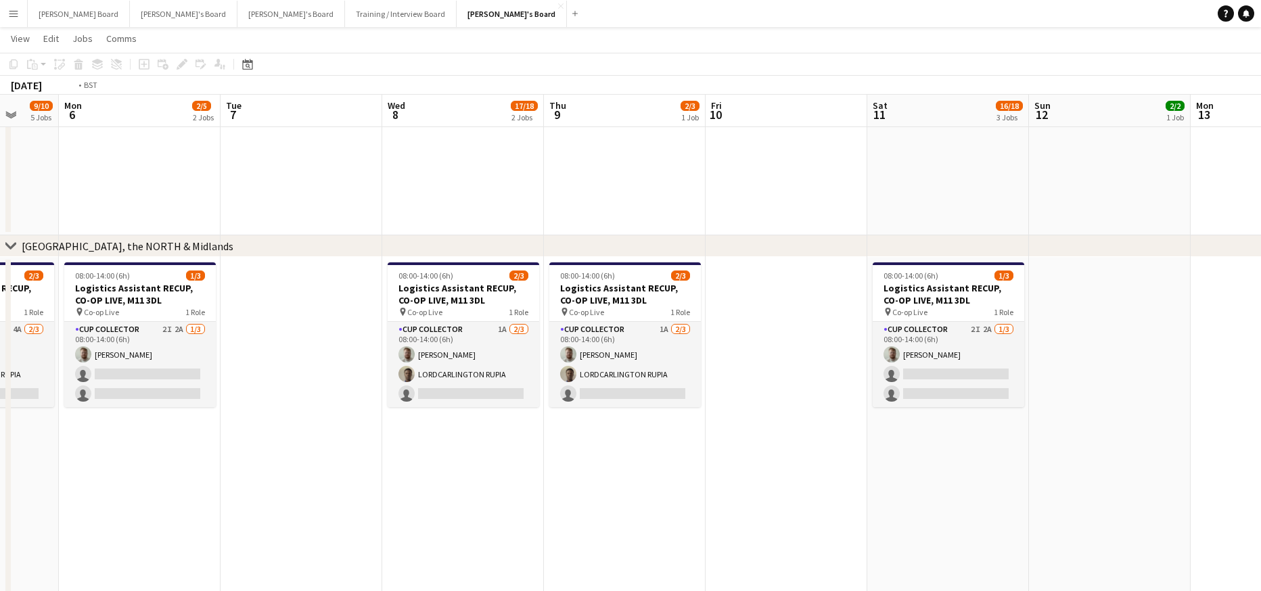
drag, startPoint x: 866, startPoint y: 487, endPoint x: 606, endPoint y: 484, distance: 260.5
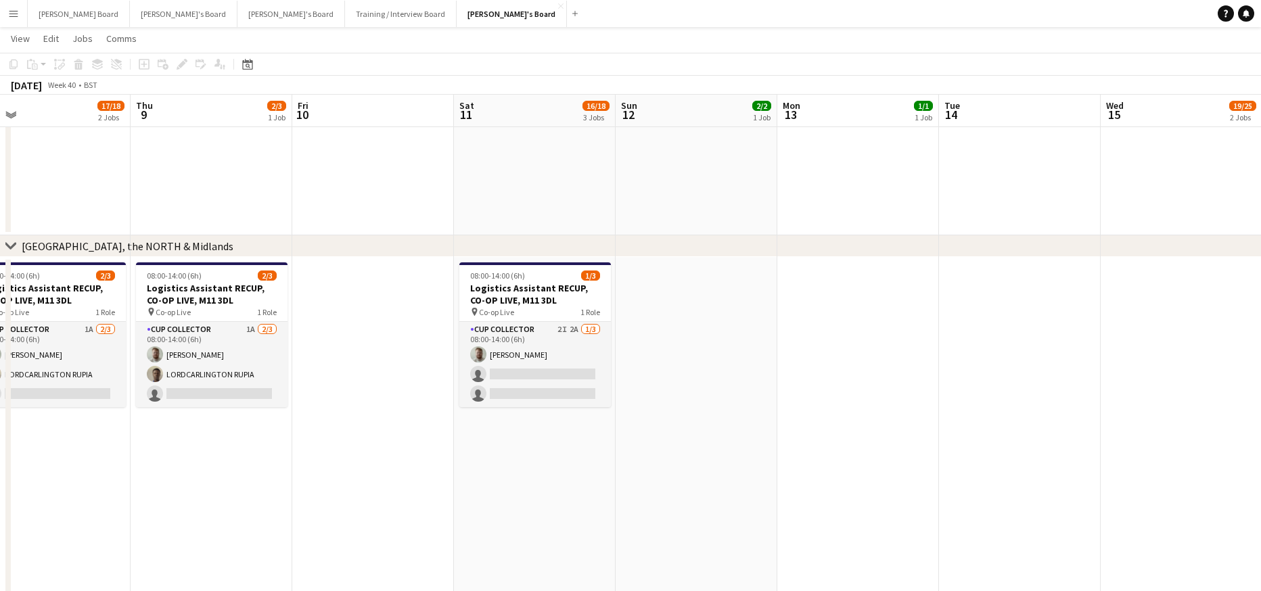
drag, startPoint x: 879, startPoint y: 480, endPoint x: 757, endPoint y: 478, distance: 121.8
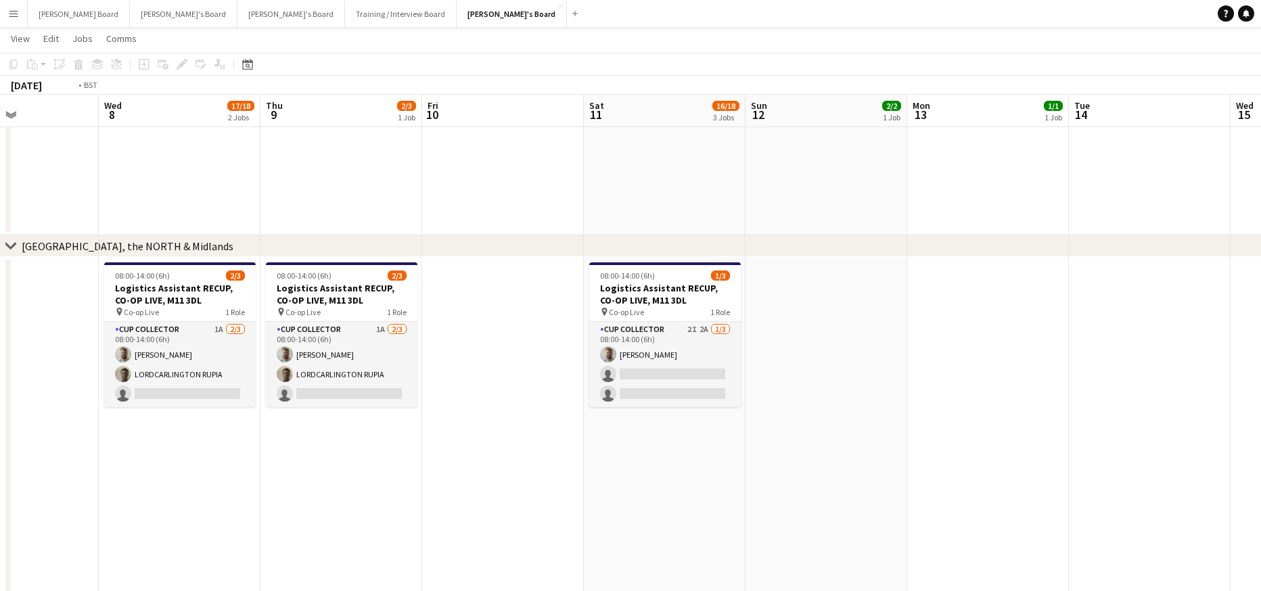
drag, startPoint x: 514, startPoint y: 486, endPoint x: 1085, endPoint y: 493, distance: 571.1
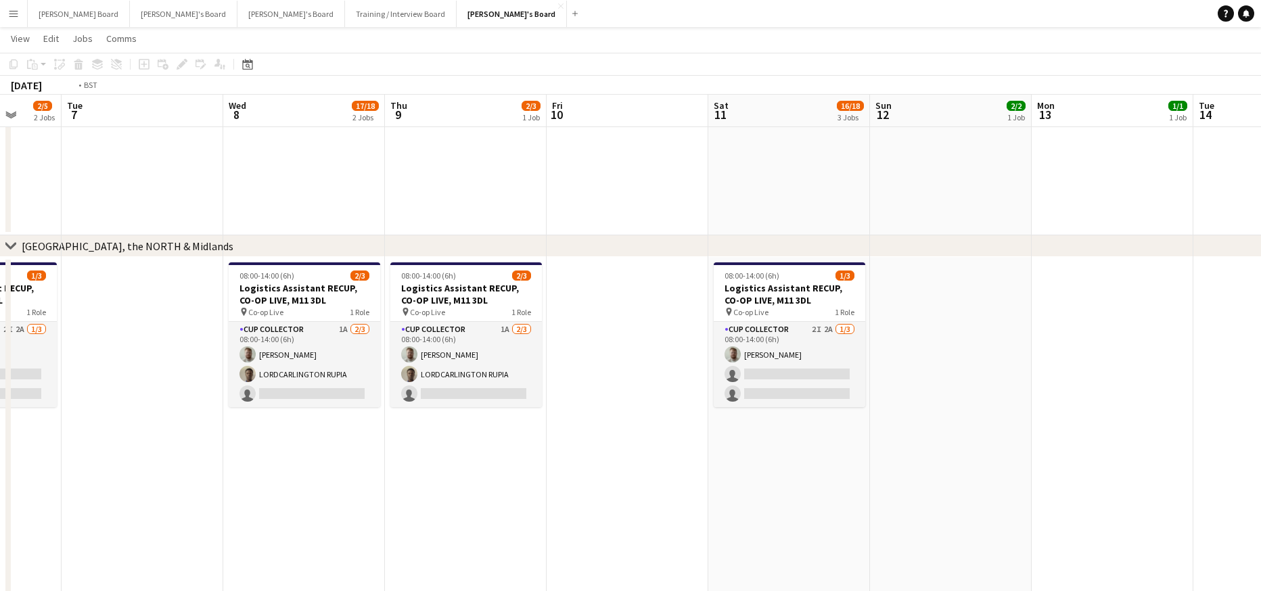
scroll to position [0, 424]
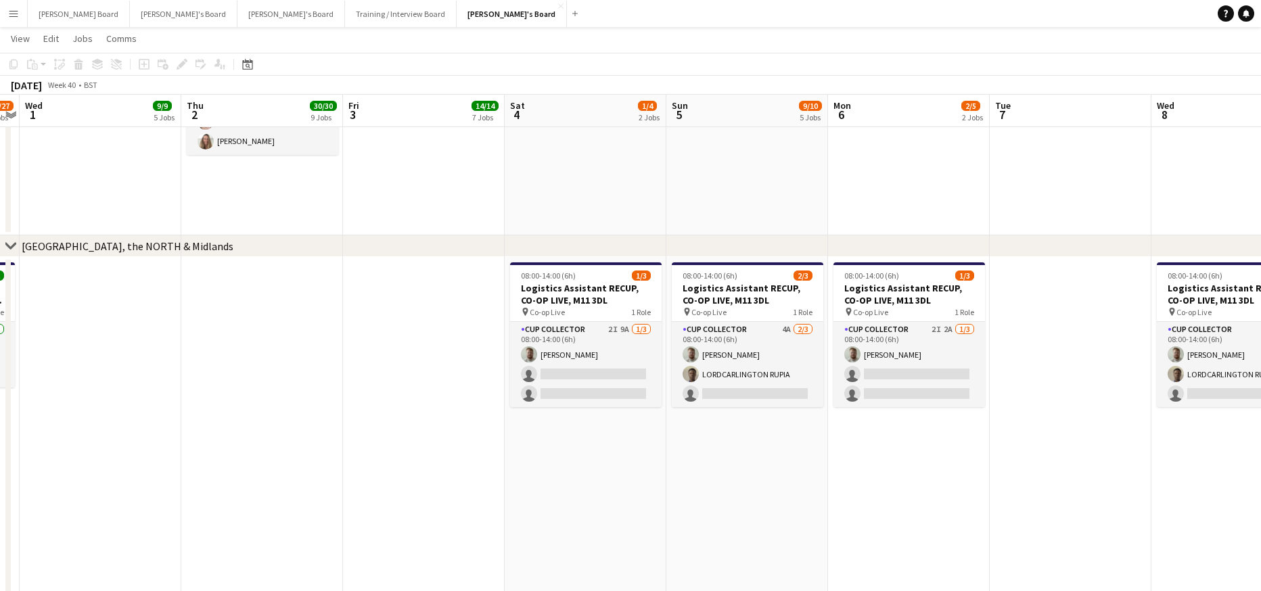
drag, startPoint x: 166, startPoint y: 432, endPoint x: 769, endPoint y: 439, distance: 602.9
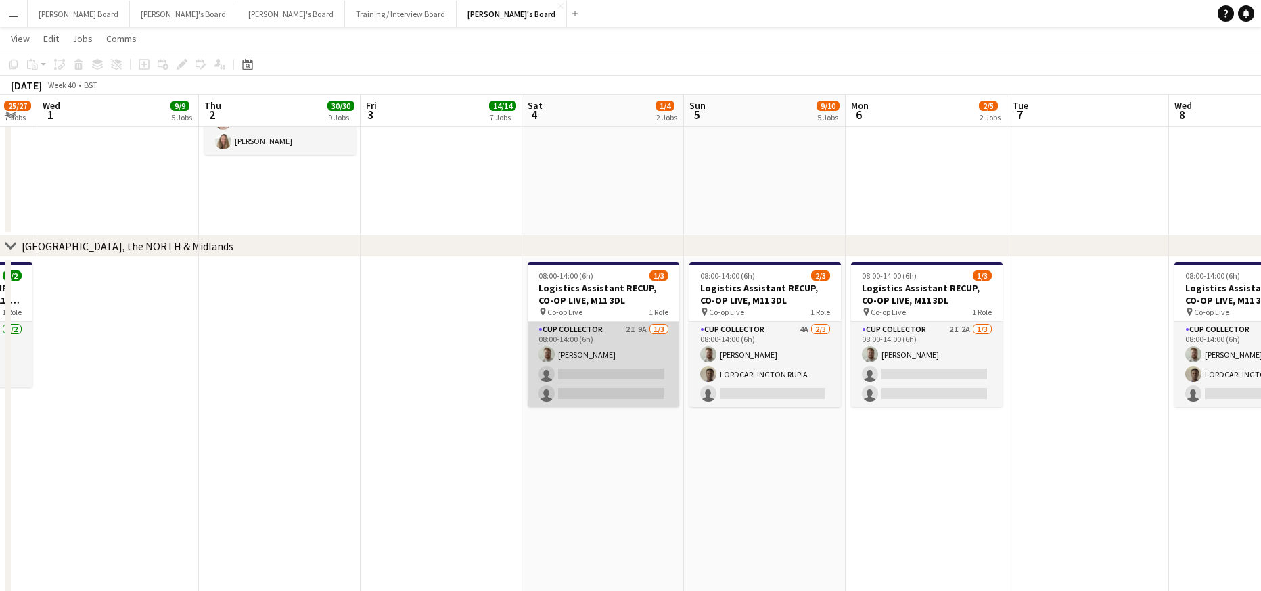
click at [589, 380] on app-card-role "CUP COLLECTOR 2I 9A 1/3 08:00-14:00 (6h) Dylan Ashton single-neutral-actions si…" at bounding box center [604, 364] width 152 height 85
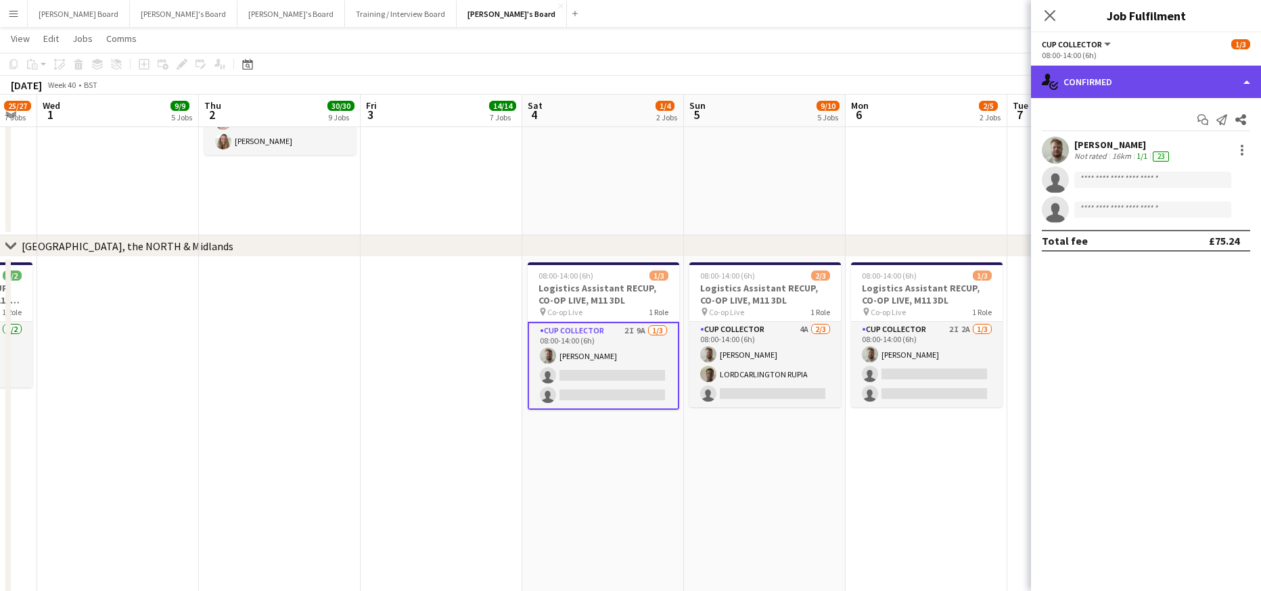
click at [1146, 76] on div "single-neutral-actions-check-2 Confirmed" at bounding box center [1146, 82] width 230 height 32
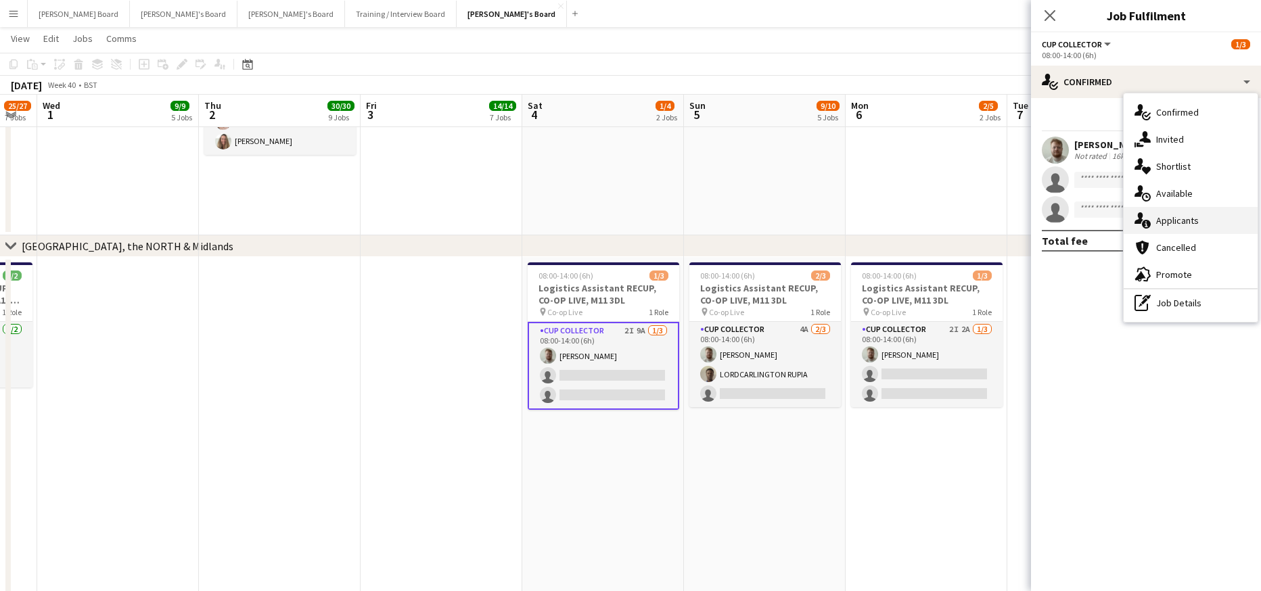
click at [1185, 229] on div "single-neutral-actions-information Applicants" at bounding box center [1191, 220] width 134 height 27
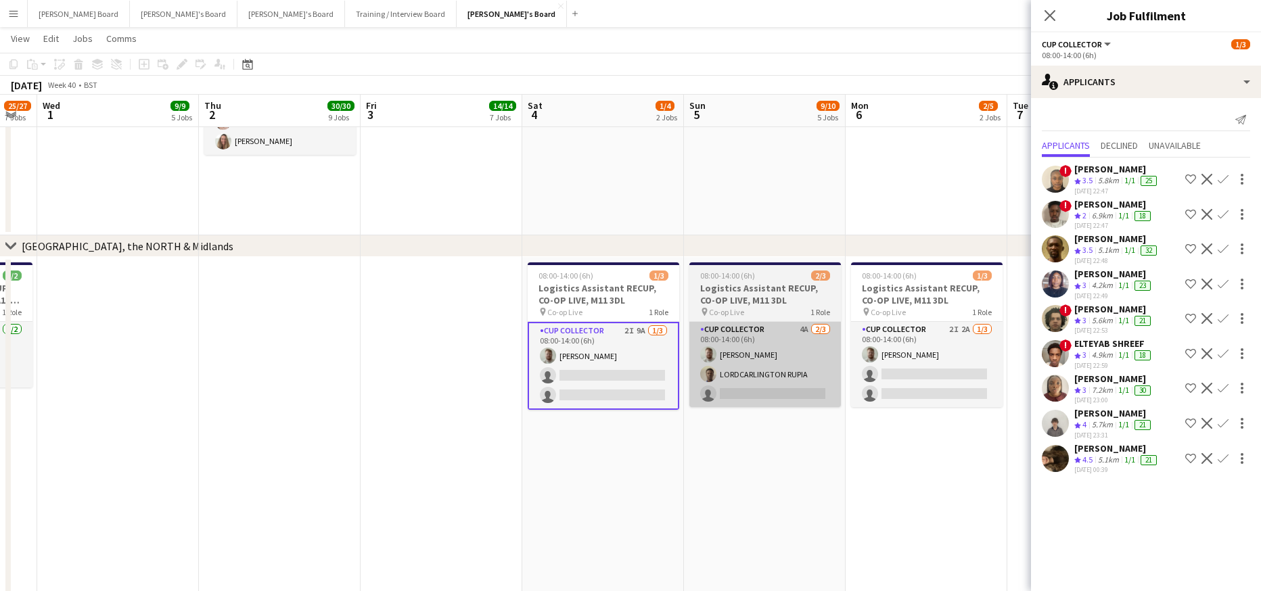
click at [838, 391] on app-card-role "CUP COLLECTOR 4A 2/3 08:00-14:00 (6h) Dylan Ashton LORDCARLINGTON RUPIA single-…" at bounding box center [765, 364] width 152 height 85
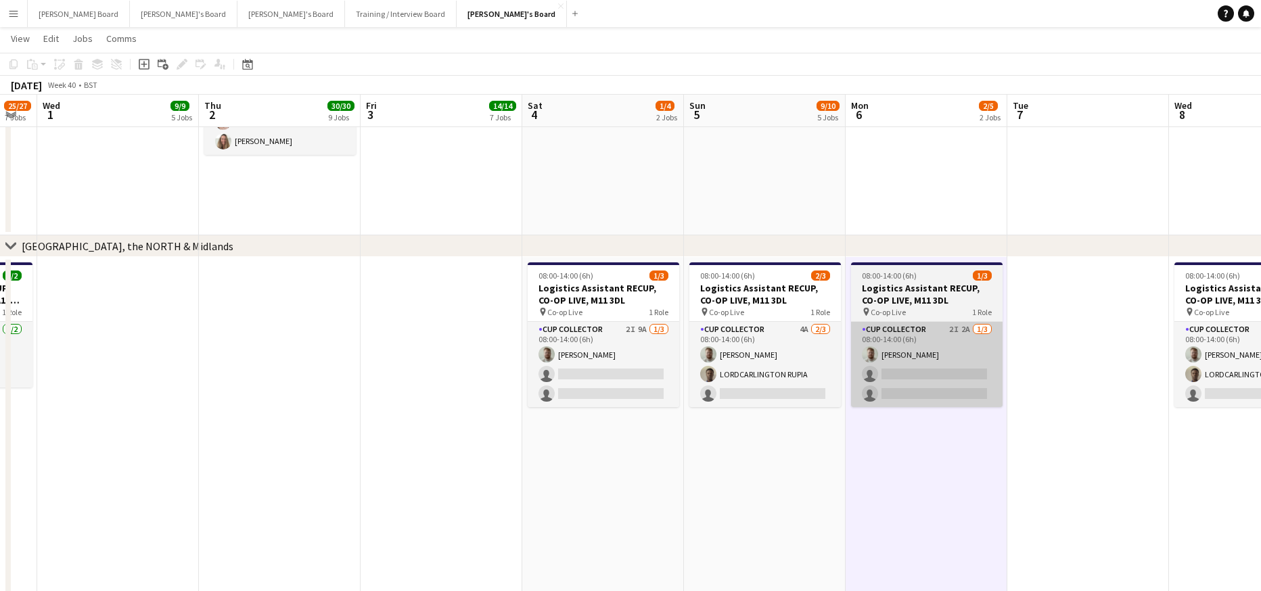
click at [955, 393] on app-card-role "CUP COLLECTOR 2I 2A 1/3 08:00-14:00 (6h) Dylan Ashton single-neutral-actions si…" at bounding box center [927, 364] width 152 height 85
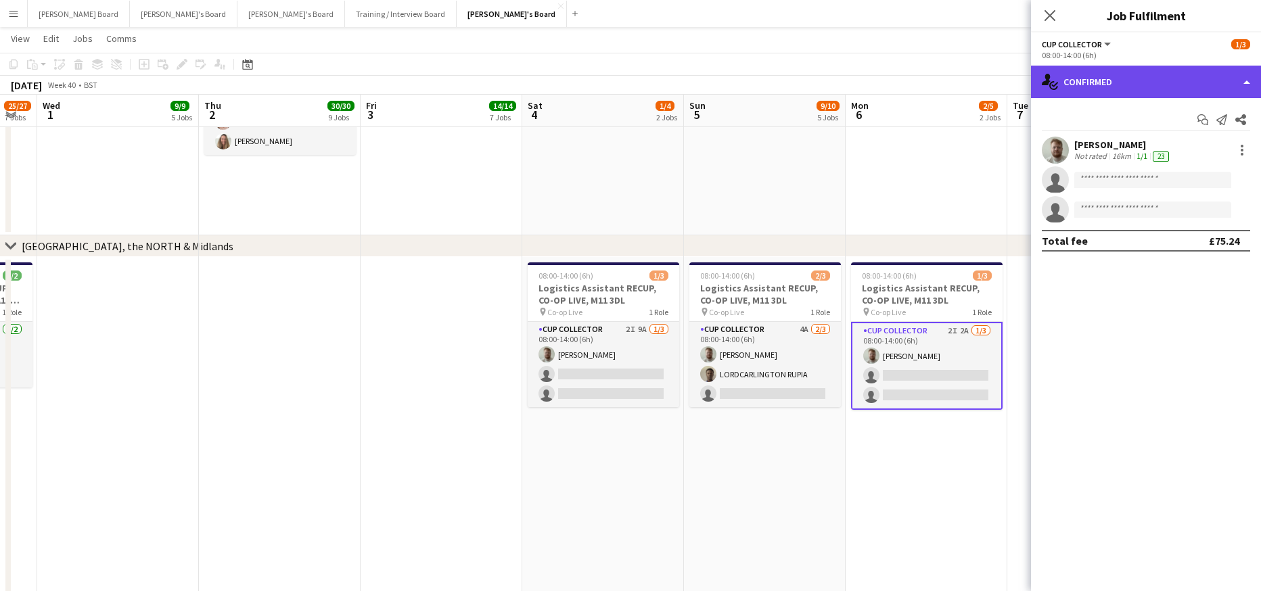
click at [1143, 84] on div "single-neutral-actions-check-2 Confirmed" at bounding box center [1146, 82] width 230 height 32
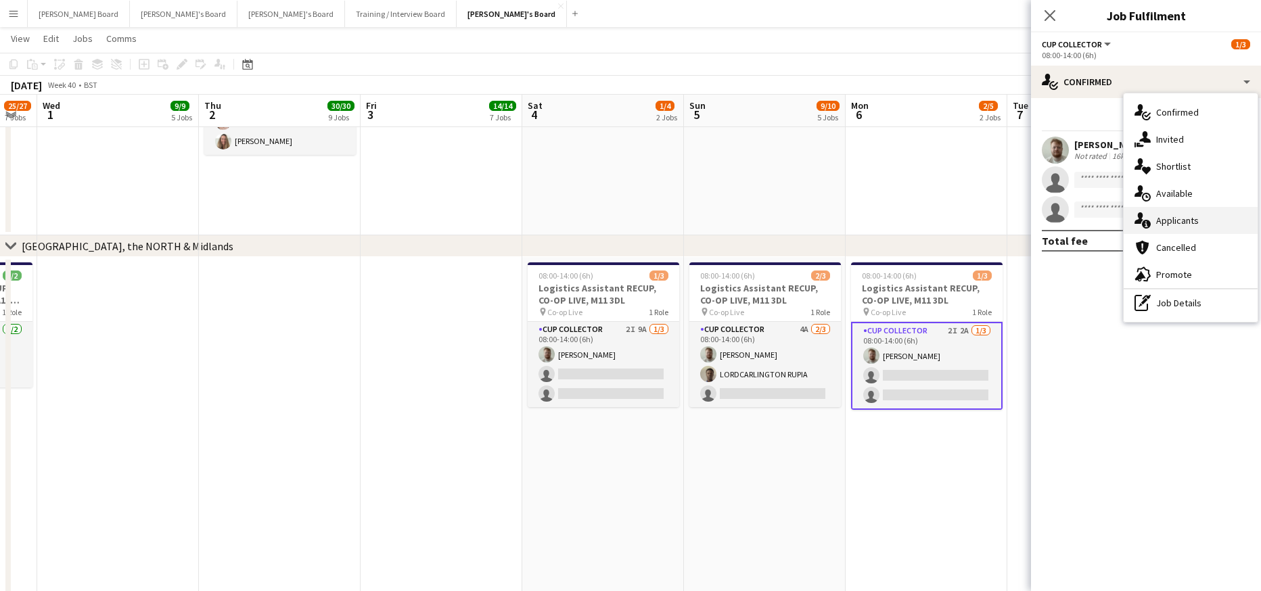
click at [1189, 220] on span "Applicants" at bounding box center [1177, 220] width 43 height 12
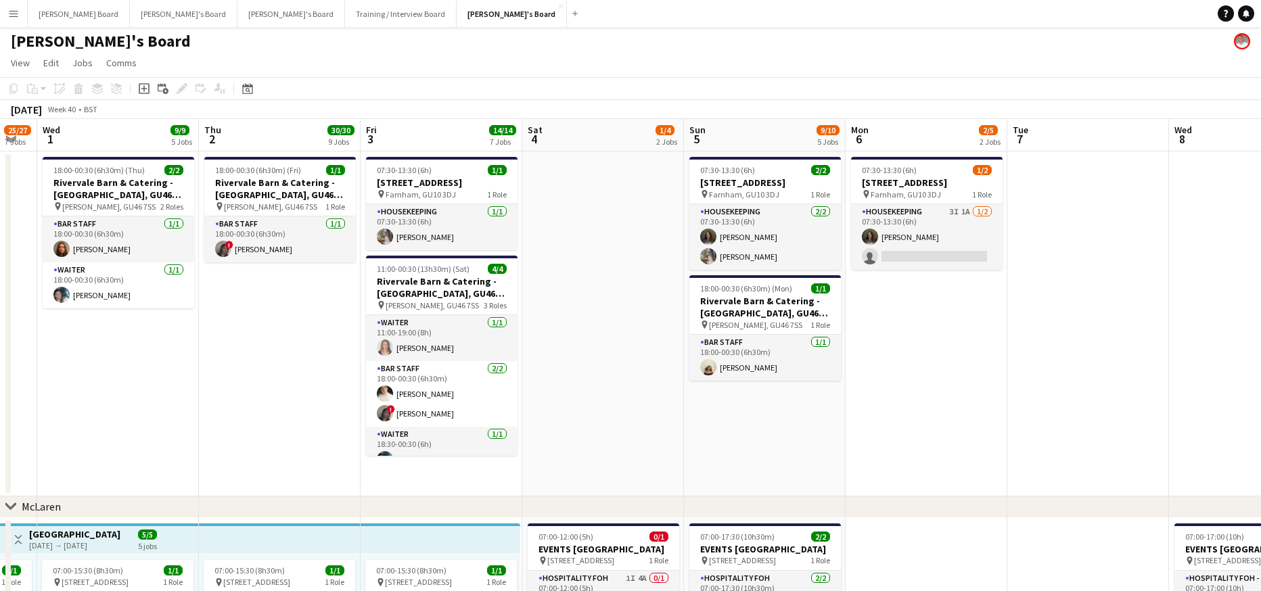
scroll to position [0, 0]
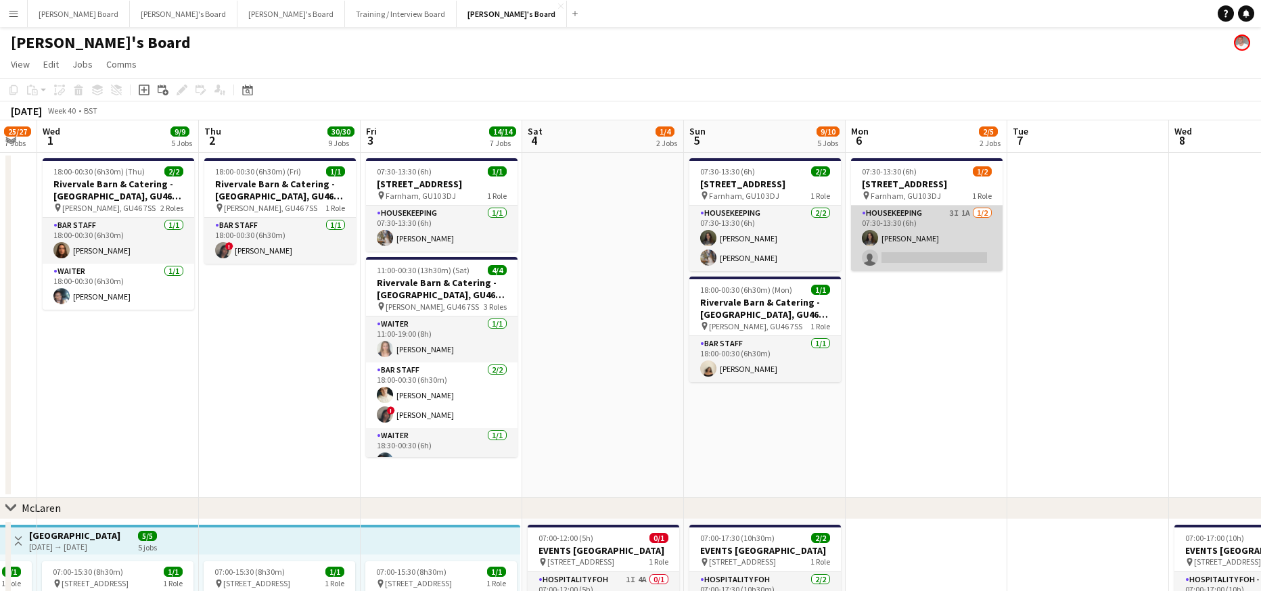
click at [932, 261] on app-card-role "Housekeeping 3I 1A 1/2 07:30-13:30 (6h) Kate Nevile single-neutral-actions" at bounding box center [927, 239] width 152 height 66
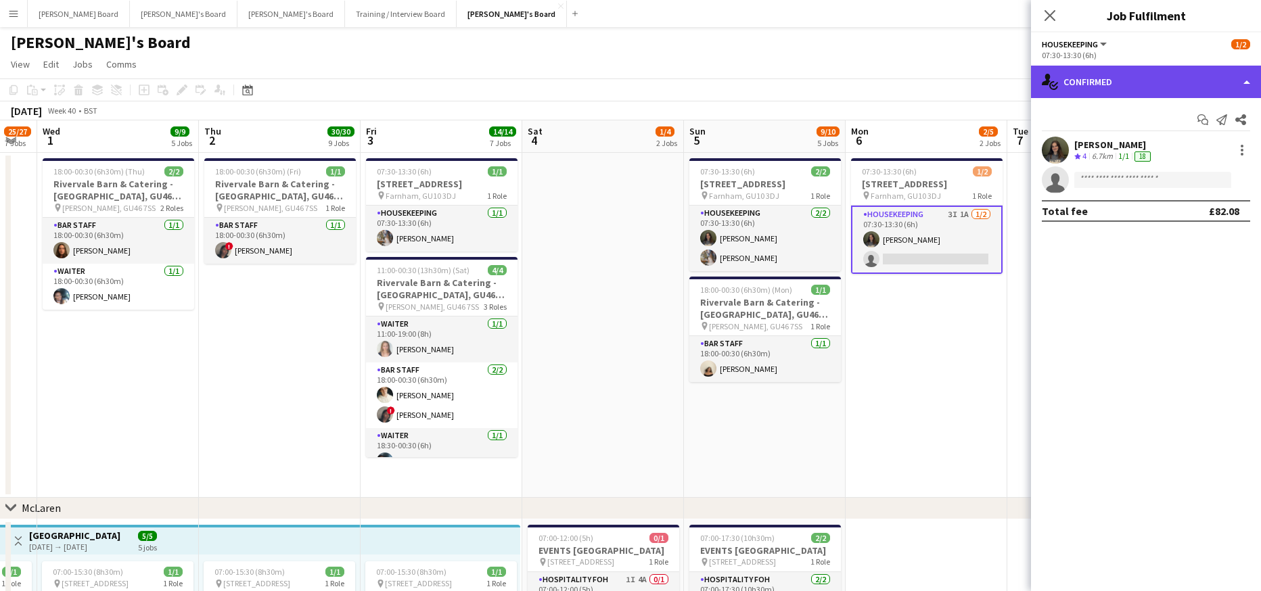
click at [1129, 74] on div "single-neutral-actions-check-2 Confirmed" at bounding box center [1146, 82] width 230 height 32
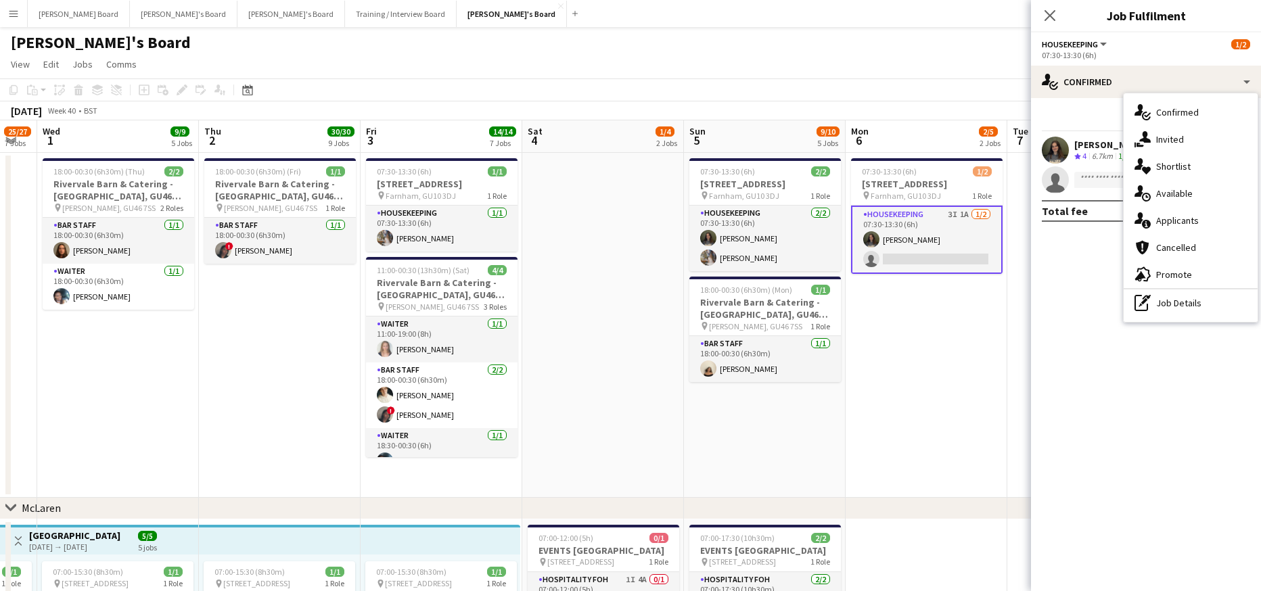
click at [1160, 223] on span "Applicants" at bounding box center [1177, 220] width 43 height 12
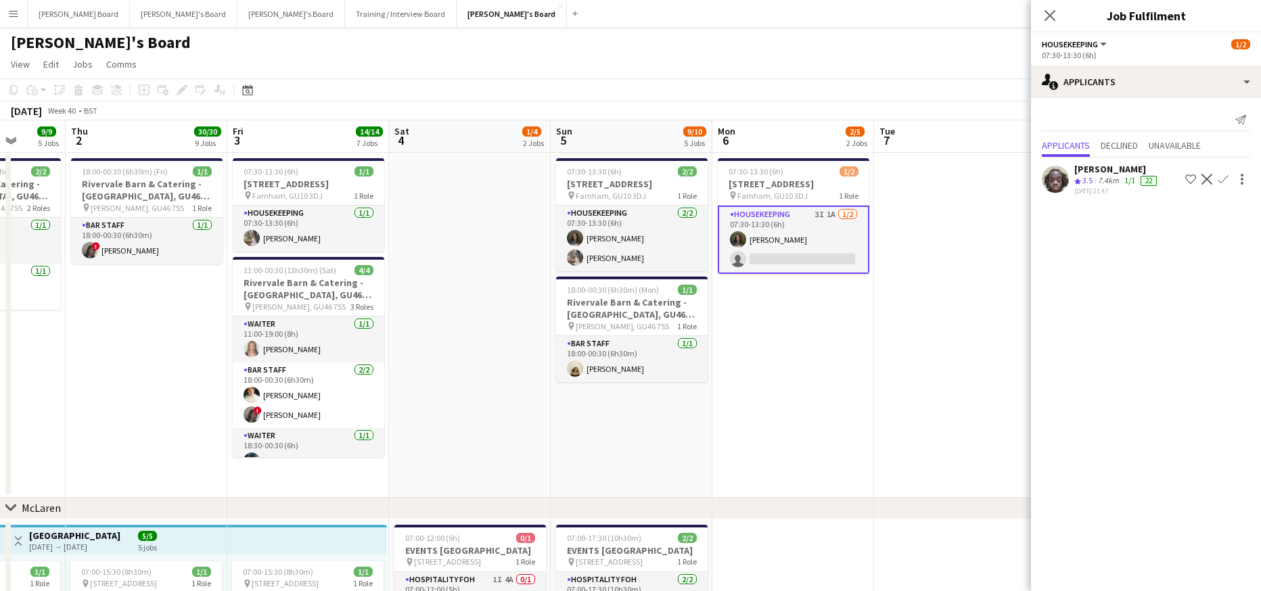
drag, startPoint x: 981, startPoint y: 363, endPoint x: 857, endPoint y: 363, distance: 124.5
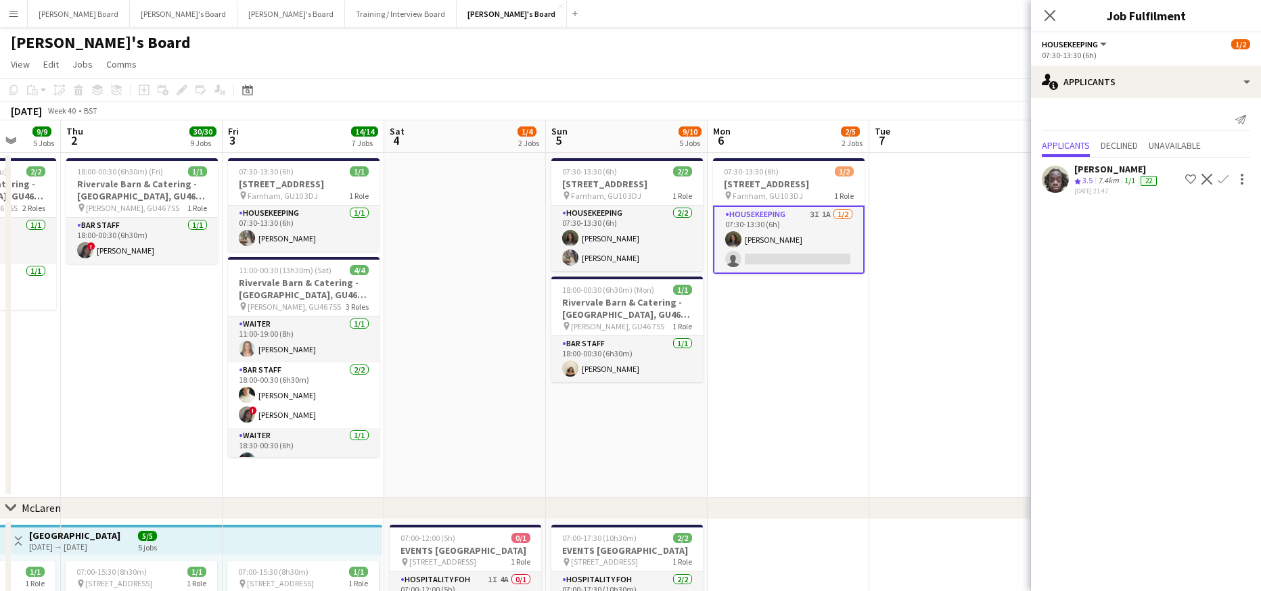
click at [924, 253] on app-date-cell at bounding box center [950, 325] width 162 height 345
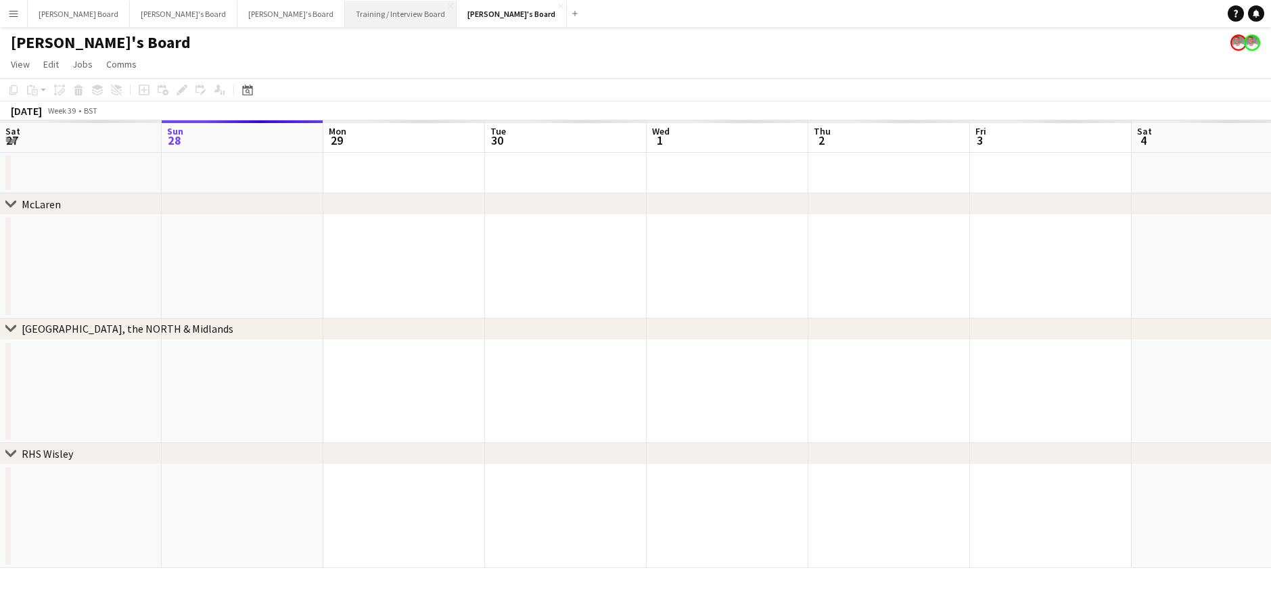
click at [345, 7] on button "Training / Interview Board Close" at bounding box center [401, 14] width 112 height 26
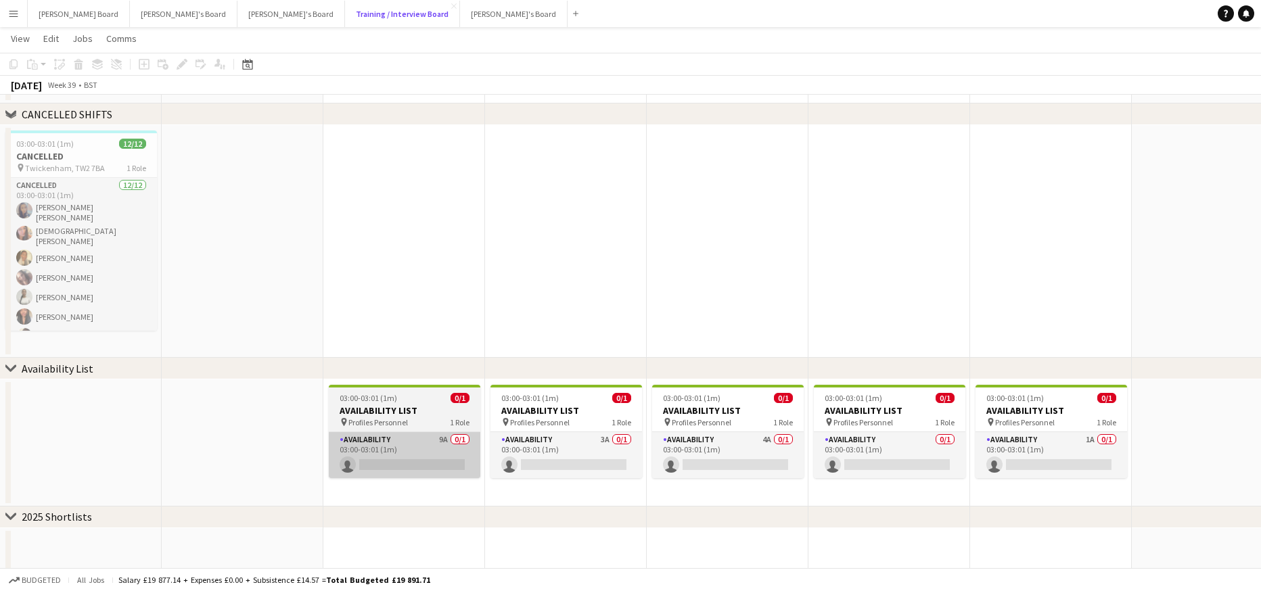
scroll to position [2324, 0]
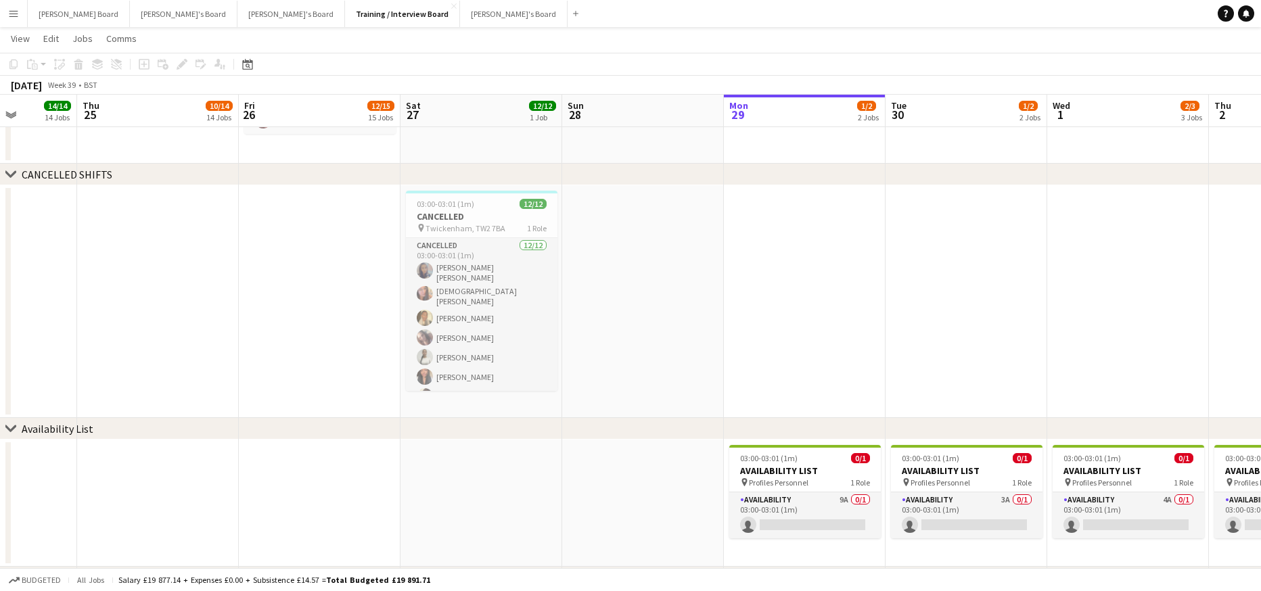
drag, startPoint x: 323, startPoint y: 340, endPoint x: 902, endPoint y: 388, distance: 581.1
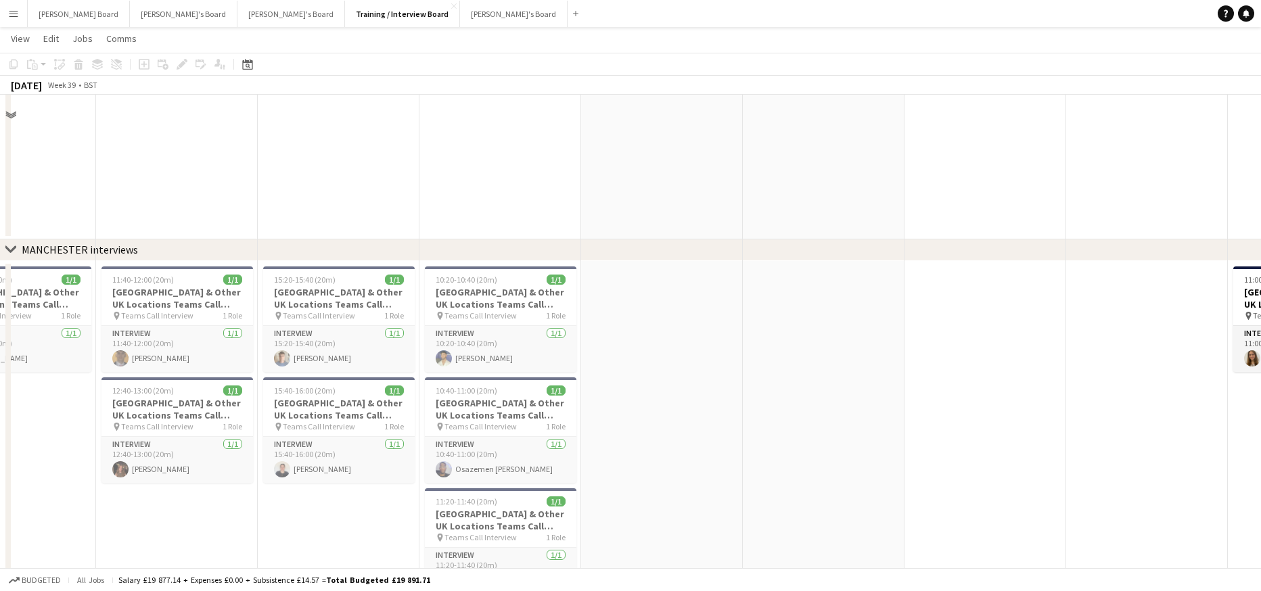
scroll to position [1873, 0]
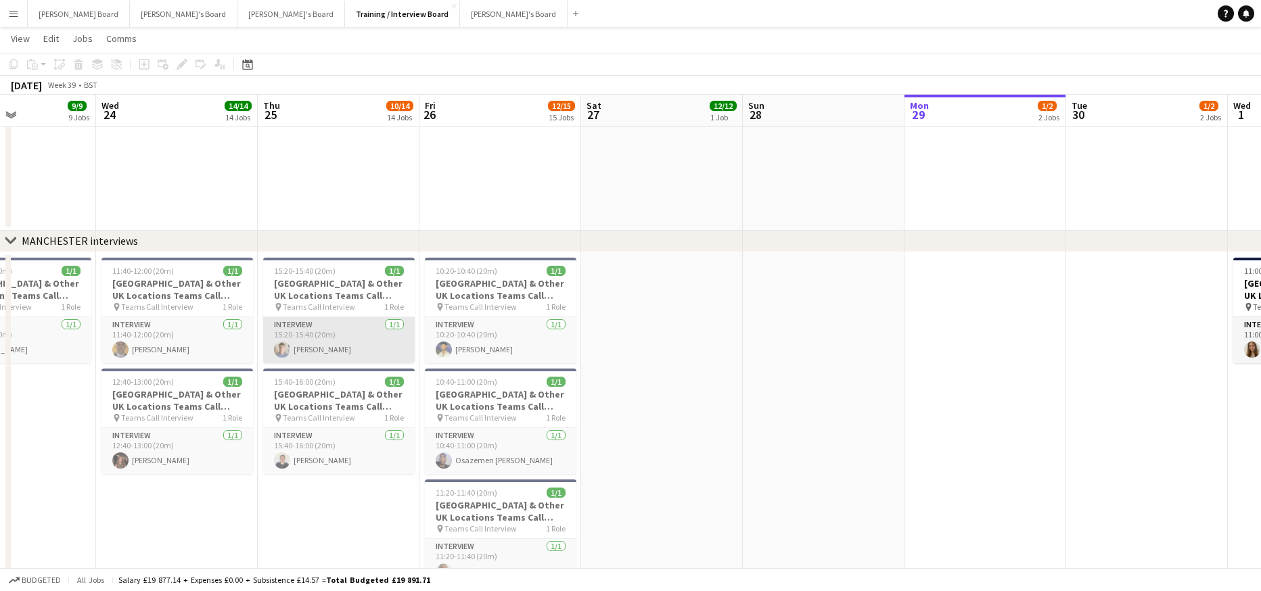
click at [361, 346] on app-card-role "Interview 1/1 15:20-15:40 (20m) Ben Larrett" at bounding box center [339, 340] width 152 height 46
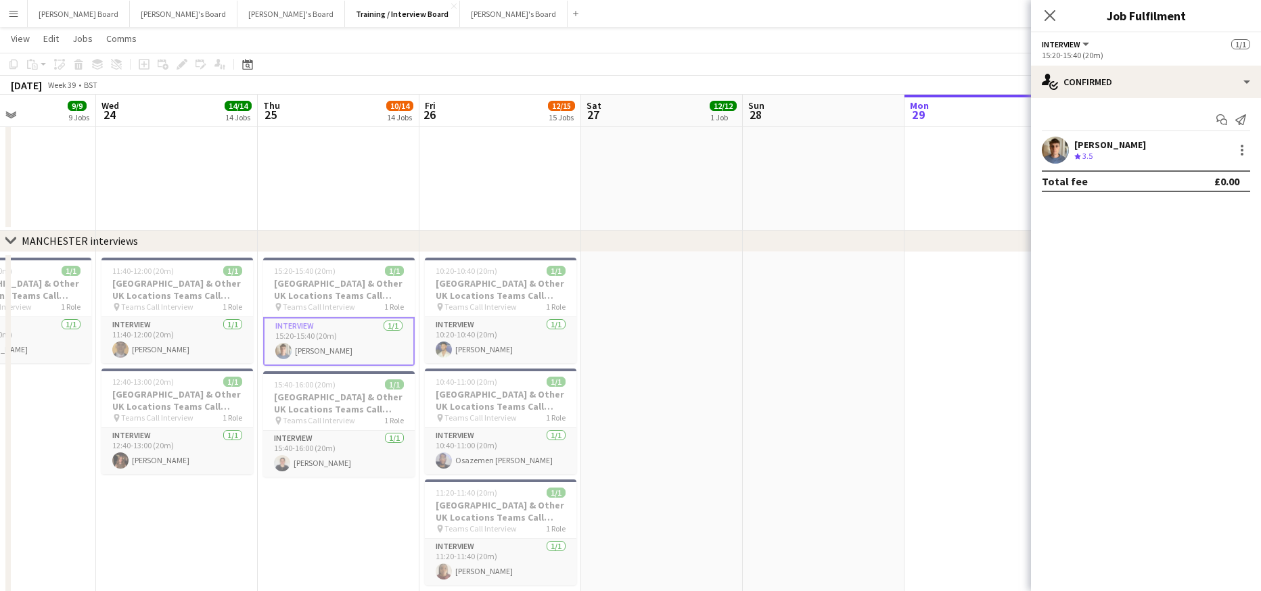
click at [1097, 145] on div "[PERSON_NAME]" at bounding box center [1110, 145] width 72 height 12
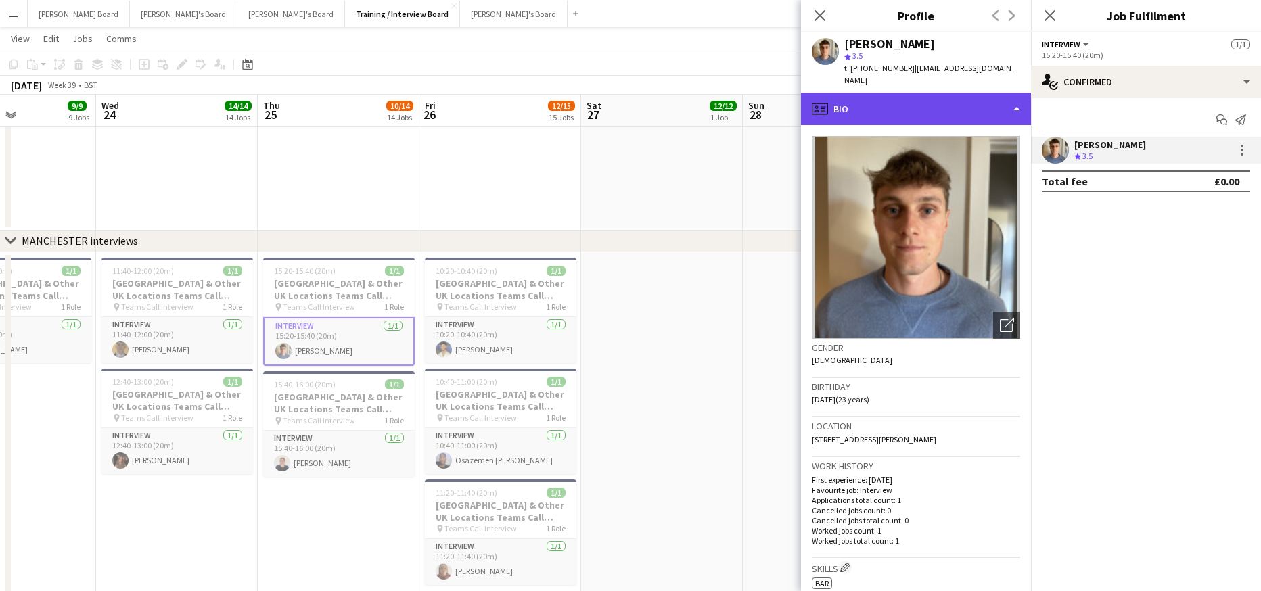
click at [897, 93] on div "profile Bio" at bounding box center [916, 109] width 230 height 32
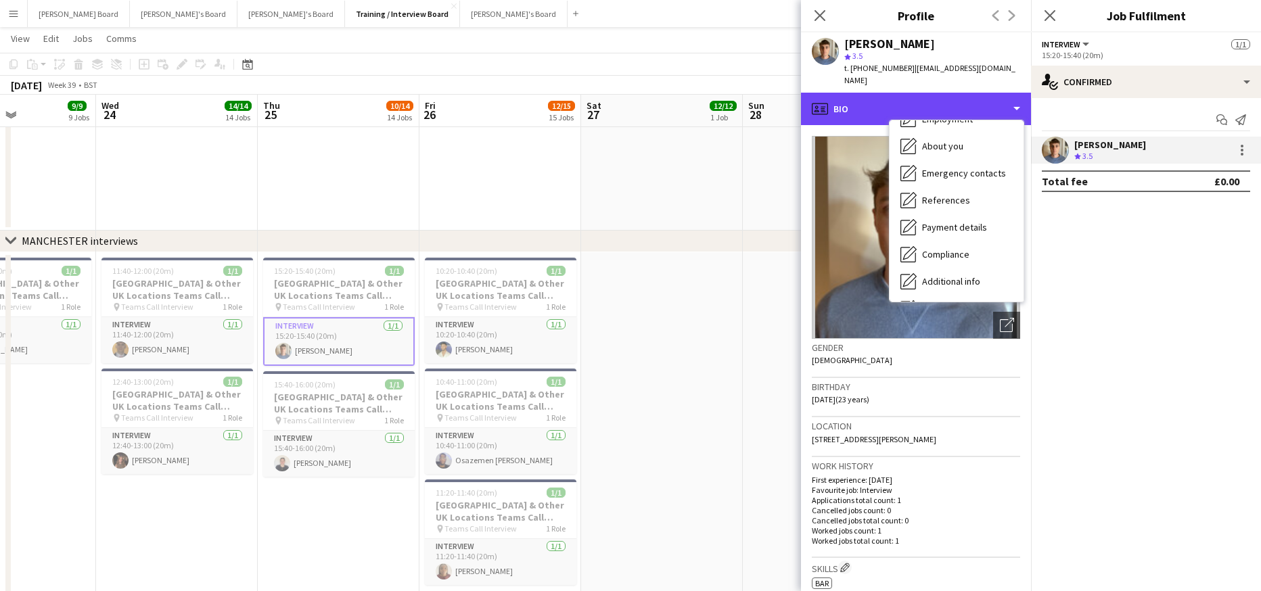
scroll to position [181, 0]
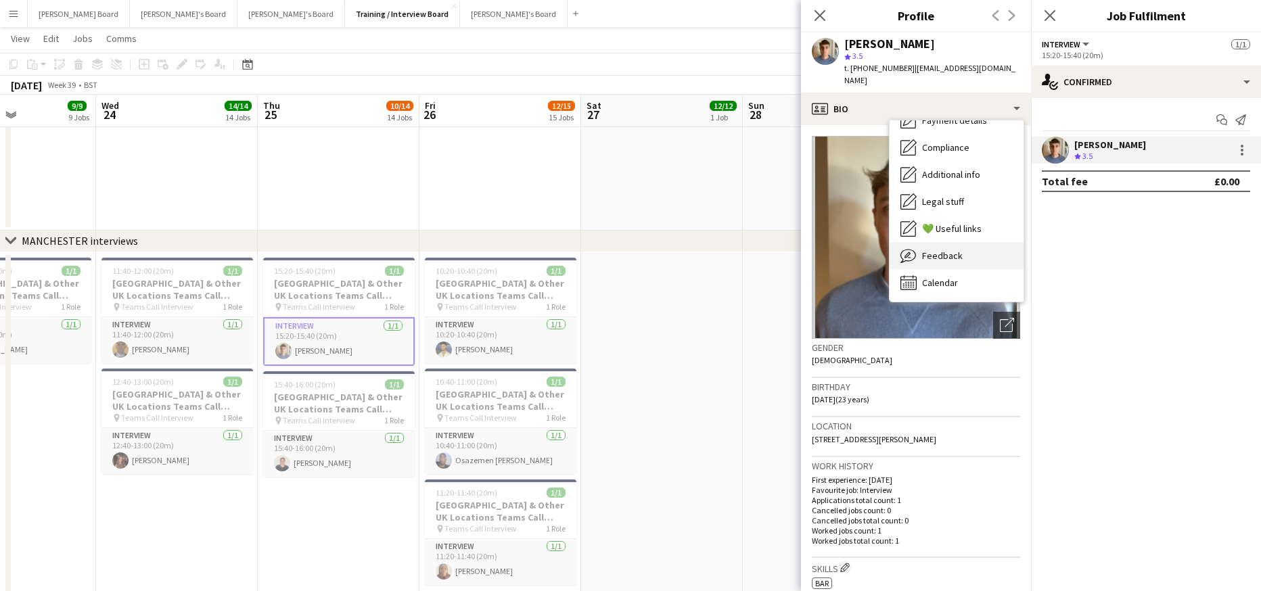
click at [959, 250] on span "Feedback" at bounding box center [942, 256] width 41 height 12
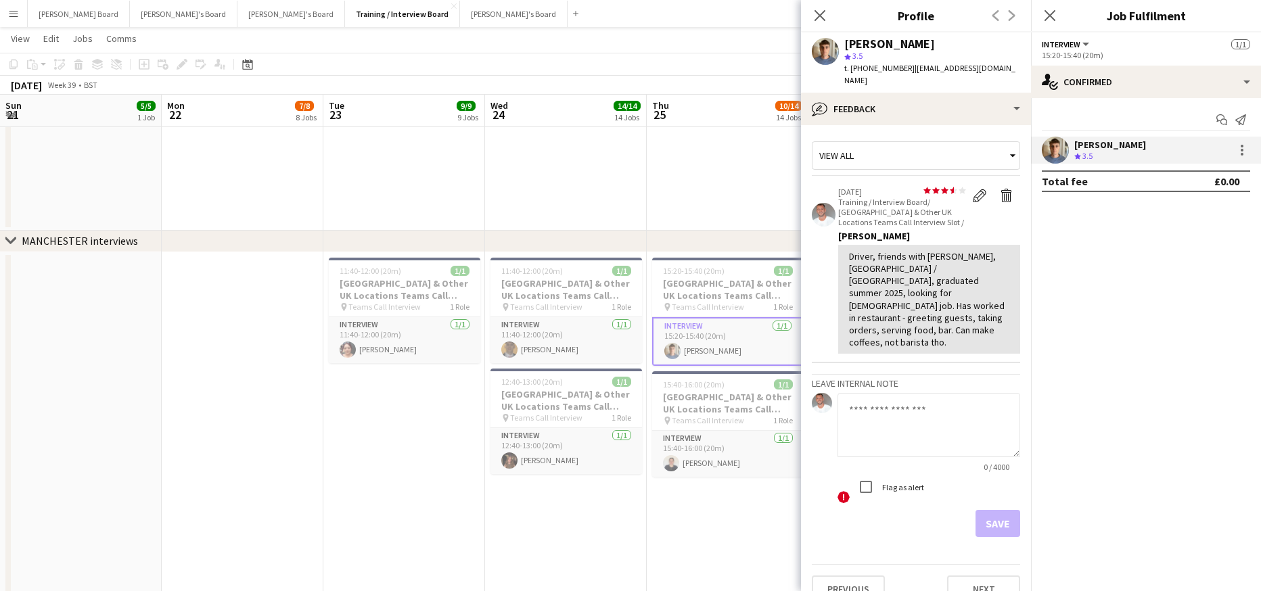
scroll to position [0, 389]
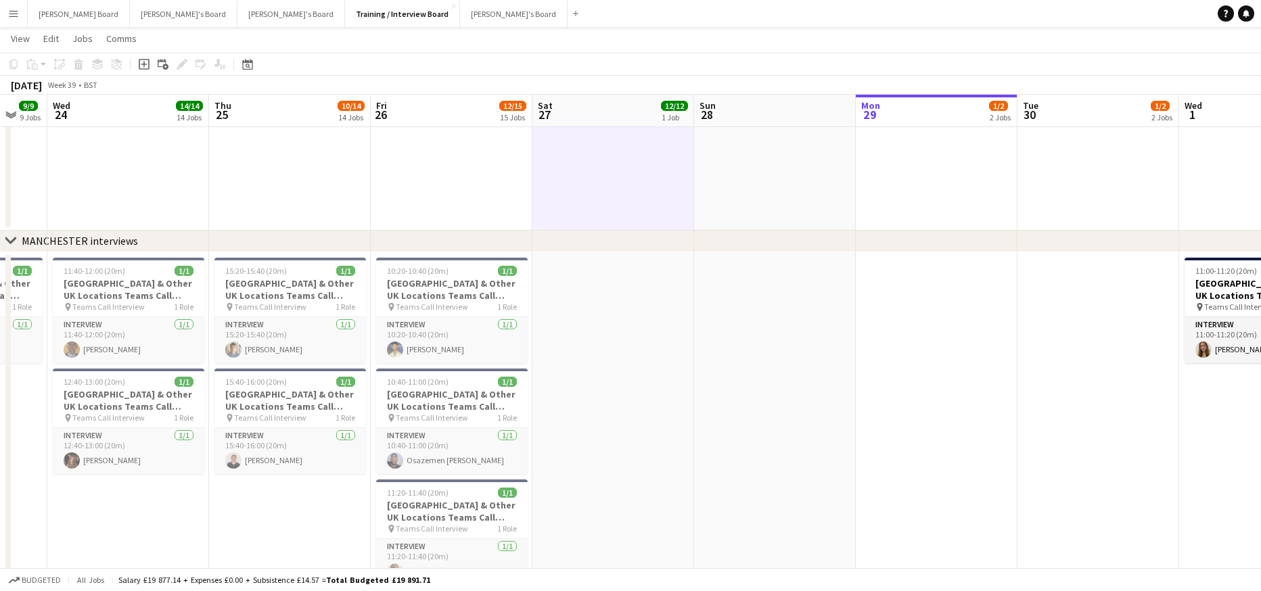
drag, startPoint x: 935, startPoint y: 443, endPoint x: 540, endPoint y: 426, distance: 395.5
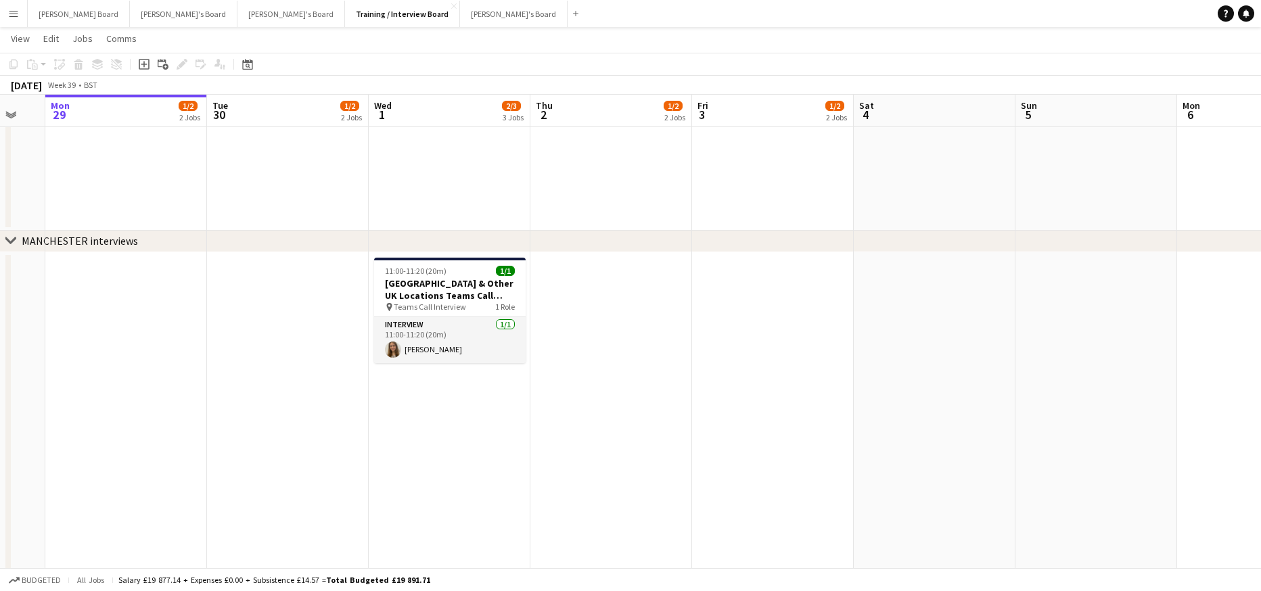
drag, startPoint x: 969, startPoint y: 430, endPoint x: 561, endPoint y: 430, distance: 408.0
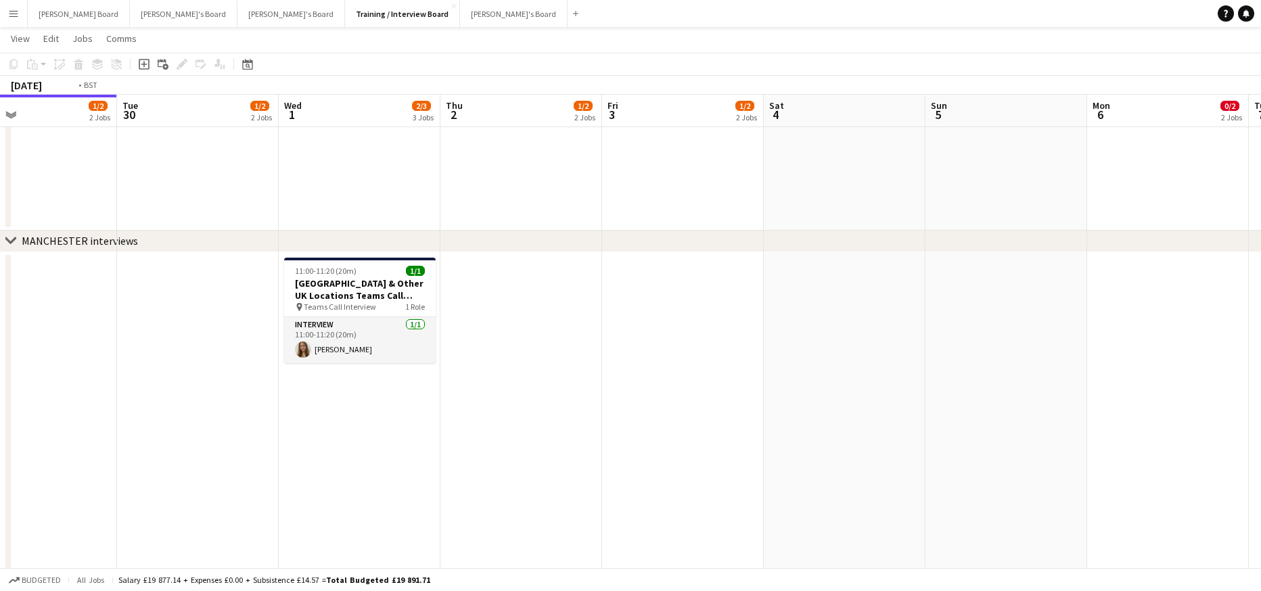
drag, startPoint x: 1000, startPoint y: 447, endPoint x: 664, endPoint y: 439, distance: 335.7
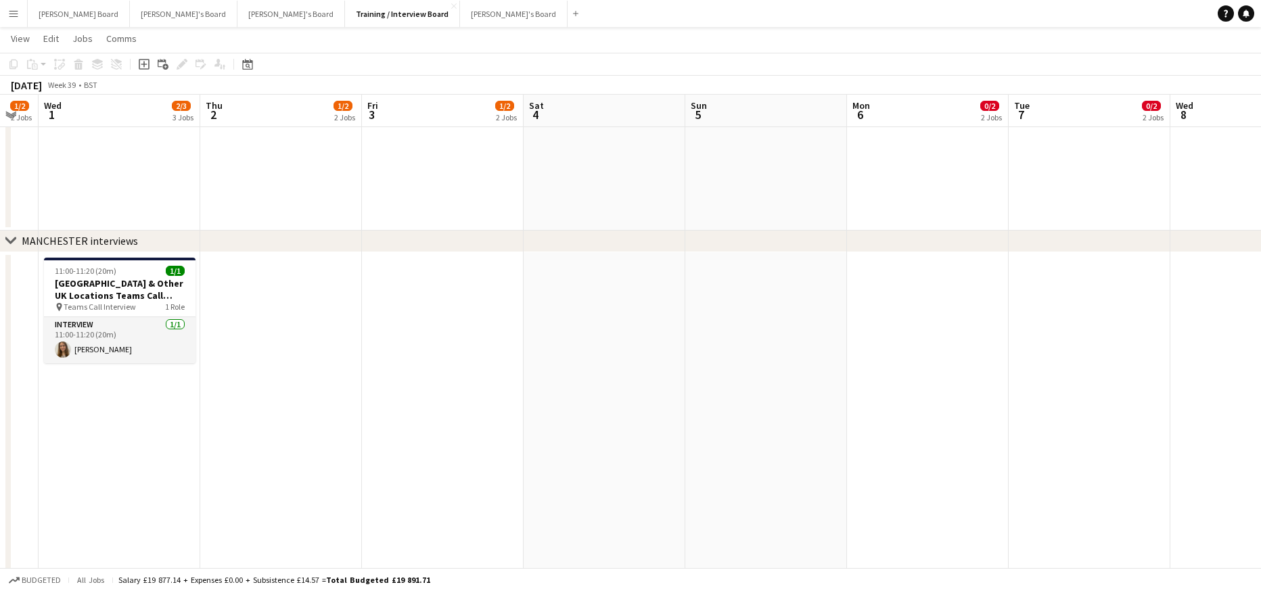
drag, startPoint x: 892, startPoint y: 449, endPoint x: 870, endPoint y: 453, distance: 22.8
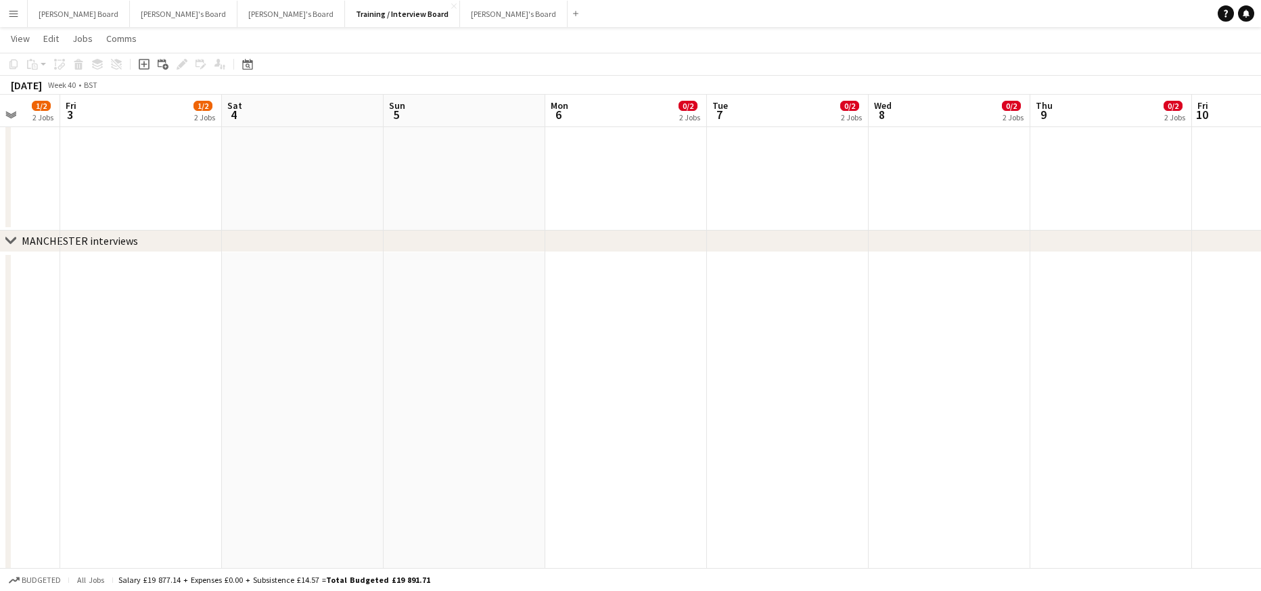
drag, startPoint x: 716, startPoint y: 461, endPoint x: 903, endPoint y: 458, distance: 187.5
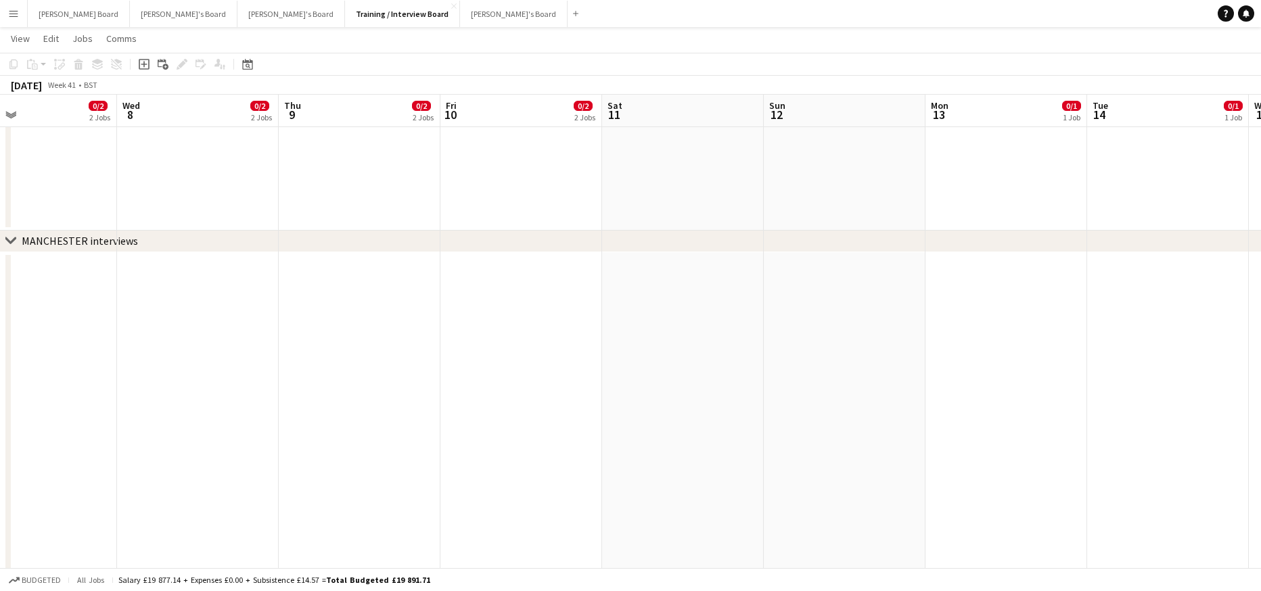
scroll to position [0, 297]
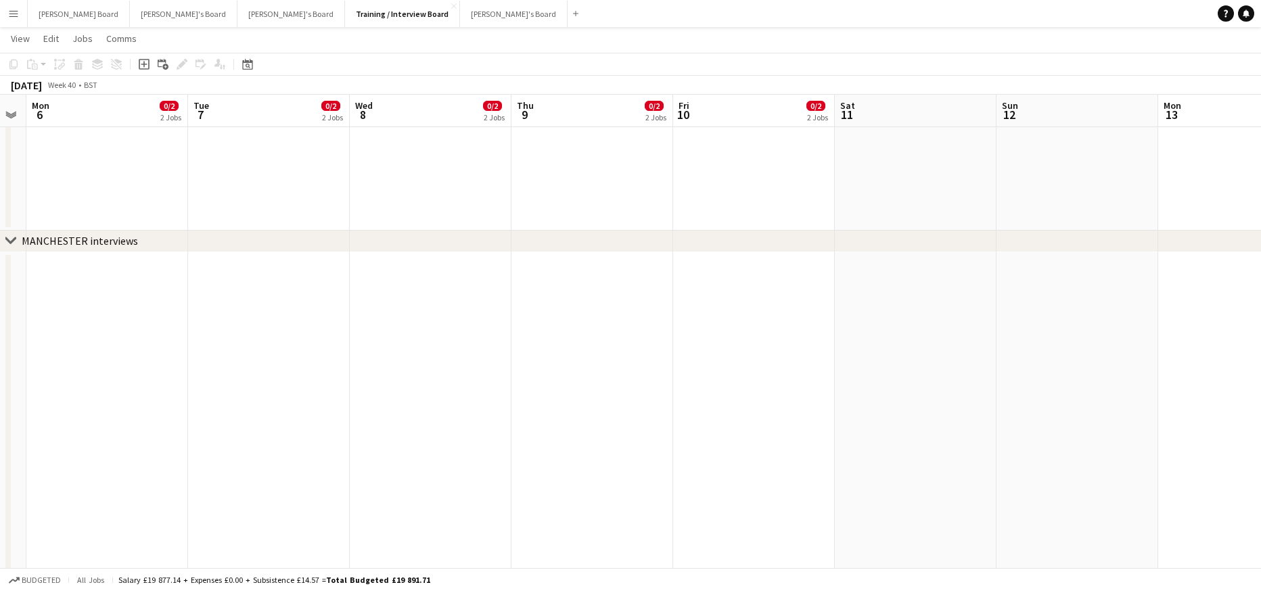
drag, startPoint x: 777, startPoint y: 447, endPoint x: 975, endPoint y: 441, distance: 198.3
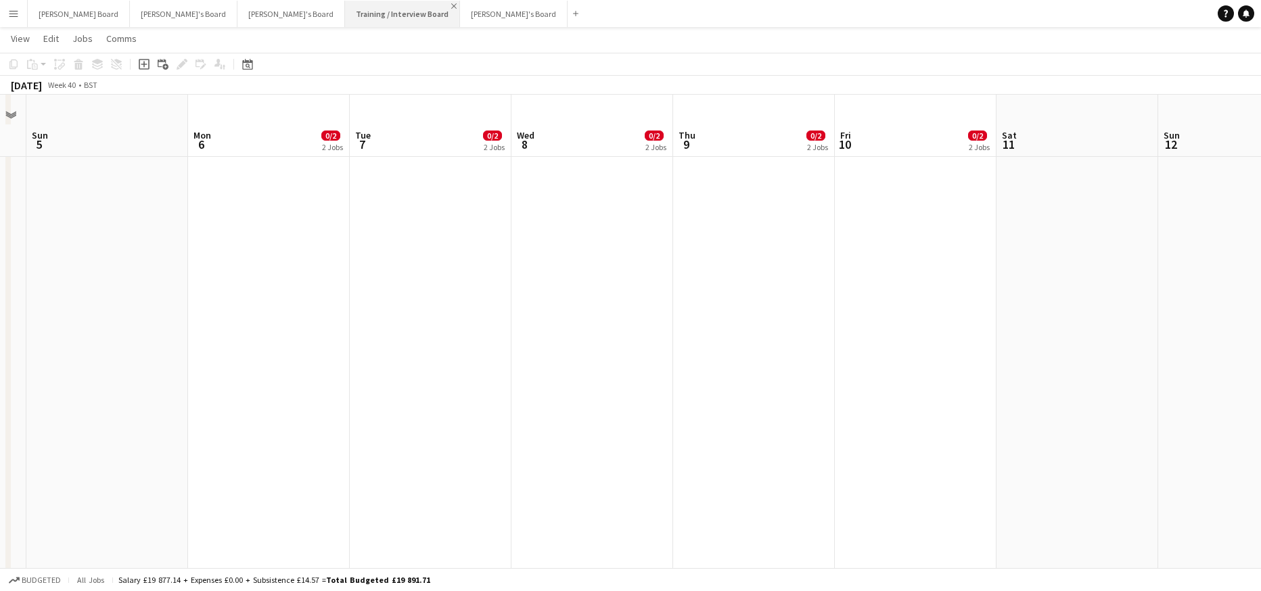
scroll to position [1242, 0]
